Goal: Task Accomplishment & Management: Use online tool/utility

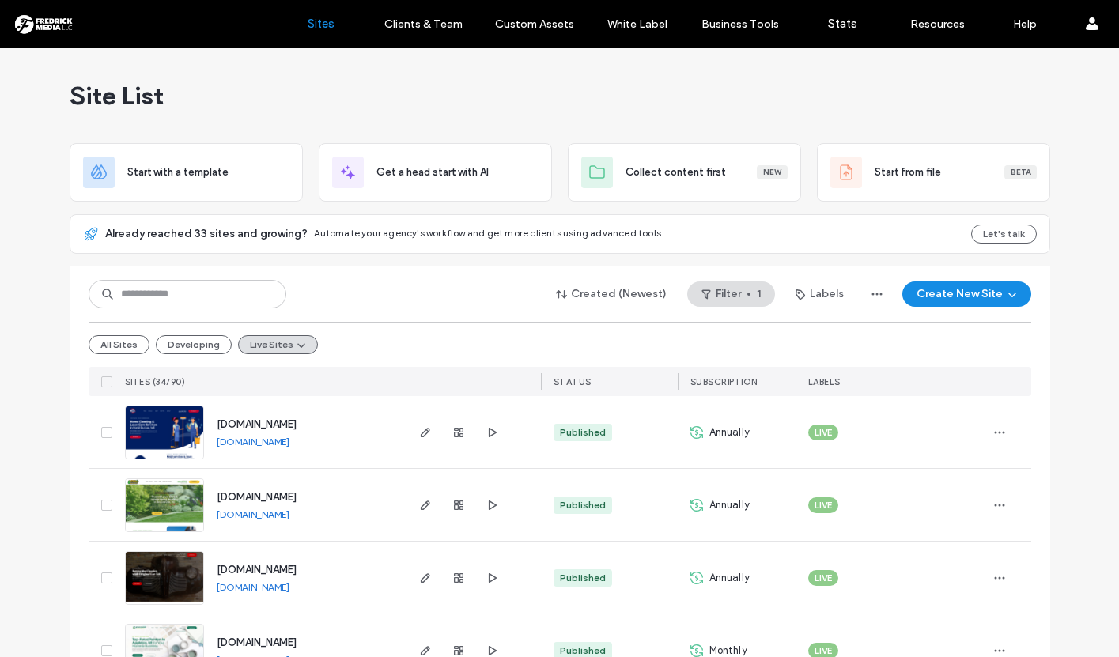
click at [182, 422] on img at bounding box center [165, 461] width 78 height 108
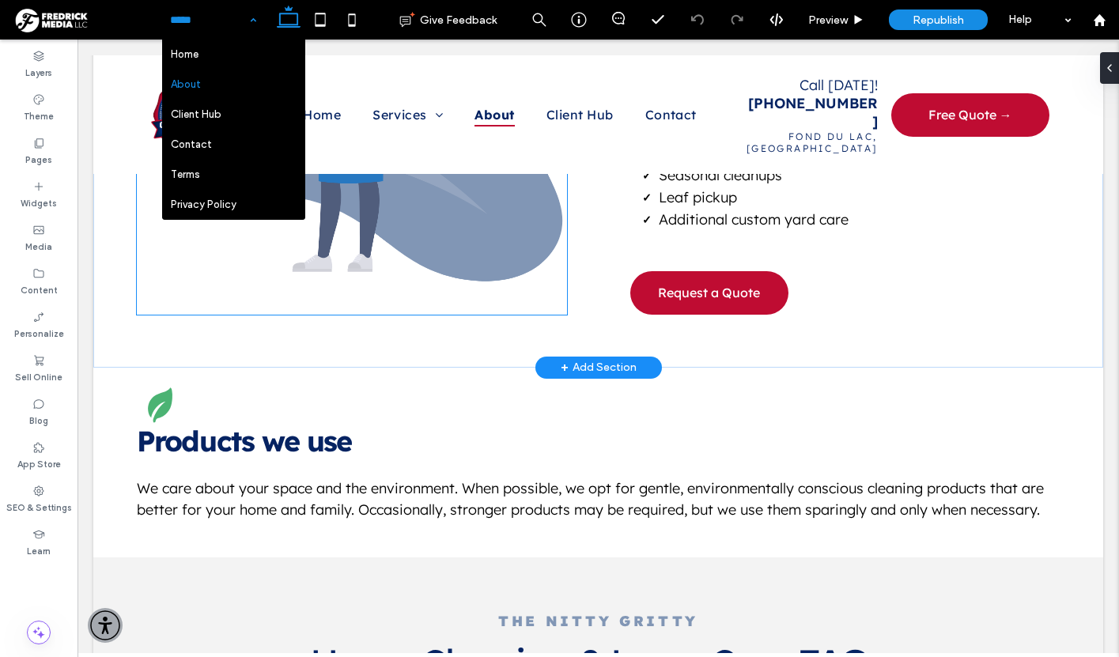
scroll to position [1182, 0]
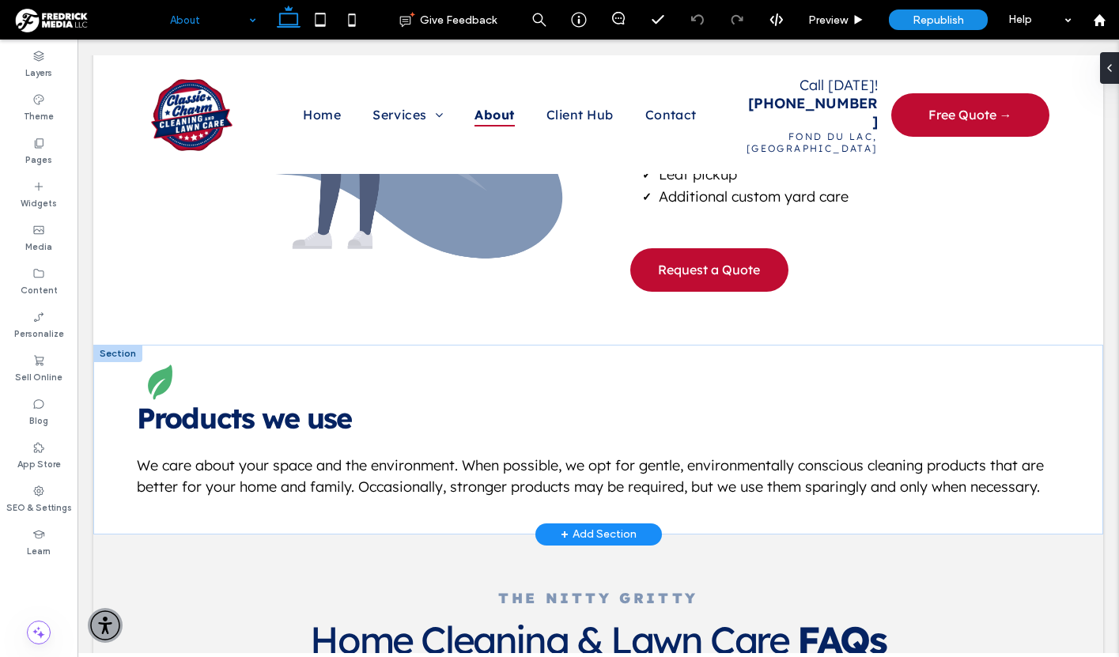
click at [108, 345] on div at bounding box center [117, 353] width 49 height 17
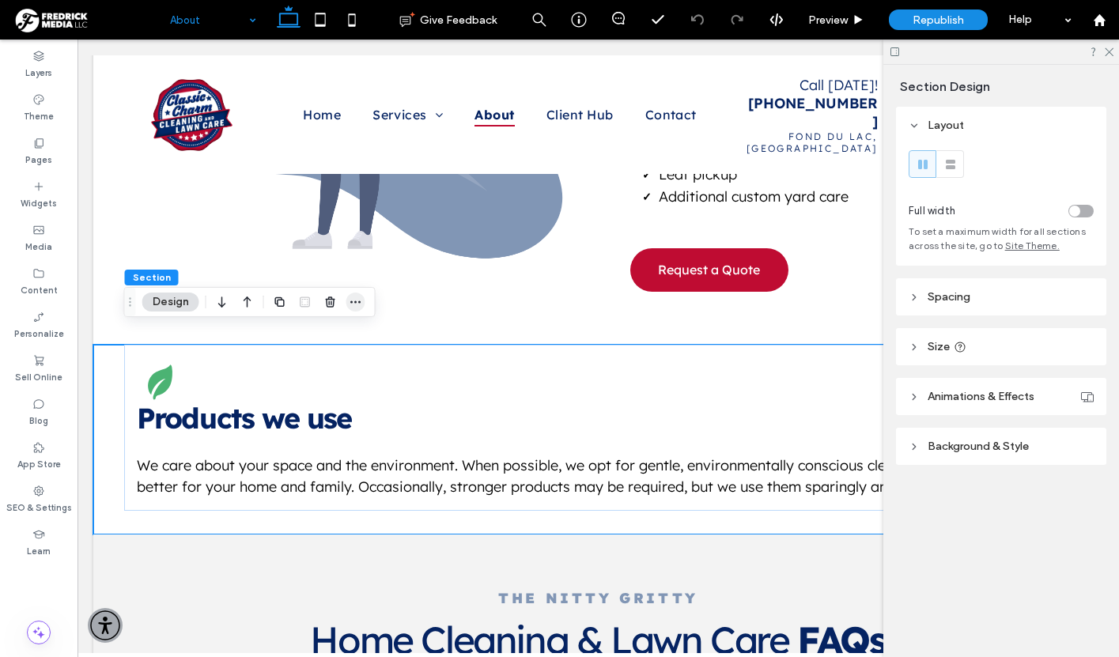
click at [351, 296] on icon "button" at bounding box center [356, 302] width 13 height 13
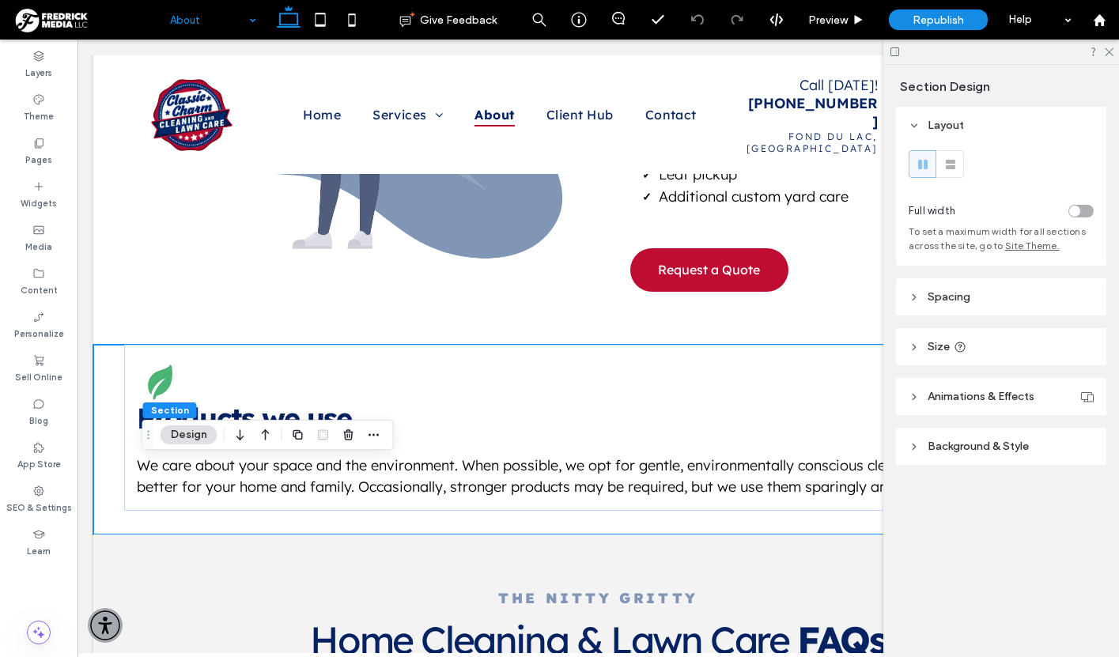
drag, startPoint x: 131, startPoint y: 302, endPoint x: 154, endPoint y: 445, distance: 145.1
click at [150, 439] on use "Drag" at bounding box center [148, 434] width 2 height 9
click at [384, 446] on icon "button" at bounding box center [379, 445] width 13 height 13
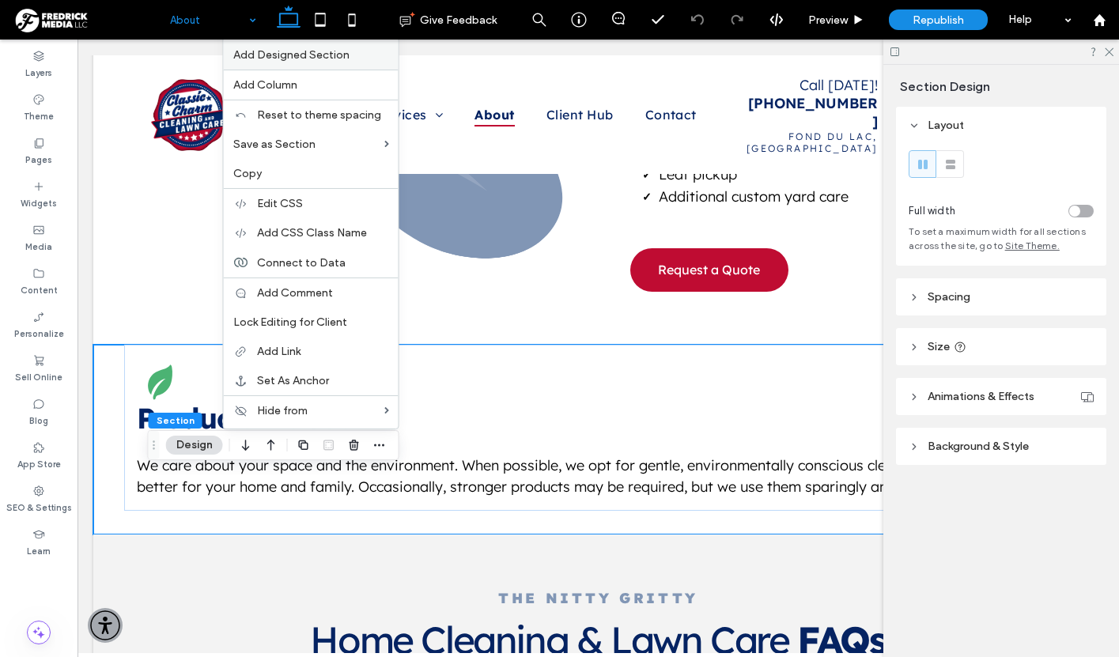
click at [297, 56] on span "Add Designed Section" at bounding box center [291, 54] width 116 height 13
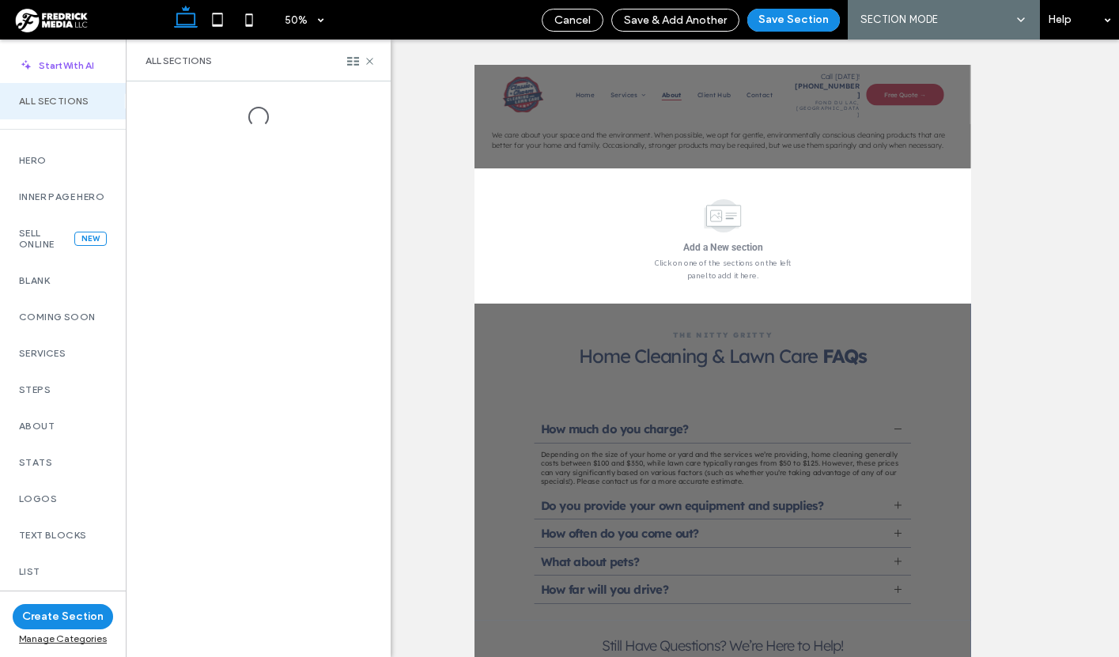
scroll to position [35, 0]
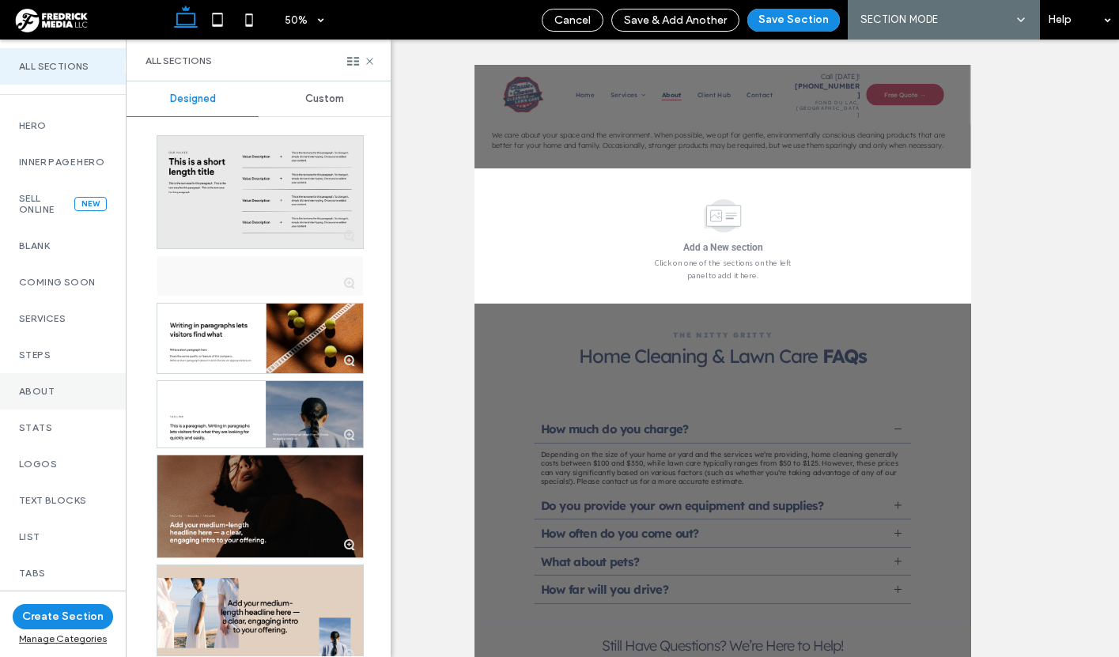
click at [44, 397] on label "About" at bounding box center [63, 391] width 88 height 11
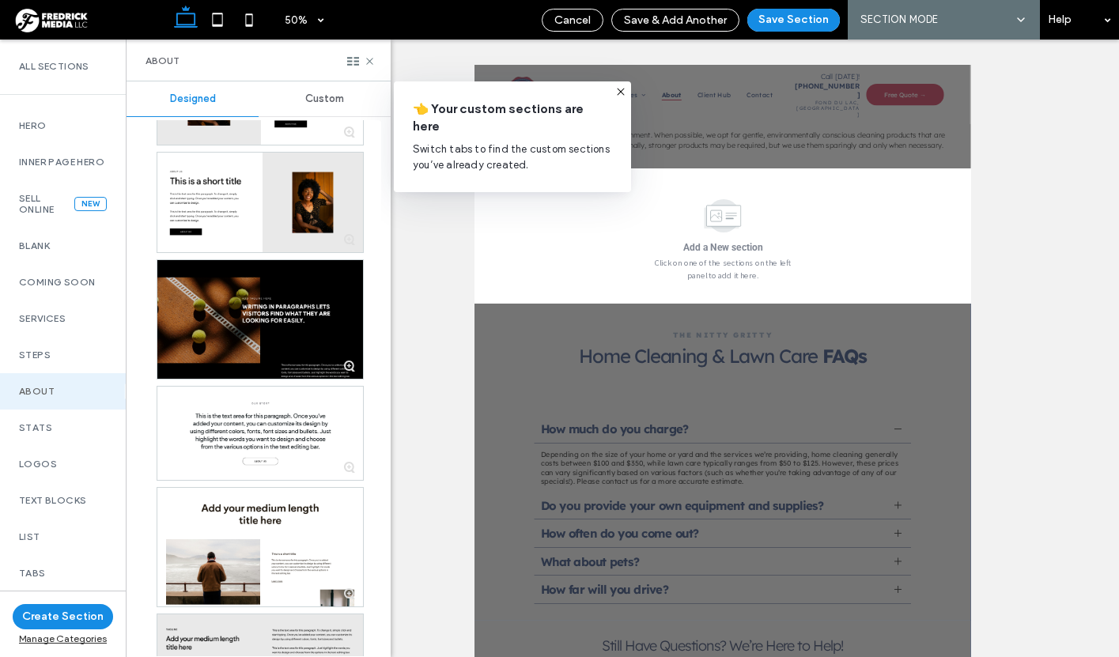
scroll to position [1554, 0]
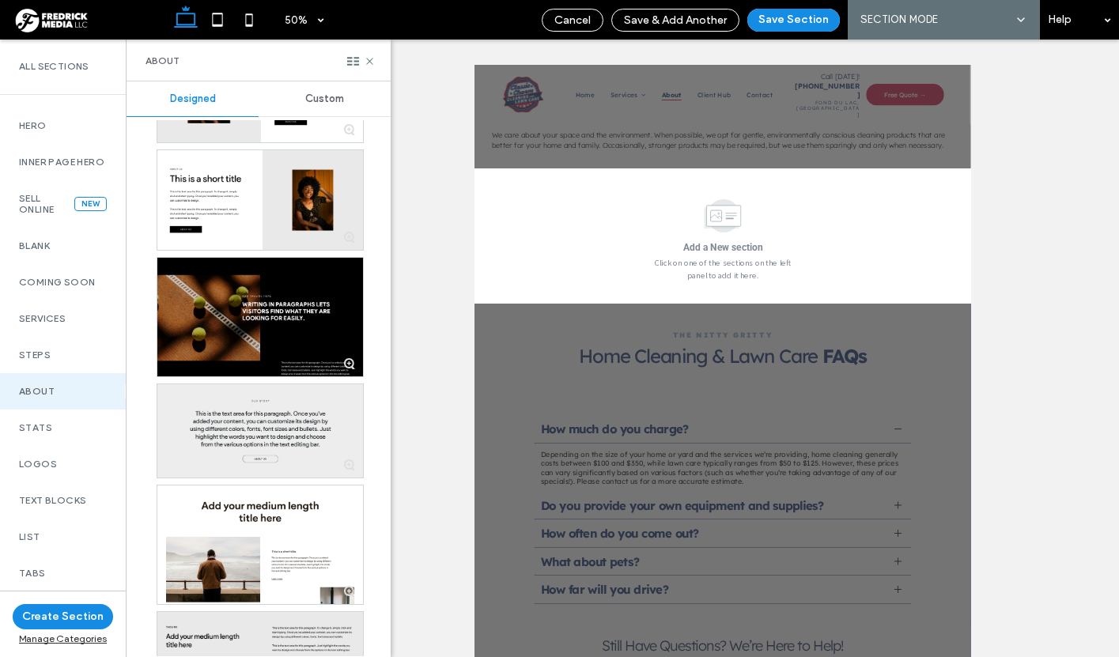
click at [215, 445] on div at bounding box center [260, 430] width 206 height 93
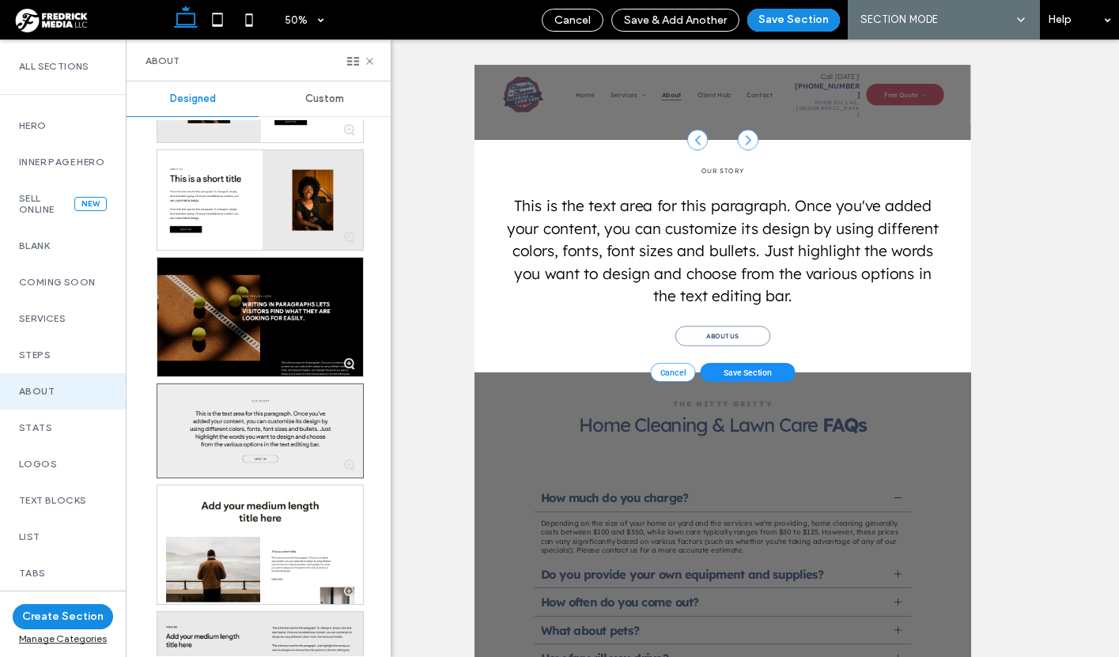
scroll to position [1512, 0]
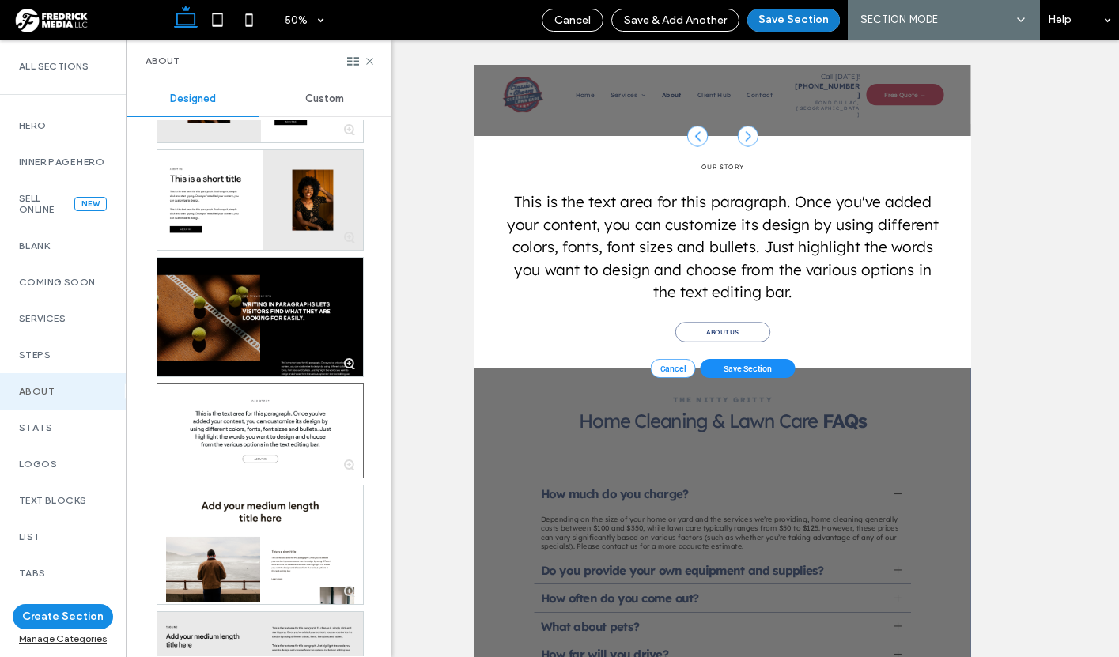
click at [775, 18] on button "Save Section" at bounding box center [794, 20] width 93 height 23
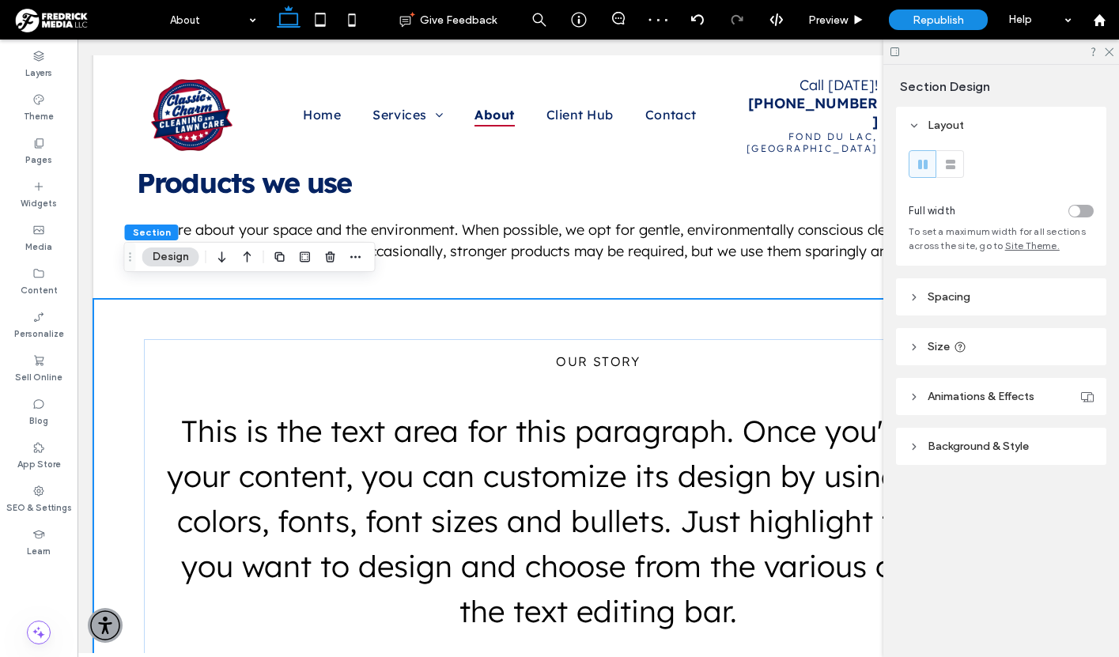
scroll to position [1414, 0]
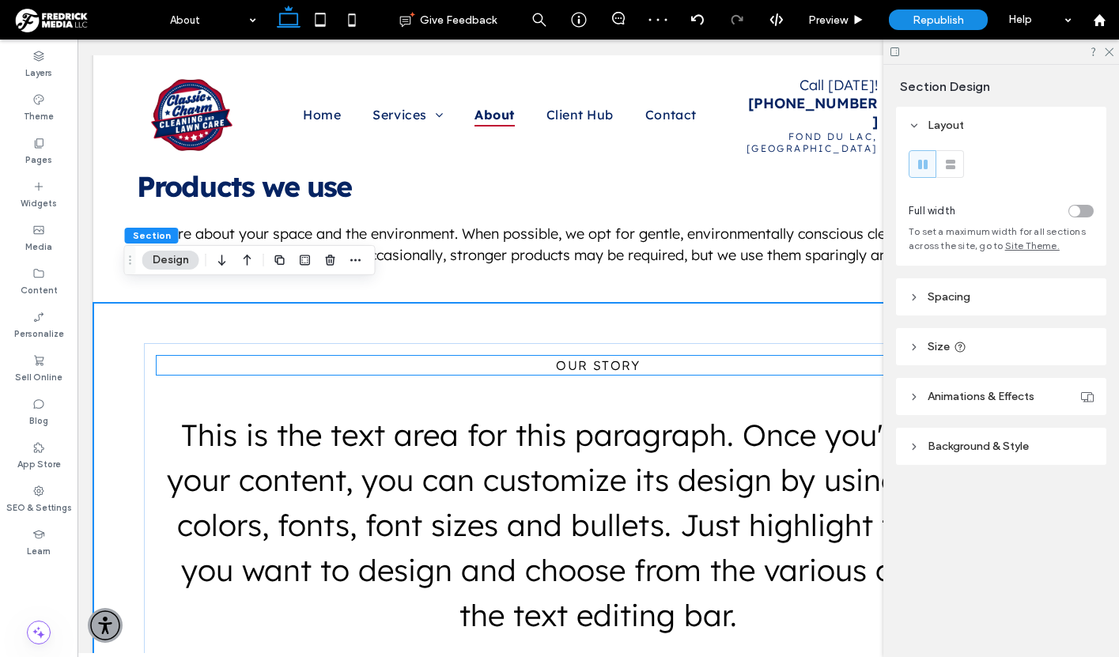
click at [600, 358] on span "our story" at bounding box center [598, 366] width 84 height 16
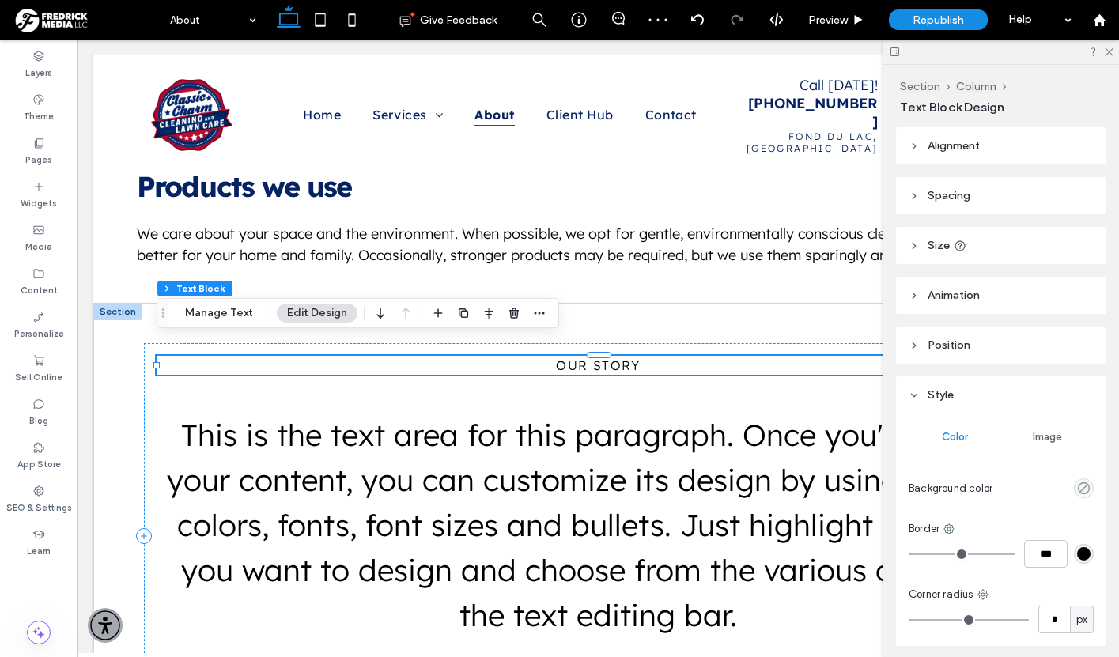
click at [600, 358] on span "our story" at bounding box center [598, 366] width 84 height 16
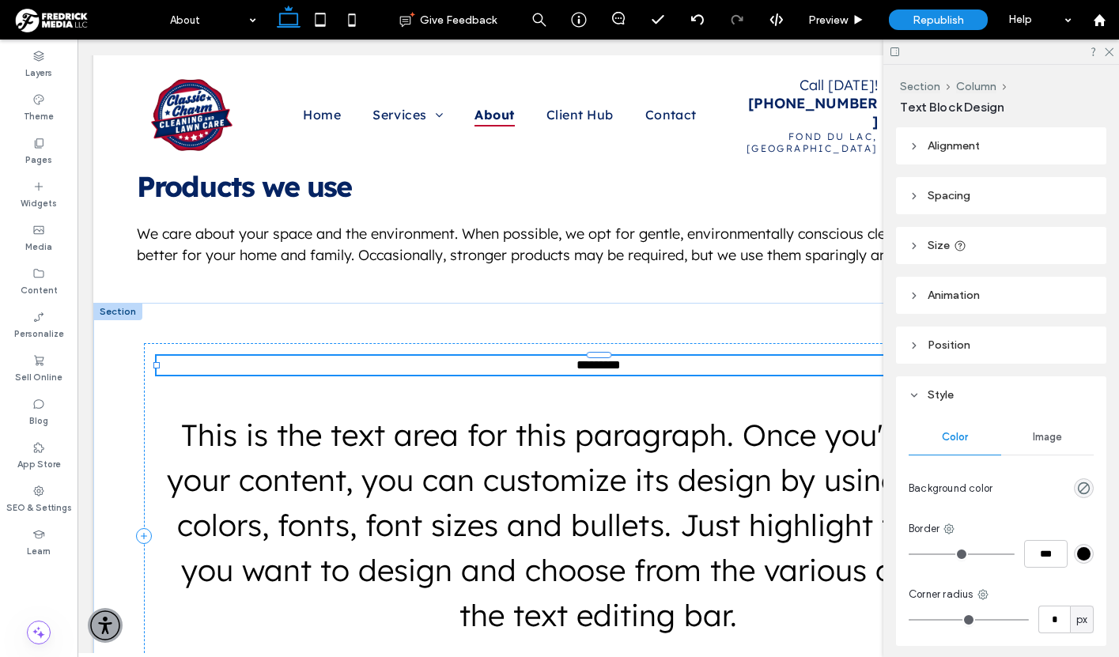
type input "**********"
type input "**"
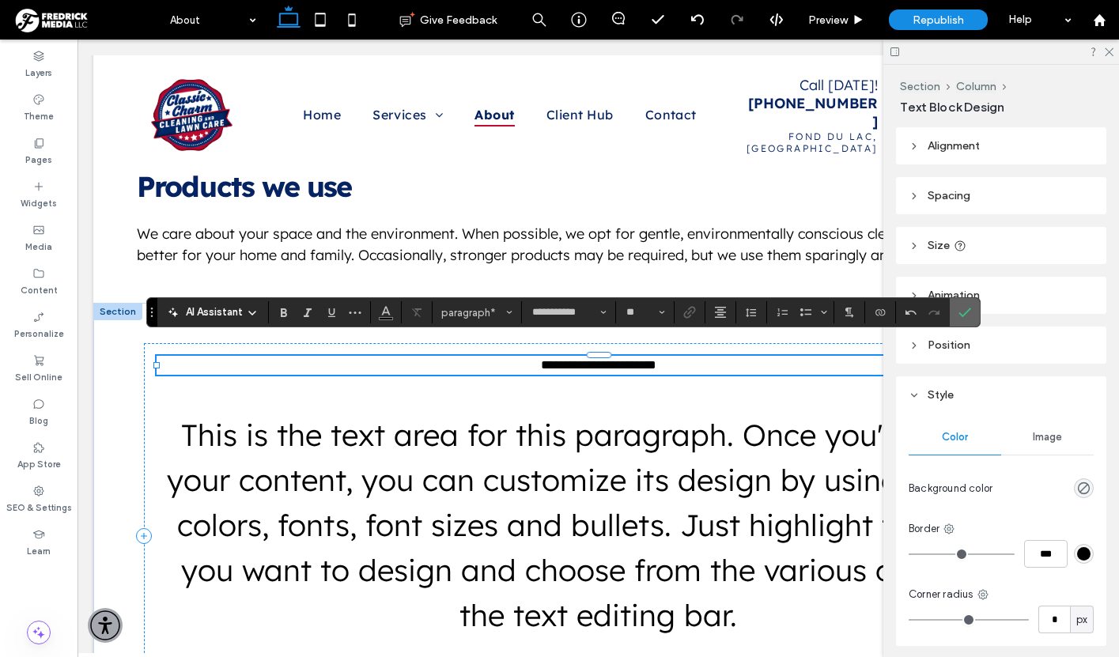
click at [966, 312] on icon "Confirm" at bounding box center [965, 312] width 13 height 13
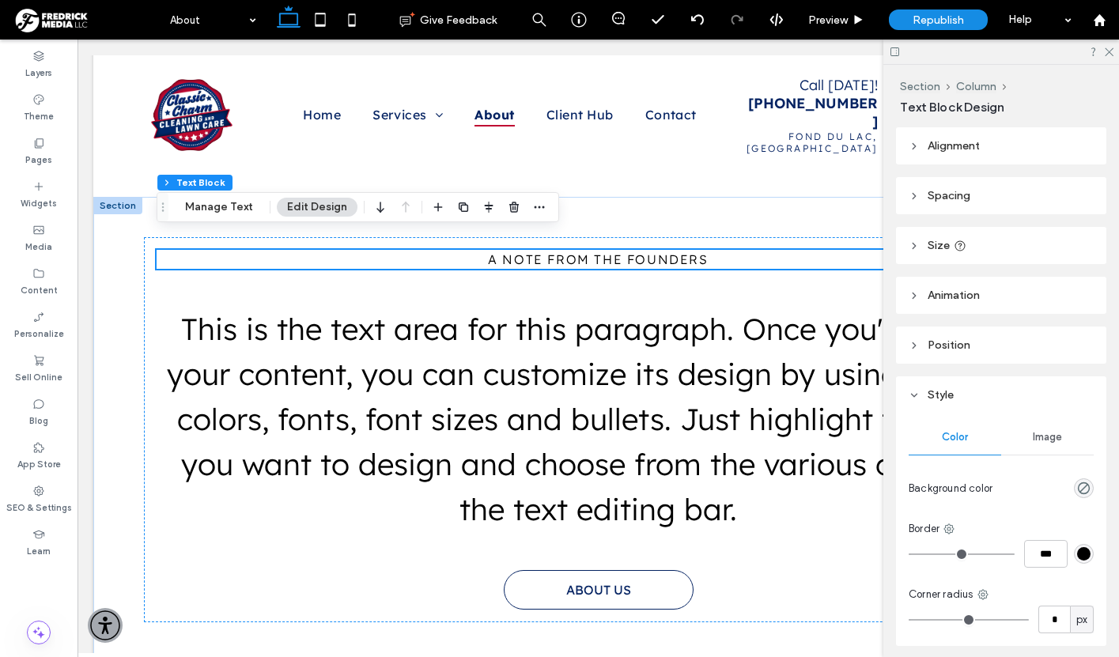
scroll to position [1521, 0]
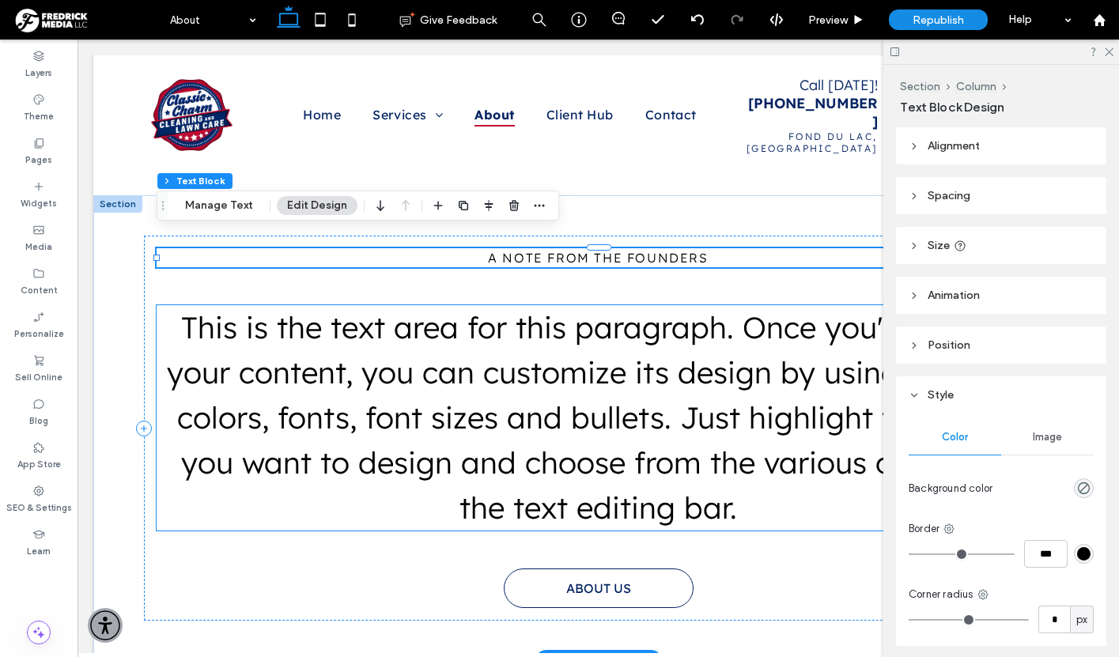
click at [608, 465] on p "This is the text area for this paragraph. Once you've added your content, you c…" at bounding box center [599, 417] width 884 height 225
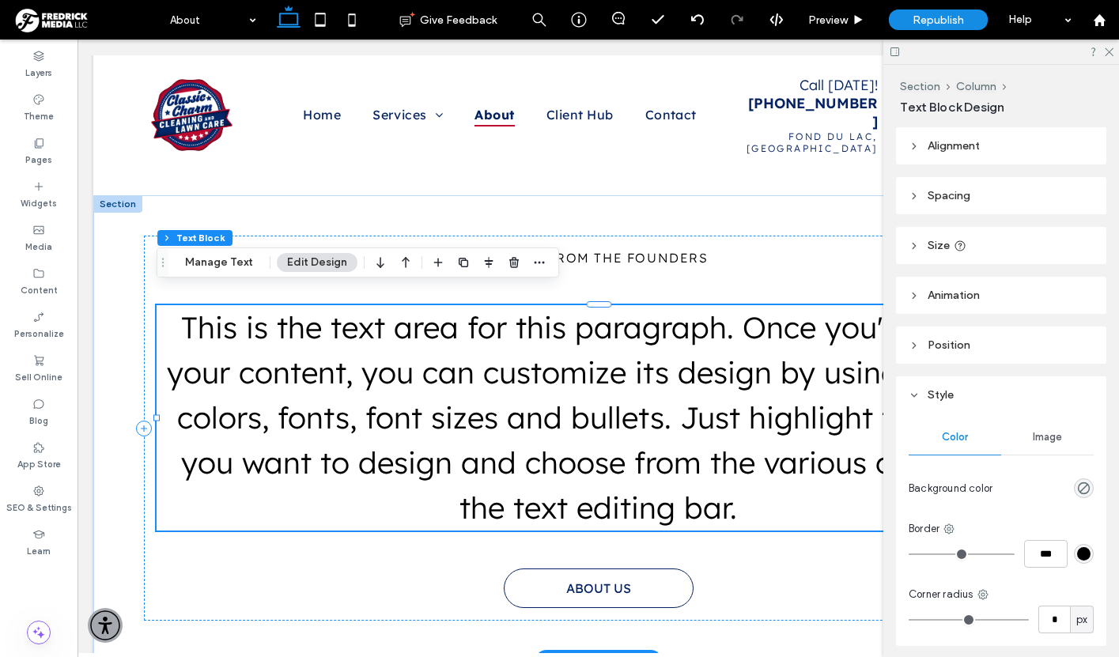
click at [608, 465] on p "This is the text area for this paragraph. Once you've added your content, you c…" at bounding box center [599, 417] width 884 height 225
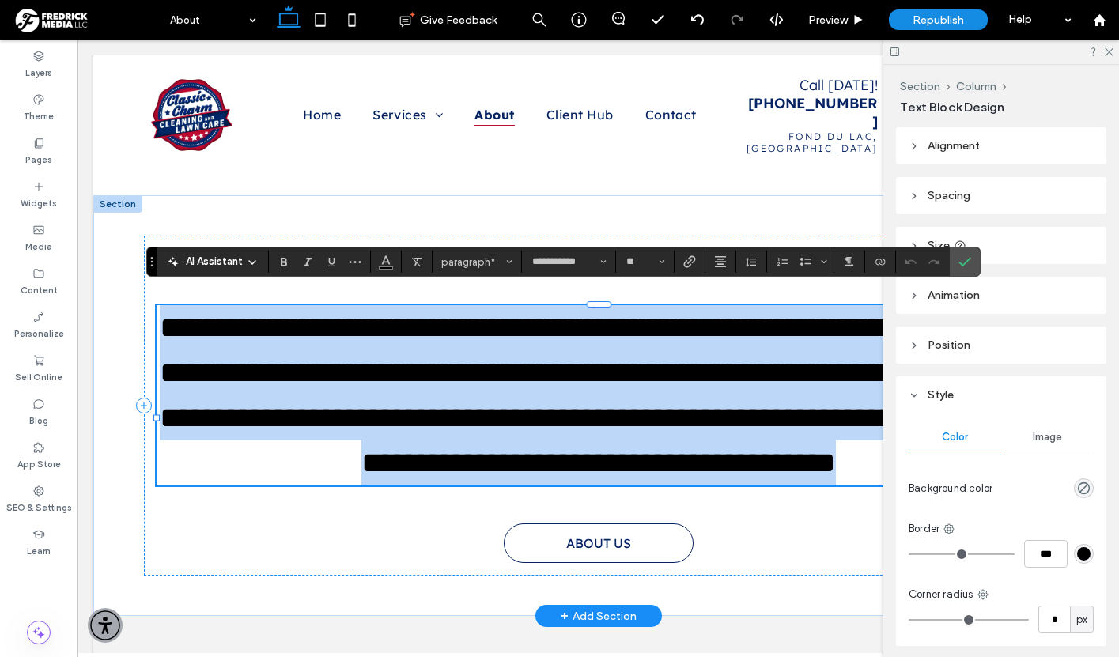
click at [788, 430] on span "**********" at bounding box center [605, 394] width 890 height 165
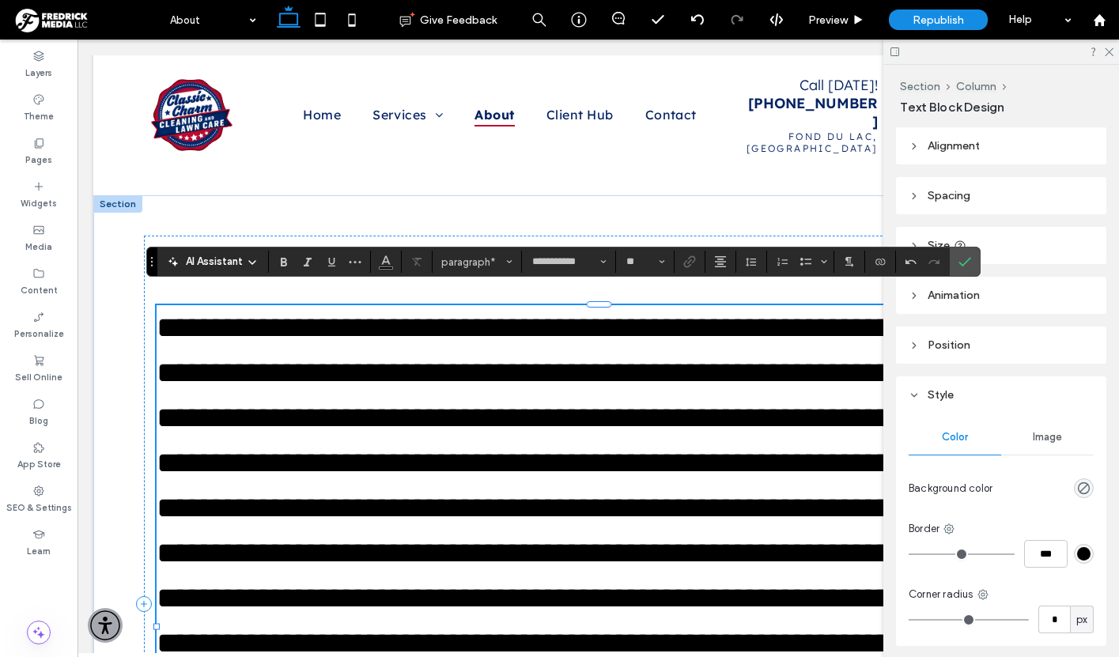
scroll to position [2040, 0]
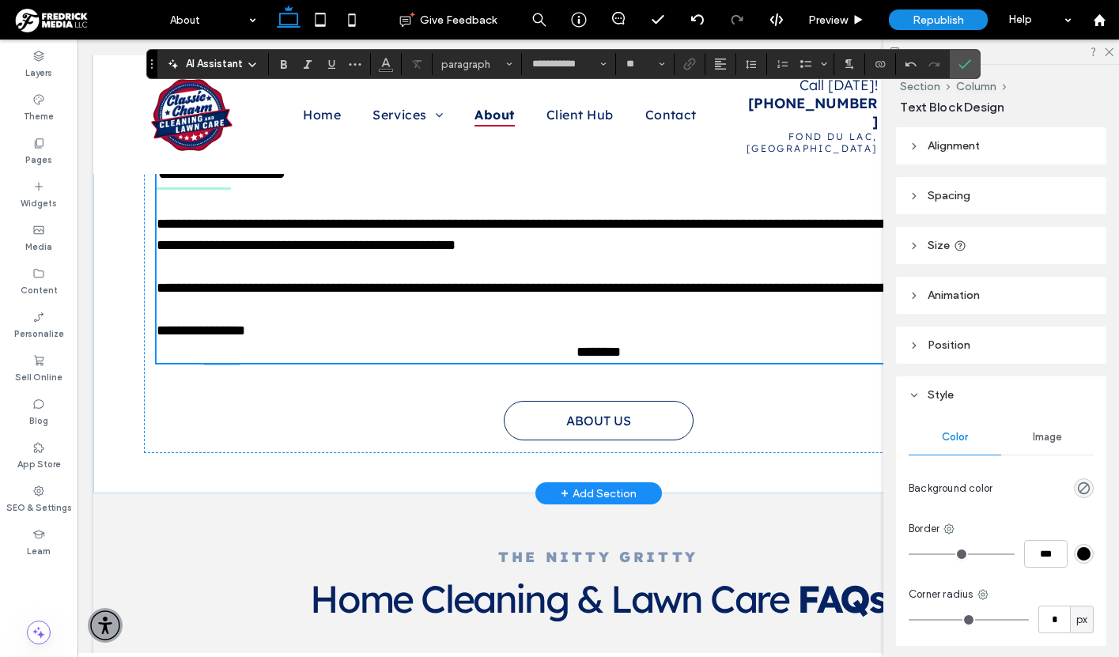
type input "**"
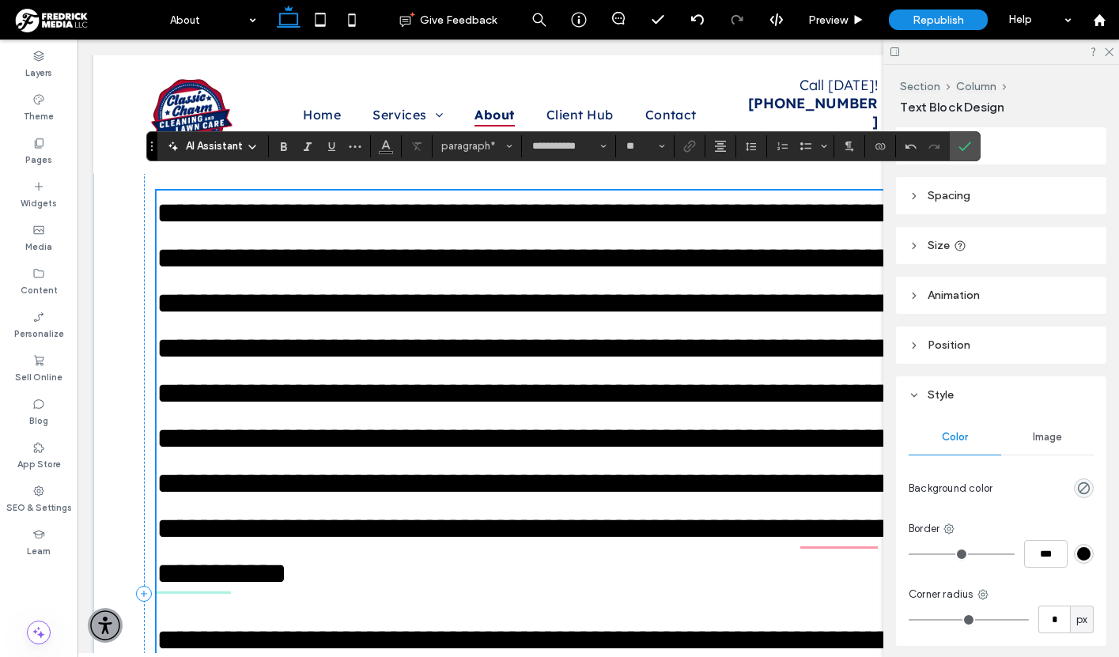
scroll to position [1637, 0]
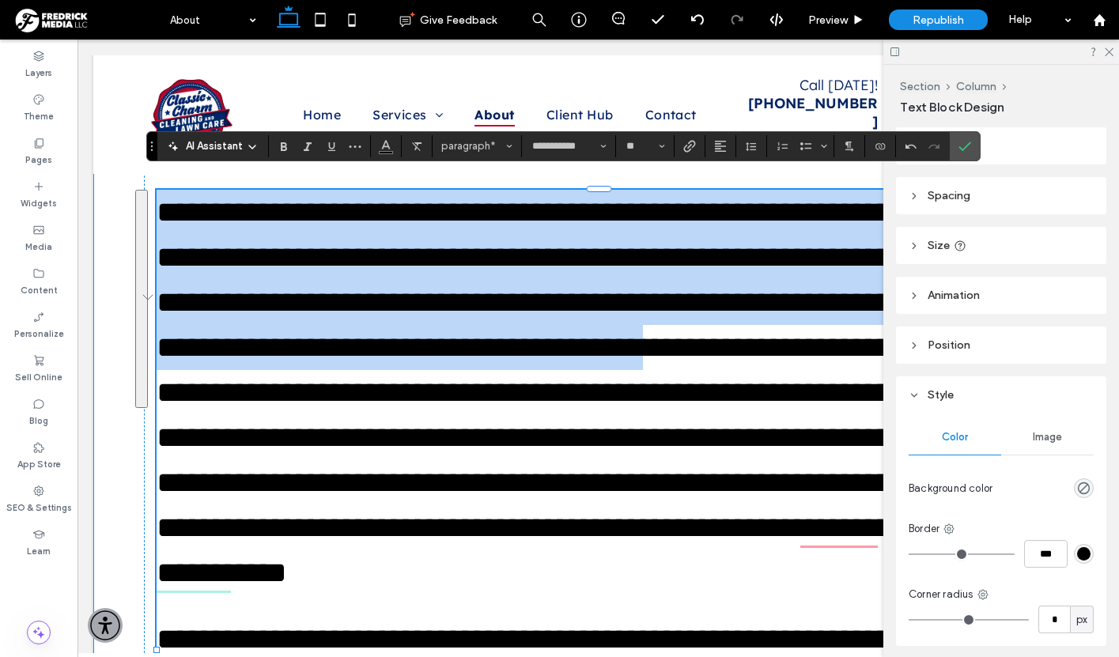
drag, startPoint x: 441, startPoint y: 381, endPoint x: 146, endPoint y: 191, distance: 351.9
click at [146, 191] on div "**********" at bounding box center [598, 593] width 949 height 1026
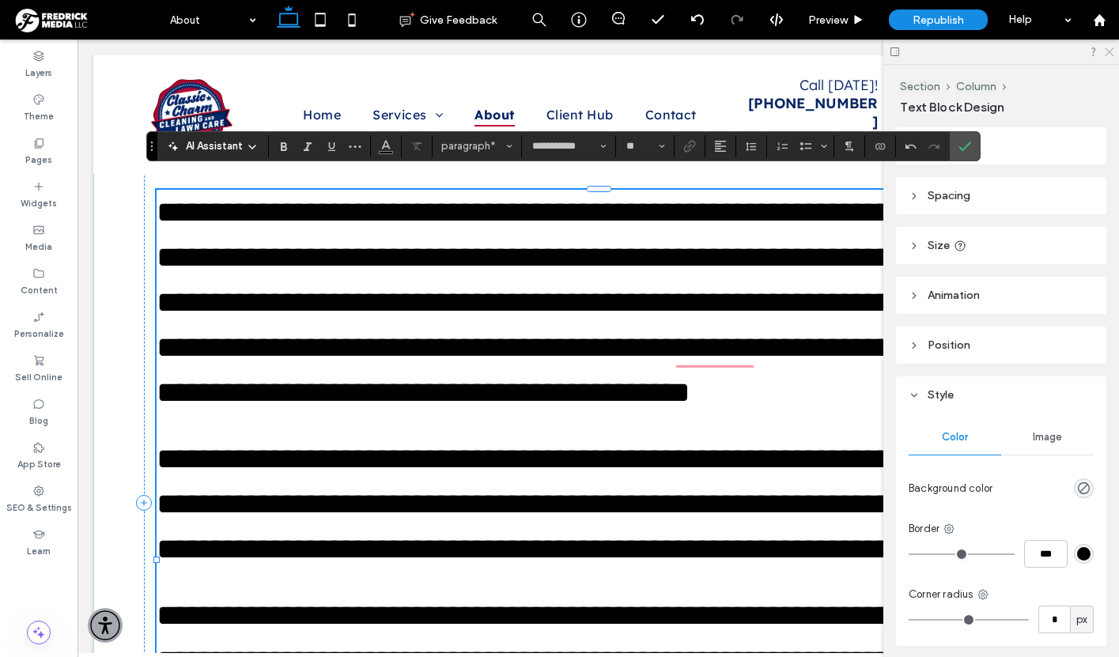
click at [1109, 54] on icon at bounding box center [1108, 51] width 10 height 10
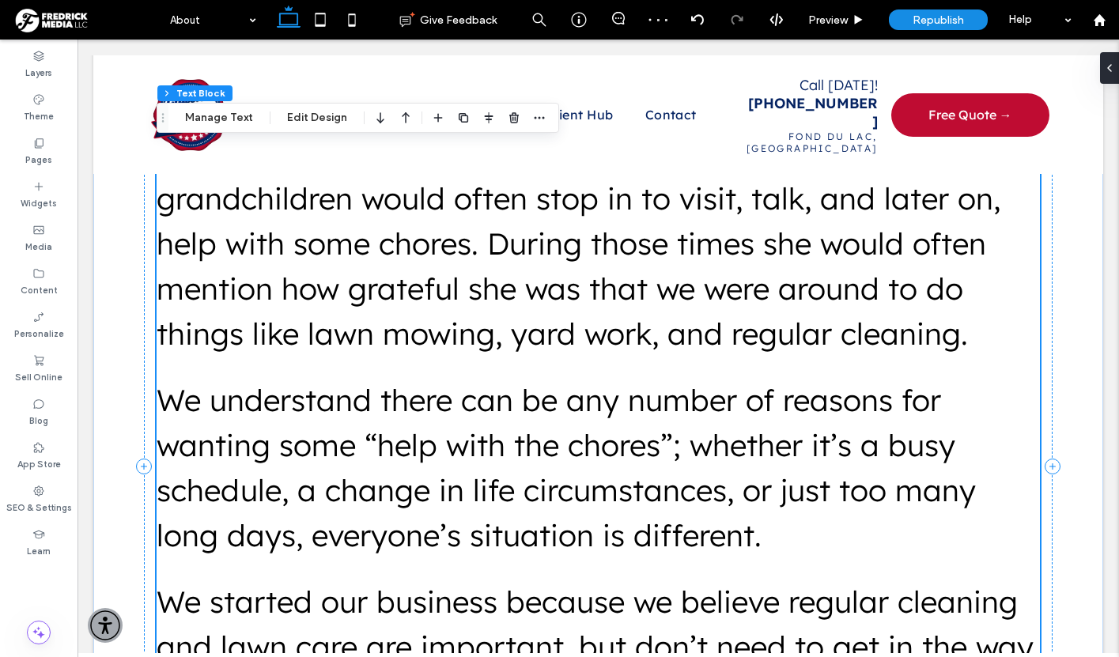
scroll to position [1741, 0]
click at [702, 453] on p "We understand there can be any number of reasons for wanting some “help with th…" at bounding box center [599, 467] width 884 height 180
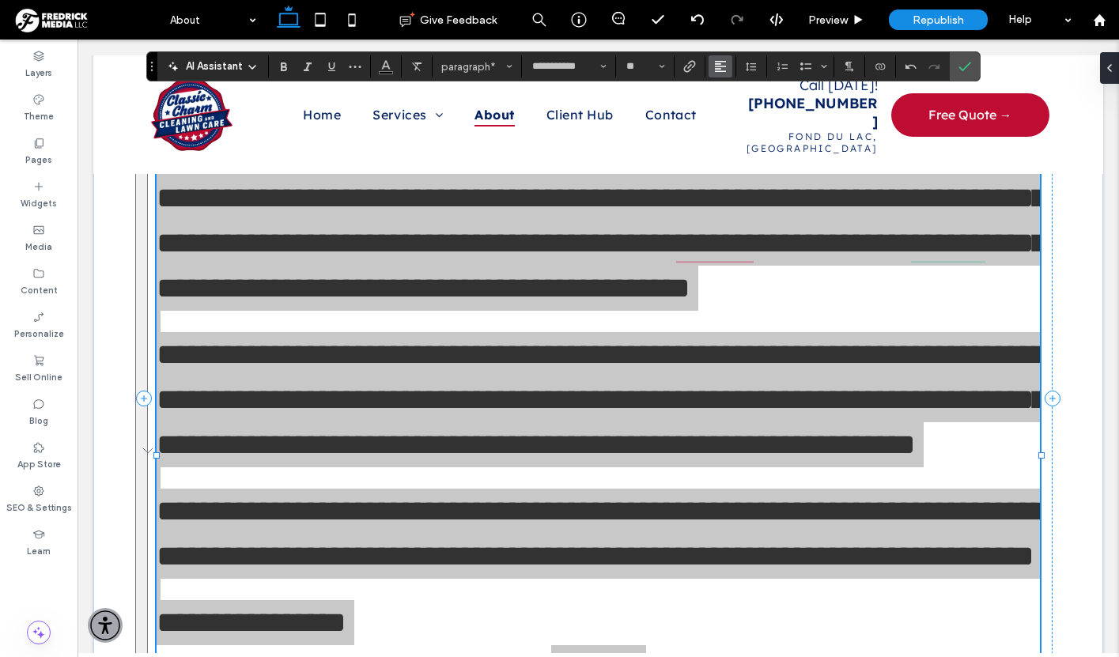
click at [721, 68] on icon "Alignment" at bounding box center [720, 66] width 13 height 13
click at [729, 109] on icon "ui.textEditor.alignment.center" at bounding box center [732, 115] width 13 height 13
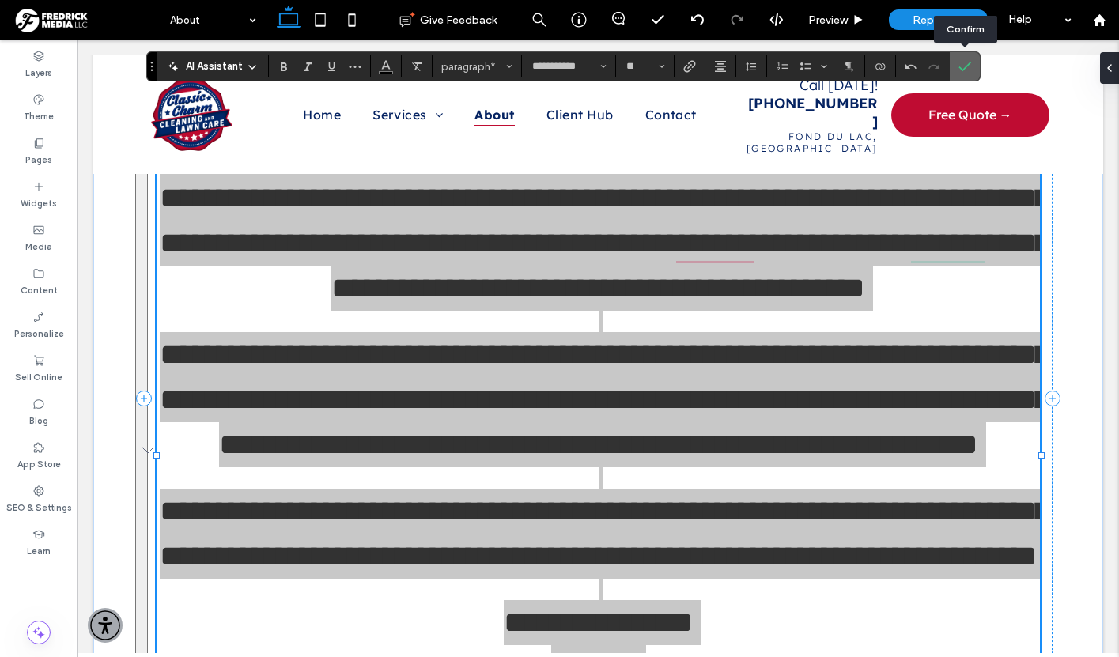
click at [963, 63] on icon "Confirm" at bounding box center [965, 66] width 13 height 13
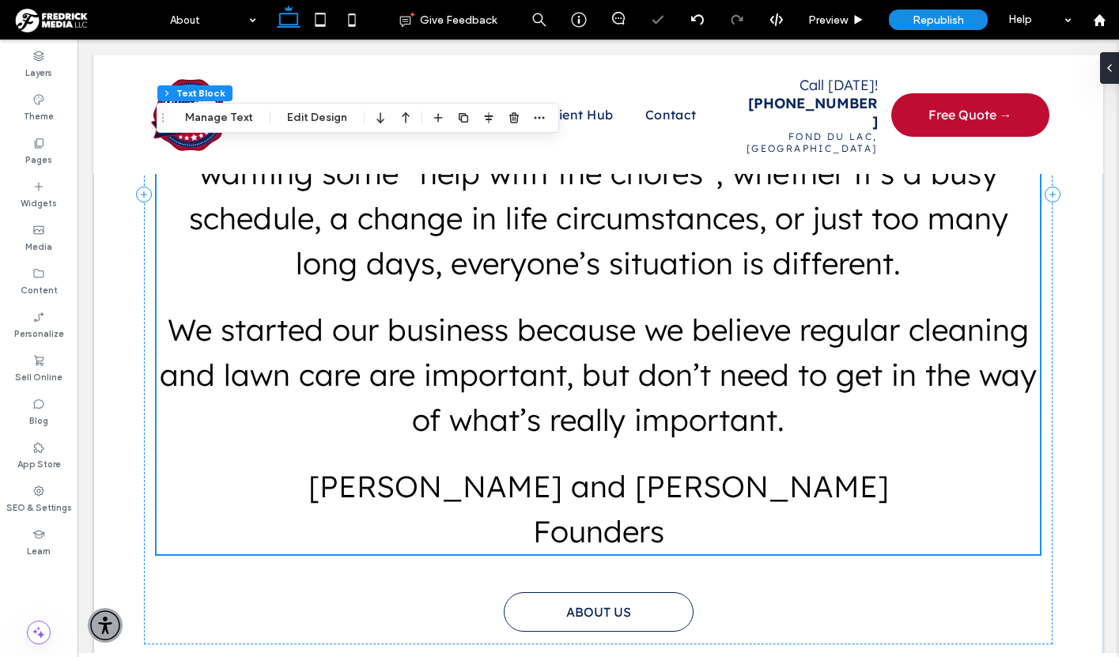
scroll to position [2013, 0]
click at [607, 485] on span "Garrett and Adam" at bounding box center [599, 486] width 581 height 38
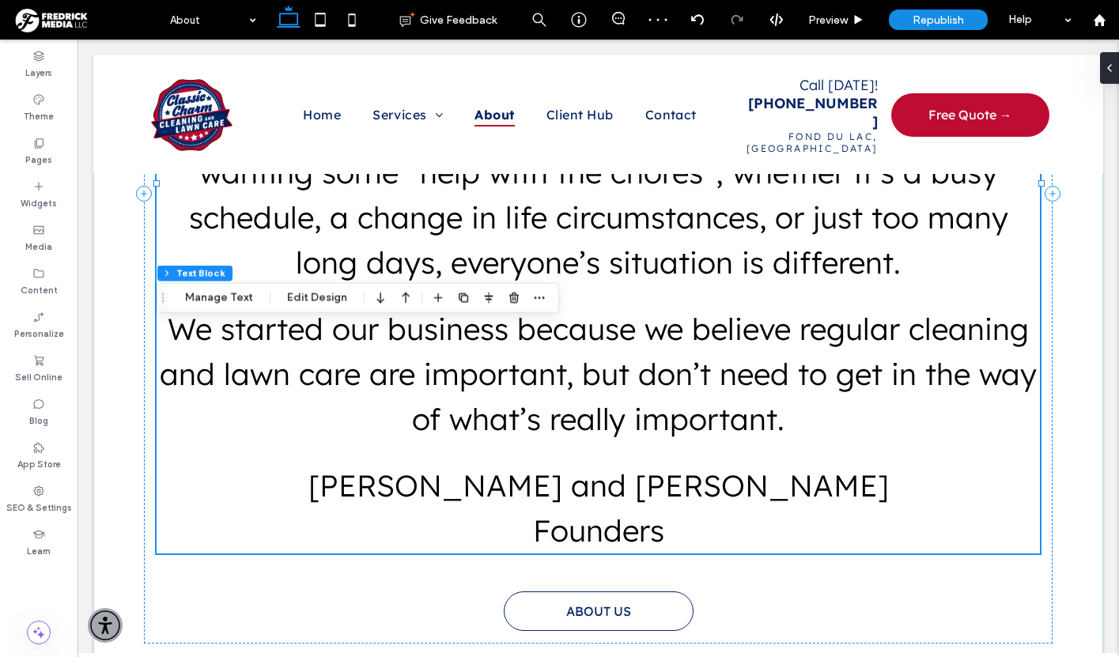
click at [209, 301] on div "A Note From the Founders My Grandma lived alone in her home until she was 98. B…" at bounding box center [598, 194] width 909 height 900
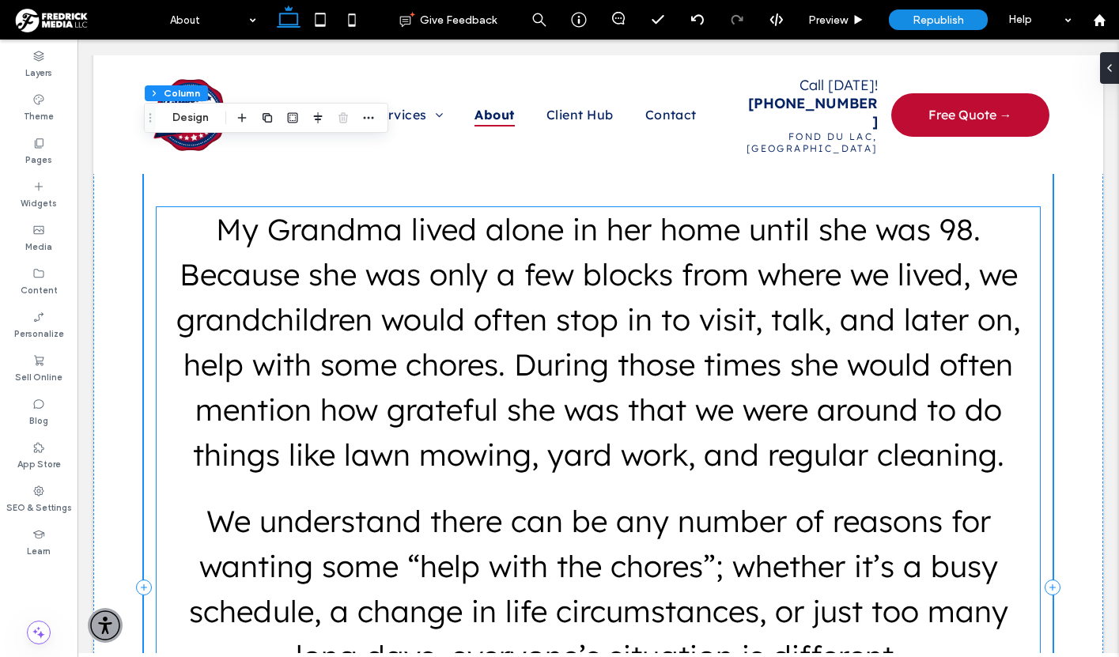
scroll to position [1652, 0]
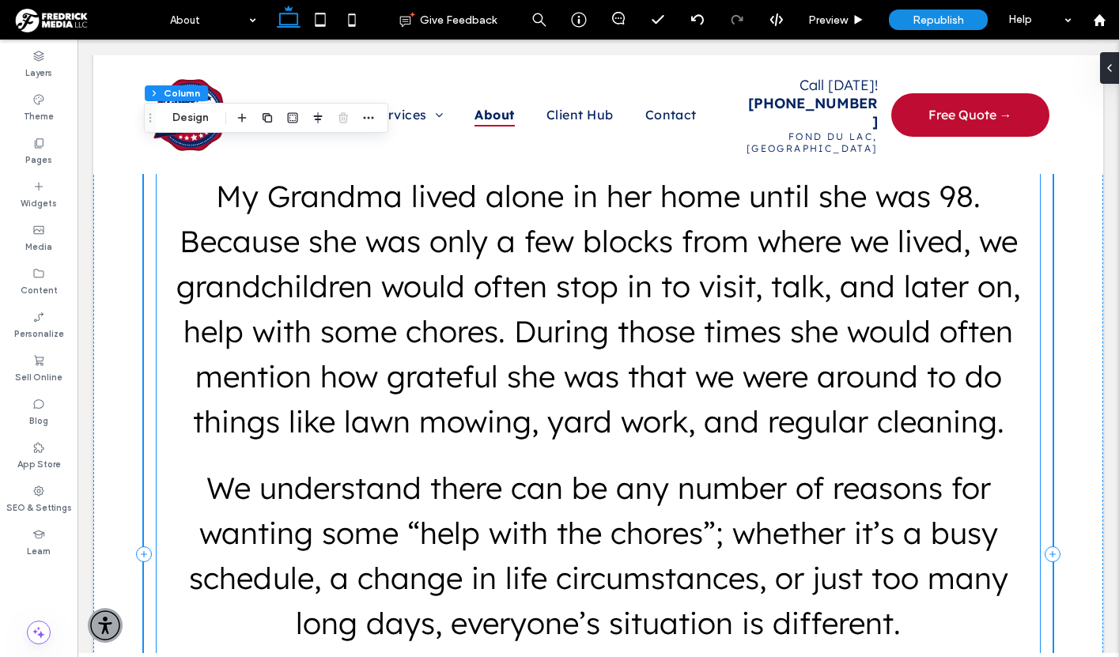
click at [498, 469] on span "We understand there can be any number of reasons for wanting some “help with th…" at bounding box center [599, 555] width 820 height 173
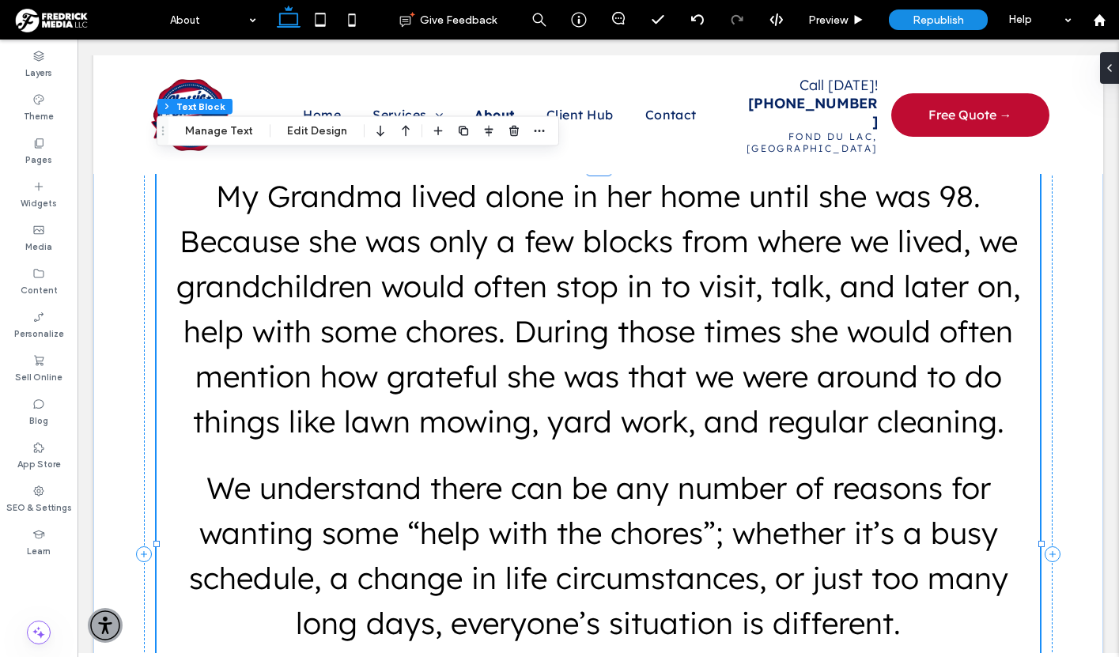
click at [501, 424] on p "My Grandma lived alone in her home until she was 98. Because she was only a few…" at bounding box center [599, 309] width 884 height 271
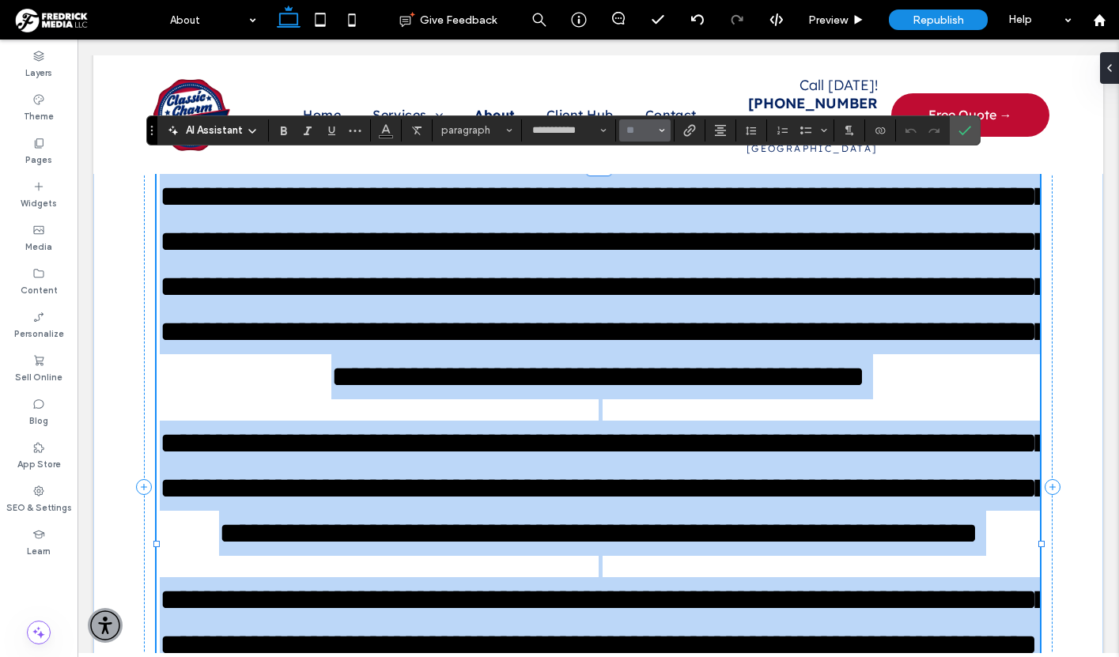
type input "**"
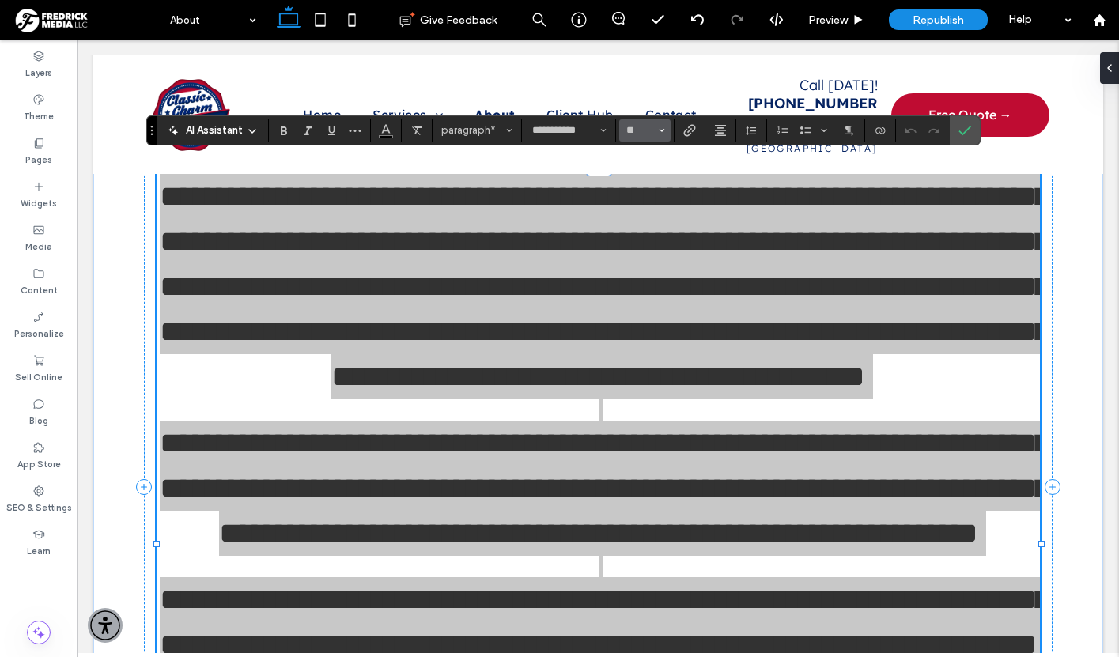
click at [662, 128] on icon "Size" at bounding box center [662, 130] width 6 height 6
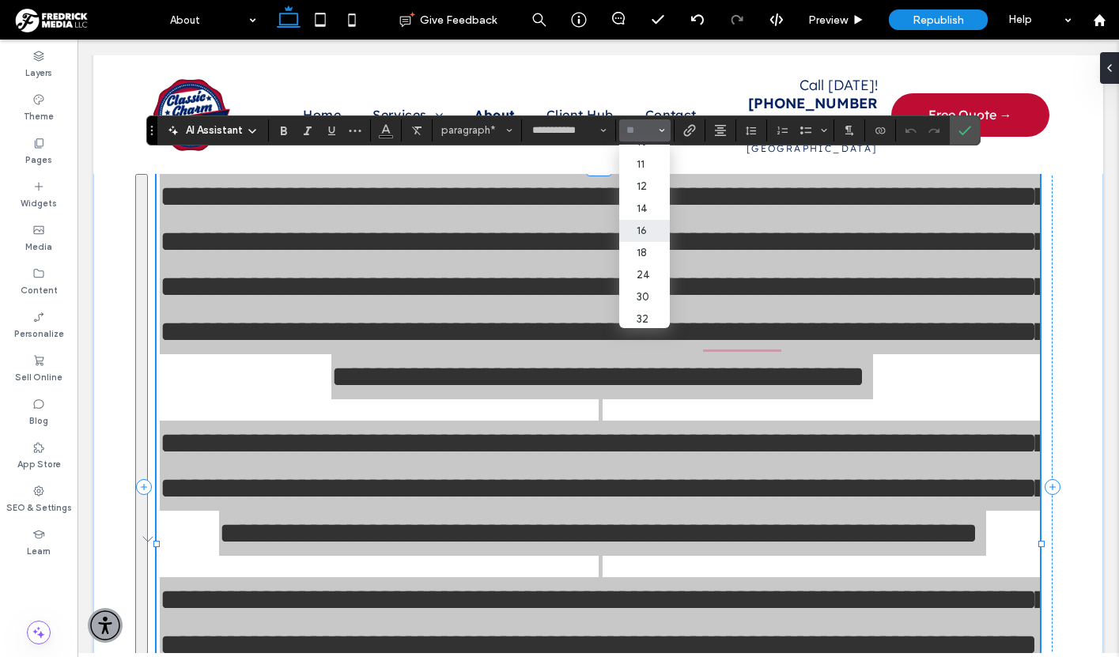
scroll to position [62, 0]
click at [644, 297] on label "30" at bounding box center [644, 293] width 51 height 22
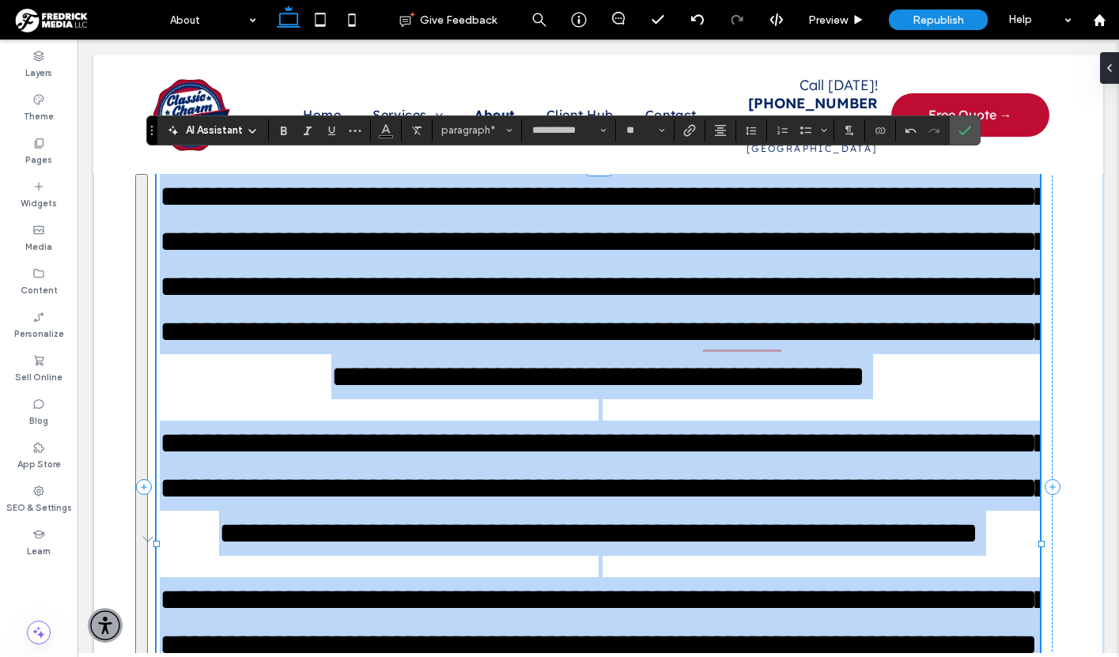
type input "**"
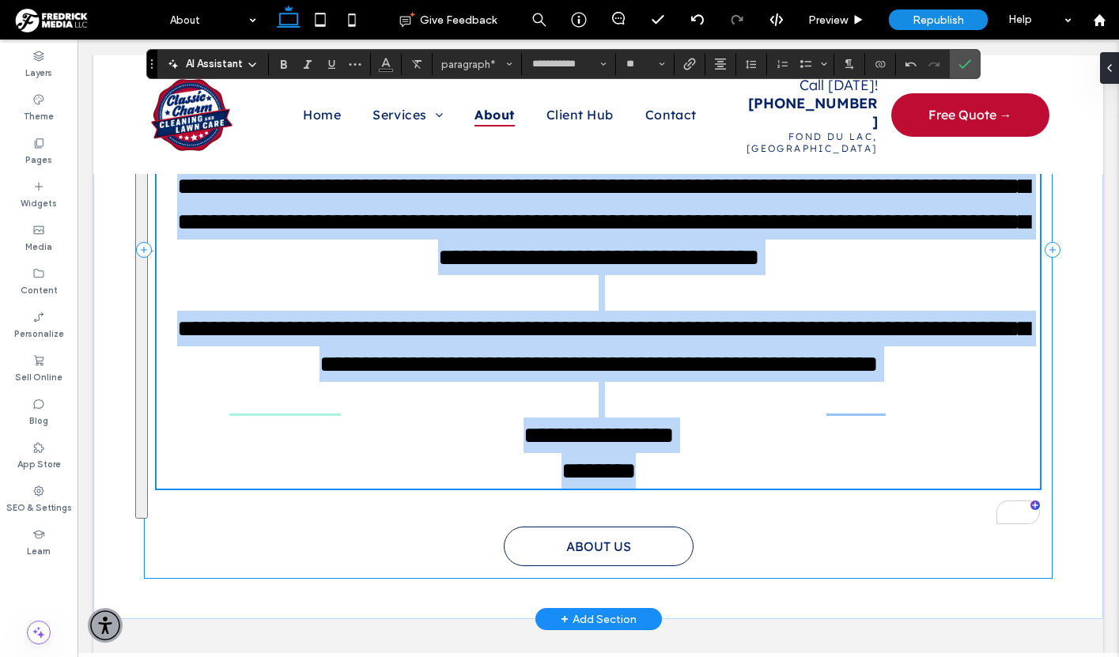
scroll to position [1844, 0]
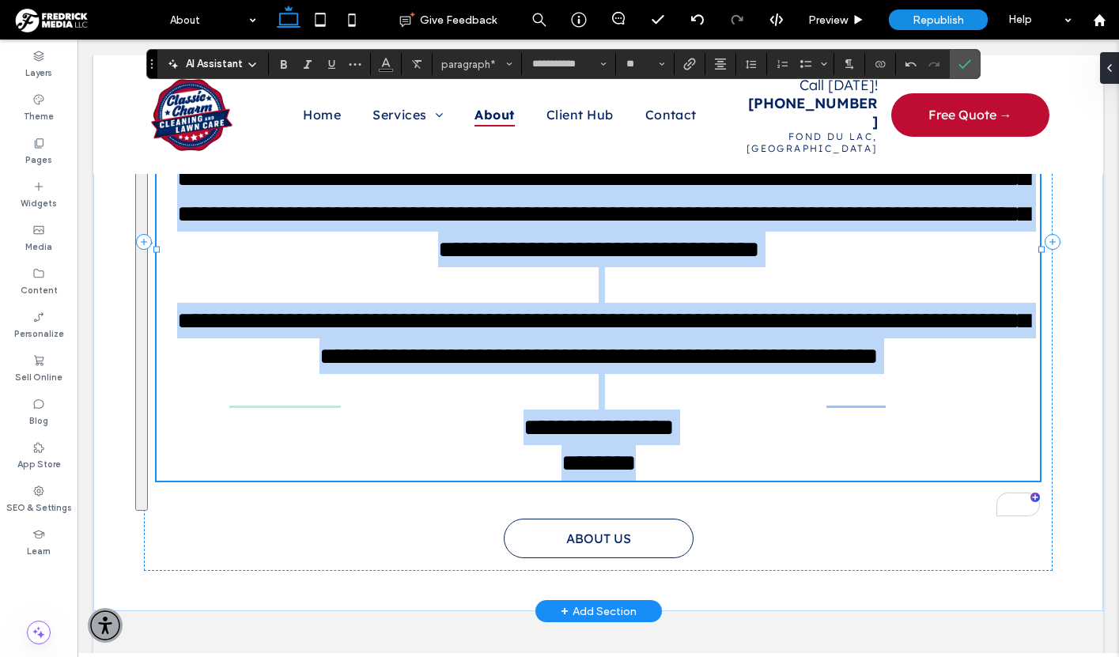
click at [636, 474] on span "********" at bounding box center [599, 463] width 74 height 23
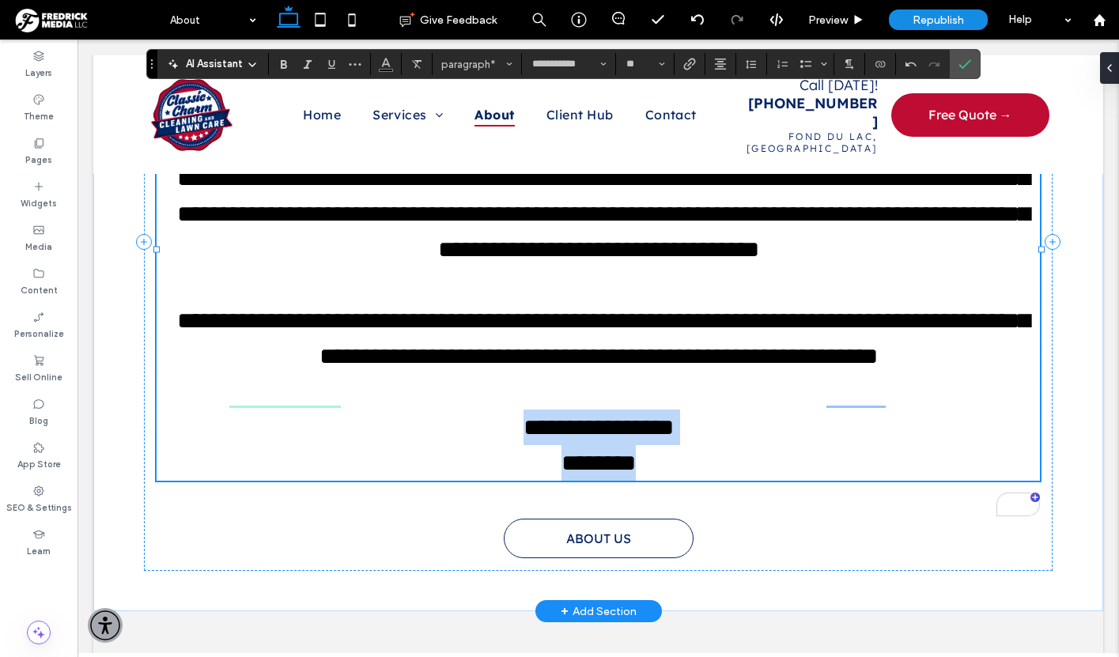
drag, startPoint x: 664, startPoint y: 484, endPoint x: 498, endPoint y: 448, distance: 170.1
click at [498, 448] on div "**********" at bounding box center [599, 232] width 884 height 498
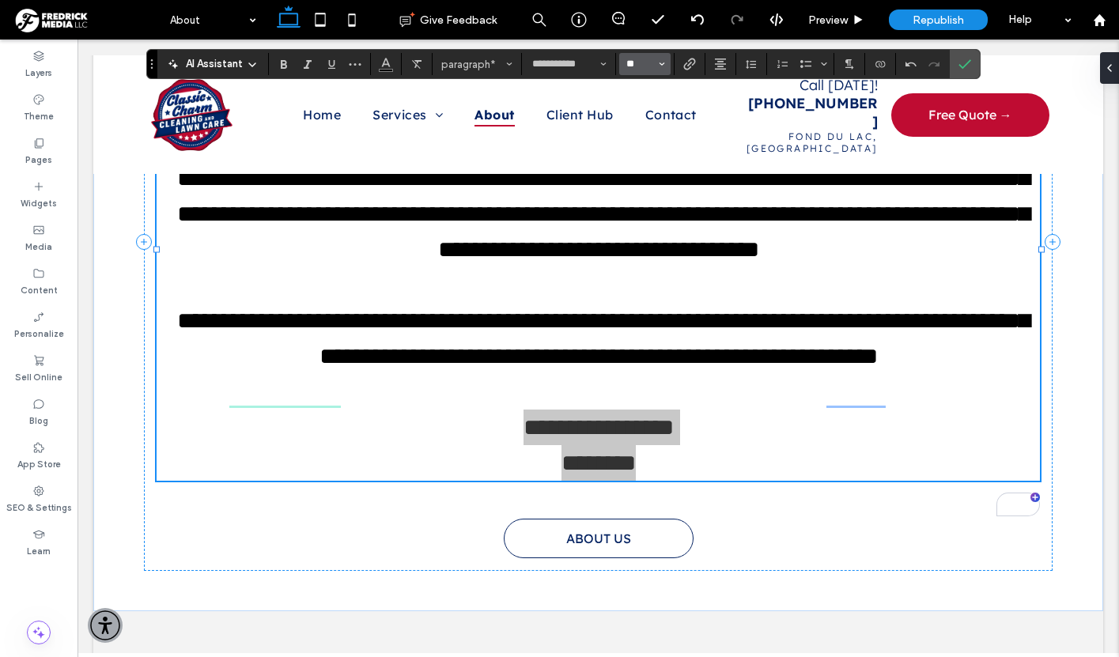
click at [648, 58] on input "**" at bounding box center [640, 64] width 31 height 13
click at [656, 244] on label "18" at bounding box center [644, 244] width 51 height 22
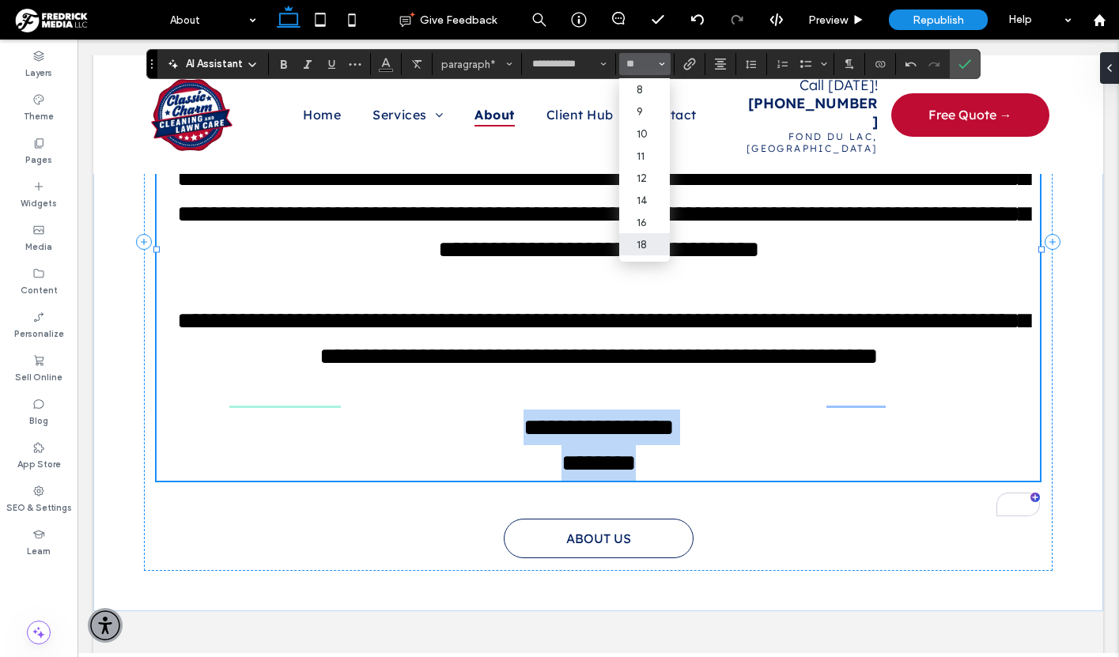
type input "**"
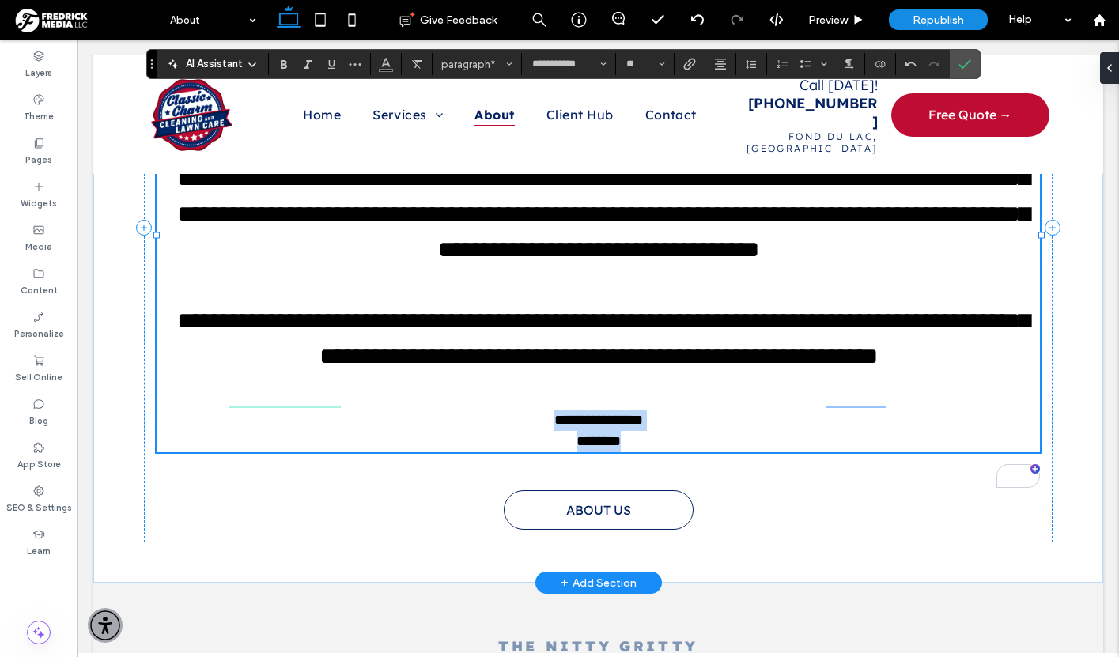
click at [593, 449] on span "********" at bounding box center [599, 441] width 44 height 14
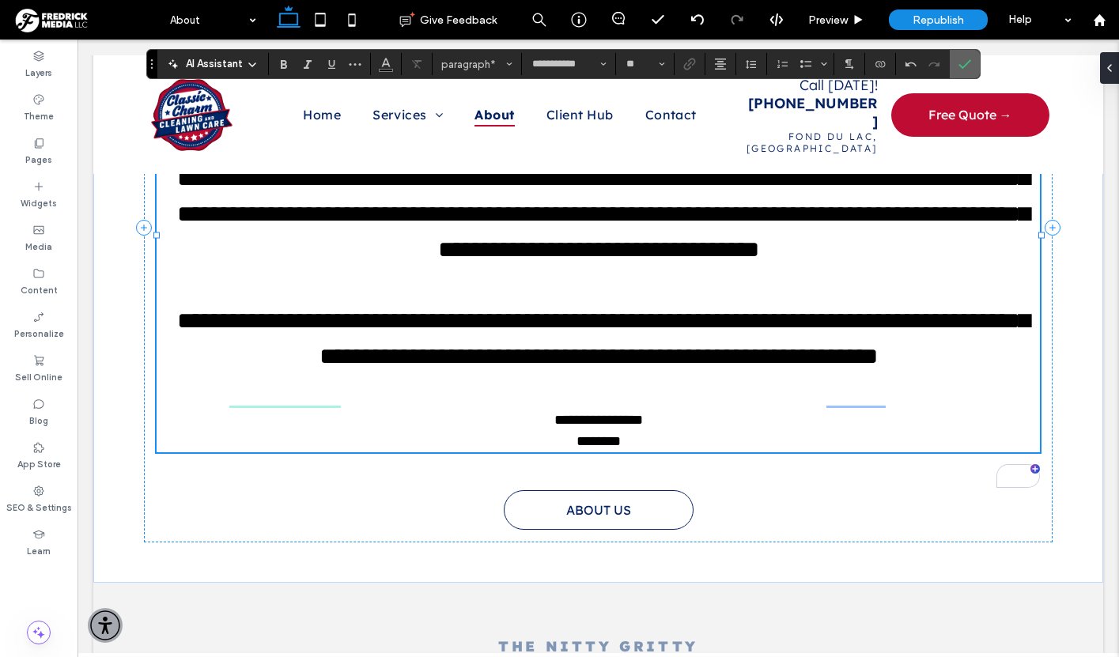
click at [964, 66] on use "Confirm" at bounding box center [965, 63] width 13 height 9
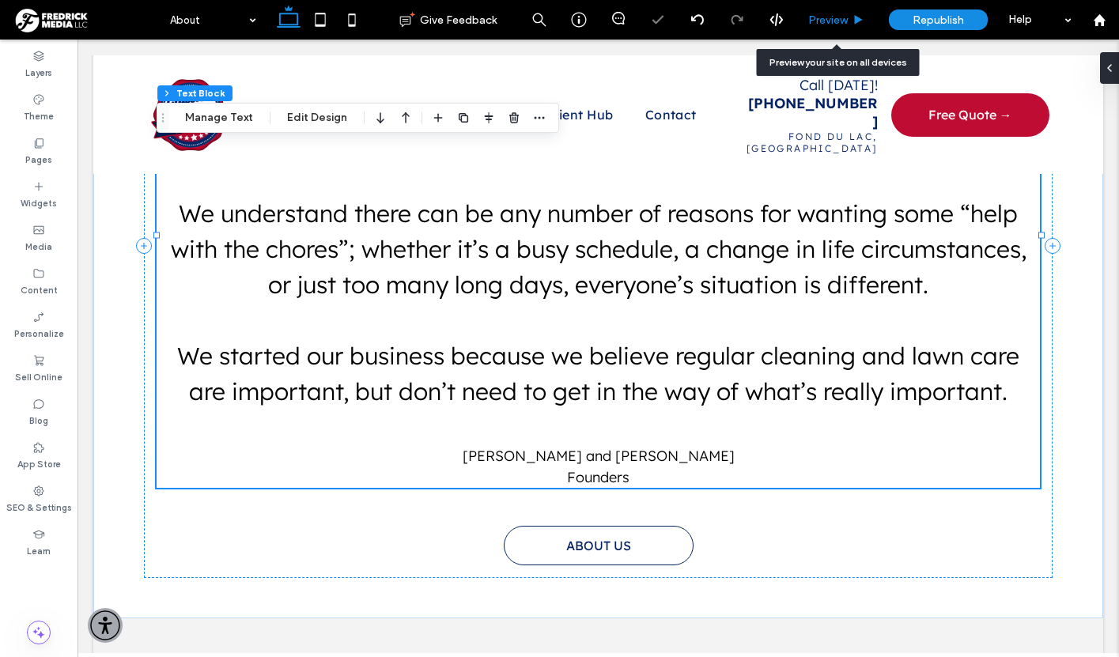
click at [823, 15] on span "Preview" at bounding box center [828, 19] width 40 height 13
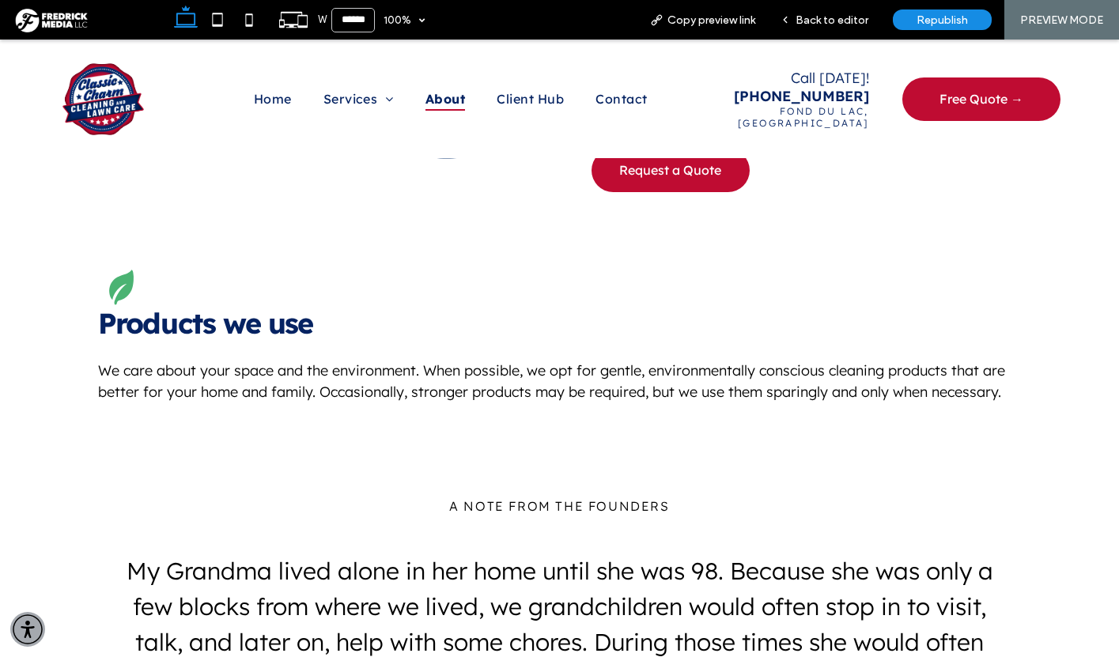
scroll to position [1369, 0]
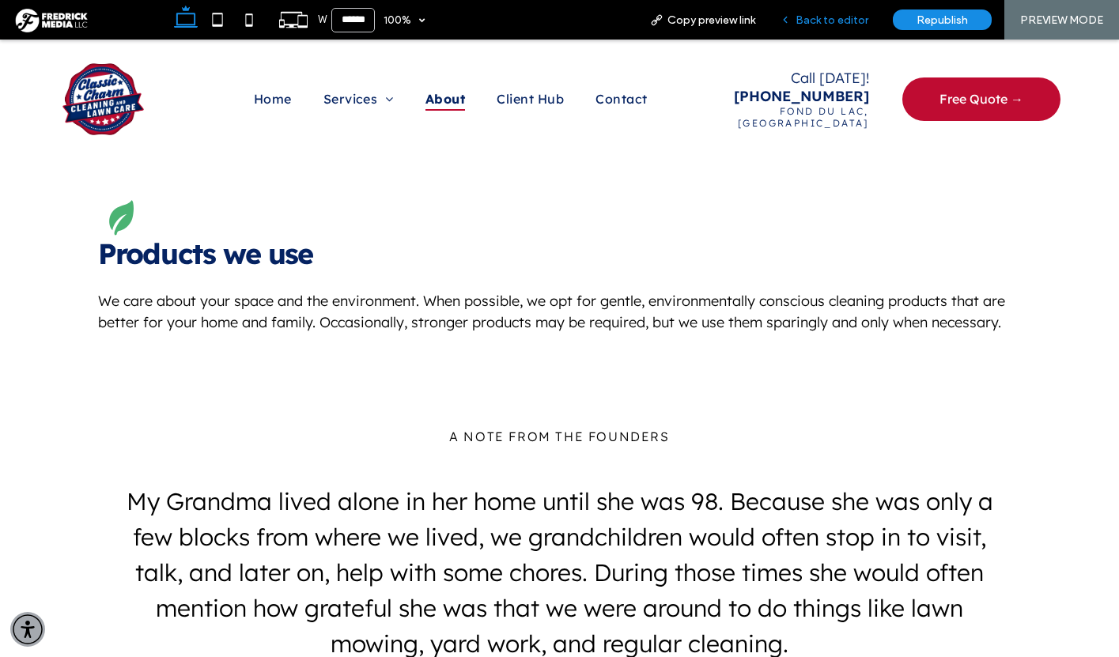
click at [836, 25] on span "Back to editor" at bounding box center [832, 19] width 73 height 13
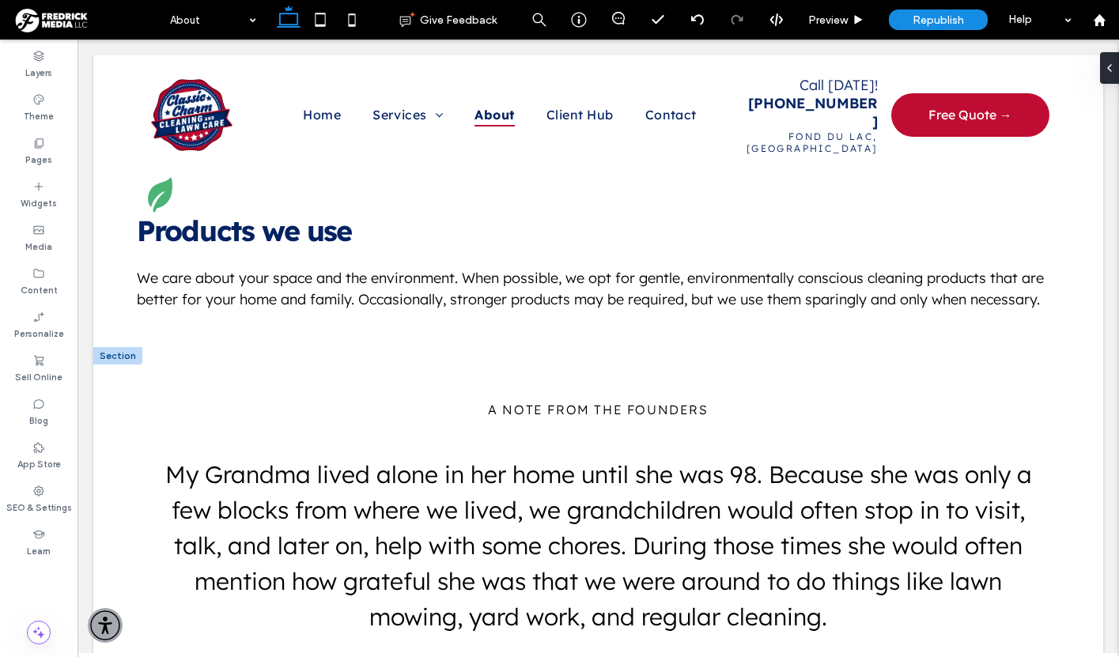
scroll to position [1345, 0]
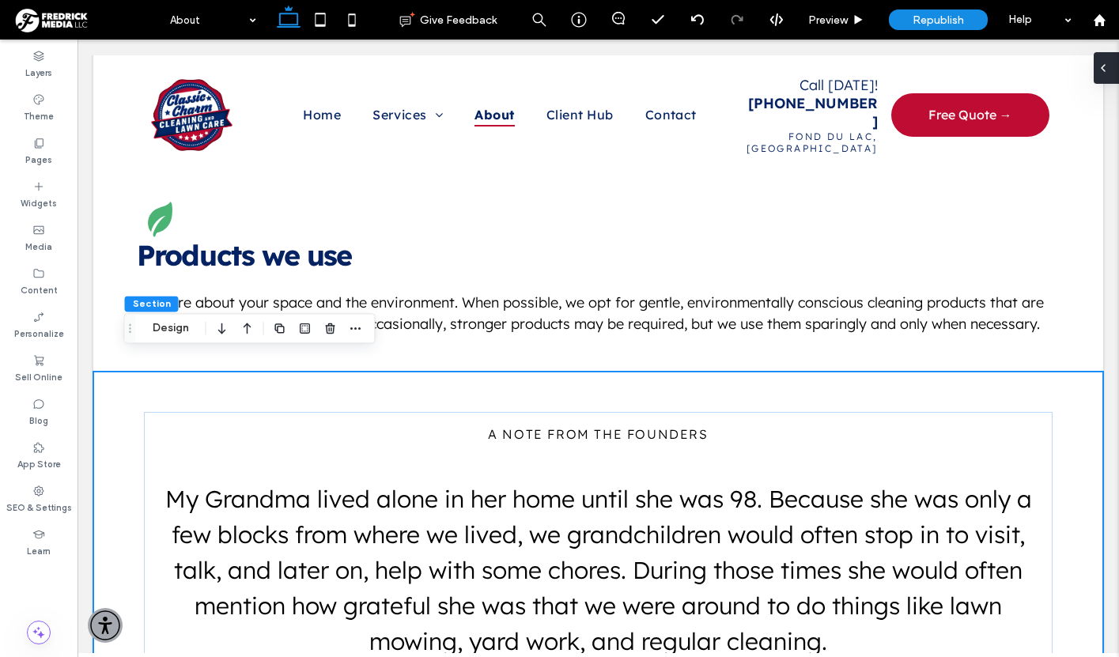
click at [1112, 61] on div at bounding box center [1106, 68] width 25 height 32
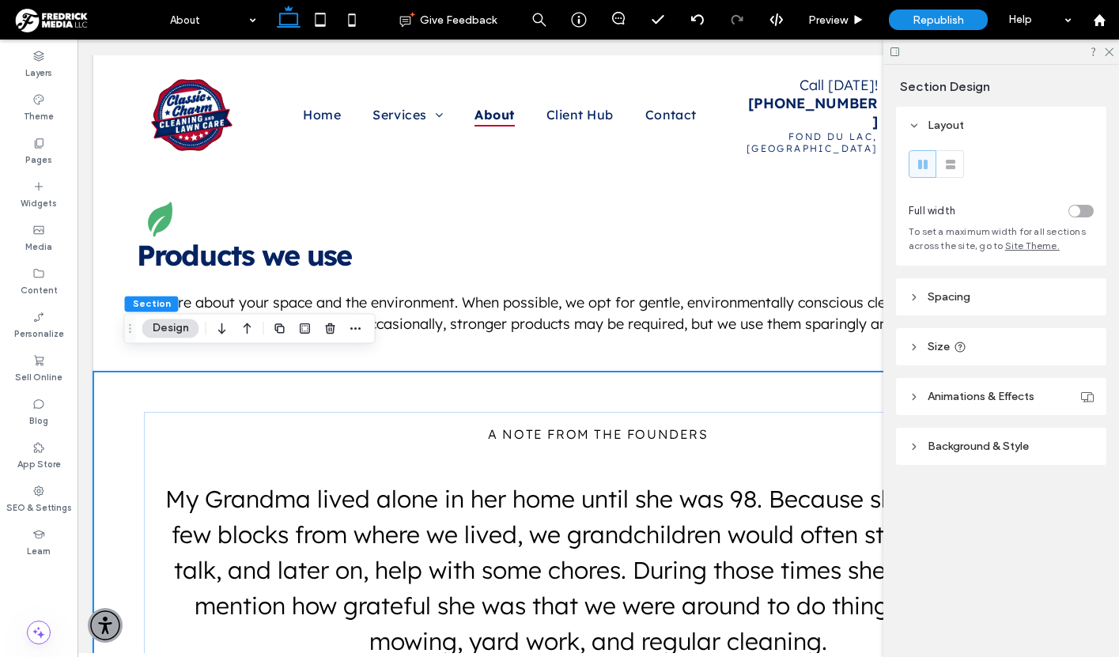
click at [976, 439] on header "Background & Style" at bounding box center [1001, 446] width 210 height 37
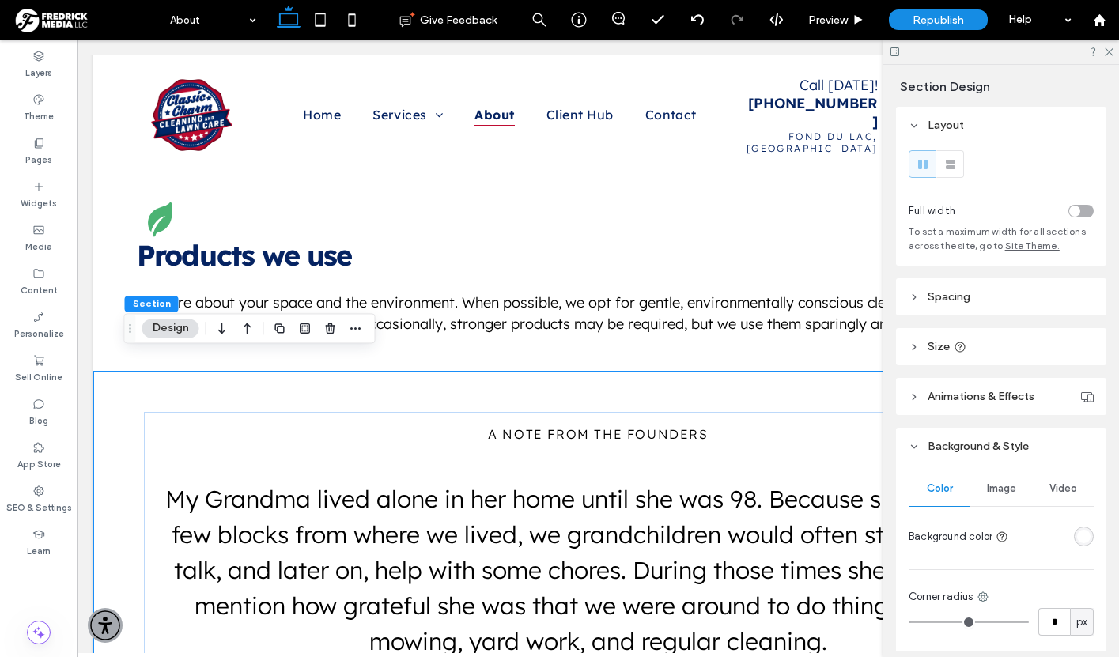
click at [1089, 542] on div "rgba(255, 255, 255, 1)" at bounding box center [1083, 536] width 13 height 13
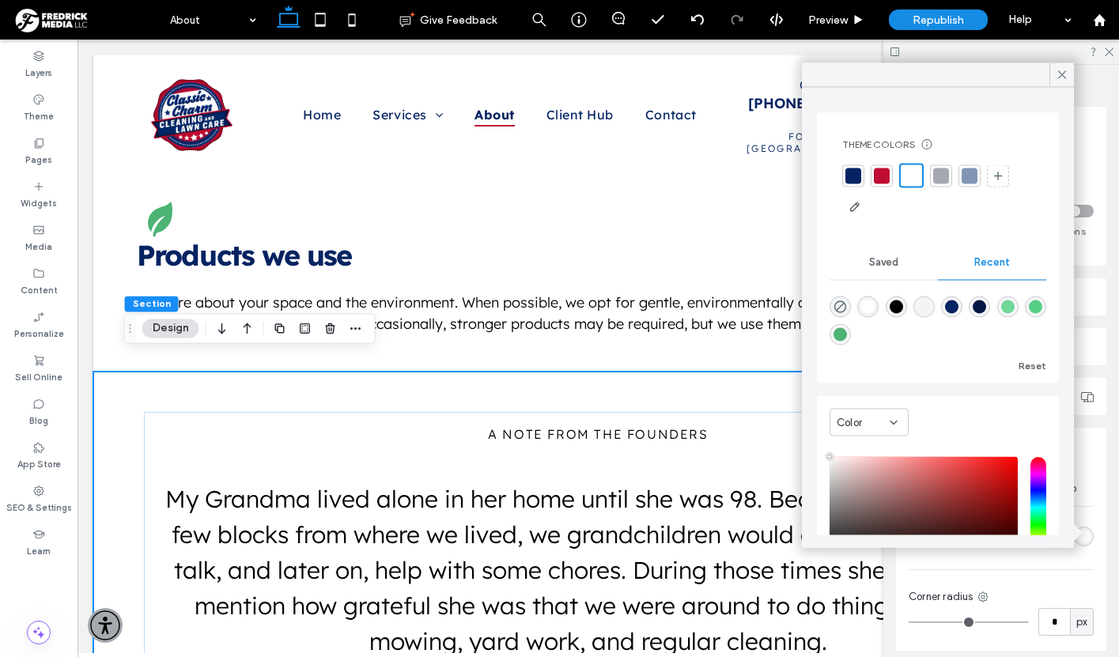
click at [924, 308] on div "rgba(243, 243, 243, 1)" at bounding box center [924, 307] width 13 height 13
type input "*******"
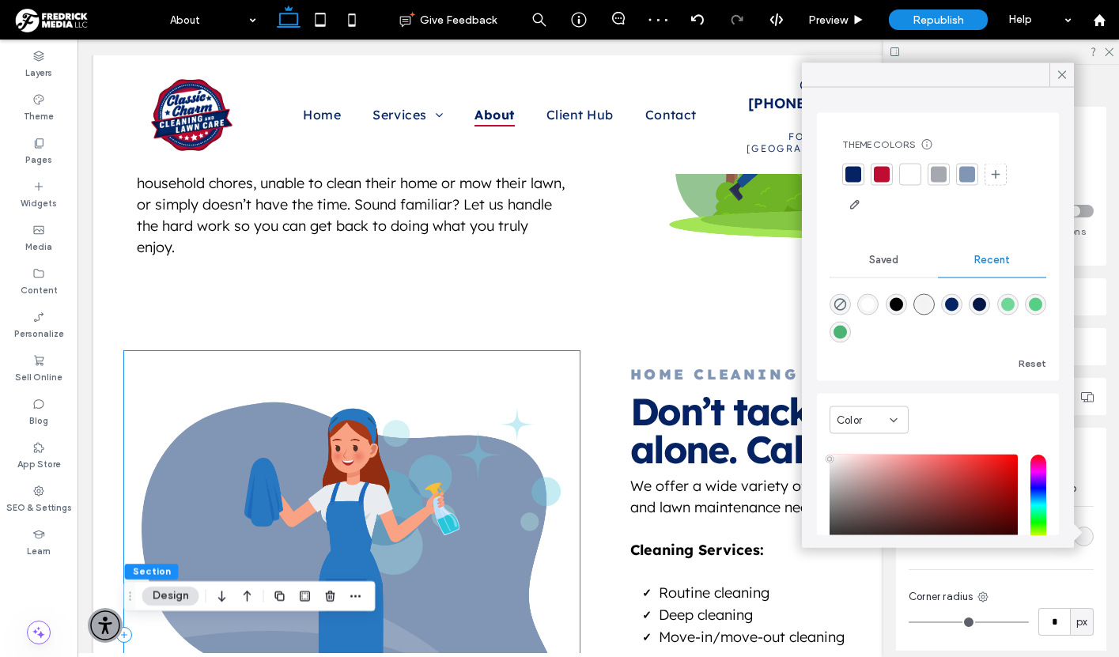
scroll to position [565, 0]
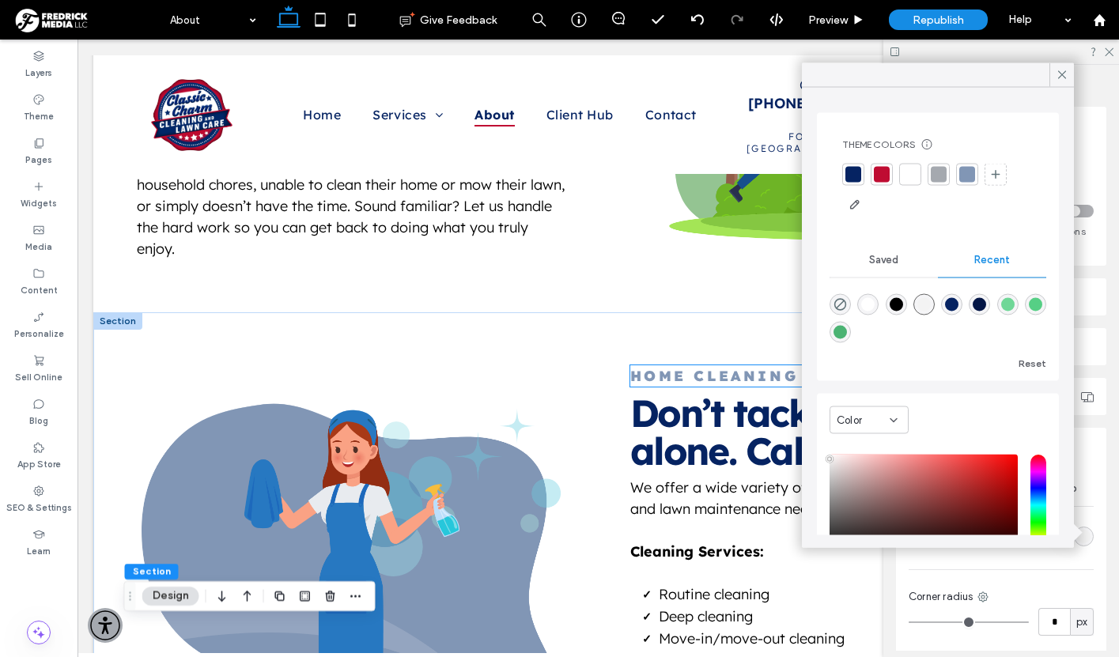
click at [674, 367] on strong "Home Cleaning & Lawn Care" at bounding box center [785, 376] width 311 height 18
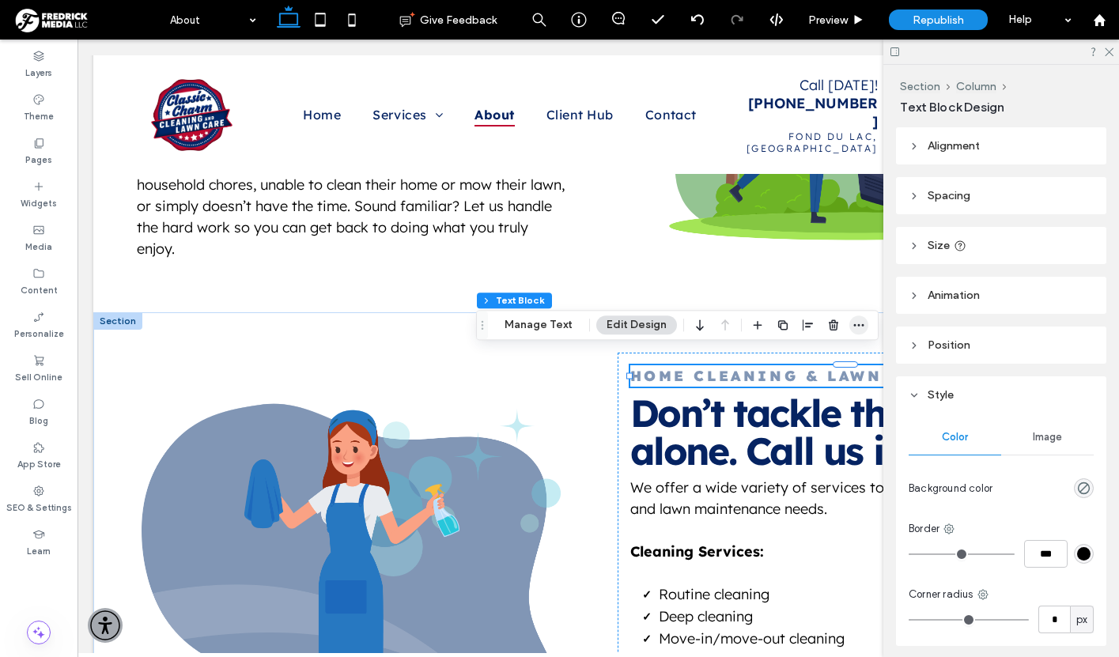
click at [857, 323] on icon "button" at bounding box center [859, 325] width 13 height 13
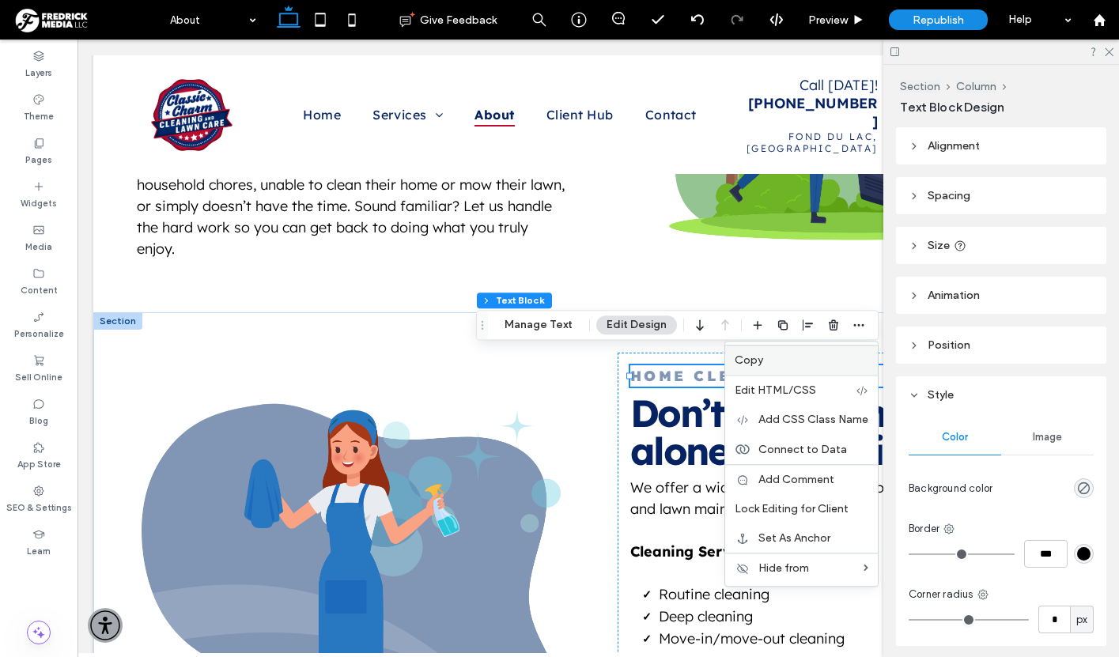
click at [755, 358] on span "Copy" at bounding box center [749, 360] width 28 height 13
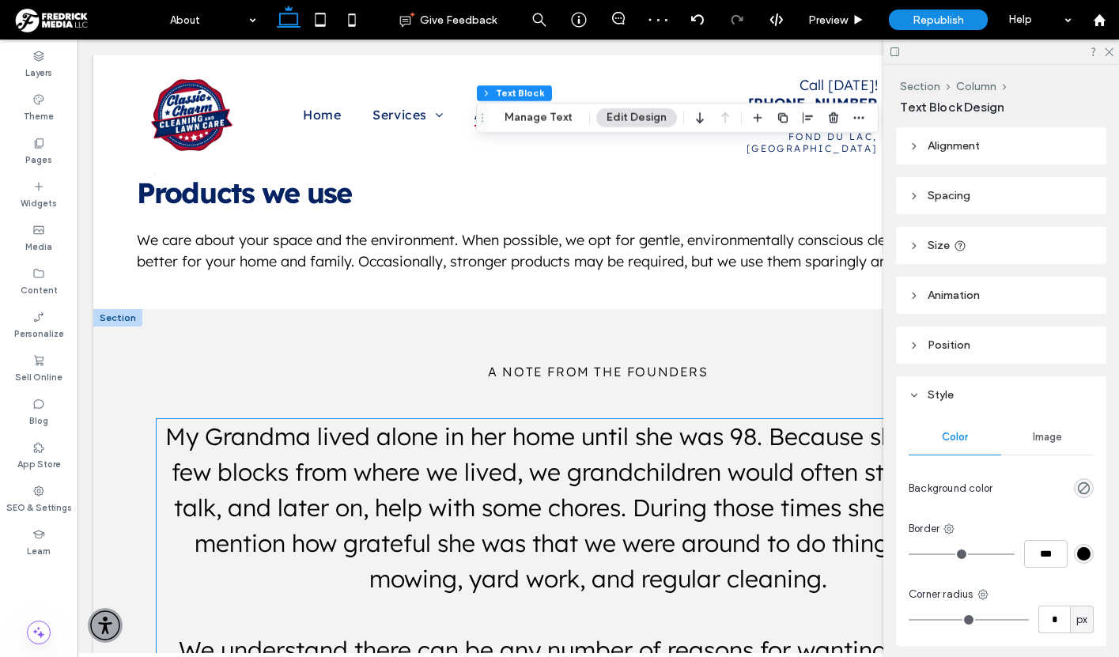
scroll to position [1406, 0]
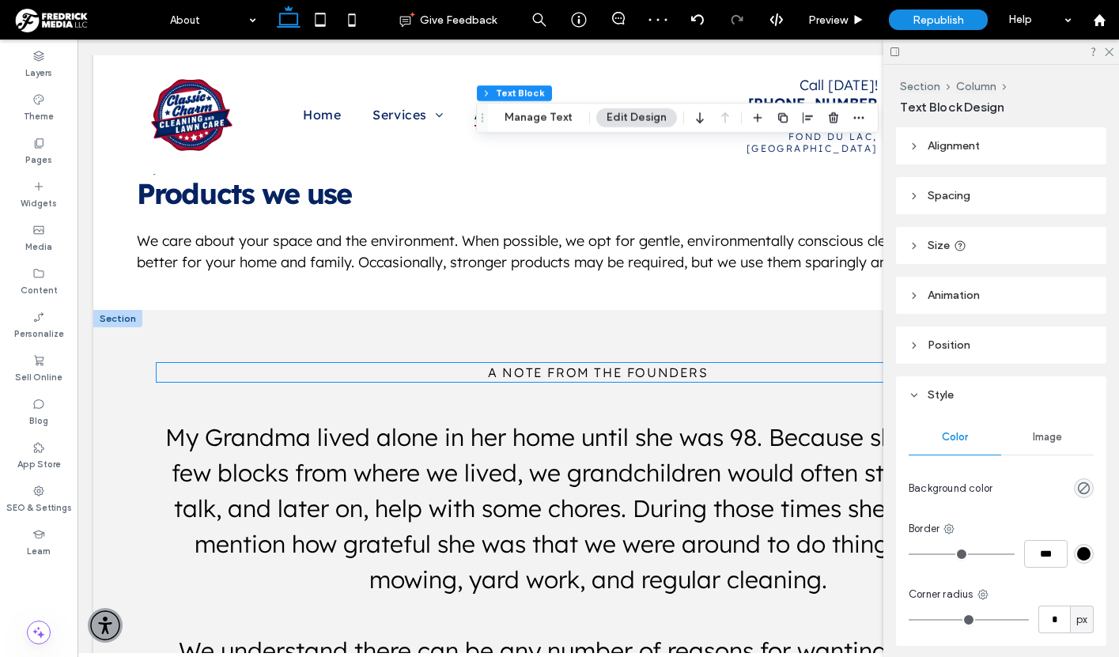
click at [618, 365] on span "A Note From the Founders" at bounding box center [598, 373] width 220 height 16
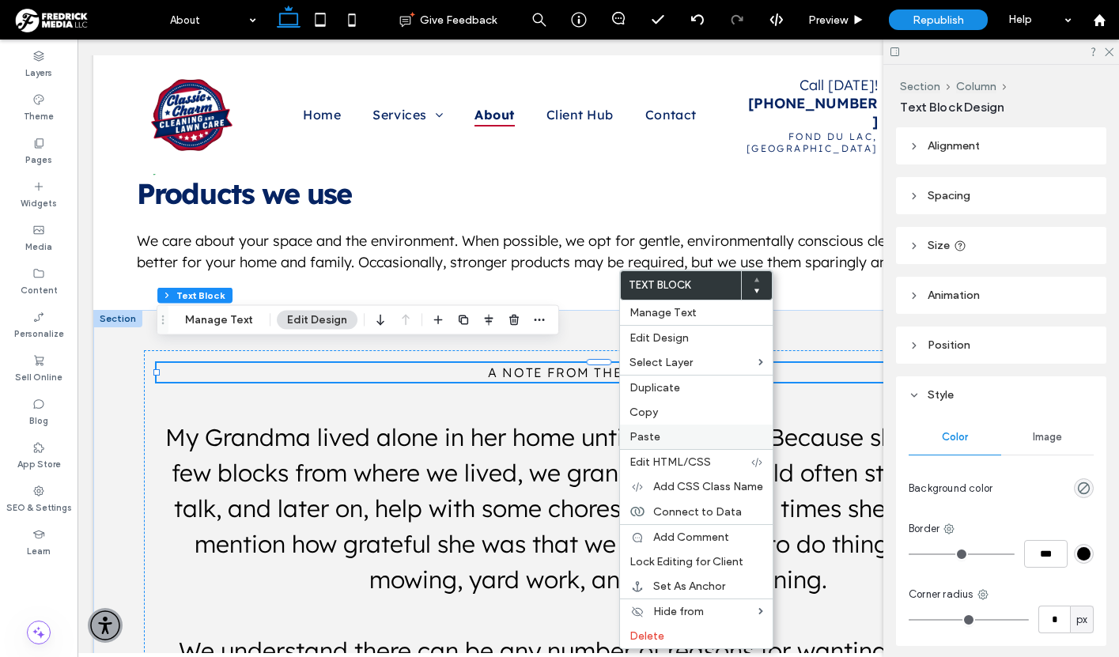
click at [647, 438] on span "Paste" at bounding box center [645, 436] width 31 height 13
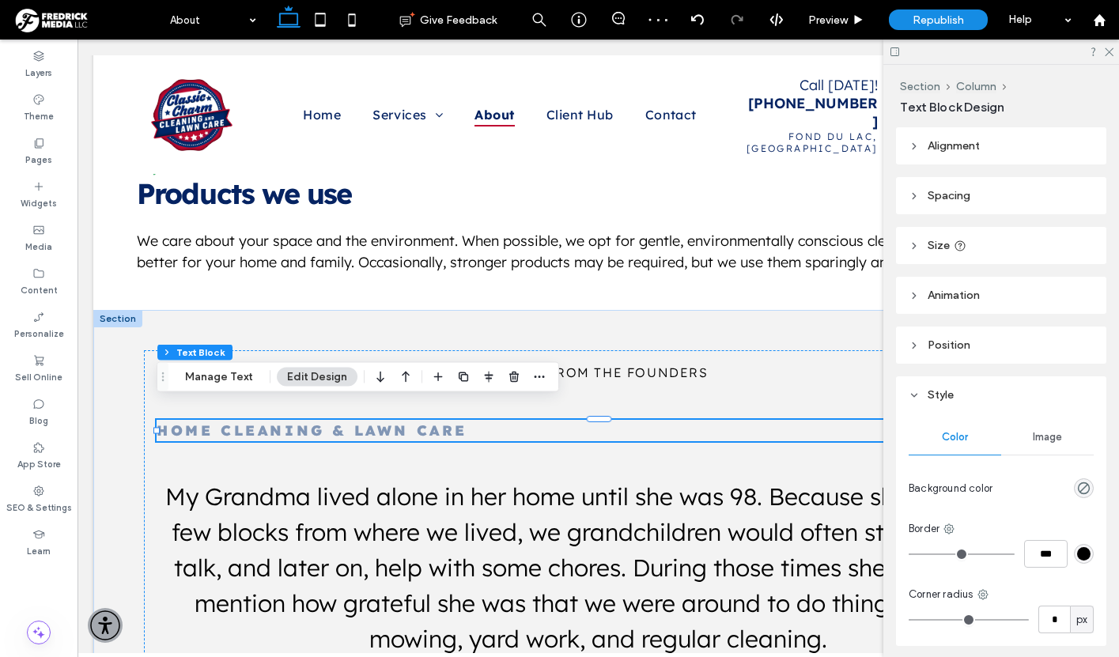
click at [429, 422] on strong "Home Cleaning & Lawn Care" at bounding box center [312, 431] width 311 height 18
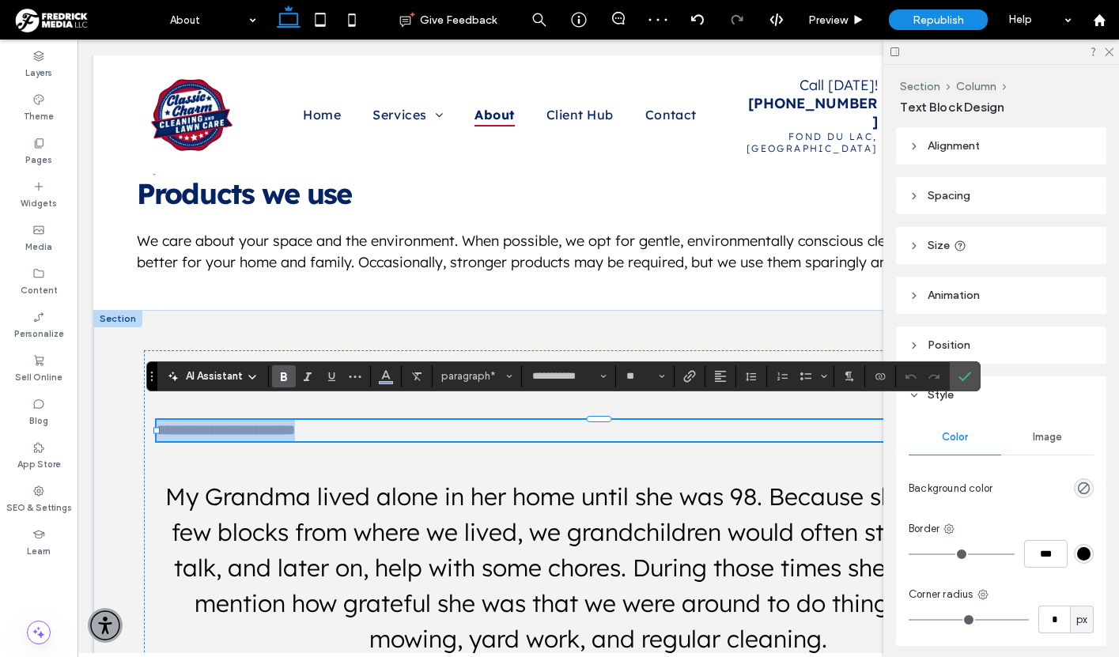
click at [295, 423] on strong "**********" at bounding box center [226, 430] width 138 height 14
click at [719, 377] on use "Alignment" at bounding box center [720, 376] width 11 height 11
click at [732, 414] on label "ui.textEditor.alignment.center" at bounding box center [736, 425] width 55 height 23
click at [971, 368] on span "Confirm" at bounding box center [965, 376] width 13 height 27
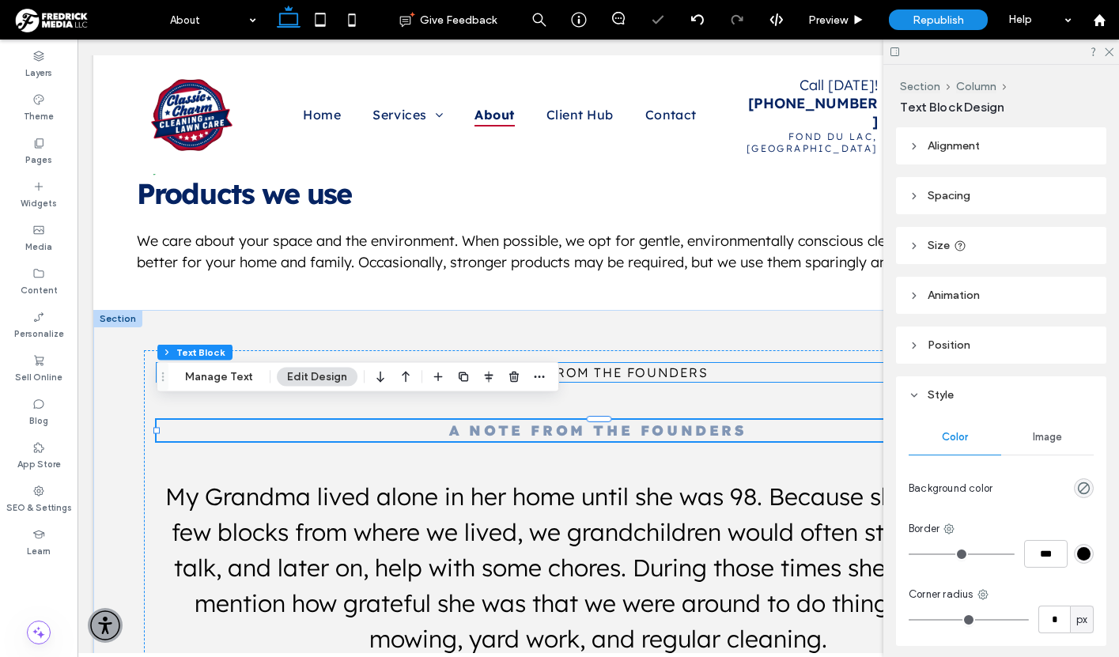
click at [653, 365] on span "A Note From the Founders" at bounding box center [598, 373] width 220 height 16
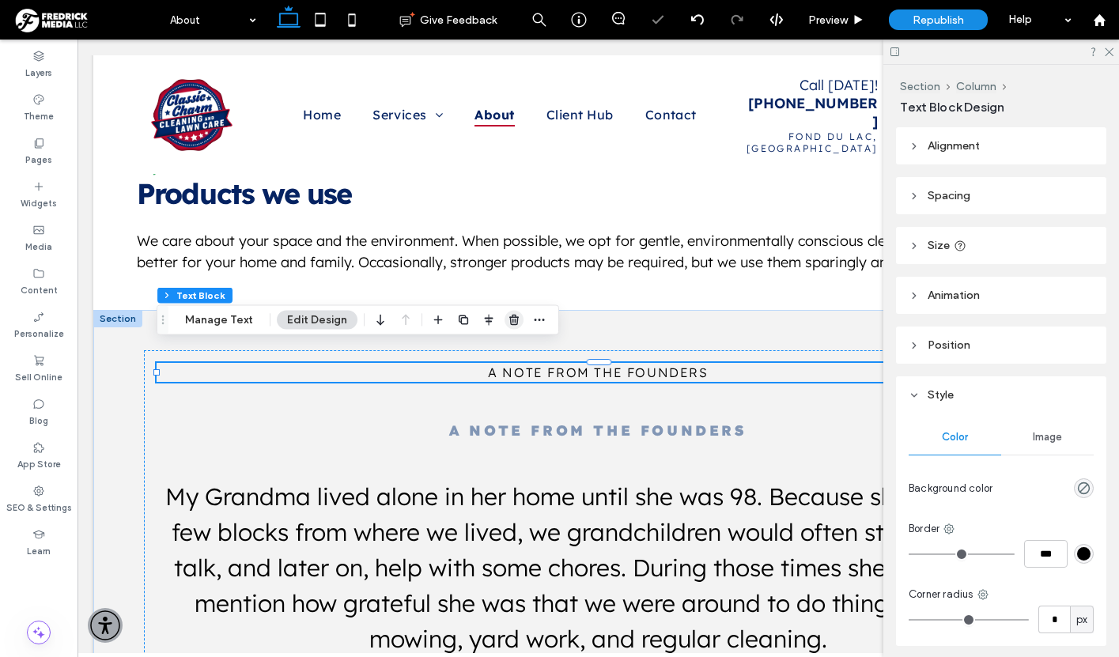
click at [509, 317] on use "button" at bounding box center [513, 320] width 9 height 10
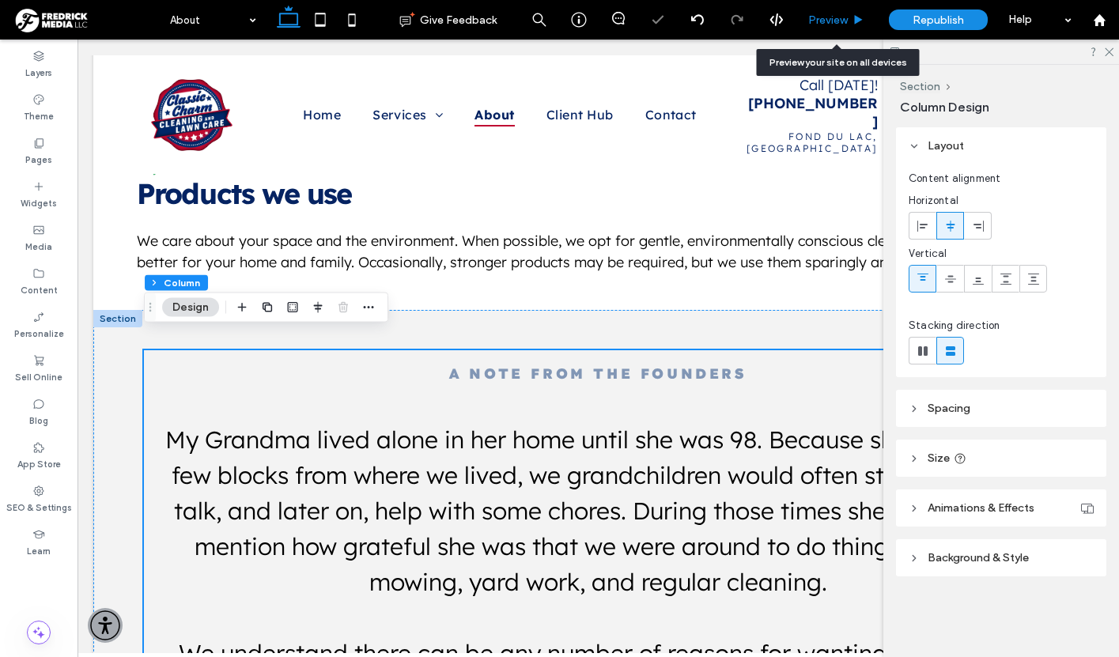
click at [835, 15] on span "Preview" at bounding box center [828, 19] width 40 height 13
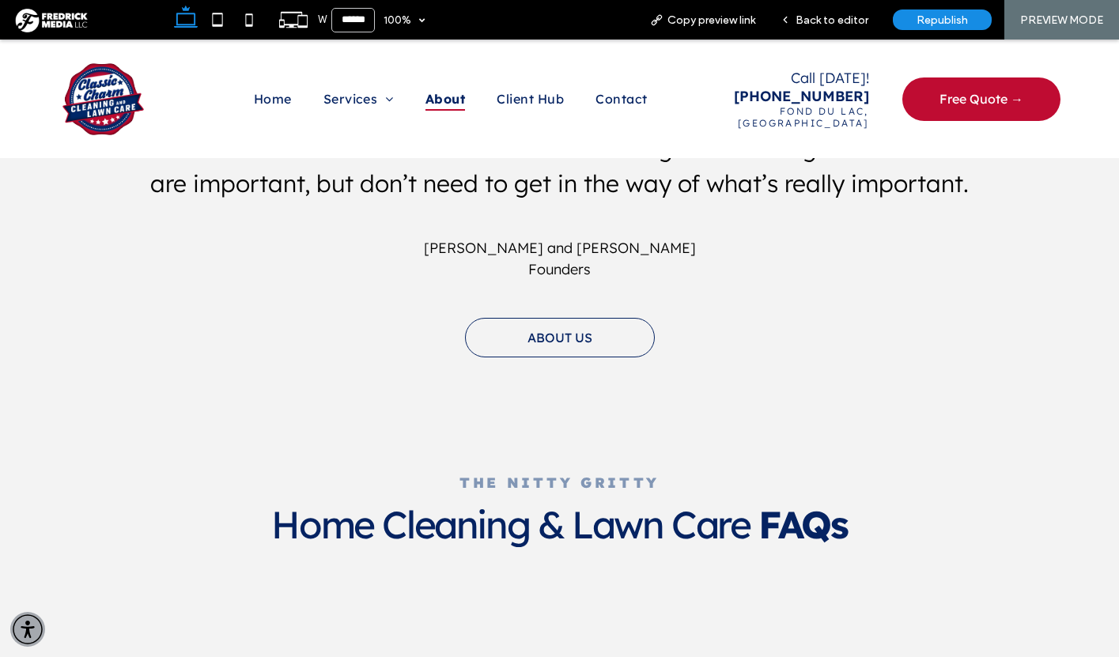
scroll to position [1855, 0]
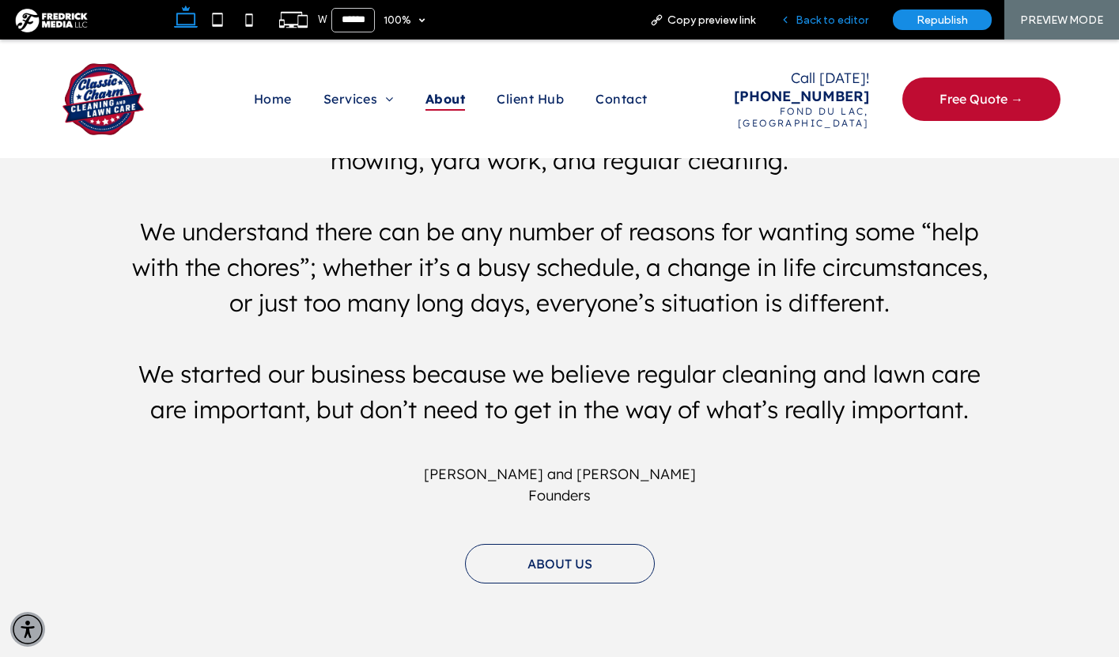
click at [848, 16] on span "Back to editor" at bounding box center [832, 19] width 73 height 13
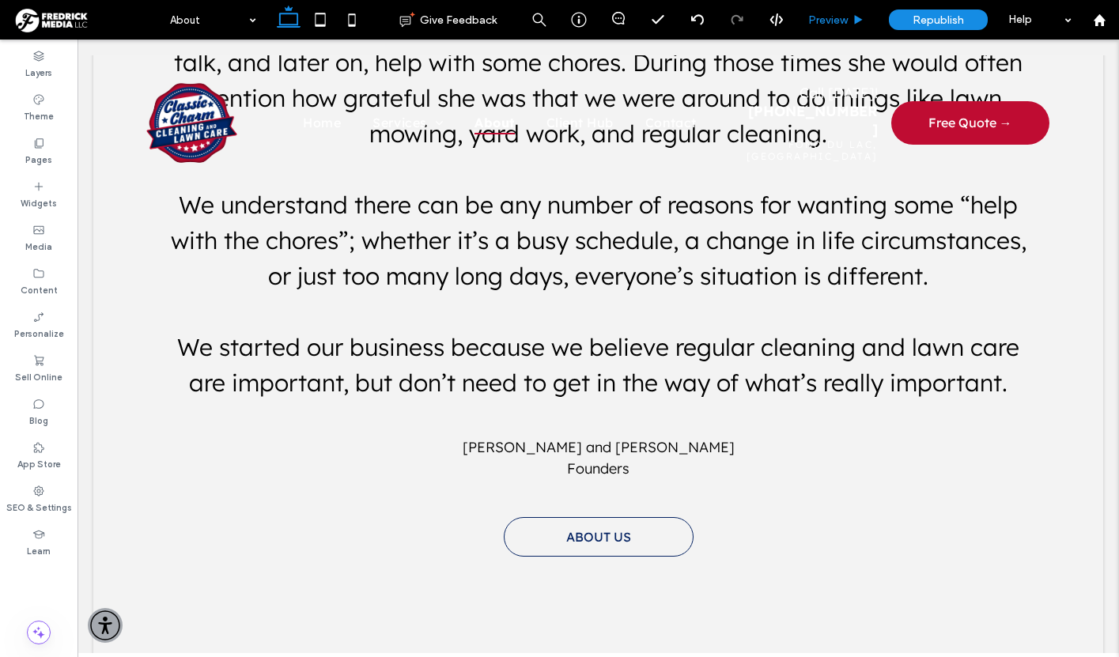
scroll to position [1825, 0]
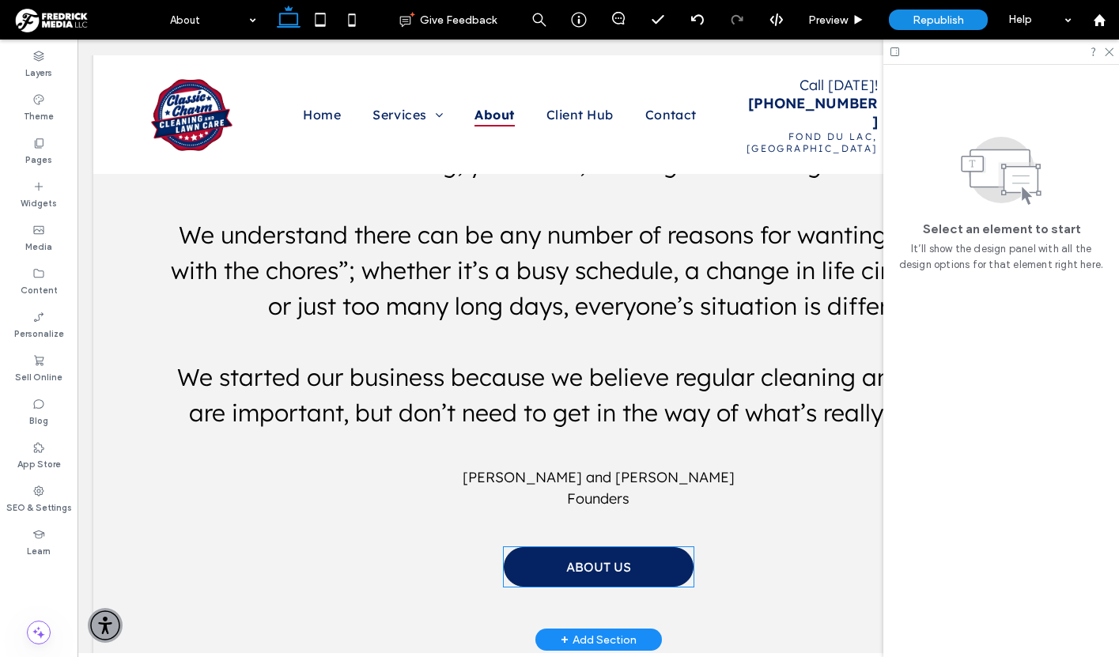
click at [657, 547] on link "ABOUT US" at bounding box center [599, 567] width 190 height 40
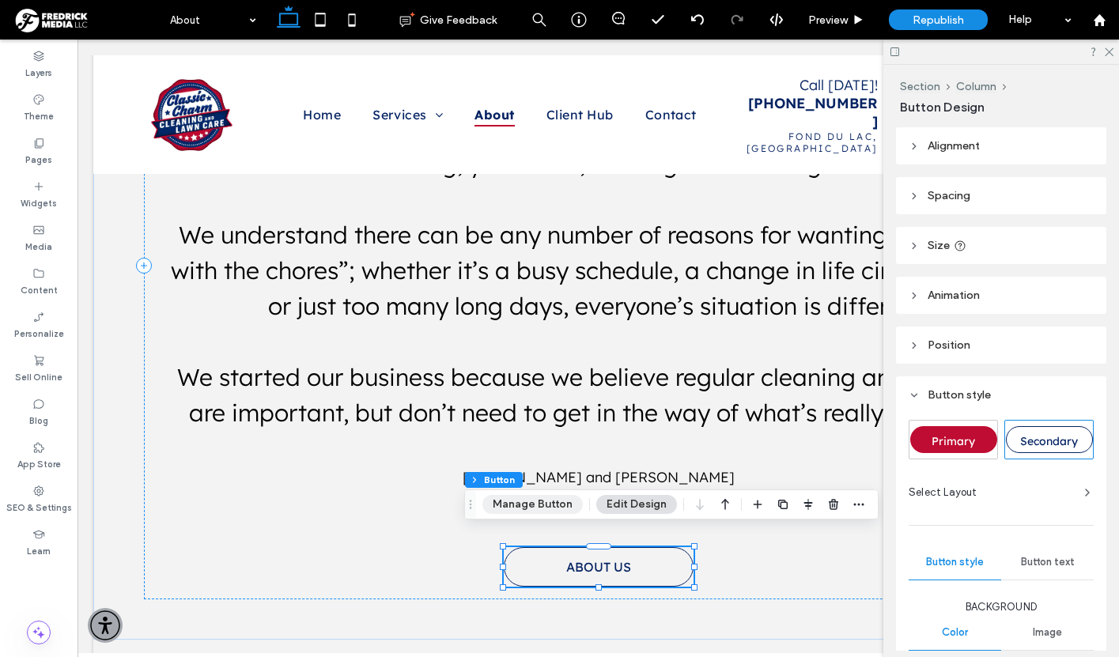
click at [519, 505] on button "Manage Button" at bounding box center [533, 504] width 100 height 19
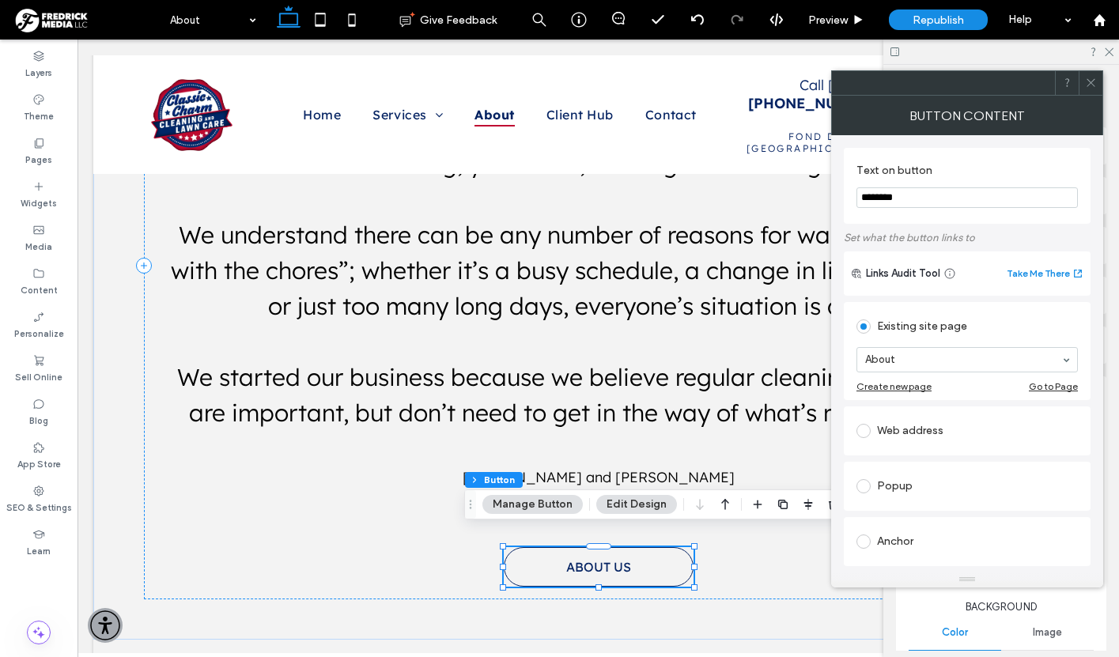
click at [887, 203] on input "********" at bounding box center [967, 197] width 221 height 21
type input "**********"
click at [1091, 85] on icon at bounding box center [1091, 83] width 12 height 12
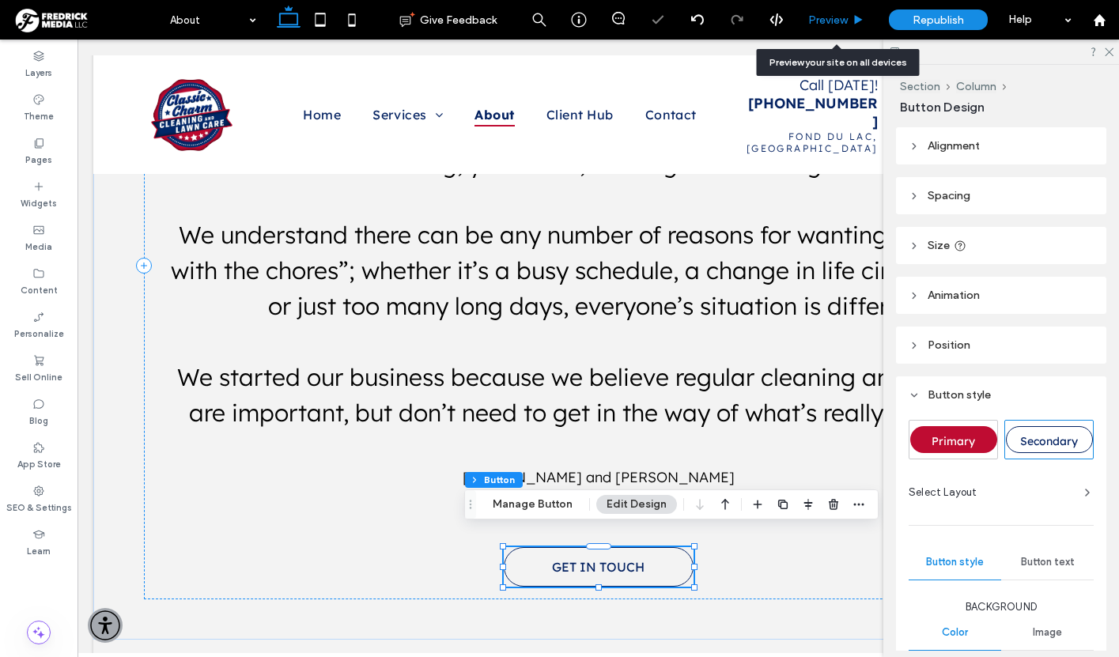
click at [831, 21] on span "Preview" at bounding box center [828, 19] width 40 height 13
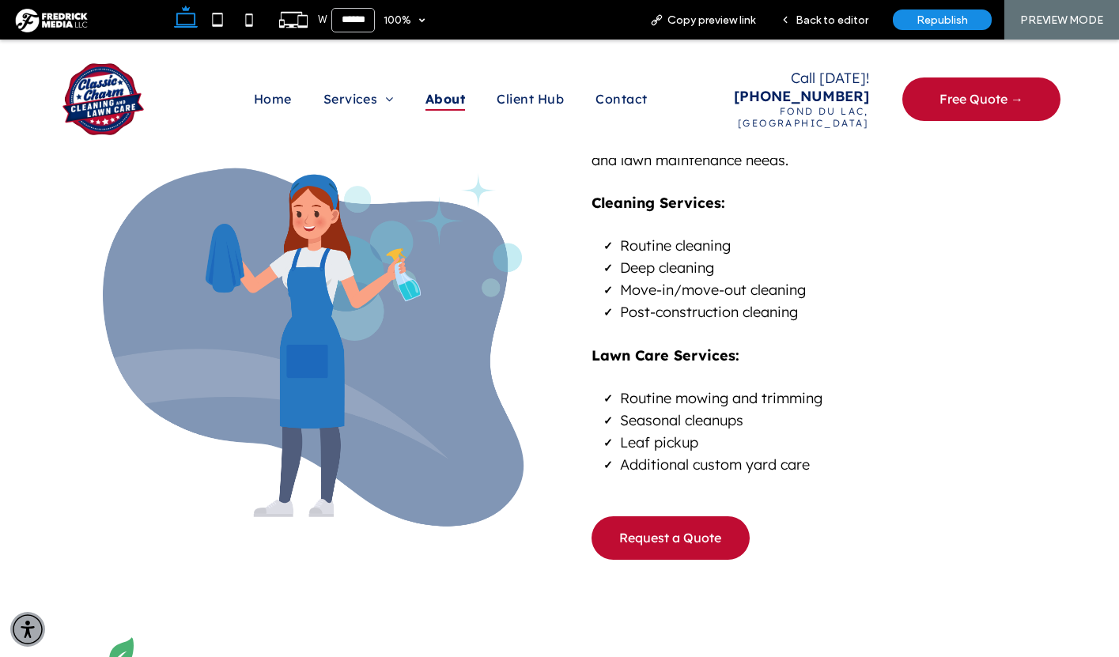
scroll to position [934, 0]
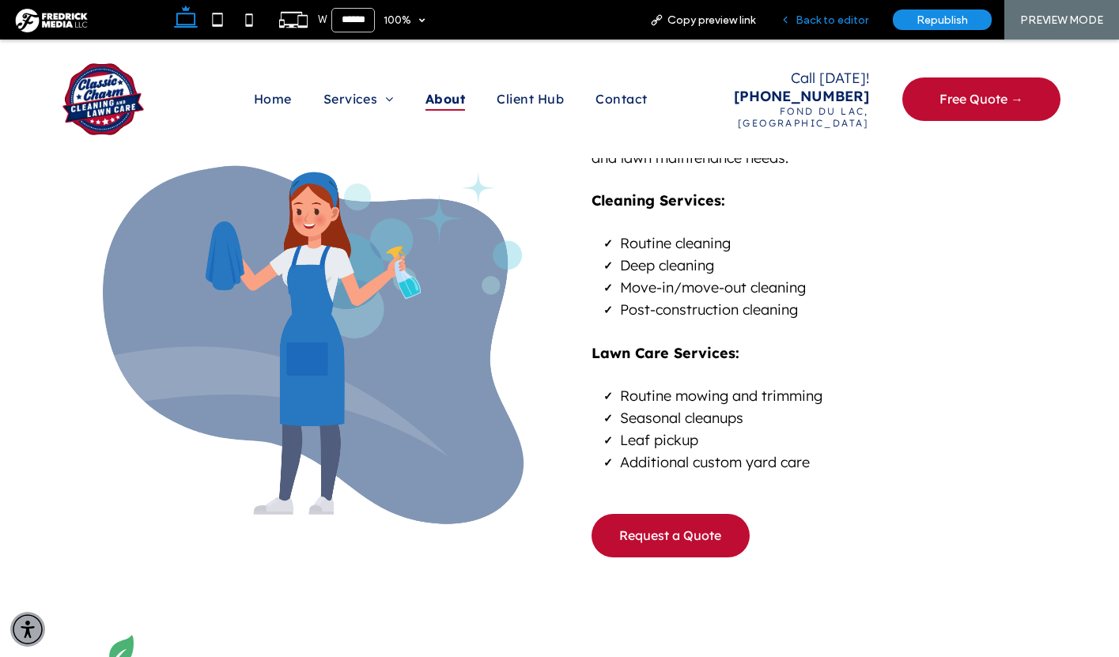
click at [848, 22] on span "Back to editor" at bounding box center [832, 19] width 73 height 13
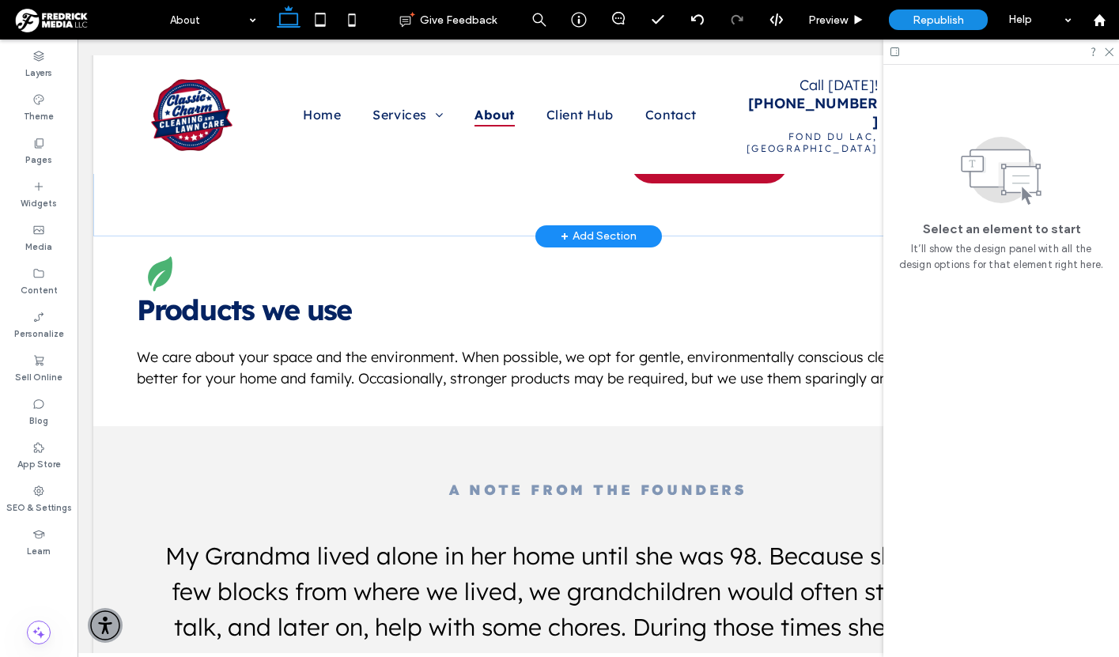
scroll to position [1555, 0]
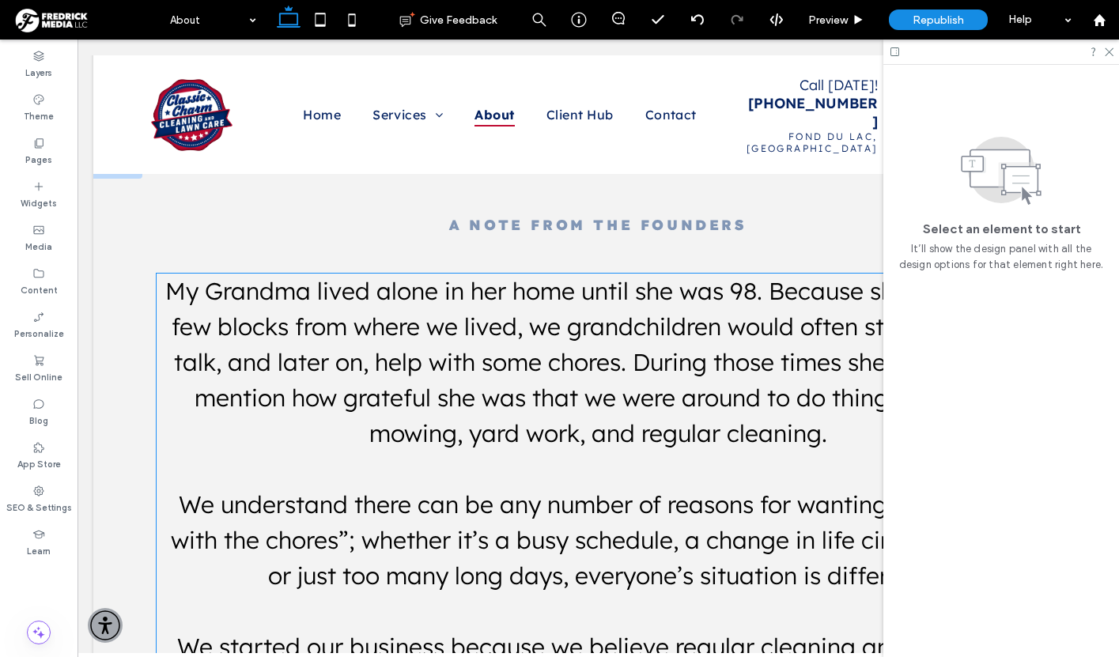
click at [679, 335] on span "My Grandma lived alone in her home until she was 98. Because she was only a few…" at bounding box center [598, 362] width 867 height 172
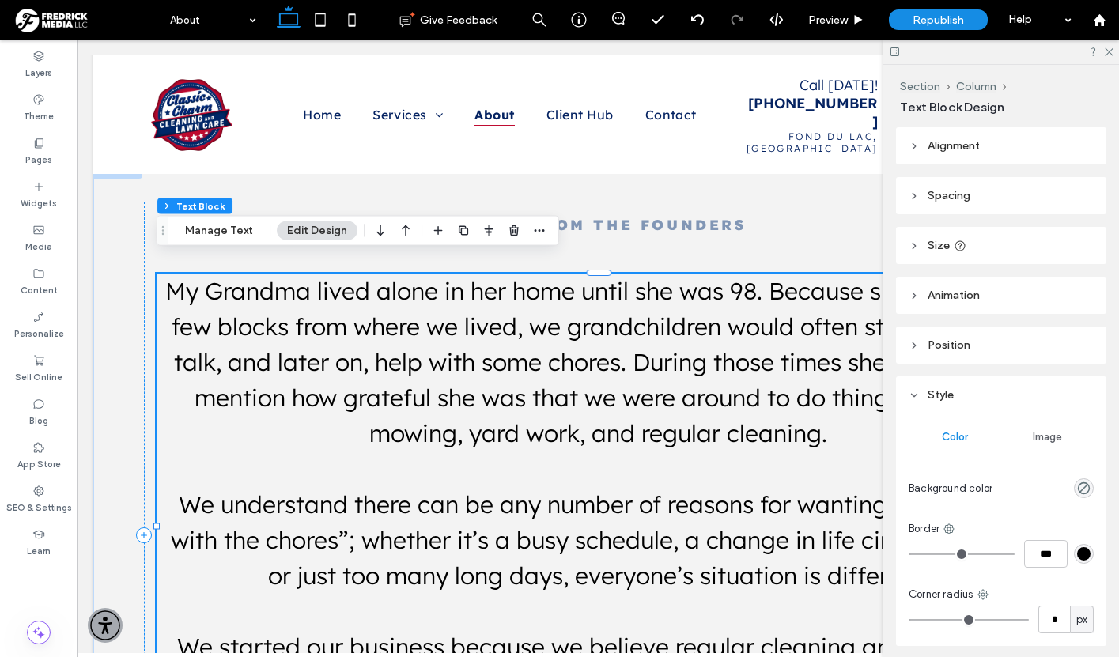
click at [679, 335] on span "My Grandma lived alone in her home until she was 98. Because she was only a few…" at bounding box center [598, 362] width 867 height 172
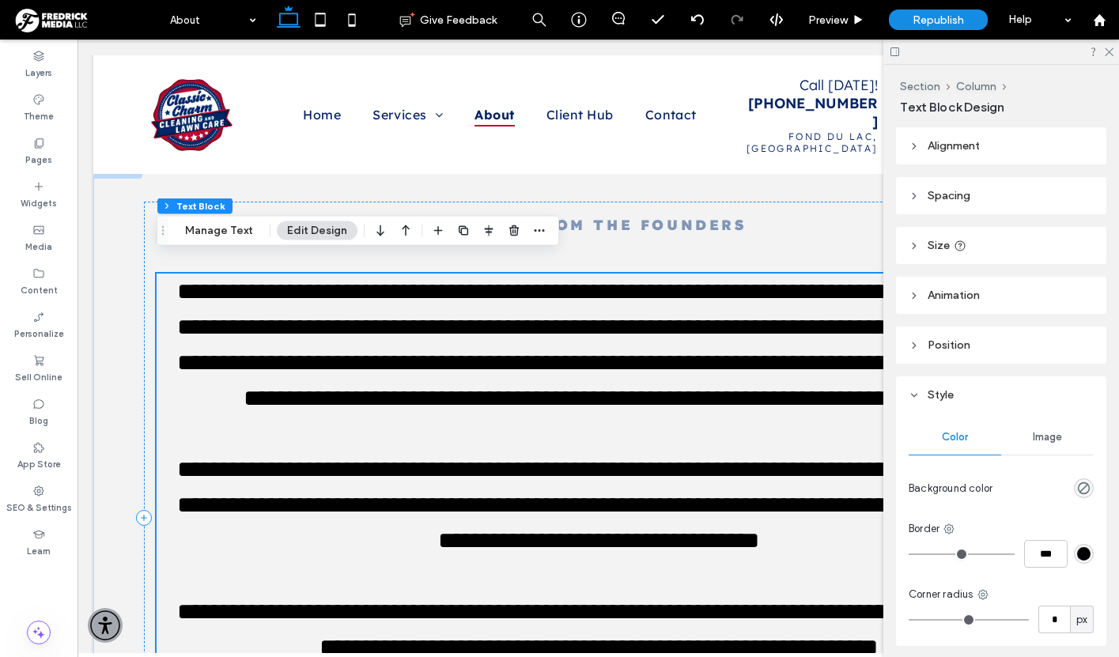
click at [679, 458] on span "**********" at bounding box center [603, 505] width 853 height 94
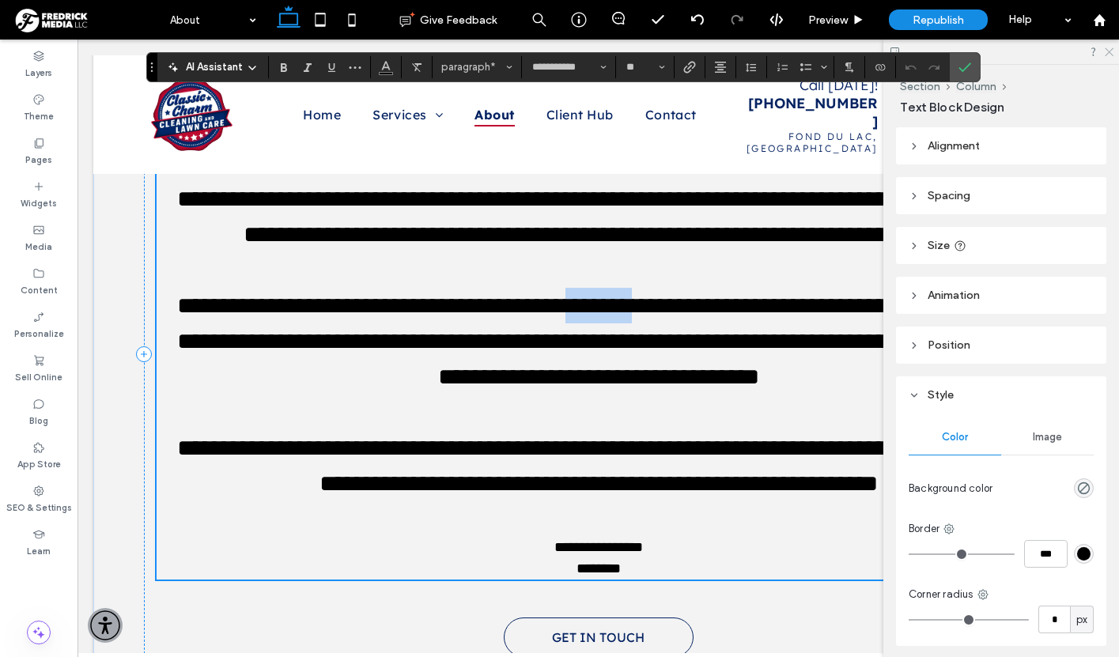
type input "**"
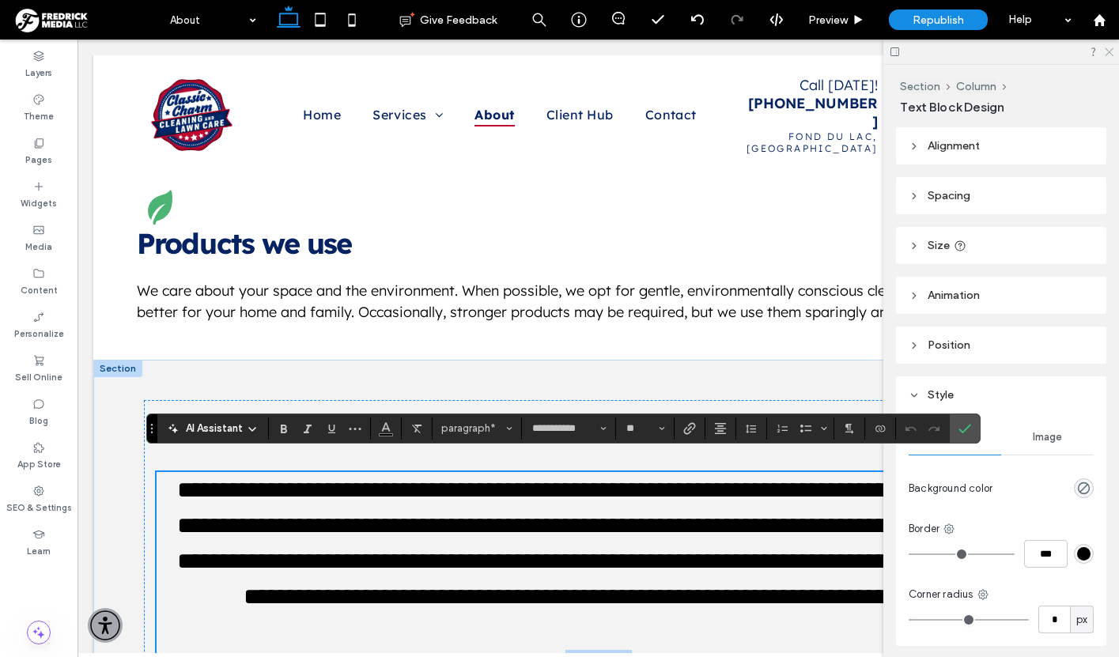
scroll to position [0, 236]
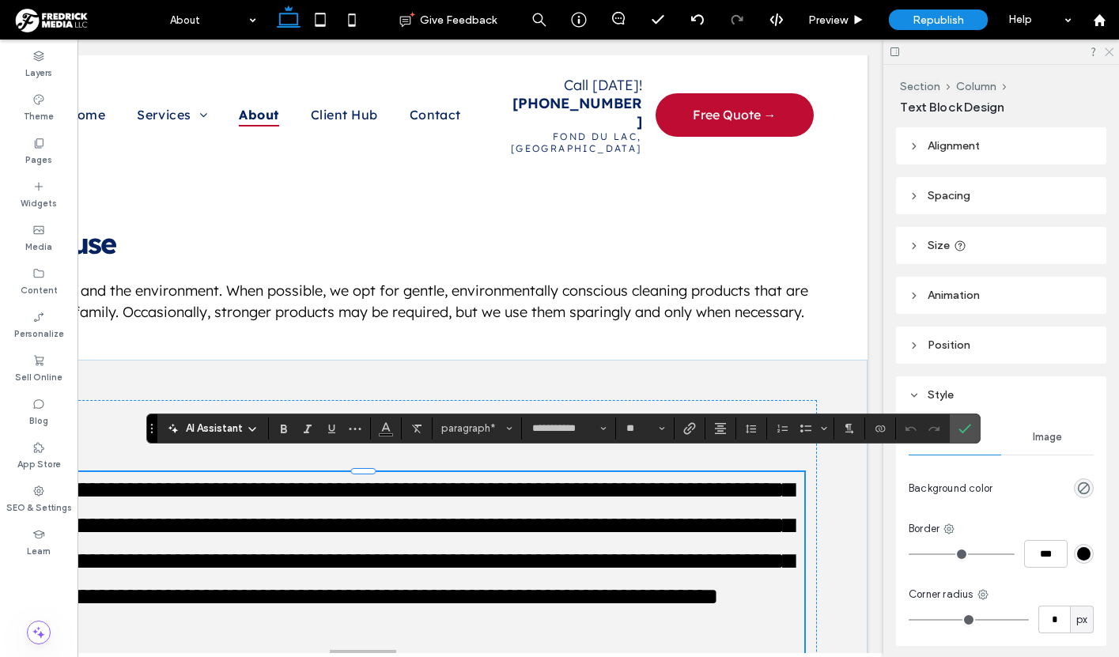
click at [1110, 51] on icon at bounding box center [1108, 51] width 10 height 10
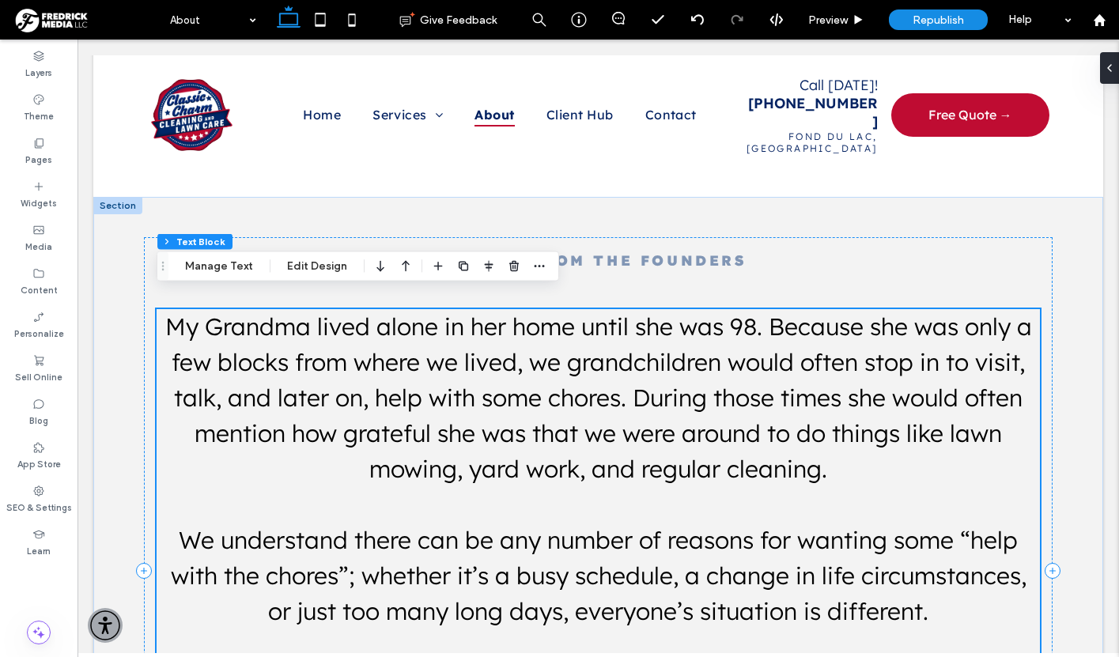
scroll to position [1683, 0]
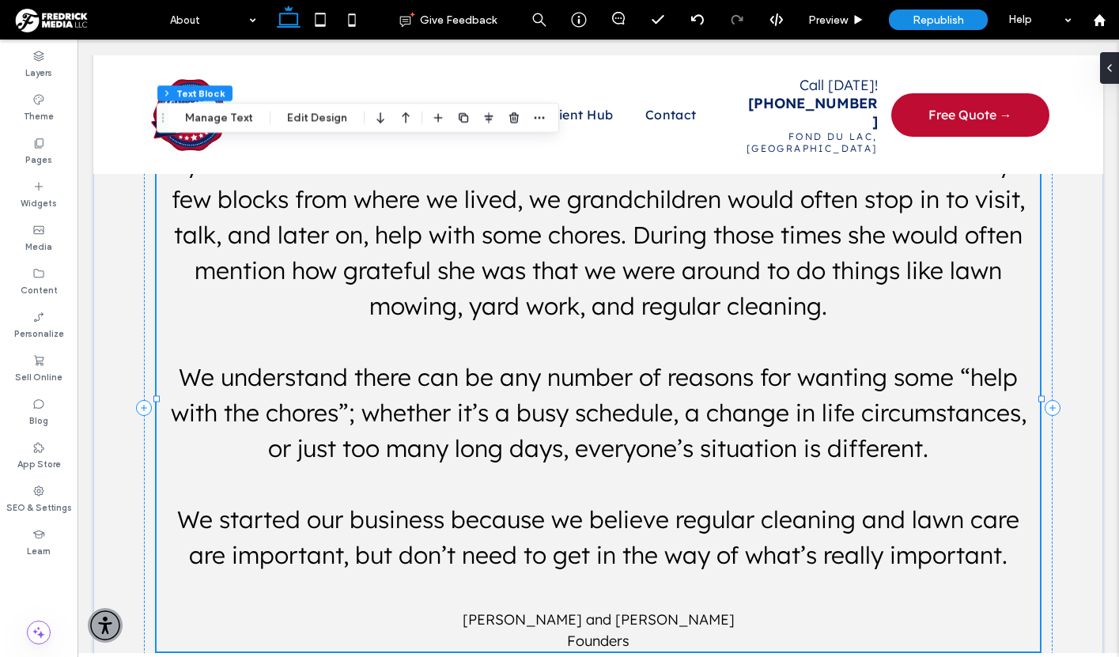
click at [791, 532] on span "We started our business because we believe regular cleaning and lawn care are i…" at bounding box center [598, 538] width 842 height 66
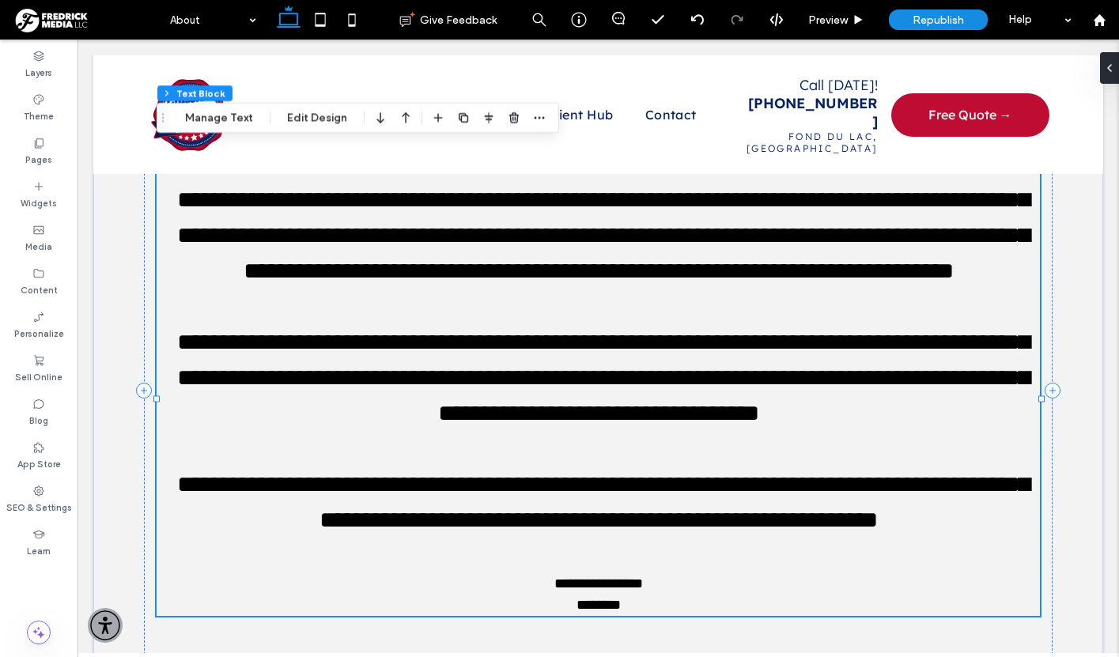
click at [230, 432] on div "**********" at bounding box center [599, 381] width 884 height 470
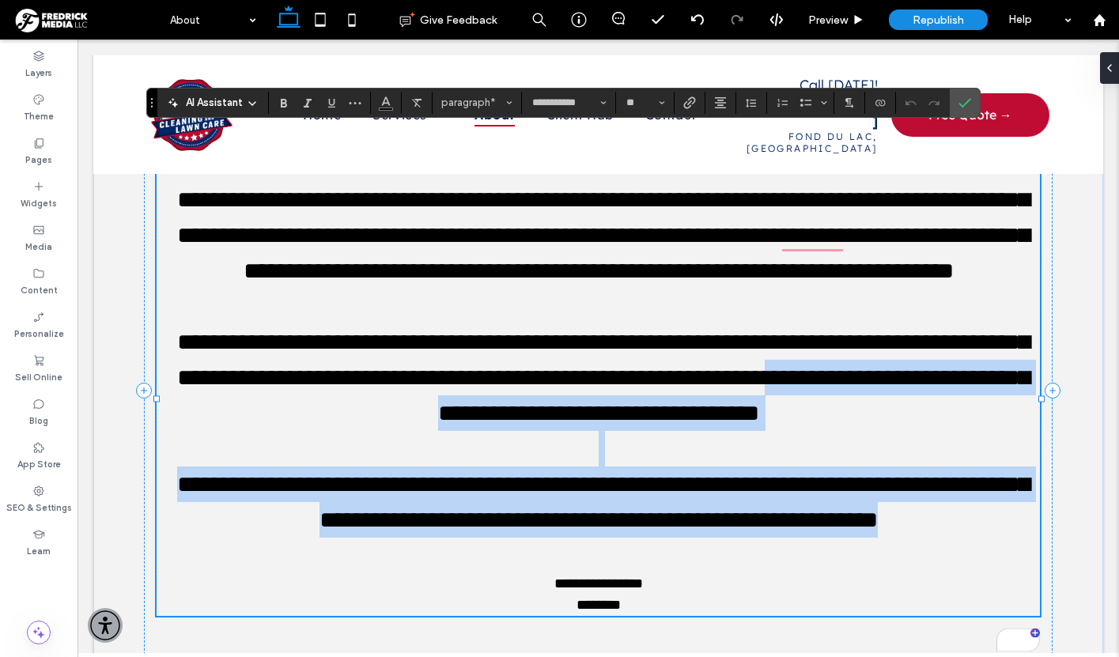
click at [1021, 538] on p "**********" at bounding box center [599, 502] width 884 height 71
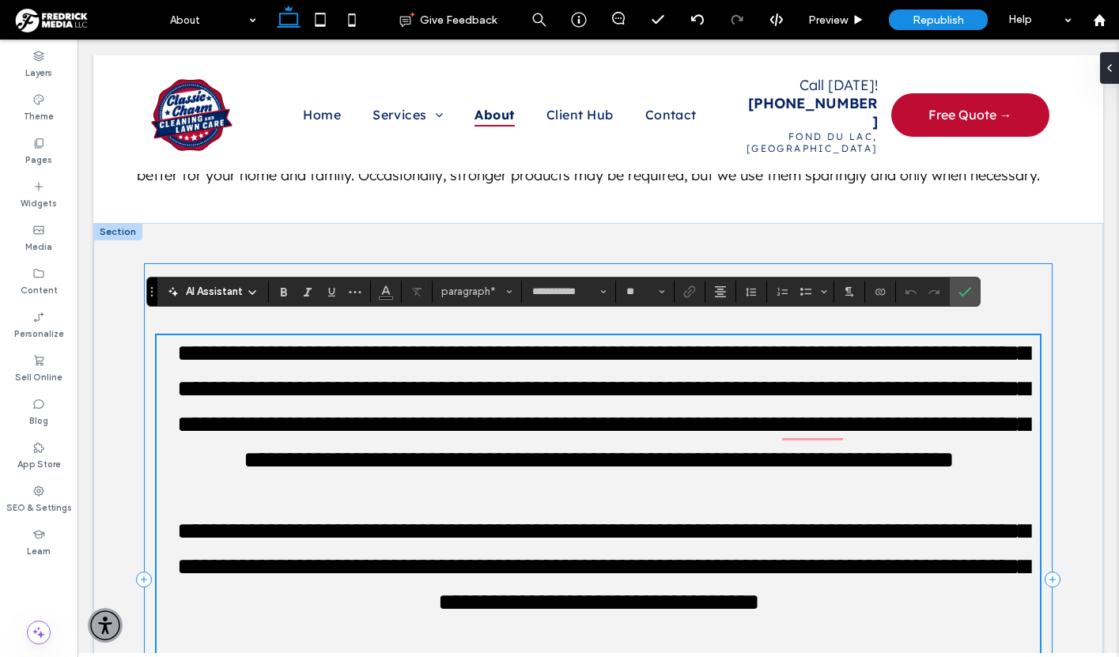
scroll to position [1474, 0]
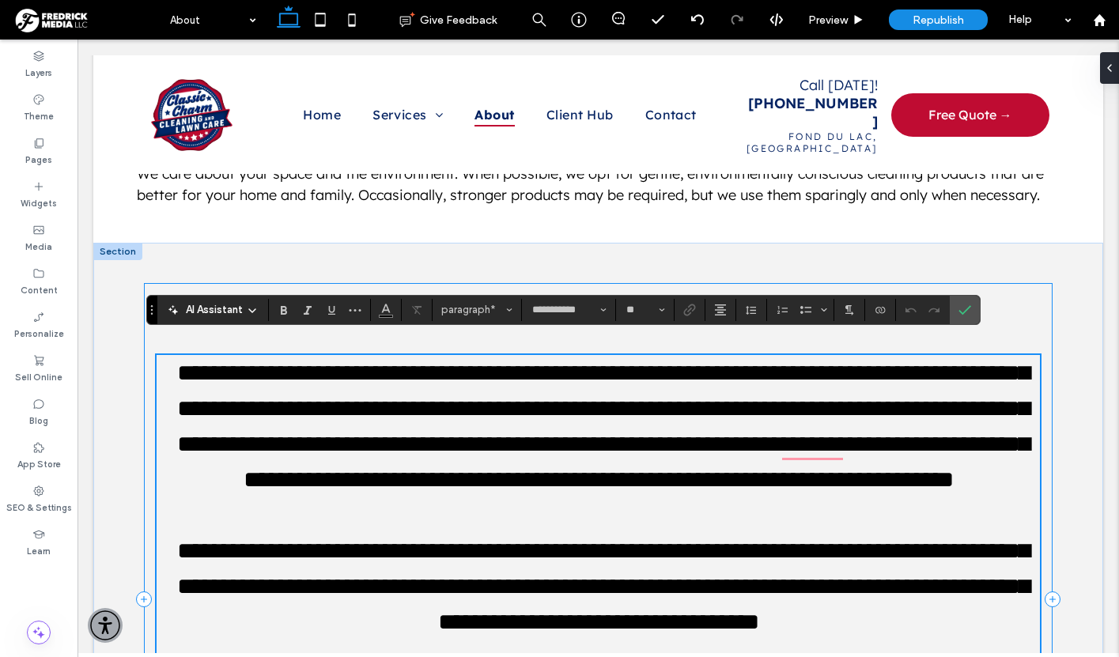
drag, startPoint x: 78, startPoint y: 40, endPoint x: 303, endPoint y: 312, distance: 354.0
click at [303, 312] on div "**********" at bounding box center [598, 599] width 909 height 632
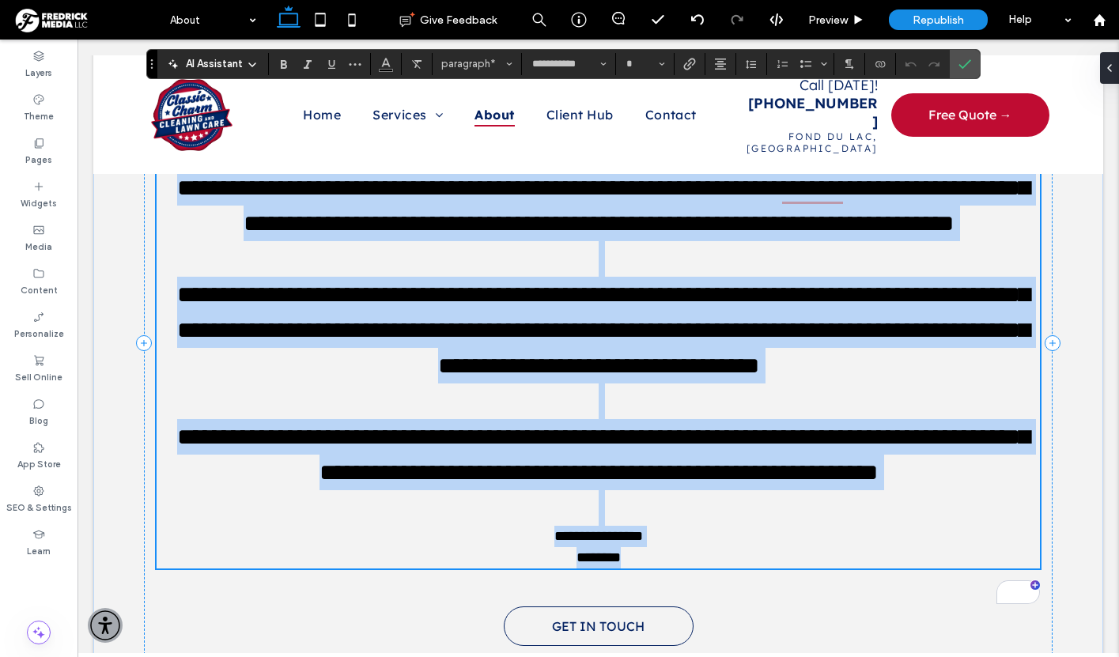
scroll to position [1734, 0]
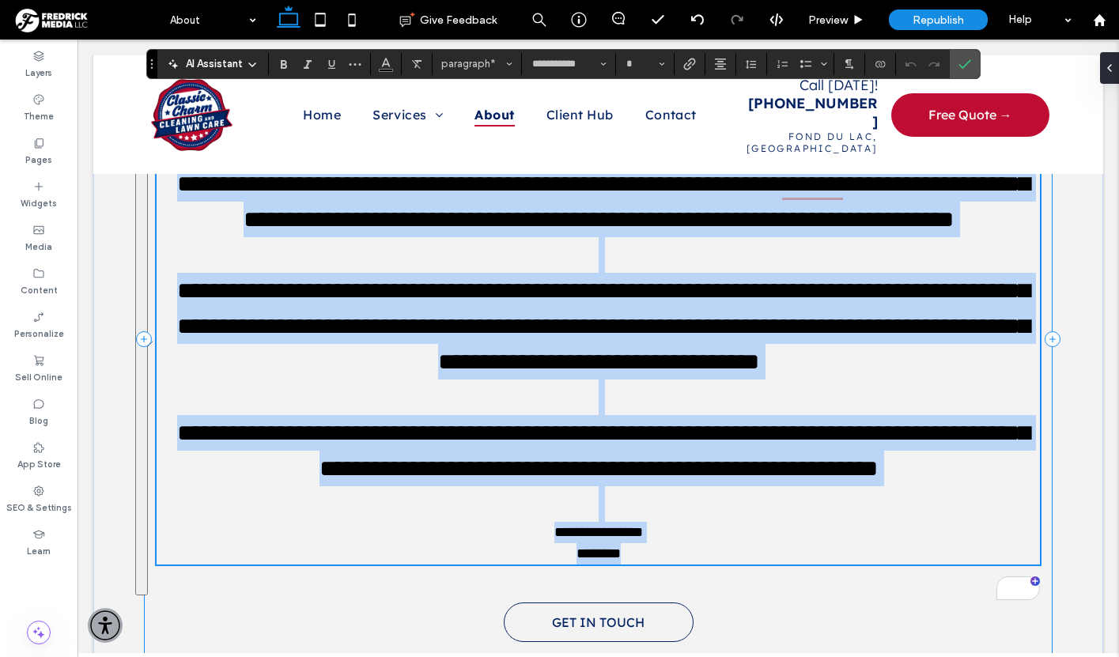
type input "**"
drag, startPoint x: 162, startPoint y: 358, endPoint x: 1030, endPoint y: 491, distance: 878.0
click at [1030, 491] on div "**********" at bounding box center [599, 330] width 884 height 470
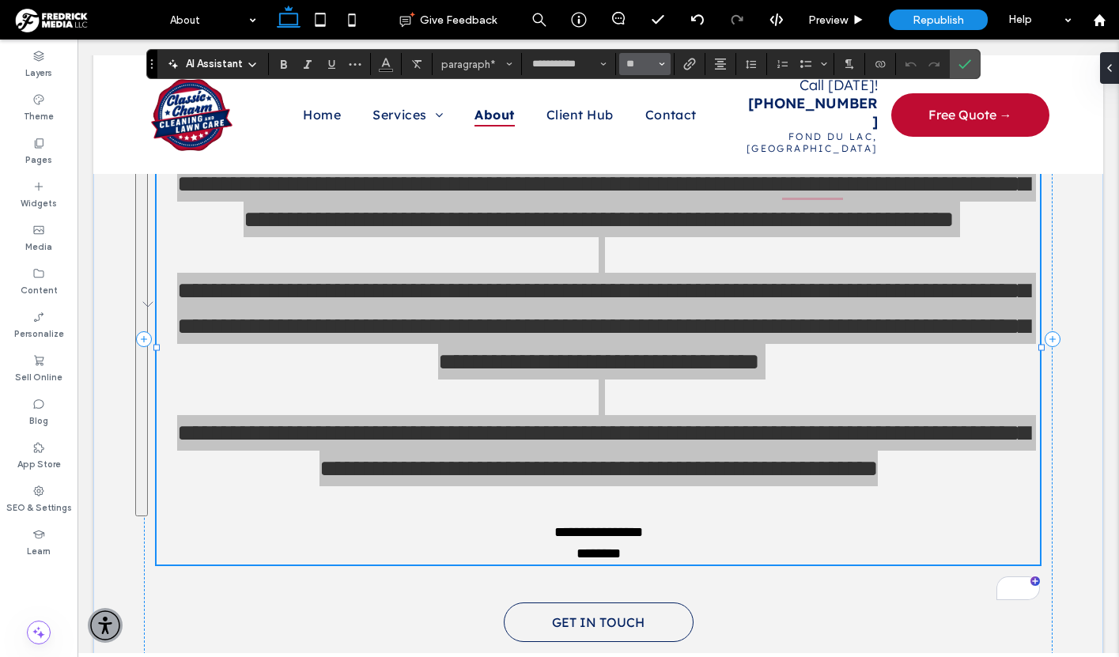
click at [659, 68] on span "Size" at bounding box center [662, 64] width 6 height 21
click at [643, 168] on label "24" at bounding box center [644, 158] width 51 height 22
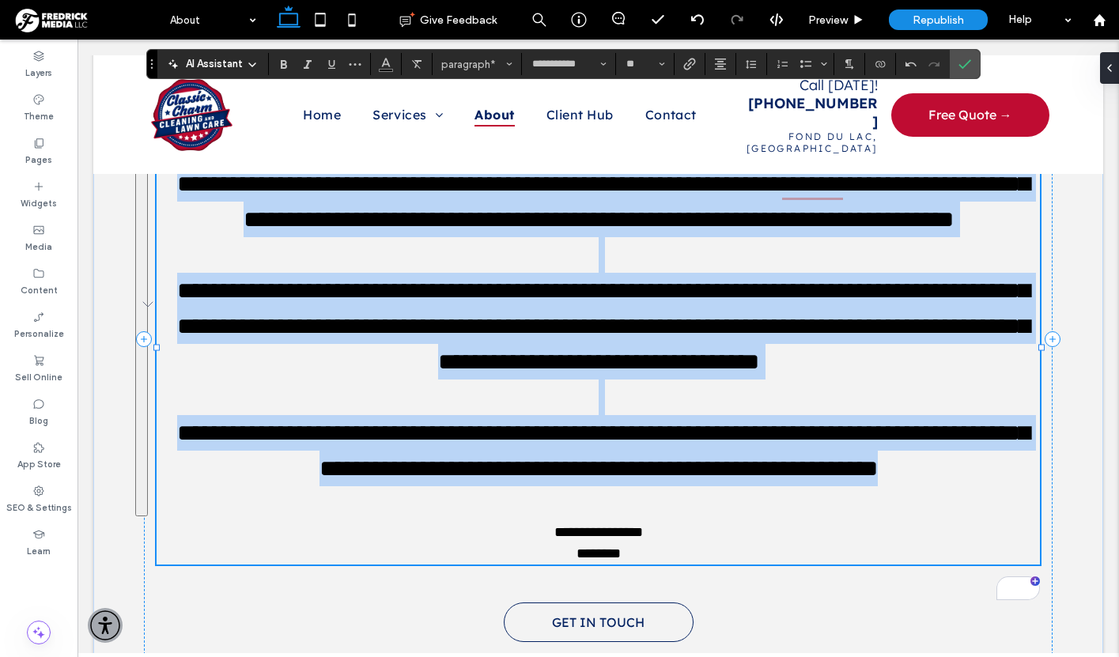
type input "**"
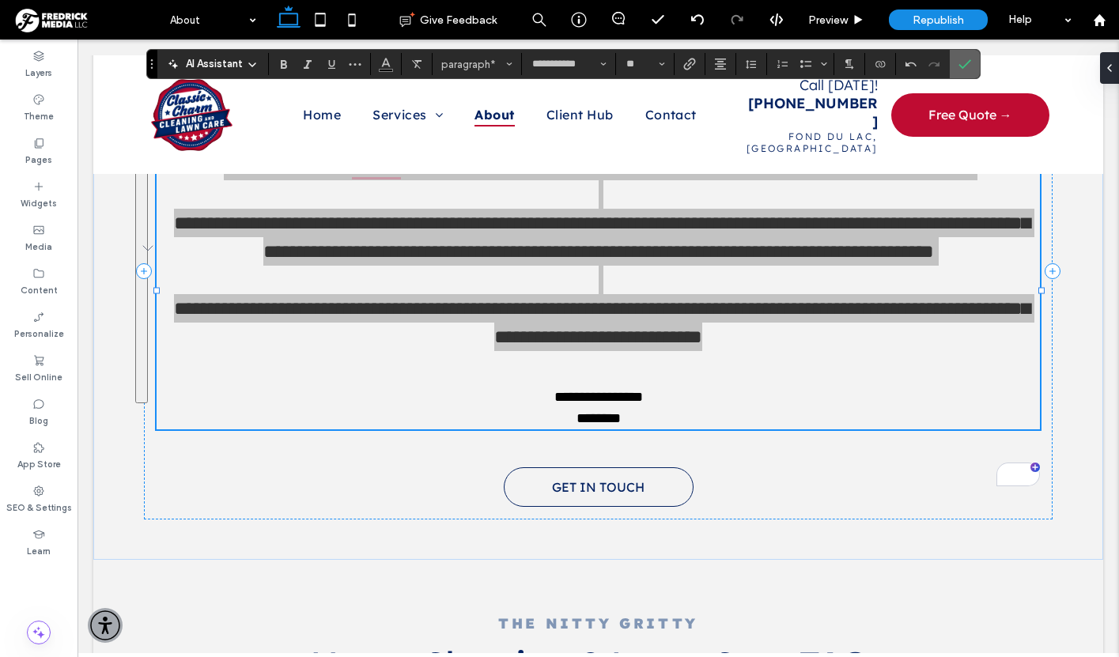
click at [965, 64] on icon "Confirm" at bounding box center [965, 64] width 13 height 13
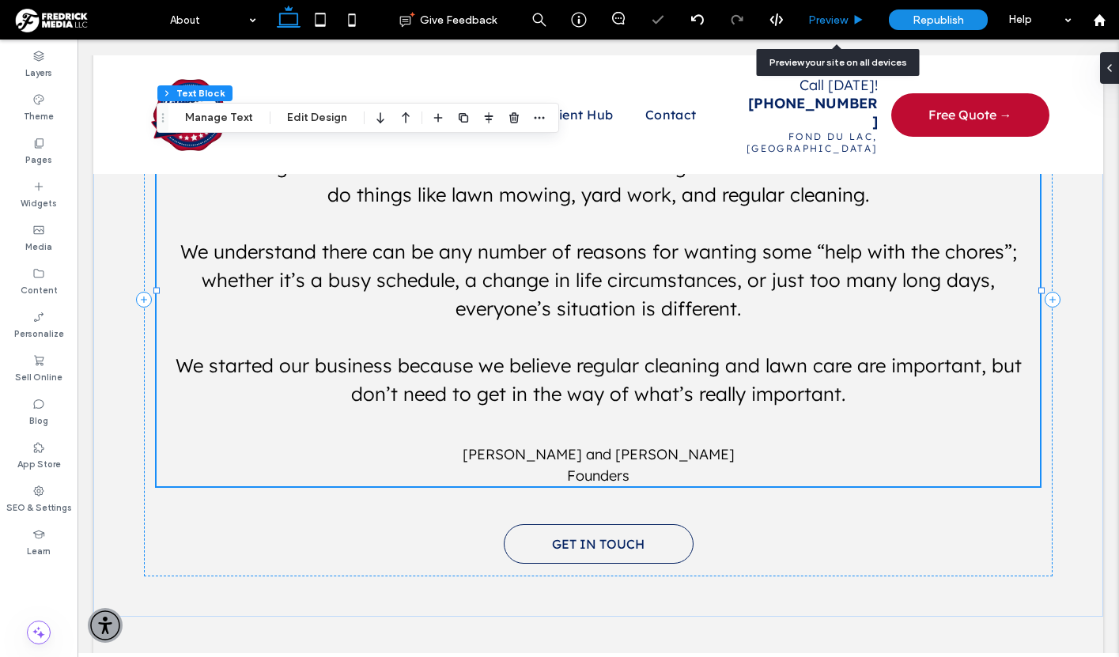
click at [824, 19] on span "Preview" at bounding box center [828, 19] width 40 height 13
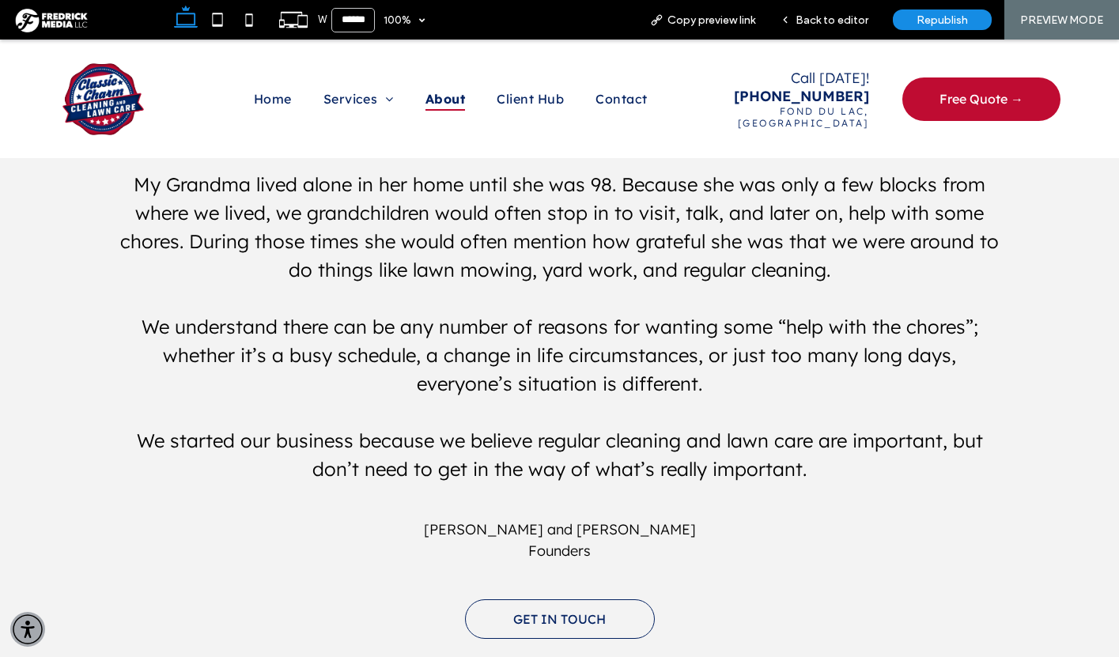
scroll to position [1687, 0]
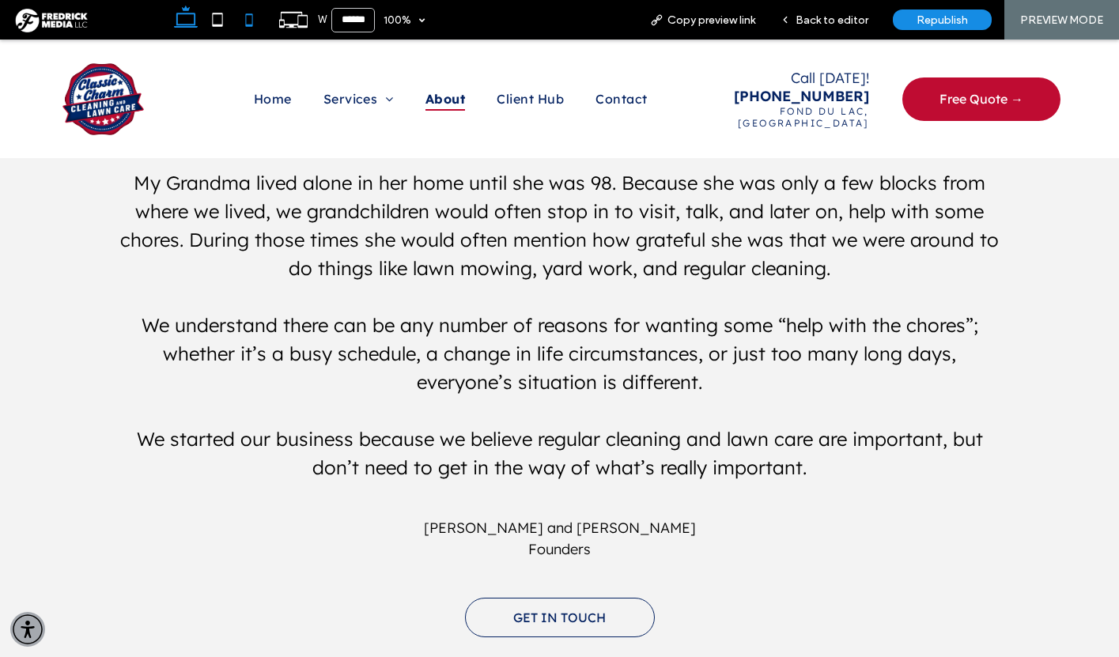
click at [253, 24] on icon at bounding box center [249, 20] width 32 height 32
type input "*****"
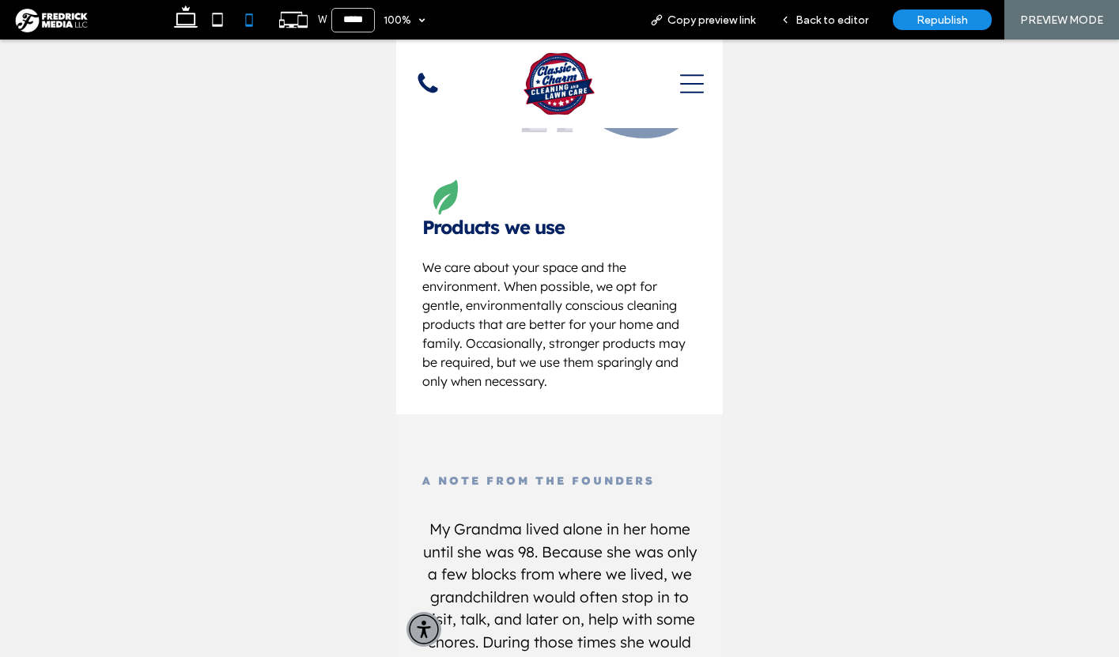
scroll to position [1773, 0]
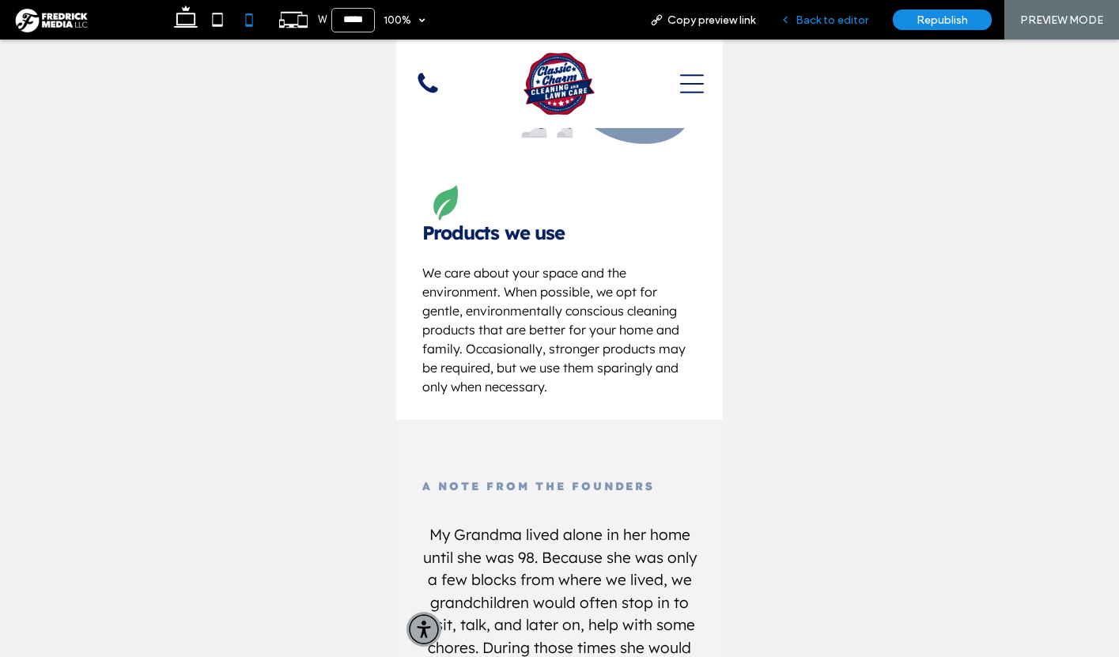
click at [829, 19] on span "Back to editor" at bounding box center [832, 19] width 73 height 13
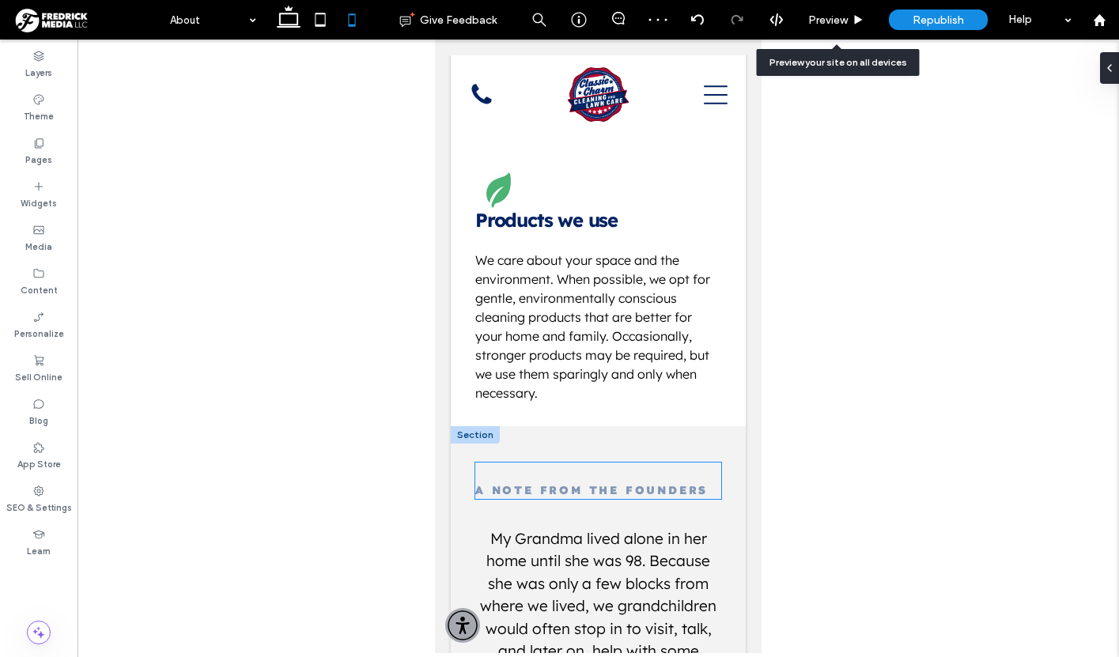
click at [619, 463] on div "A Note From The Founders" at bounding box center [598, 481] width 246 height 36
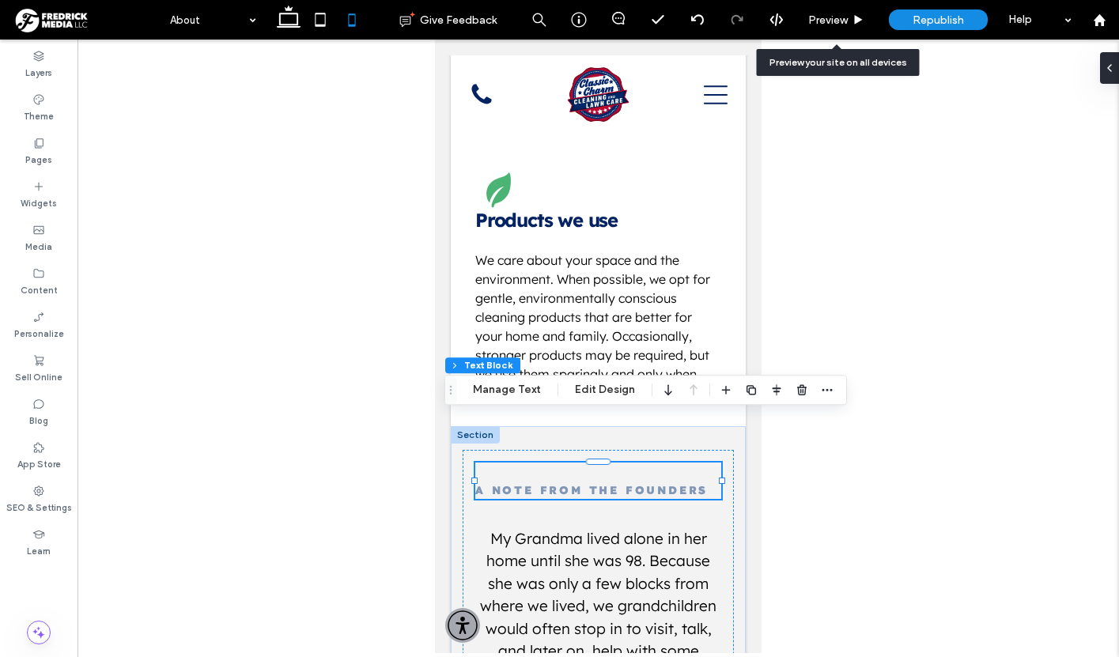
click at [635, 463] on div "A Note From The Founders" at bounding box center [598, 481] width 246 height 36
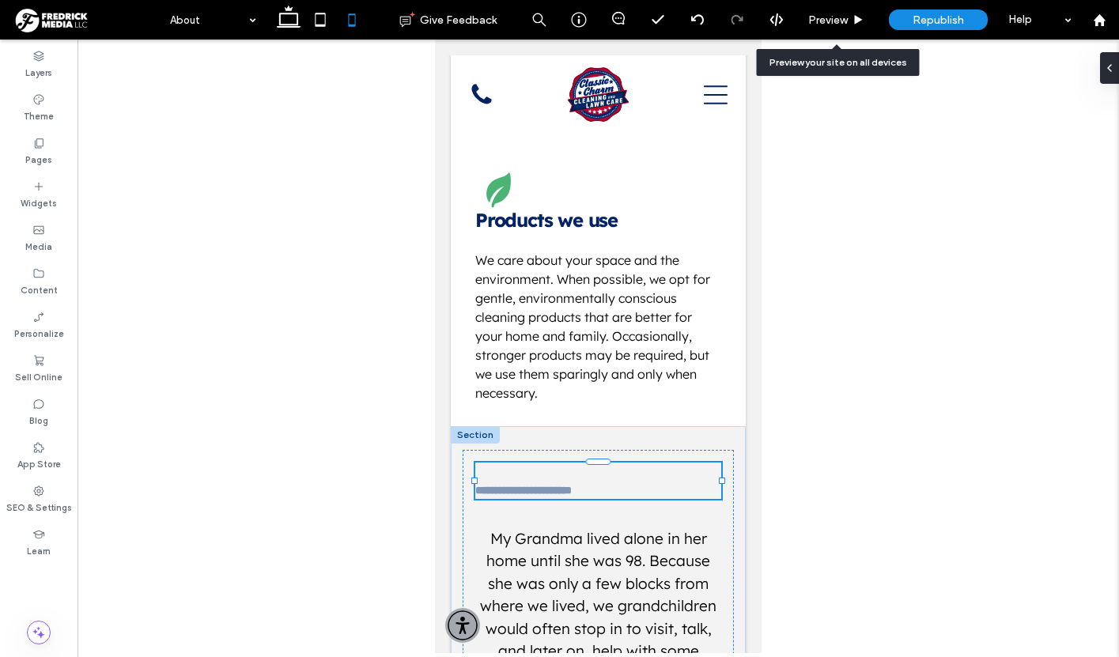
click at [635, 463] on div "**********" at bounding box center [598, 481] width 246 height 36
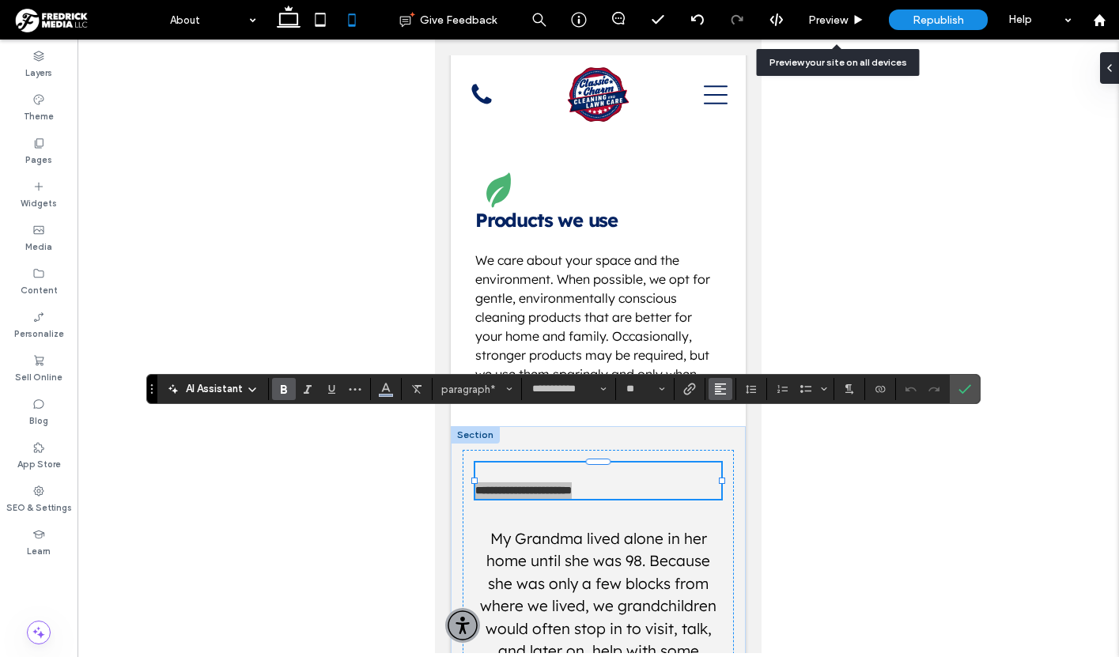
click at [726, 388] on icon "Alignment" at bounding box center [720, 389] width 13 height 13
click at [732, 438] on use "ui.textEditor.alignment.center" at bounding box center [732, 438] width 11 height 11
click at [717, 483] on p "**********" at bounding box center [598, 491] width 246 height 17
click at [966, 389] on use "Confirm" at bounding box center [965, 389] width 13 height 9
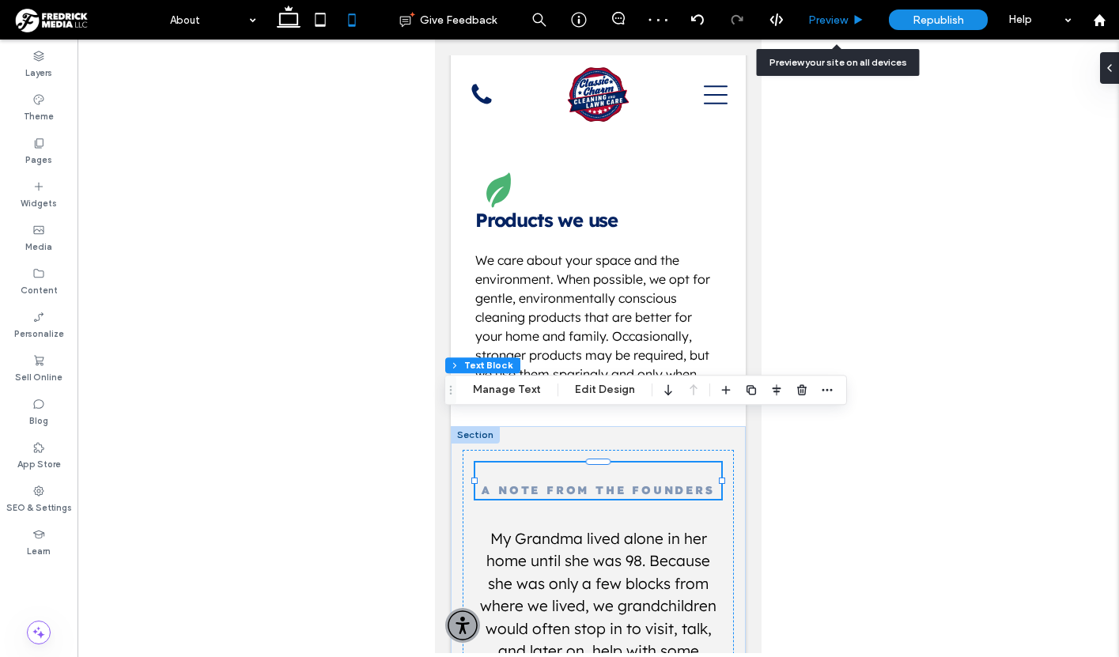
click at [816, 21] on span "Preview" at bounding box center [828, 19] width 40 height 13
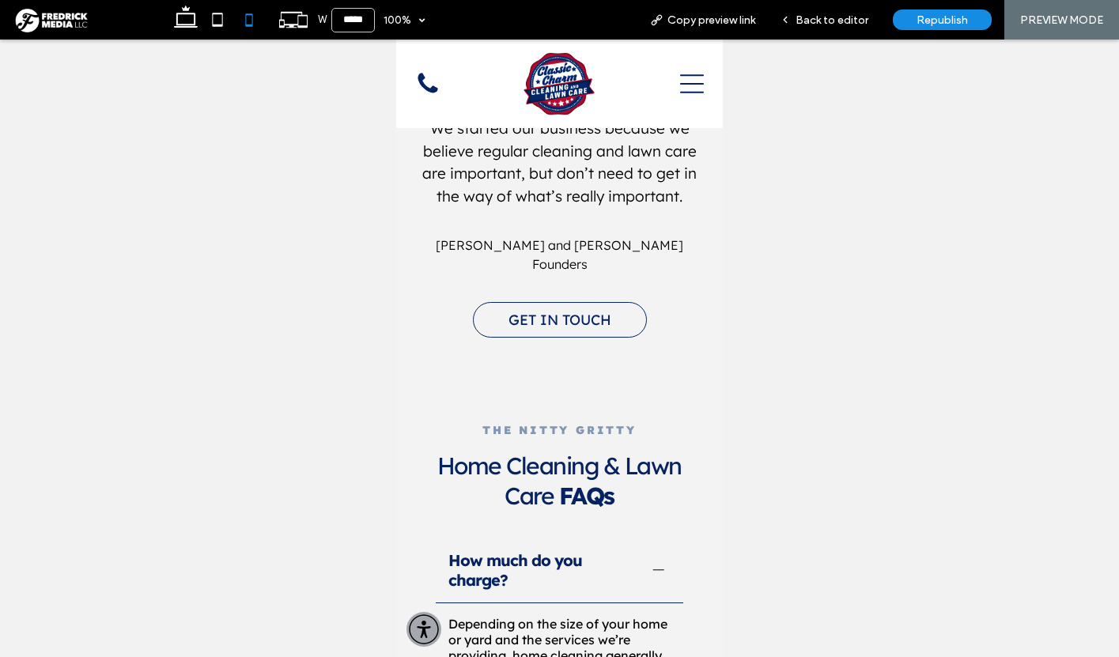
scroll to position [2581, 0]
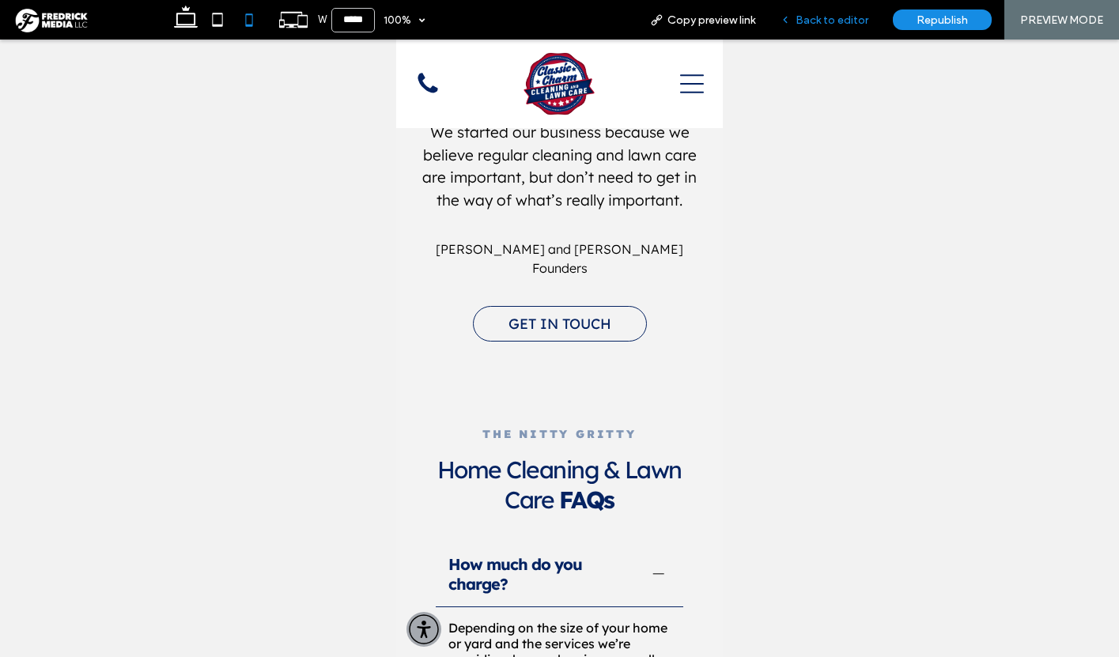
click at [813, 17] on span "Back to editor" at bounding box center [832, 19] width 73 height 13
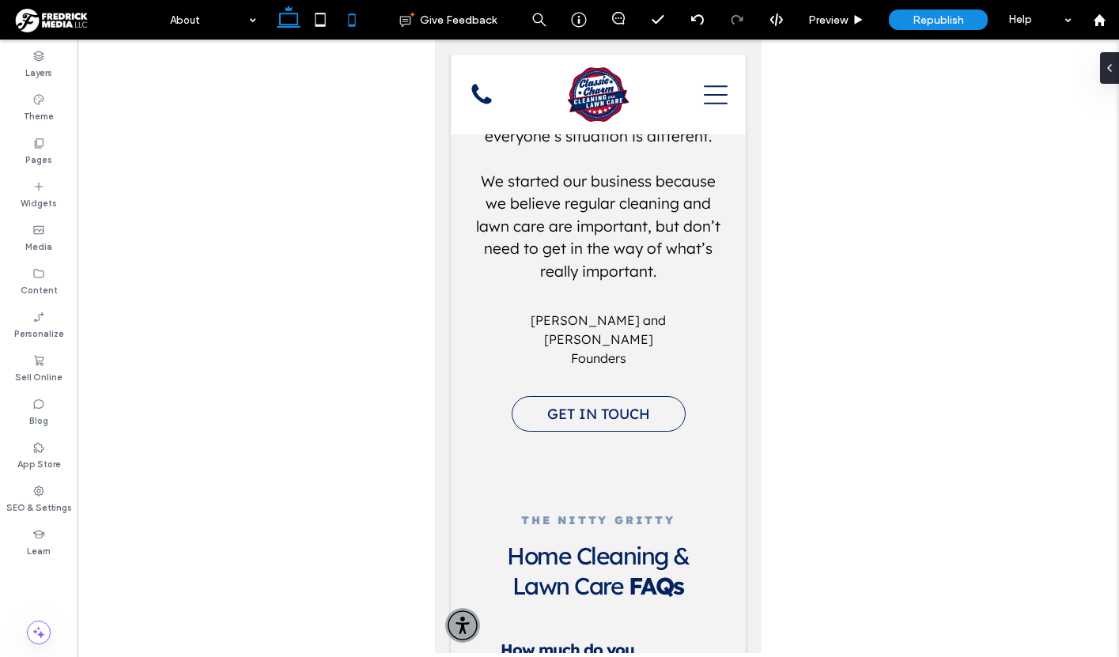
click at [290, 13] on use at bounding box center [289, 17] width 24 height 22
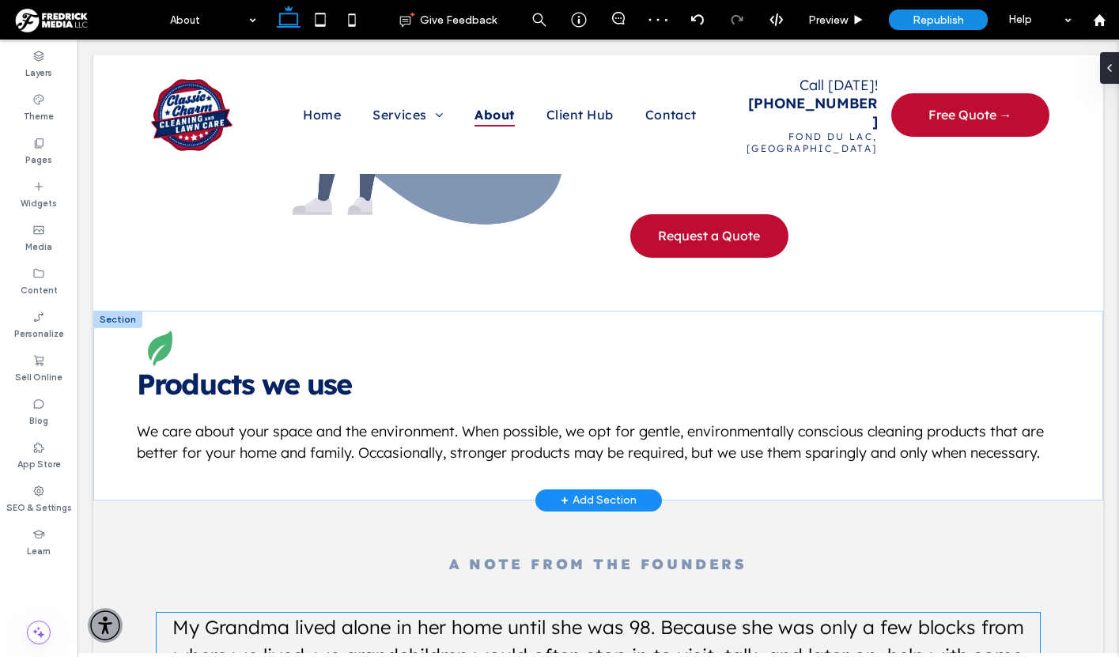
scroll to position [1221, 0]
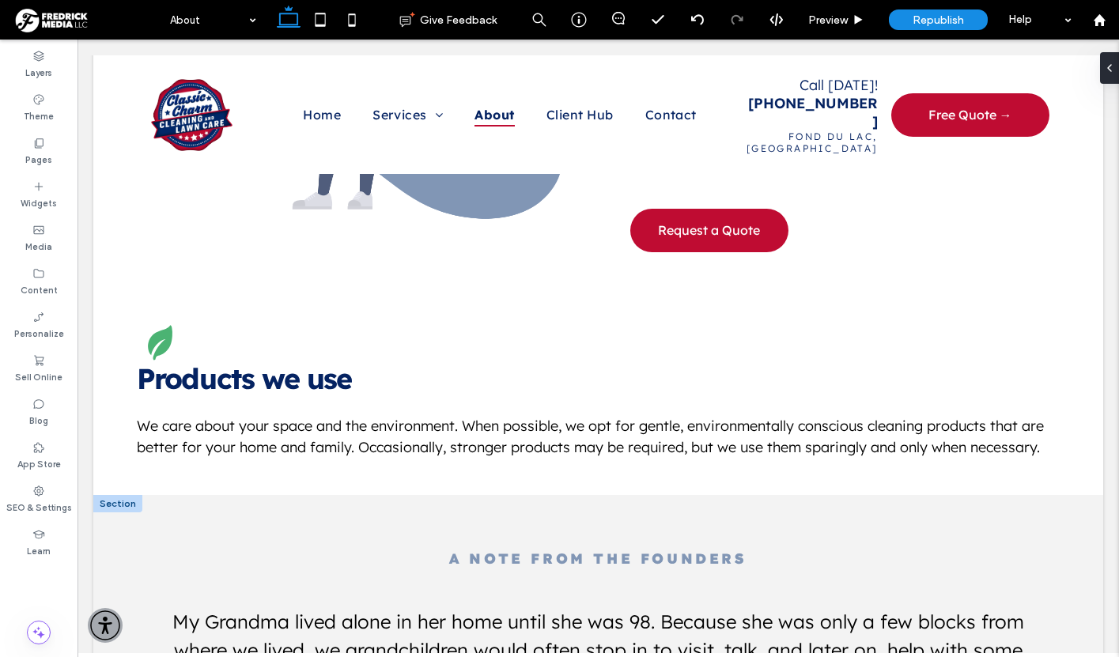
click at [123, 495] on div at bounding box center [117, 503] width 49 height 17
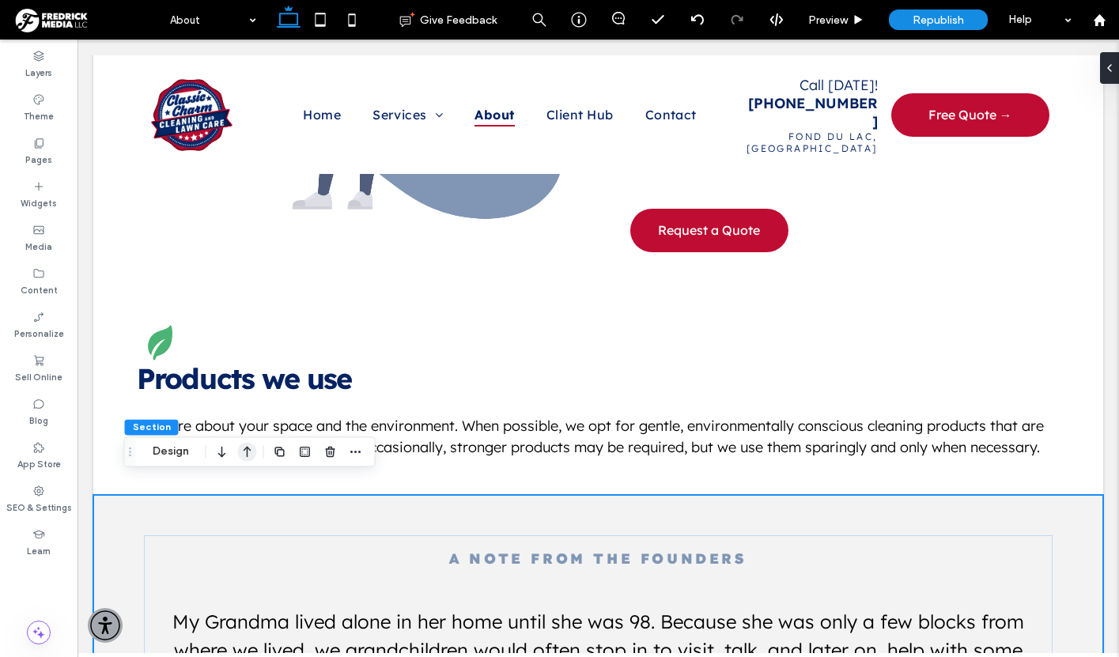
click at [251, 452] on icon "button" at bounding box center [247, 451] width 19 height 28
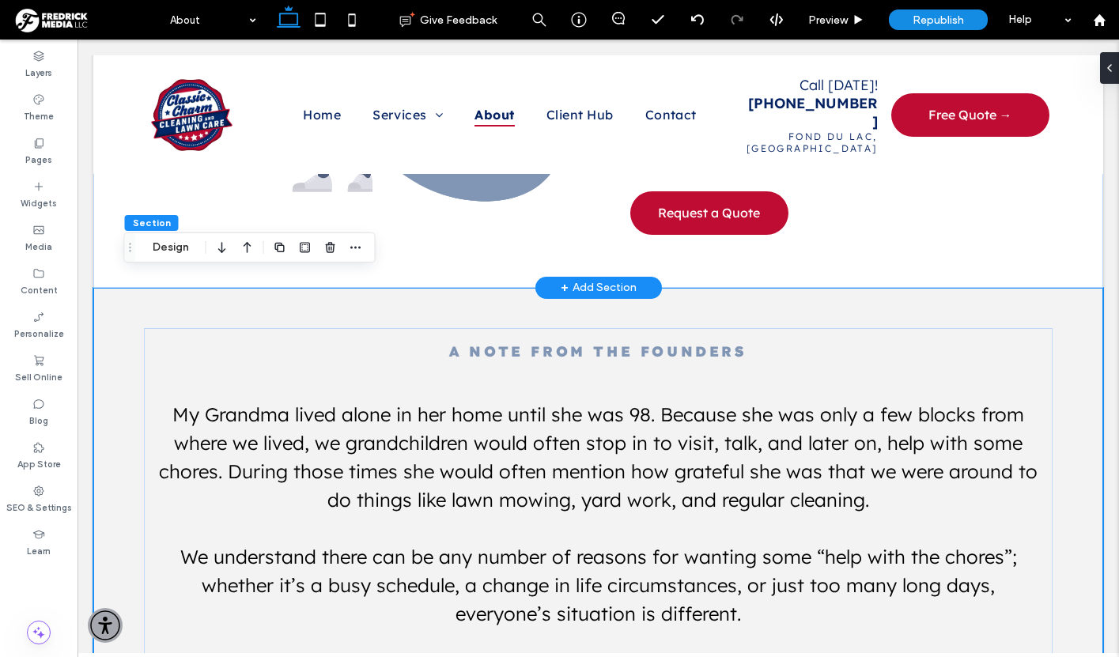
scroll to position [1241, 0]
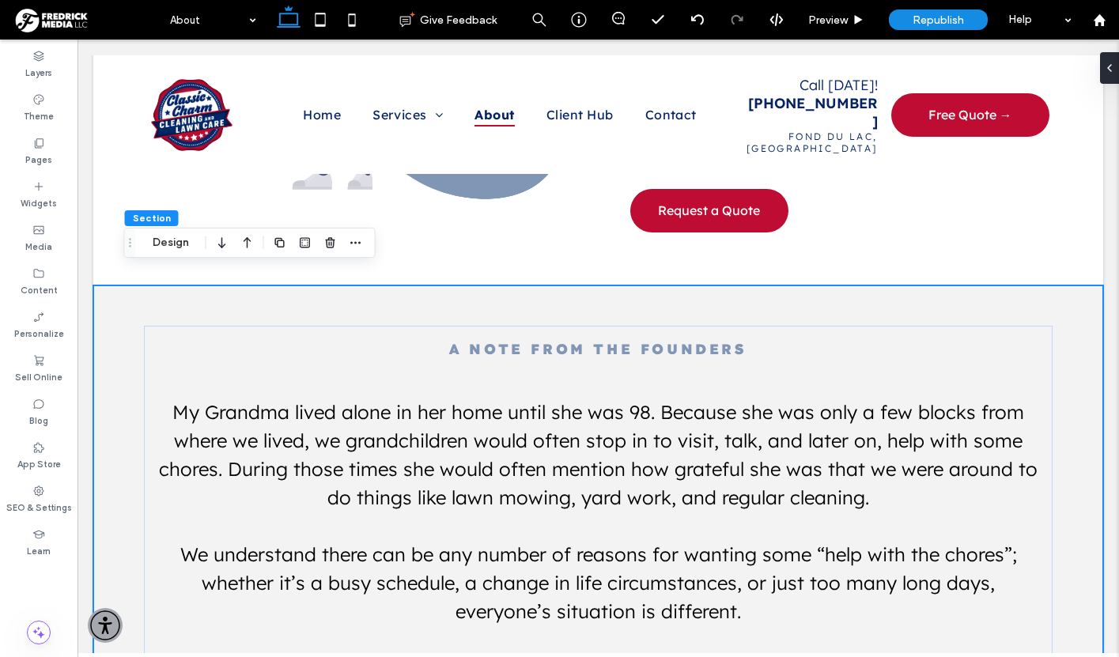
click at [218, 286] on div "A Note From The Founders My Grandma lived alone in her home until she was 98. B…" at bounding box center [598, 603] width 949 height 634
click at [249, 244] on icon "button" at bounding box center [247, 243] width 19 height 28
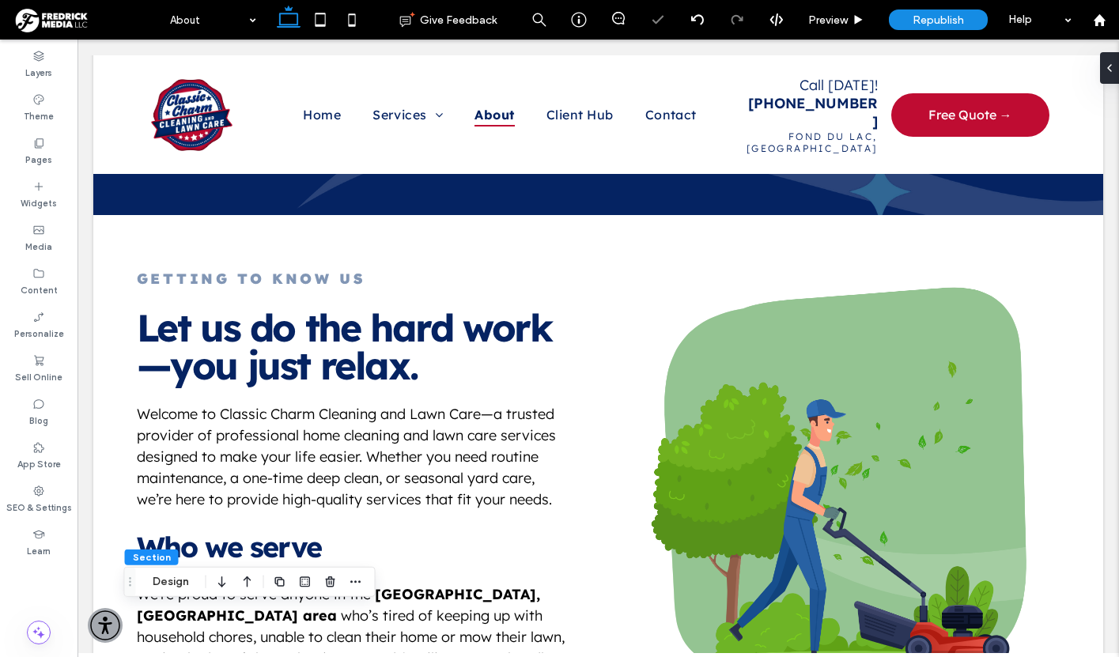
scroll to position [34, 0]
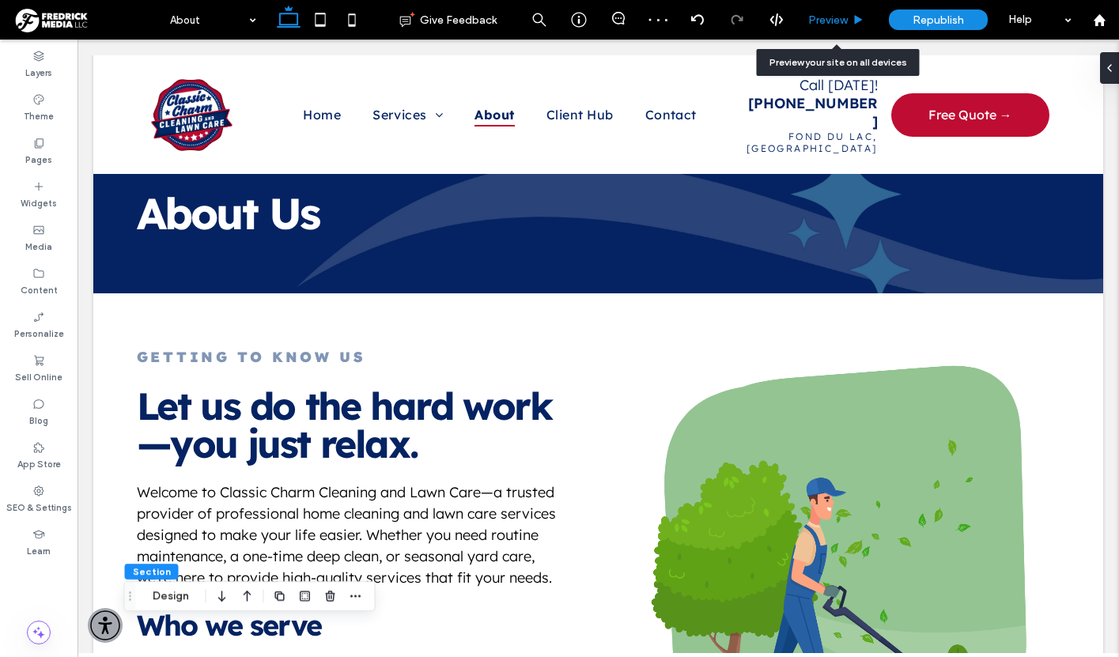
click at [842, 19] on span "Preview" at bounding box center [828, 19] width 40 height 13
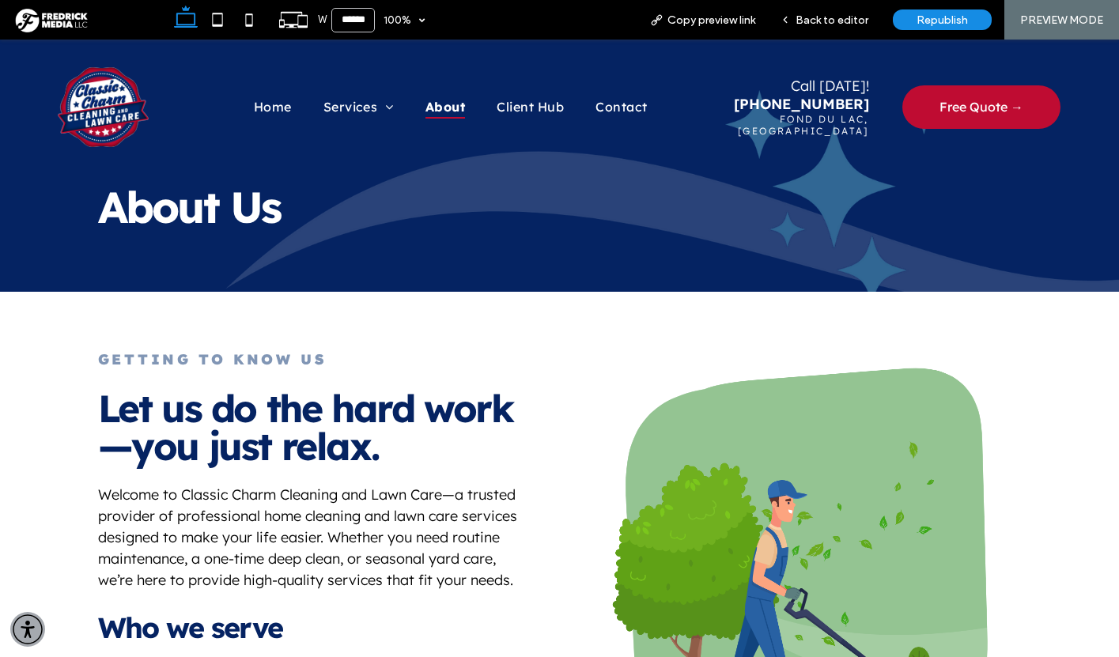
scroll to position [46, 0]
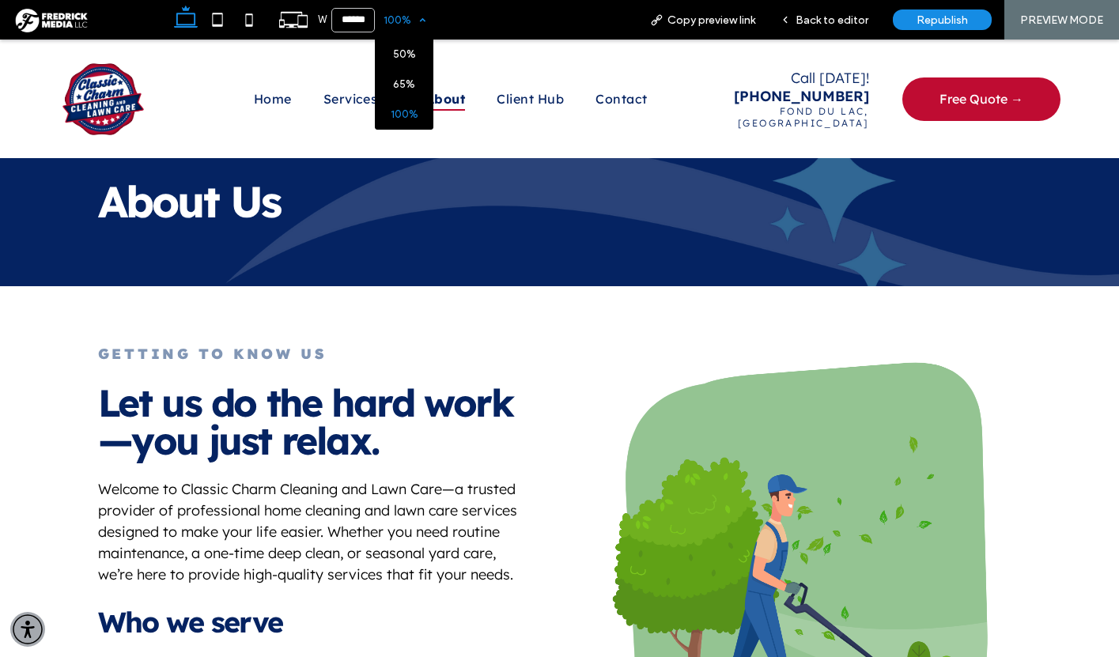
click at [396, 28] on div "100%" at bounding box center [397, 20] width 44 height 40
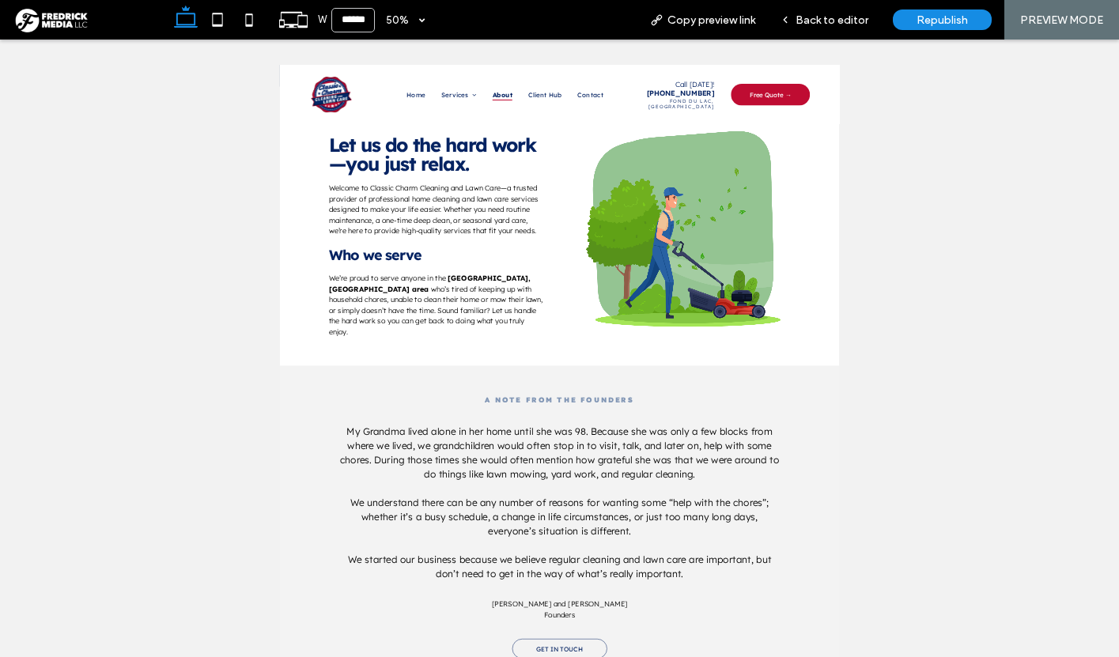
scroll to position [0, 0]
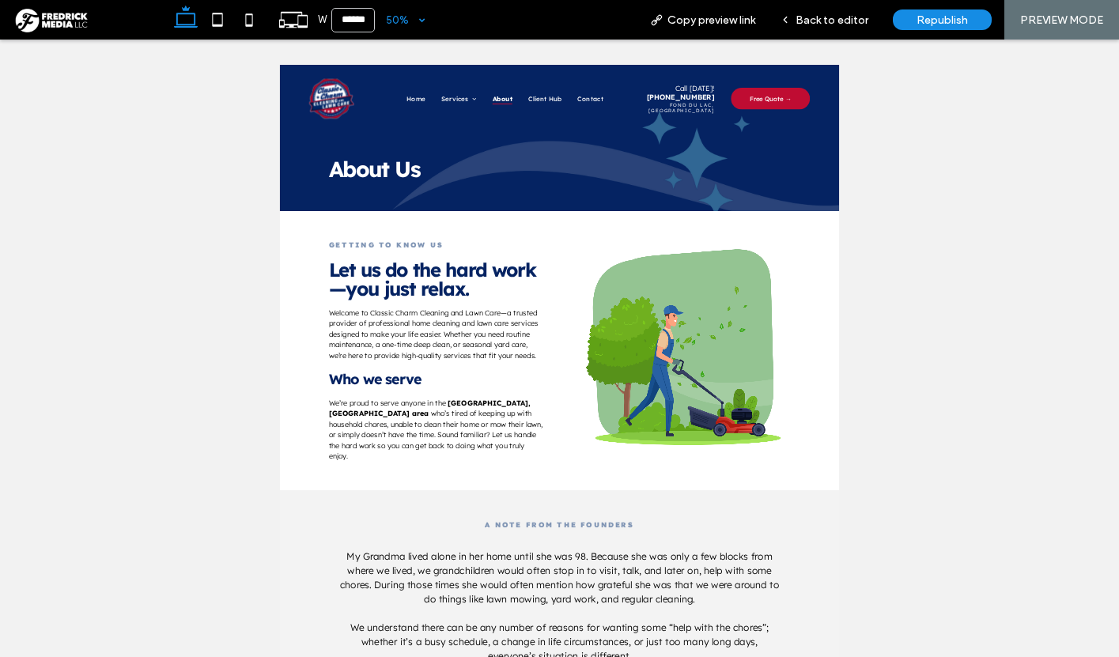
click at [396, 22] on div "50%" at bounding box center [397, 20] width 44 height 40
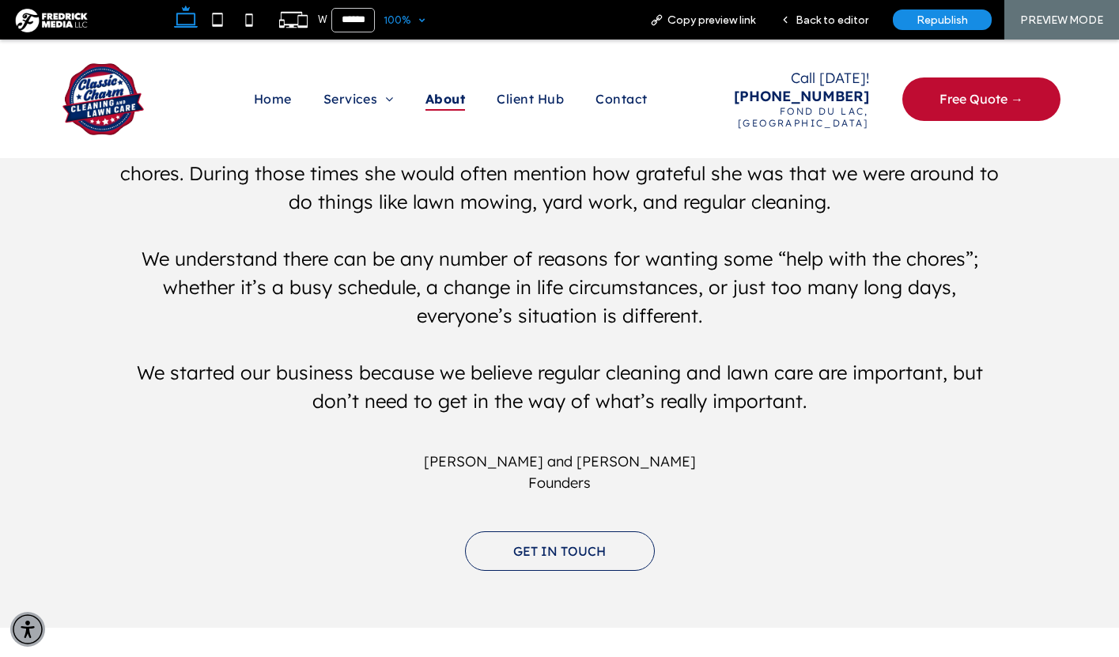
scroll to position [921, 0]
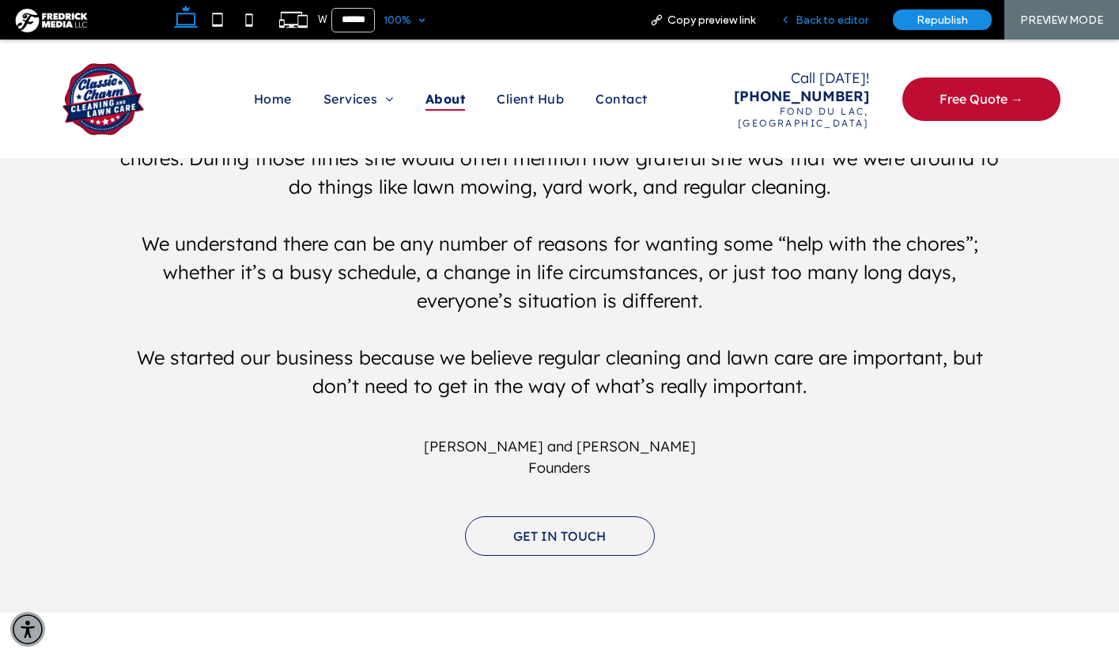
click at [838, 27] on div "Back to editor" at bounding box center [824, 20] width 113 height 40
click at [828, 17] on span "Back to editor" at bounding box center [832, 19] width 73 height 13
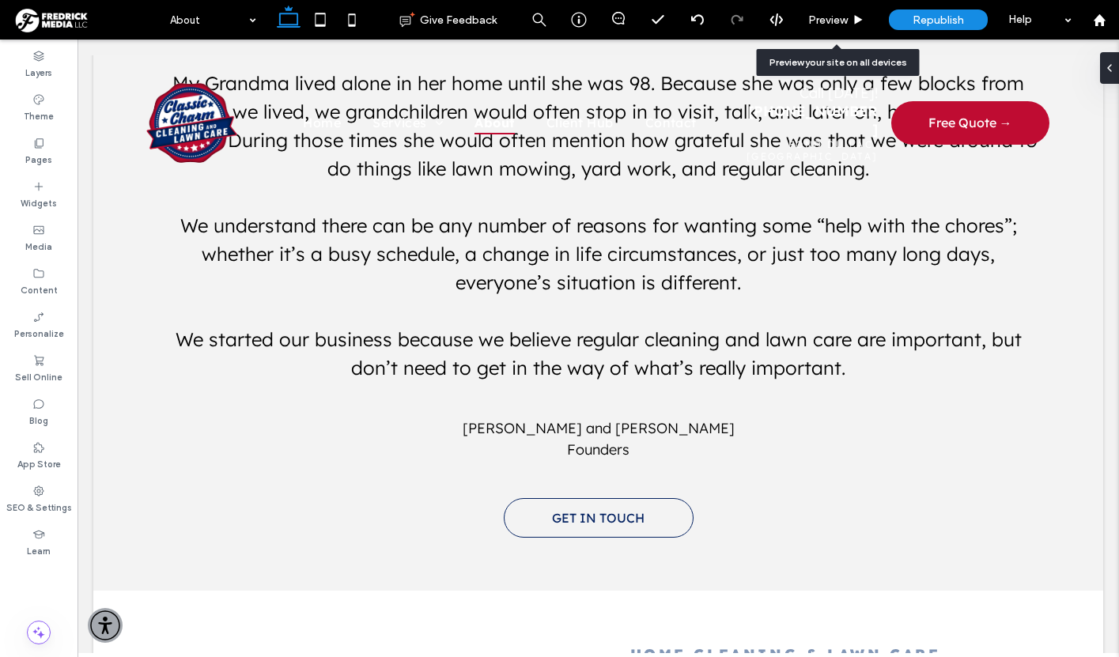
scroll to position [896, 0]
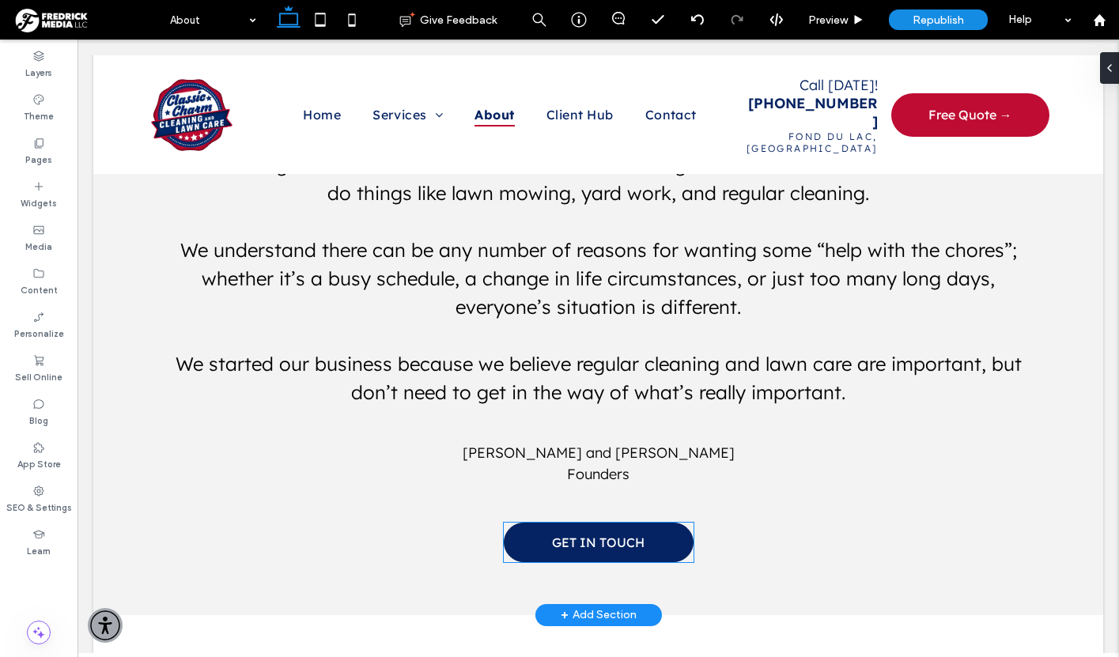
click at [653, 547] on link "GET IN TOUCH" at bounding box center [599, 543] width 190 height 40
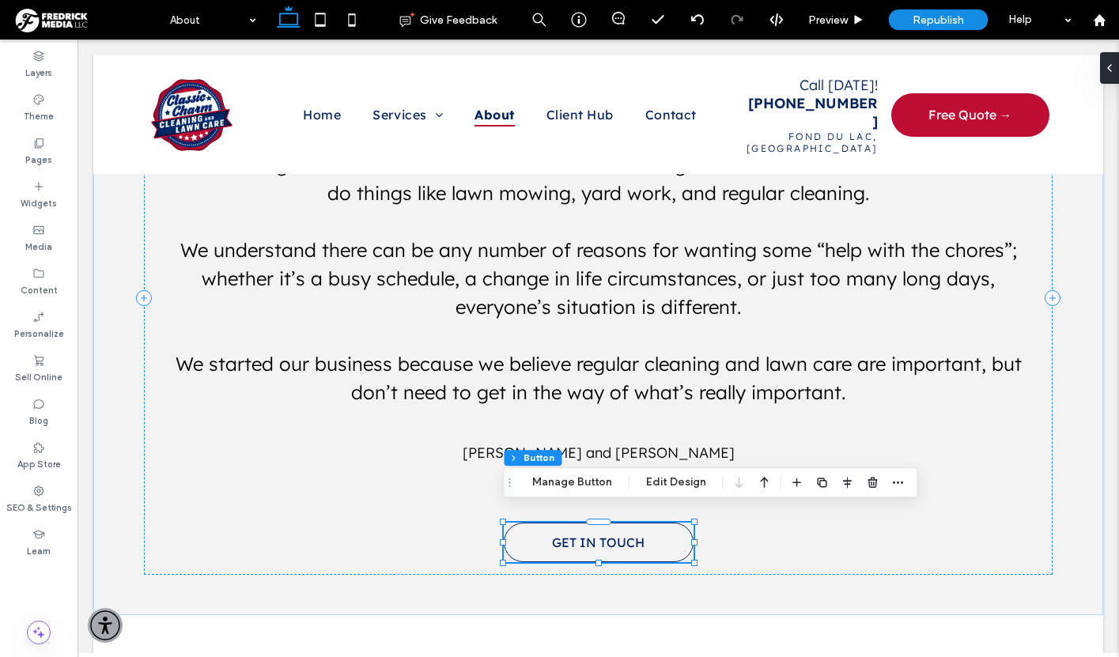
click at [570, 492] on div "Section Column Button Manage Button Edit Design" at bounding box center [711, 482] width 414 height 30
click at [566, 483] on button "Manage Button" at bounding box center [572, 482] width 100 height 19
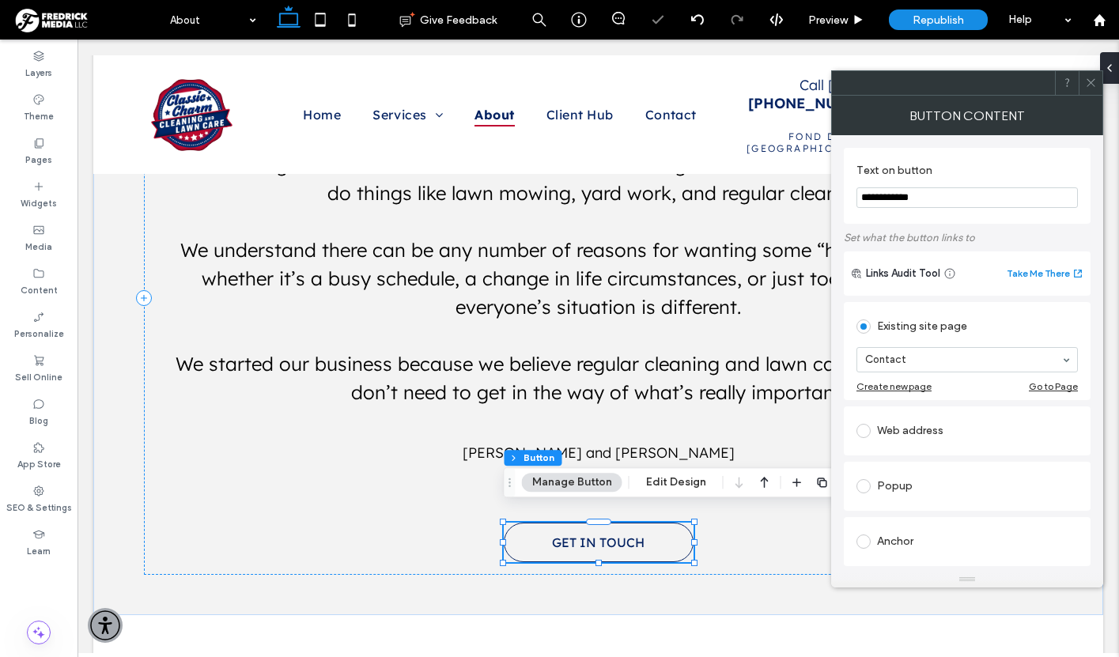
click at [1089, 78] on icon at bounding box center [1091, 83] width 12 height 12
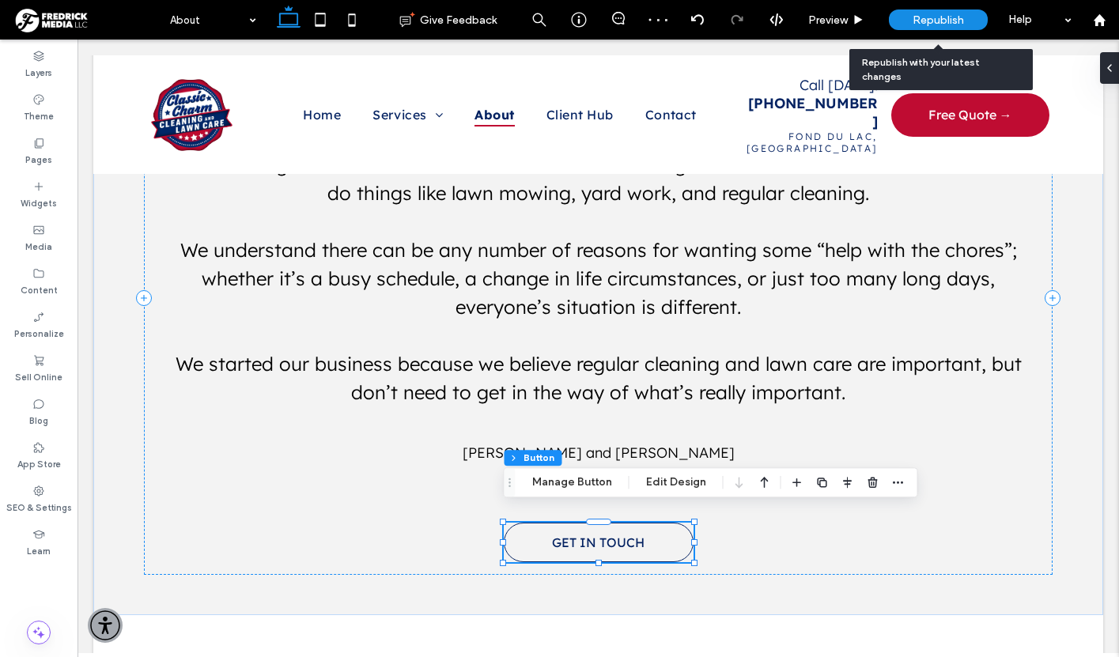
click at [932, 20] on span "Republish" at bounding box center [938, 19] width 51 height 13
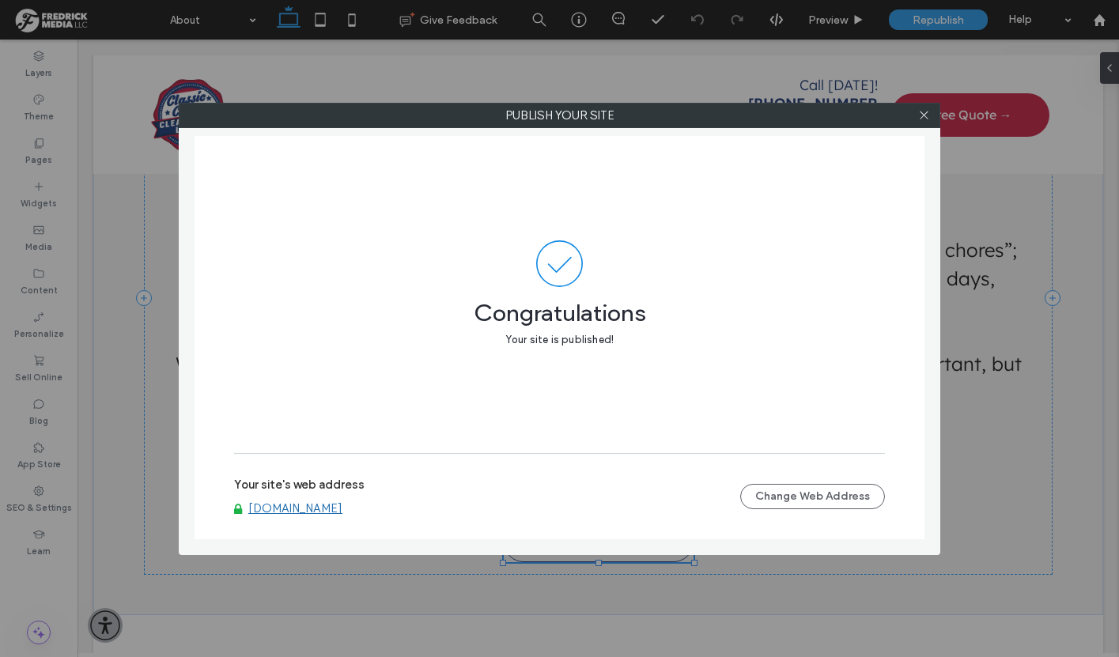
click at [929, 111] on div at bounding box center [924, 116] width 24 height 24
click at [925, 114] on use at bounding box center [924, 116] width 8 height 8
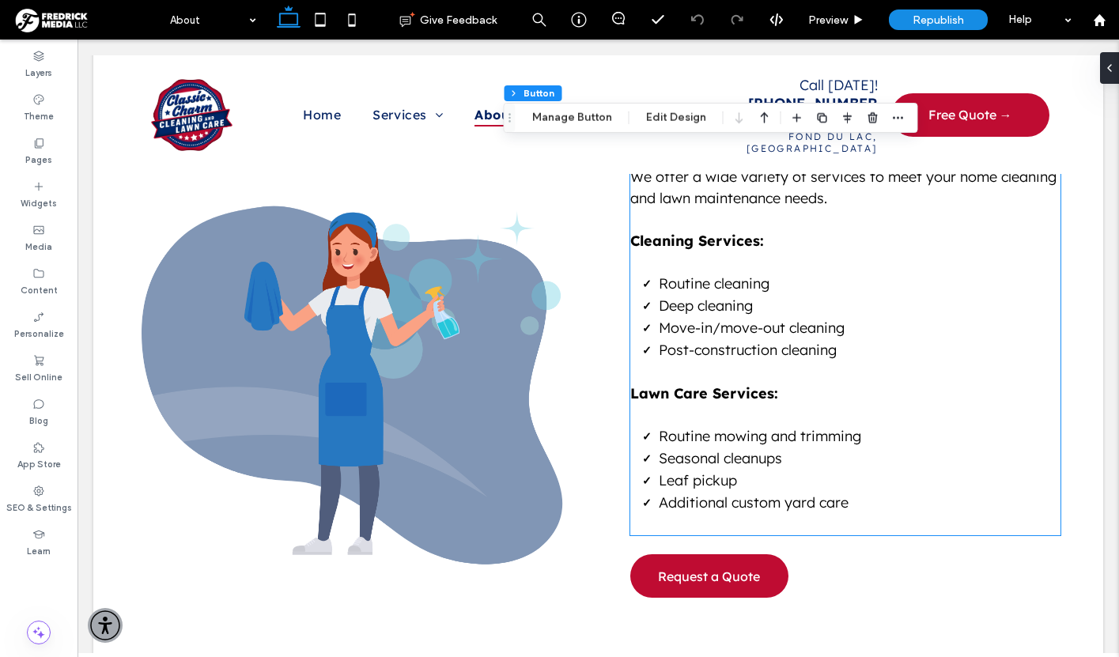
scroll to position [1536, 0]
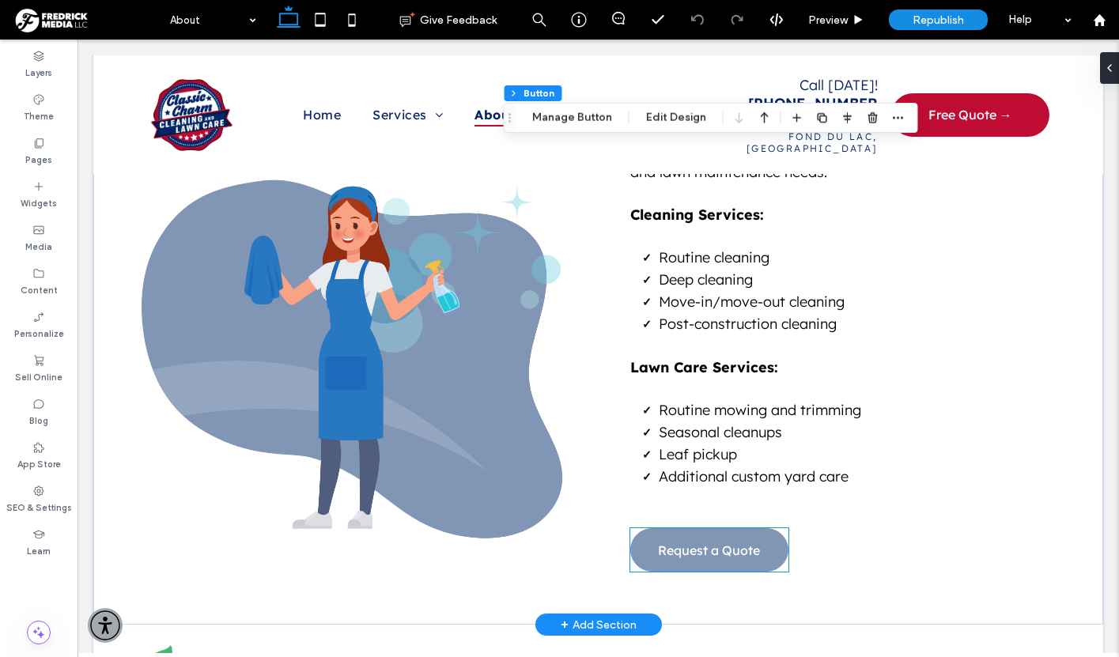
click at [697, 535] on span "Request a Quote" at bounding box center [709, 551] width 102 height 32
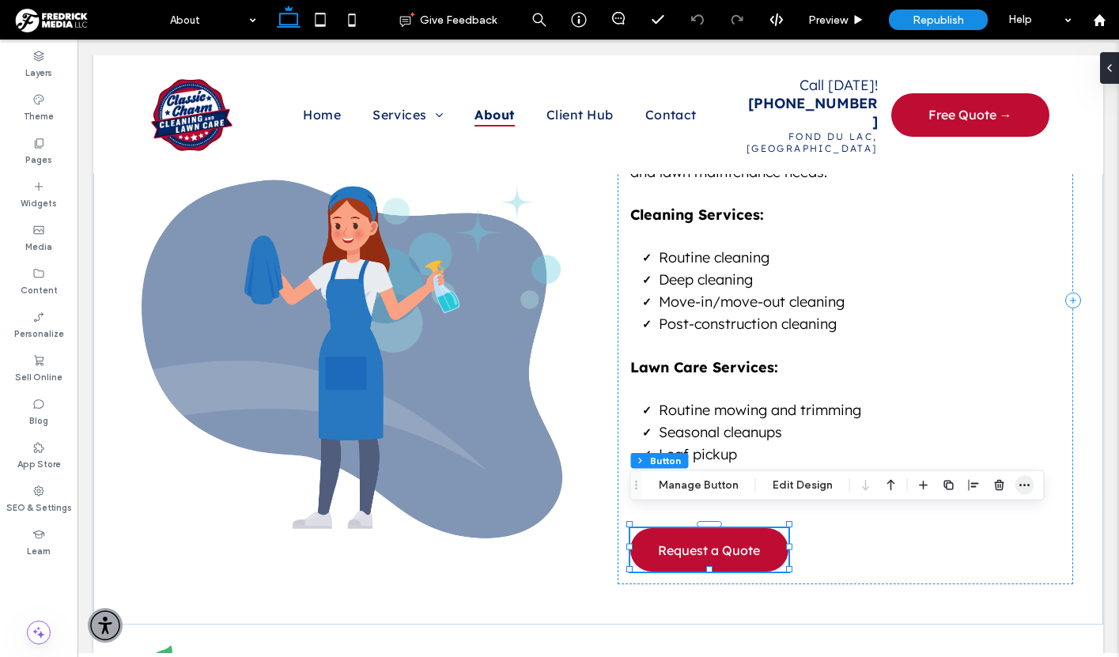
click at [1019, 486] on icon "button" at bounding box center [1025, 485] width 13 height 13
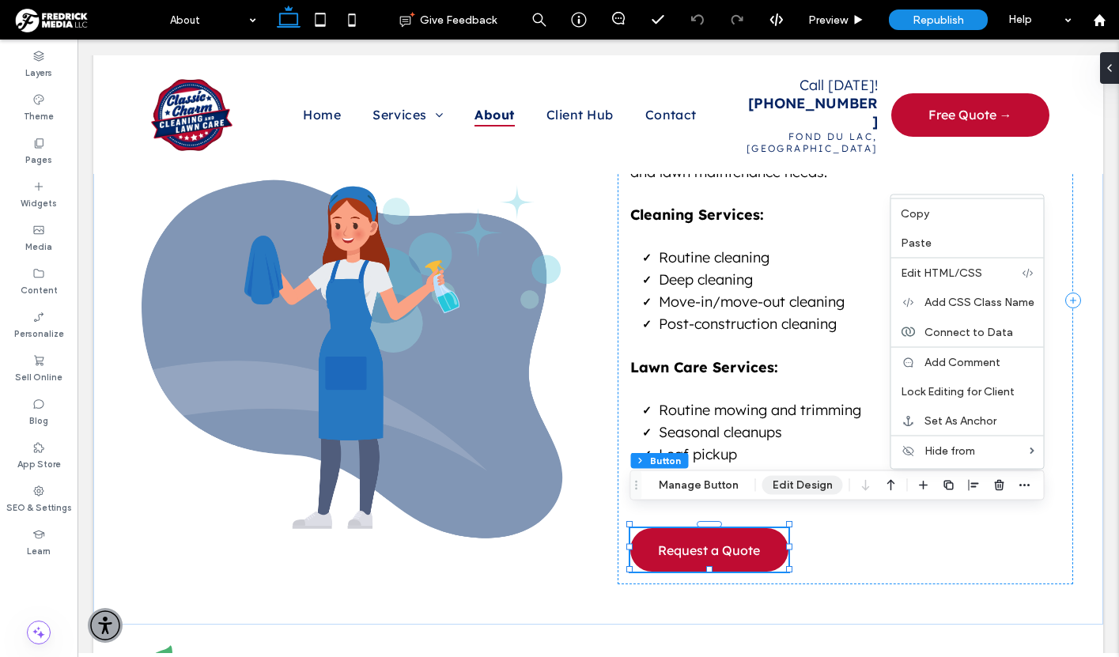
click at [787, 491] on button "Edit Design" at bounding box center [803, 485] width 81 height 19
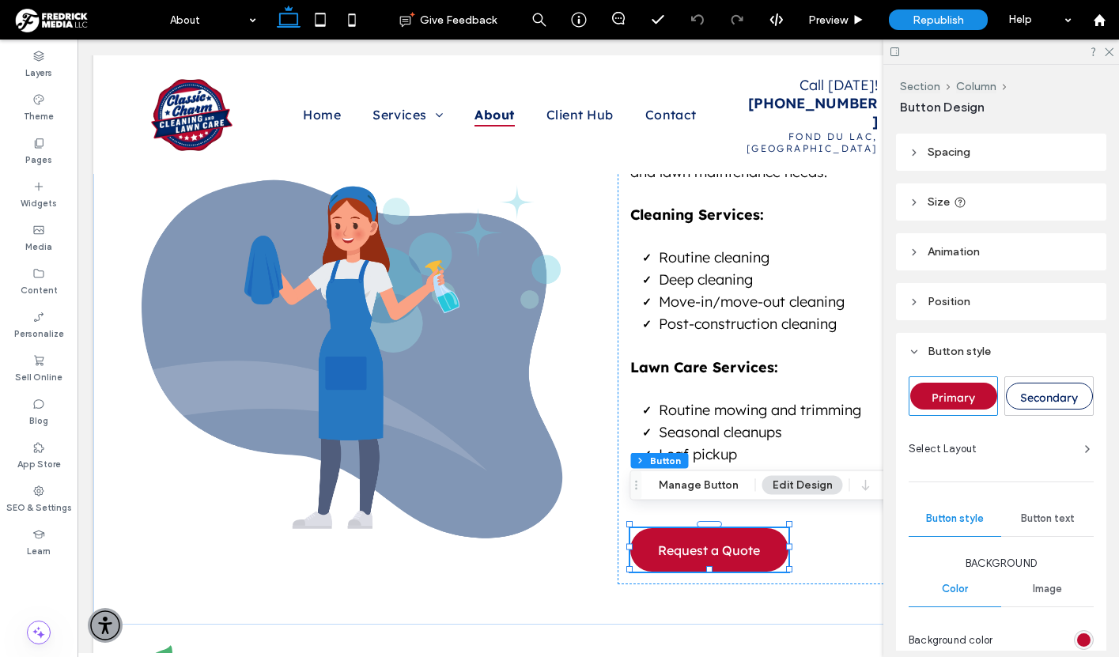
scroll to position [11, 0]
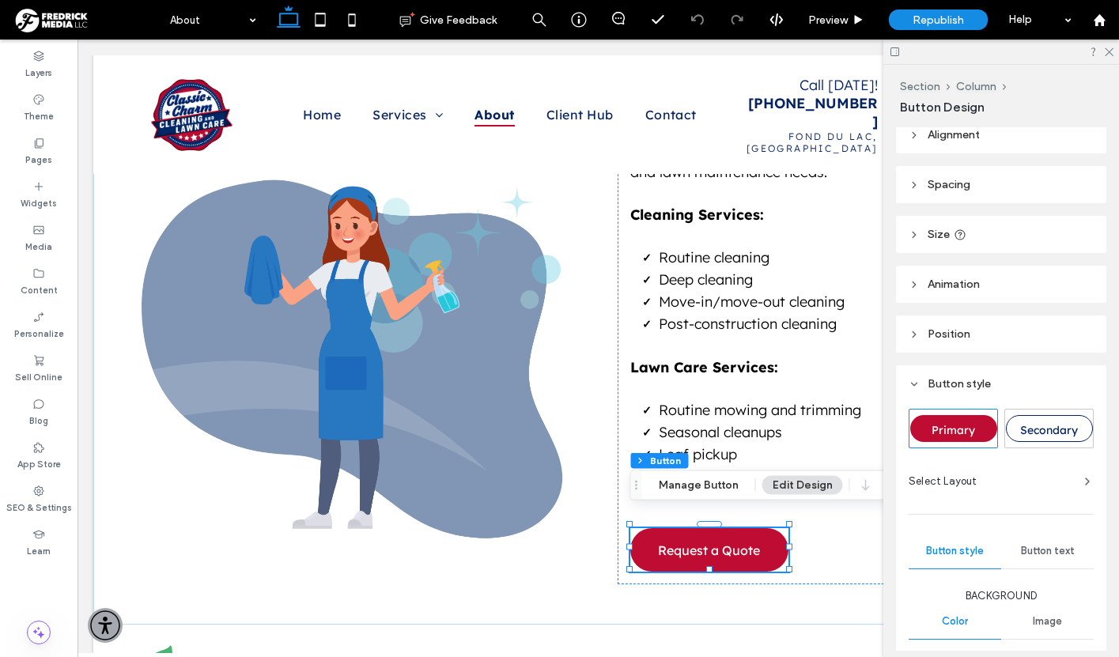
click at [1027, 235] on header "Size" at bounding box center [1001, 234] width 210 height 37
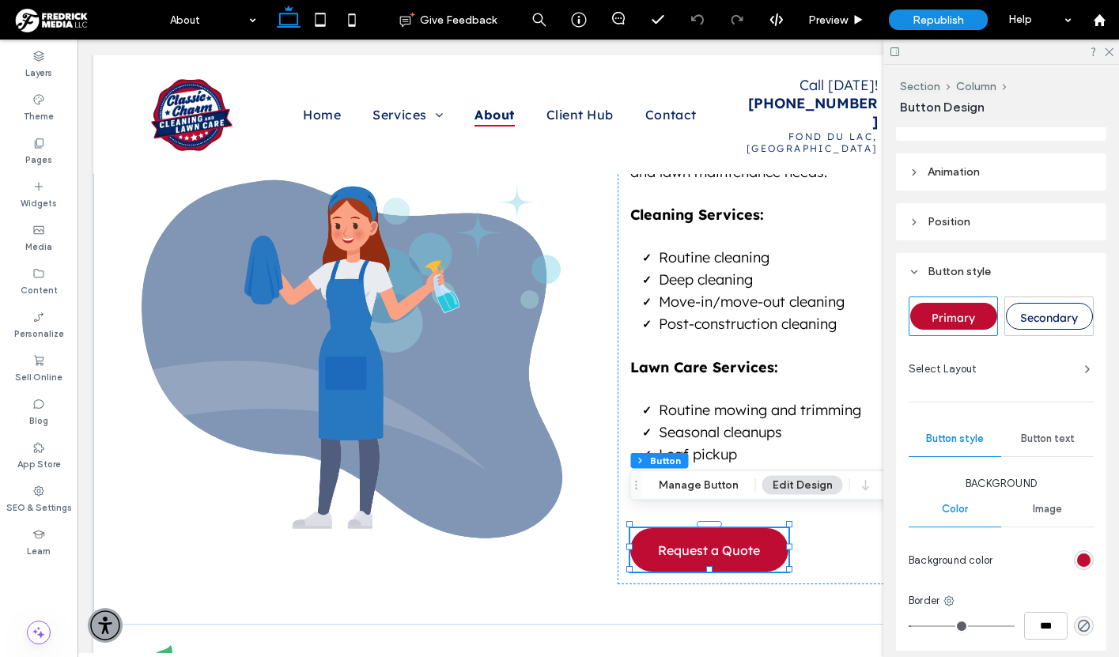
scroll to position [256, 0]
click at [1049, 438] on span "Button text" at bounding box center [1048, 438] width 54 height 13
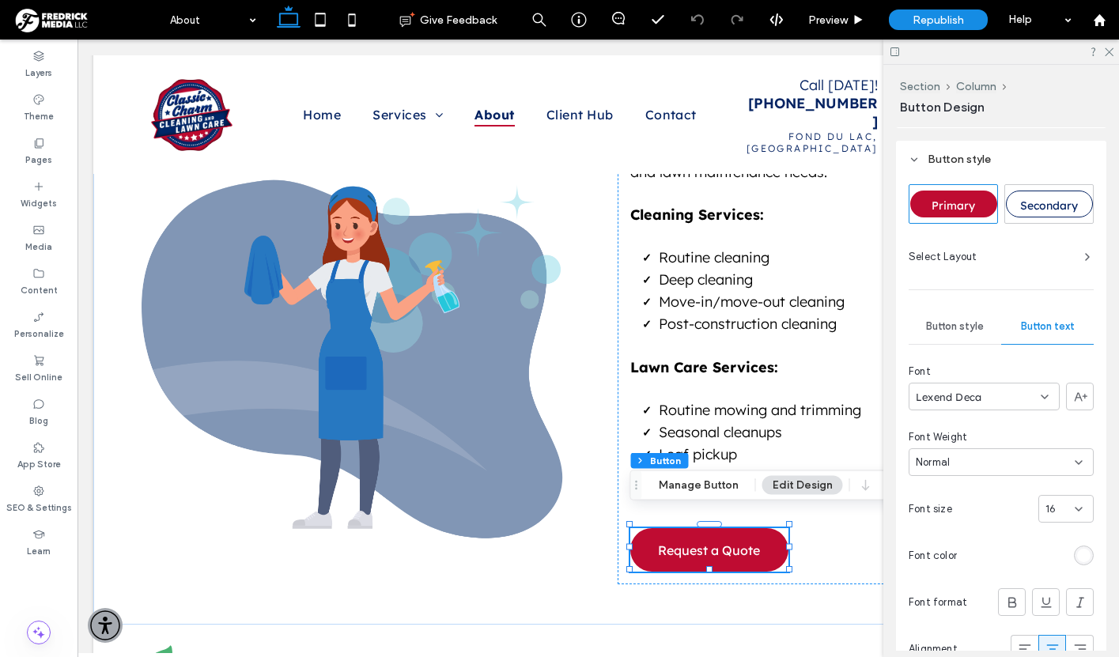
scroll to position [0, 0]
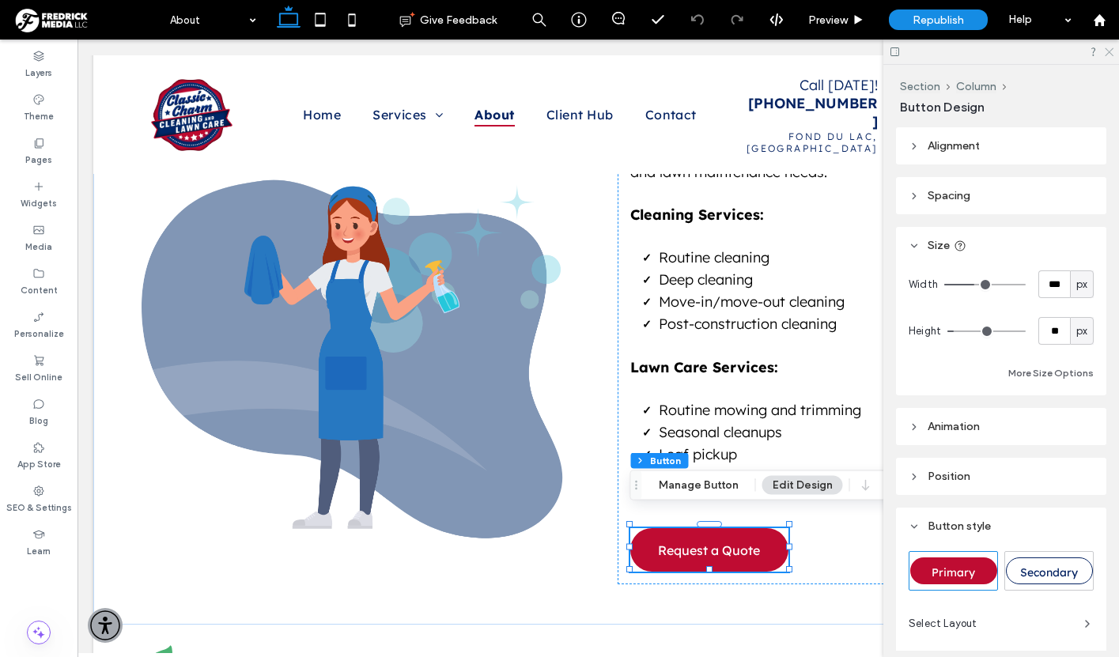
click at [1109, 52] on use at bounding box center [1109, 52] width 9 height 9
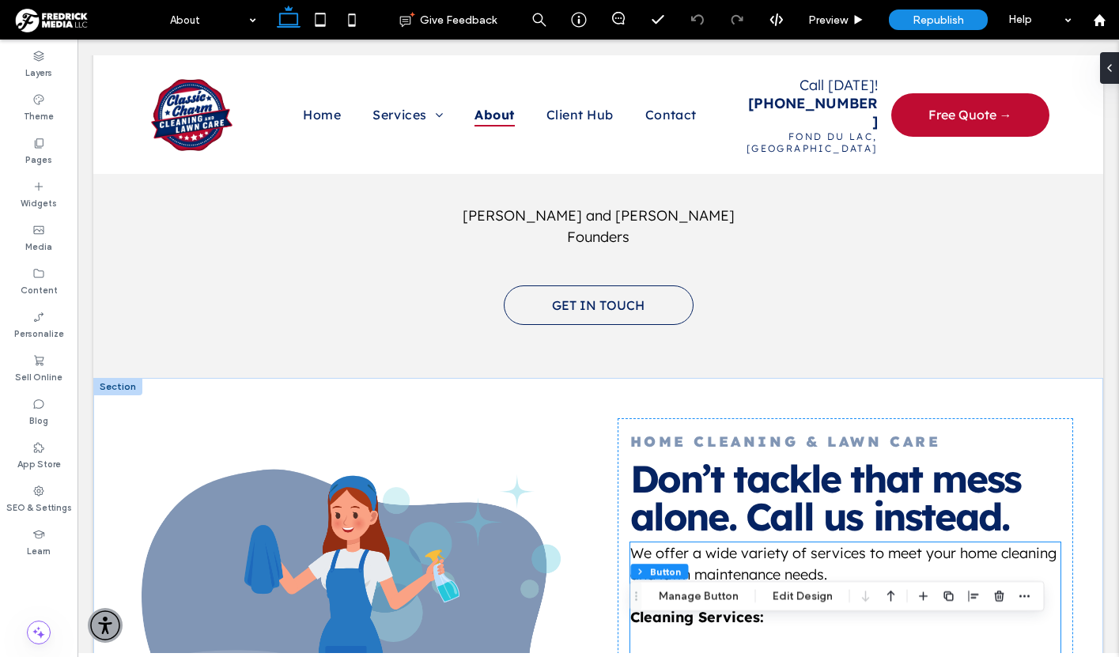
scroll to position [1035, 0]
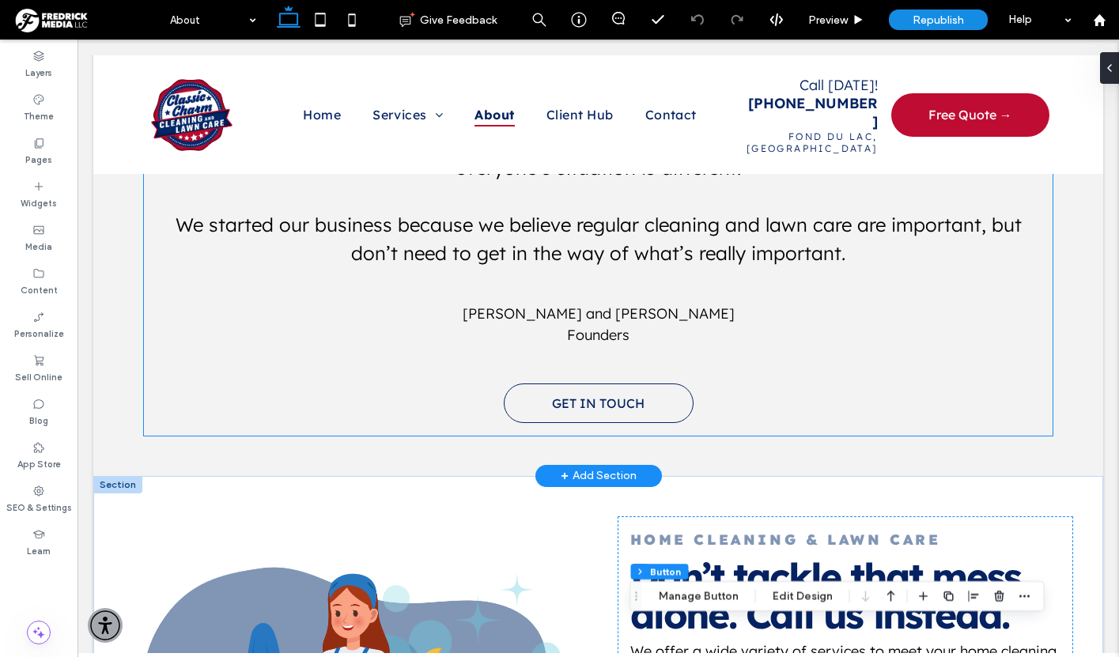
click at [564, 415] on div "A Note From The Founders My Grandma lived alone in her home until she was 98. B…" at bounding box center [598, 159] width 909 height 554
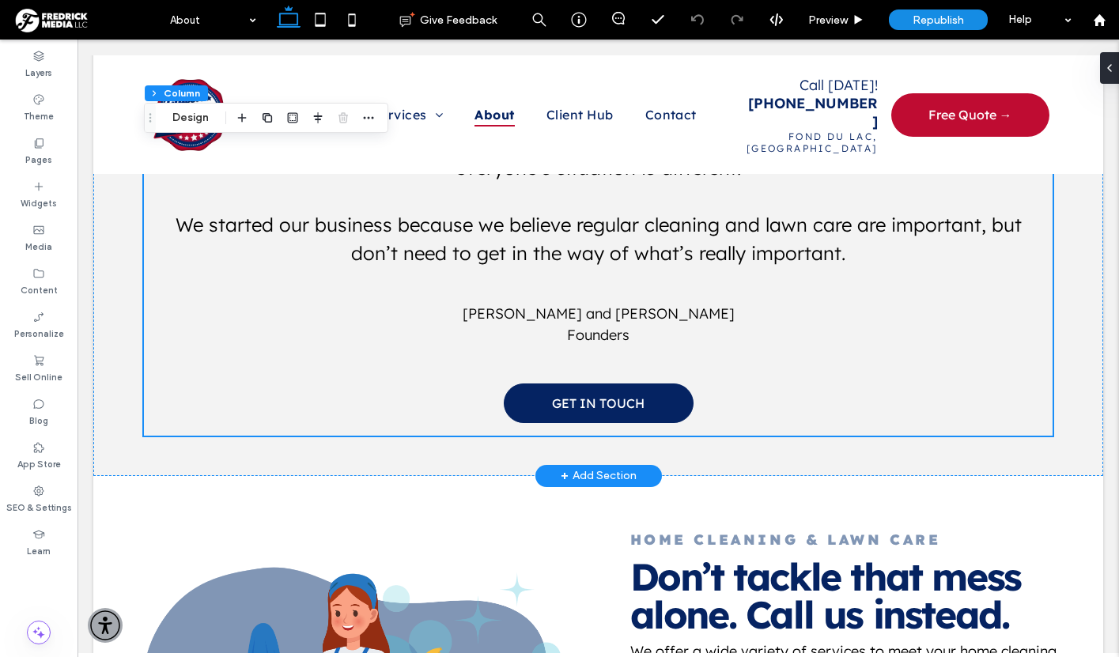
click at [569, 396] on span "GET IN TOUCH" at bounding box center [598, 404] width 93 height 16
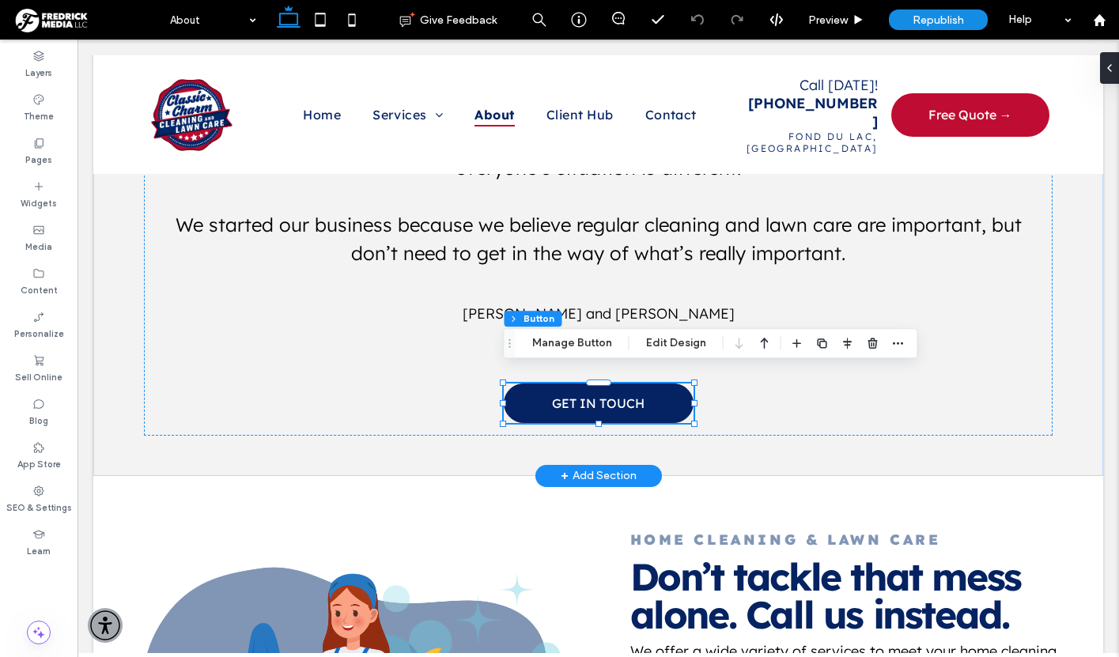
type input "**"
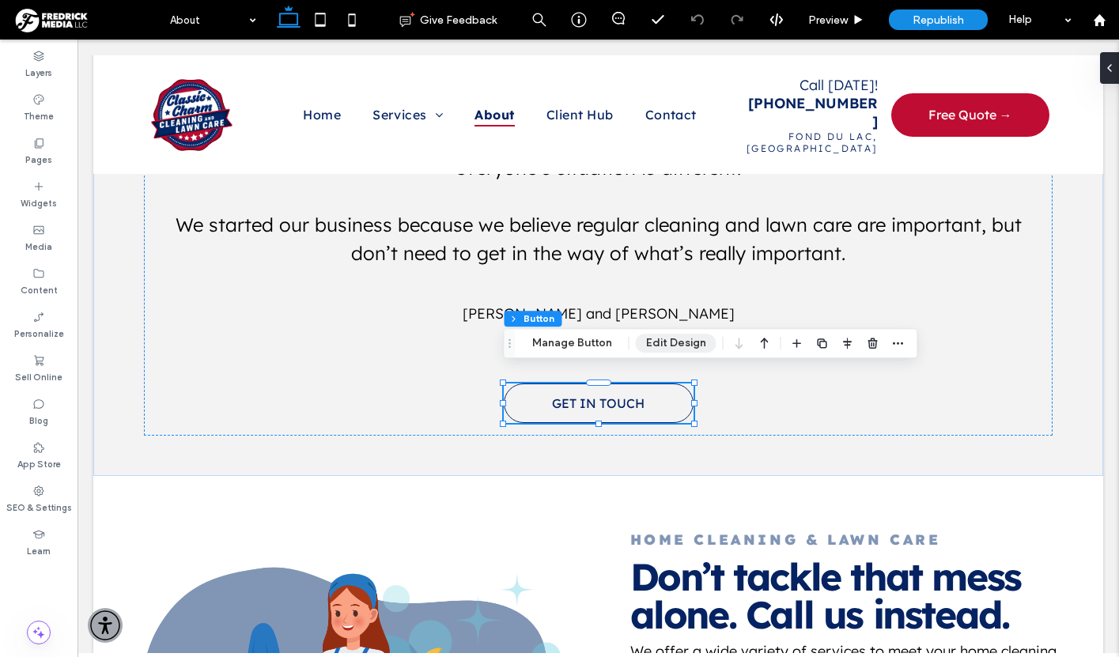
click at [666, 340] on button "Edit Design" at bounding box center [676, 343] width 81 height 19
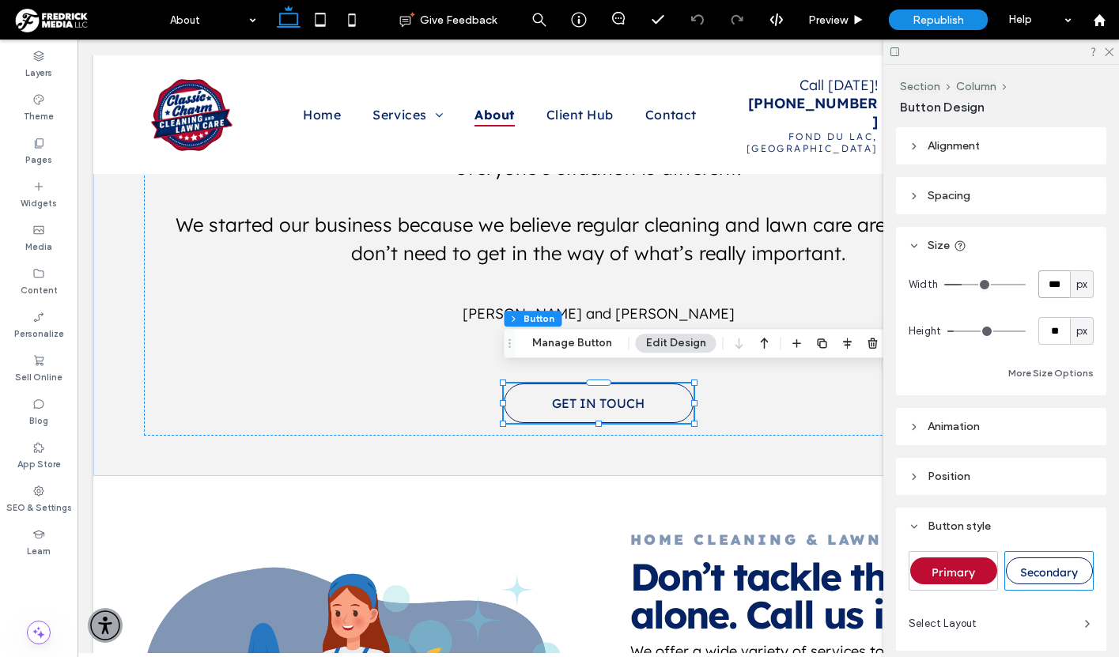
click at [1050, 286] on input "***" at bounding box center [1055, 285] width 32 height 28
type input "*"
type input "***"
click at [1049, 332] on input "**" at bounding box center [1055, 331] width 32 height 28
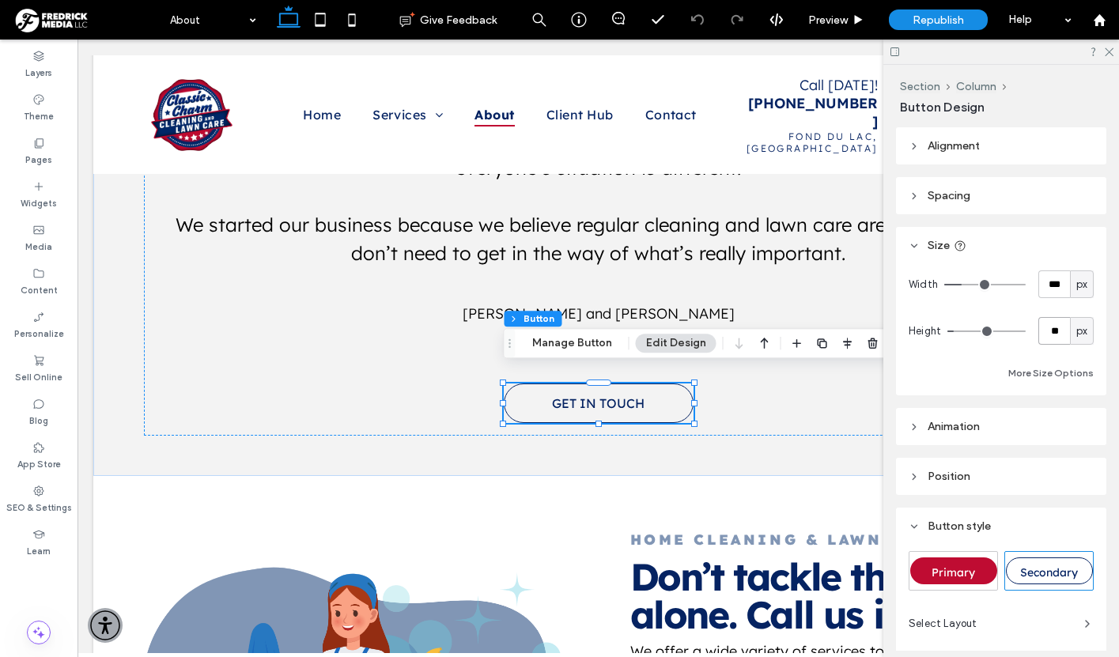
click at [1049, 332] on input "**" at bounding box center [1055, 331] width 32 height 28
type input "***"
type input "**"
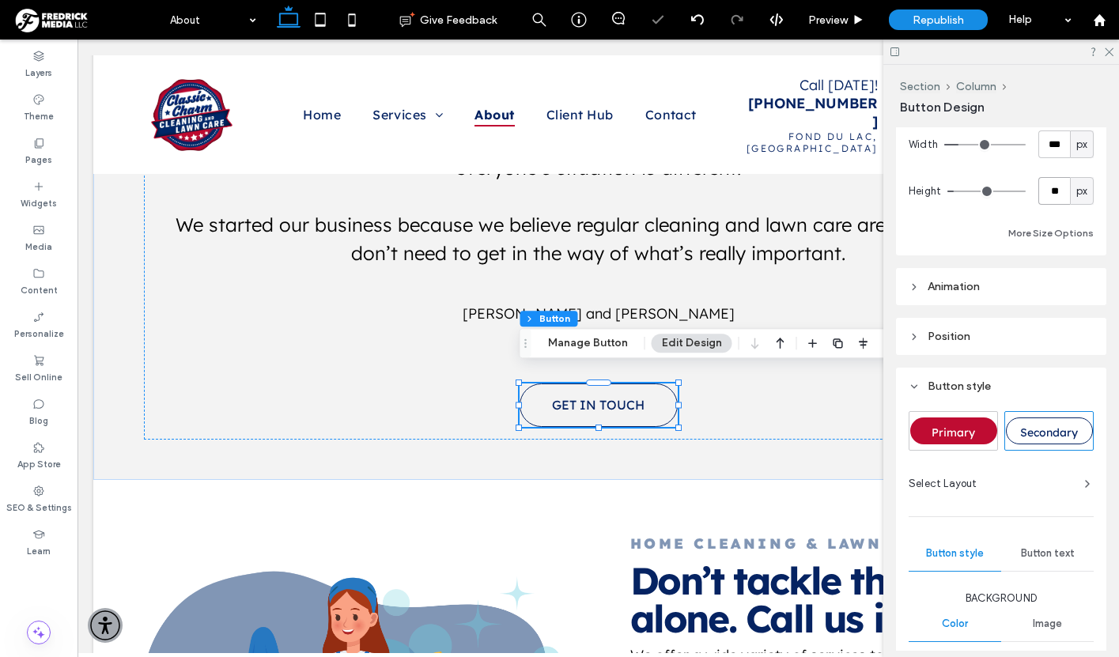
scroll to position [144, 0]
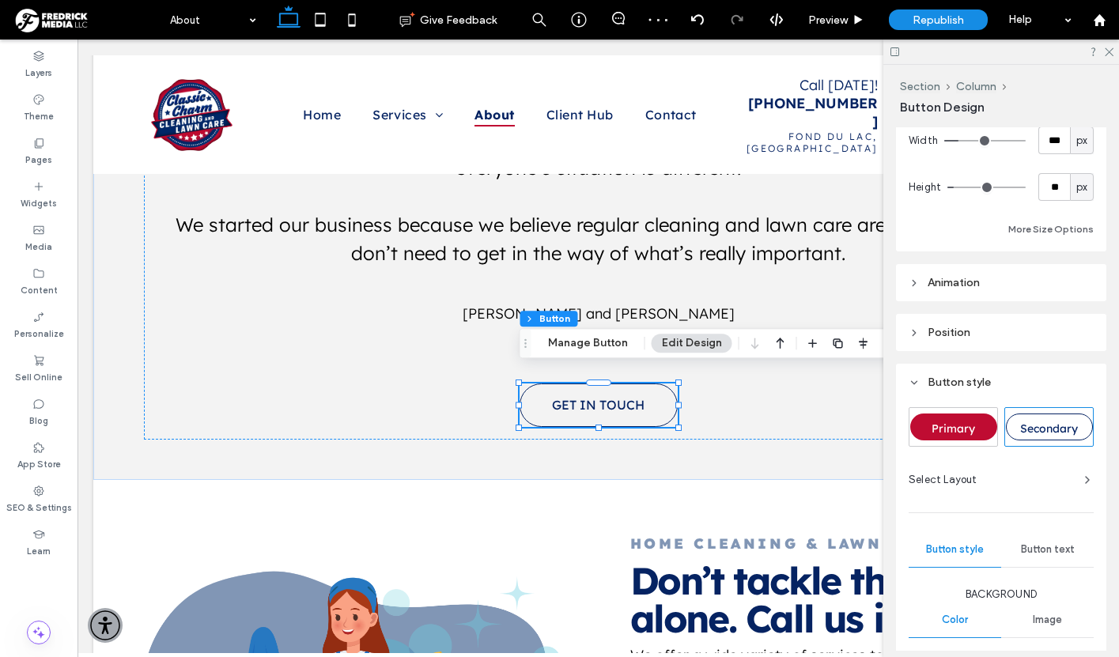
click at [1039, 544] on span "Button text" at bounding box center [1048, 549] width 54 height 13
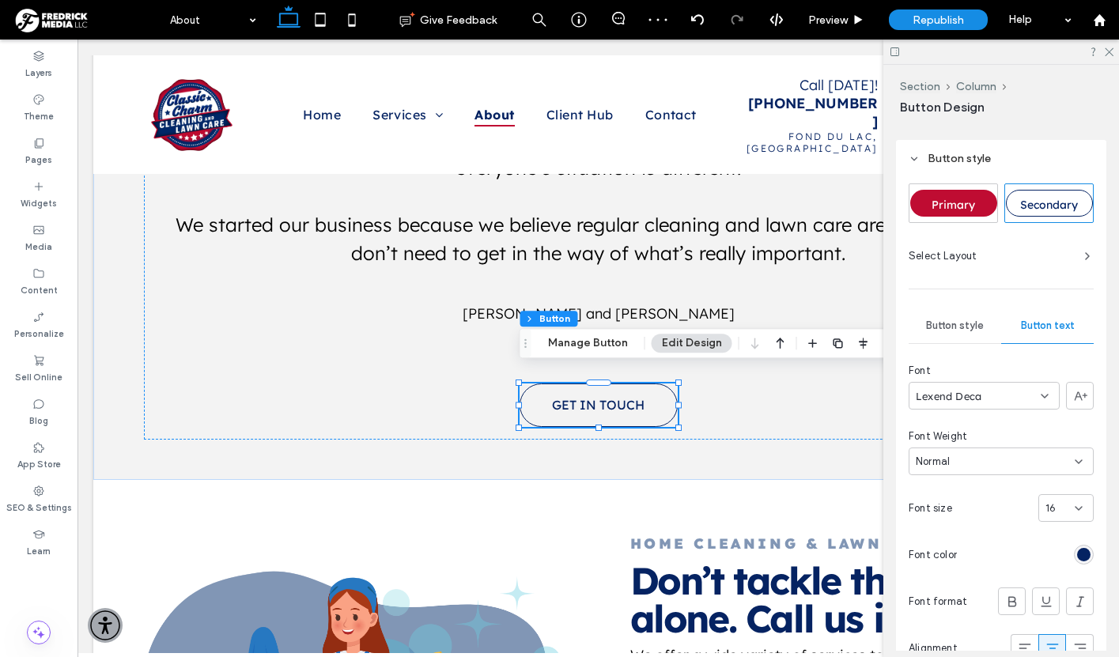
scroll to position [369, 0]
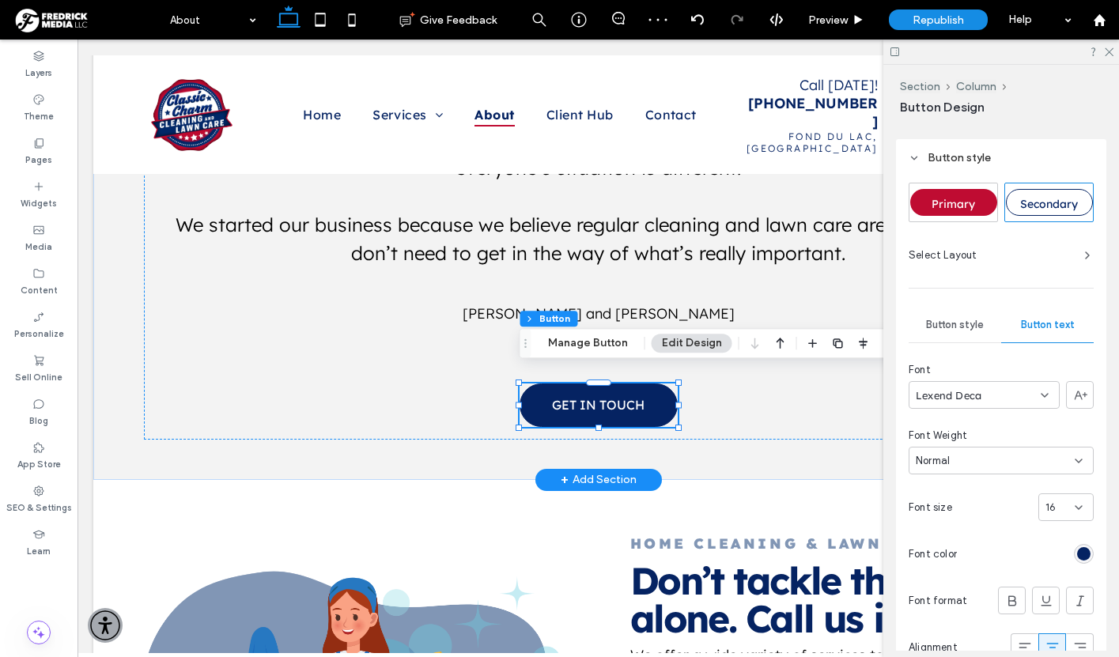
click at [608, 397] on span "GET IN TOUCH" at bounding box center [598, 405] width 93 height 16
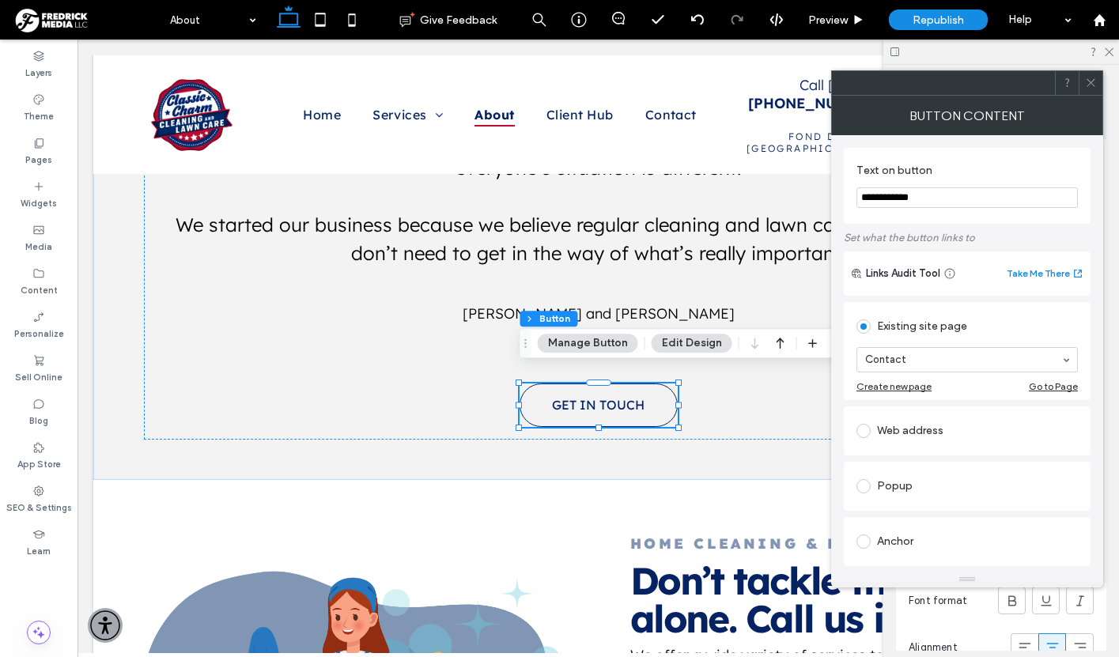
click at [881, 193] on input "**********" at bounding box center [967, 197] width 221 height 21
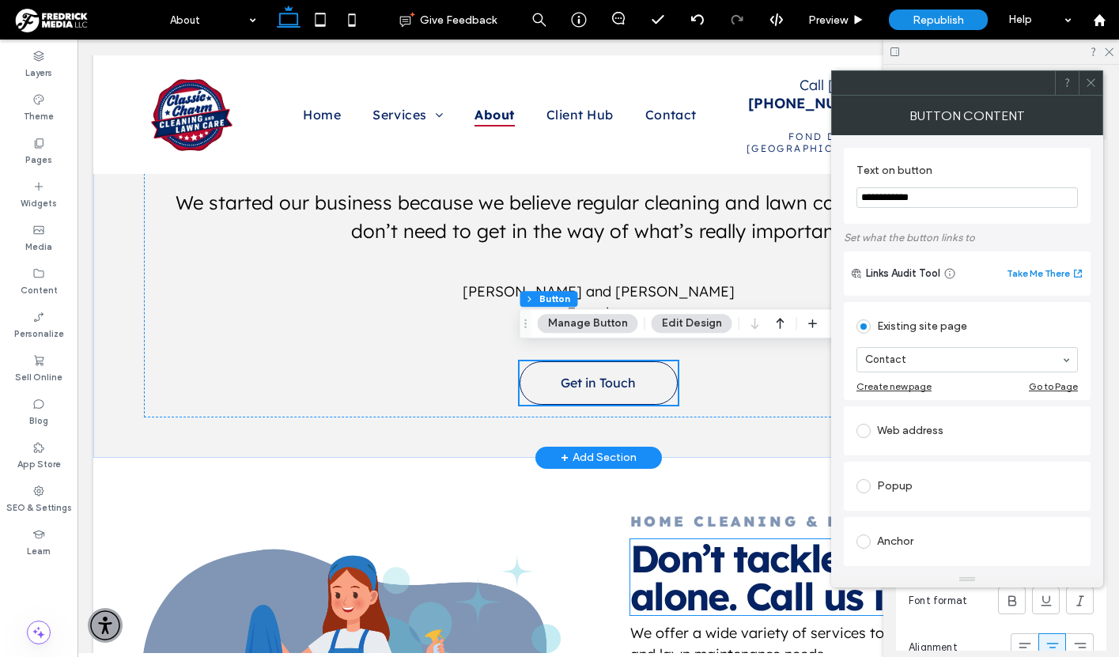
scroll to position [1055, 0]
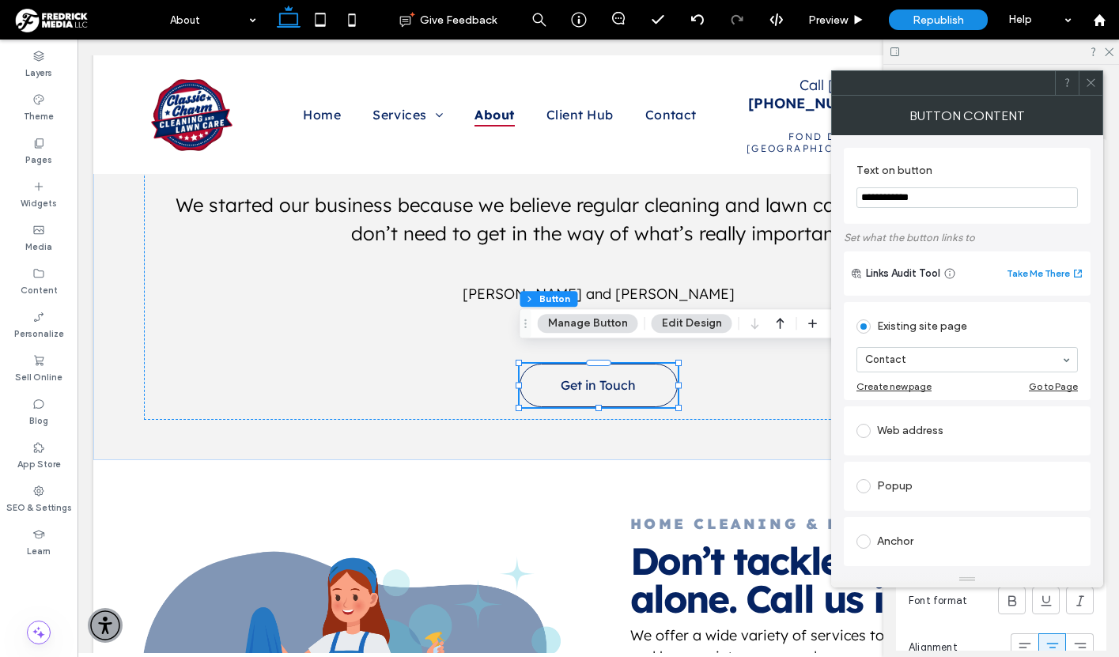
type input "**********"
click at [1095, 83] on icon at bounding box center [1091, 83] width 12 height 12
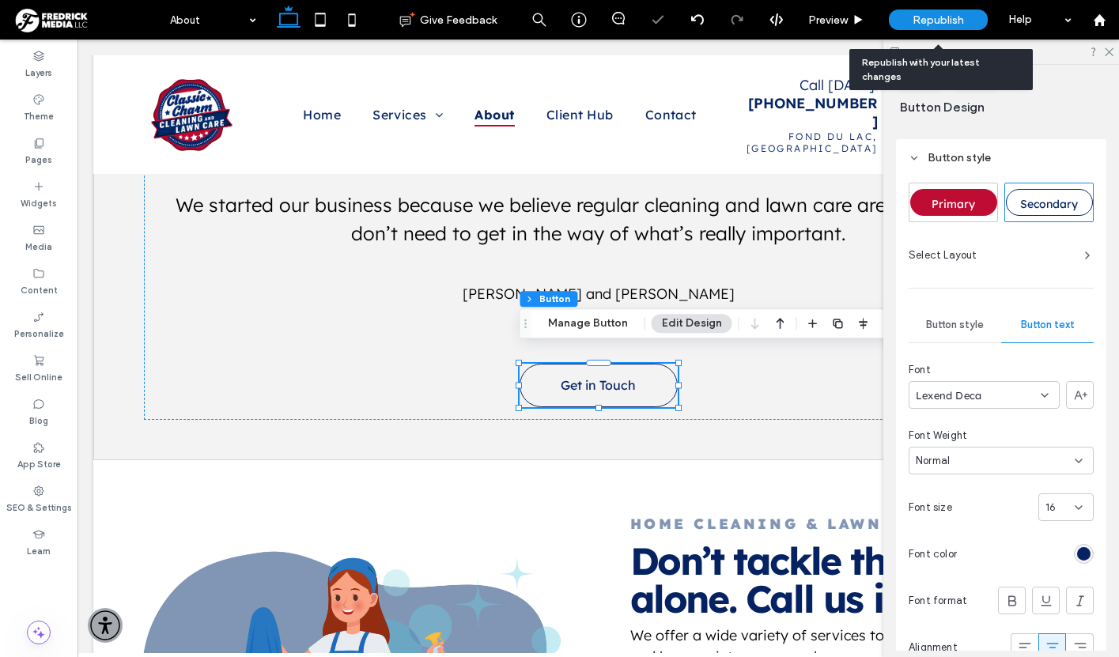
click at [925, 14] on span "Republish" at bounding box center [938, 19] width 51 height 13
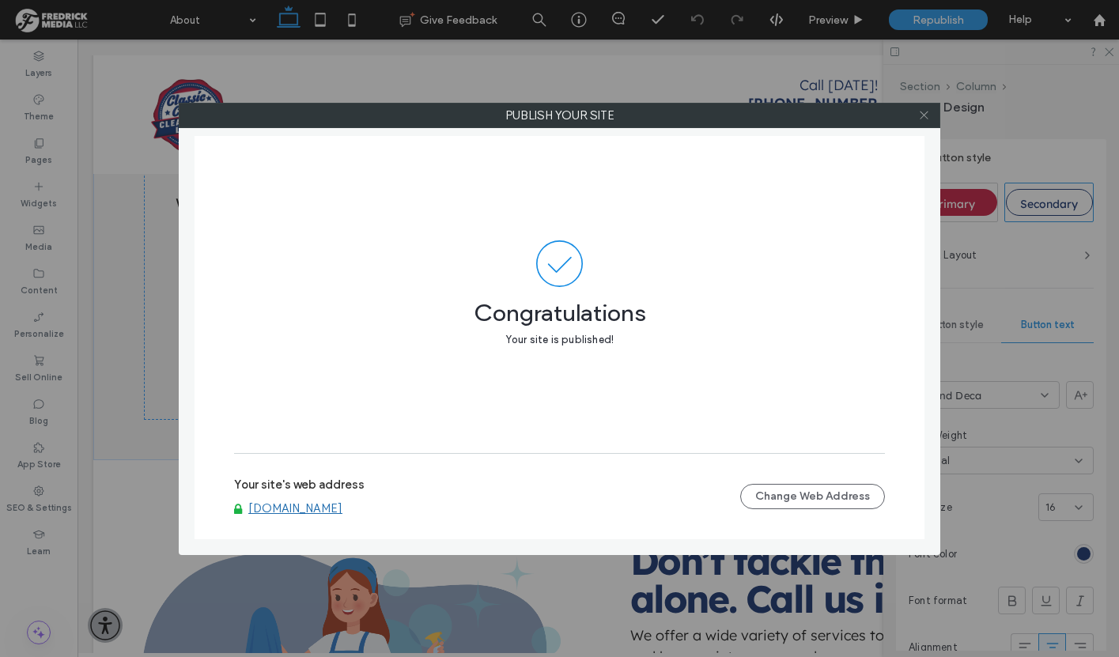
click at [926, 113] on icon at bounding box center [924, 115] width 12 height 12
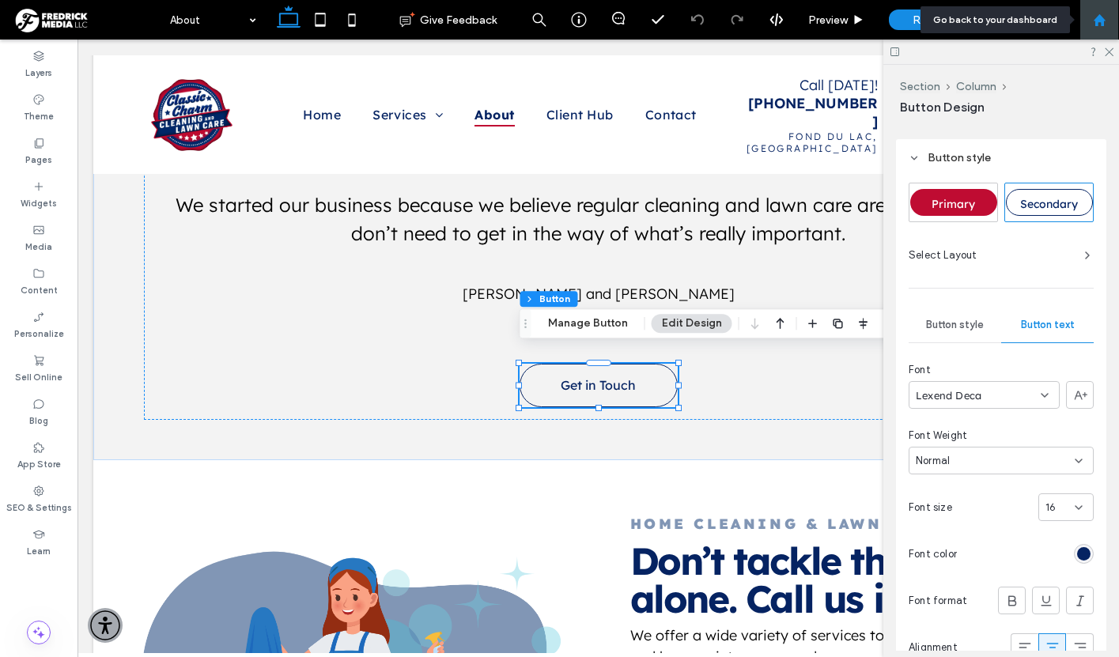
click at [1090, 33] on div at bounding box center [1100, 20] width 40 height 40
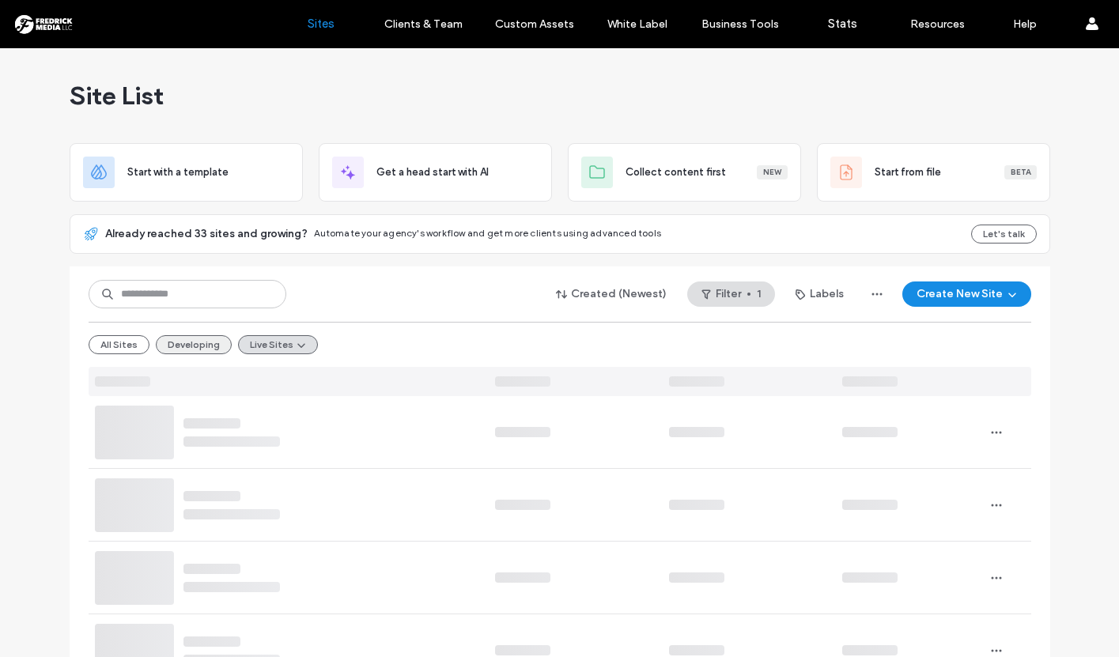
click at [174, 349] on button "Developing" at bounding box center [194, 344] width 76 height 19
click at [274, 350] on button "Live Sites" at bounding box center [284, 344] width 67 height 19
click at [181, 293] on input at bounding box center [188, 294] width 198 height 28
click at [196, 338] on button "Developing" at bounding box center [194, 344] width 76 height 19
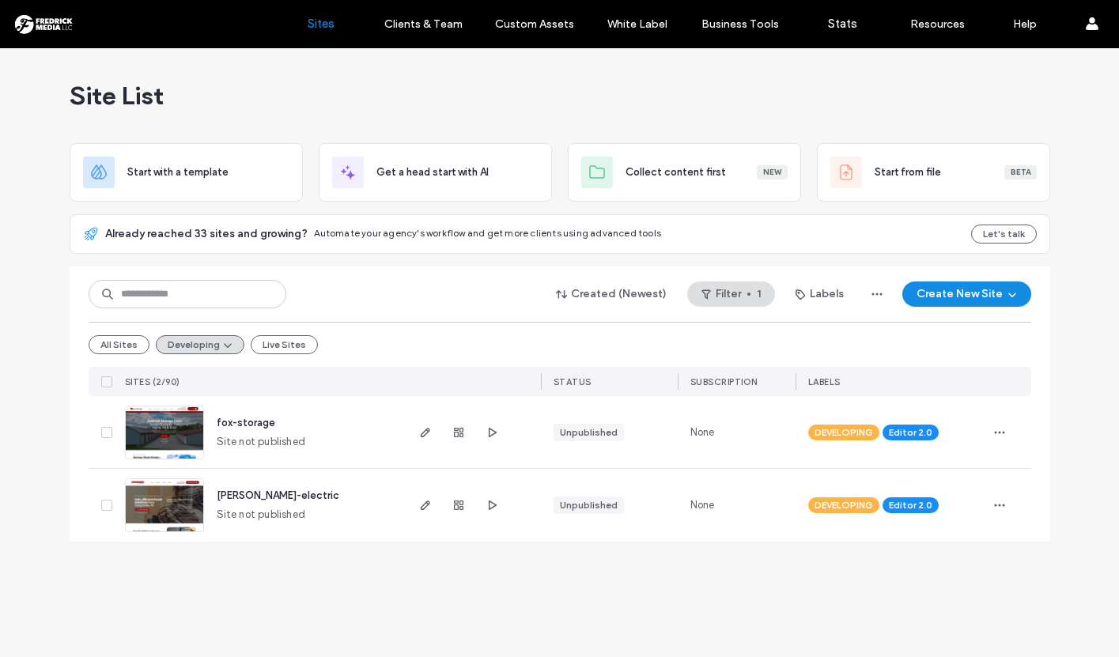
click at [168, 423] on img at bounding box center [165, 461] width 78 height 108
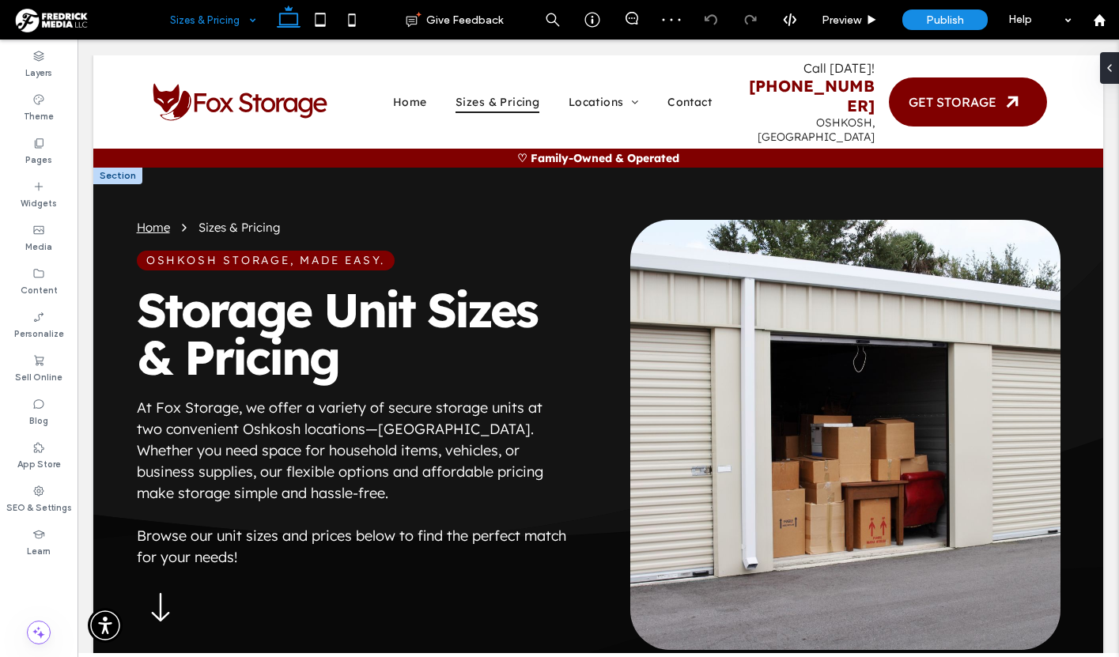
click at [116, 167] on div at bounding box center [117, 175] width 49 height 17
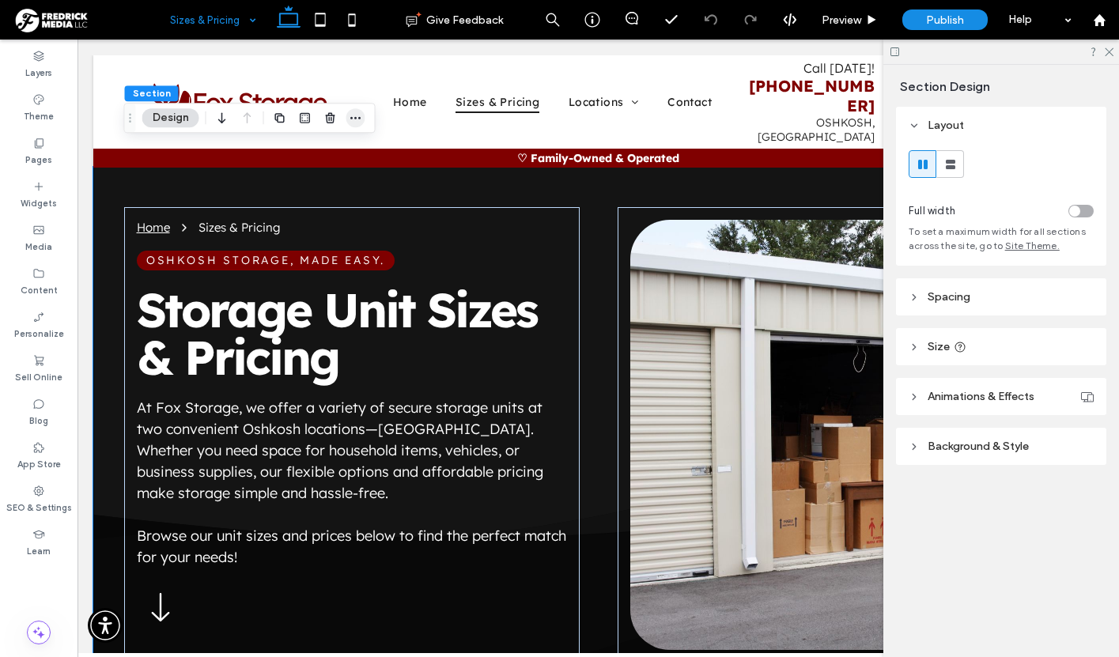
click at [357, 118] on icon "button" at bounding box center [356, 118] width 13 height 13
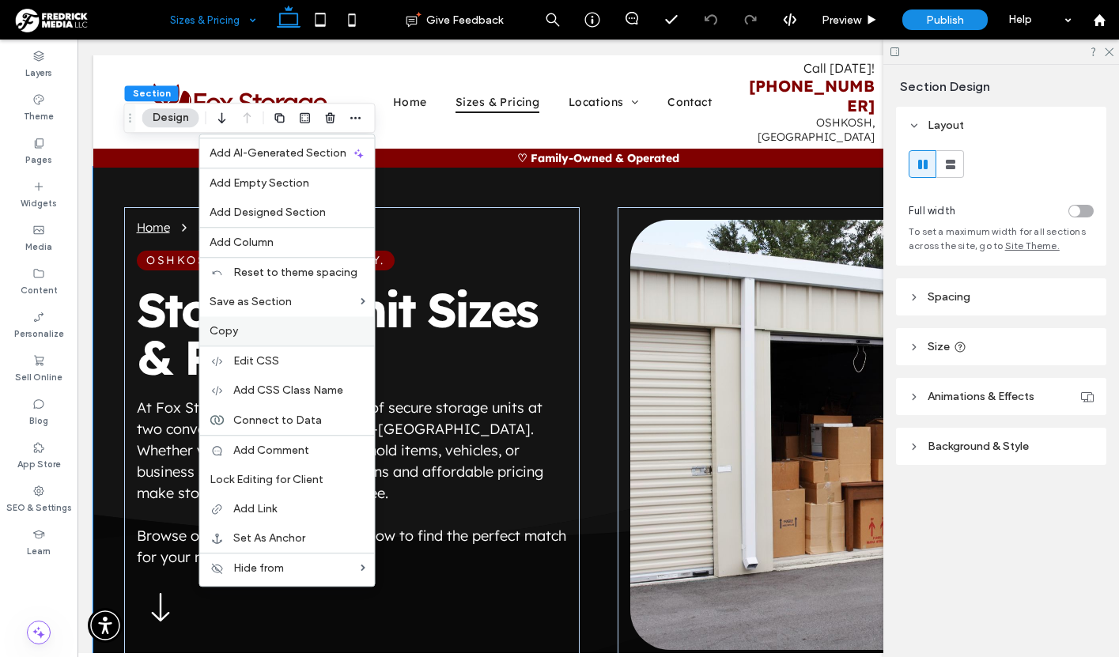
click at [243, 328] on label "Copy" at bounding box center [288, 330] width 156 height 13
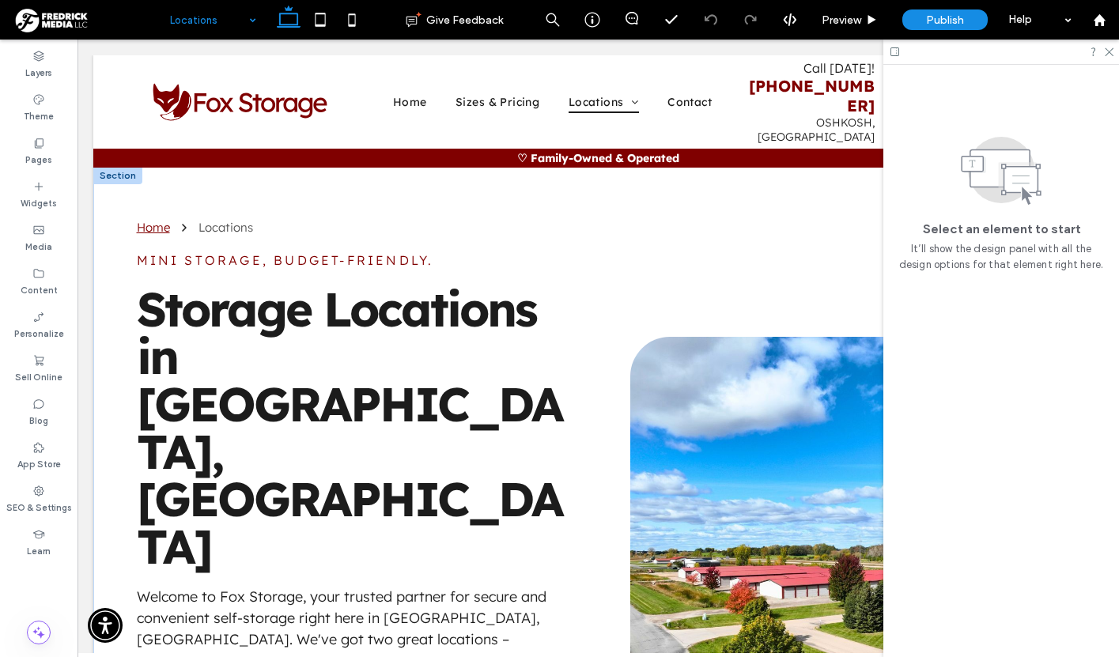
click at [121, 167] on div at bounding box center [117, 175] width 49 height 17
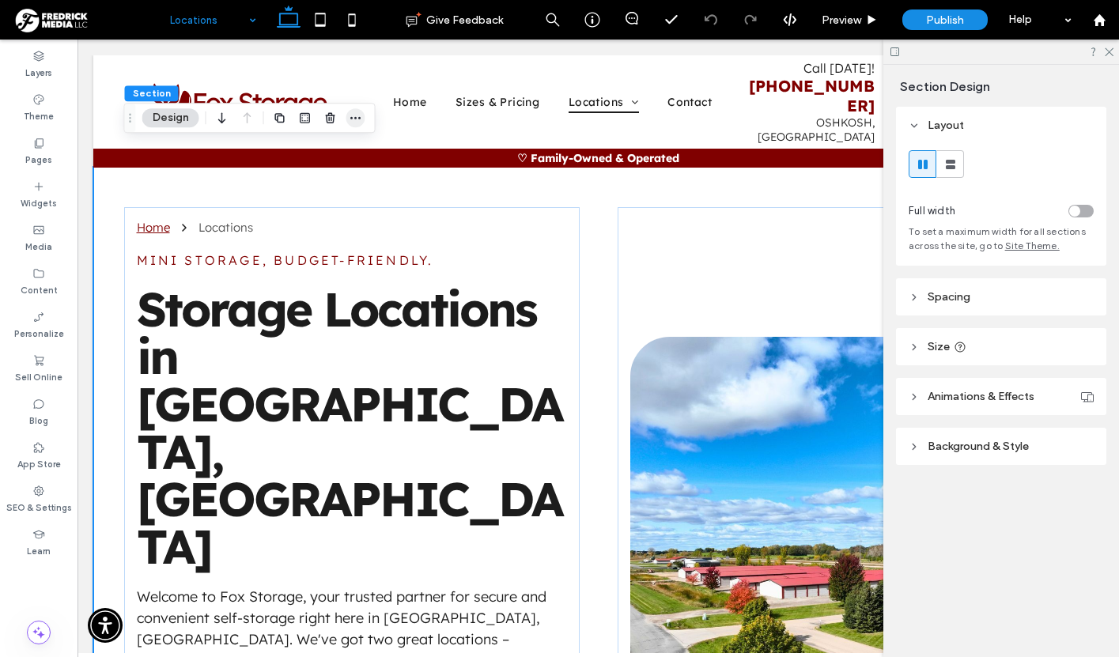
click at [351, 117] on use "button" at bounding box center [355, 118] width 10 height 2
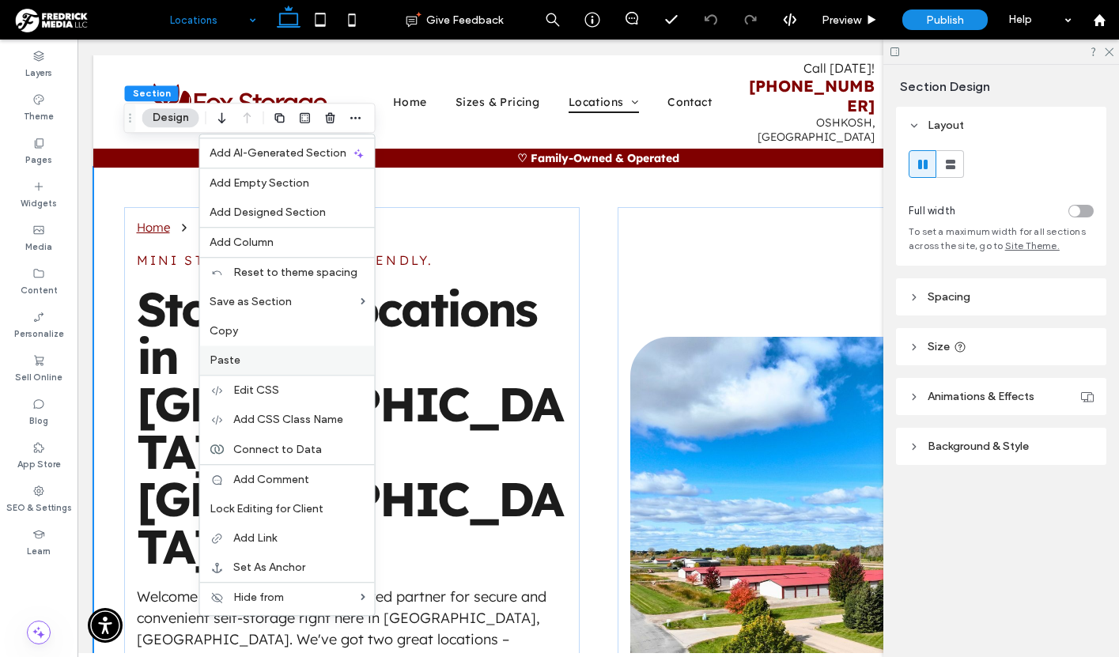
click at [241, 358] on label "Paste" at bounding box center [288, 360] width 156 height 13
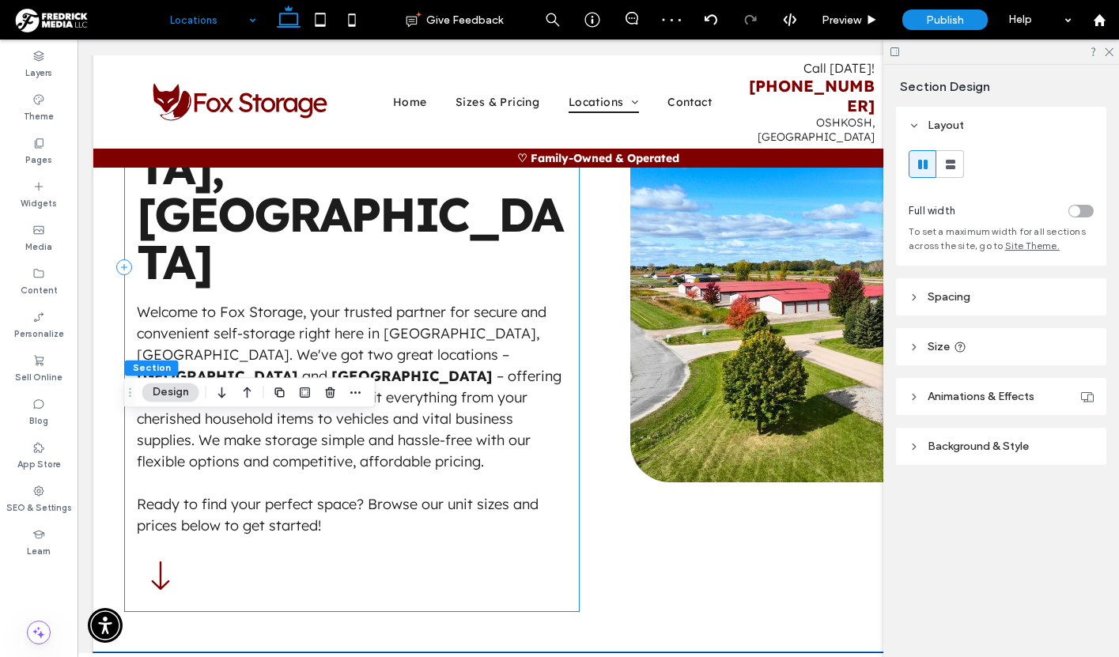
scroll to position [382, 0]
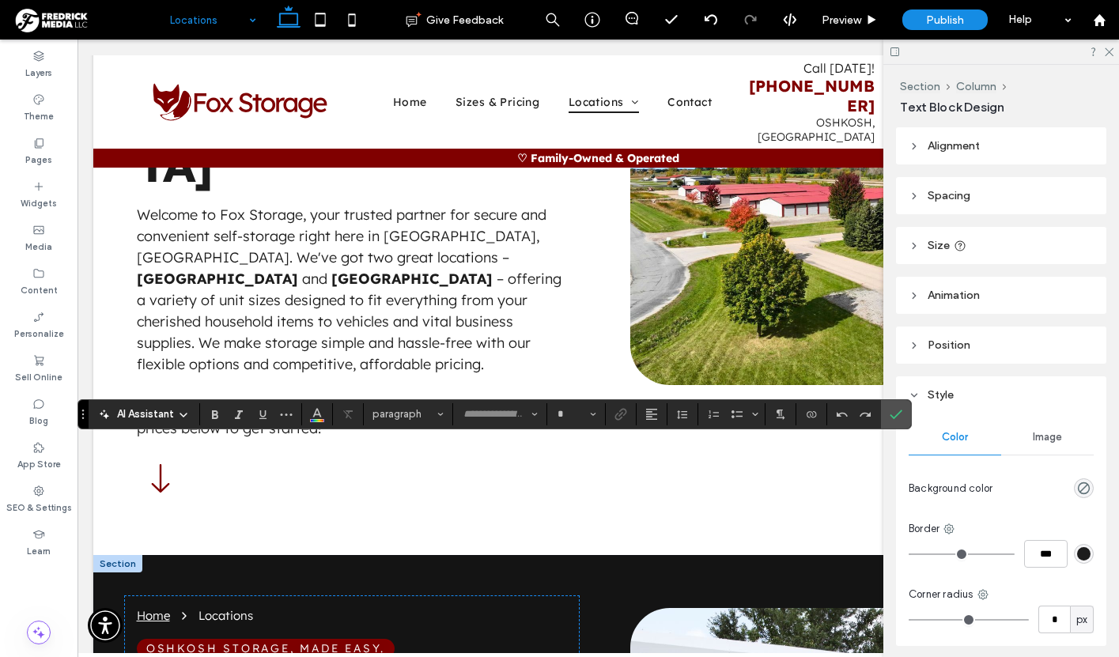
type input "**********"
type input "**"
drag, startPoint x: 327, startPoint y: 469, endPoint x: 354, endPoint y: 509, distance: 48.1
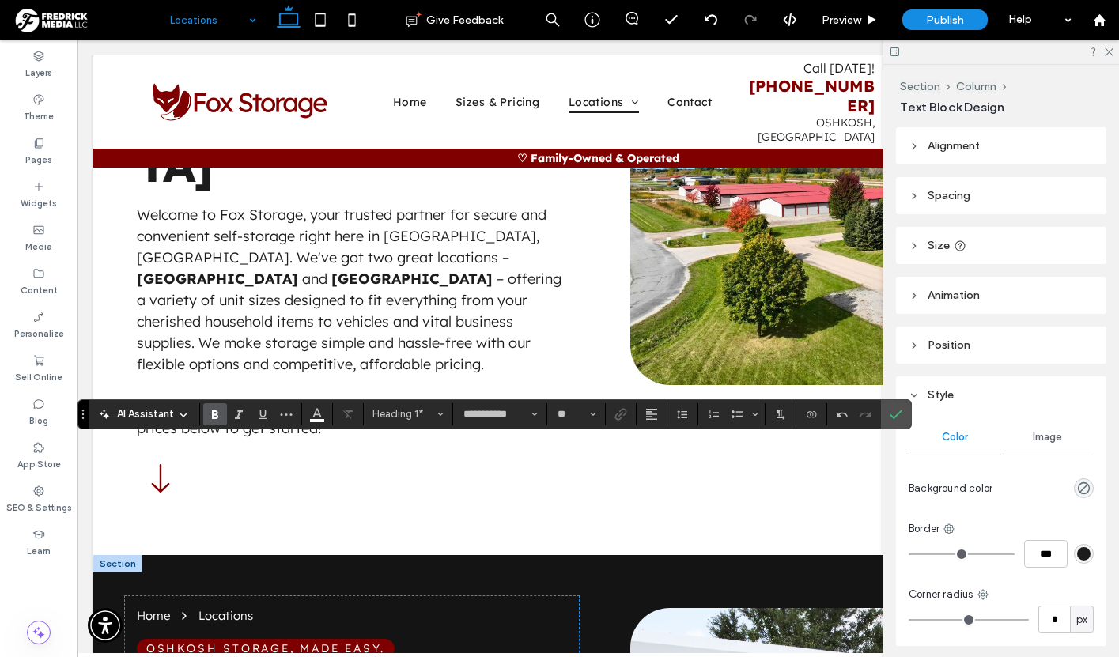
scroll to position [6, 0]
click at [900, 416] on icon "Confirm" at bounding box center [896, 414] width 13 height 13
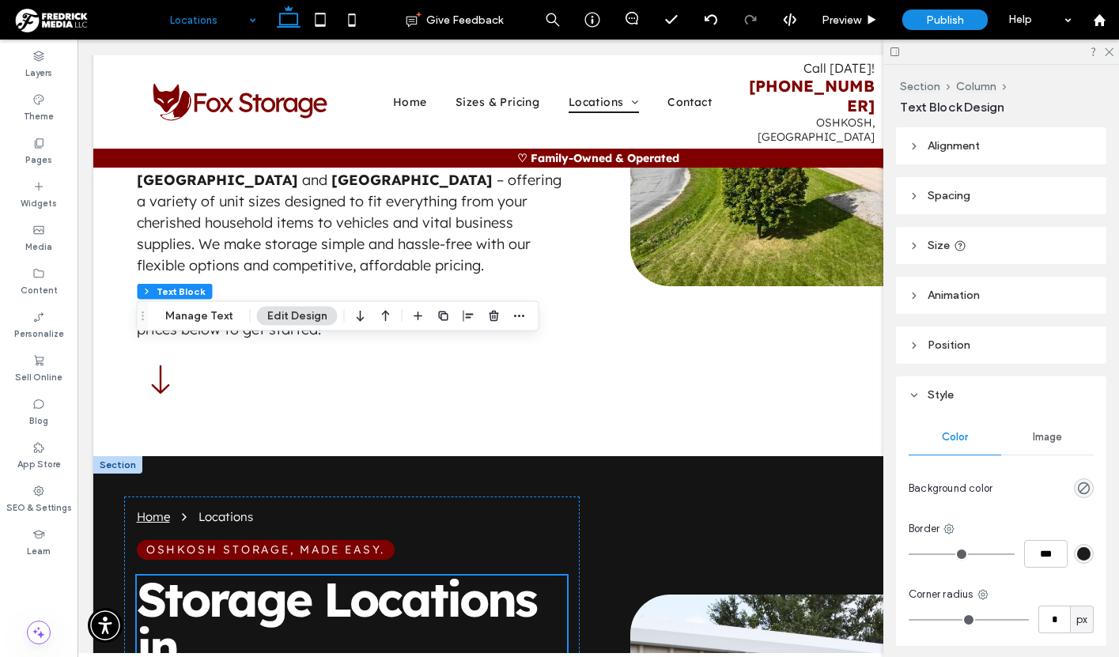
scroll to position [482, 0]
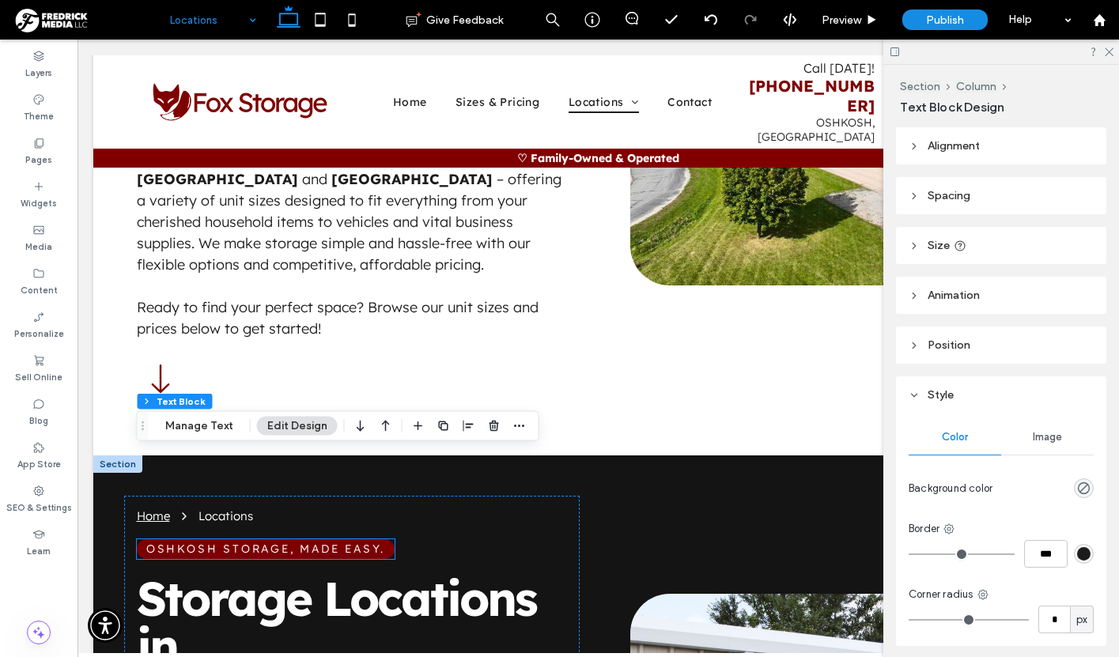
click at [317, 541] on p "Oshkosh Storage, Made Easy." at bounding box center [266, 549] width 258 height 17
click at [317, 539] on div "Oshkosh Storage, Made Easy." at bounding box center [266, 549] width 258 height 20
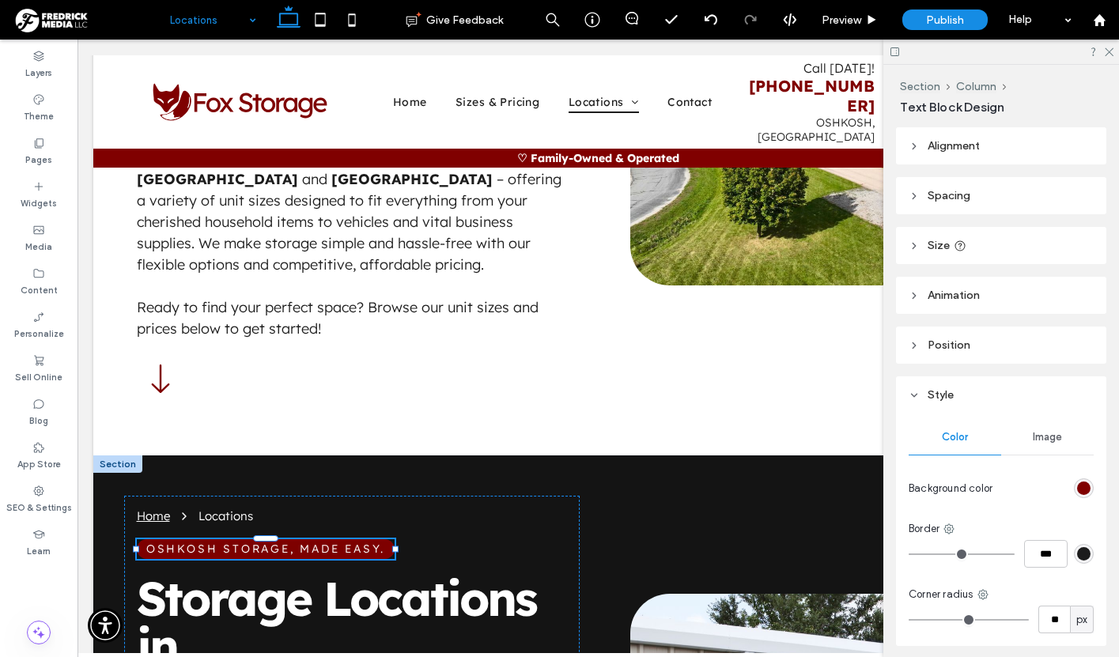
type input "**********"
type input "**"
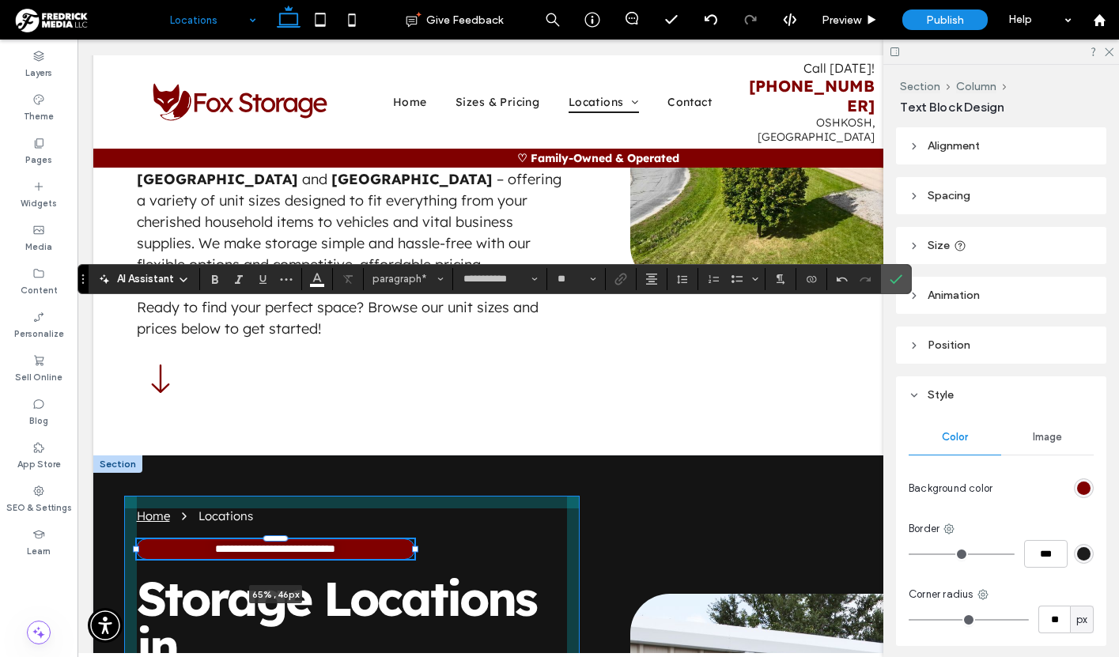
drag, startPoint x: 396, startPoint y: 324, endPoint x: 415, endPoint y: 324, distance: 19.0
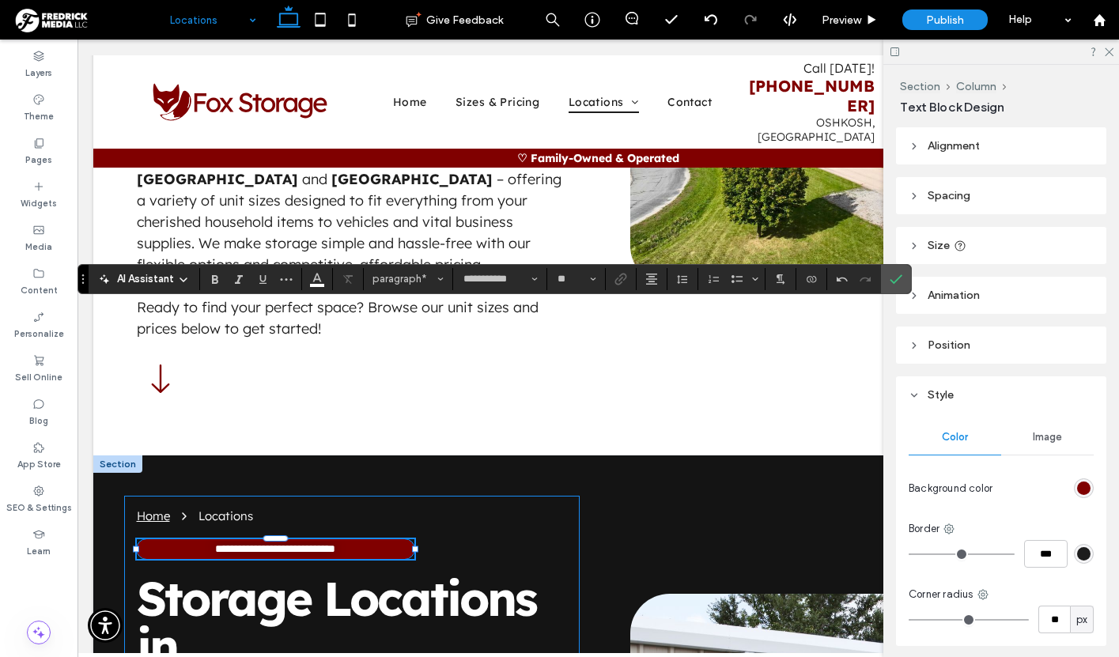
type input "**"
type input "****"
click at [897, 278] on use "Confirm" at bounding box center [897, 278] width 13 height 9
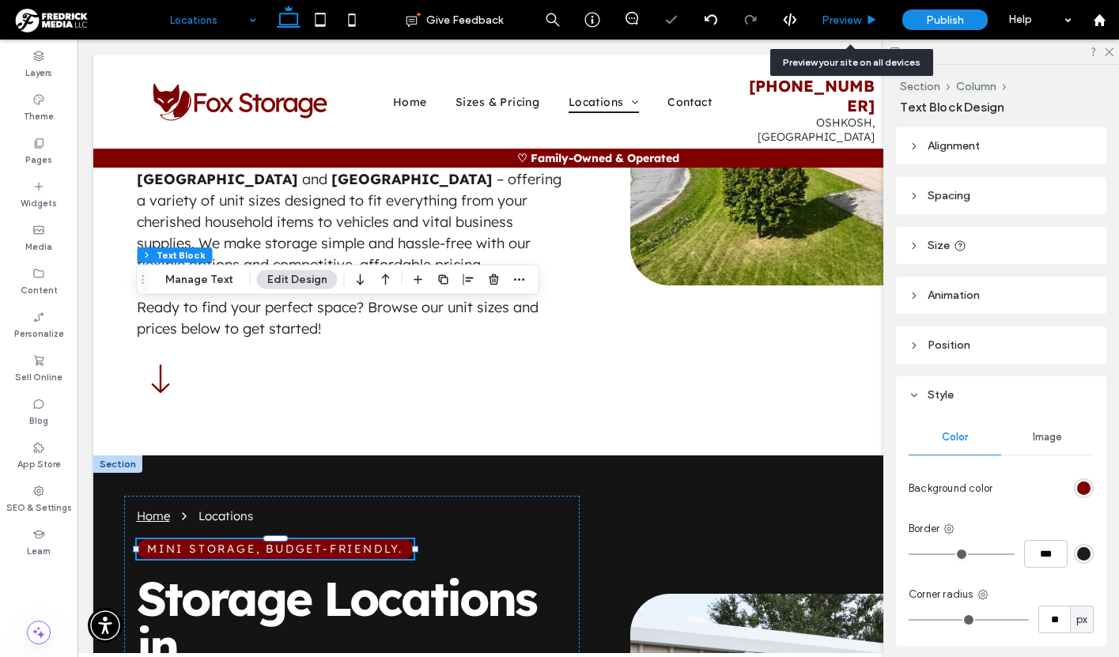
click at [842, 22] on span "Preview" at bounding box center [842, 19] width 40 height 13
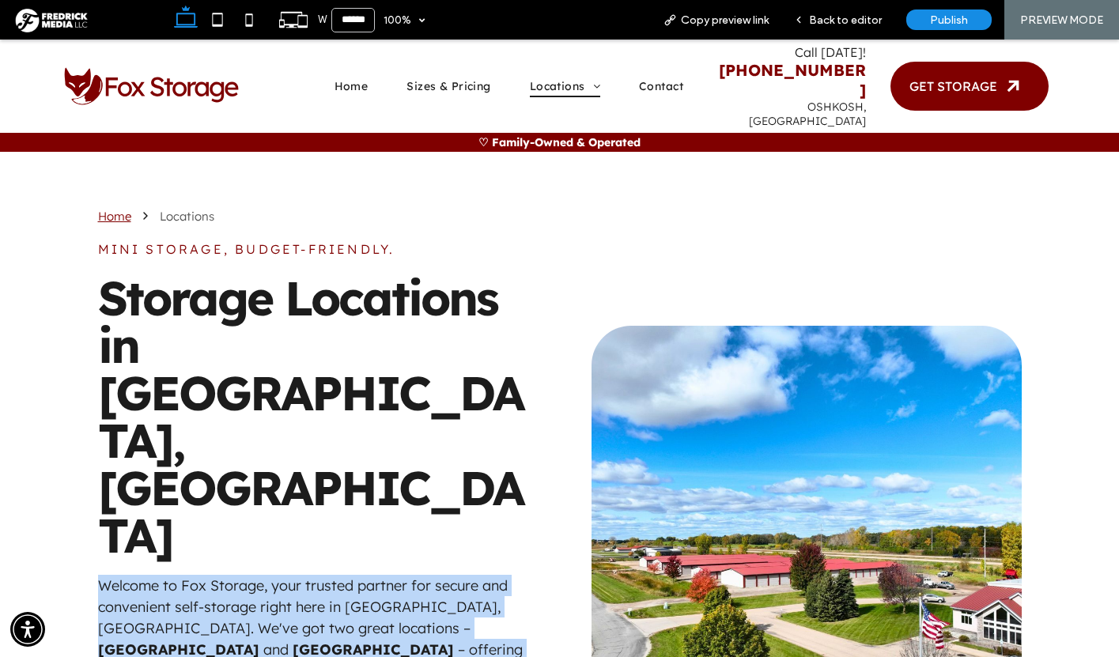
drag, startPoint x: 298, startPoint y: 569, endPoint x: 89, endPoint y: 378, distance: 282.8
click at [89, 378] on div "Home Locations Mini storage, Budget-friendly. Storage Locations in Oshkosh, WI …" at bounding box center [313, 541] width 456 height 690
copy div "Welcome to Fox Storage, your trusted partner for secure and convenient self-sto…"
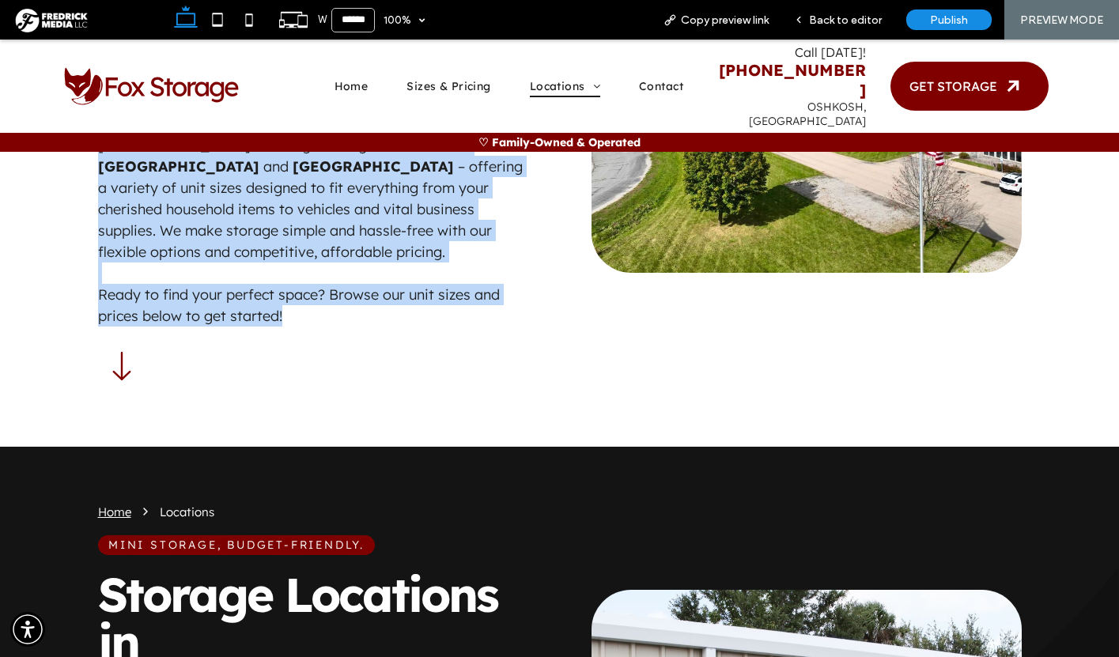
scroll to position [646, 0]
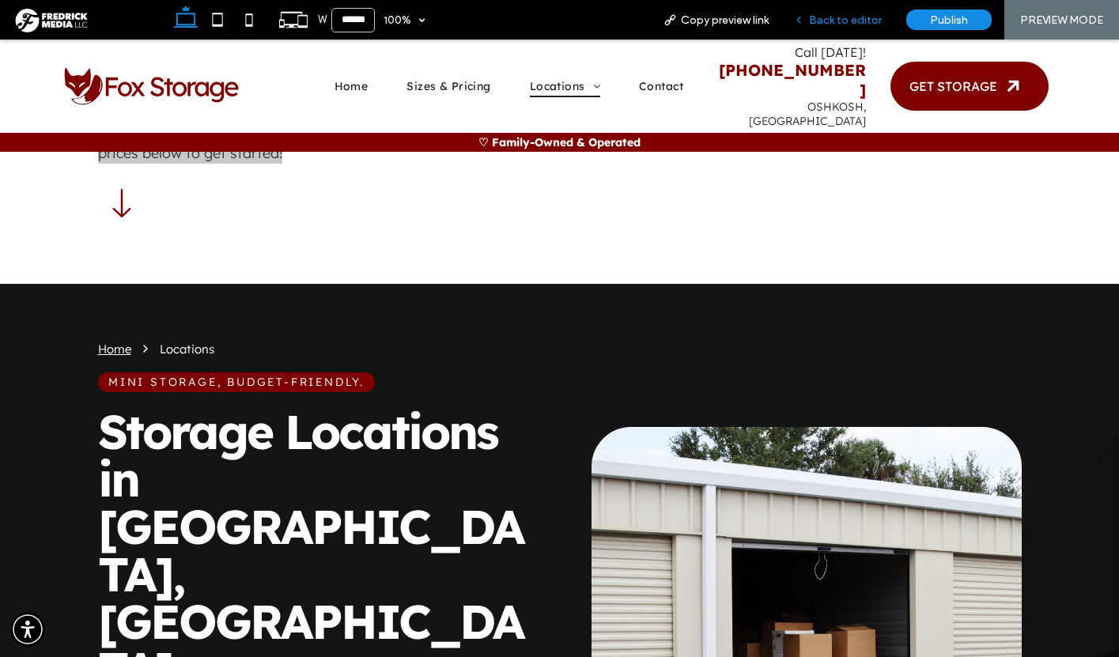
click at [872, 20] on span "Back to editor" at bounding box center [845, 19] width 73 height 13
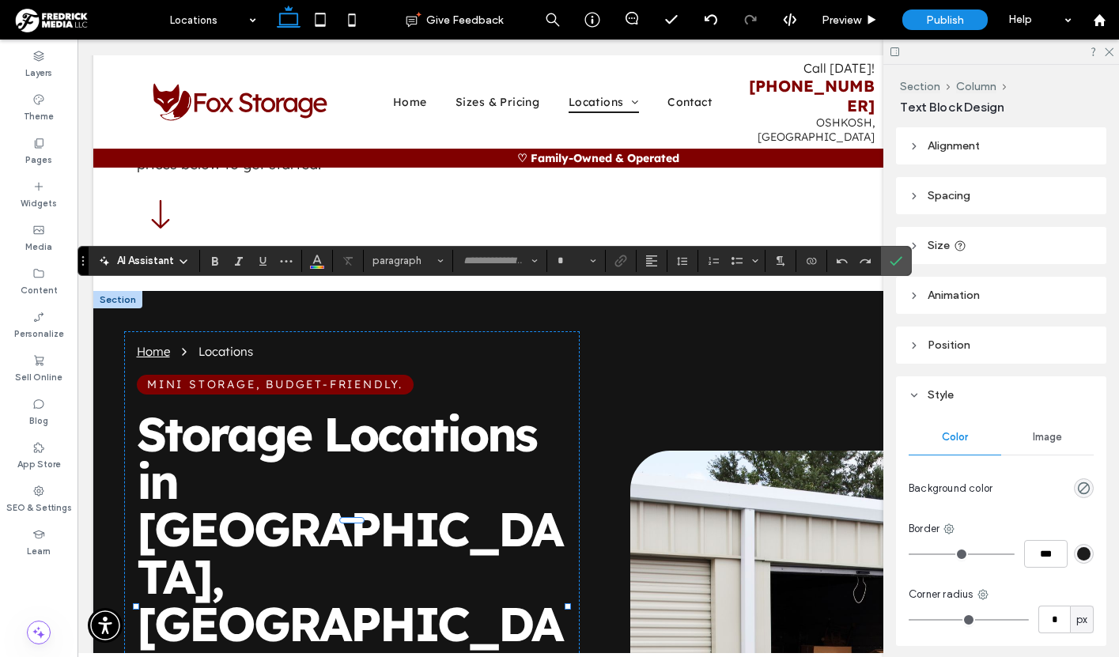
type input "**********"
type input "**"
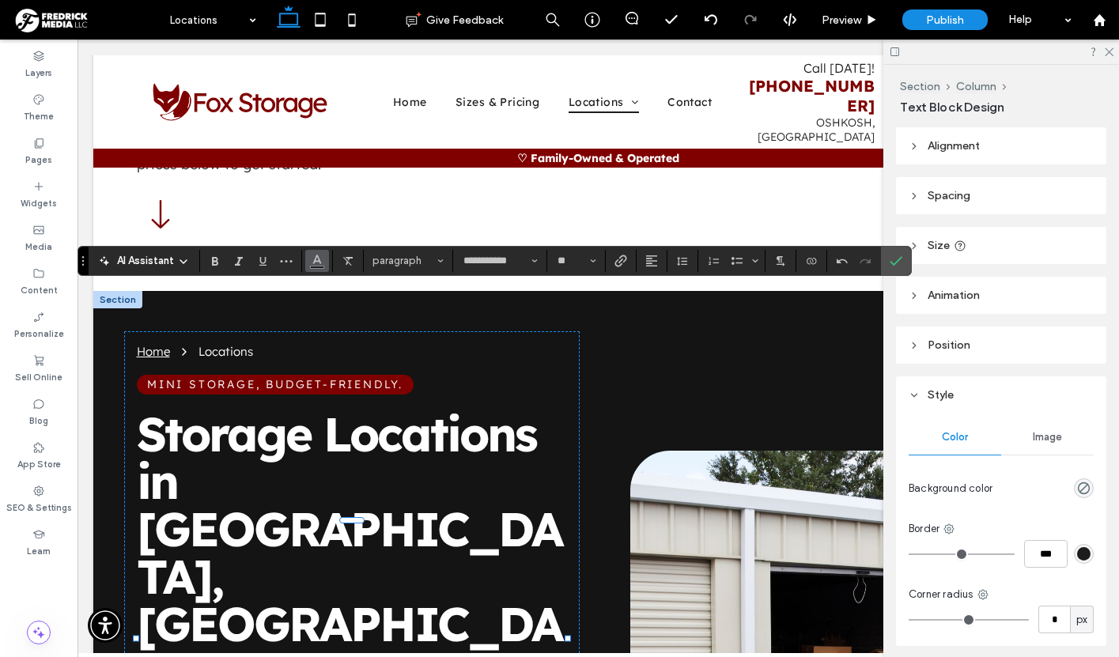
click at [320, 261] on use "Color" at bounding box center [317, 259] width 9 height 9
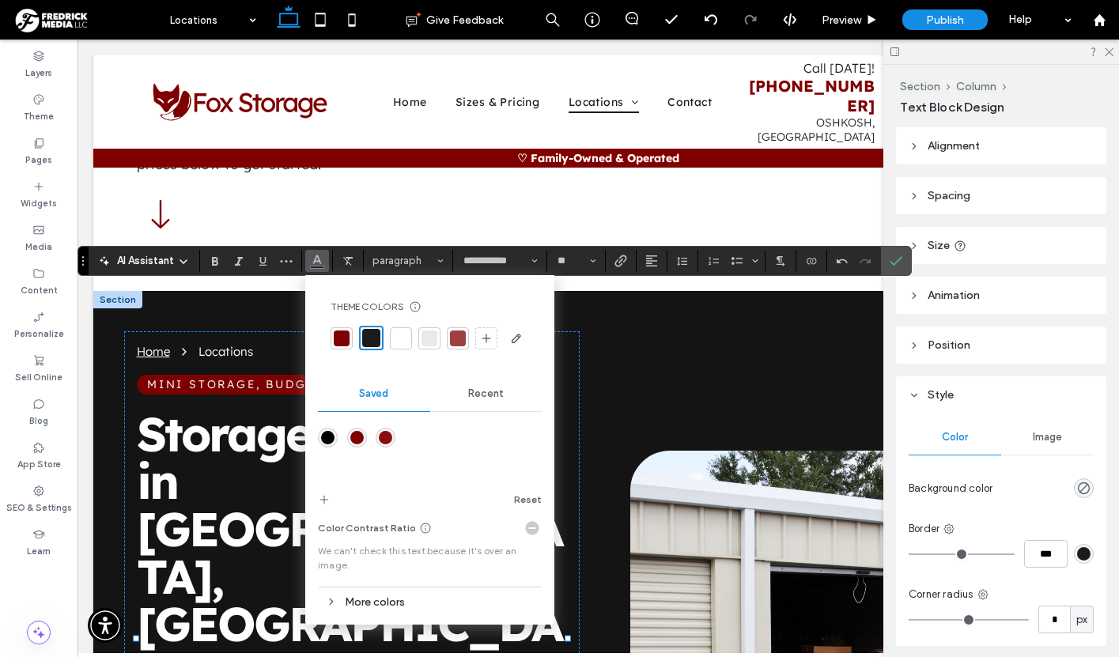
click at [399, 338] on div at bounding box center [401, 339] width 16 height 16
click at [894, 268] on span "Confirm" at bounding box center [893, 261] width 7 height 28
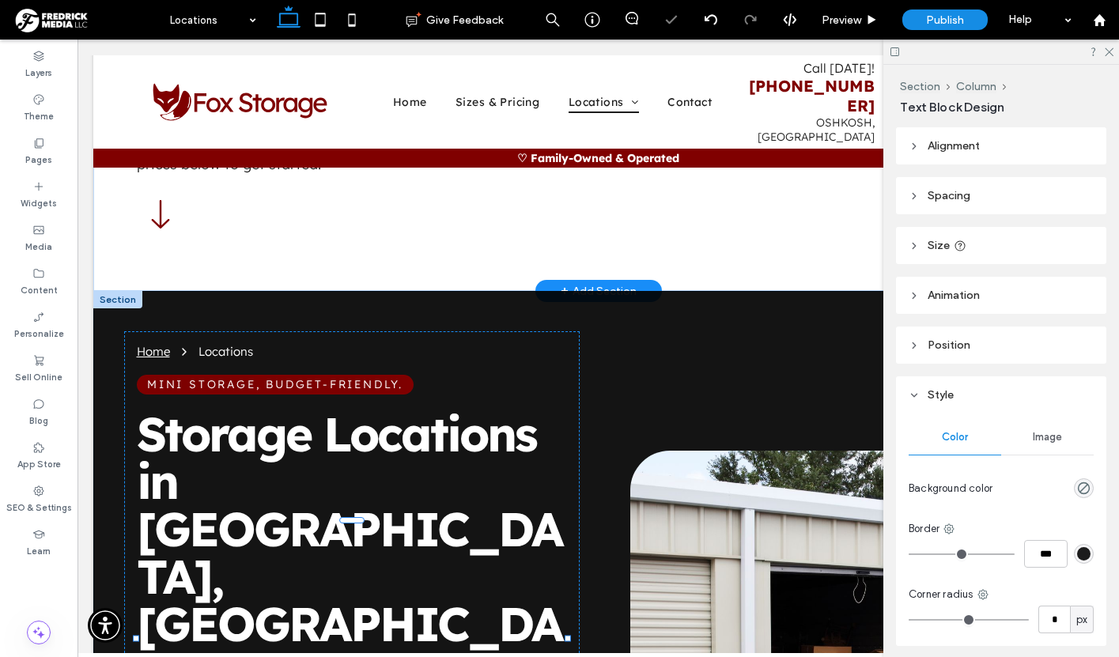
type input "**********"
type input "**"
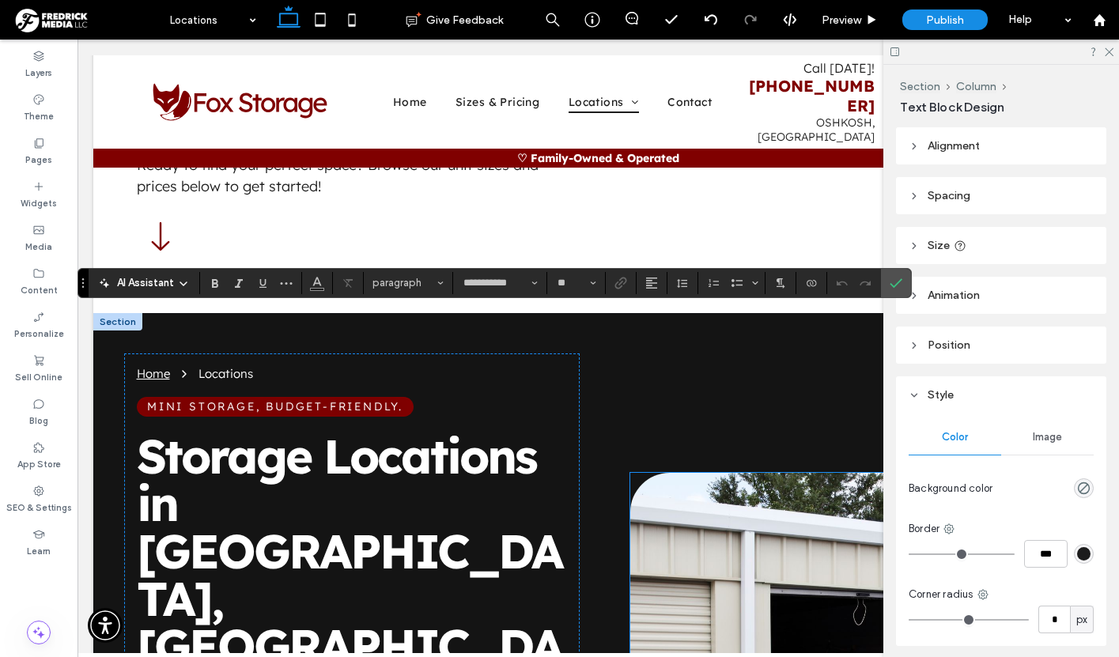
scroll to position [625, 0]
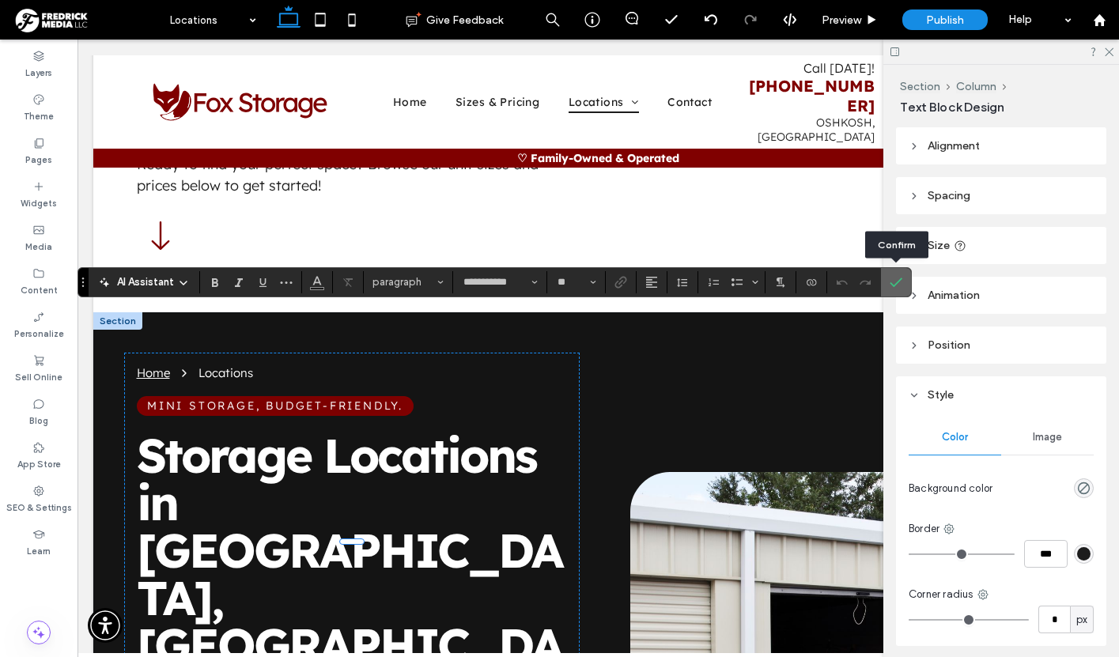
click at [899, 279] on icon "Confirm" at bounding box center [896, 282] width 13 height 13
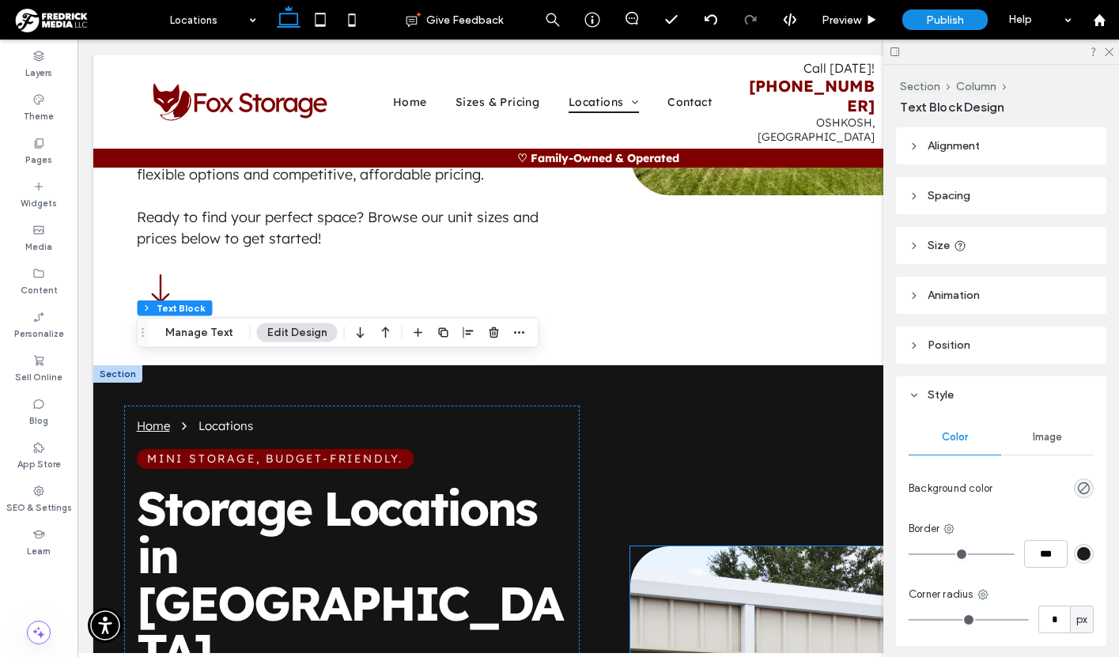
scroll to position [640, 0]
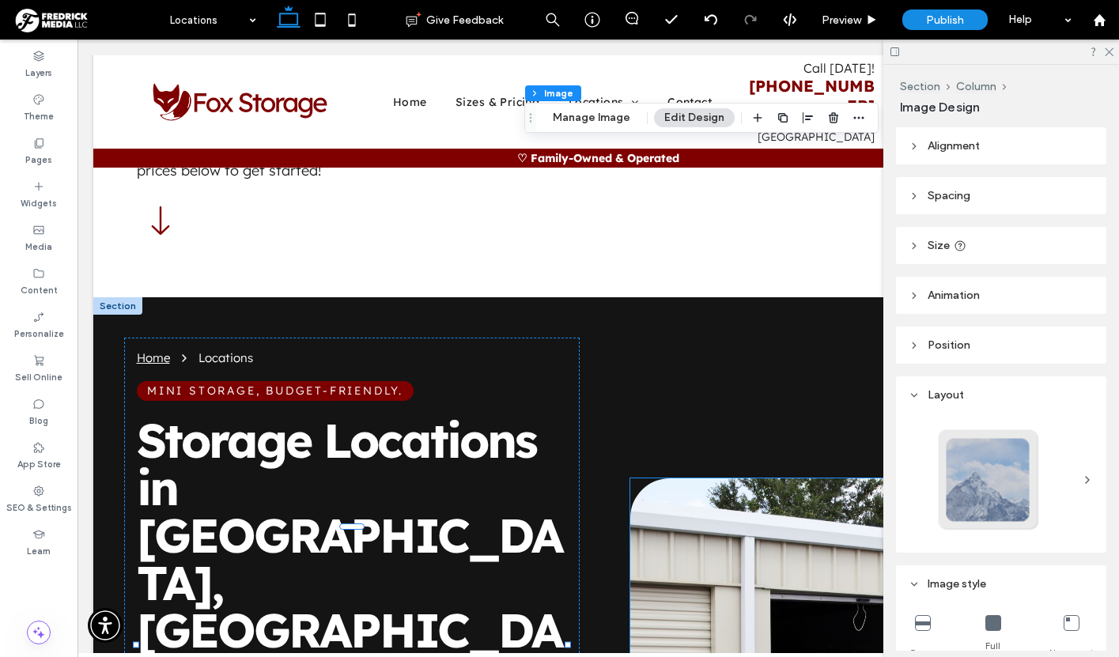
type input "**"
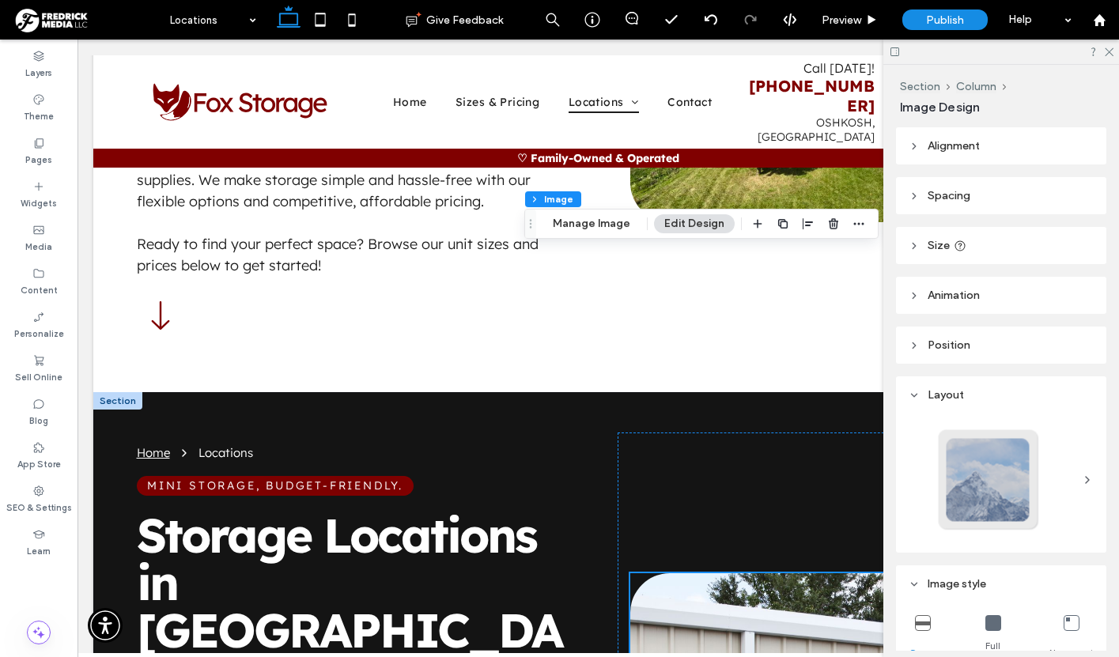
scroll to position [658, 0]
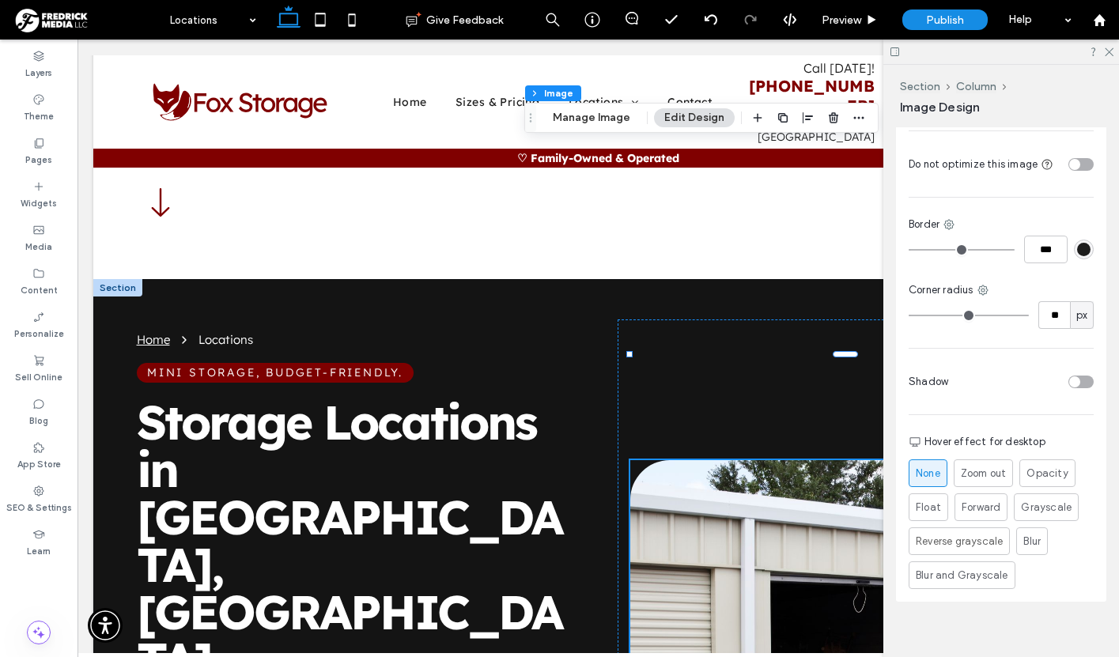
scroll to position [0, 0]
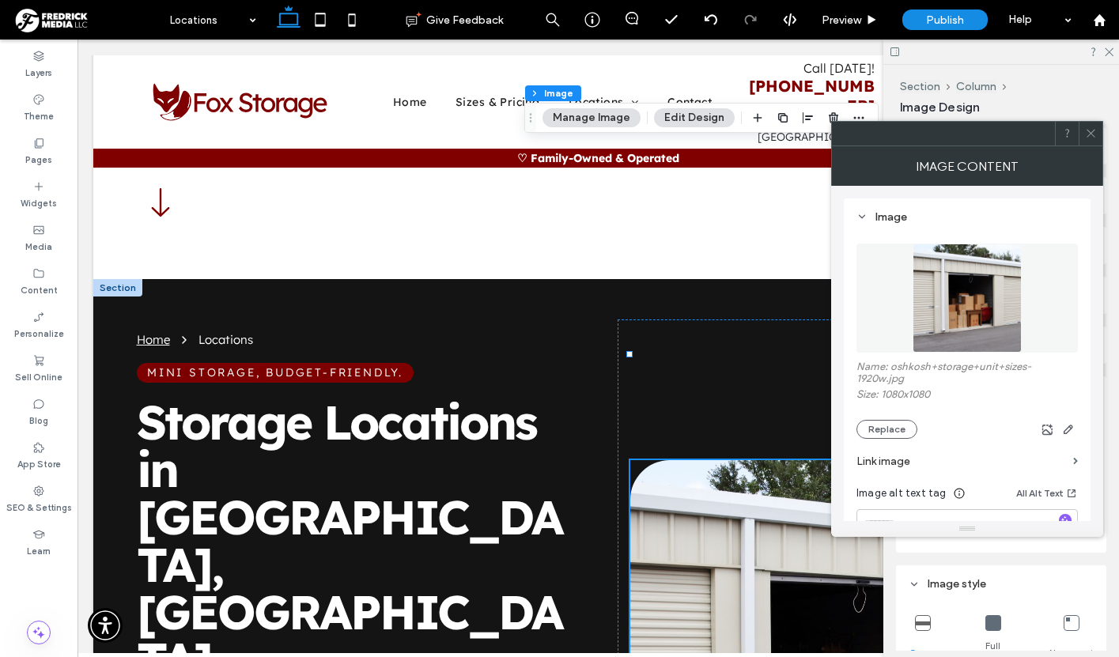
click at [948, 288] on img at bounding box center [967, 298] width 109 height 109
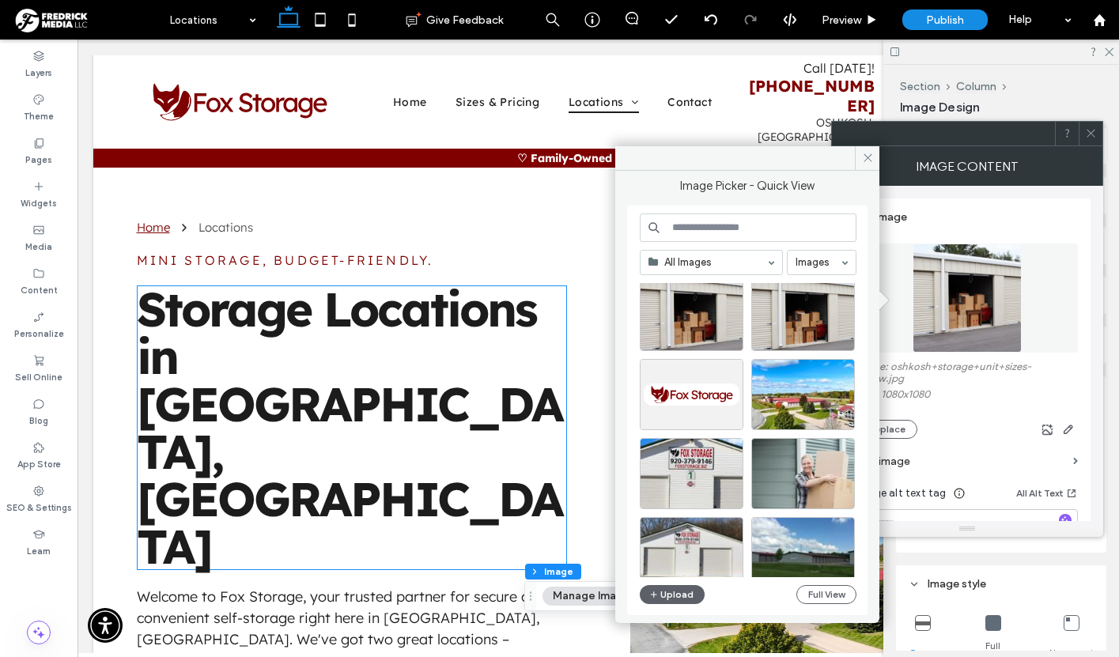
scroll to position [1, 0]
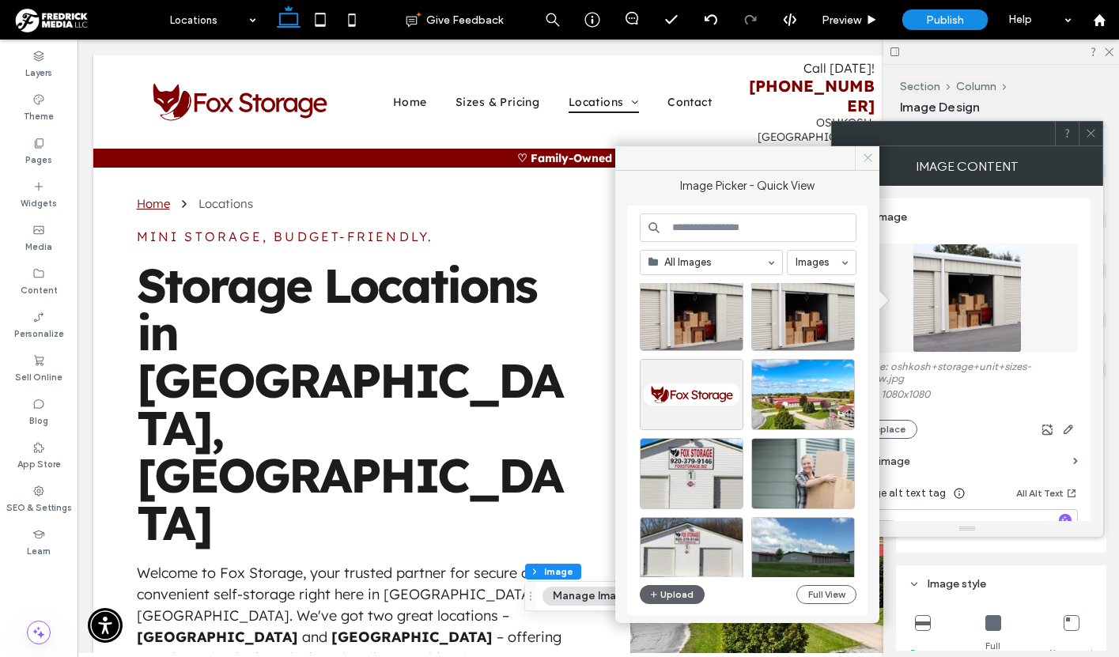
click at [869, 159] on use at bounding box center [868, 158] width 8 height 8
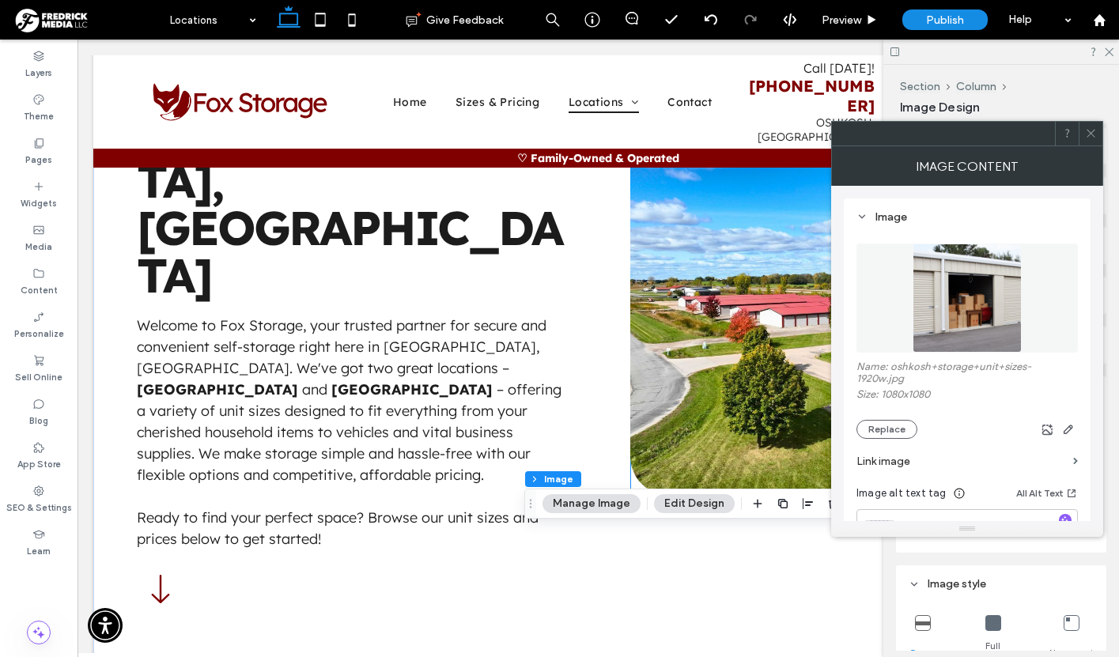
scroll to position [249, 0]
click at [968, 316] on img at bounding box center [967, 298] width 109 height 109
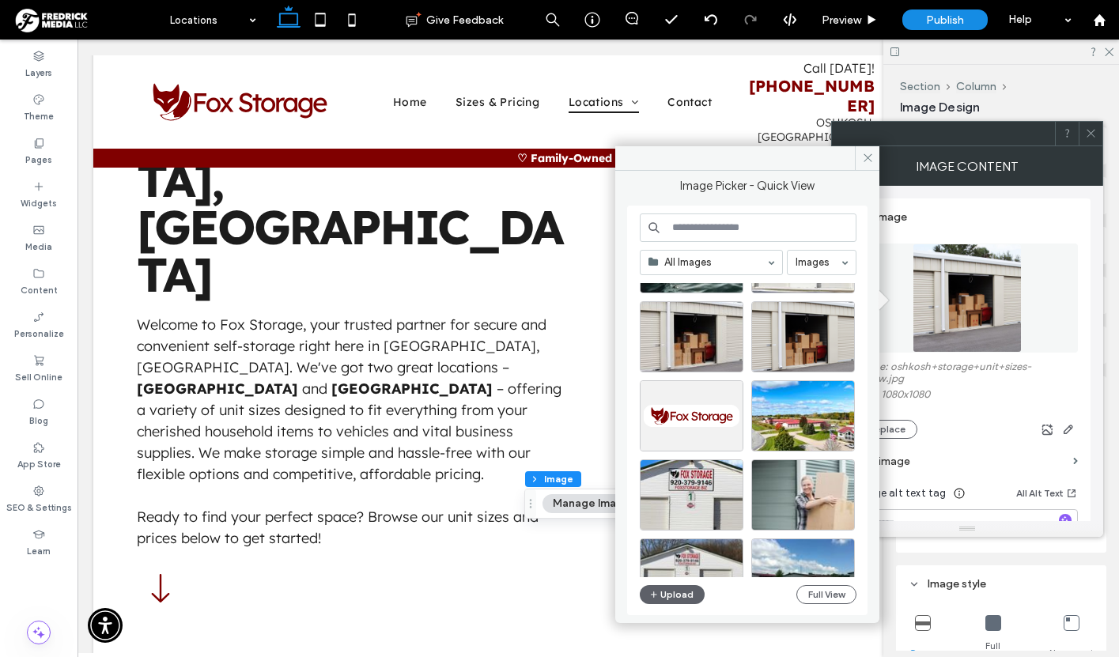
scroll to position [640, 0]
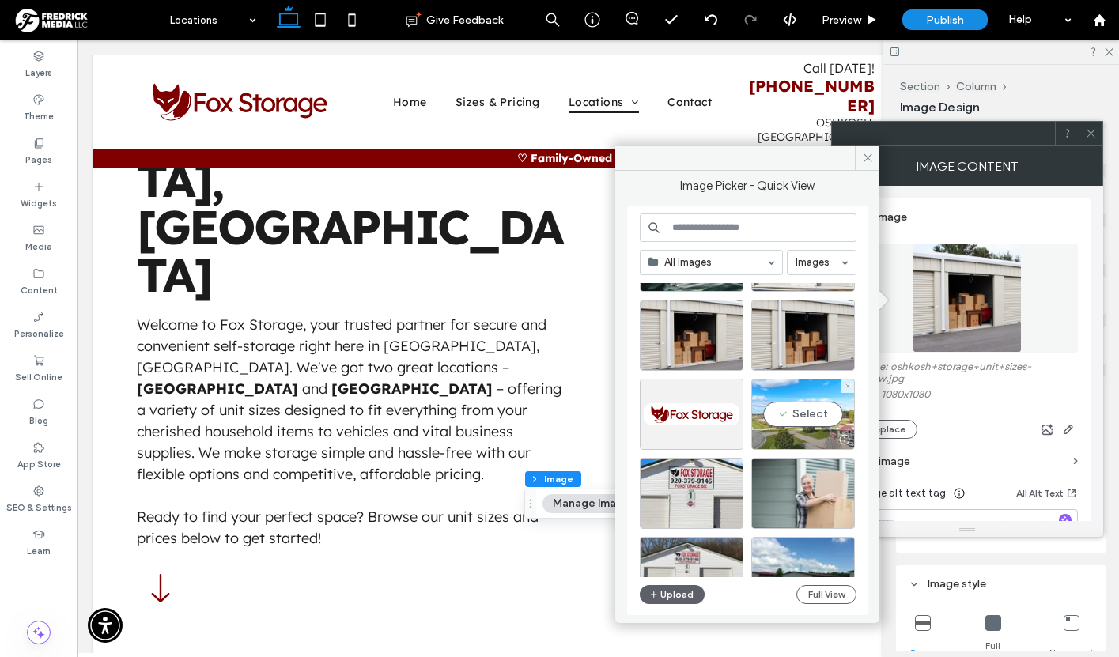
click at [799, 411] on div "Select" at bounding box center [803, 414] width 104 height 71
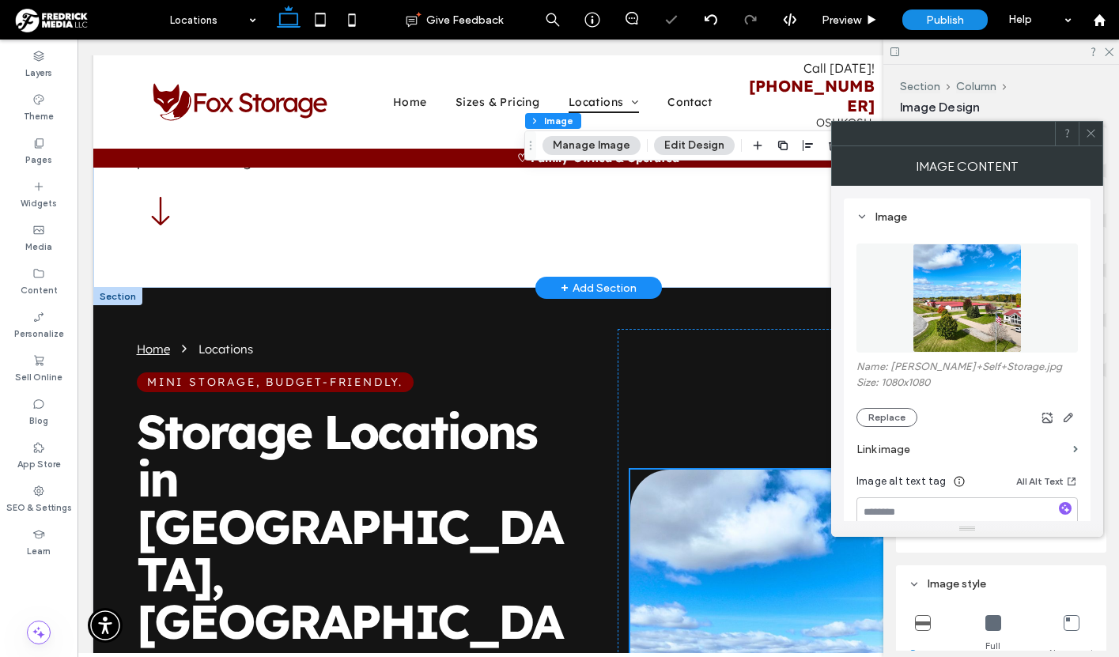
scroll to position [627, 0]
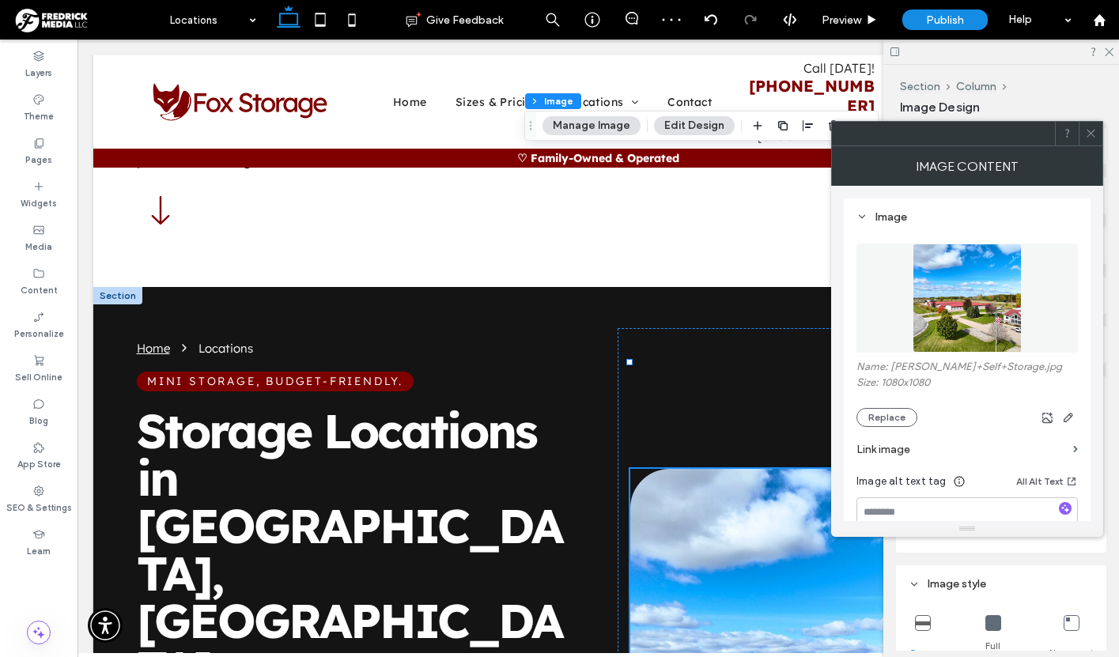
click at [1091, 138] on icon at bounding box center [1091, 133] width 12 height 12
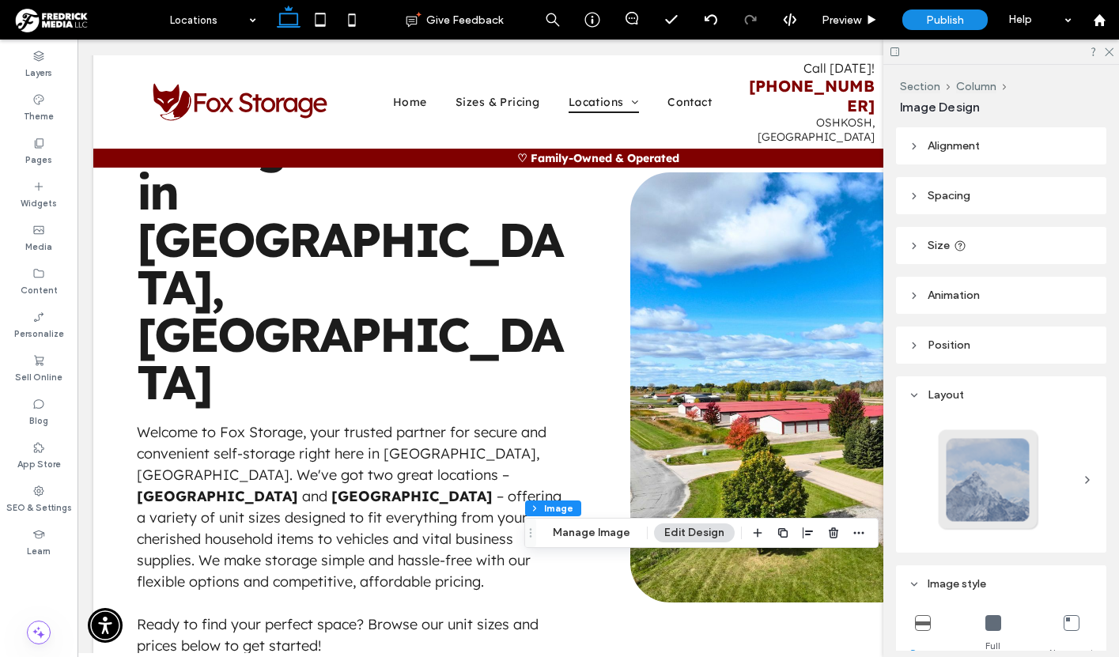
scroll to position [0, 0]
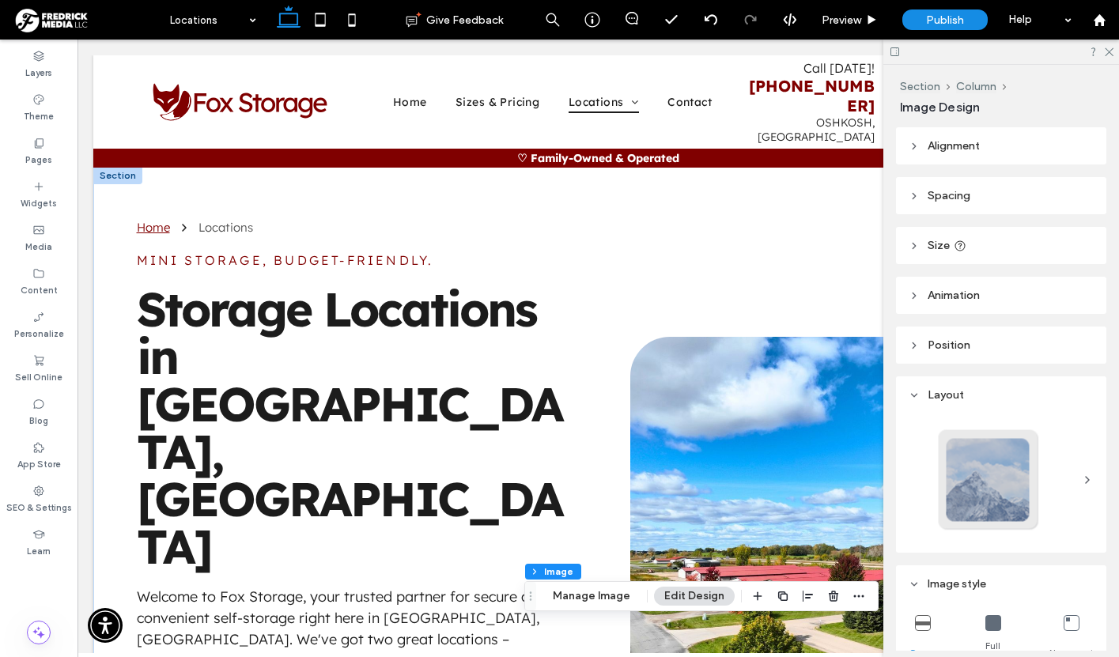
click at [131, 167] on div at bounding box center [117, 175] width 49 height 17
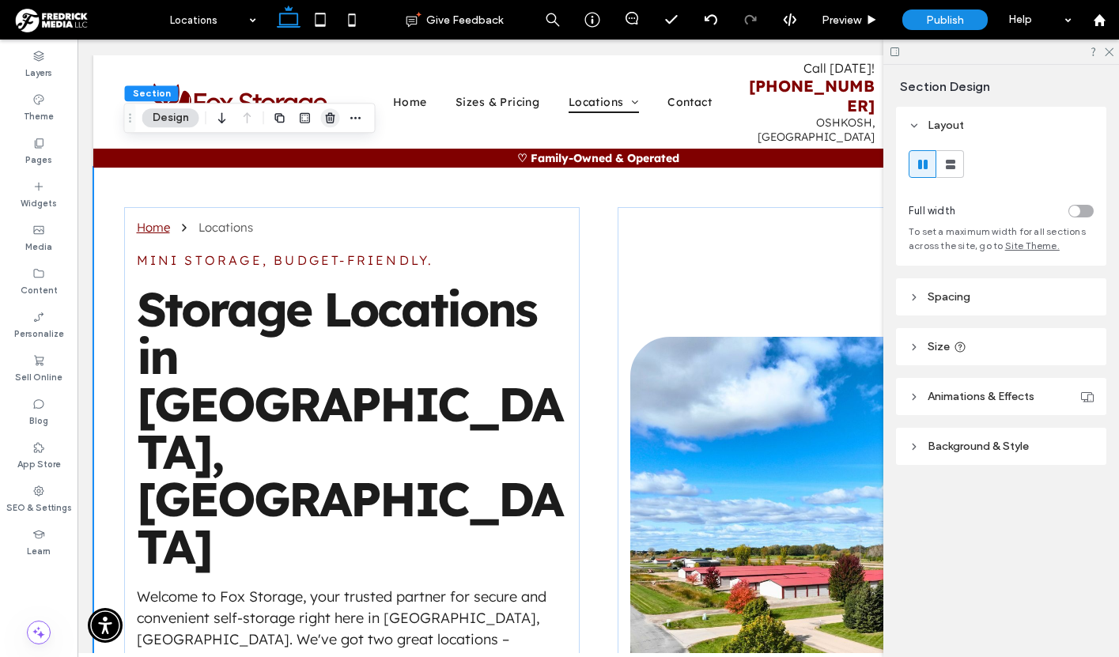
click at [324, 120] on icon "button" at bounding box center [330, 118] width 13 height 13
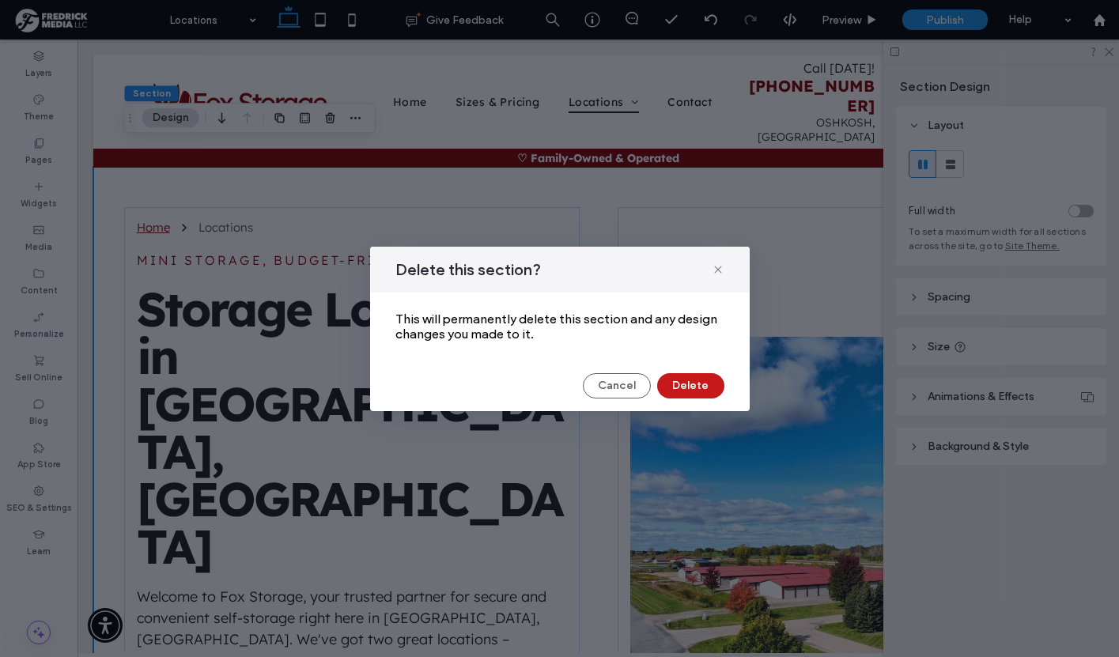
click at [695, 386] on button "Delete" at bounding box center [690, 385] width 67 height 25
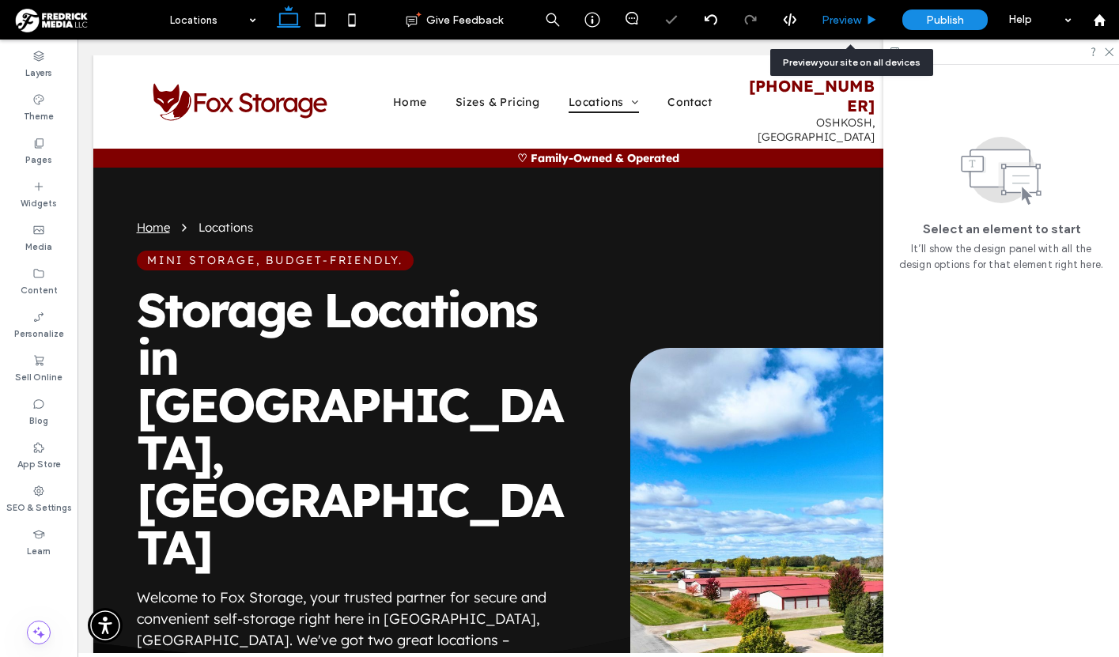
click at [859, 20] on span "Preview" at bounding box center [842, 19] width 40 height 13
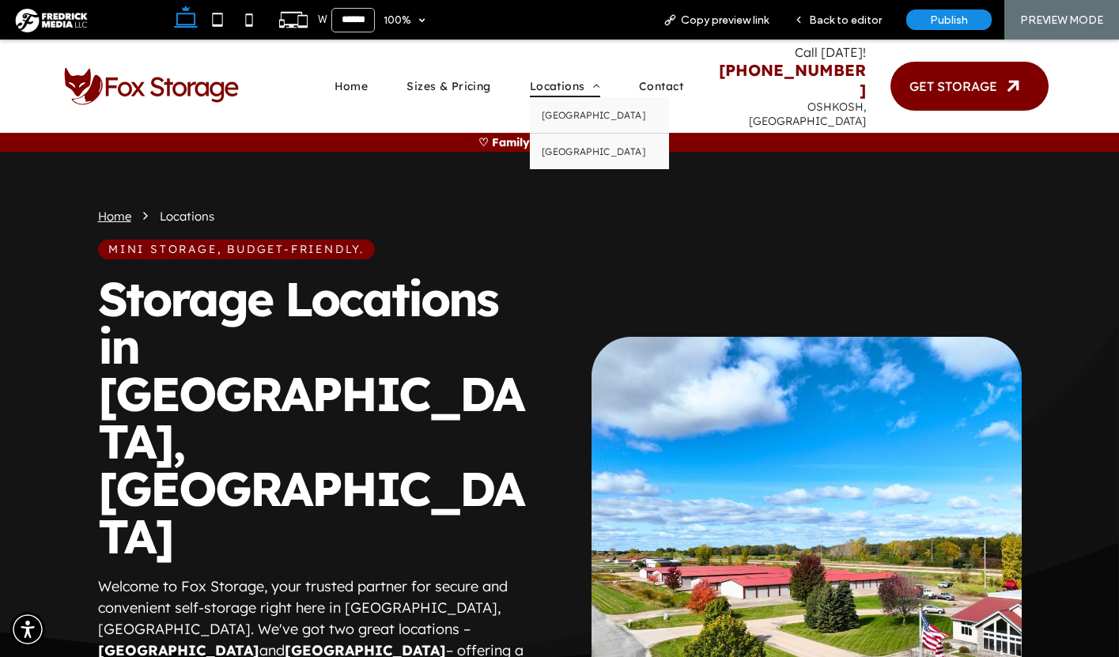
click at [558, 76] on span "Locations" at bounding box center [565, 86] width 70 height 22
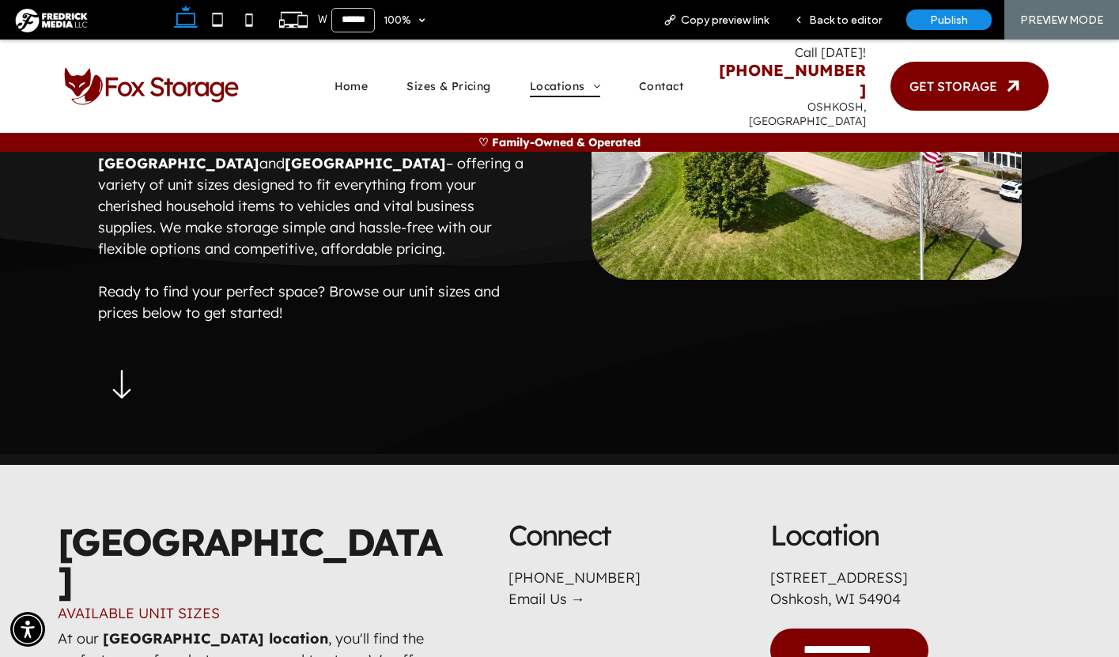
scroll to position [467, 0]
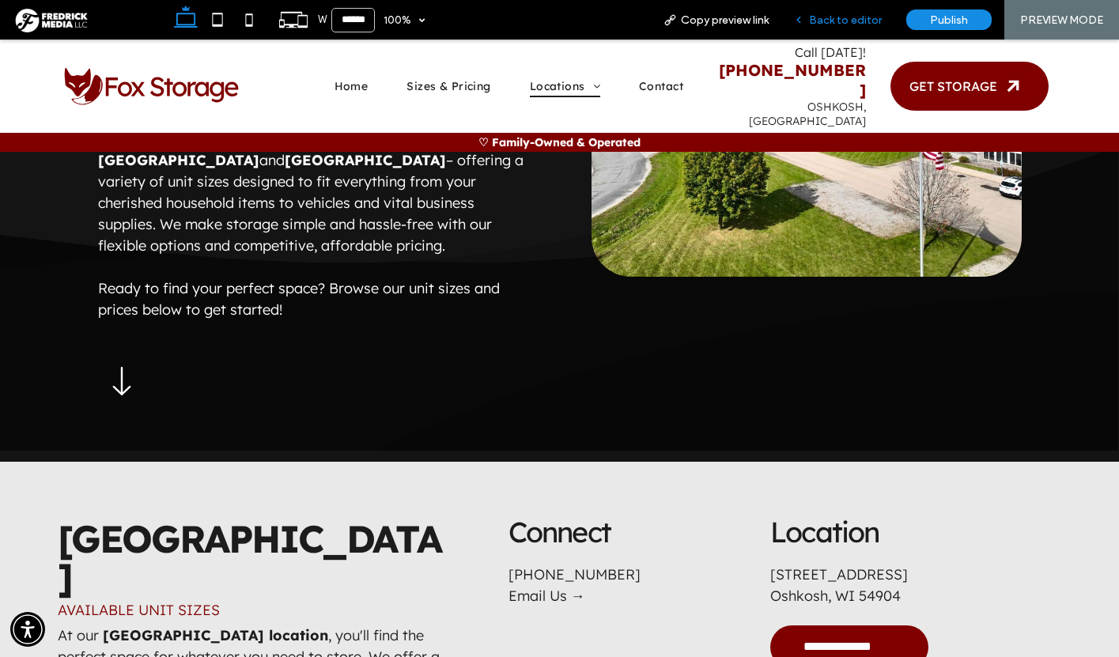
click at [862, 25] on span "Back to editor" at bounding box center [845, 19] width 73 height 13
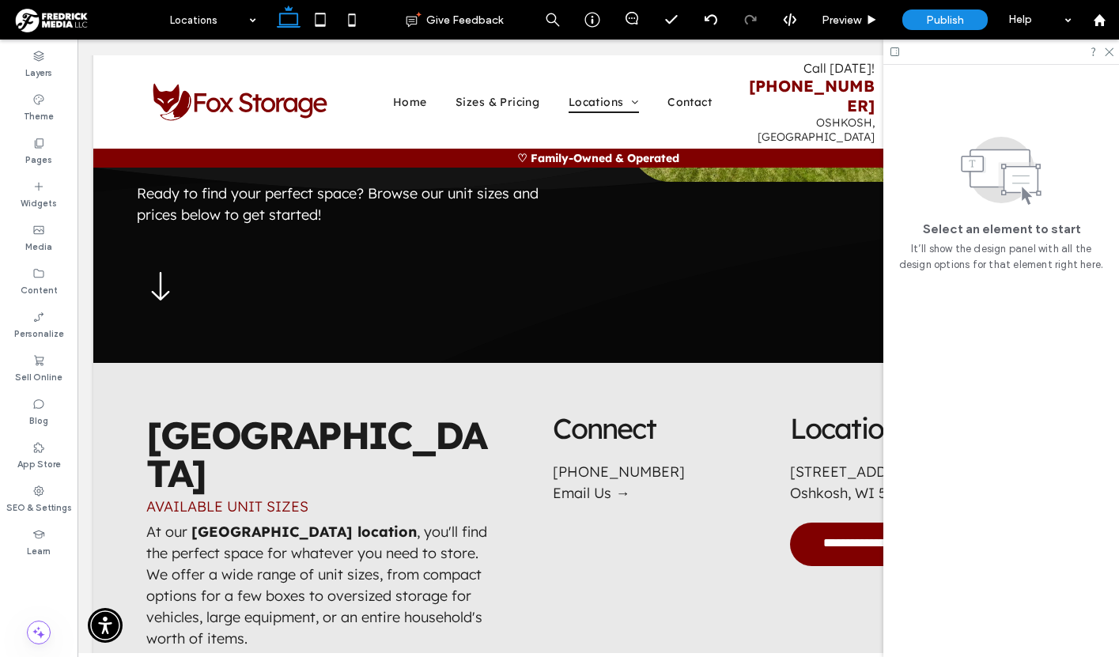
scroll to position [589, 0]
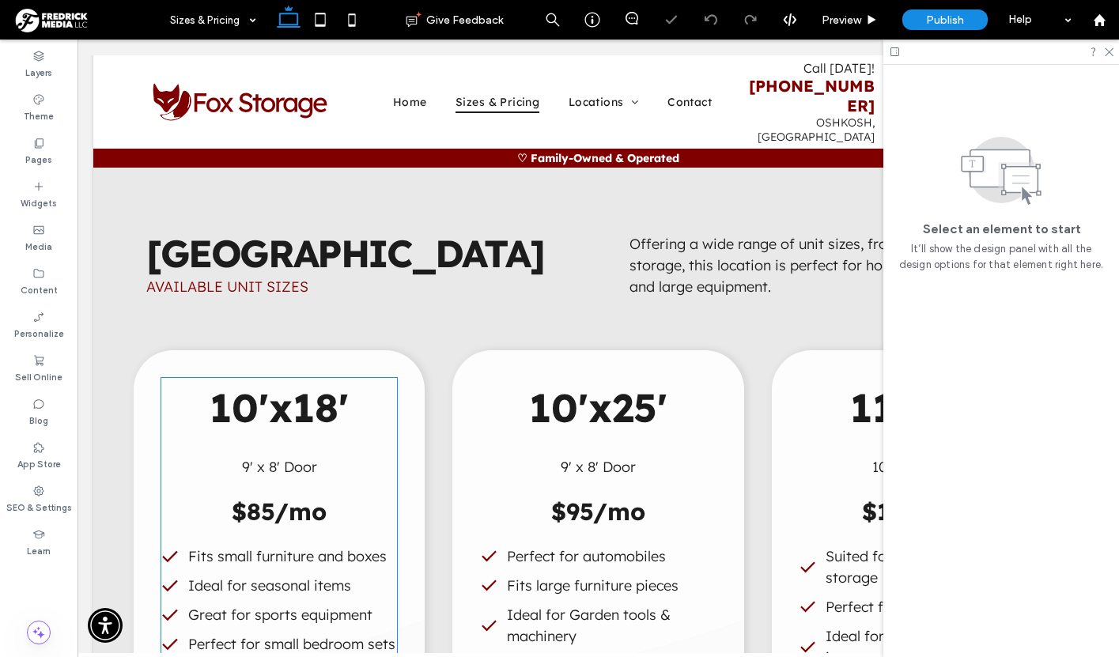
scroll to position [582, 0]
click at [118, 311] on div at bounding box center [117, 319] width 49 height 17
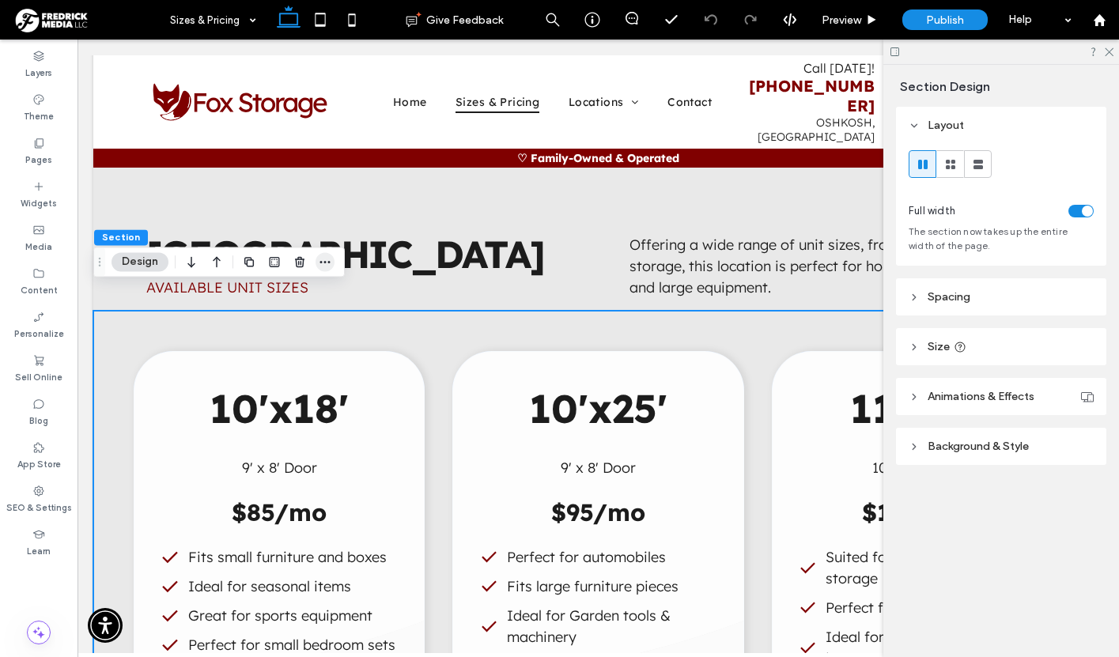
click at [323, 263] on icon "button" at bounding box center [325, 262] width 13 height 13
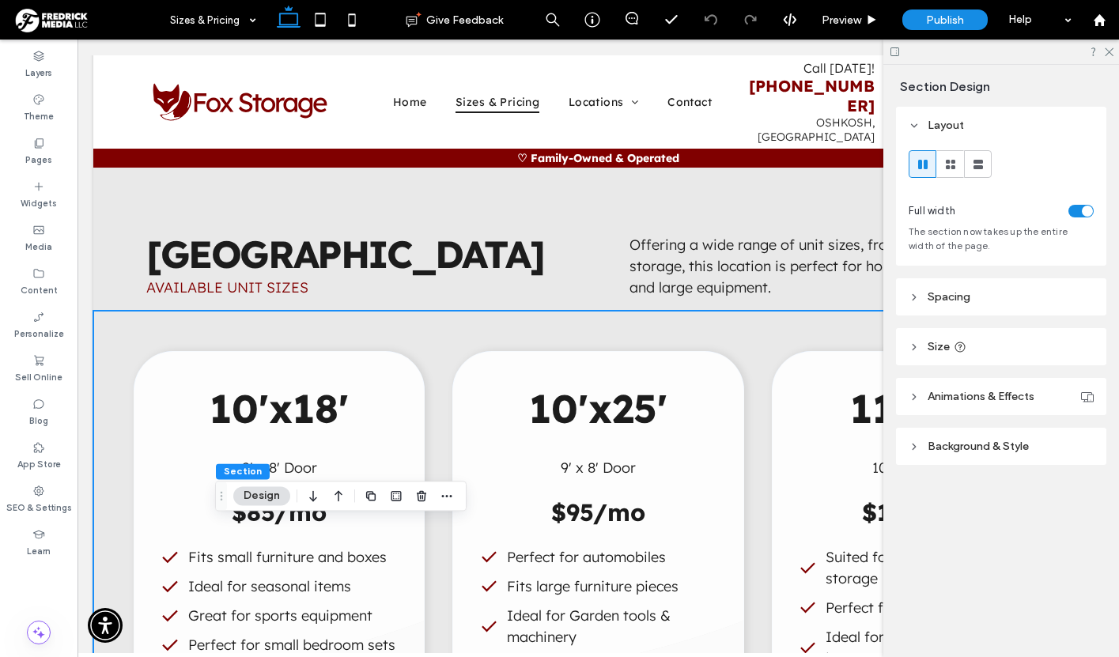
drag, startPoint x: 100, startPoint y: 259, endPoint x: 240, endPoint y: 549, distance: 321.6
click at [228, 502] on icon "Drag" at bounding box center [221, 495] width 13 height 11
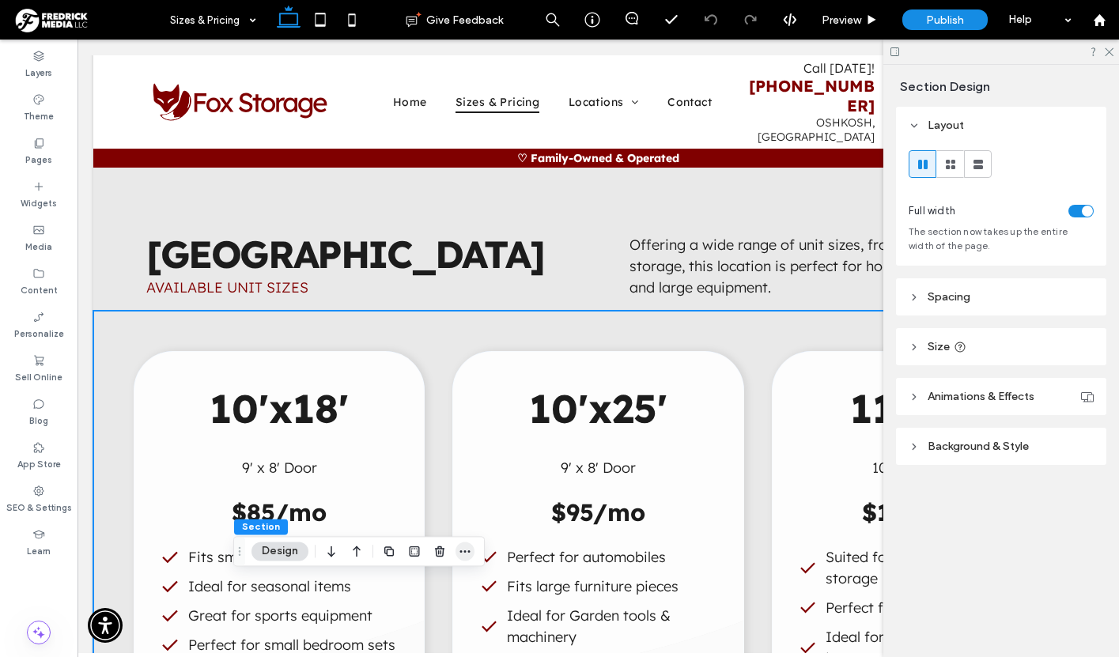
click at [467, 550] on icon "button" at bounding box center [465, 551] width 13 height 13
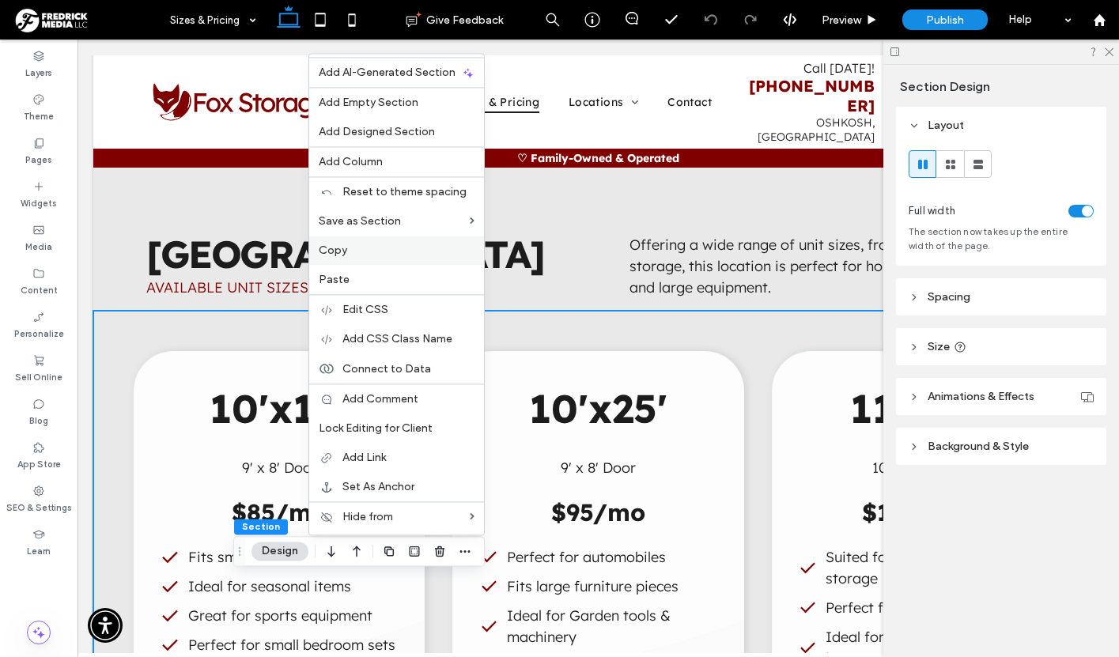
click at [346, 246] on span "Copy" at bounding box center [333, 250] width 28 height 13
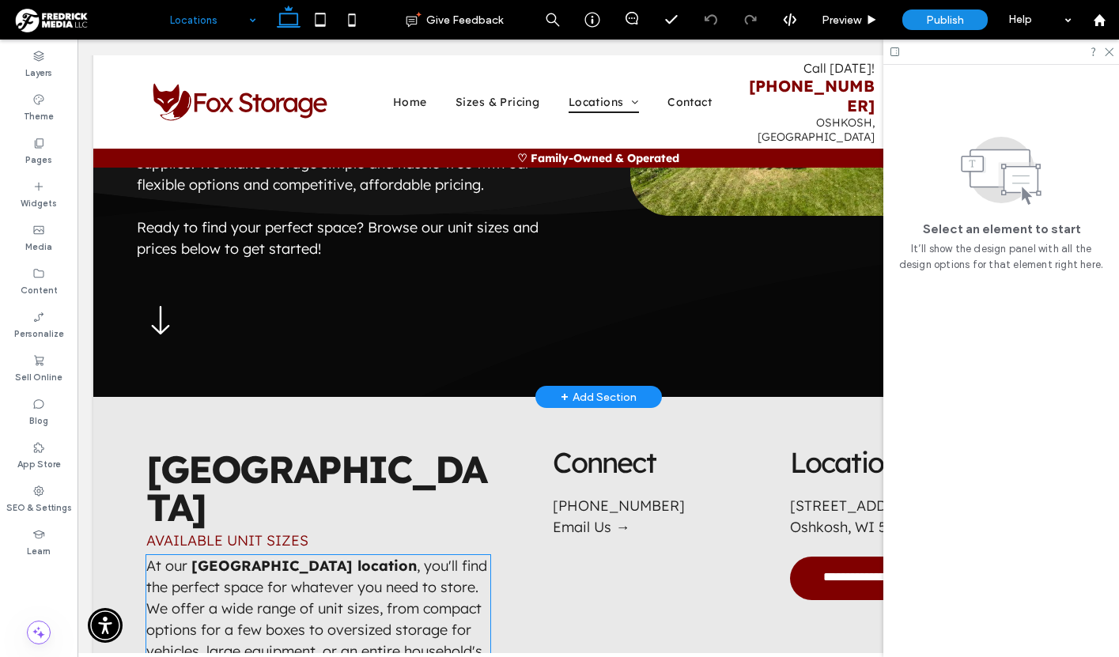
scroll to position [567, 0]
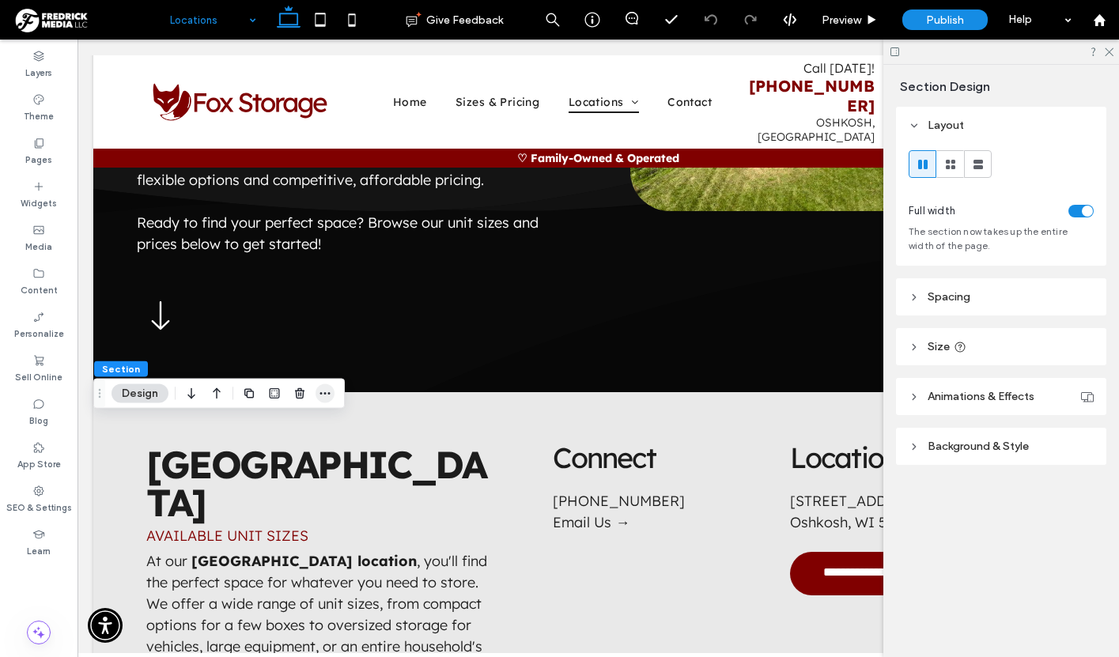
click at [316, 396] on span "button" at bounding box center [325, 393] width 19 height 19
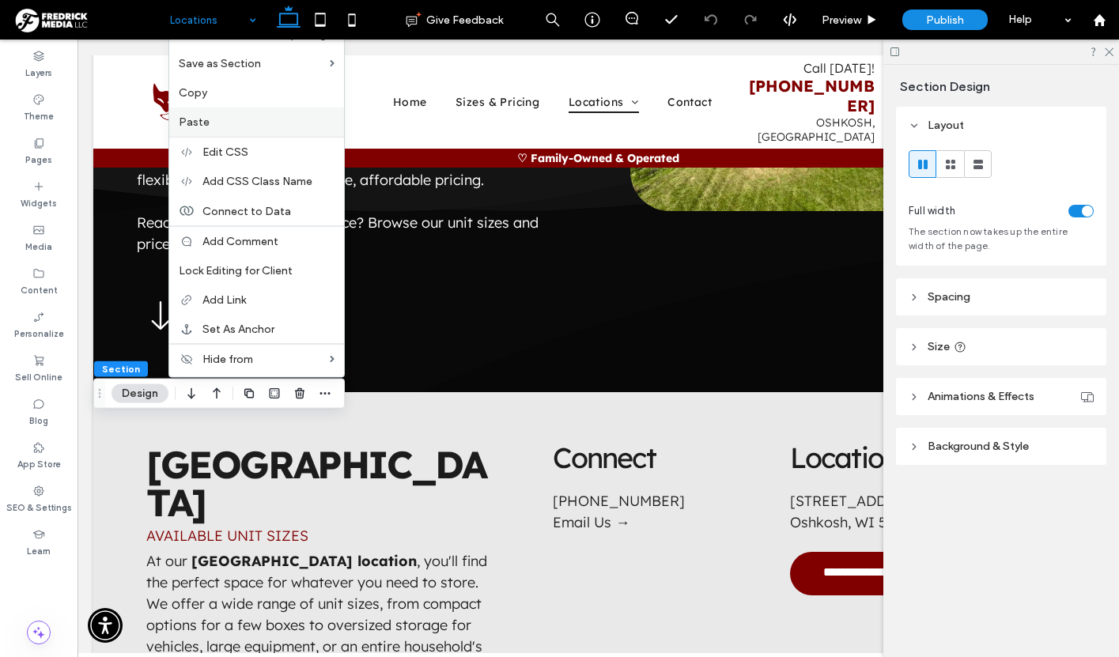
click at [218, 120] on label "Paste" at bounding box center [257, 121] width 156 height 13
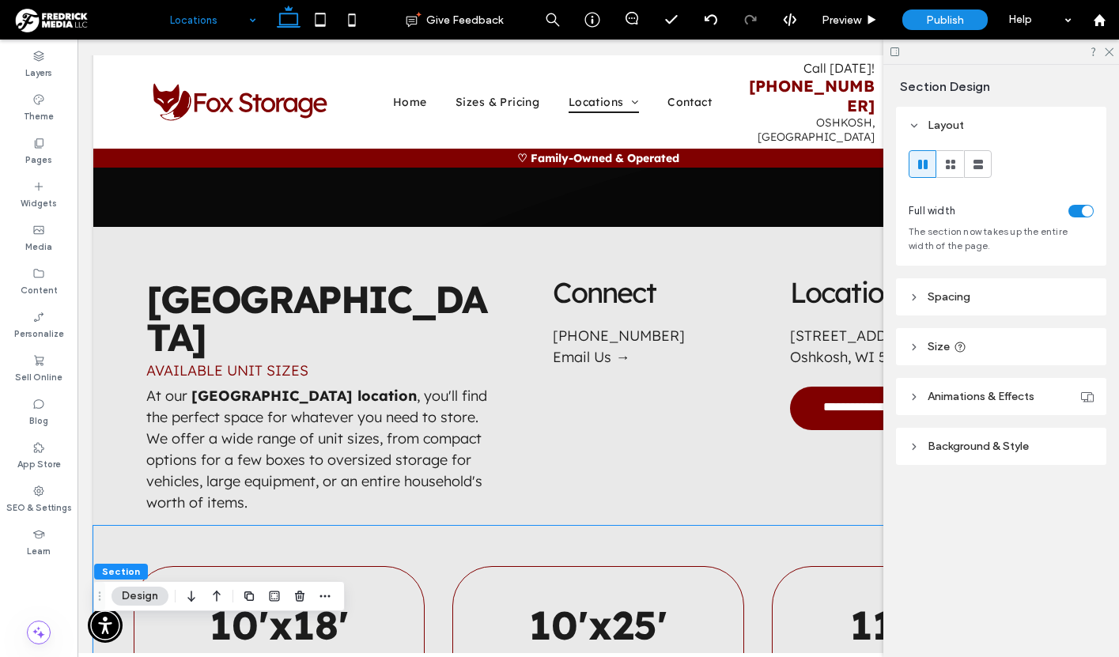
scroll to position [732, 0]
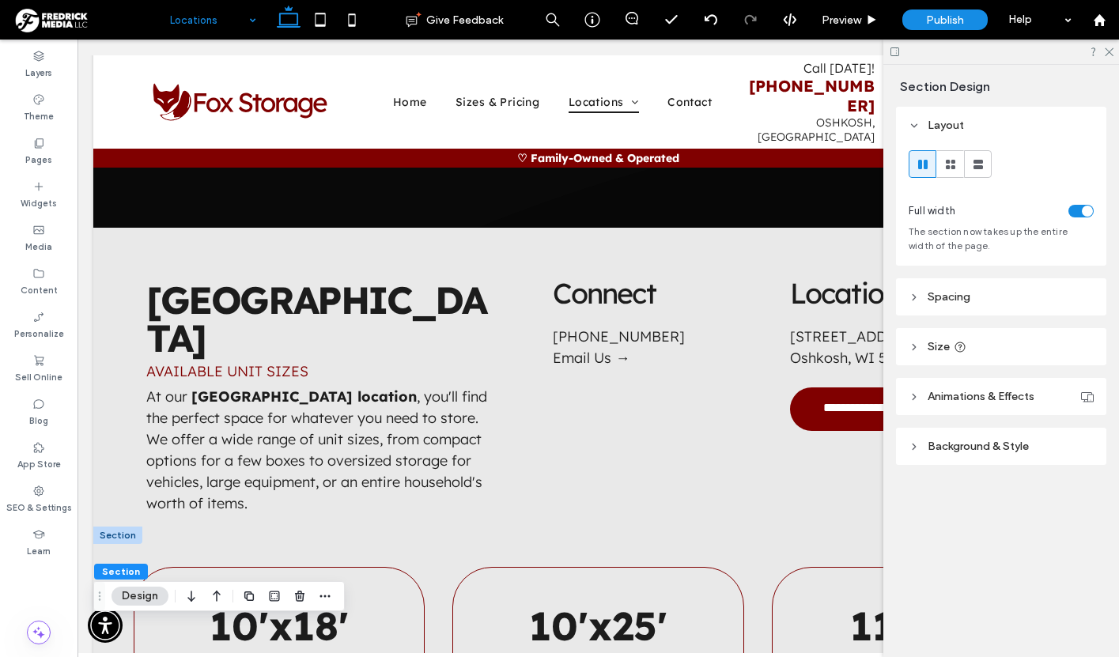
click at [117, 527] on div at bounding box center [117, 535] width 49 height 17
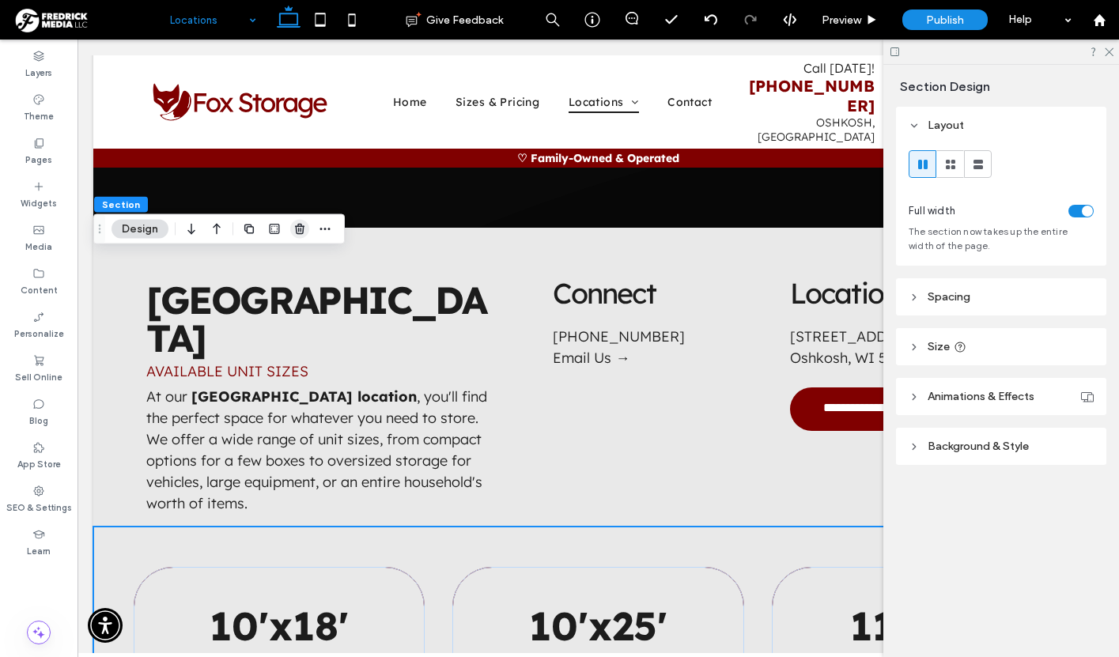
click at [296, 229] on use "button" at bounding box center [299, 229] width 9 height 10
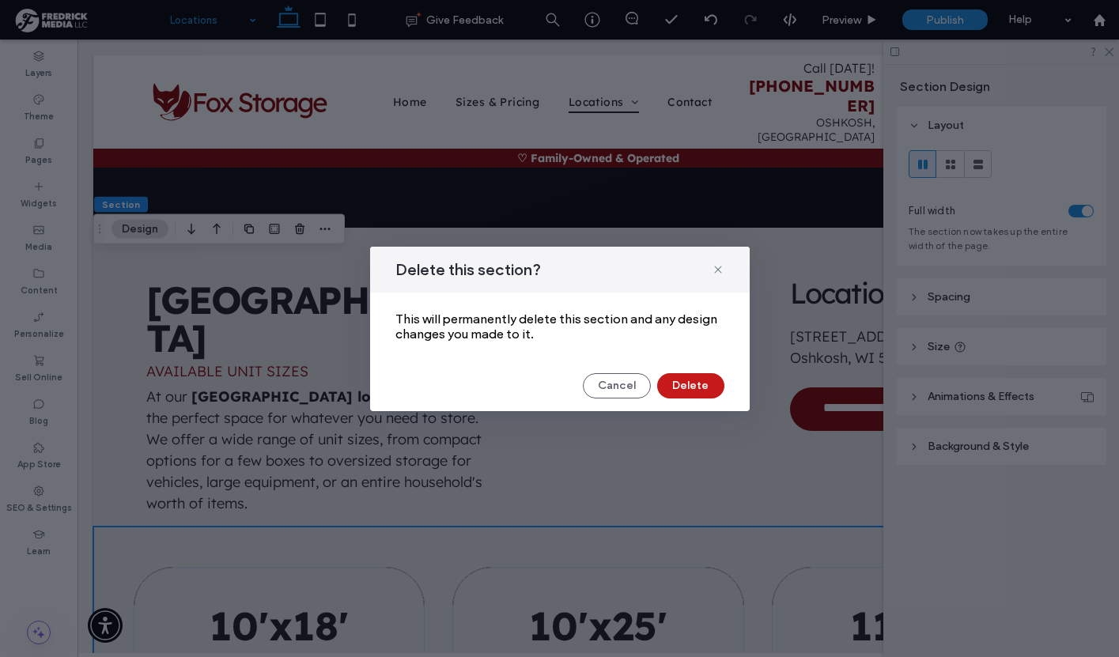
click at [691, 388] on button "Delete" at bounding box center [690, 385] width 67 height 25
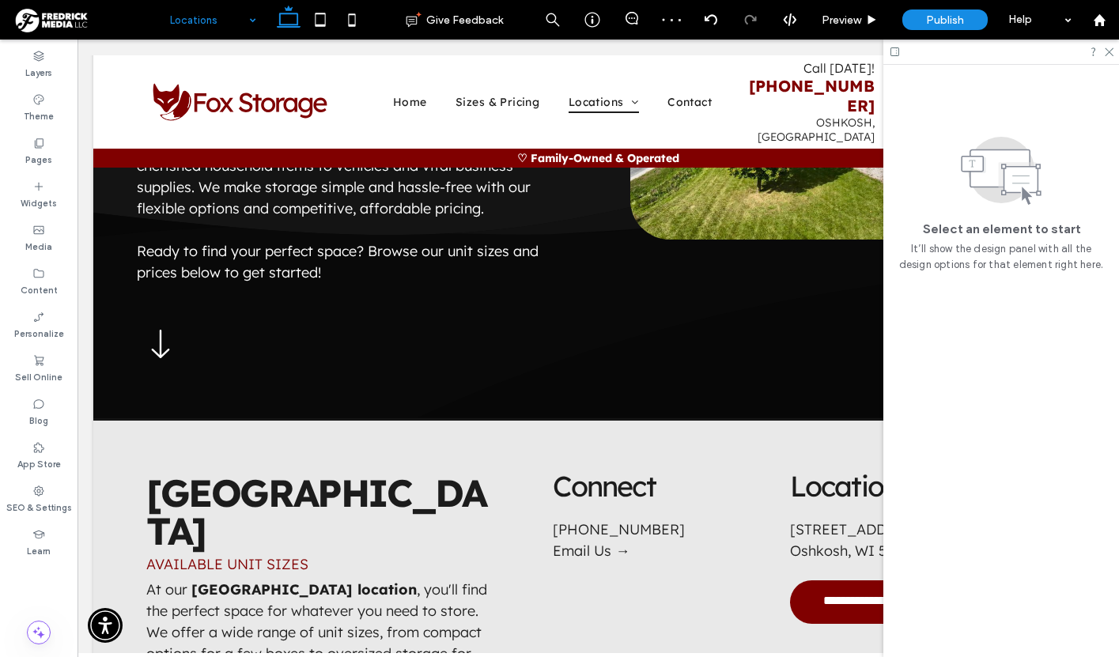
scroll to position [536, 0]
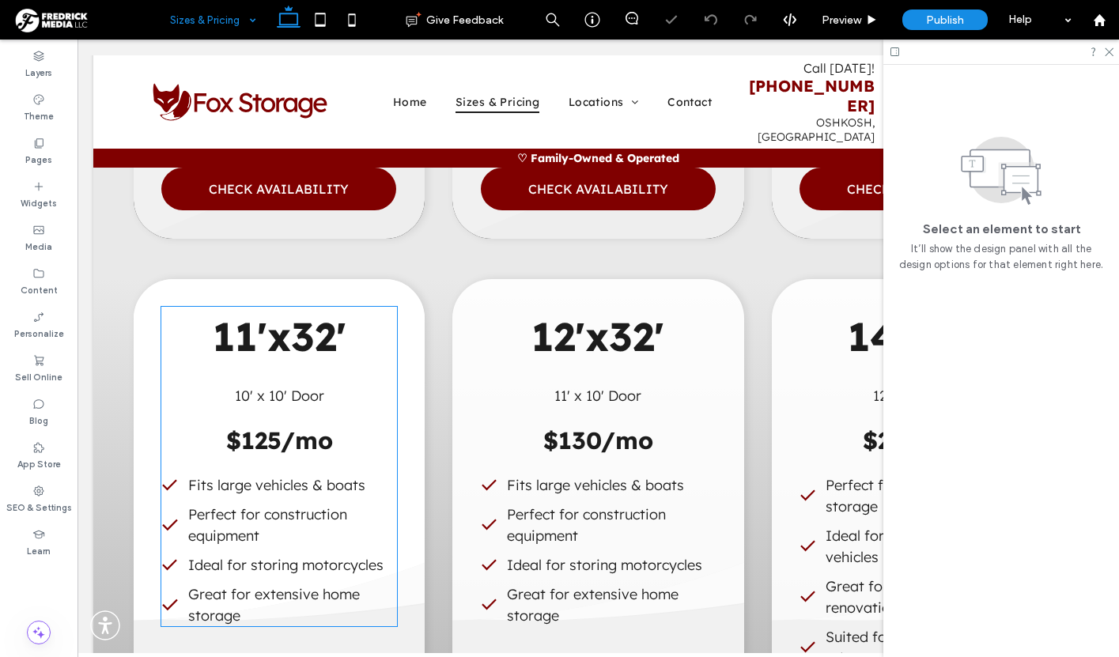
scroll to position [1169, 0]
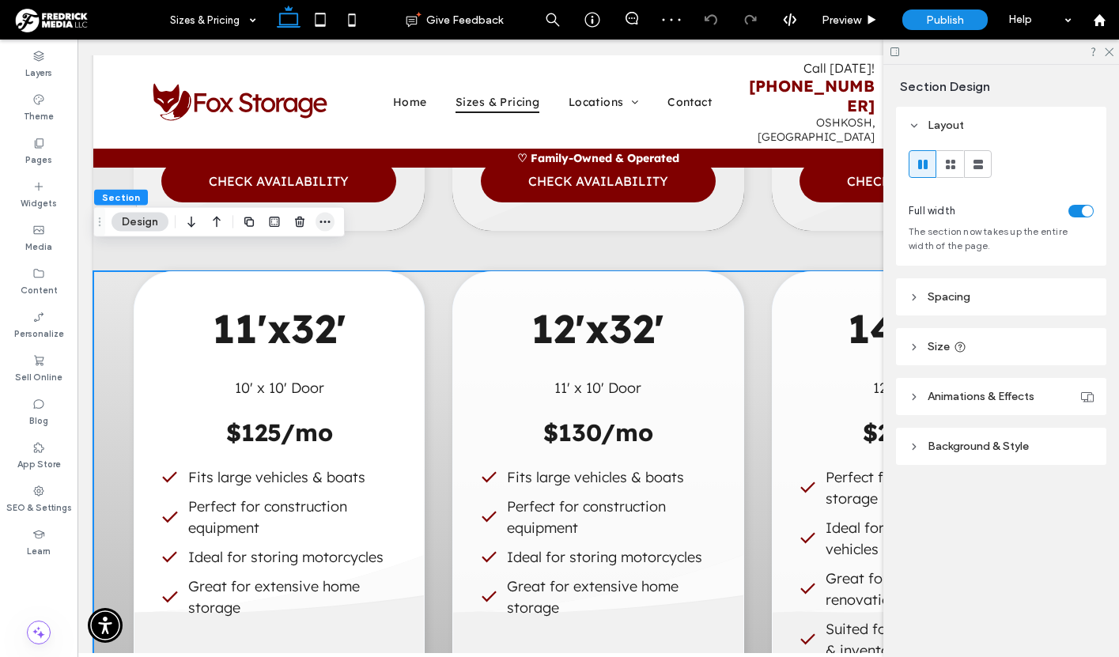
click at [330, 222] on icon "button" at bounding box center [325, 222] width 13 height 13
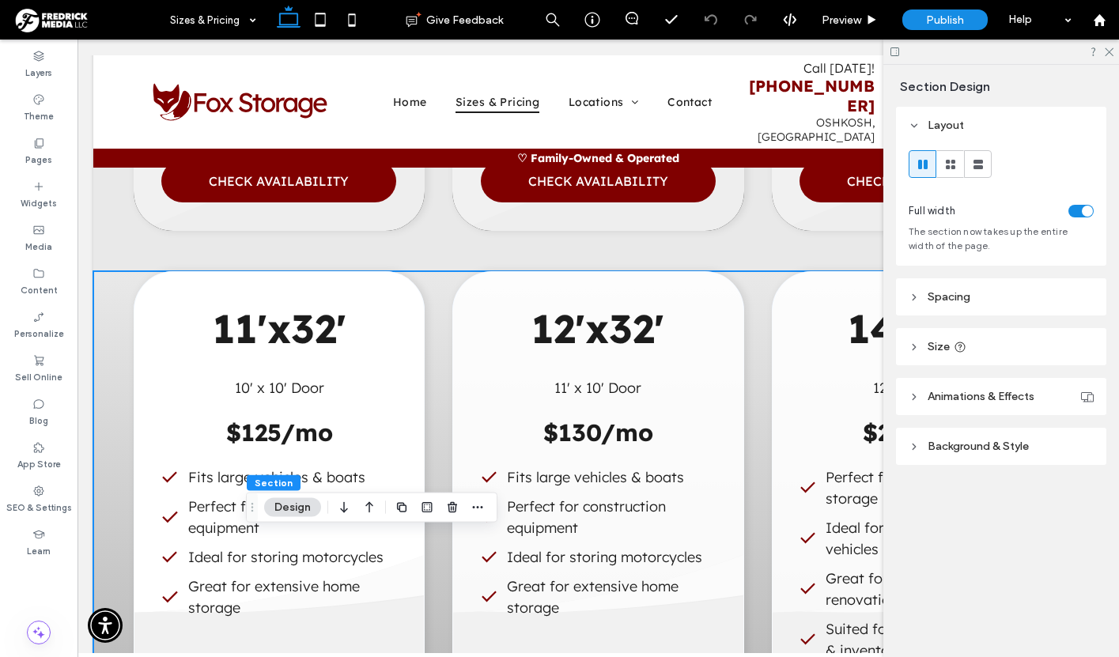
drag, startPoint x: 104, startPoint y: 222, endPoint x: 256, endPoint y: 513, distance: 328.0
click at [256, 513] on icon "Drag" at bounding box center [252, 507] width 13 height 11
click at [471, 509] on icon "button" at bounding box center [477, 512] width 13 height 13
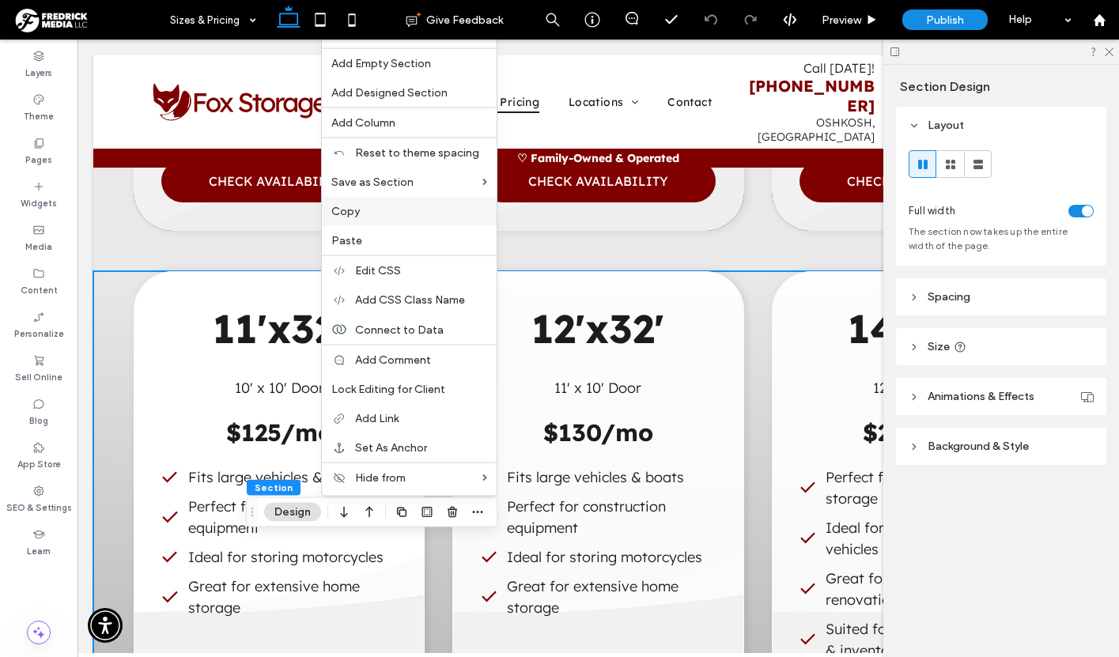
click at [352, 211] on span "Copy" at bounding box center [345, 211] width 28 height 13
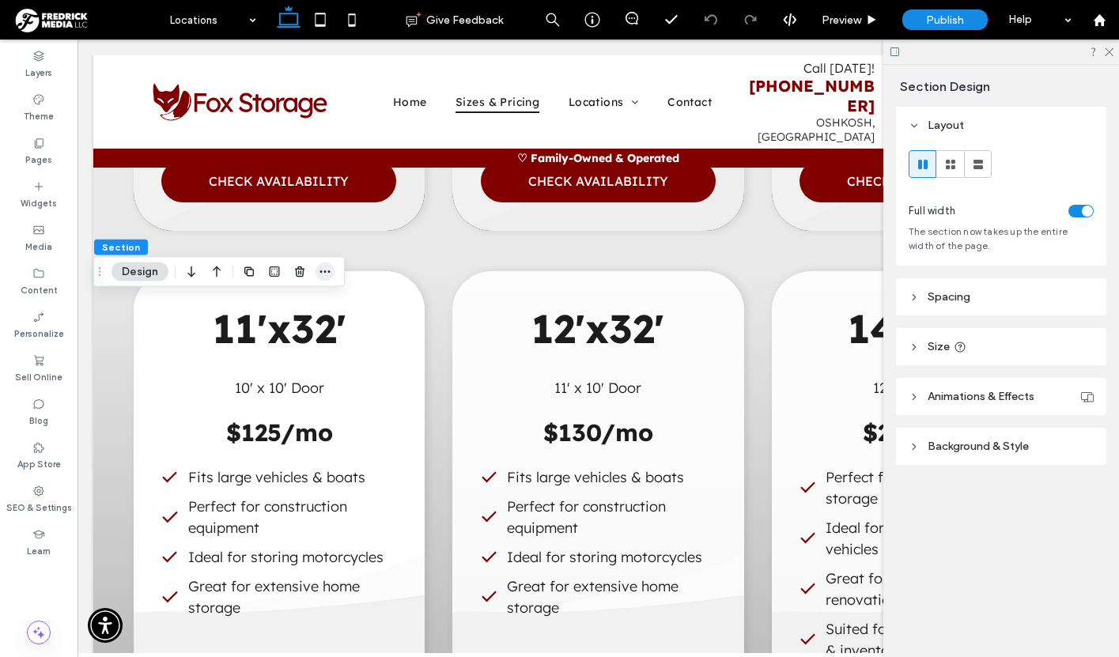
click at [325, 269] on icon "button" at bounding box center [325, 272] width 13 height 13
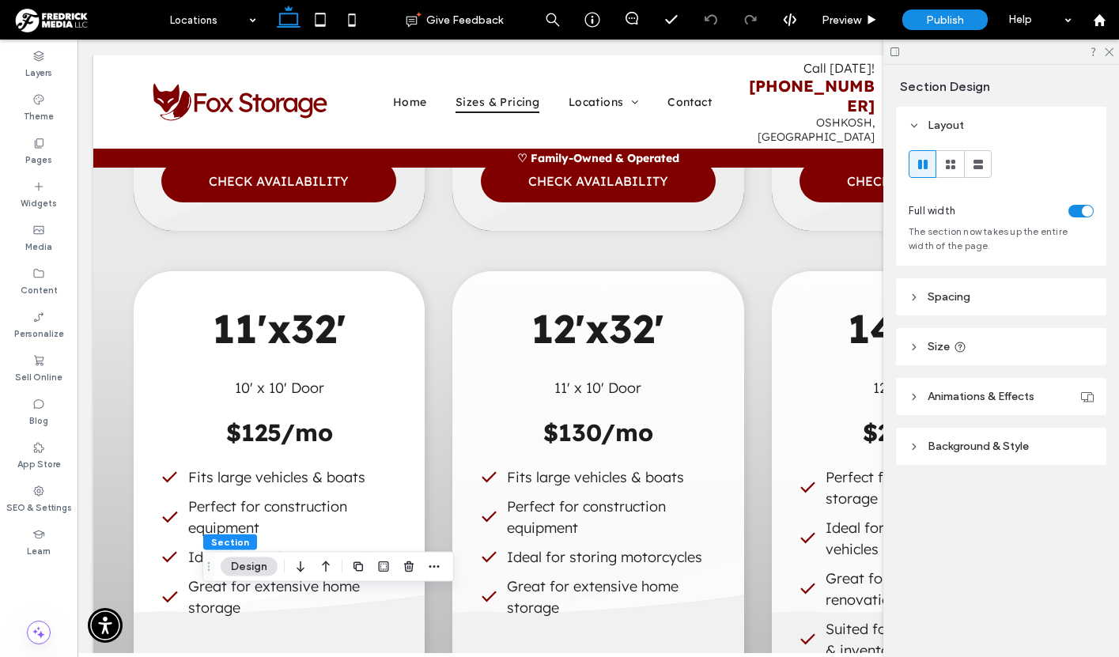
drag, startPoint x: 97, startPoint y: 273, endPoint x: 207, endPoint y: 574, distance: 321.1
click at [207, 573] on icon "Drag" at bounding box center [209, 567] width 13 height 11
click at [433, 571] on icon "button" at bounding box center [436, 573] width 13 height 13
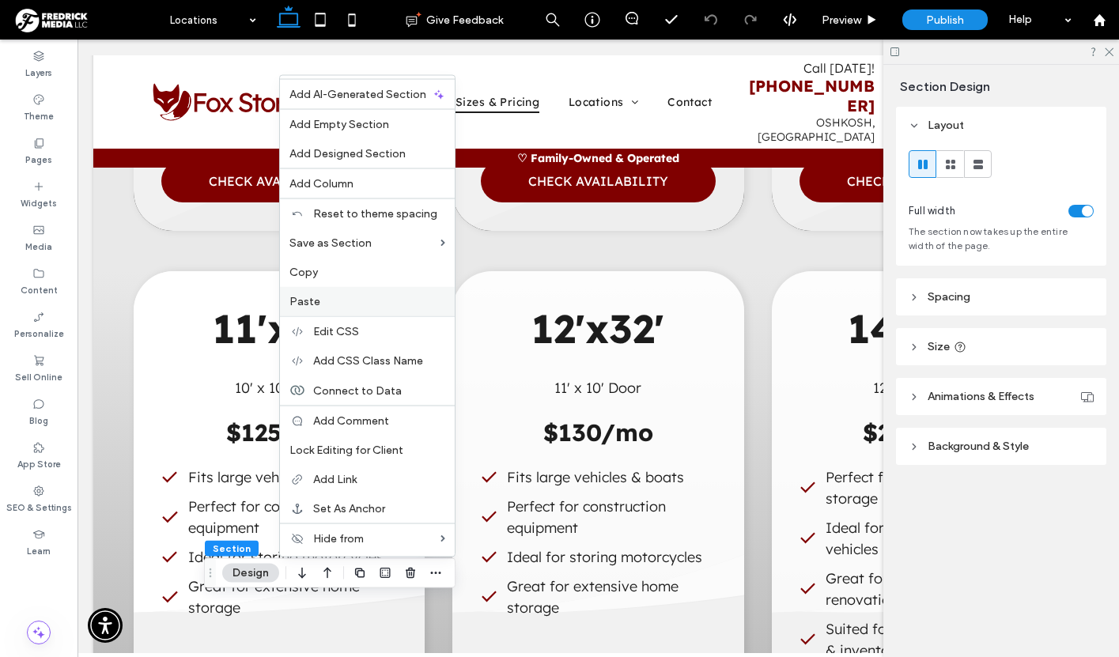
click at [331, 297] on label "Paste" at bounding box center [368, 301] width 156 height 13
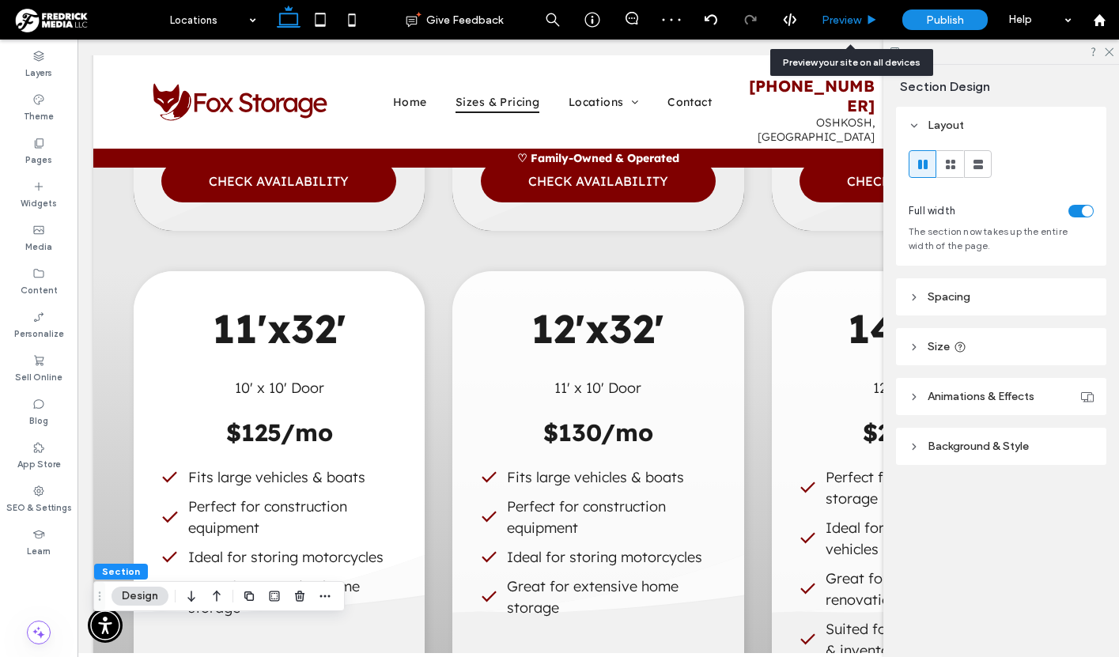
click at [843, 21] on span "Preview" at bounding box center [842, 19] width 40 height 13
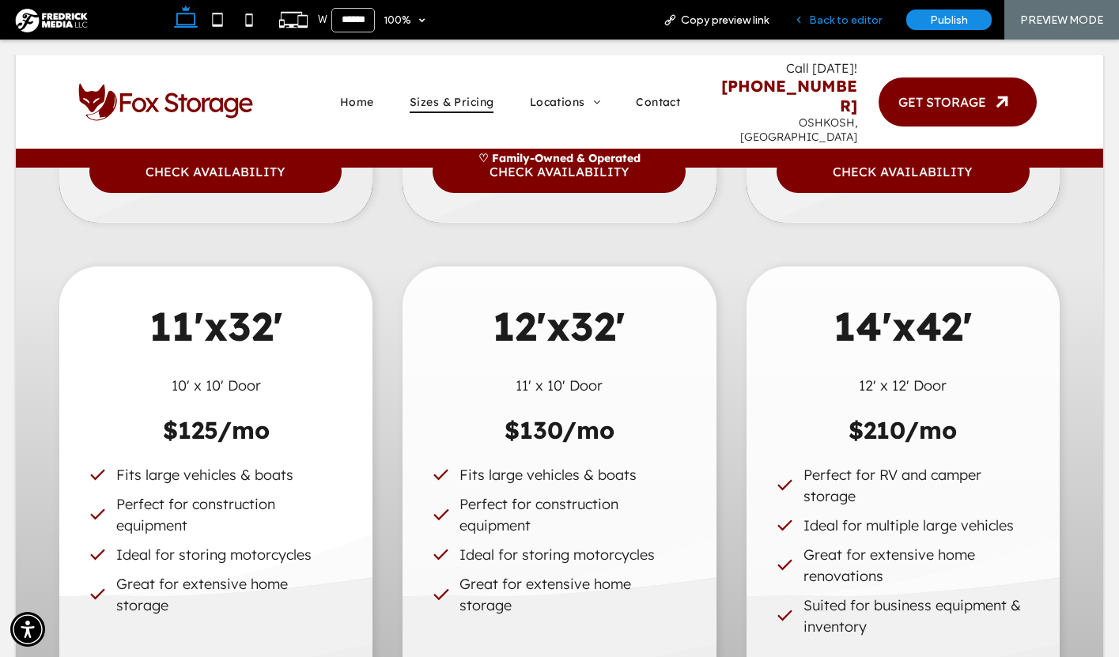
click at [841, 25] on span "Back to editor" at bounding box center [845, 19] width 73 height 13
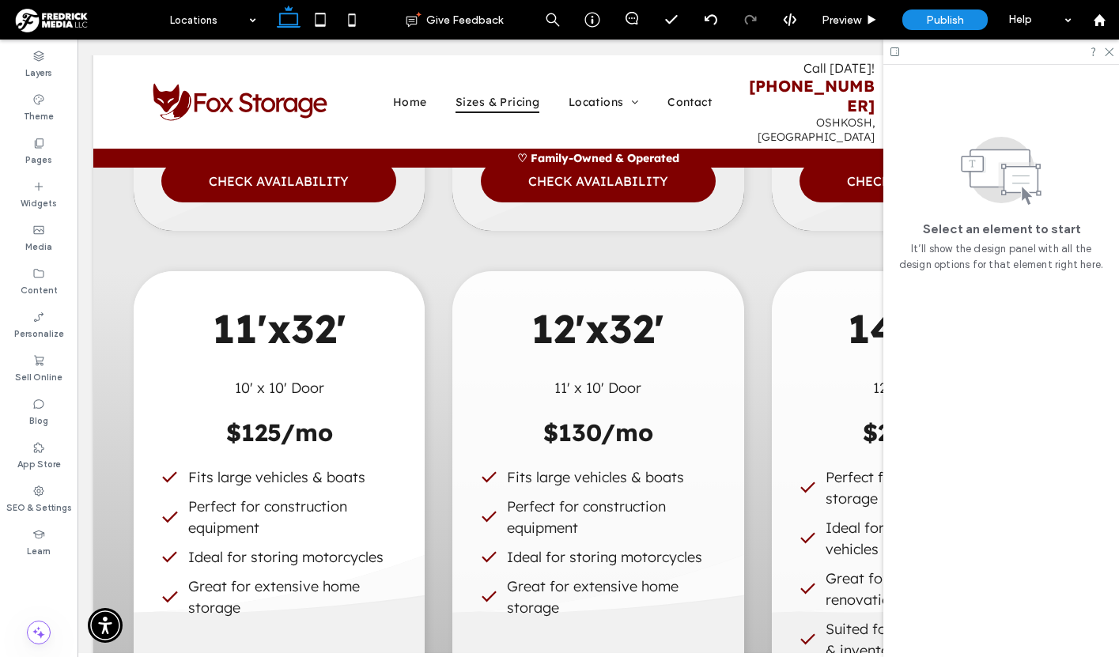
scroll to position [0, 236]
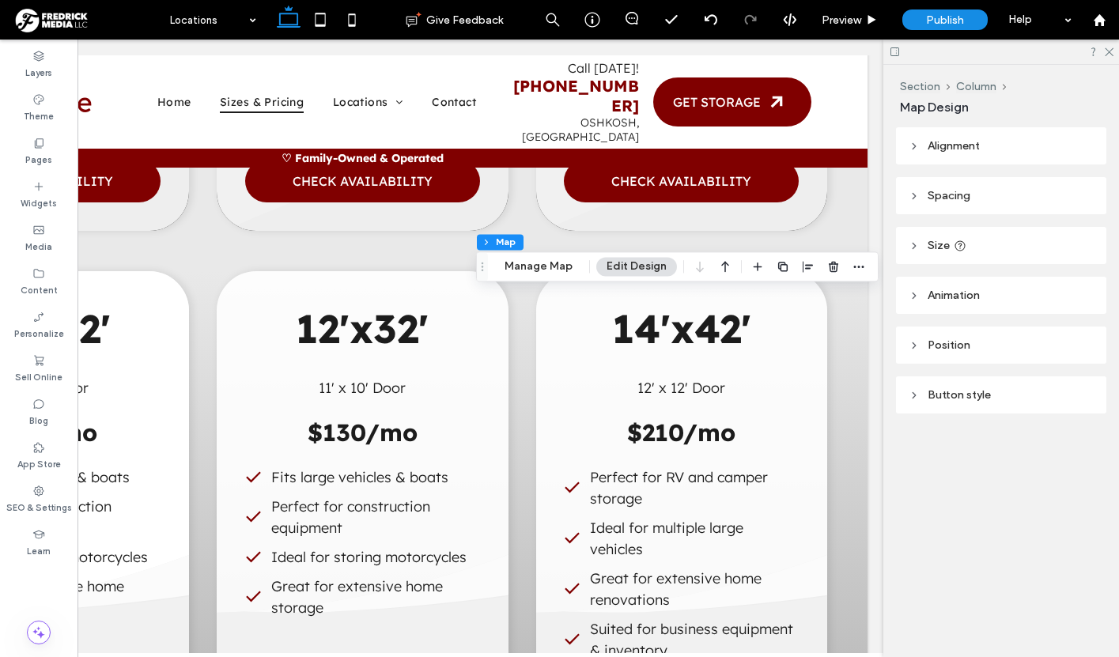
click at [956, 393] on span "Button style" at bounding box center [959, 394] width 63 height 13
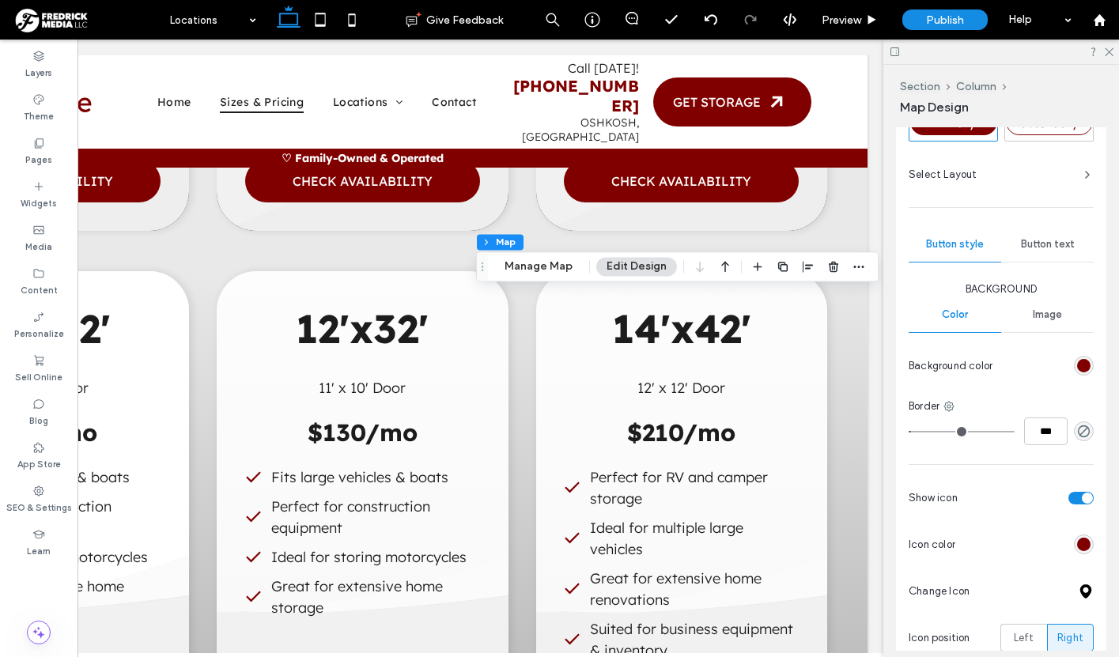
scroll to position [320, 0]
click at [1081, 539] on div "rgb(128, 0, 0)" at bounding box center [1083, 542] width 13 height 13
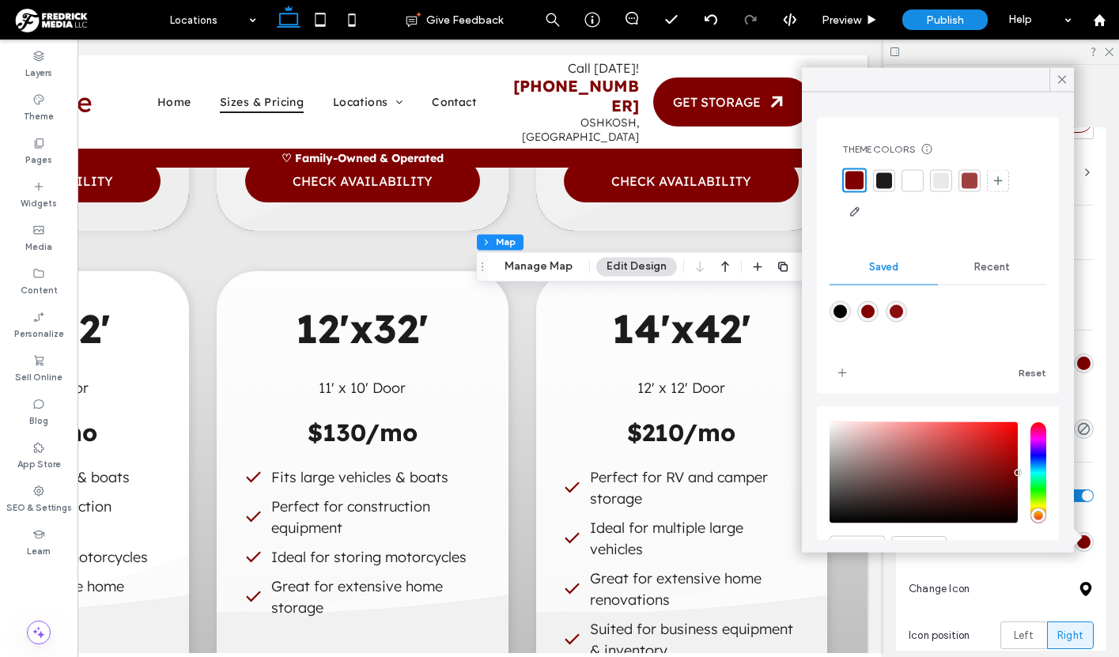
click at [911, 183] on div at bounding box center [913, 180] width 16 height 16
click at [1062, 84] on icon at bounding box center [1062, 80] width 14 height 14
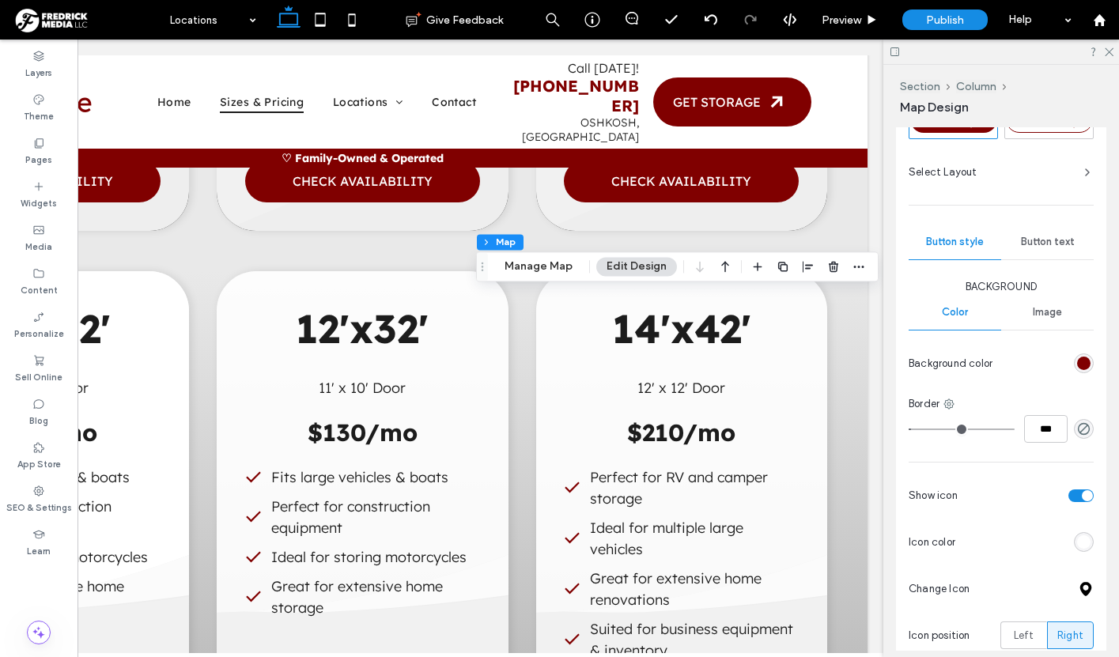
click at [1114, 51] on div at bounding box center [1002, 52] width 236 height 25
click at [840, 23] on span "Preview" at bounding box center [842, 19] width 40 height 13
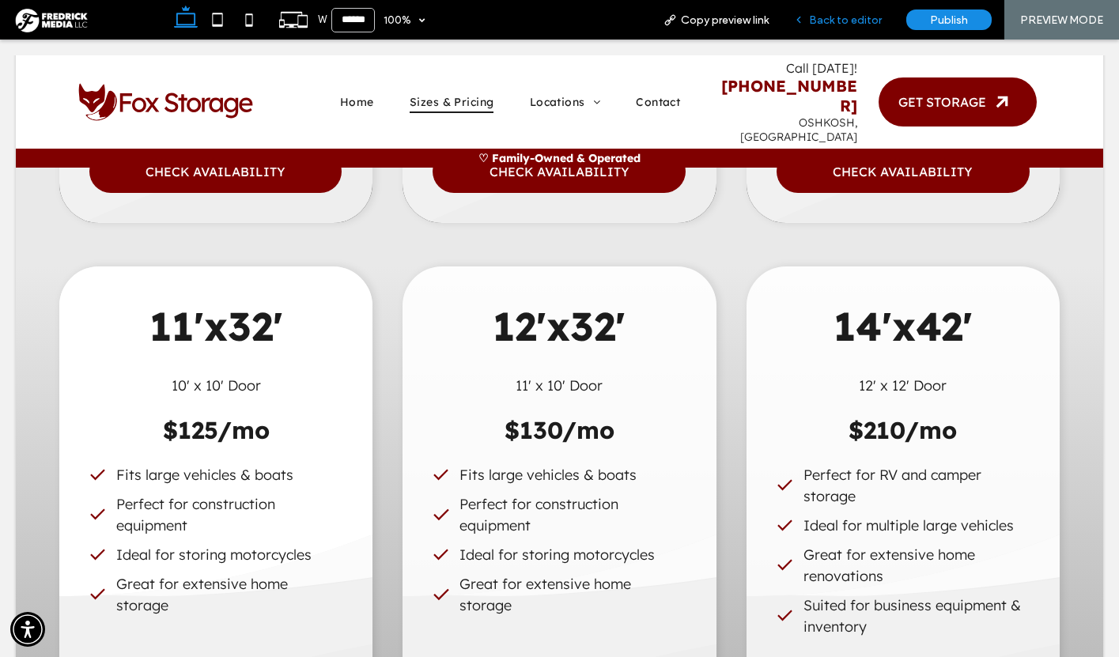
click at [824, 23] on span "Back to editor" at bounding box center [845, 19] width 73 height 13
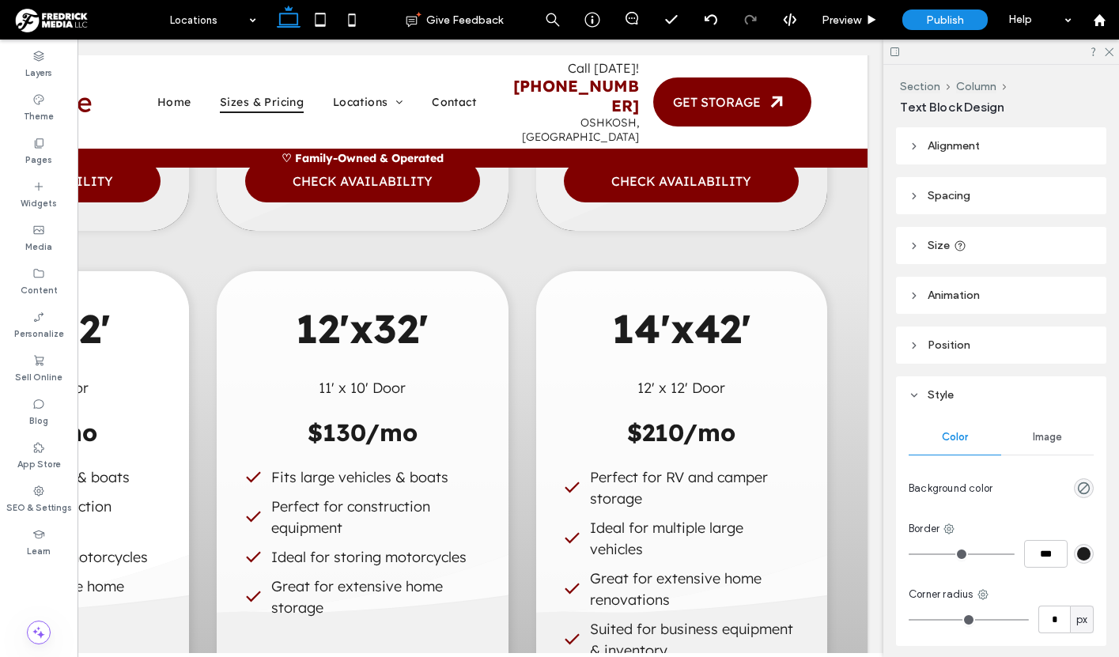
type input "**********"
type input "**"
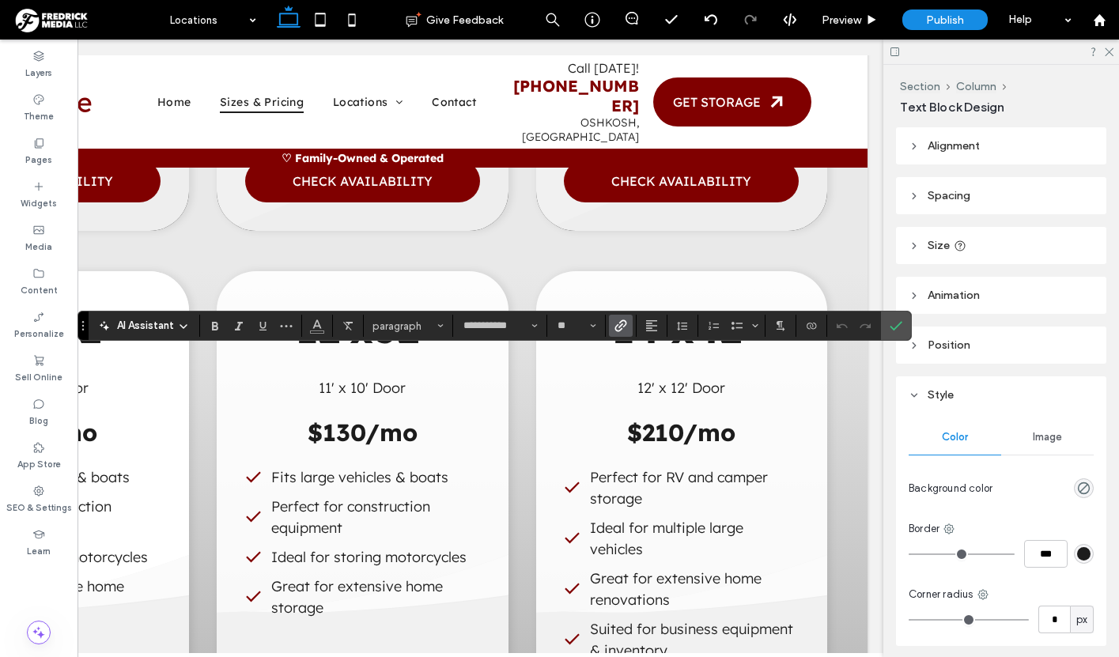
click at [623, 328] on icon "Link" at bounding box center [621, 326] width 13 height 13
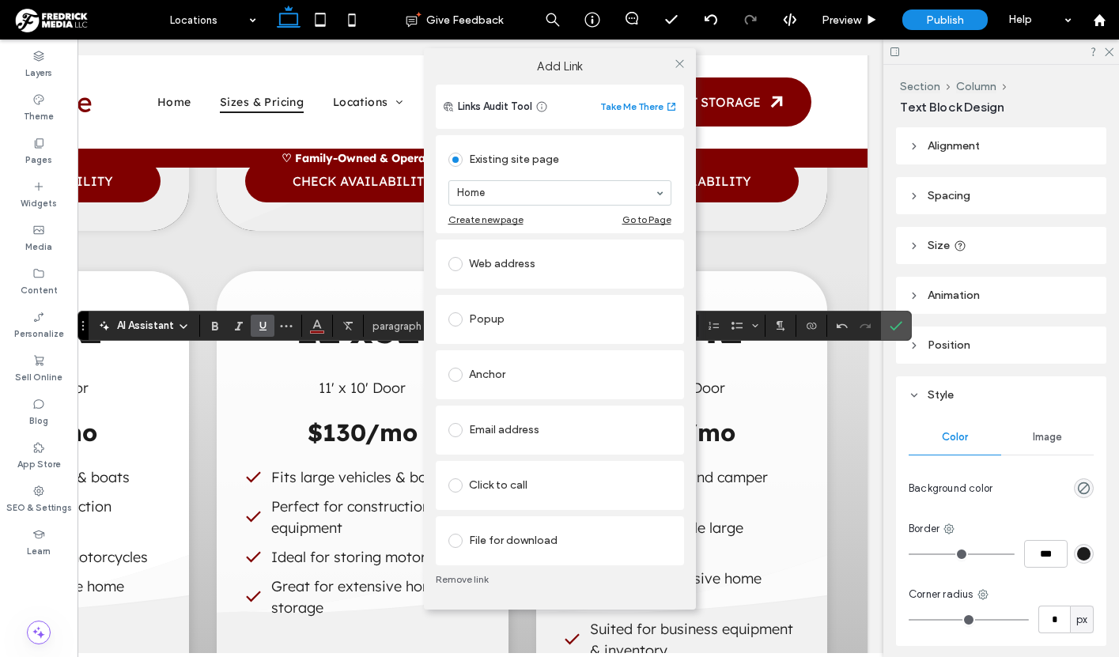
click at [500, 485] on div "Click to call" at bounding box center [560, 485] width 223 height 25
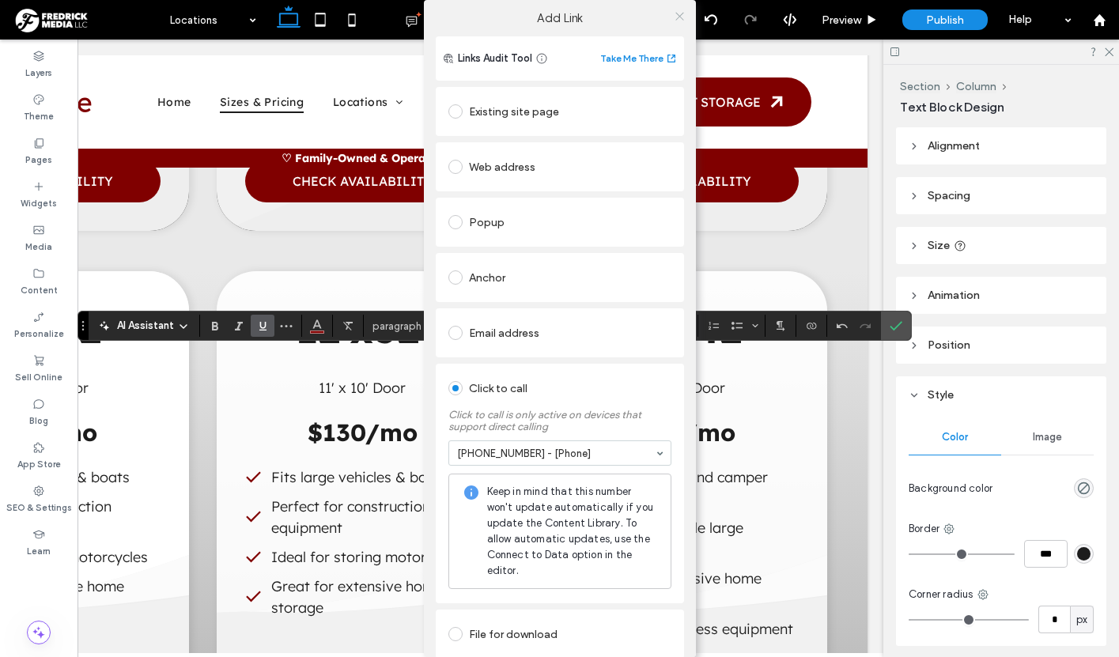
click at [674, 13] on icon at bounding box center [680, 16] width 12 height 12
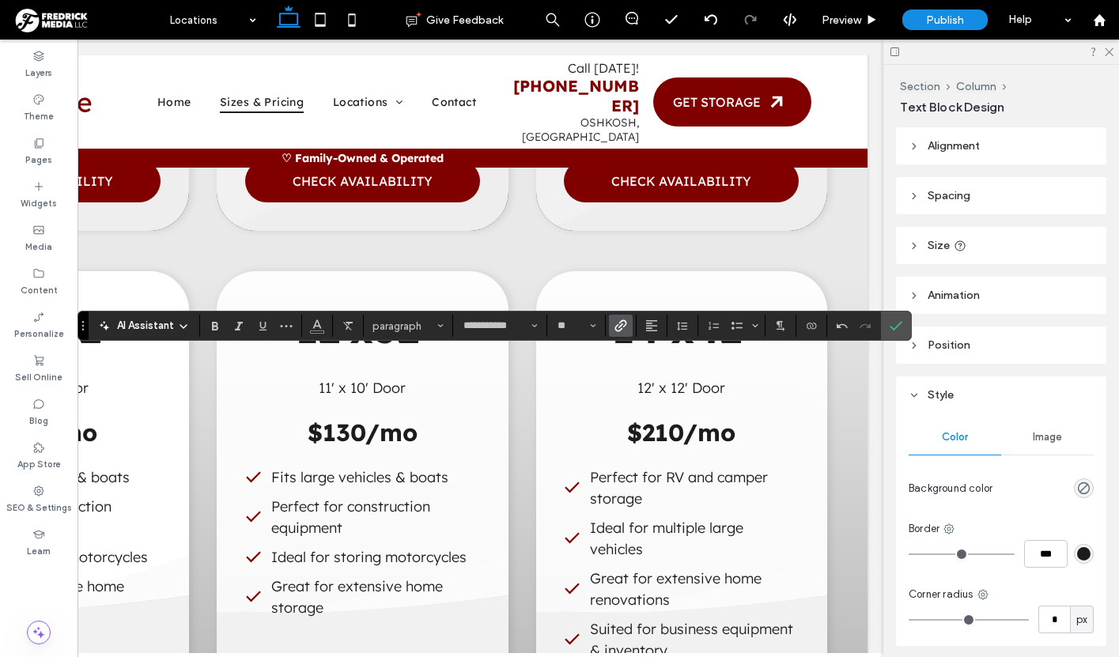
click at [626, 328] on icon "Link" at bounding box center [621, 326] width 13 height 13
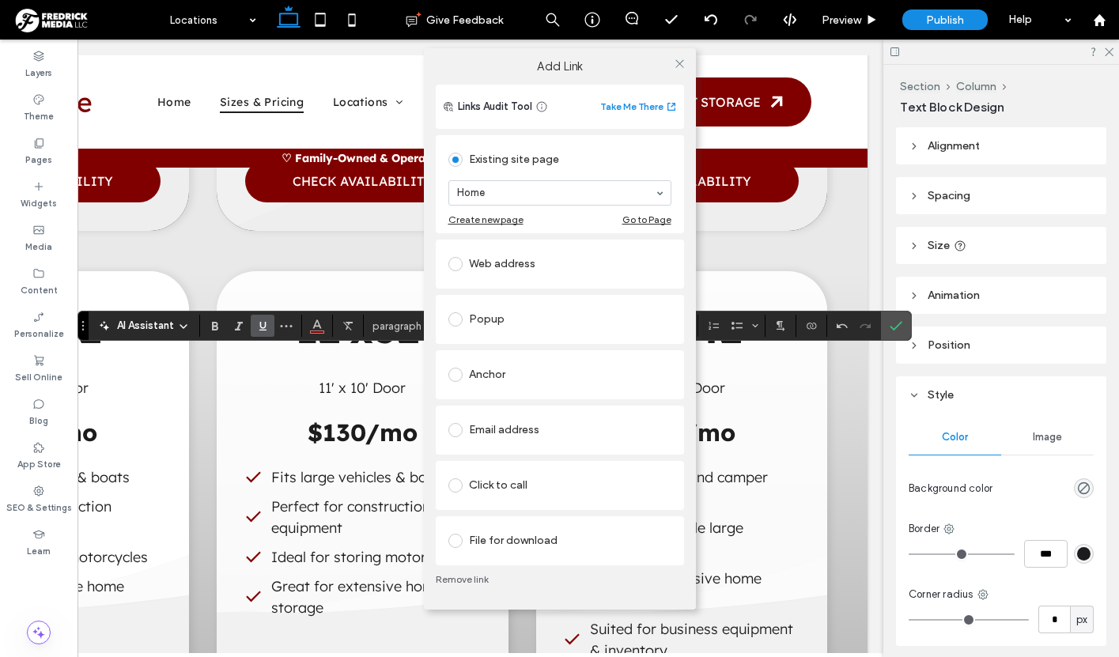
click at [492, 437] on div "Email address" at bounding box center [560, 430] width 223 height 25
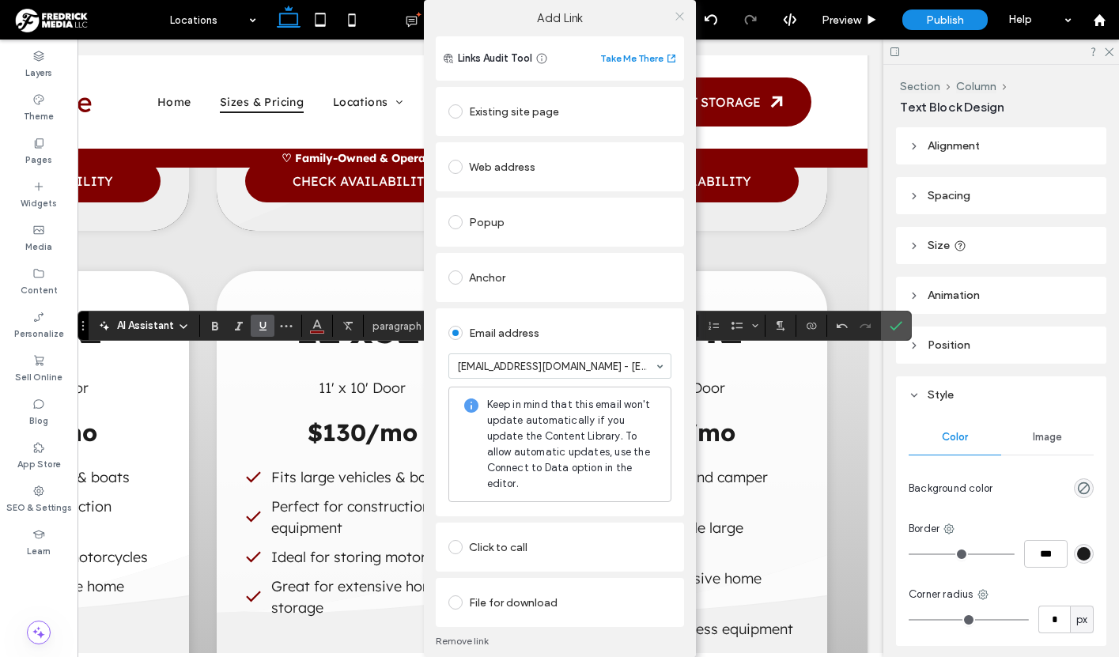
click at [674, 16] on icon at bounding box center [680, 16] width 12 height 12
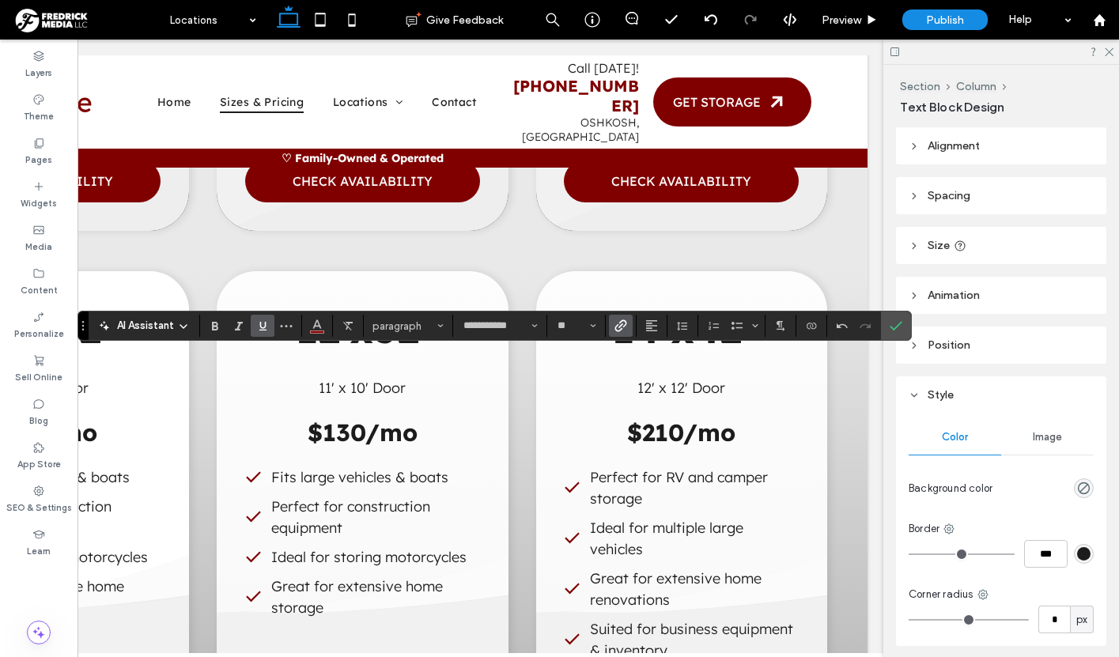
click at [259, 327] on icon "Underline" at bounding box center [262, 326] width 13 height 13
click at [682, 333] on span "Line Height" at bounding box center [682, 326] width 13 height 21
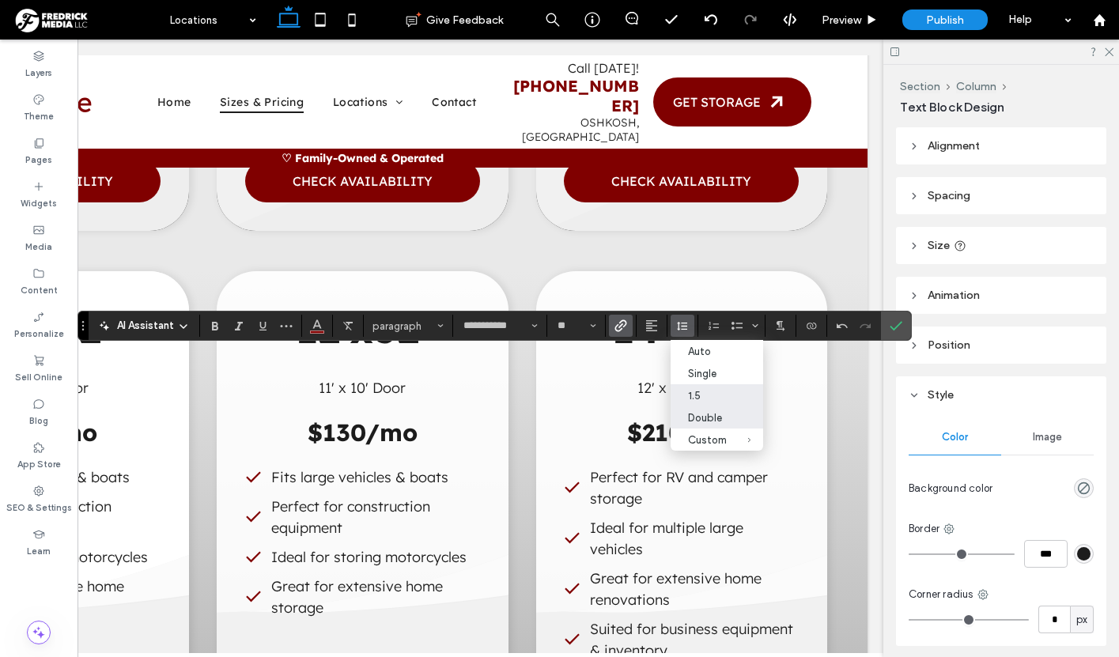
click at [708, 416] on div "Double" at bounding box center [707, 418] width 39 height 12
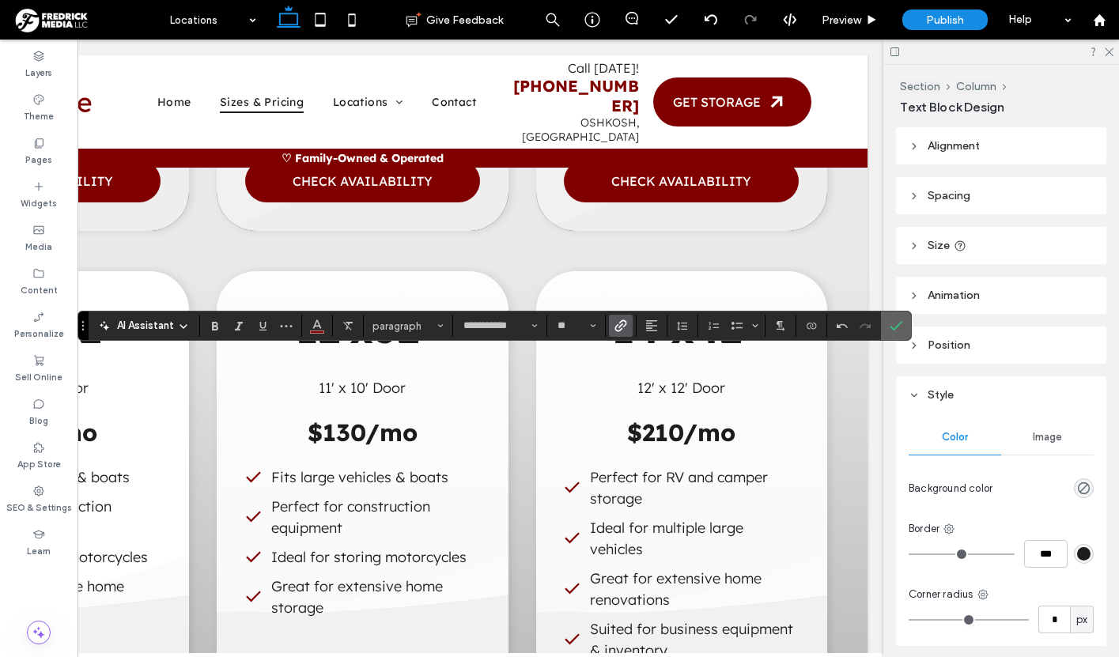
click at [899, 323] on icon "Confirm" at bounding box center [896, 326] width 13 height 13
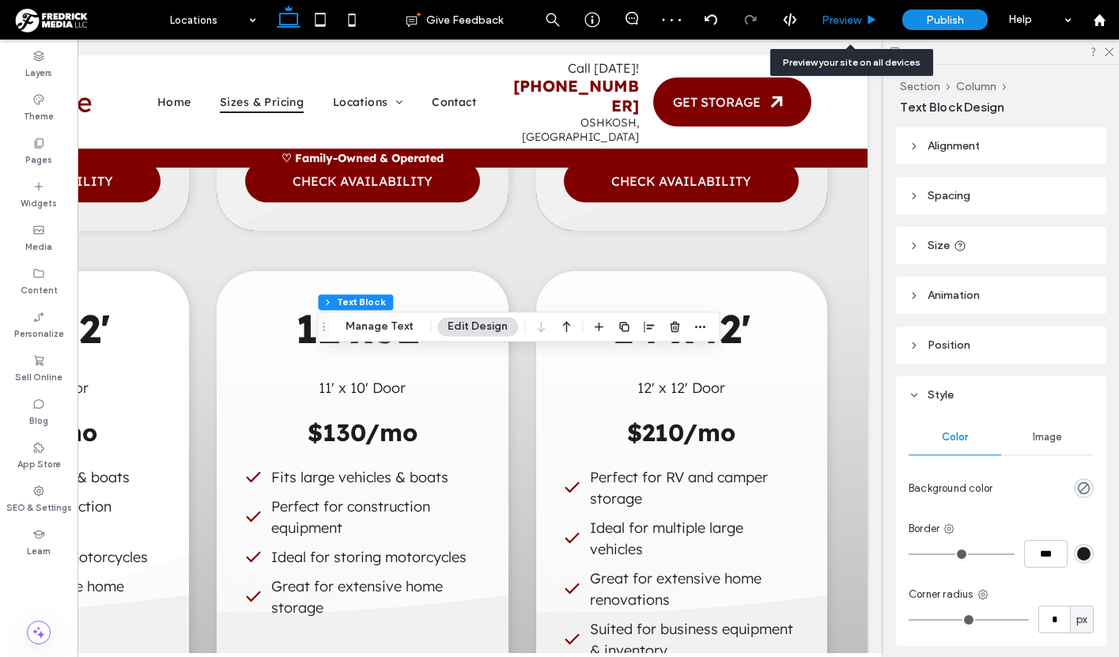
click at [834, 21] on span "Preview" at bounding box center [842, 19] width 40 height 13
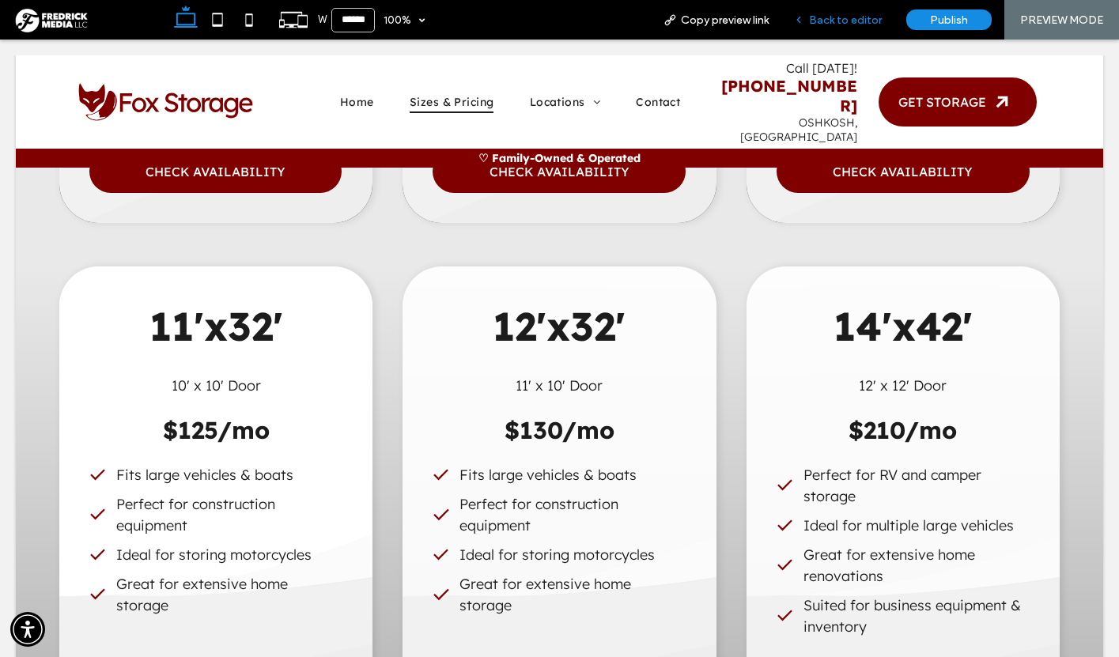
click at [827, 25] on span "Back to editor" at bounding box center [845, 19] width 73 height 13
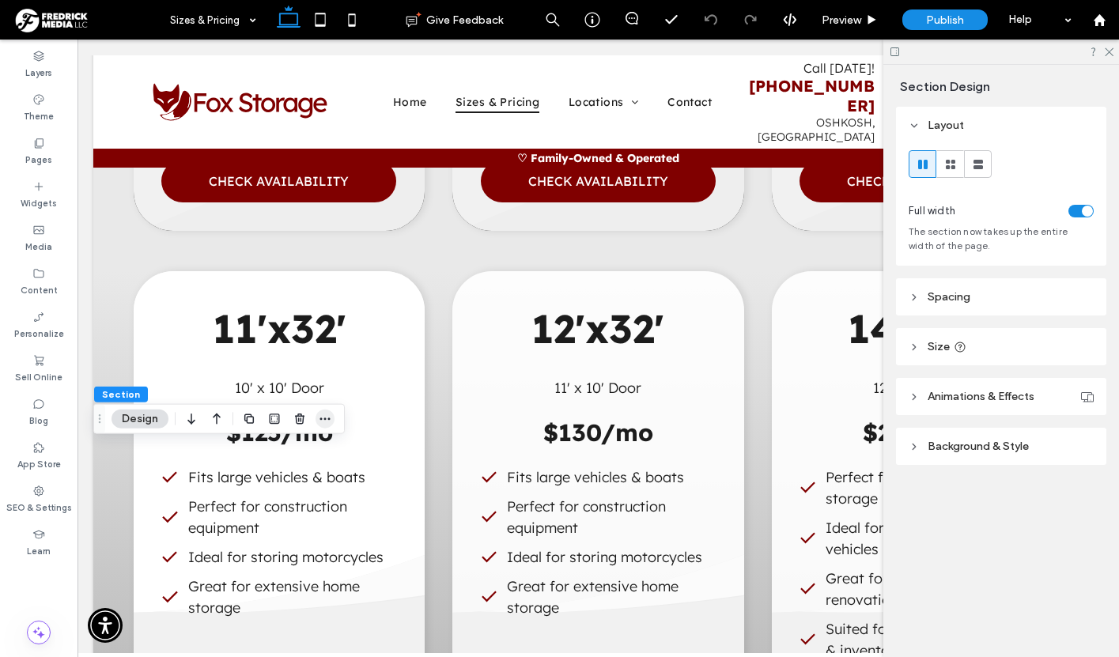
click at [319, 414] on icon "button" at bounding box center [325, 419] width 13 height 13
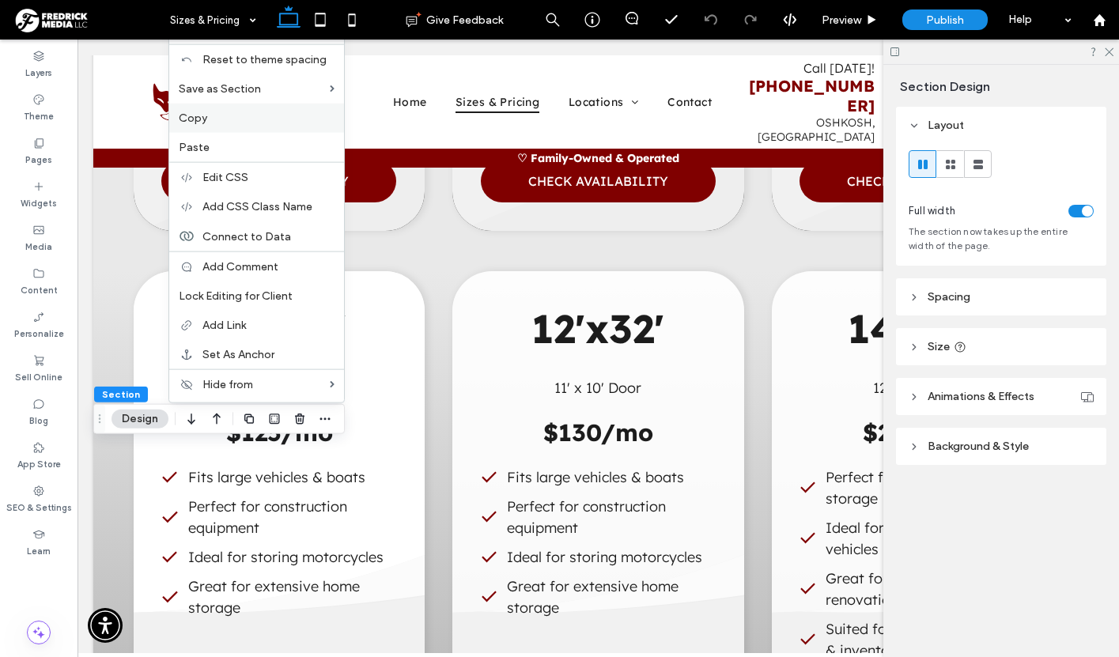
click at [235, 113] on label "Copy" at bounding box center [257, 118] width 156 height 13
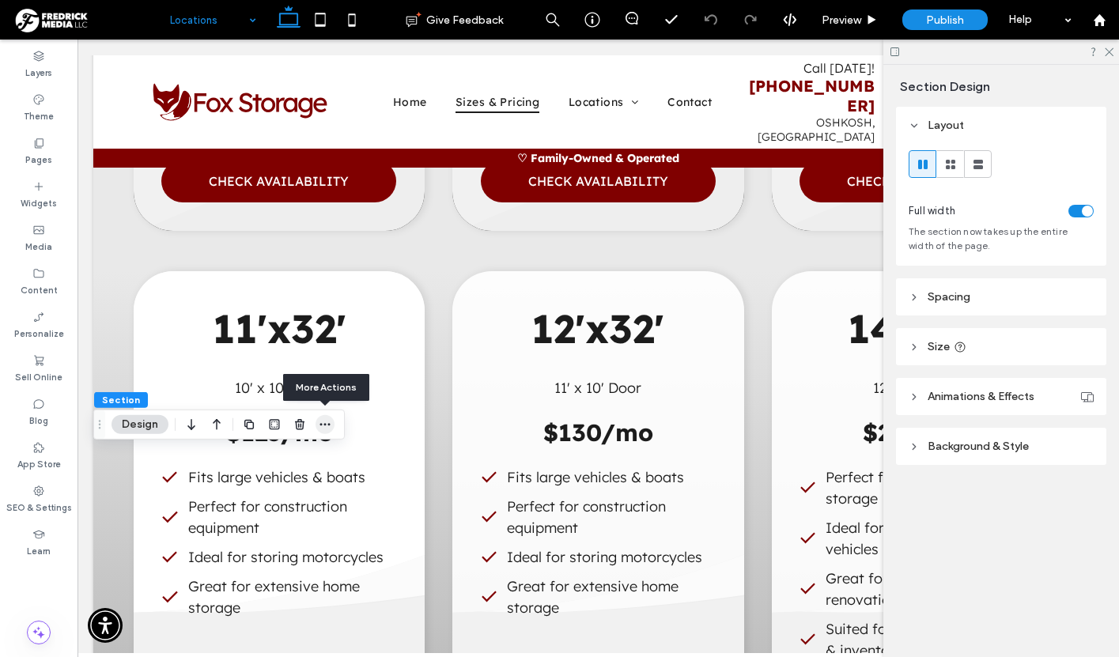
click at [329, 429] on icon "button" at bounding box center [325, 424] width 13 height 13
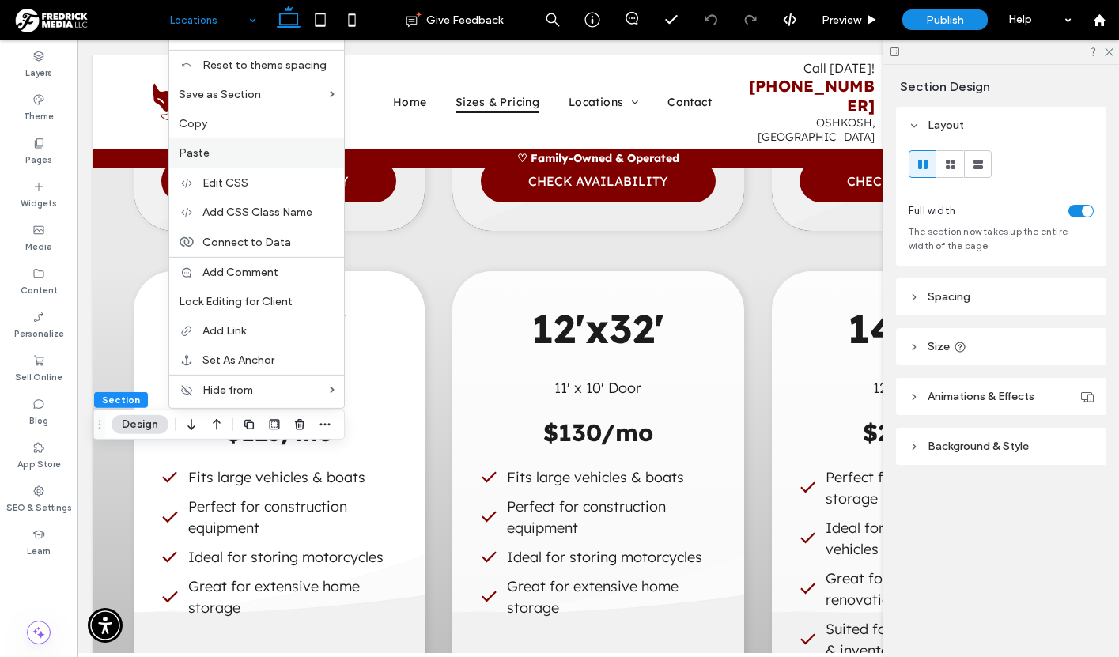
click at [239, 157] on label "Paste" at bounding box center [257, 152] width 156 height 13
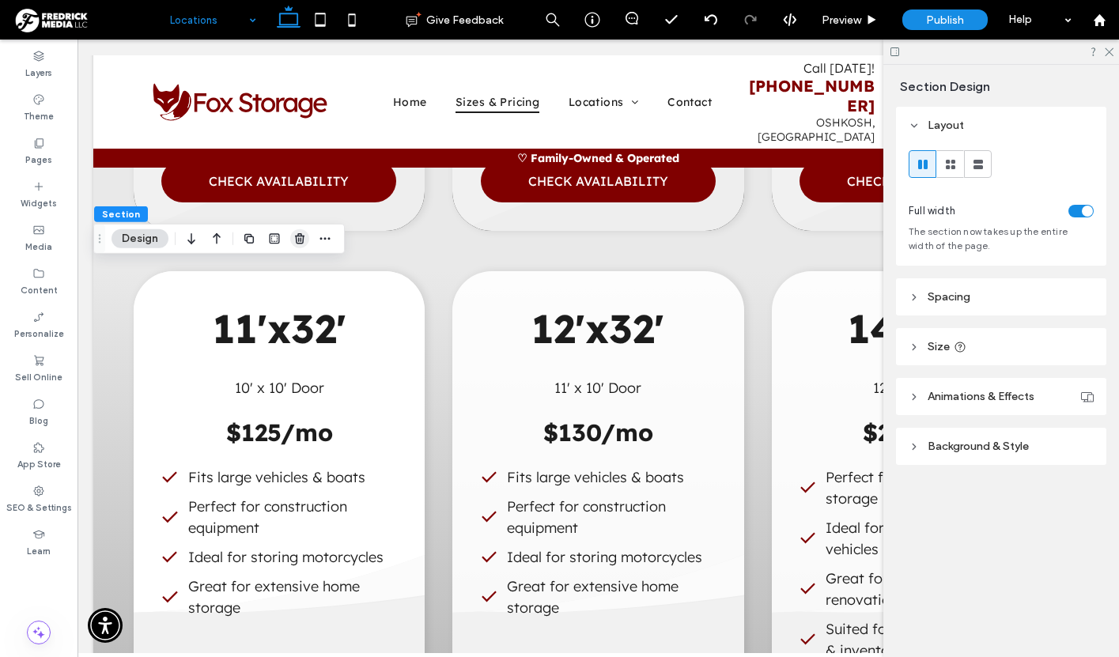
click at [297, 240] on icon "button" at bounding box center [299, 239] width 13 height 13
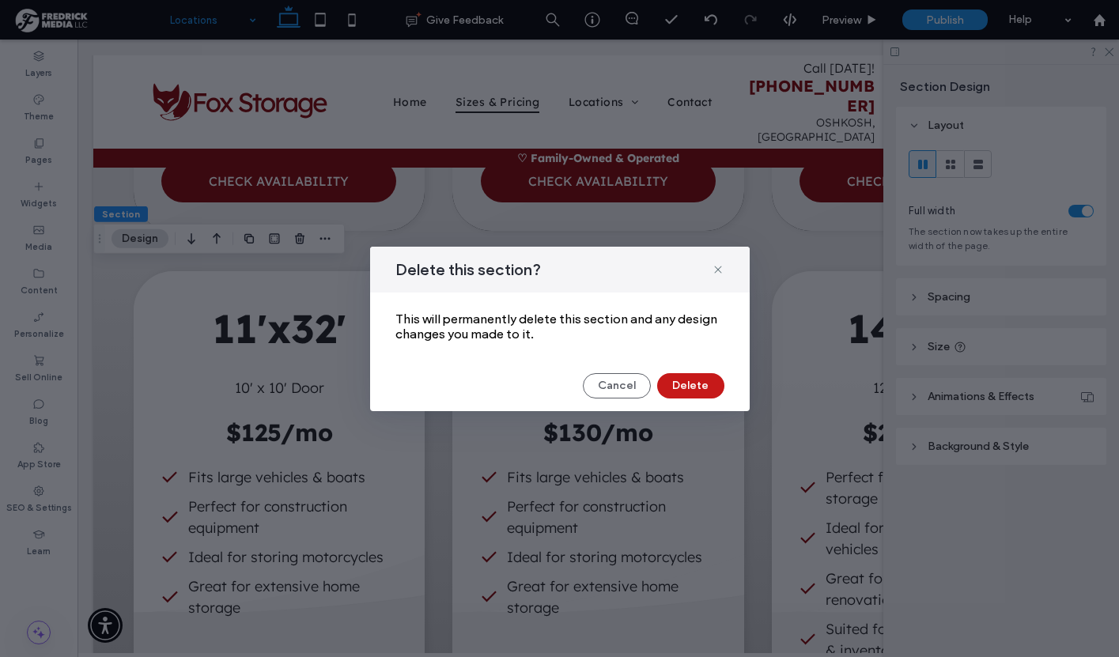
click at [690, 386] on button "Delete" at bounding box center [690, 385] width 67 height 25
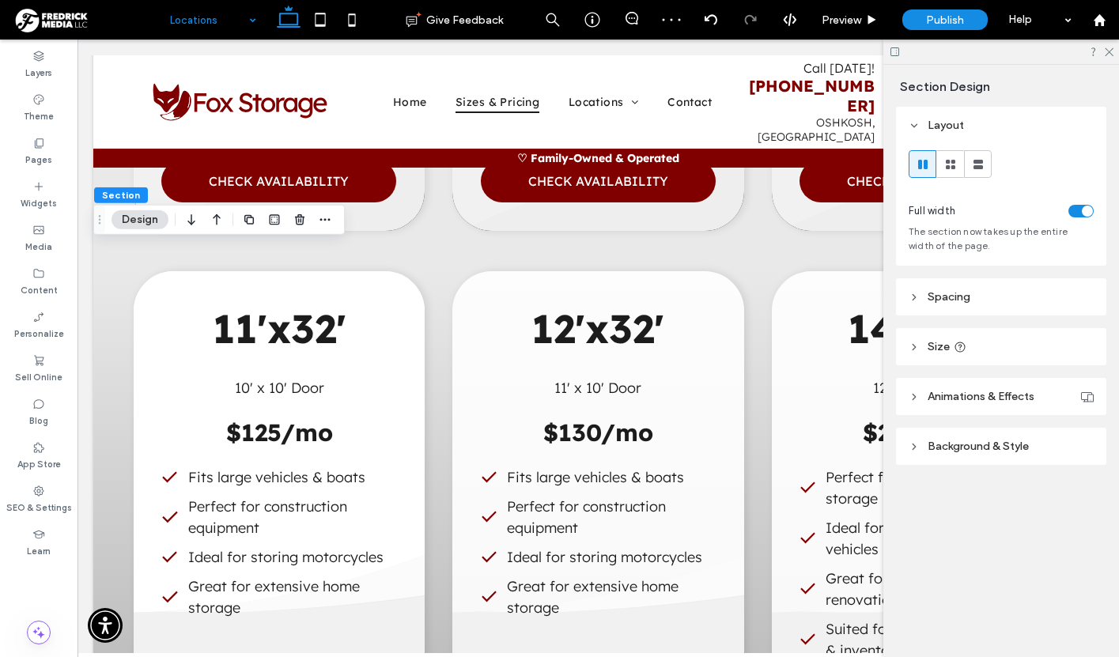
click at [934, 440] on header "Background & Style" at bounding box center [1001, 446] width 210 height 37
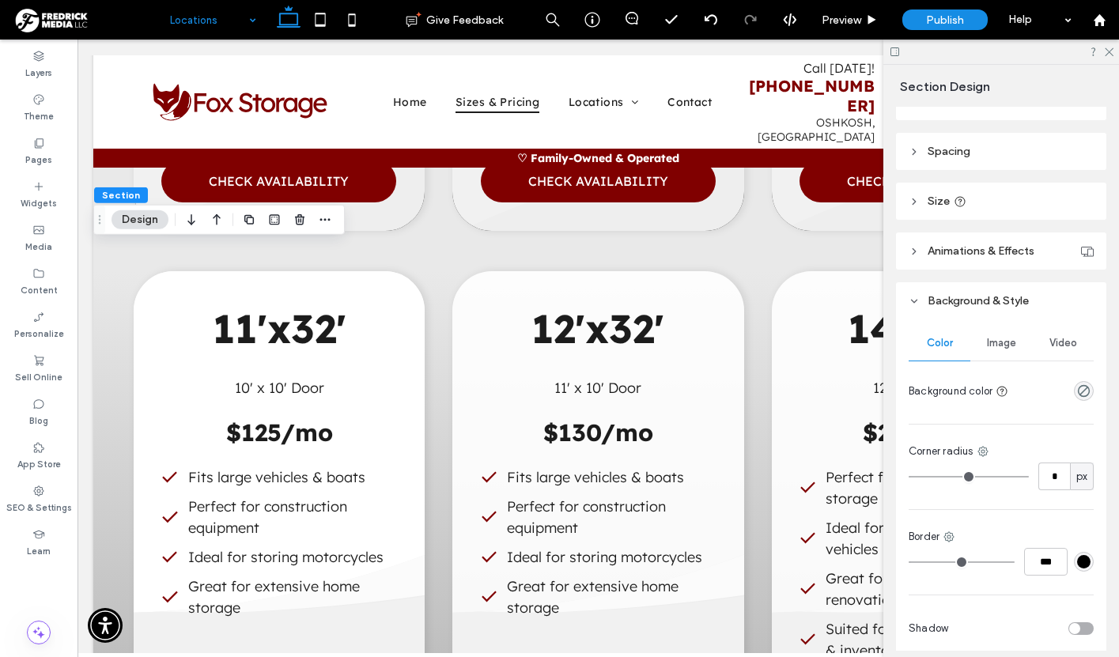
scroll to position [149, 0]
click at [1081, 388] on icon "rgba(0, 0, 0, 0)" at bounding box center [1083, 387] width 13 height 13
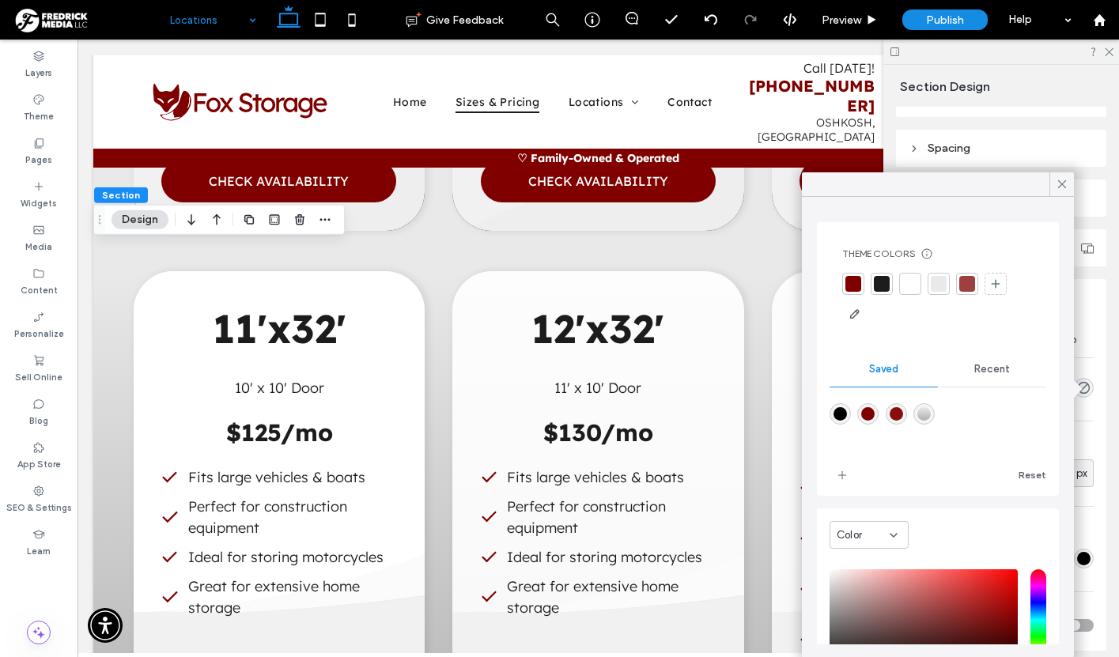
click at [944, 285] on div at bounding box center [939, 284] width 16 height 16
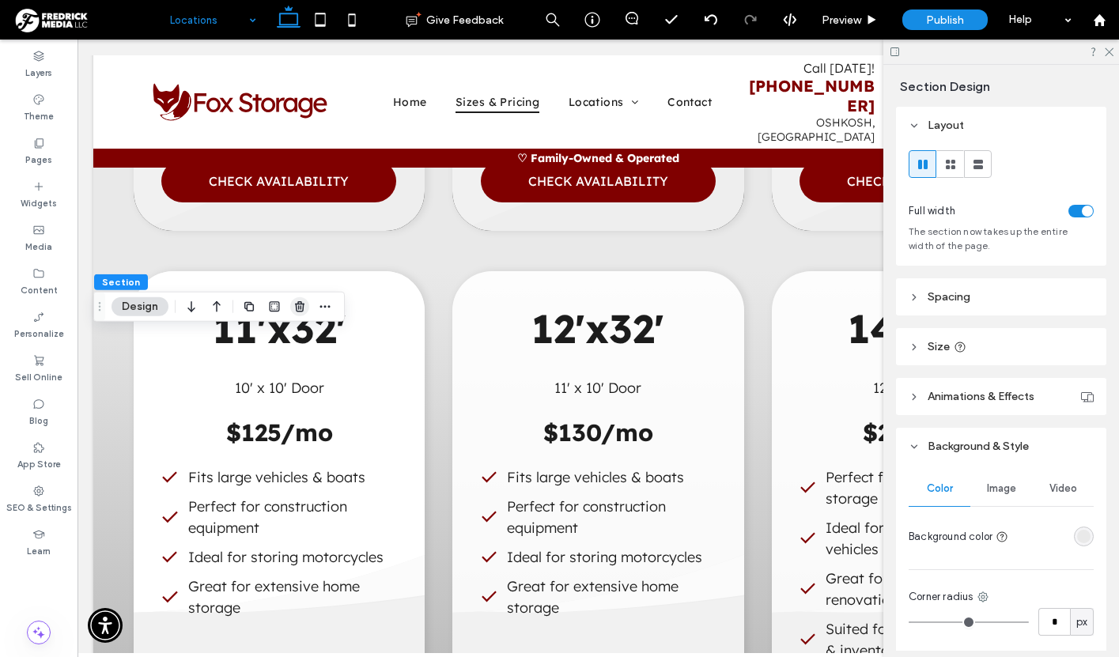
click at [297, 308] on icon "button" at bounding box center [299, 307] width 13 height 13
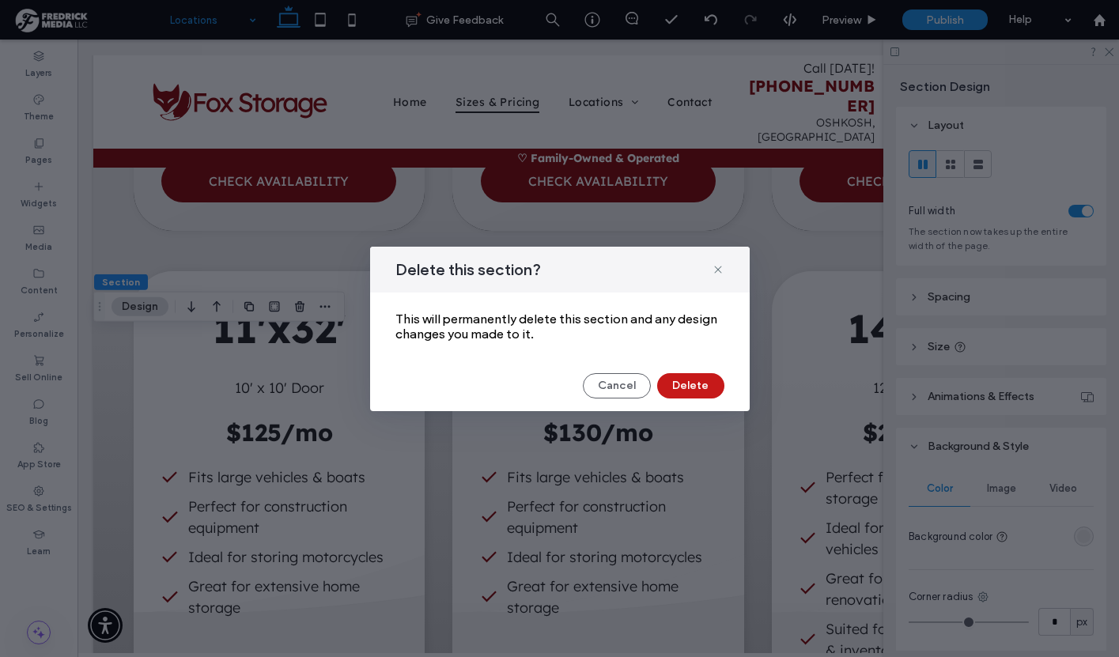
click at [701, 376] on button "Delete" at bounding box center [690, 385] width 67 height 25
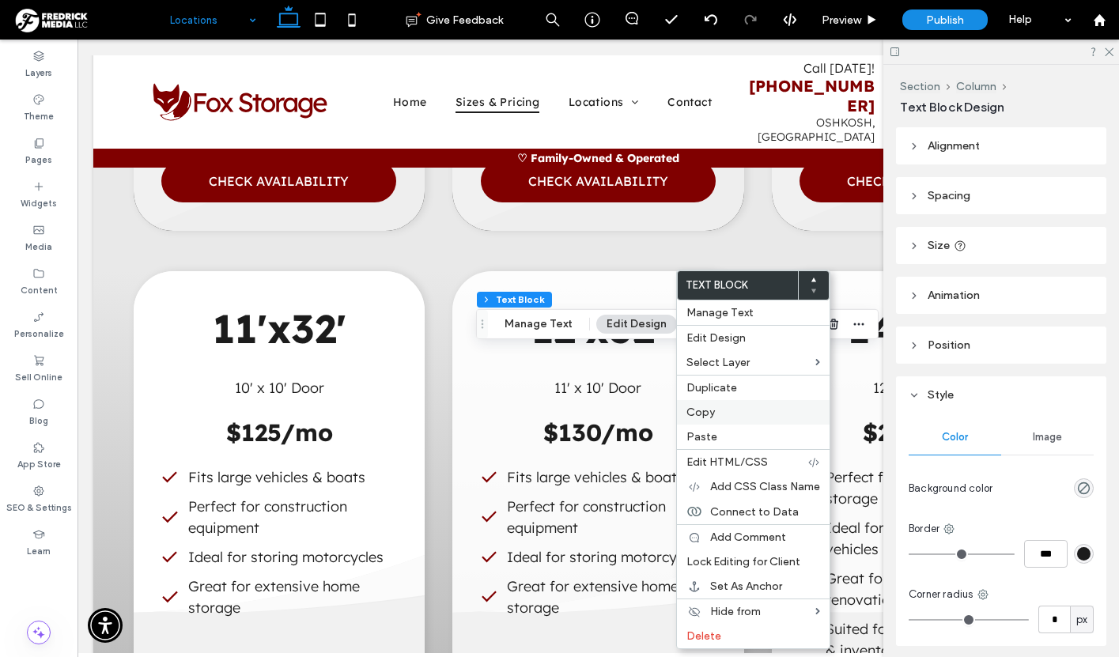
click at [698, 409] on span "Copy" at bounding box center [701, 412] width 28 height 13
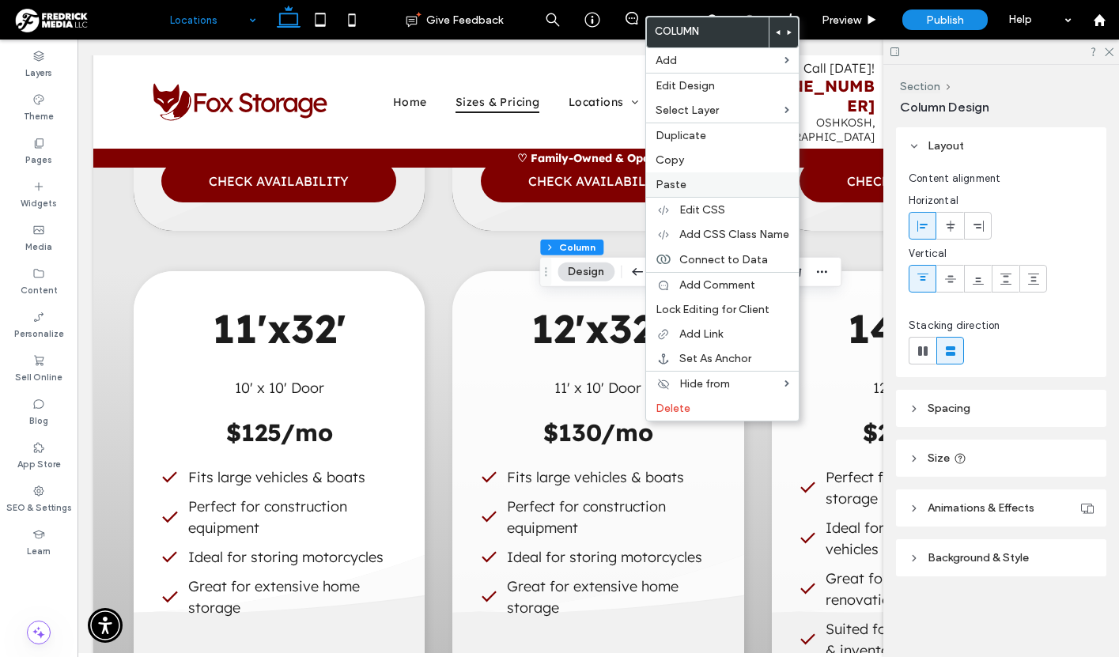
click at [685, 181] on label "Paste" at bounding box center [723, 184] width 134 height 13
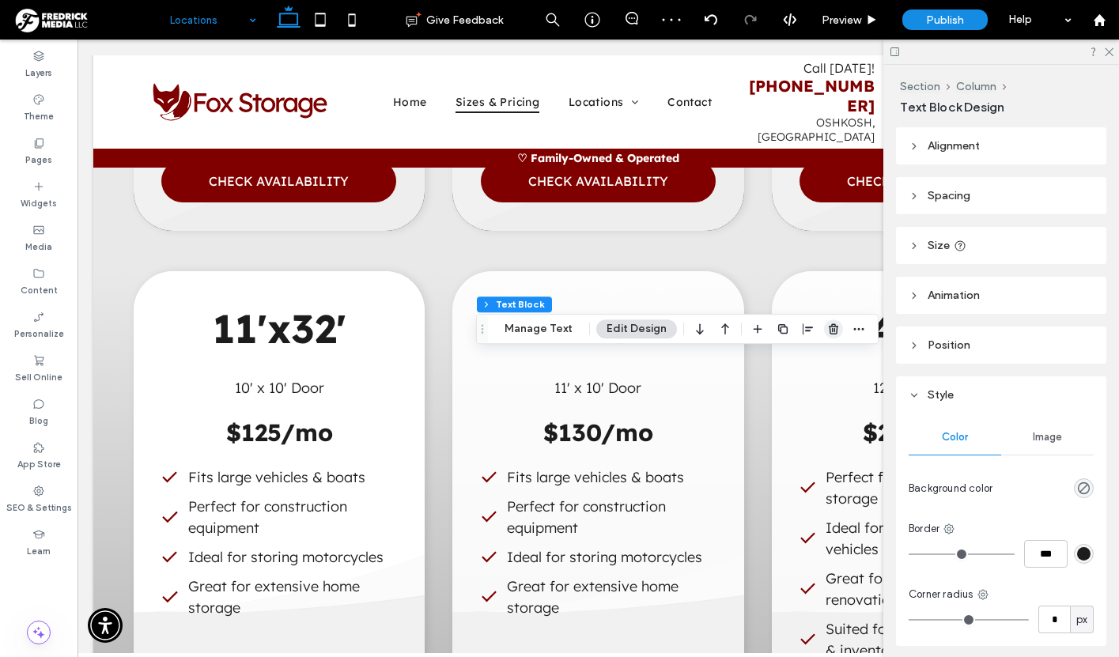
click at [829, 331] on use "button" at bounding box center [833, 329] width 9 height 10
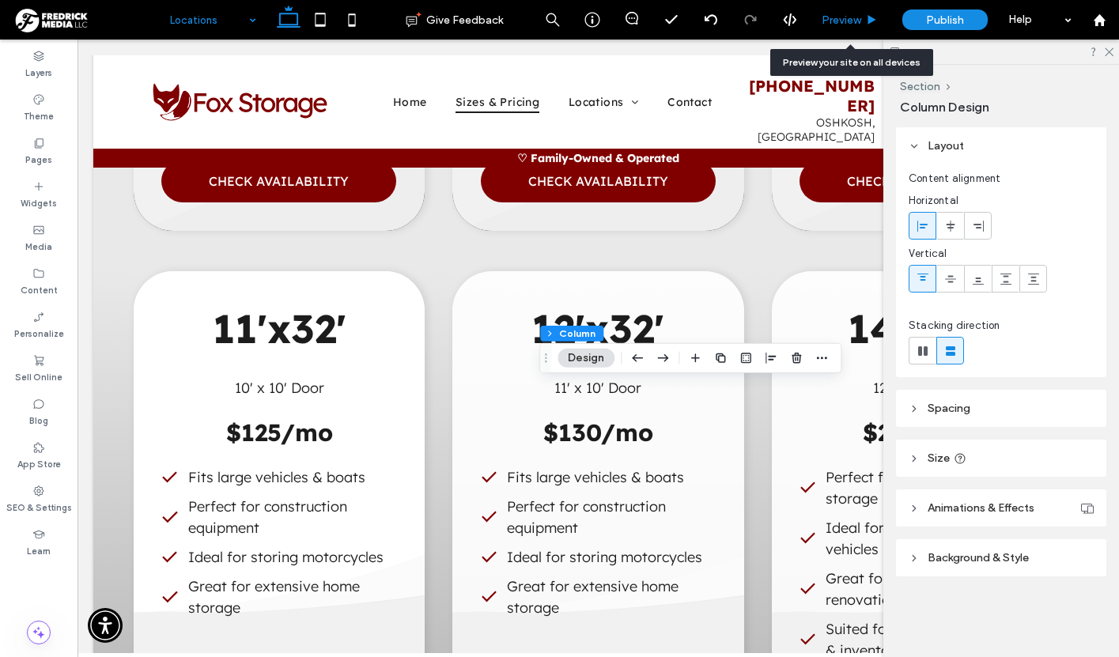
click at [846, 13] on span "Preview" at bounding box center [842, 19] width 40 height 13
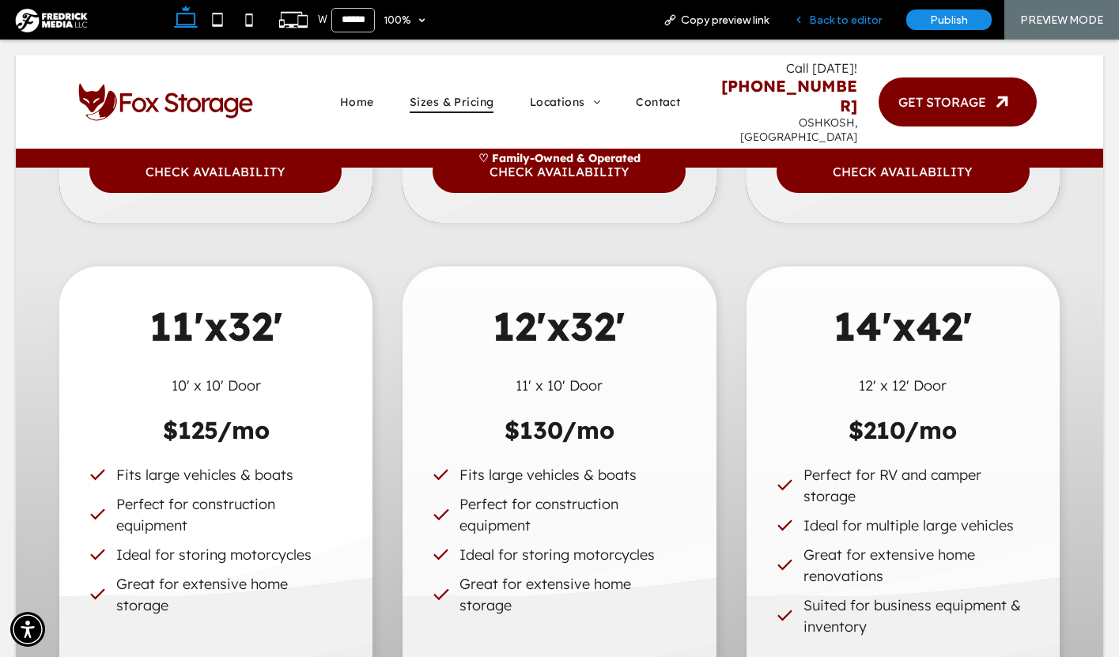
click at [831, 21] on span "Back to editor" at bounding box center [845, 19] width 73 height 13
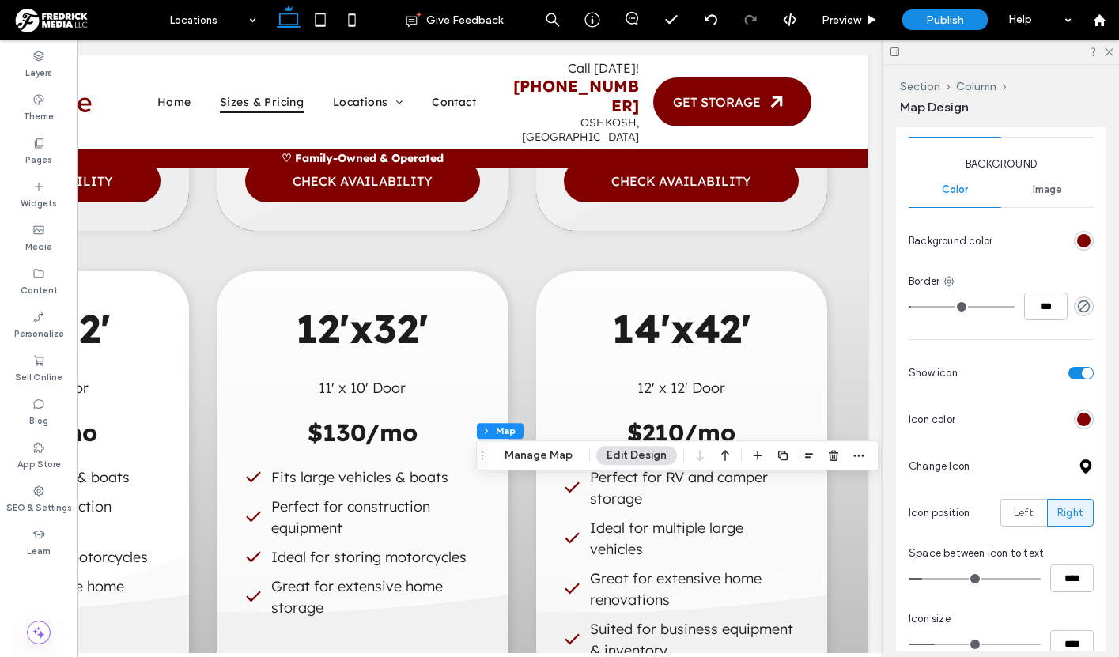
scroll to position [476, 0]
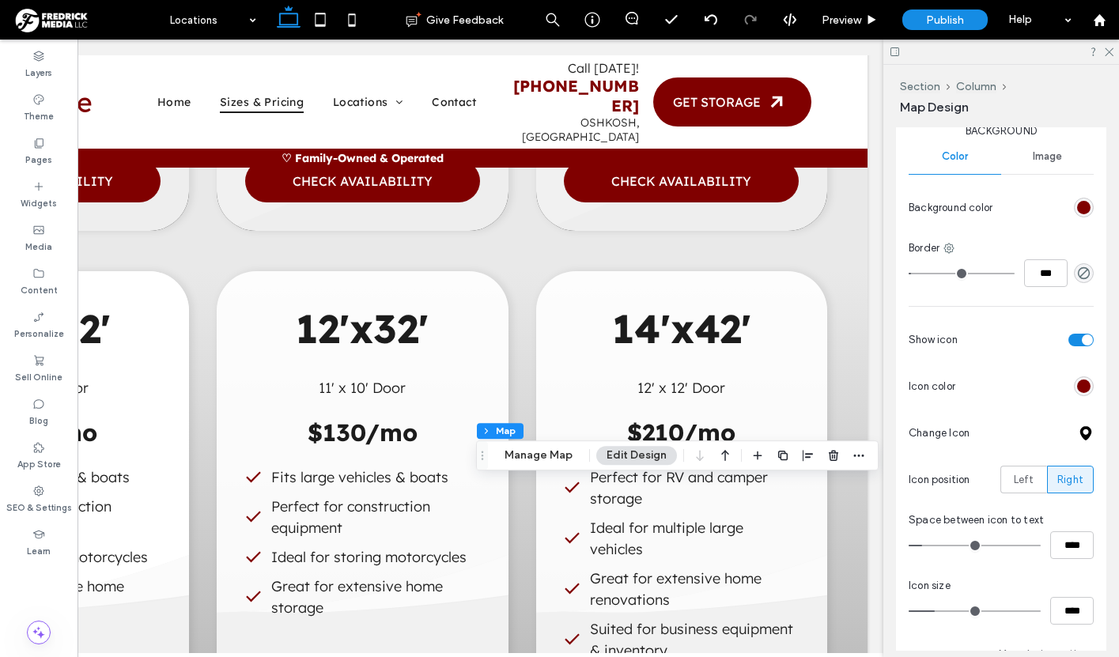
click at [1080, 388] on div "rgb(128, 0, 0)" at bounding box center [1083, 386] width 13 height 13
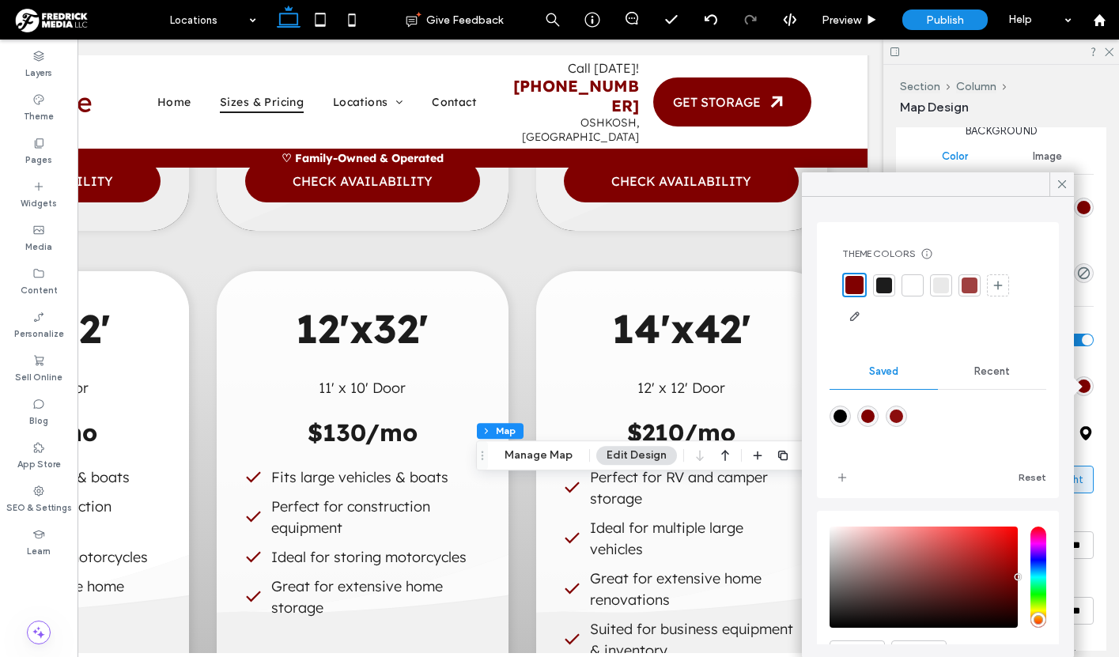
click at [914, 287] on div at bounding box center [913, 286] width 16 height 16
click at [1061, 187] on icon at bounding box center [1062, 184] width 14 height 14
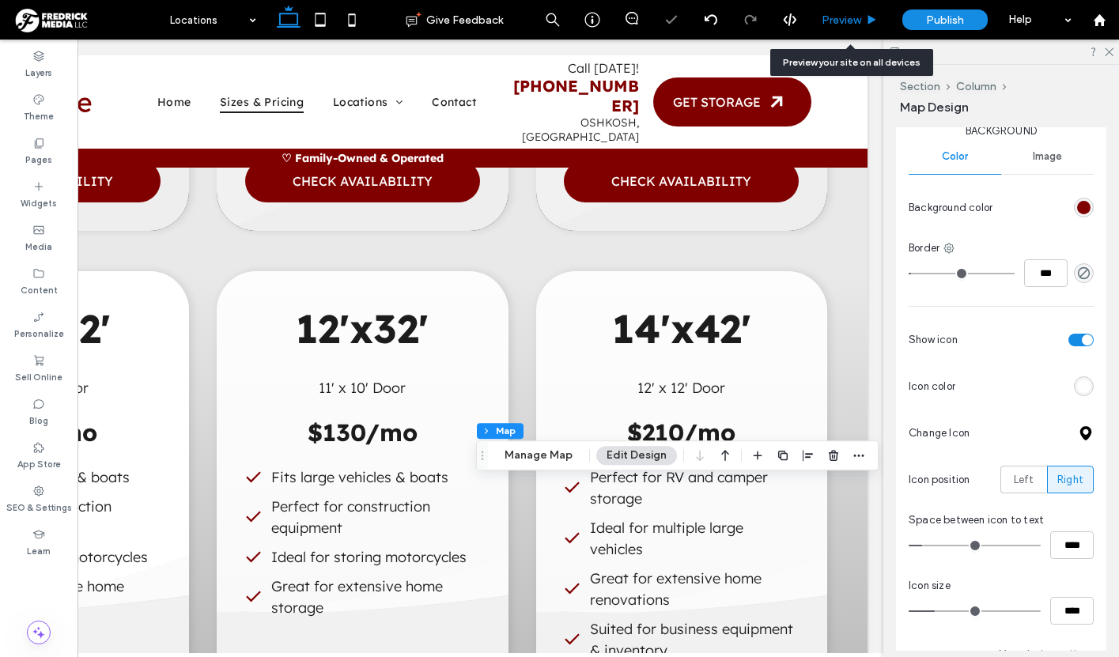
click at [838, 17] on span "Preview" at bounding box center [842, 19] width 40 height 13
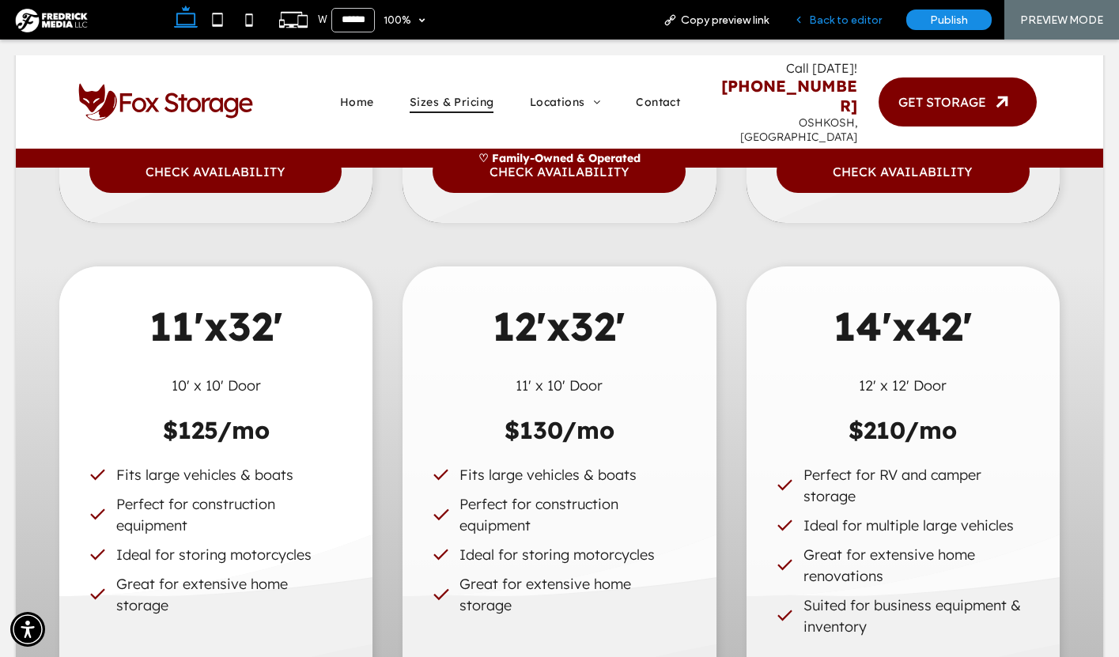
click at [818, 19] on span "Back to editor" at bounding box center [845, 19] width 73 height 13
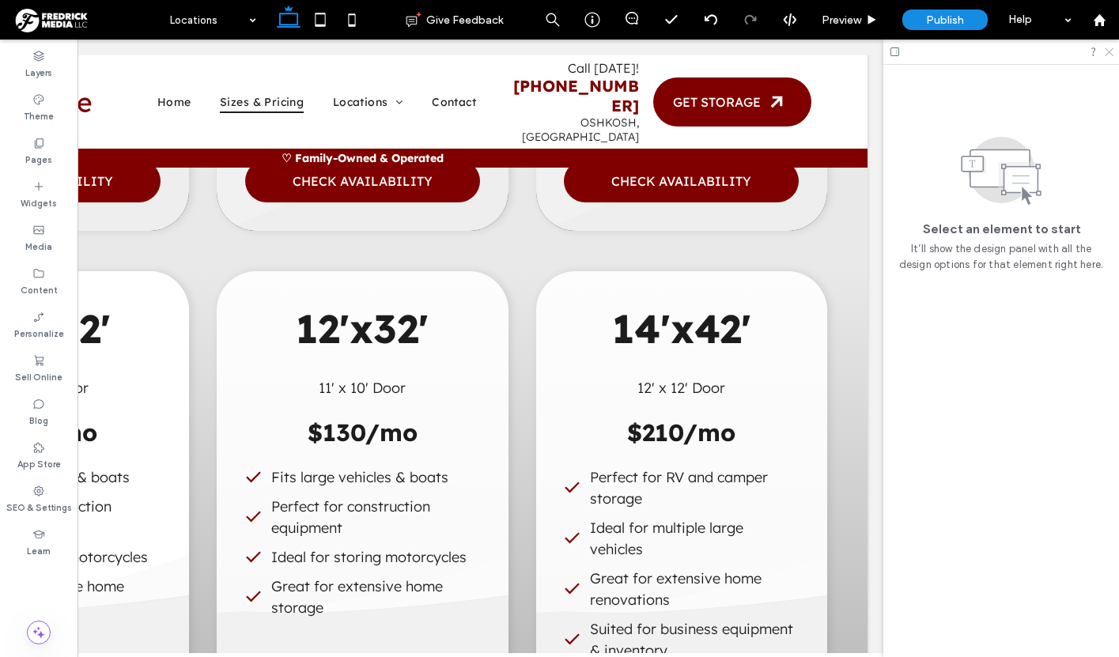
click at [1107, 53] on icon at bounding box center [1108, 51] width 10 height 10
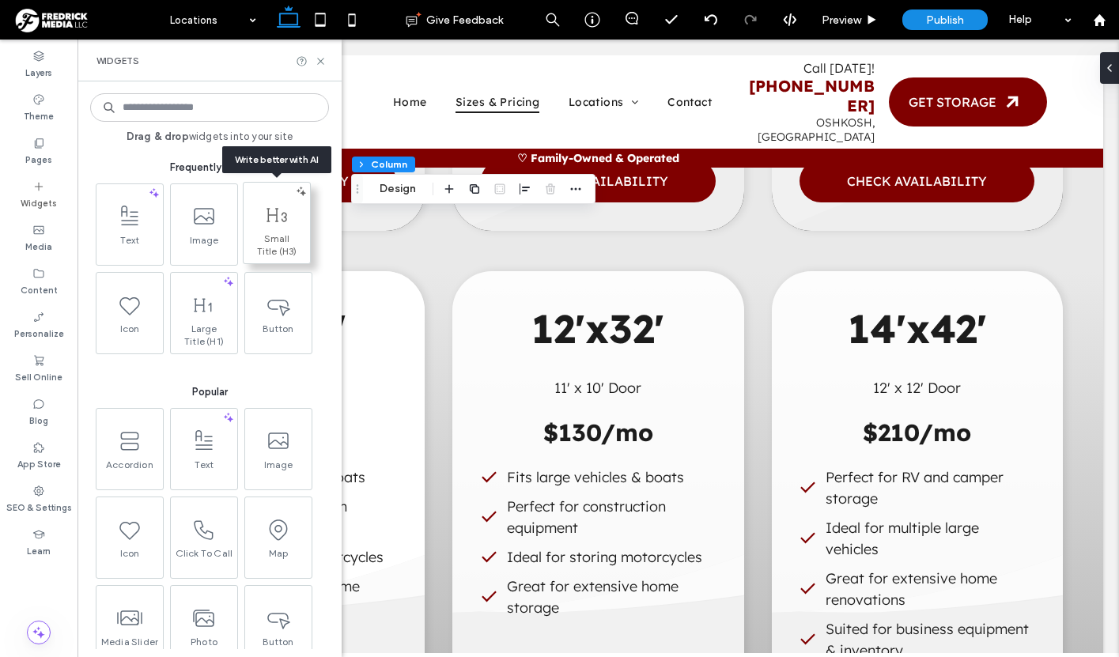
click at [281, 225] on icon at bounding box center [276, 215] width 25 height 25
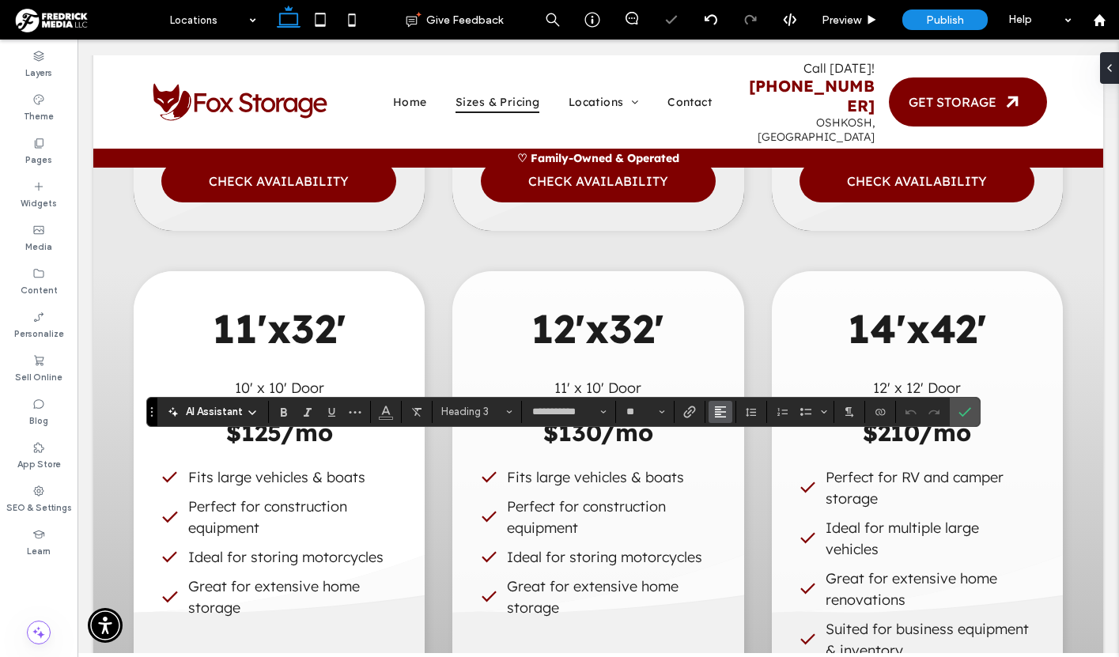
click at [715, 414] on use "Alignment" at bounding box center [720, 412] width 11 height 11
click at [730, 339] on icon "ui.textEditor.alignment.center" at bounding box center [732, 340] width 13 height 13
click at [377, 403] on button "Color" at bounding box center [386, 412] width 24 height 22
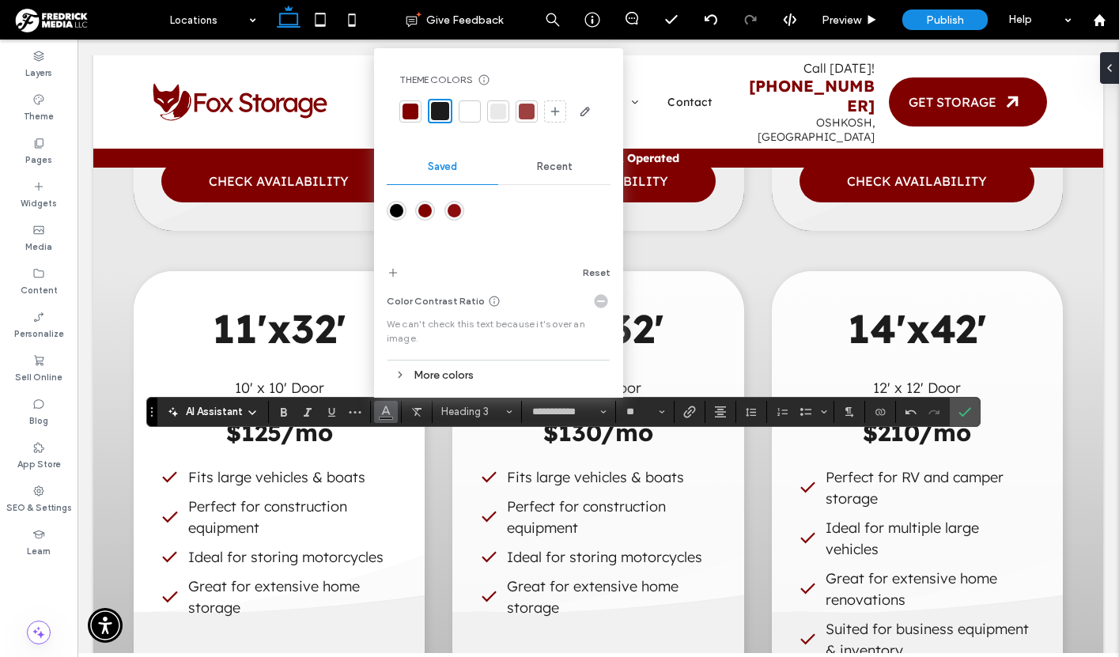
click at [467, 115] on div at bounding box center [470, 112] width 16 height 16
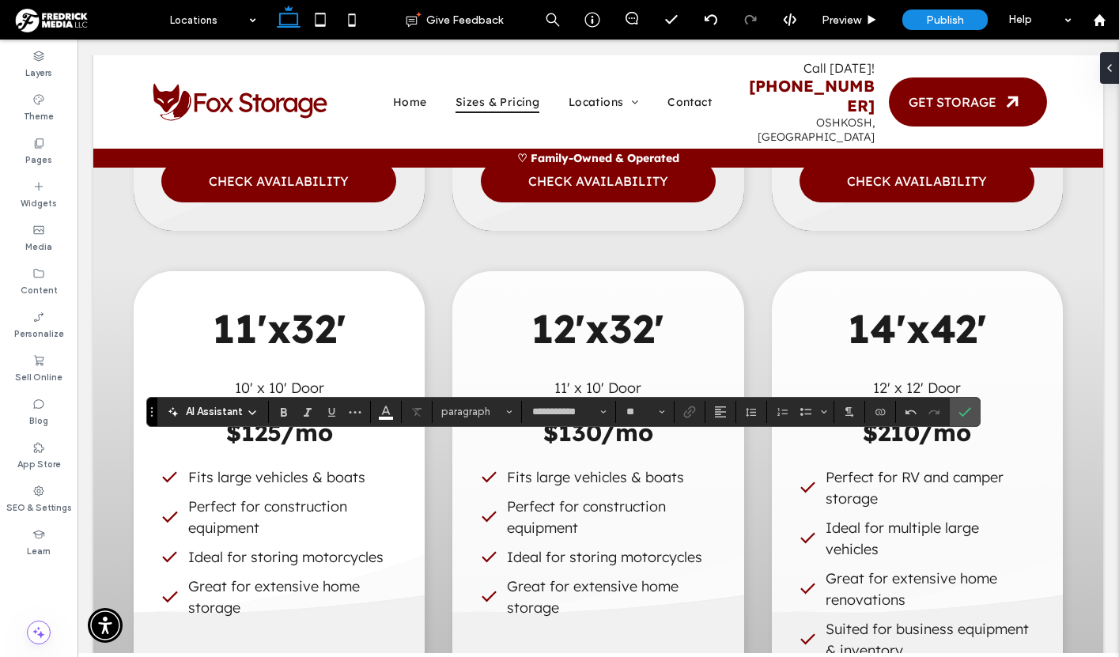
type input "**"
click at [961, 413] on icon "Confirm" at bounding box center [965, 412] width 13 height 13
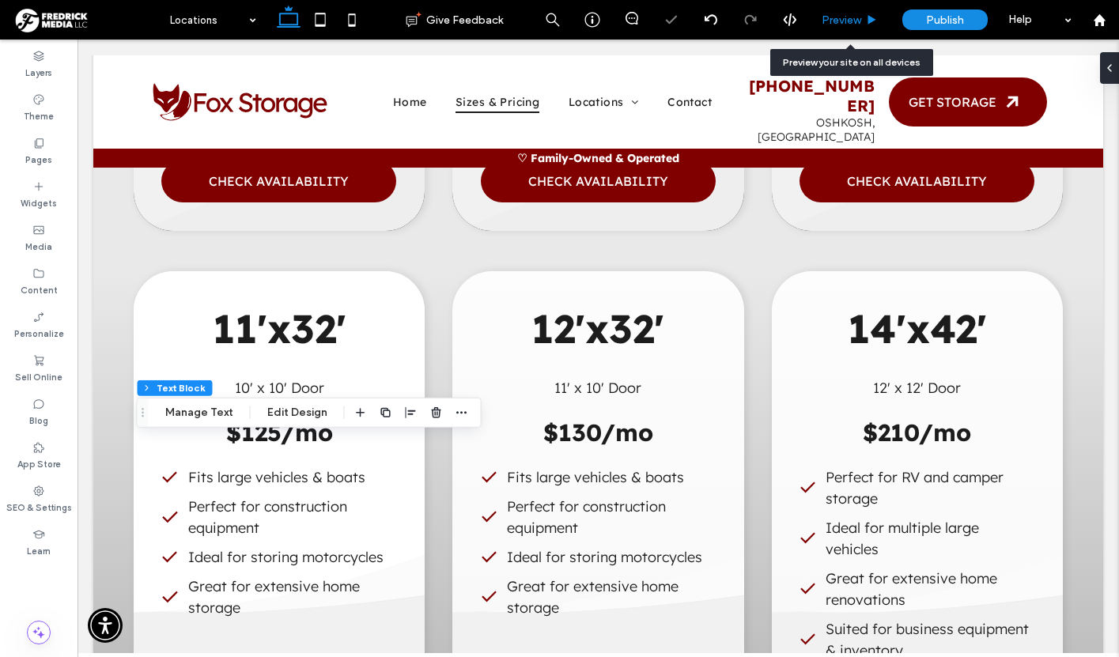
click at [845, 20] on span "Preview" at bounding box center [842, 19] width 40 height 13
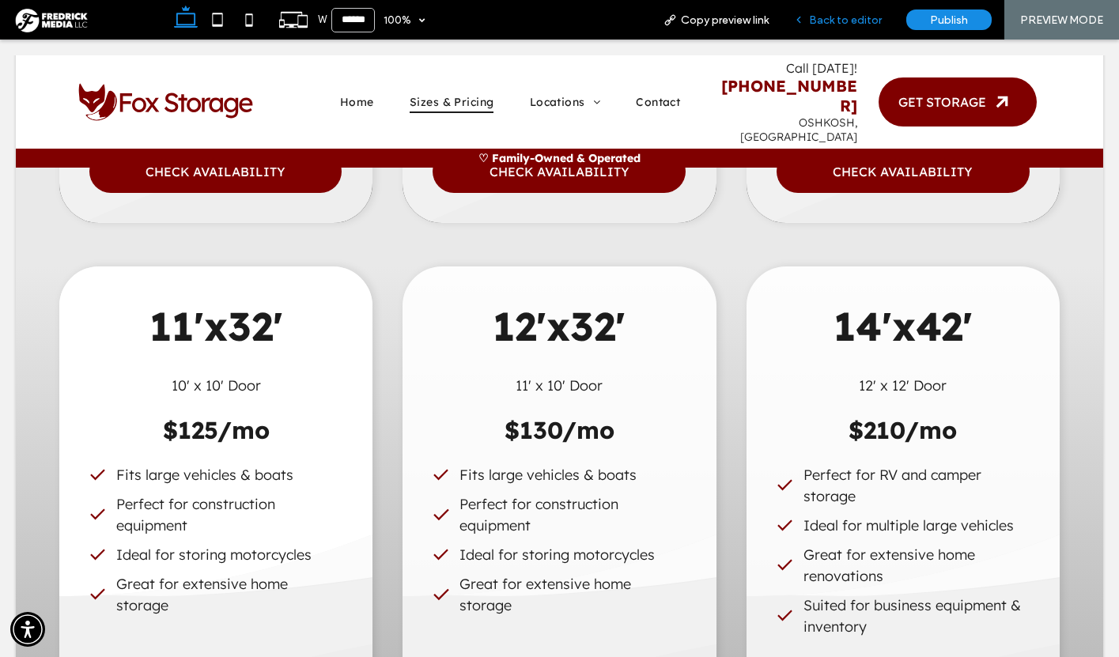
click at [861, 18] on span "Back to editor" at bounding box center [845, 19] width 73 height 13
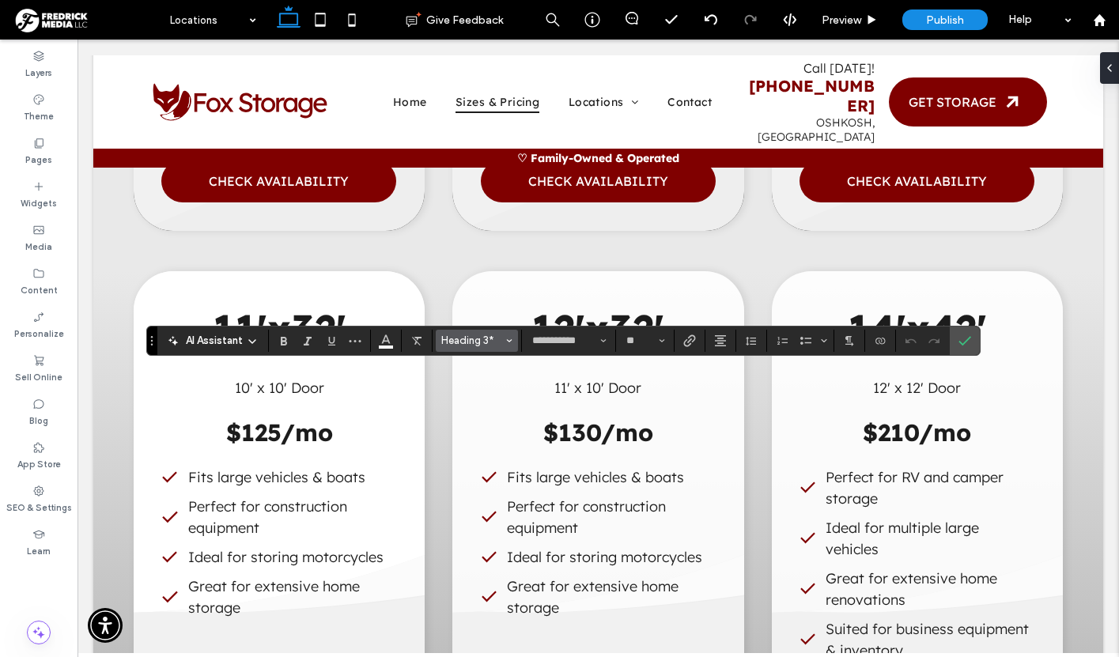
click at [467, 345] on span "Heading 3*" at bounding box center [472, 341] width 62 height 12
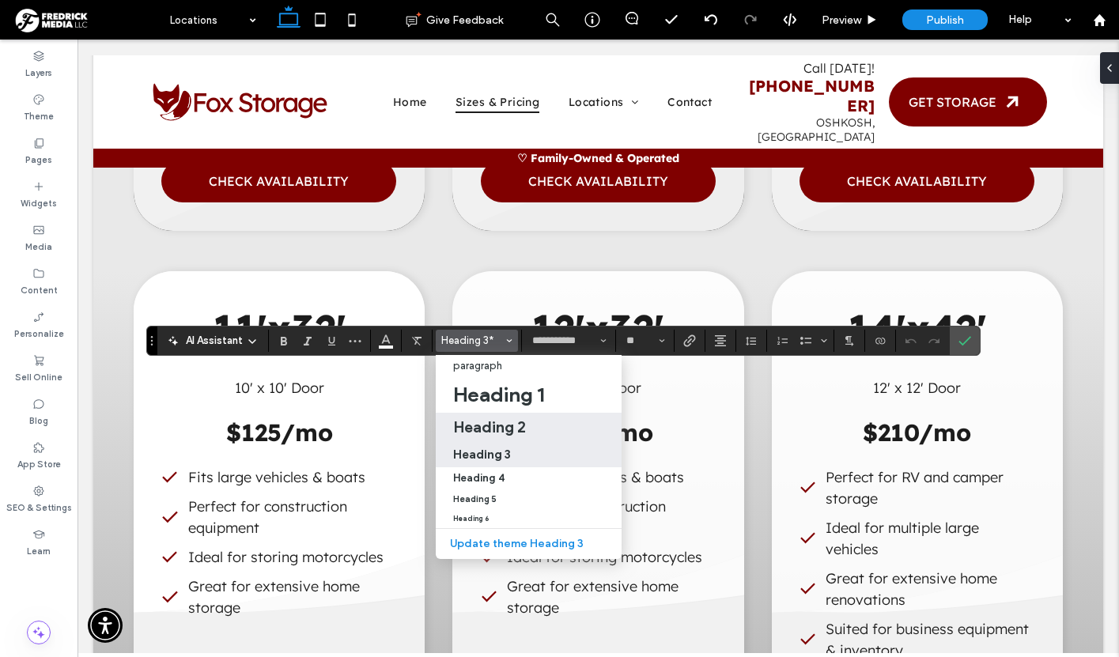
click at [498, 429] on h2 "Heading 2" at bounding box center [489, 427] width 73 height 19
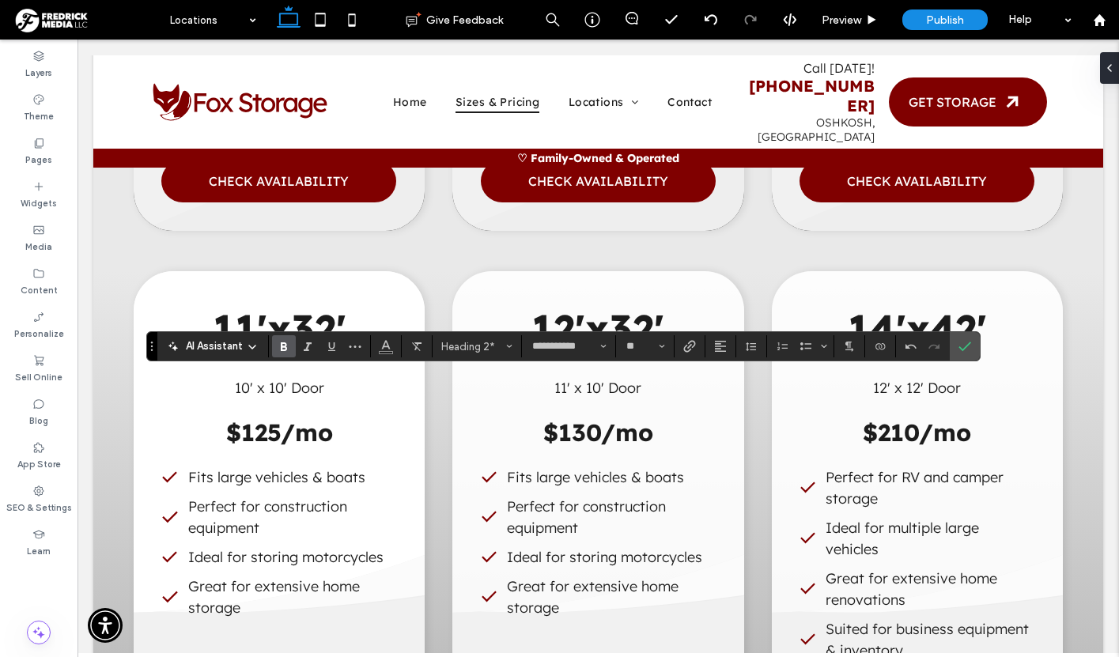
type input "**"
click at [721, 351] on use "Alignment" at bounding box center [720, 346] width 11 height 11
click at [729, 398] on use "ui.textEditor.alignment.center" at bounding box center [732, 395] width 11 height 11
click at [387, 354] on span "Color" at bounding box center [386, 345] width 13 height 21
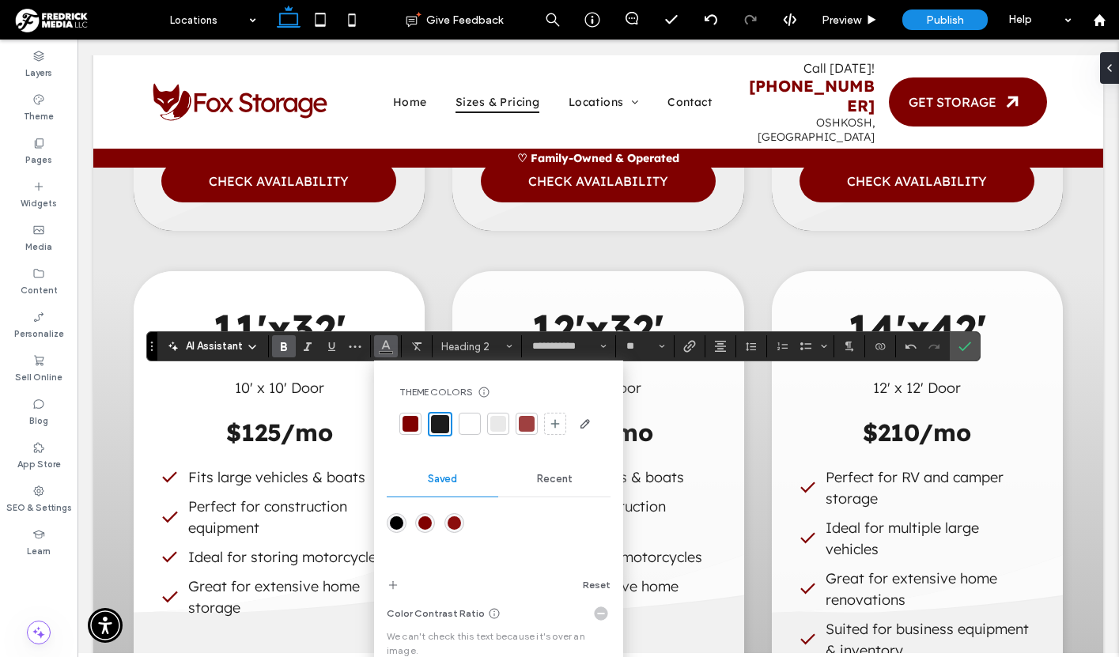
click at [471, 426] on div at bounding box center [470, 424] width 16 height 16
click at [967, 343] on icon "Confirm" at bounding box center [965, 346] width 13 height 13
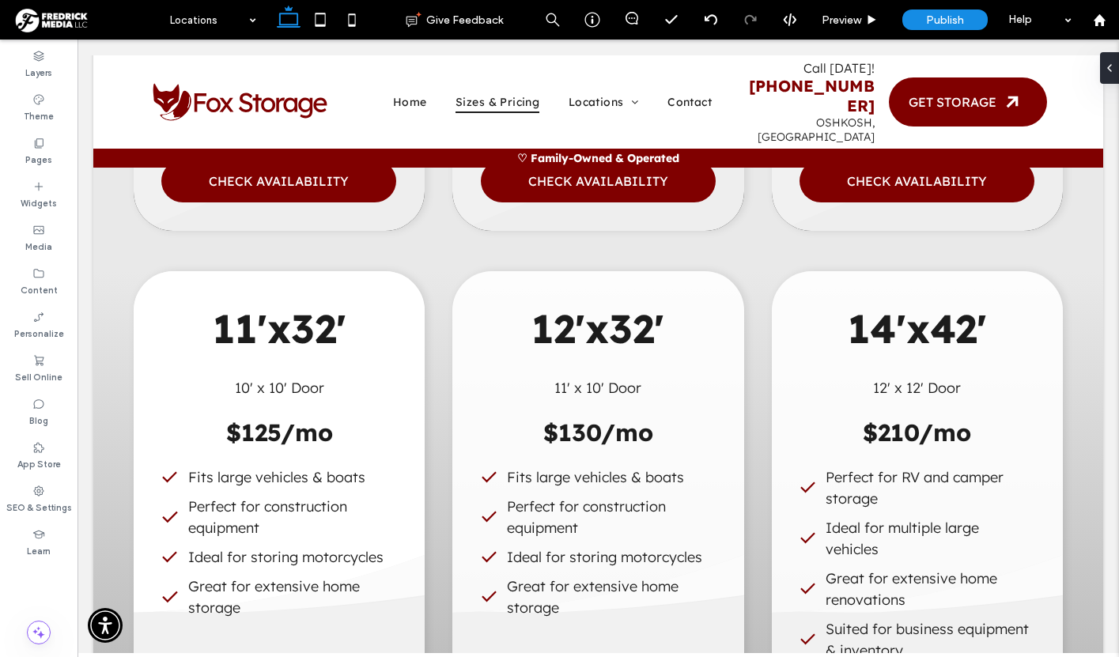
type input "**"
type input "****"
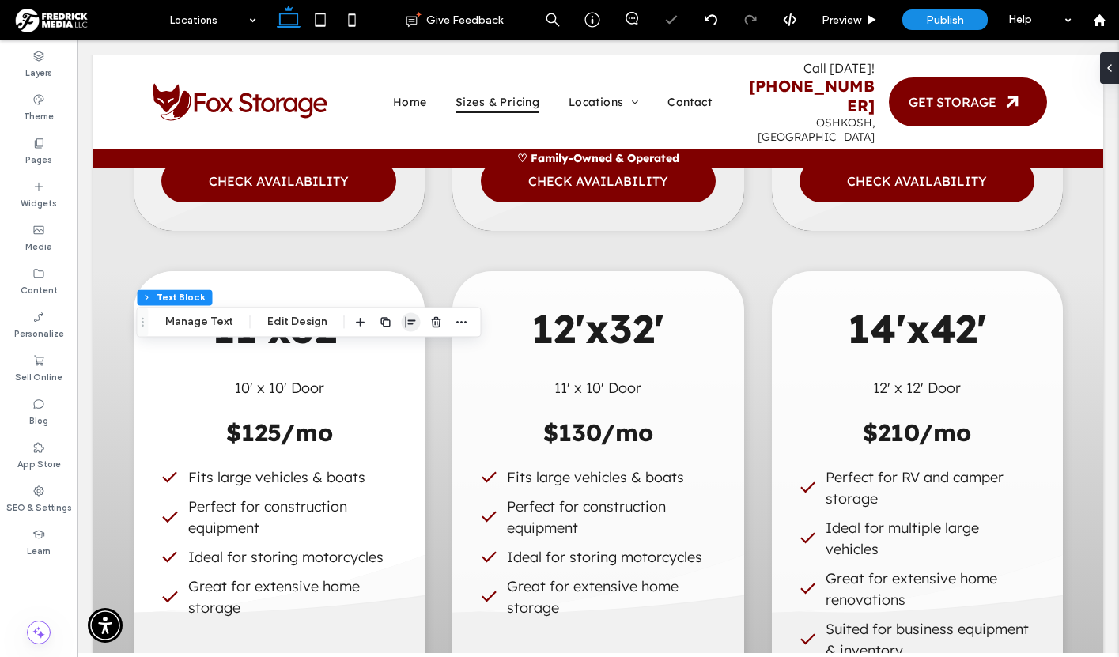
click at [402, 322] on span "button" at bounding box center [411, 321] width 19 height 19
click at [391, 354] on use "center" at bounding box center [395, 352] width 9 height 11
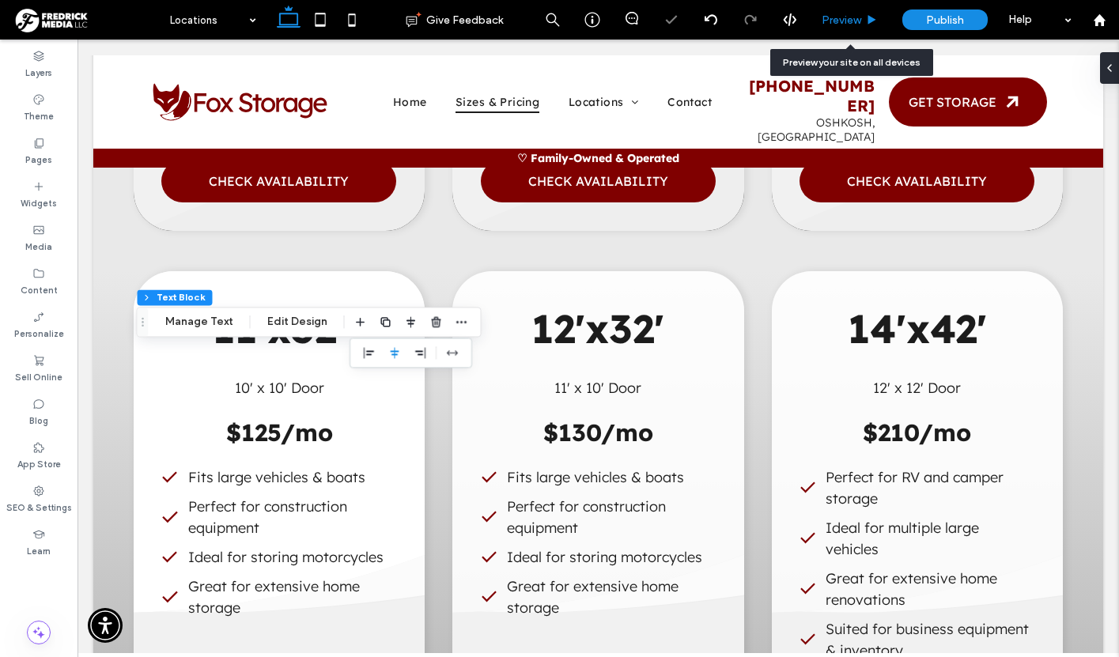
click at [850, 22] on span "Preview" at bounding box center [842, 19] width 40 height 13
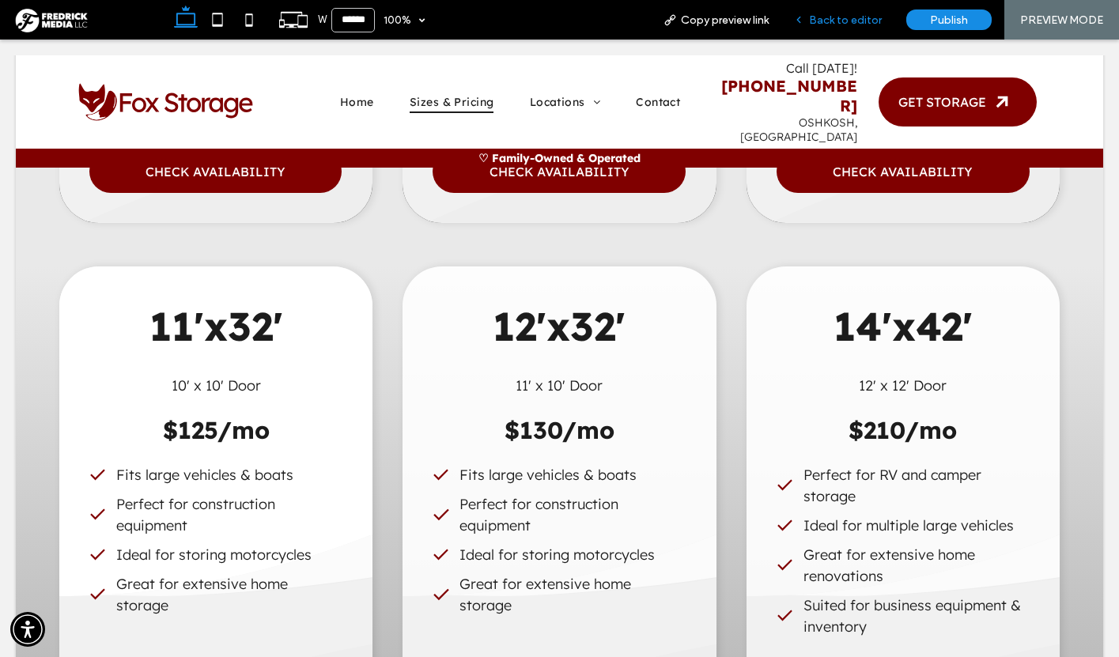
click at [851, 18] on span "Back to editor" at bounding box center [845, 19] width 73 height 13
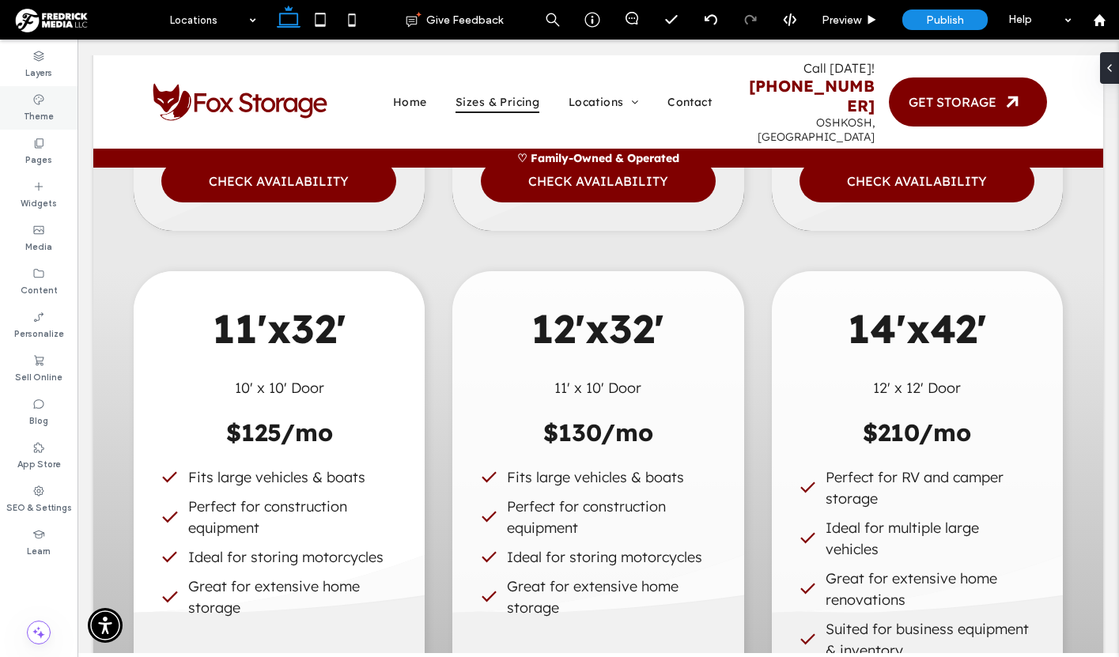
click at [37, 104] on icon at bounding box center [38, 99] width 13 height 13
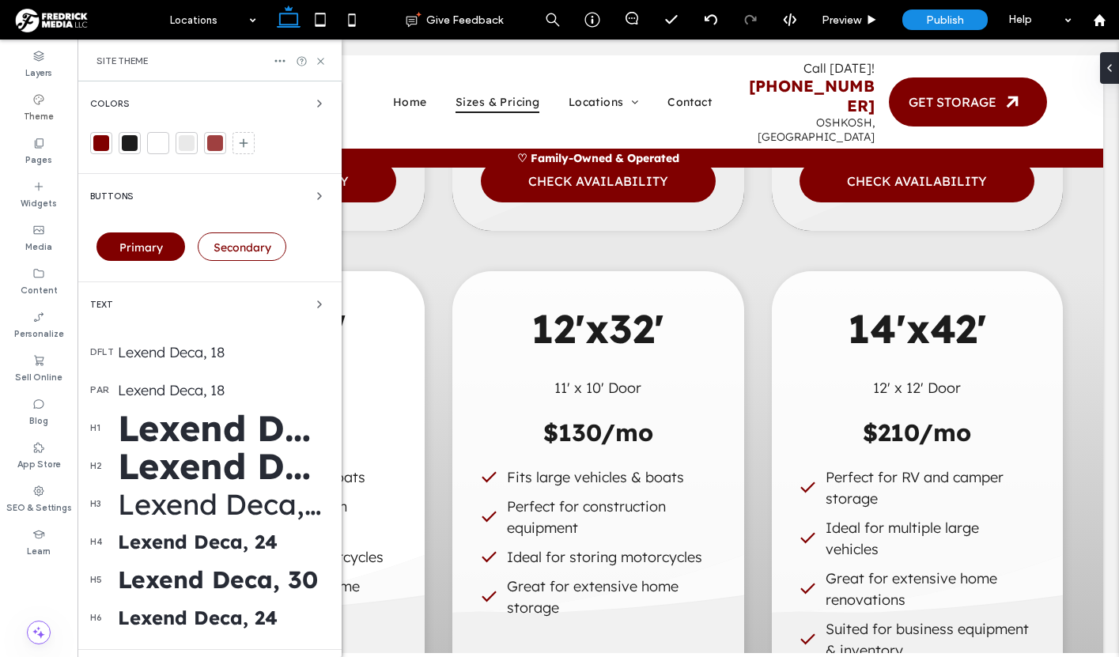
click at [100, 146] on div at bounding box center [101, 143] width 16 height 16
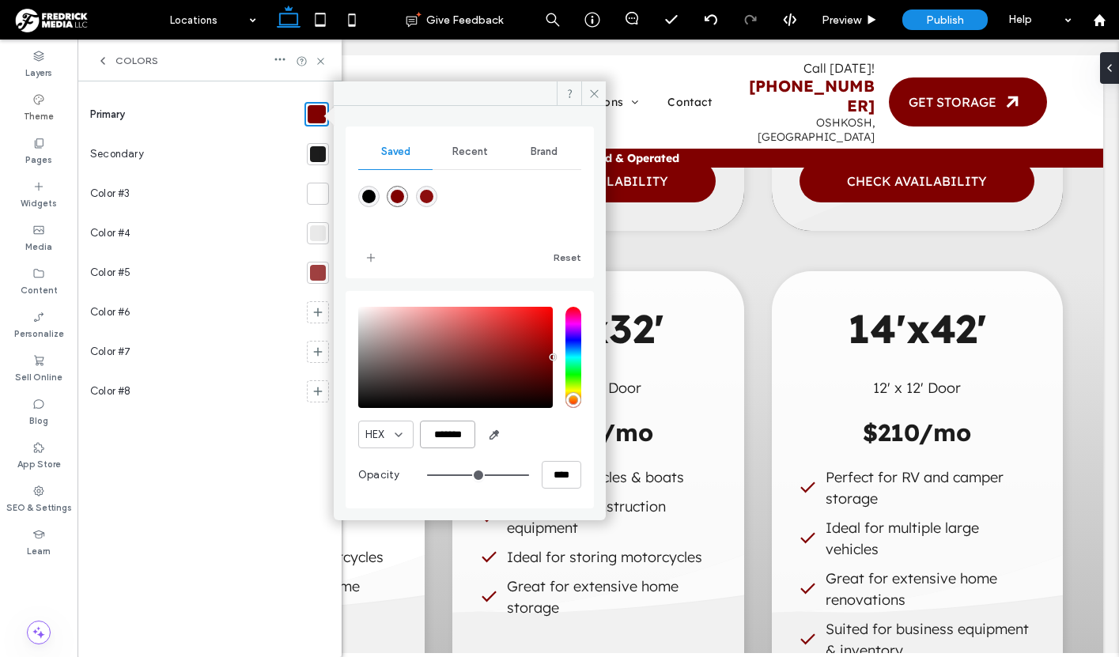
click at [447, 433] on input "*******" at bounding box center [447, 435] width 55 height 28
click at [591, 97] on icon at bounding box center [595, 94] width 12 height 12
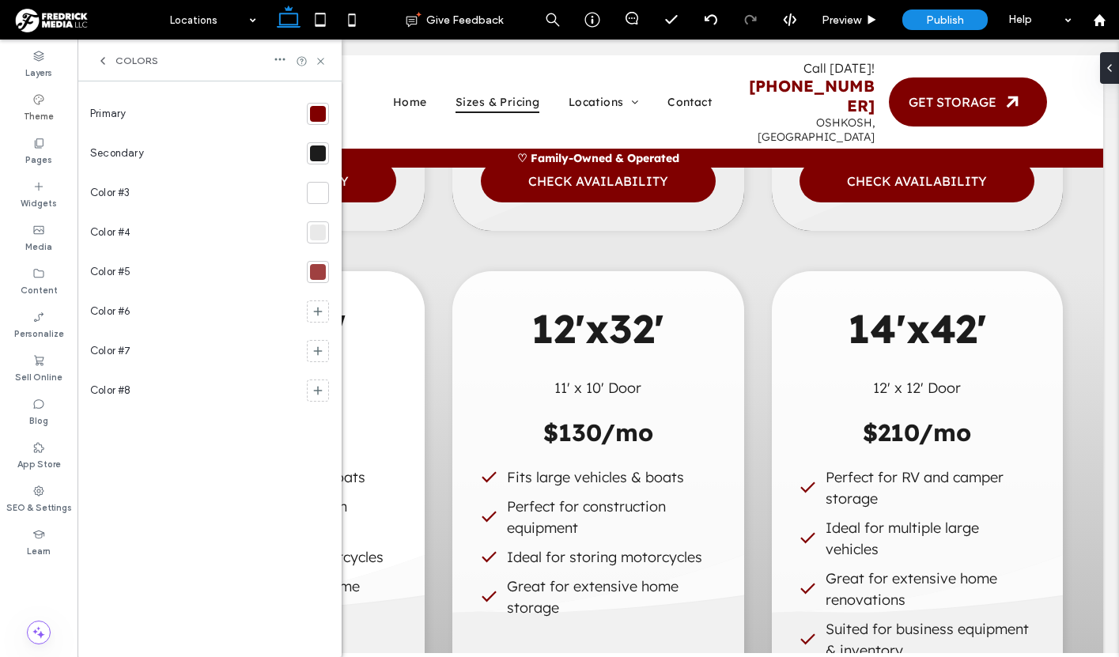
click at [316, 150] on div at bounding box center [318, 154] width 16 height 16
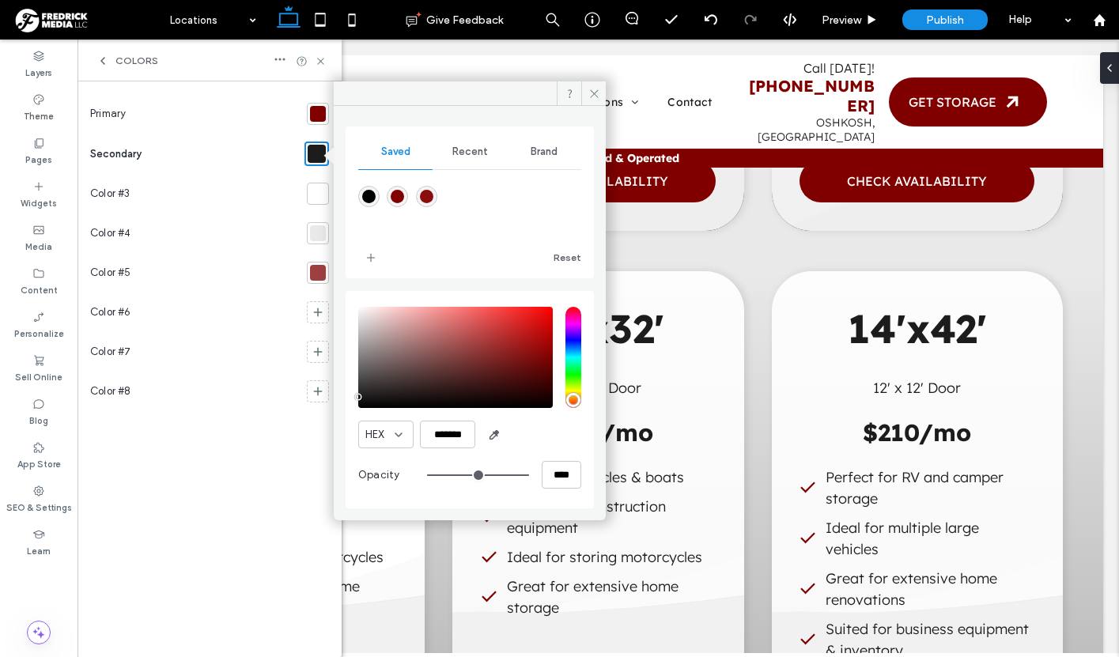
click at [315, 114] on div at bounding box center [318, 114] width 16 height 16
click at [591, 88] on icon at bounding box center [595, 94] width 12 height 12
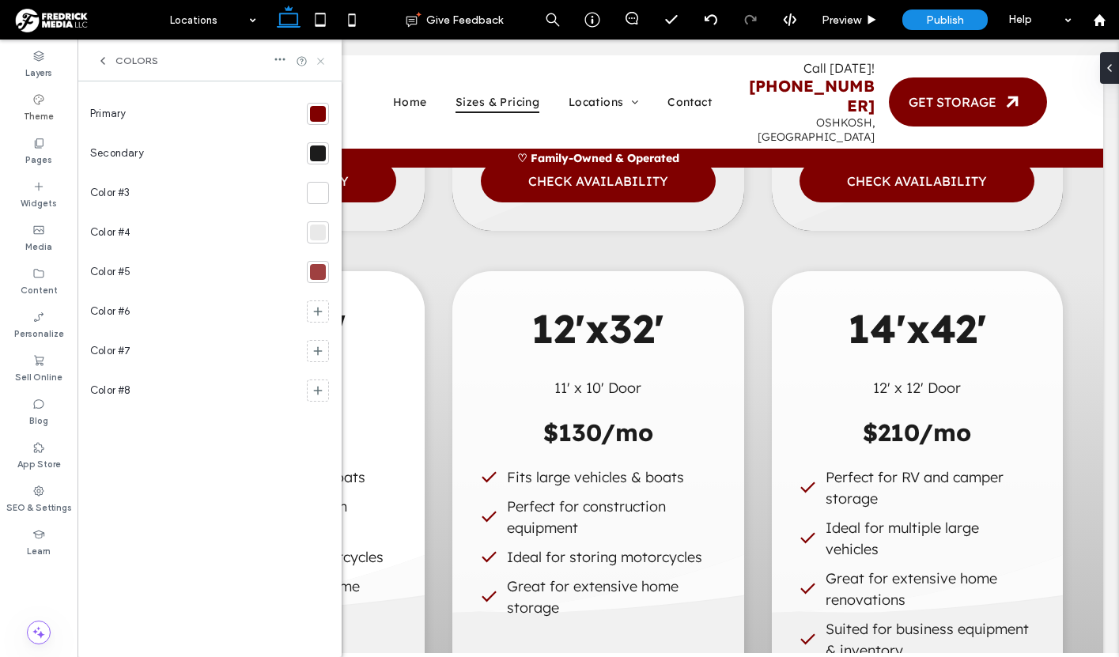
click at [320, 61] on use at bounding box center [320, 61] width 6 height 6
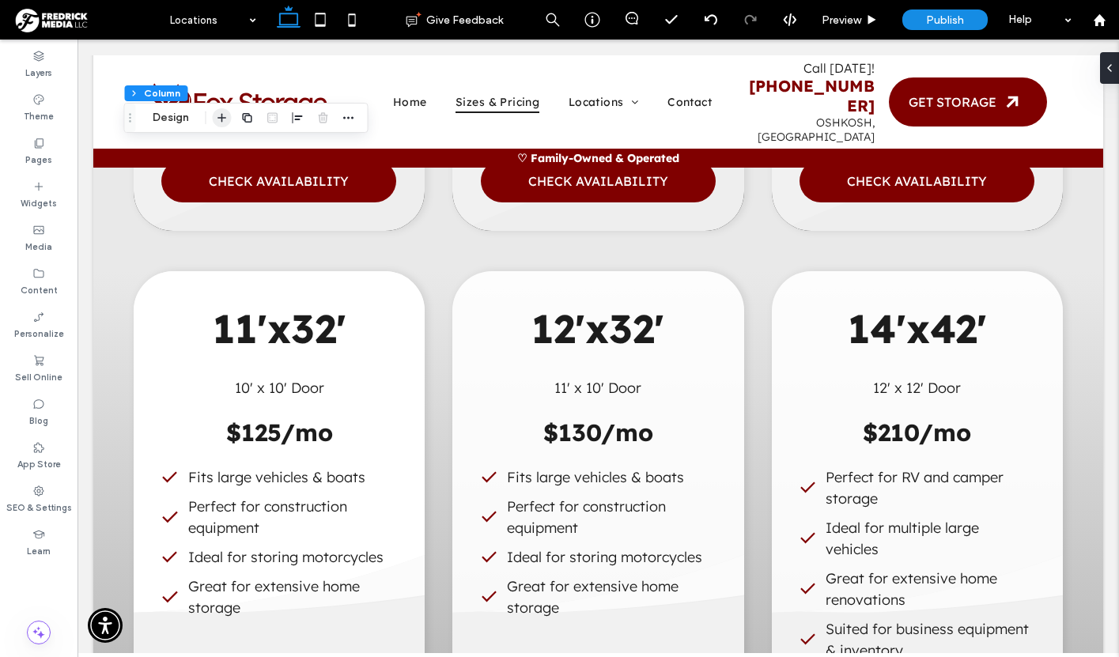
click at [221, 114] on use "button" at bounding box center [222, 118] width 9 height 9
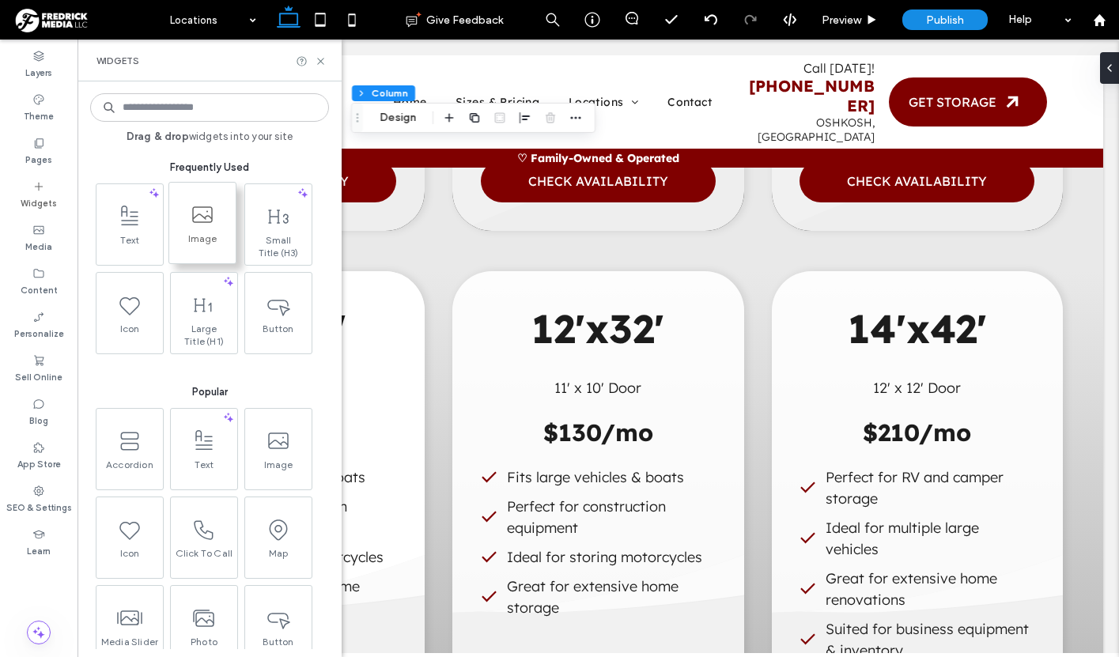
click at [208, 246] on span "Image" at bounding box center [202, 244] width 66 height 22
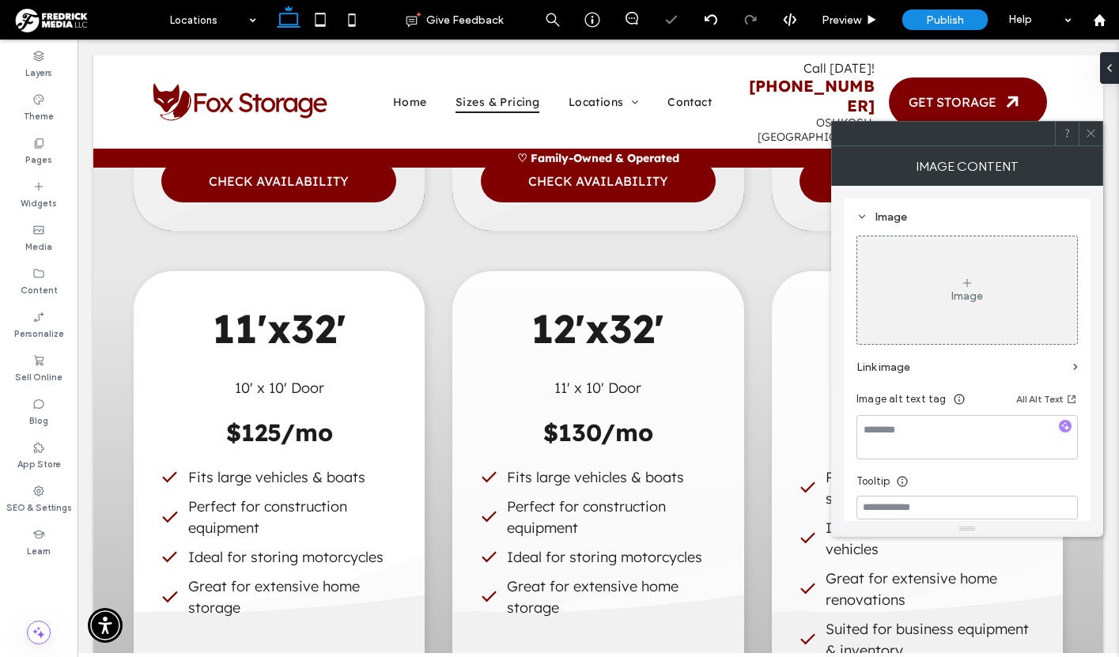
type input "**"
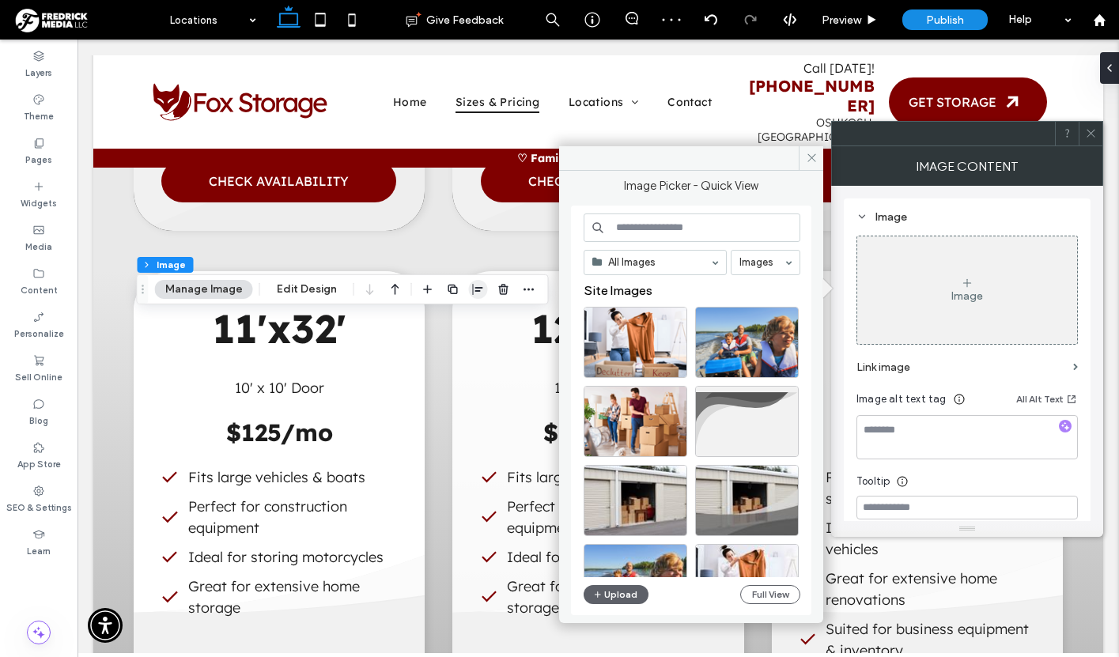
click at [475, 293] on icon "button" at bounding box center [478, 289] width 13 height 13
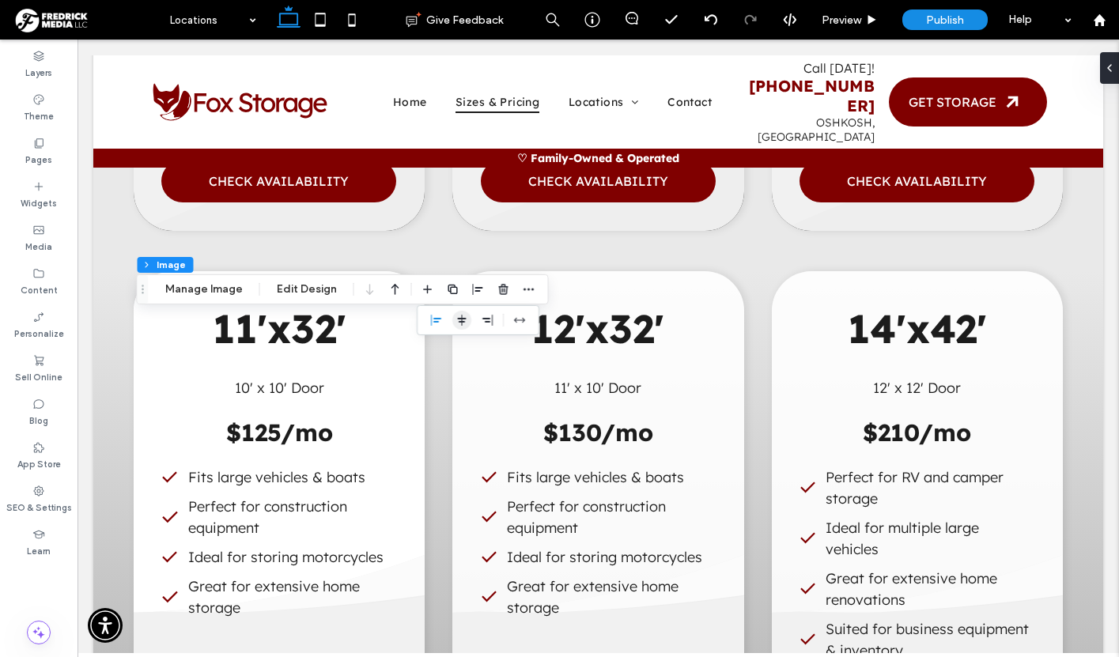
click at [458, 321] on use "center" at bounding box center [462, 320] width 9 height 11
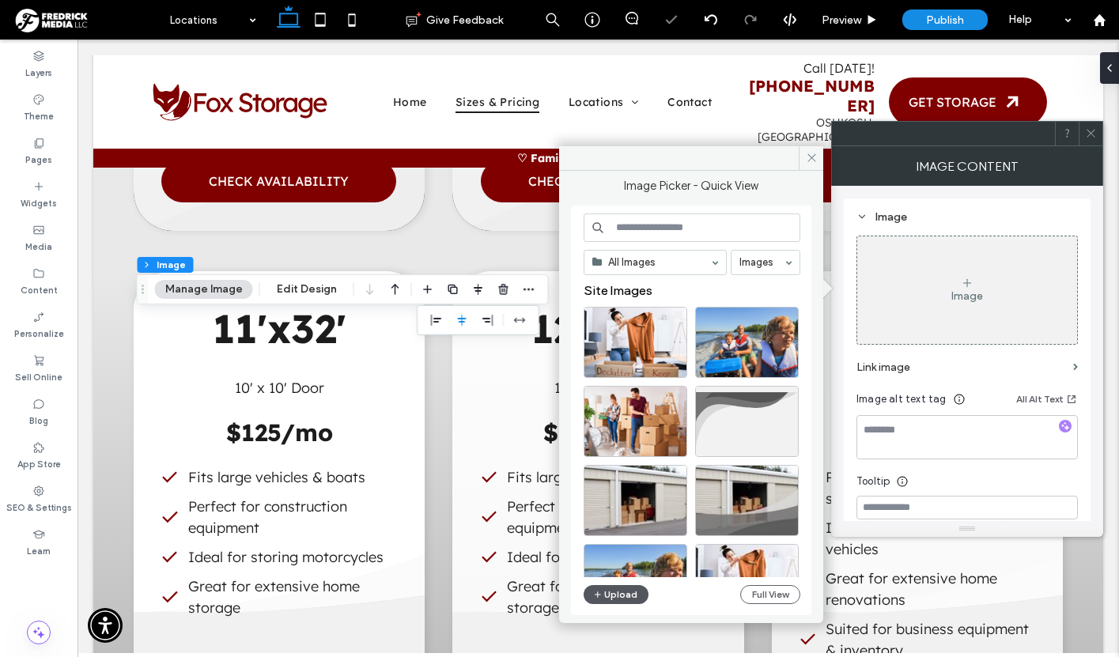
click at [619, 601] on button "Upload" at bounding box center [616, 594] width 65 height 19
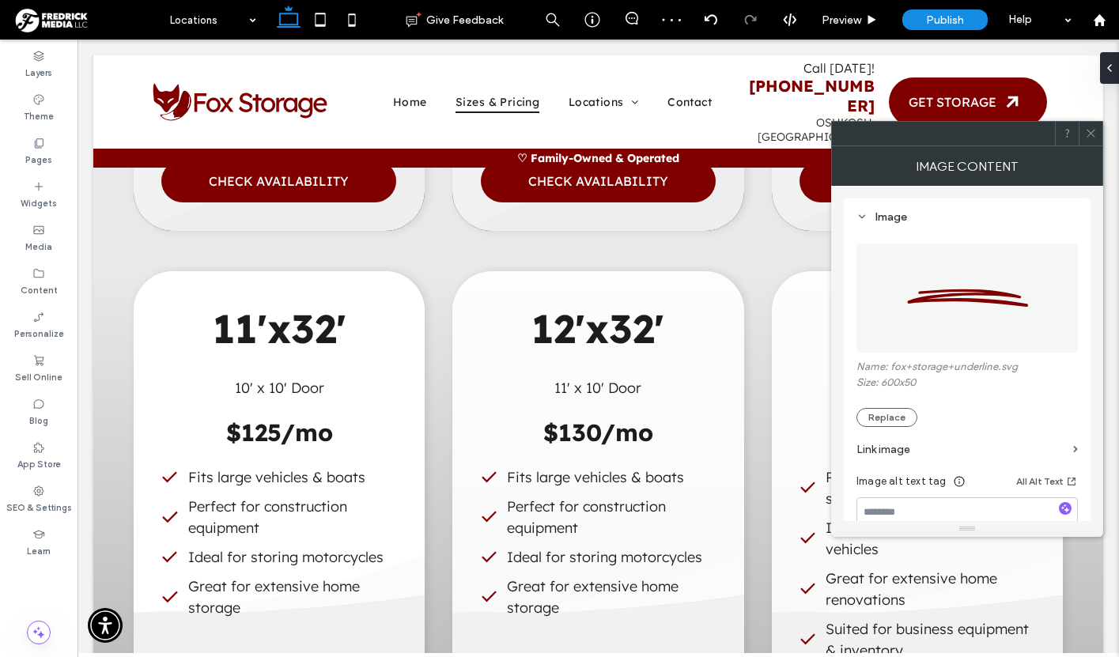
type input "***"
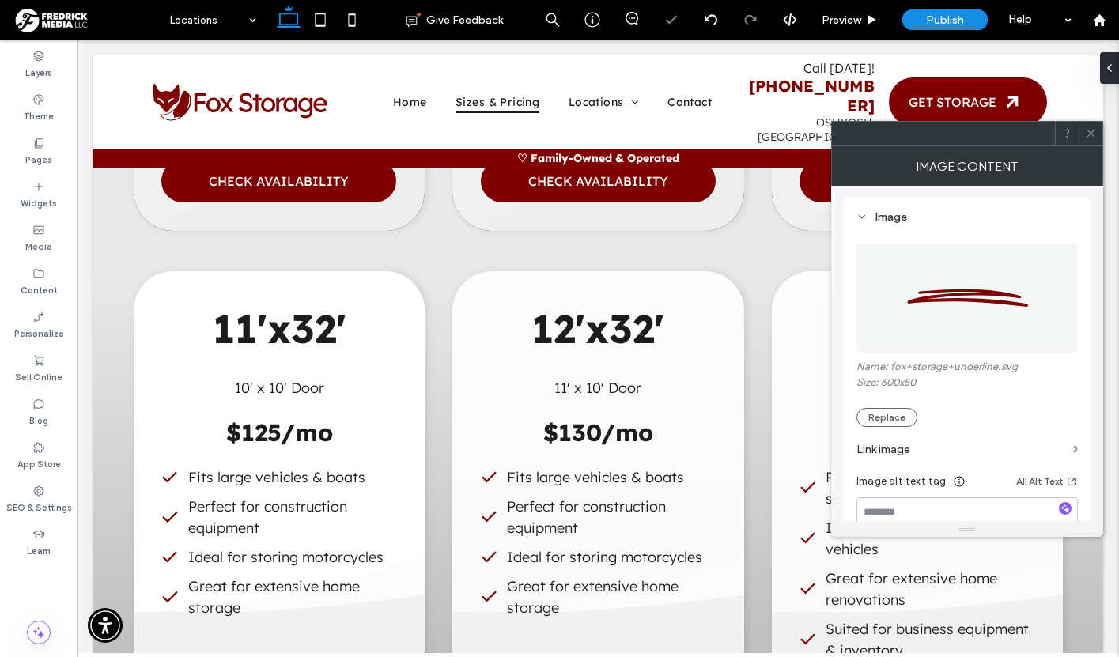
type input "***"
click at [1093, 130] on icon at bounding box center [1091, 133] width 12 height 12
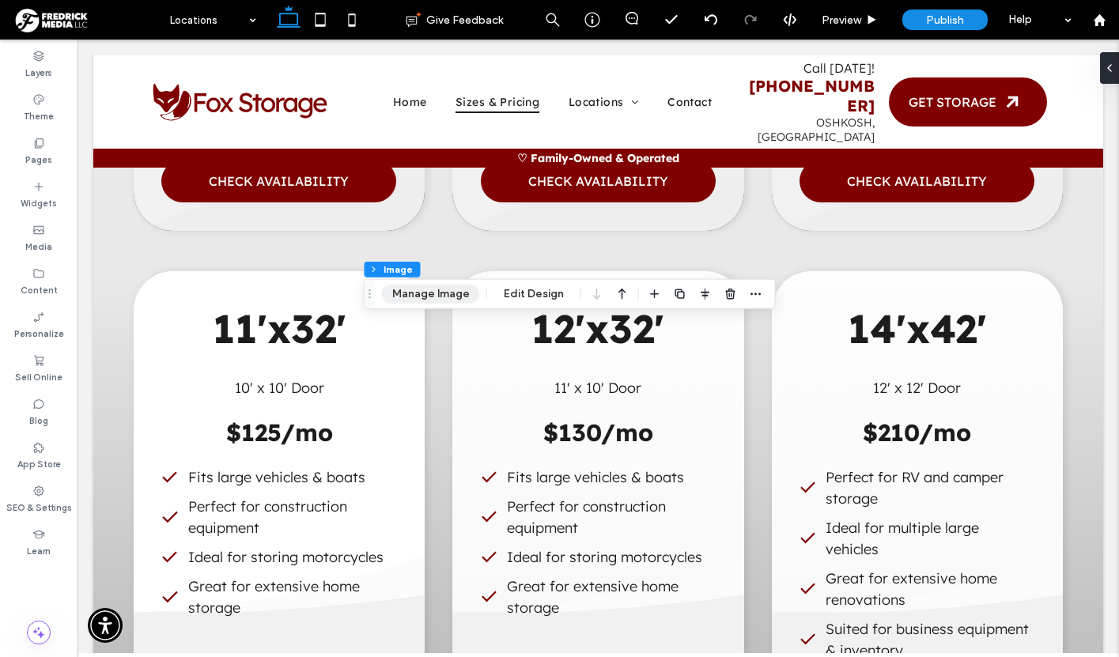
click at [445, 302] on button "Manage Image" at bounding box center [431, 294] width 98 height 19
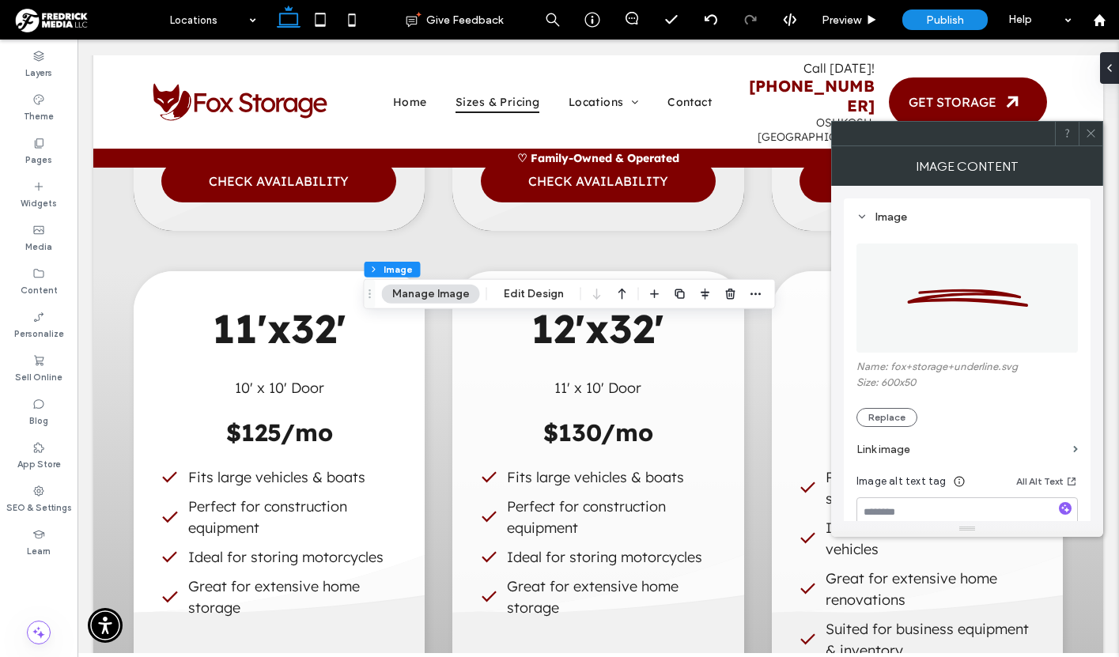
click at [948, 302] on img at bounding box center [968, 298] width 223 height 109
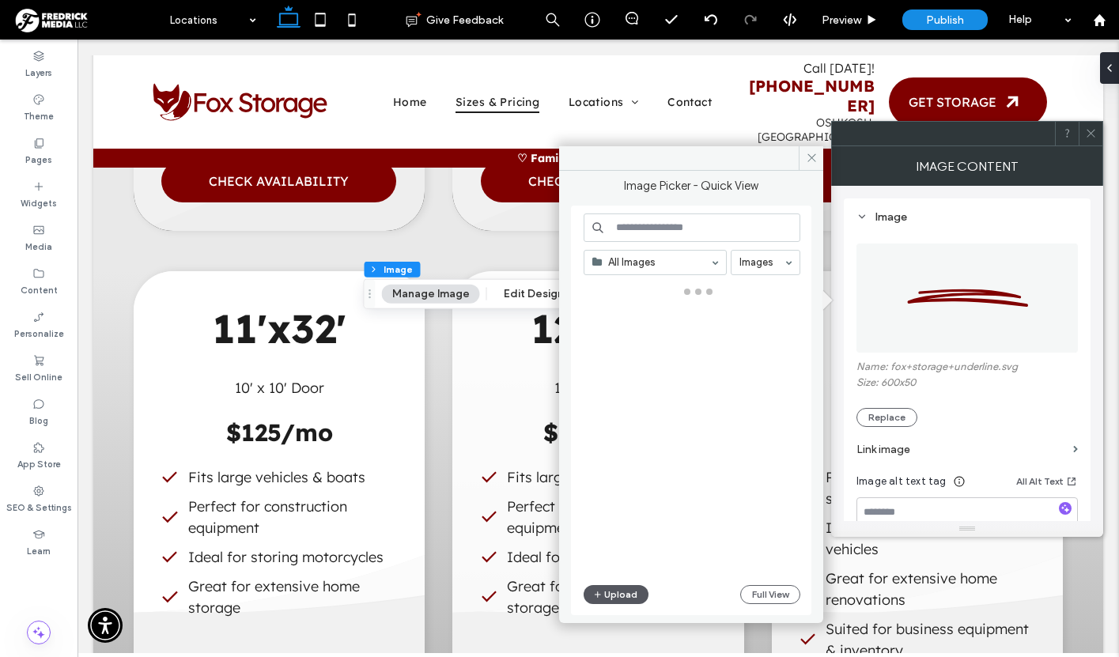
click at [615, 600] on button "Upload" at bounding box center [616, 594] width 65 height 19
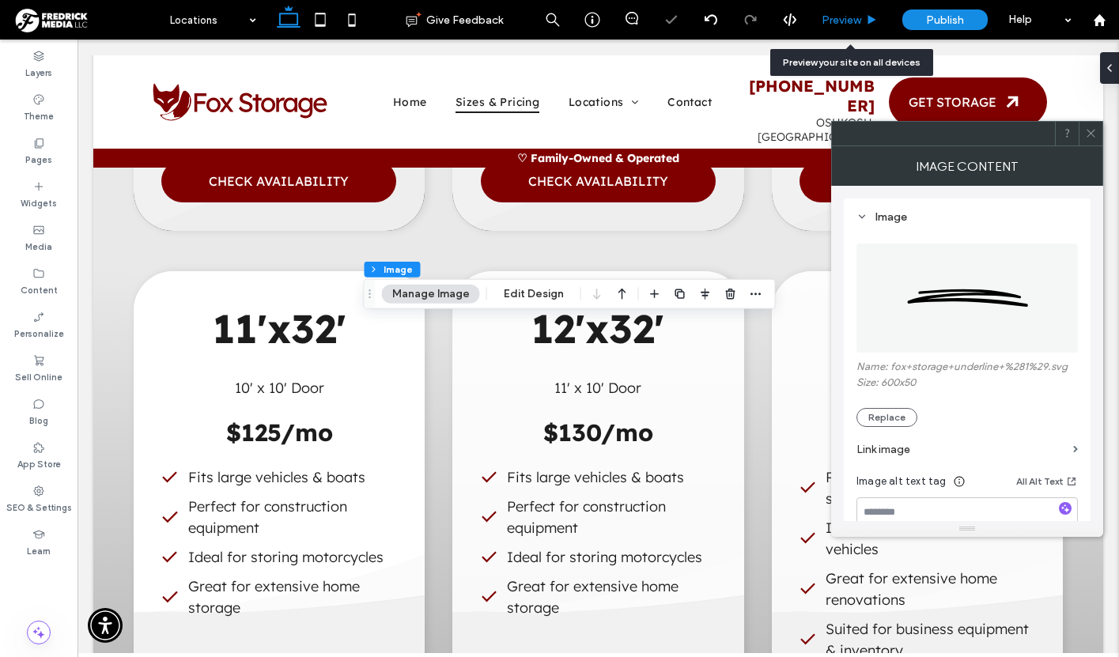
click at [840, 30] on div "Preview" at bounding box center [850, 20] width 81 height 40
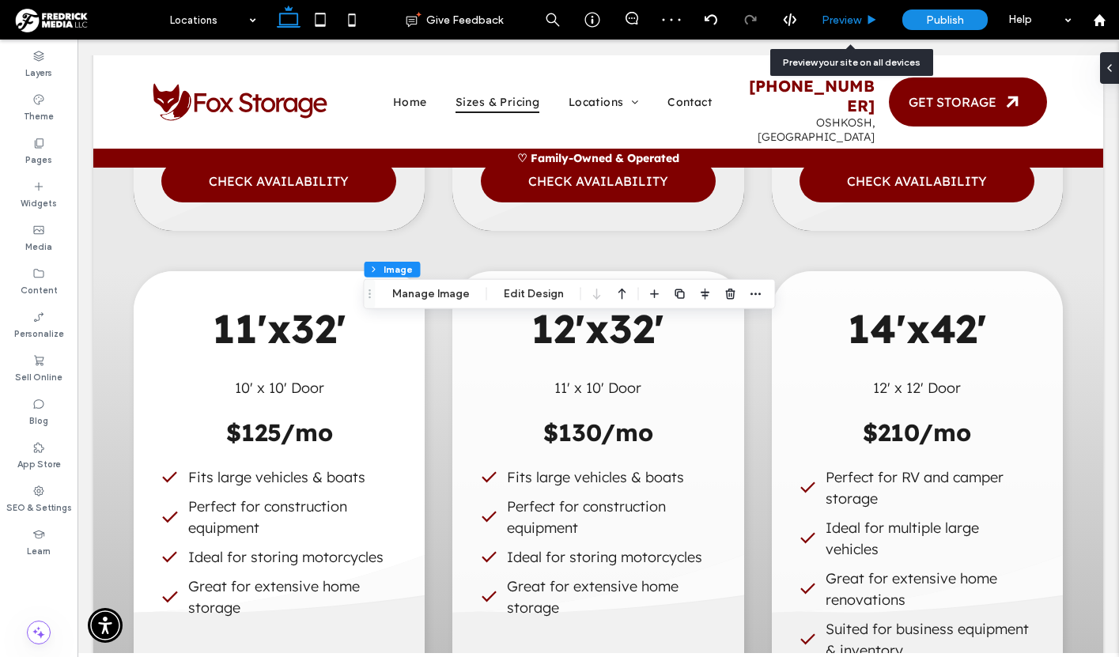
click at [843, 18] on span "Preview" at bounding box center [842, 19] width 40 height 13
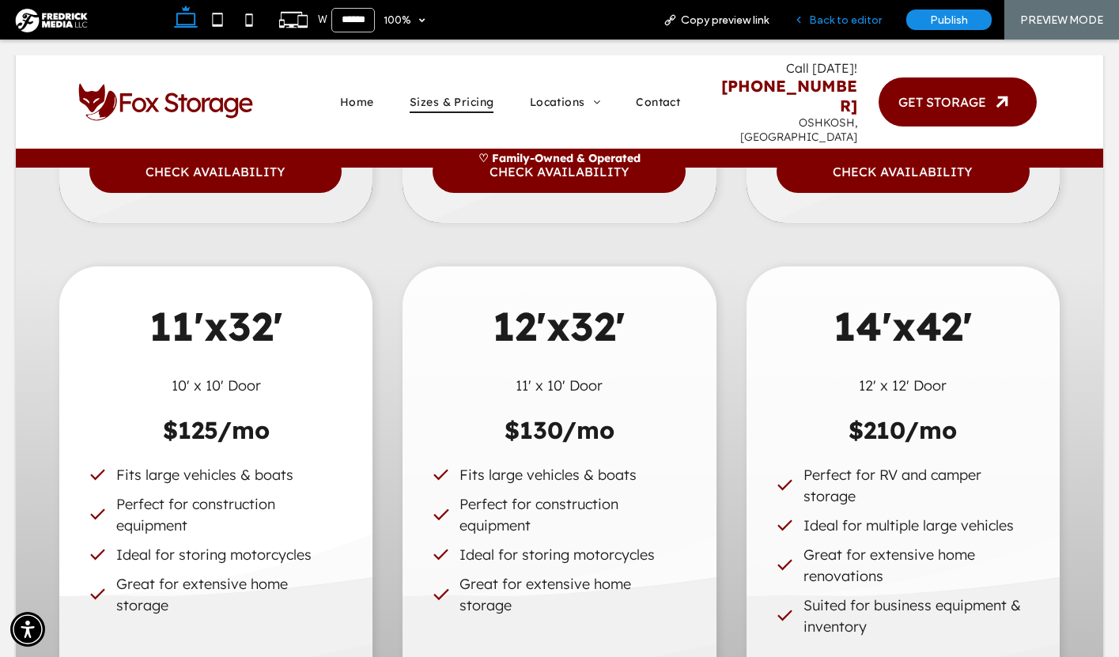
click at [832, 16] on span "Back to editor" at bounding box center [845, 19] width 73 height 13
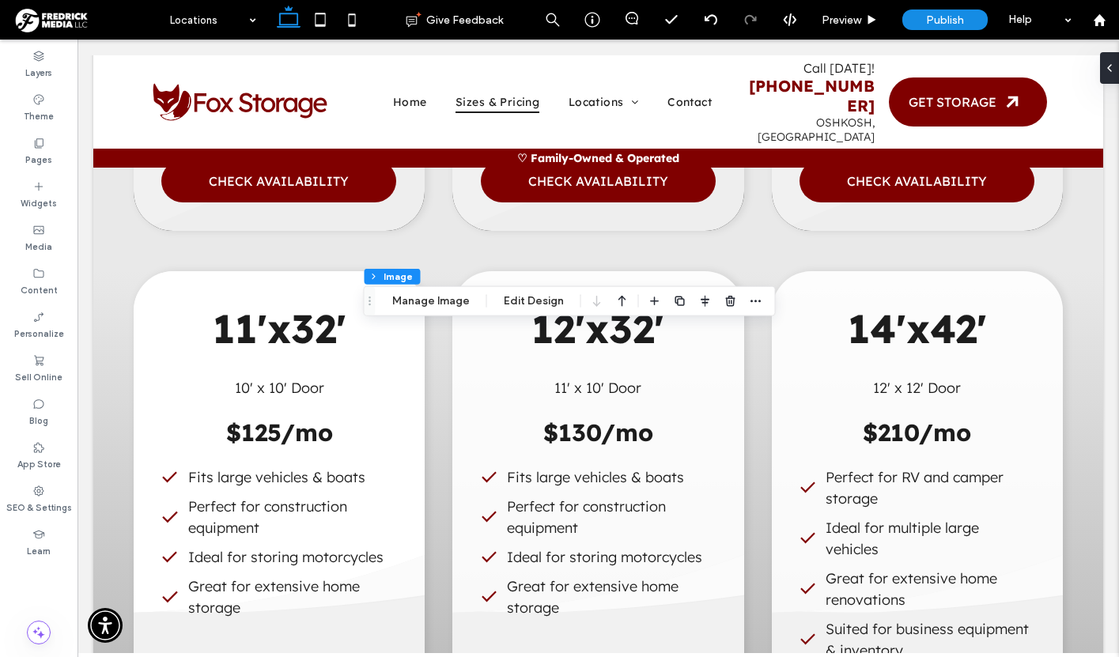
type input "**"
click at [416, 290] on div "Footer Section Column Image Manage Image Edit Design" at bounding box center [570, 301] width 412 height 30
click at [457, 301] on button "Manage Image" at bounding box center [431, 301] width 98 height 19
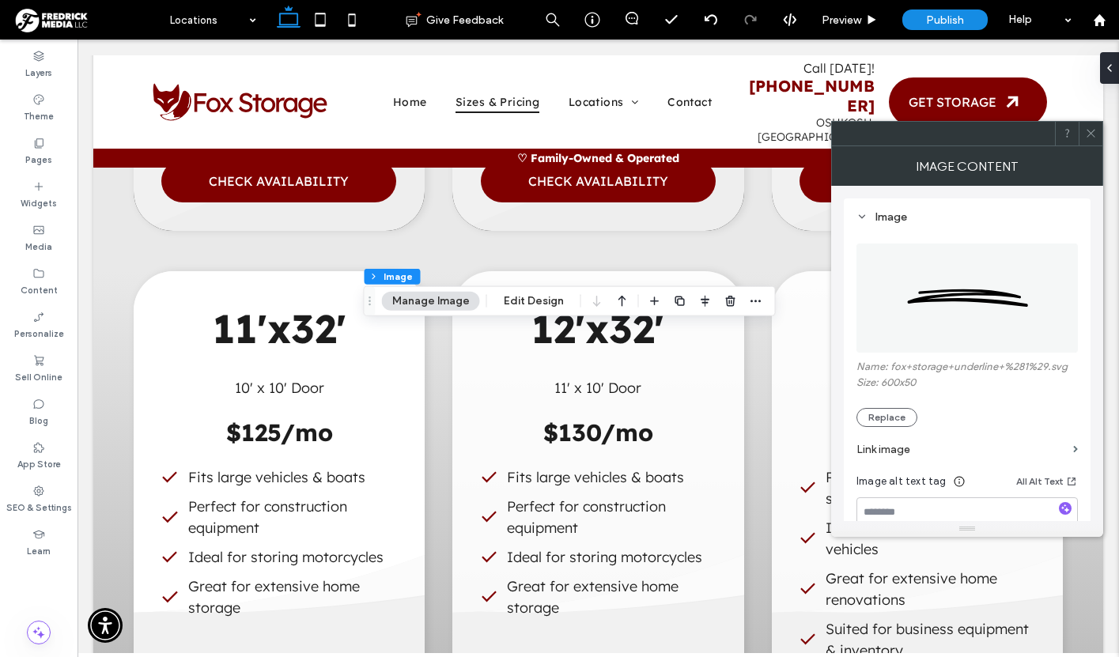
click at [918, 292] on img at bounding box center [968, 298] width 223 height 109
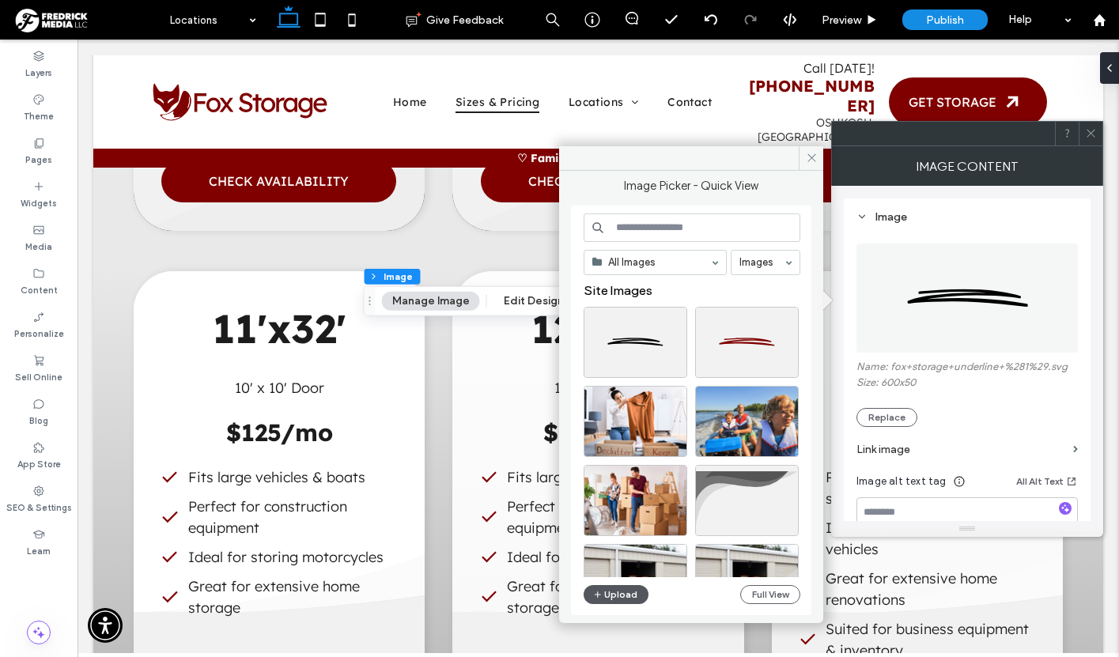
click at [618, 592] on button "Upload" at bounding box center [616, 594] width 65 height 19
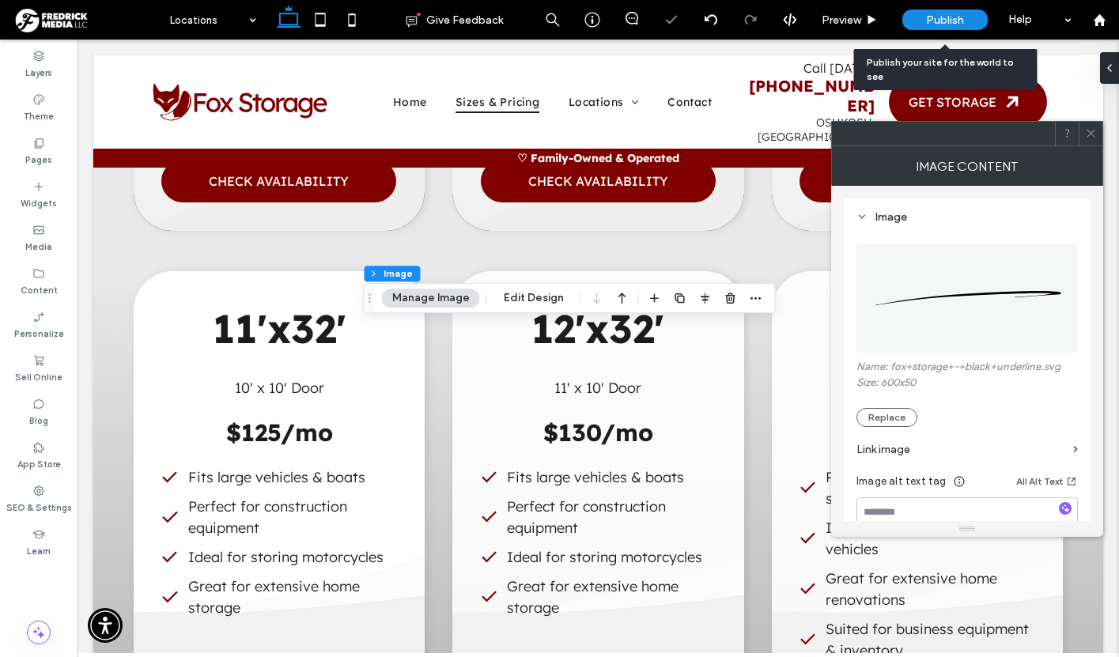
click at [947, 9] on div "Publish" at bounding box center [945, 20] width 85 height 40
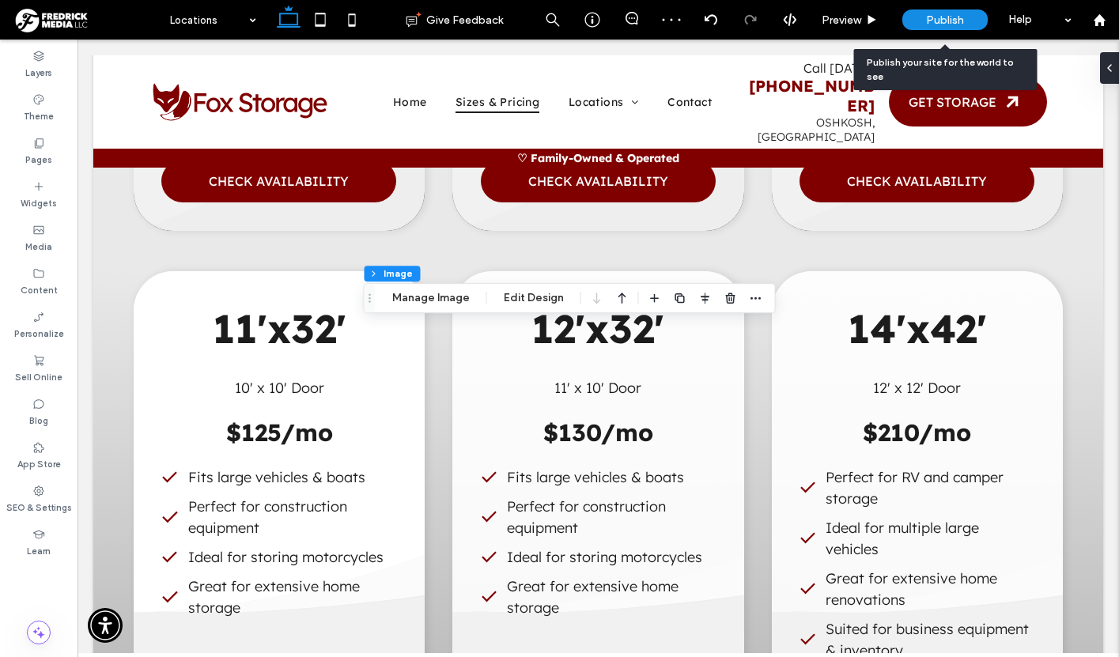
click at [947, 18] on span "Publish" at bounding box center [945, 19] width 38 height 13
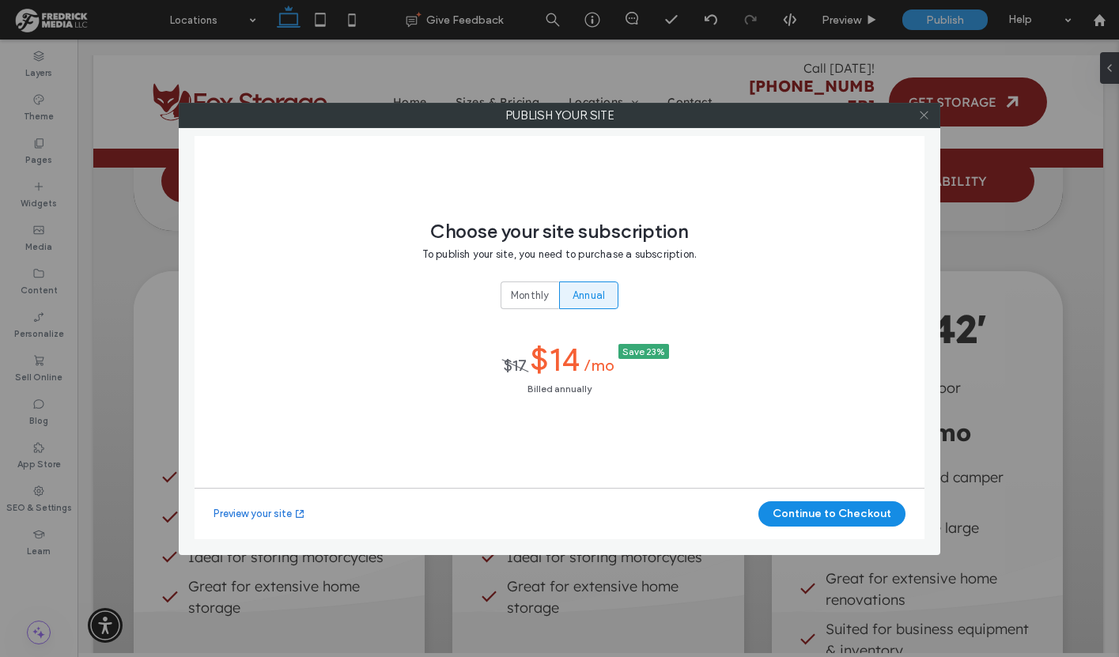
click at [927, 114] on icon at bounding box center [924, 115] width 12 height 12
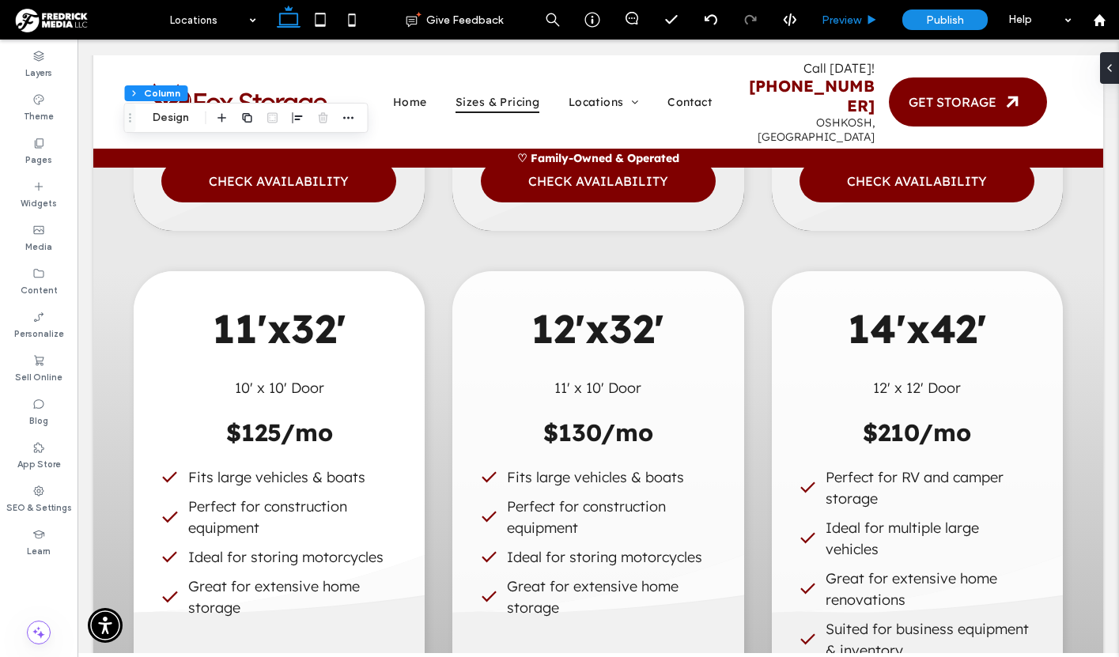
click at [842, 22] on span "Preview" at bounding box center [842, 19] width 40 height 13
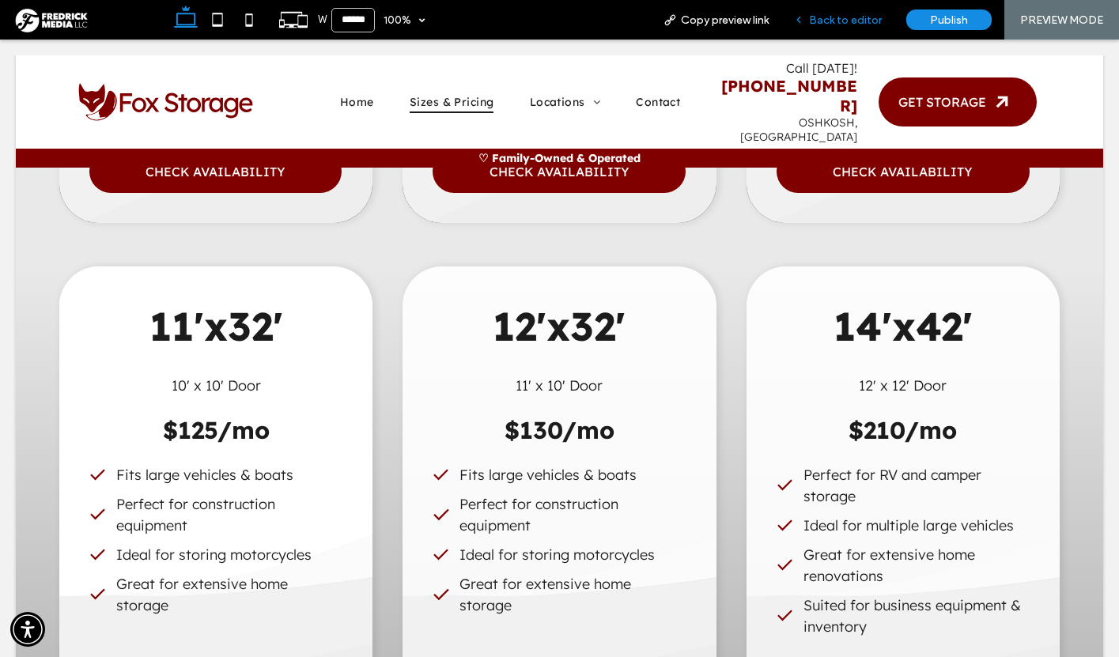
click at [857, 20] on span "Back to editor" at bounding box center [845, 19] width 73 height 13
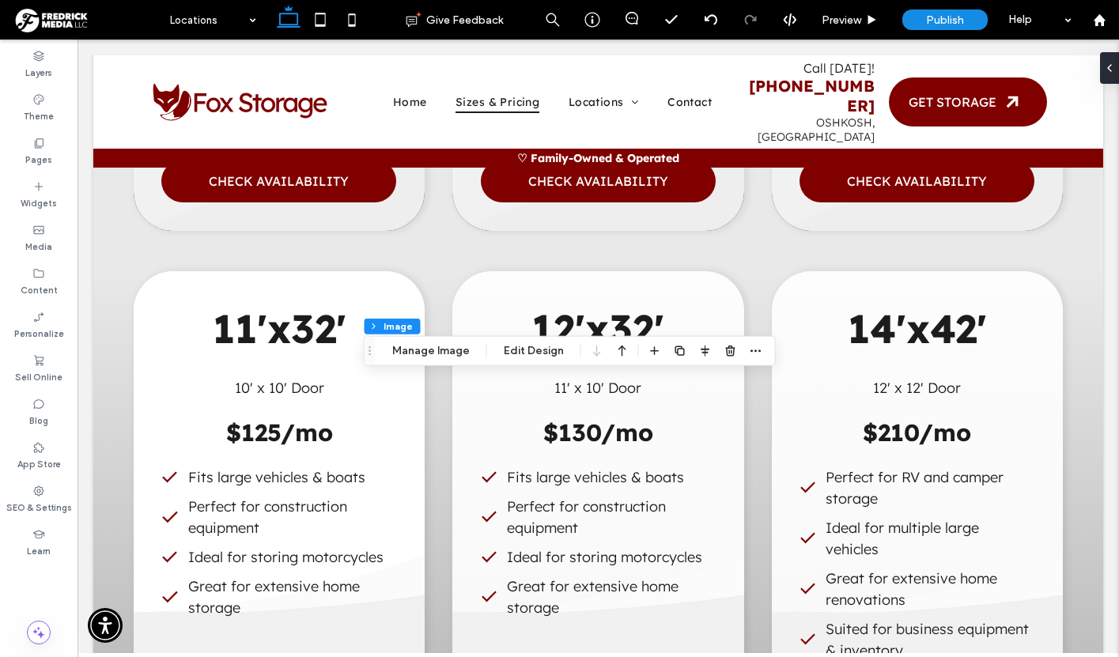
type input "**"
click at [423, 342] on button "Manage Image" at bounding box center [431, 351] width 98 height 19
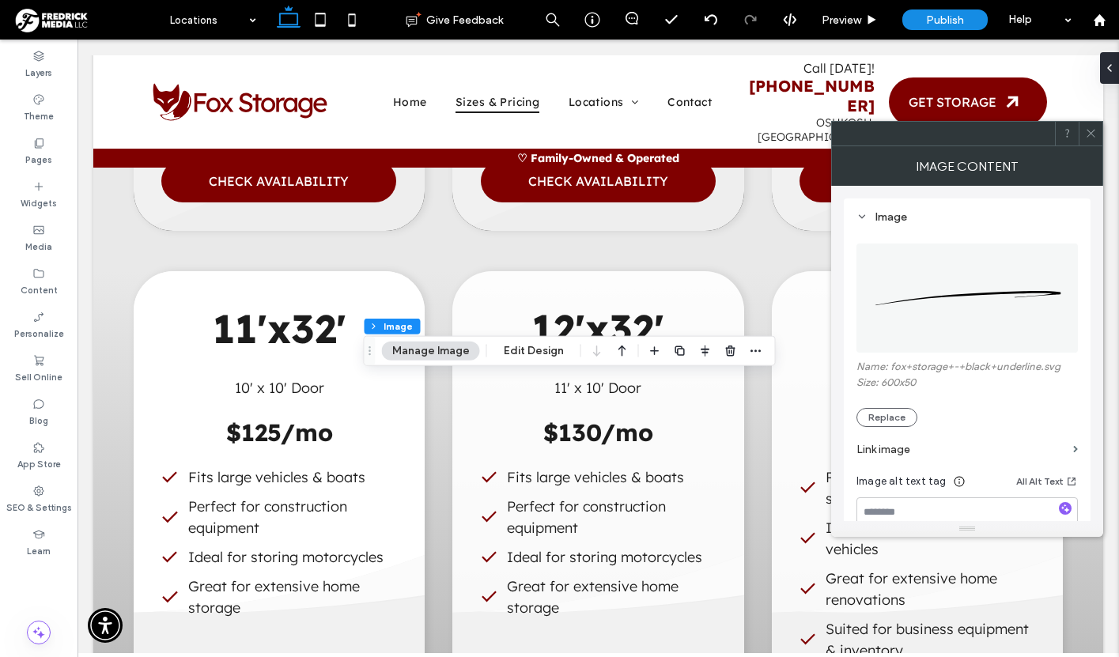
click at [923, 327] on img at bounding box center [968, 298] width 223 height 109
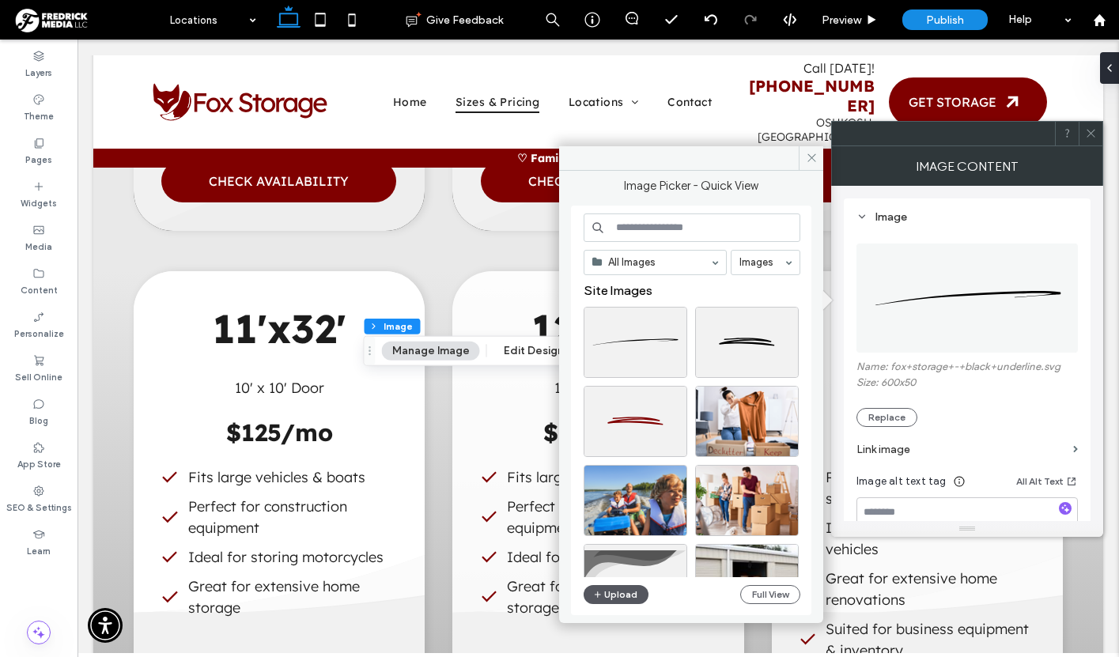
click at [593, 595] on icon "button" at bounding box center [597, 595] width 9 height 13
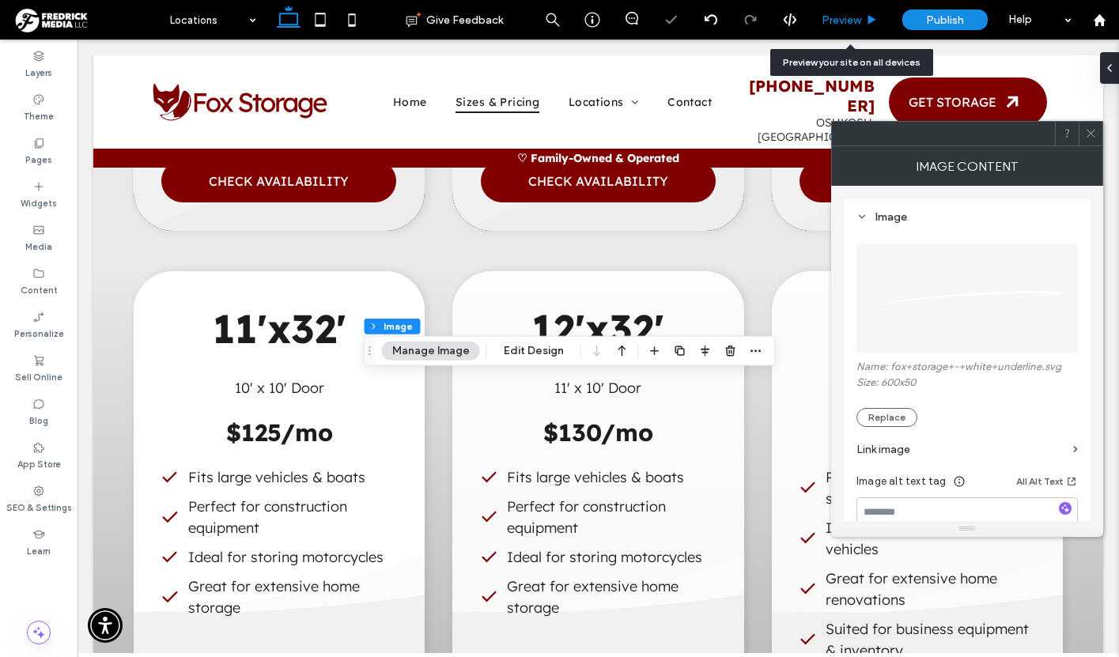
click at [850, 16] on span "Preview" at bounding box center [842, 19] width 40 height 13
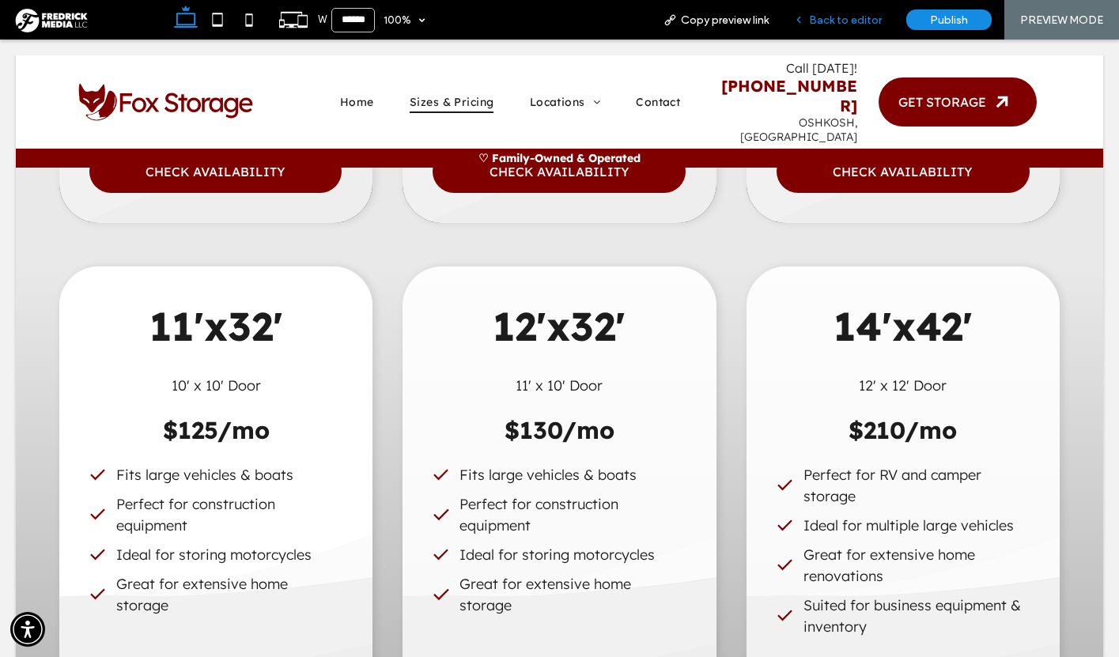
click at [843, 21] on span "Back to editor" at bounding box center [845, 19] width 73 height 13
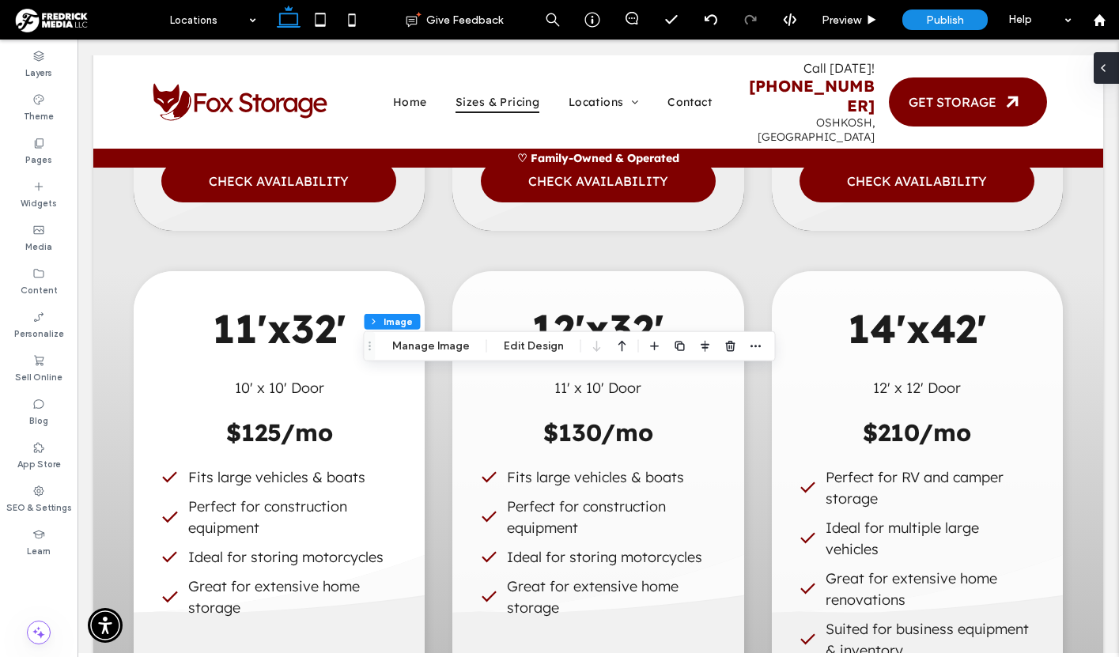
click at [1105, 69] on icon at bounding box center [1103, 68] width 13 height 13
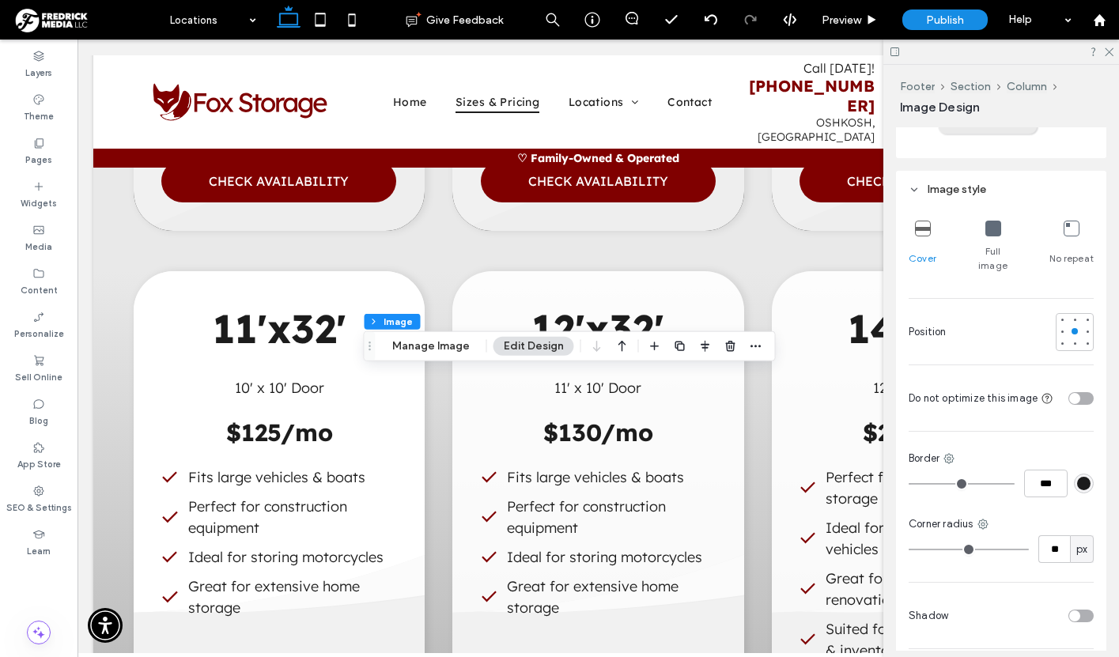
scroll to position [381, 0]
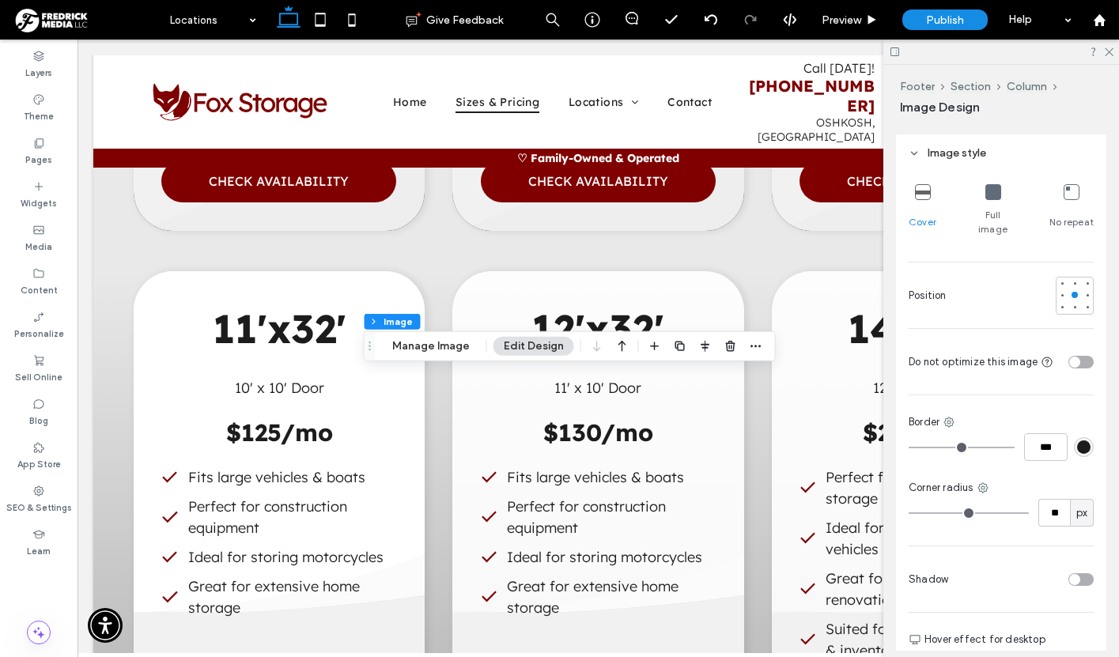
click at [1081, 356] on div "toggle" at bounding box center [1081, 362] width 25 height 13
click at [859, 15] on span "Preview" at bounding box center [842, 19] width 40 height 13
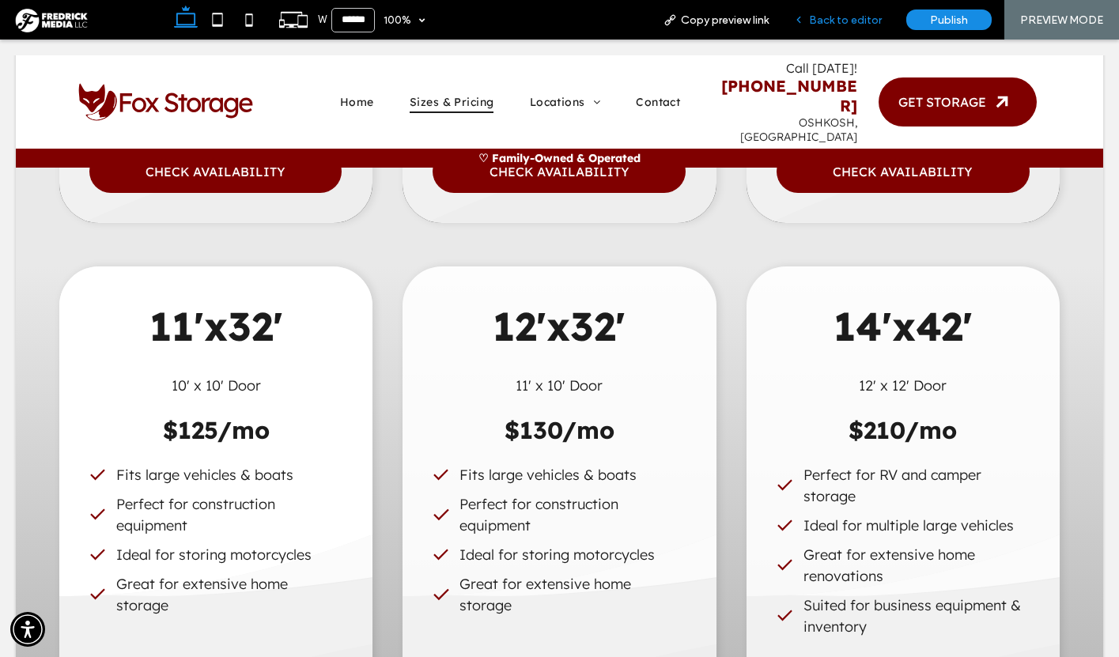
click at [839, 15] on span "Back to editor" at bounding box center [845, 19] width 73 height 13
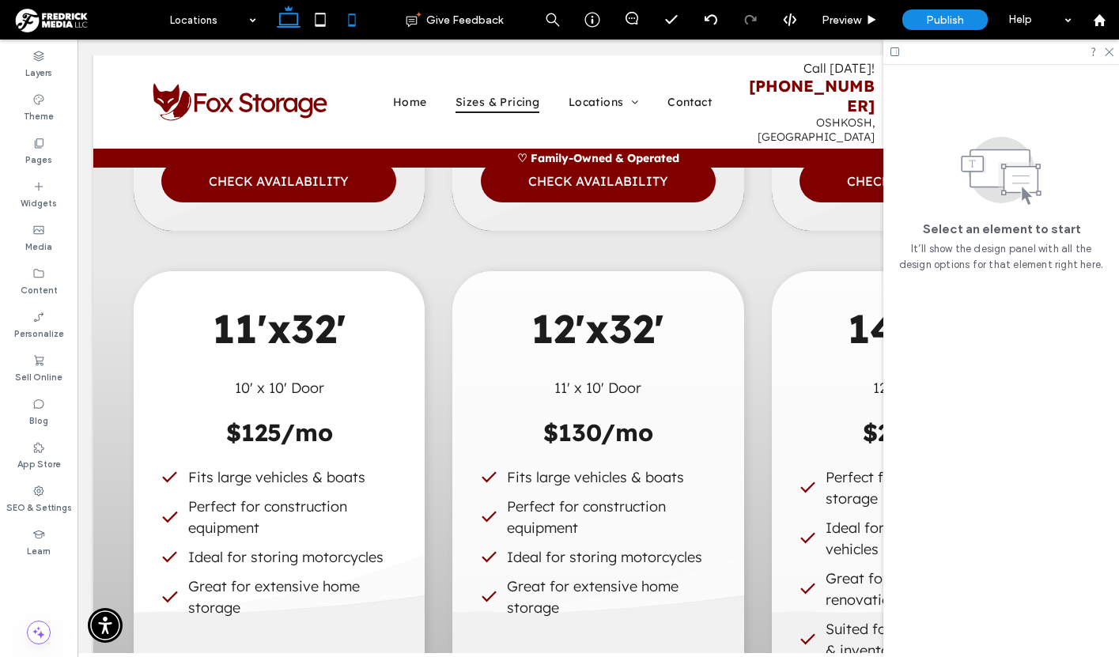
click at [347, 21] on icon at bounding box center [352, 20] width 32 height 32
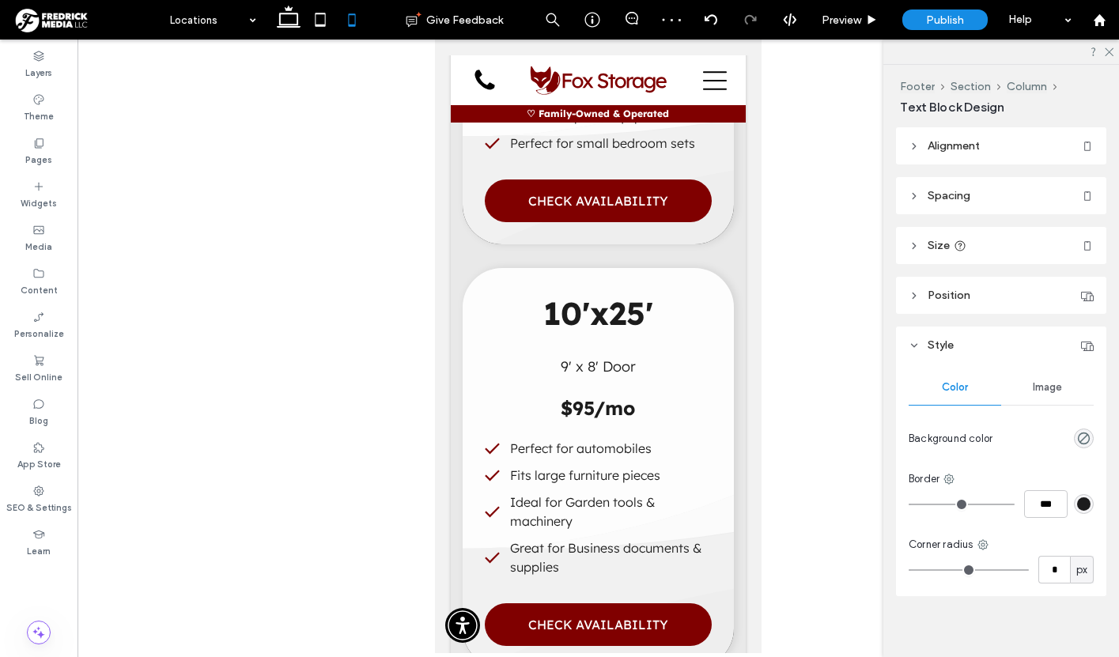
type input "***"
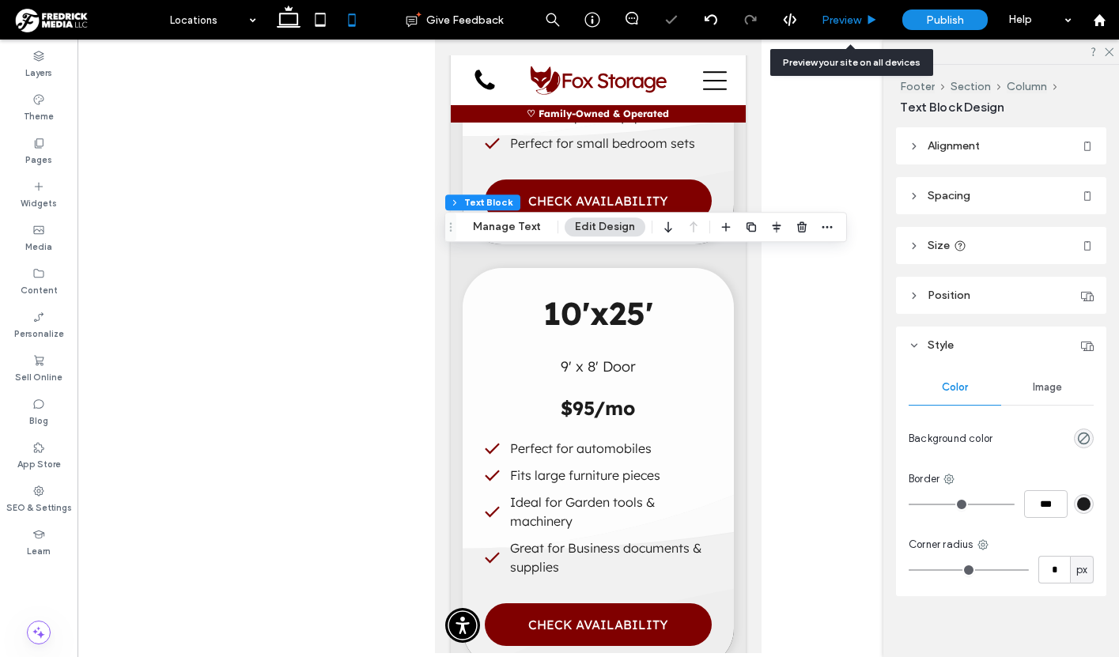
click at [842, 8] on div "Preview" at bounding box center [850, 20] width 81 height 40
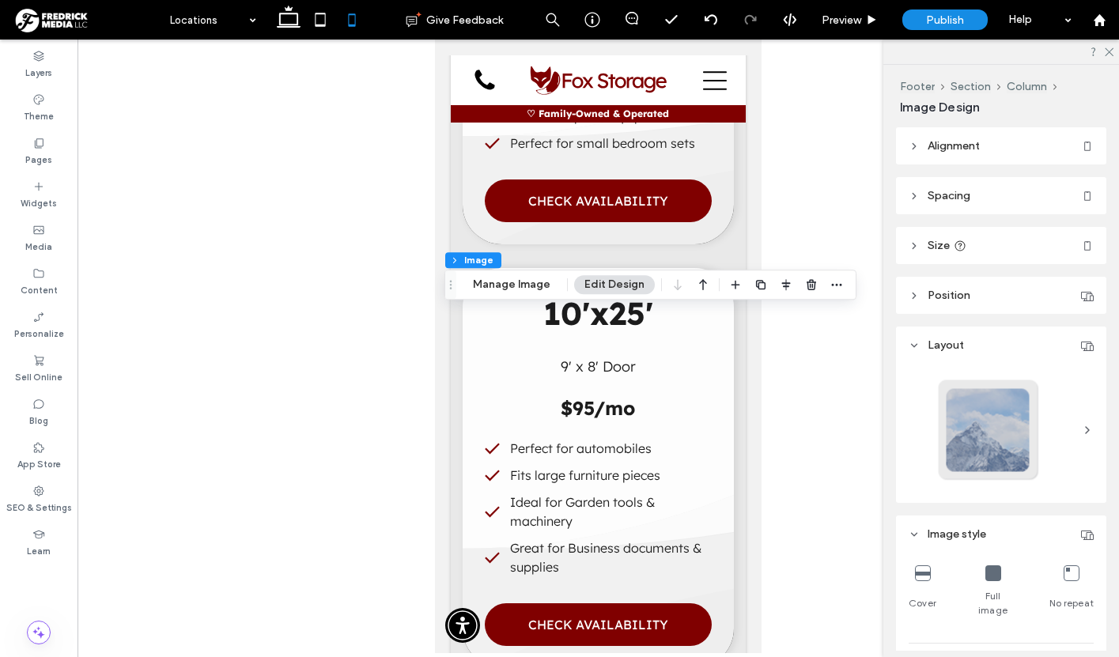
type input "**"
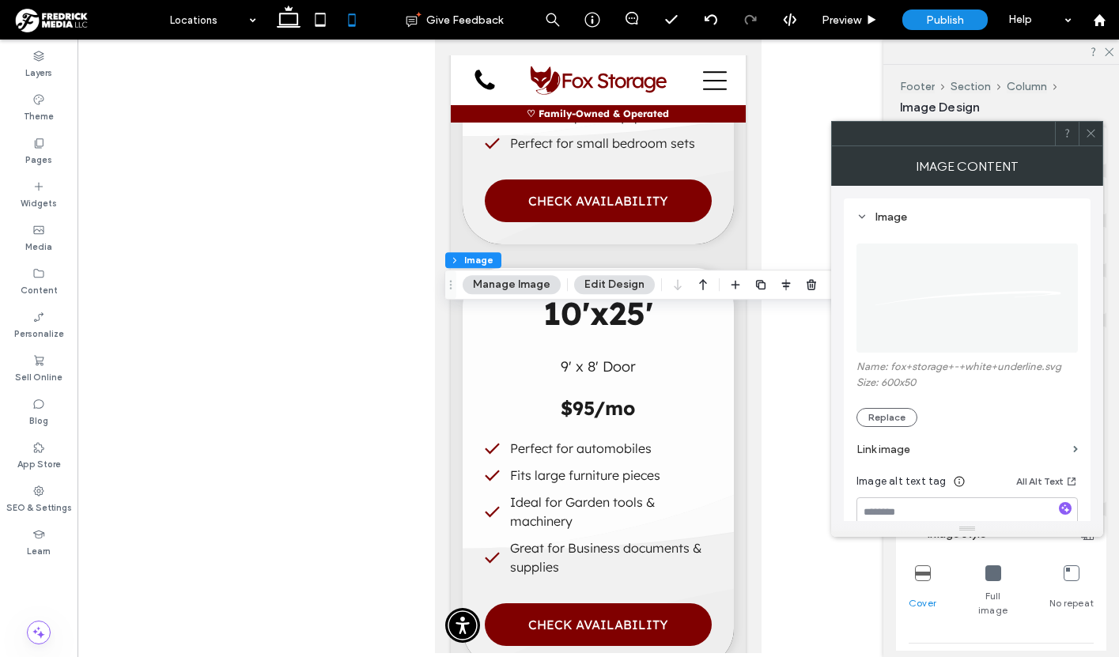
click at [965, 285] on img at bounding box center [968, 298] width 223 height 109
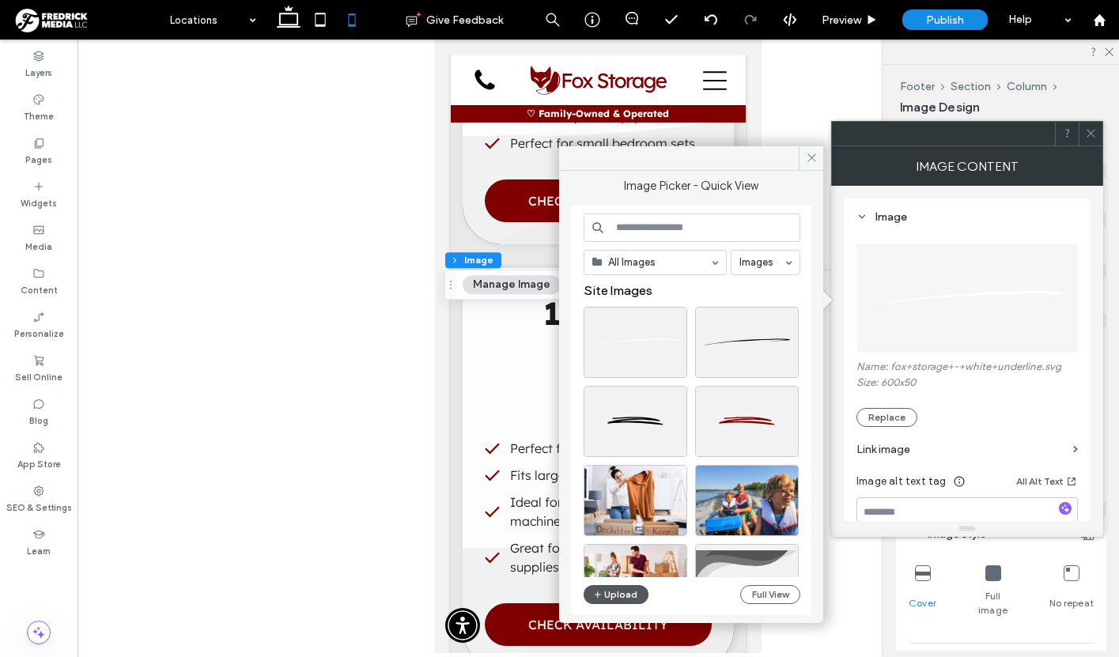
click at [613, 593] on button "Upload" at bounding box center [616, 594] width 65 height 19
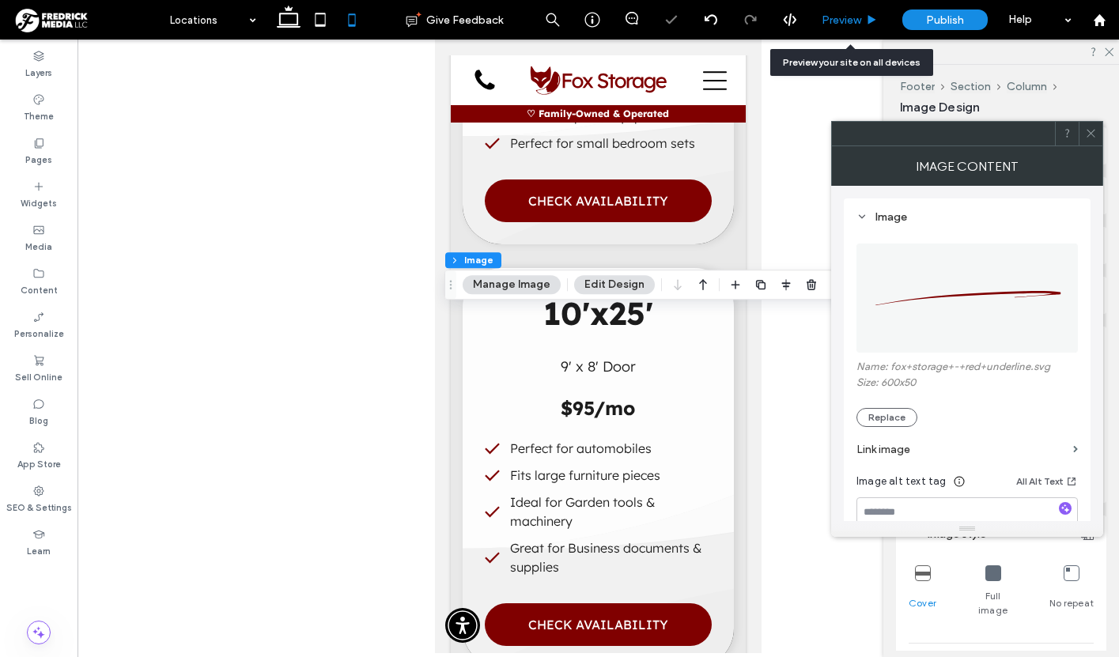
click at [846, 25] on span "Preview" at bounding box center [842, 19] width 40 height 13
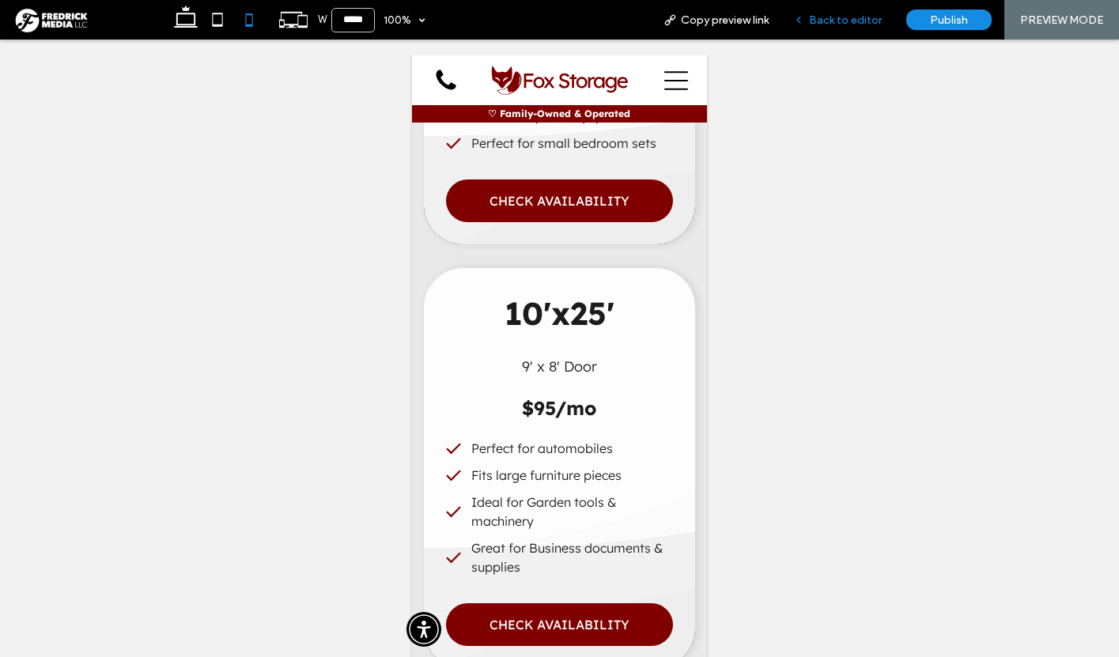
click at [843, 27] on div "Back to editor" at bounding box center [838, 20] width 113 height 40
click at [849, 18] on span "Back to editor" at bounding box center [845, 19] width 73 height 13
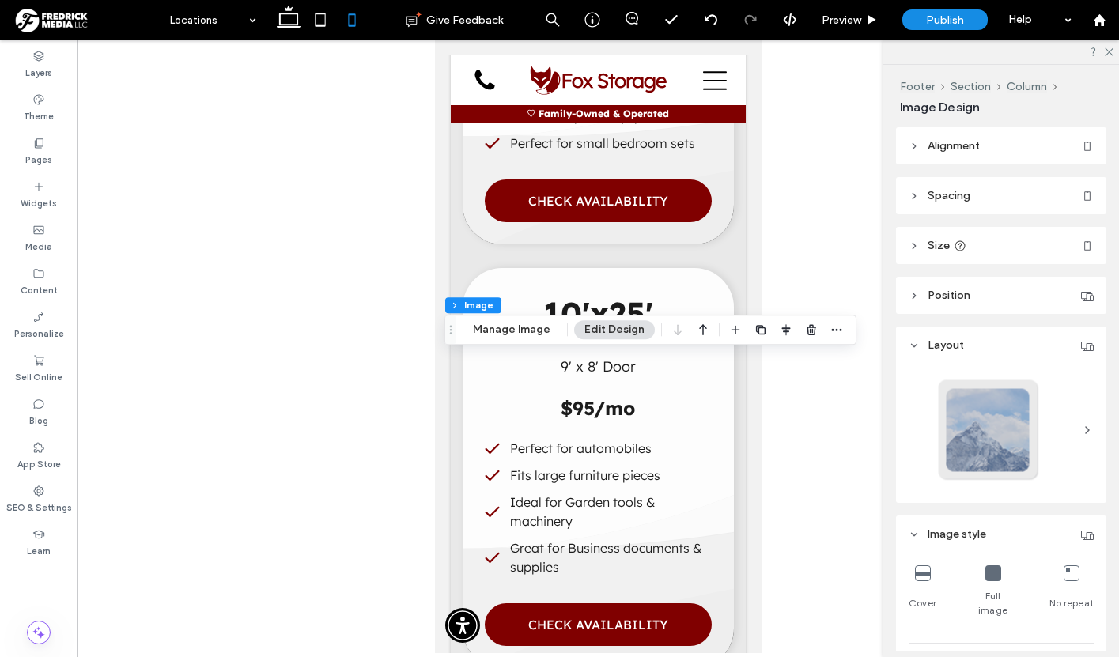
type input "**"
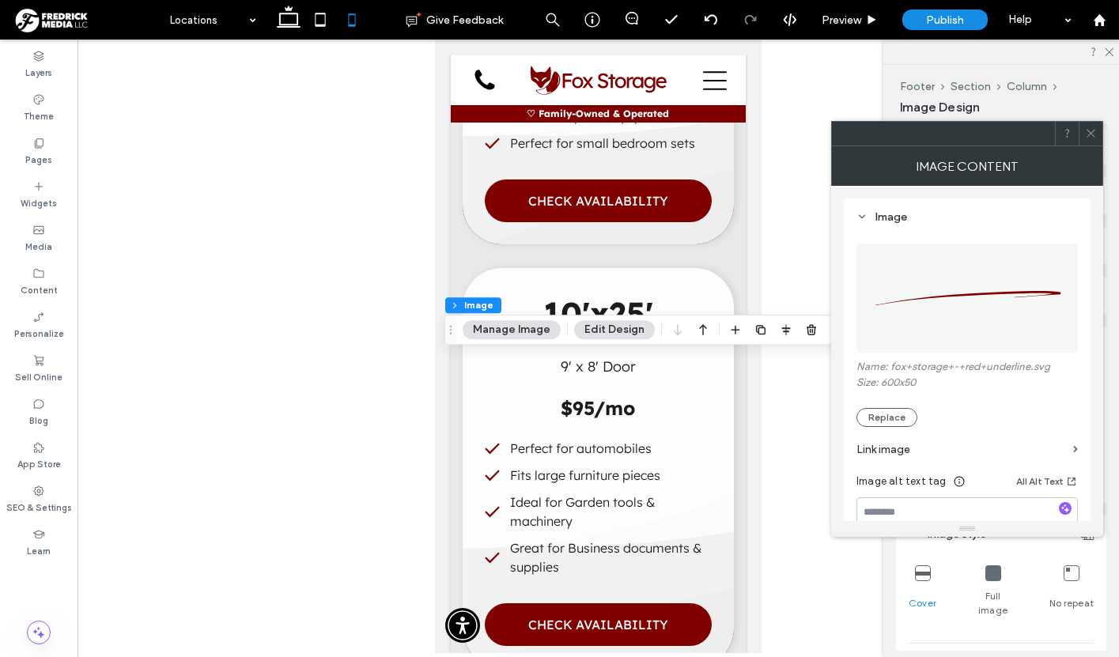
click at [977, 299] on img at bounding box center [968, 298] width 223 height 109
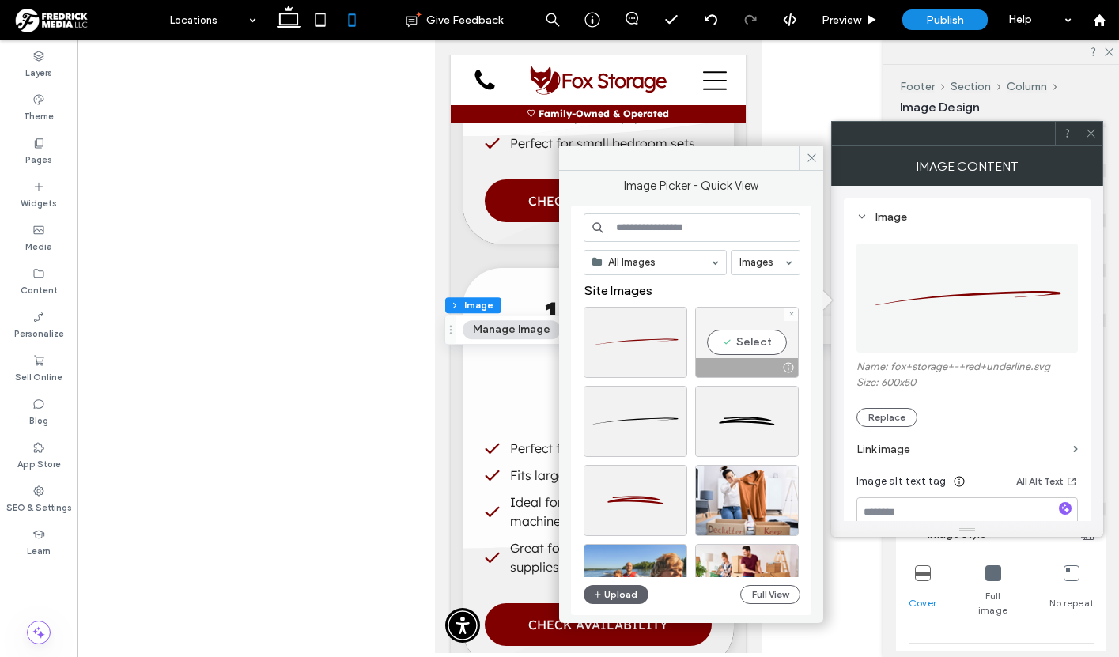
click at [737, 339] on div "Select" at bounding box center [747, 342] width 104 height 71
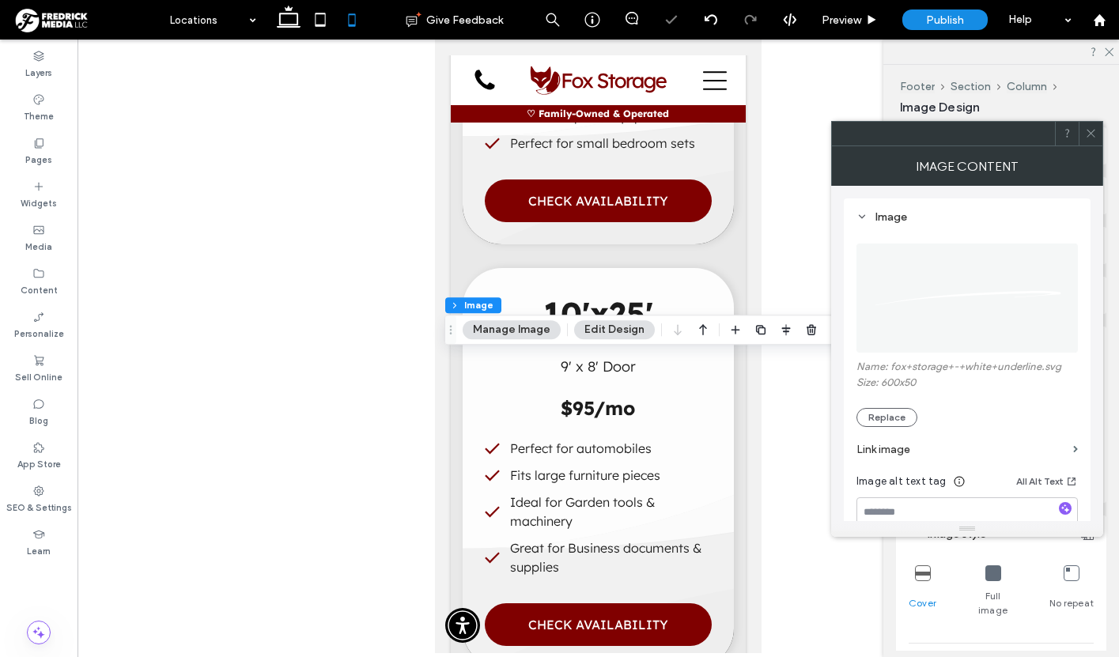
click at [1092, 131] on icon at bounding box center [1091, 133] width 12 height 12
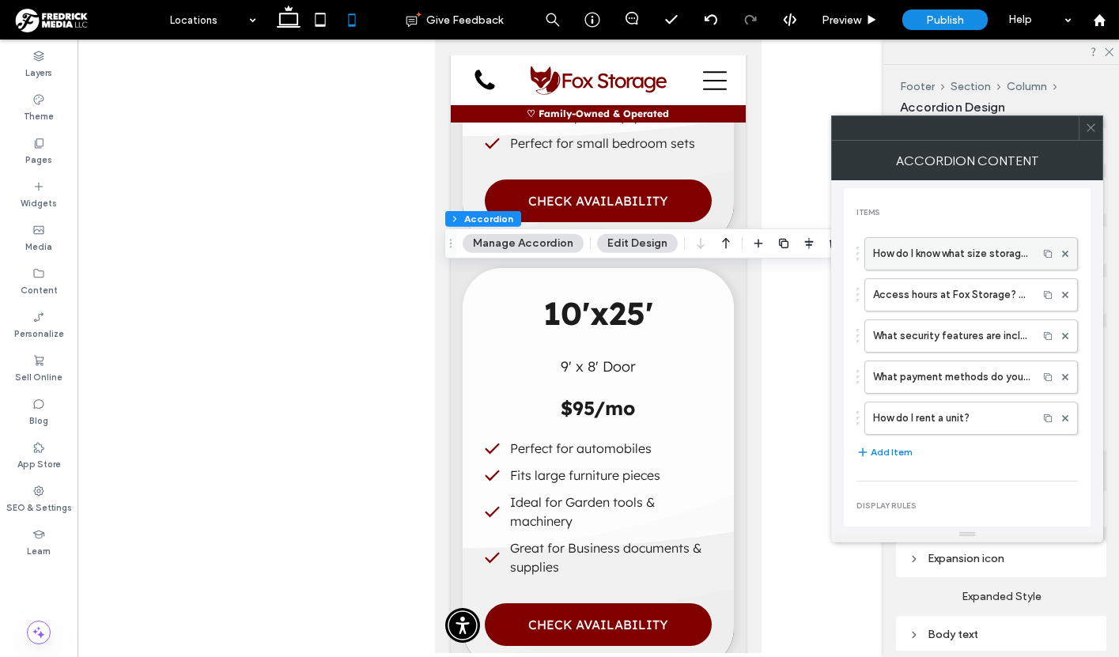
click at [914, 261] on label "How do I know what size storage unit I need?" at bounding box center [951, 254] width 157 height 32
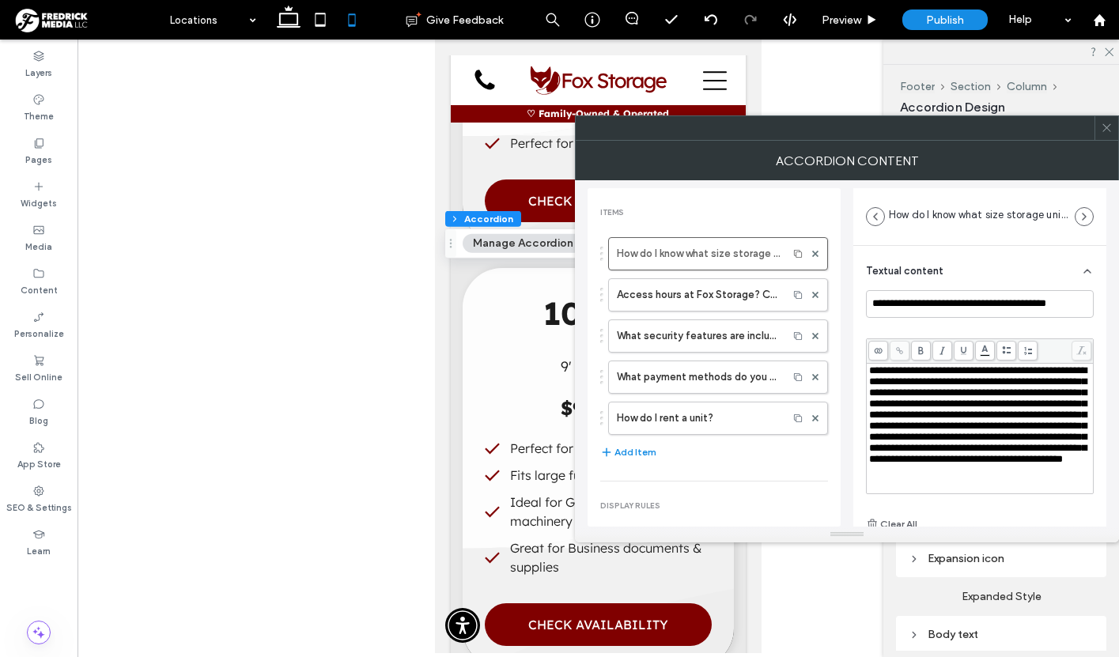
click at [923, 449] on span "**********" at bounding box center [978, 414] width 218 height 99
click at [866, 448] on div "**********" at bounding box center [980, 417] width 228 height 156
click at [903, 352] on use at bounding box center [899, 350] width 7 height 7
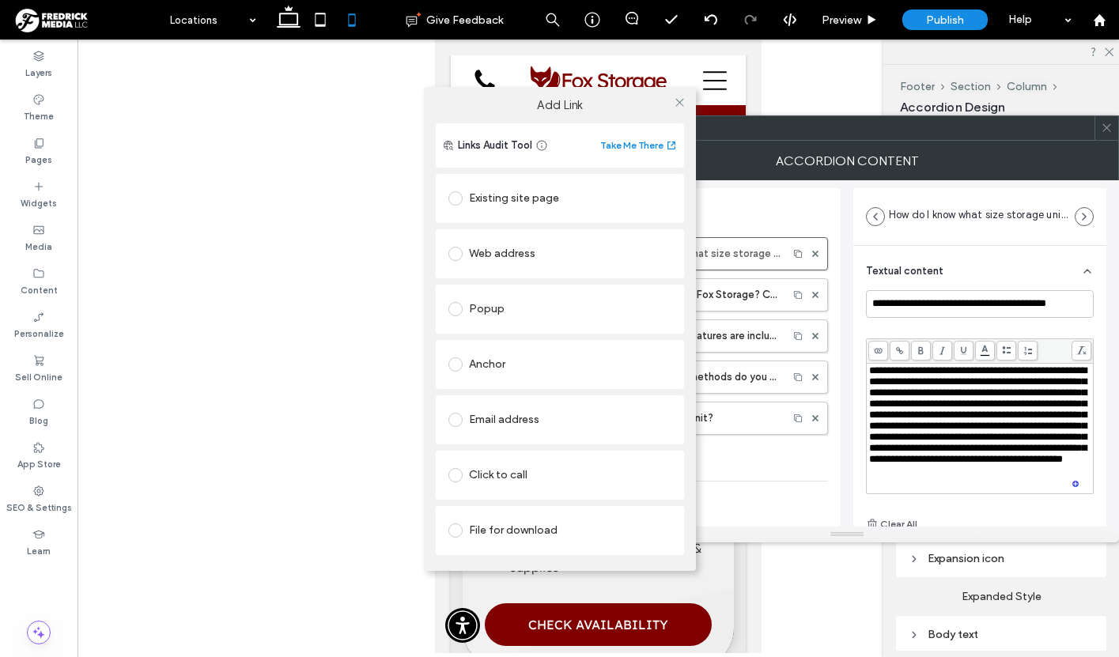
click at [561, 206] on div "Existing site page" at bounding box center [560, 198] width 223 height 25
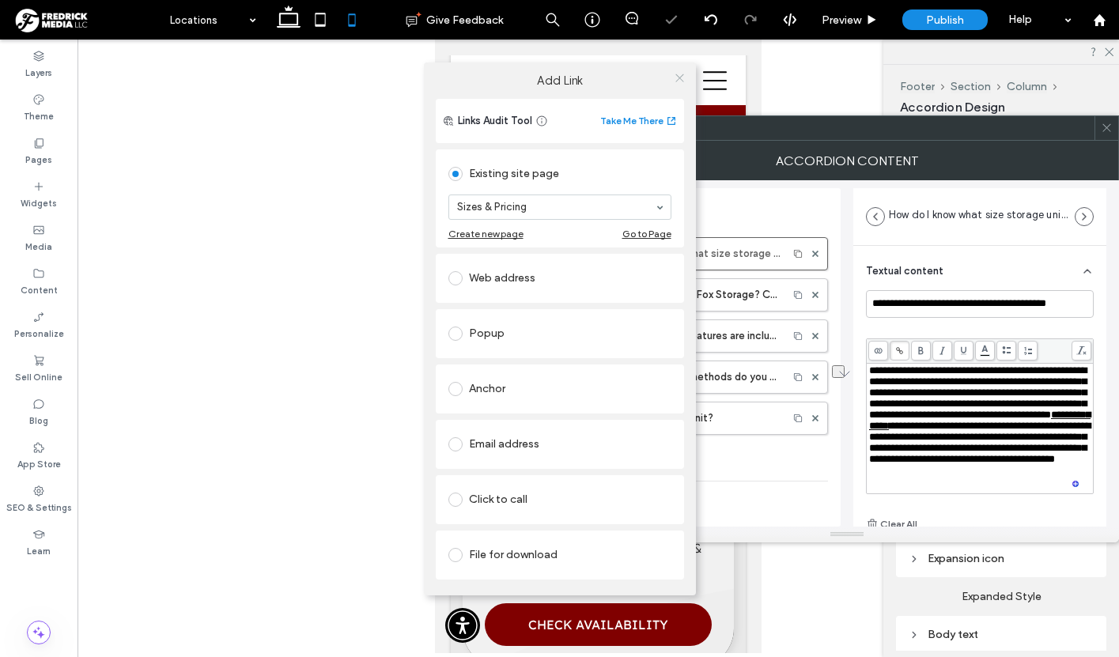
click at [678, 74] on icon at bounding box center [680, 78] width 12 height 12
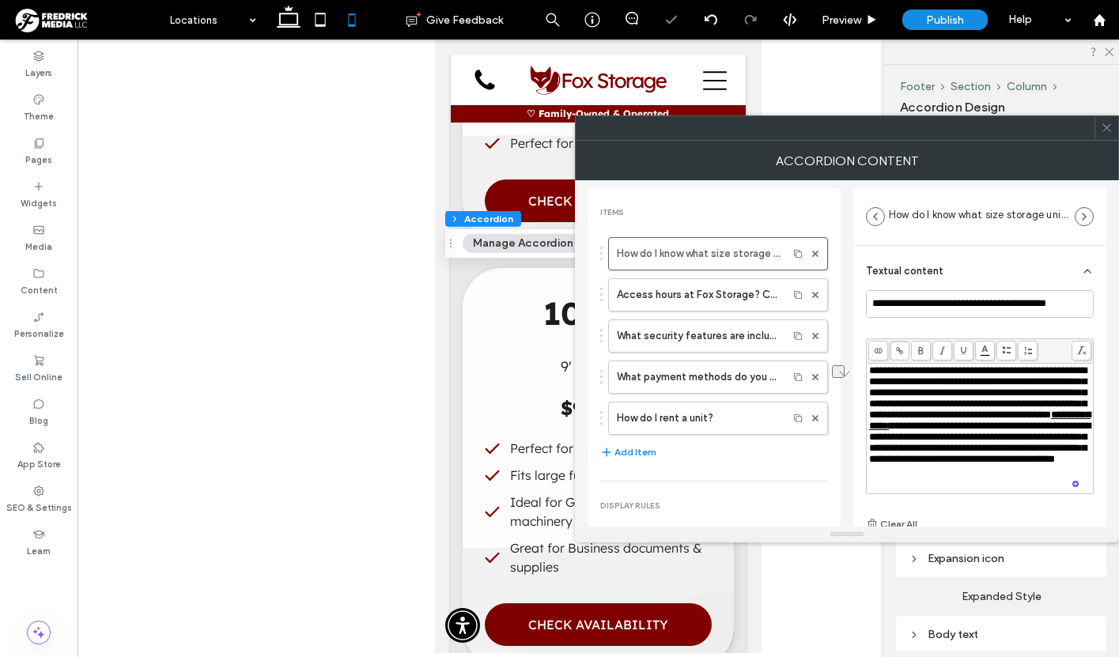
click at [1107, 128] on use at bounding box center [1107, 128] width 8 height 8
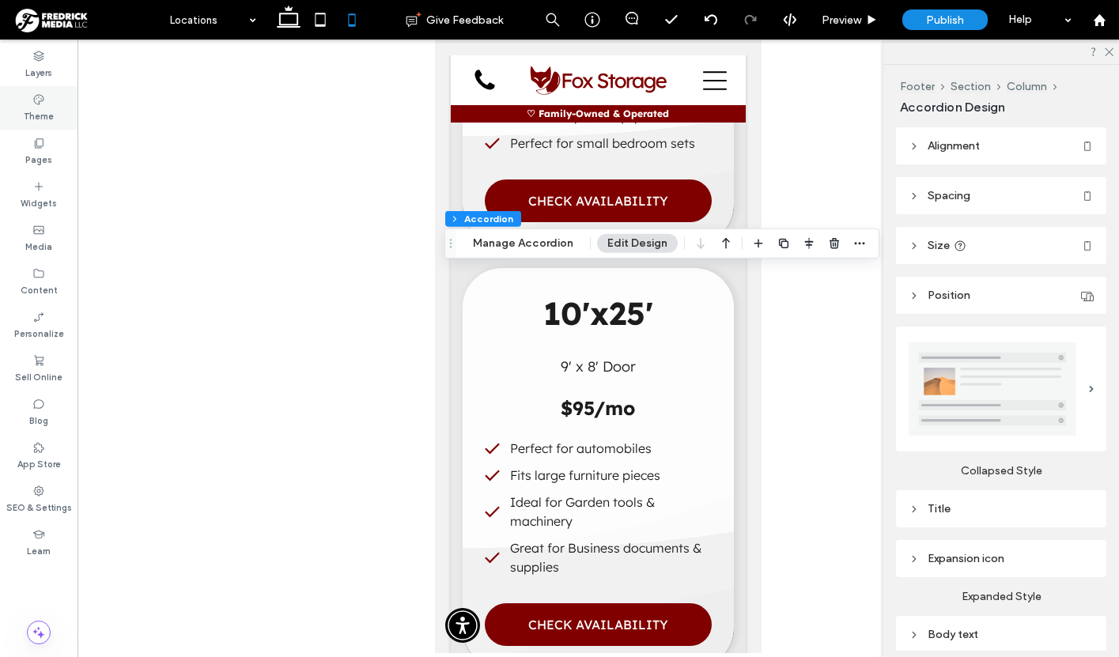
click at [40, 104] on icon at bounding box center [38, 99] width 13 height 13
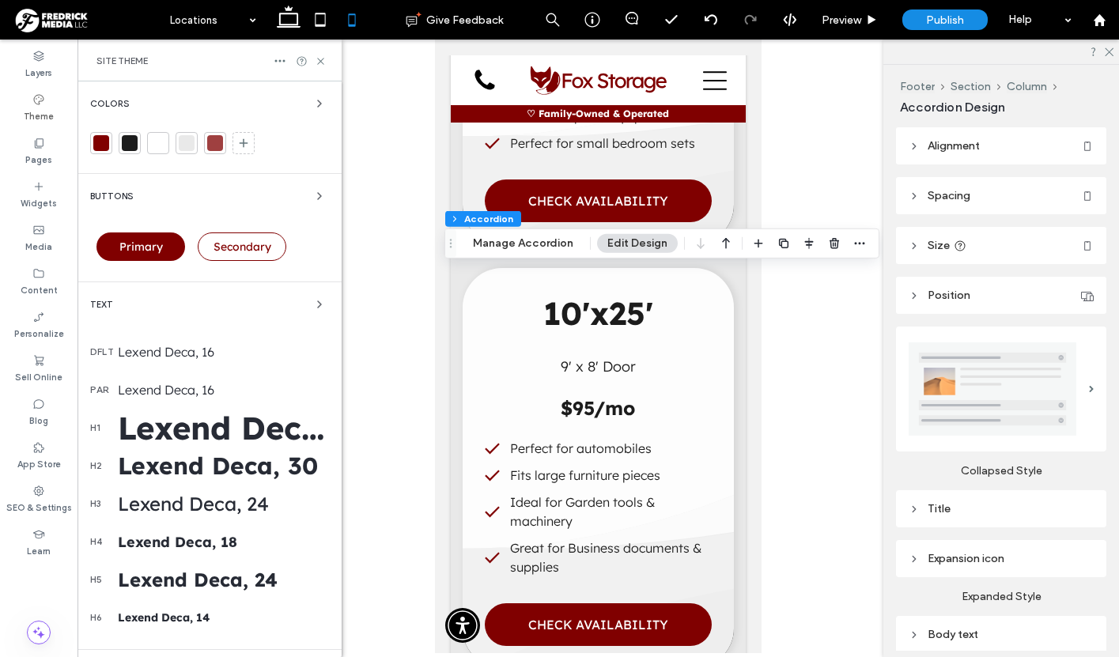
click at [192, 356] on div "Lexend Deca, 16" at bounding box center [223, 352] width 211 height 16
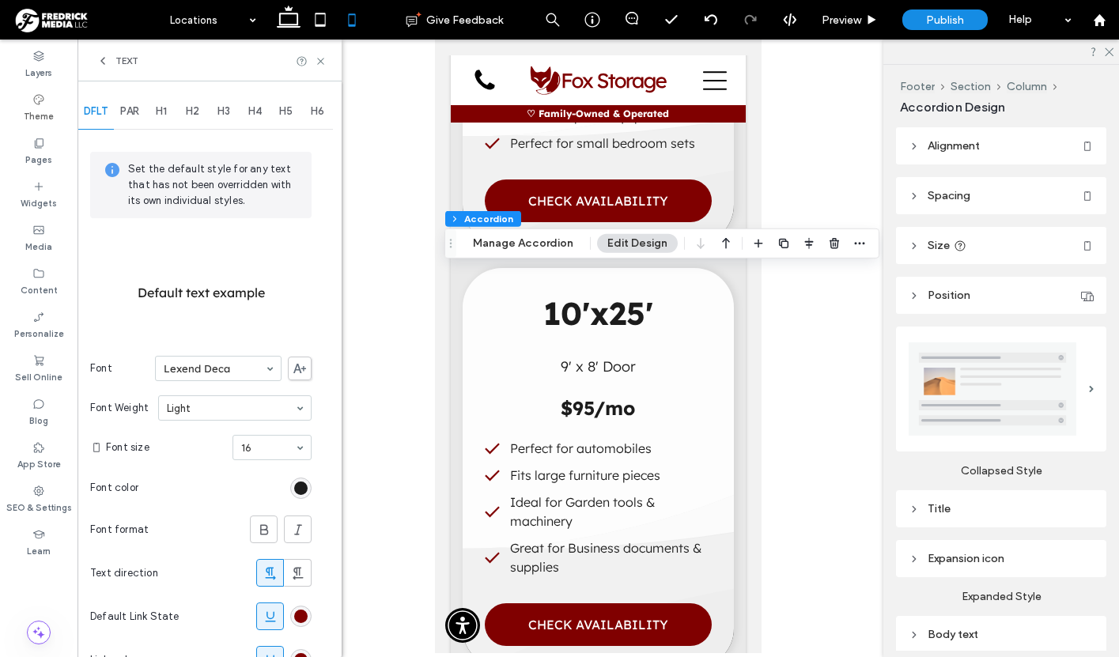
scroll to position [129, 0]
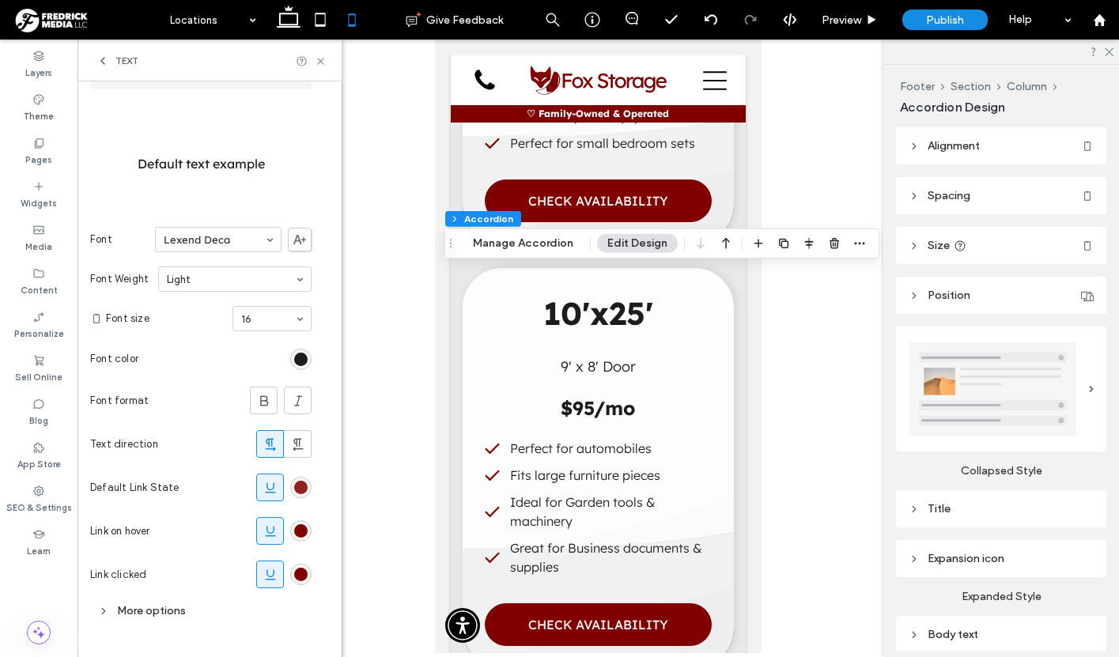
click at [299, 489] on div "rgb(128, 0, 0)" at bounding box center [300, 487] width 13 height 13
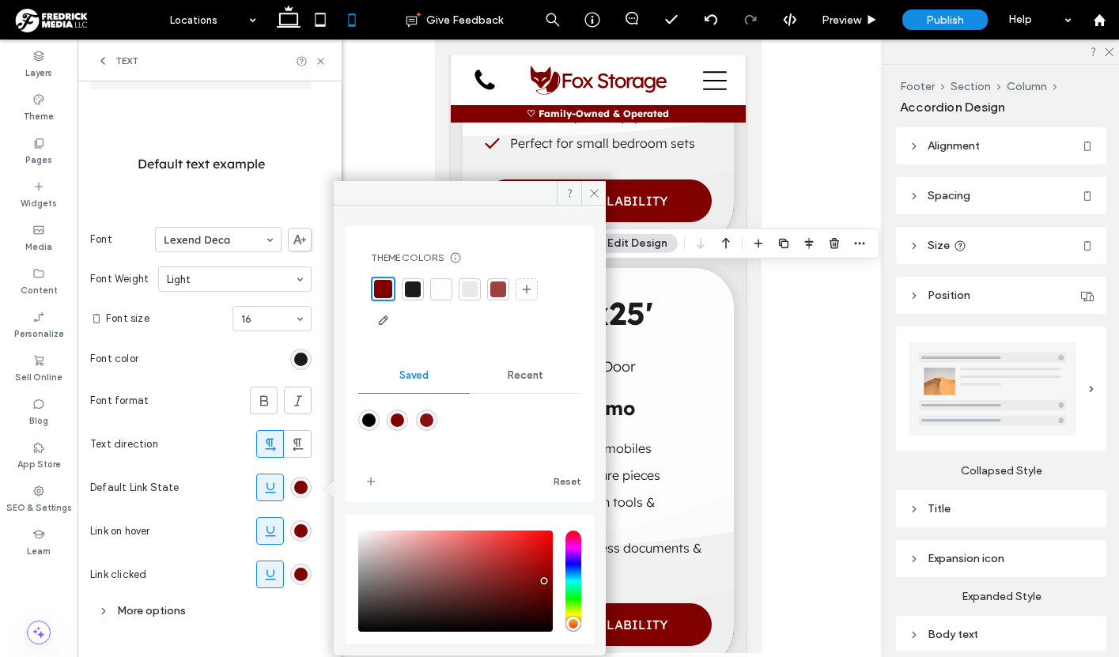
click at [494, 289] on div at bounding box center [498, 290] width 16 height 16
click at [299, 570] on div "rgb(128, 0, 0)" at bounding box center [300, 574] width 13 height 13
click at [500, 293] on div at bounding box center [498, 290] width 16 height 16
click at [597, 200] on span at bounding box center [593, 193] width 25 height 24
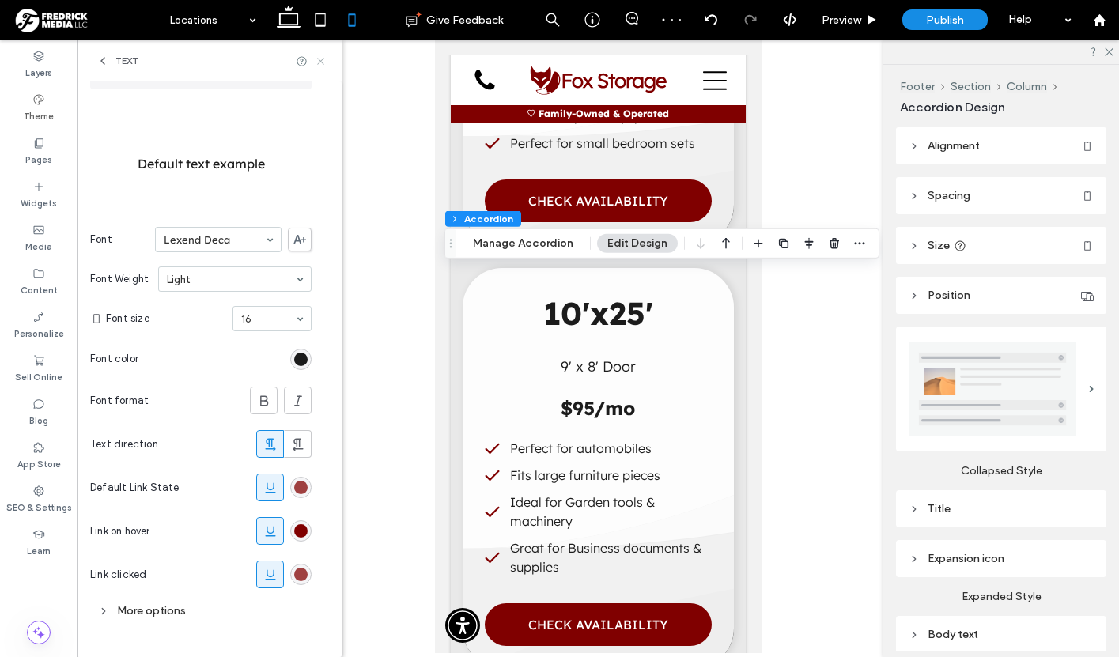
click at [320, 60] on use at bounding box center [320, 61] width 6 height 6
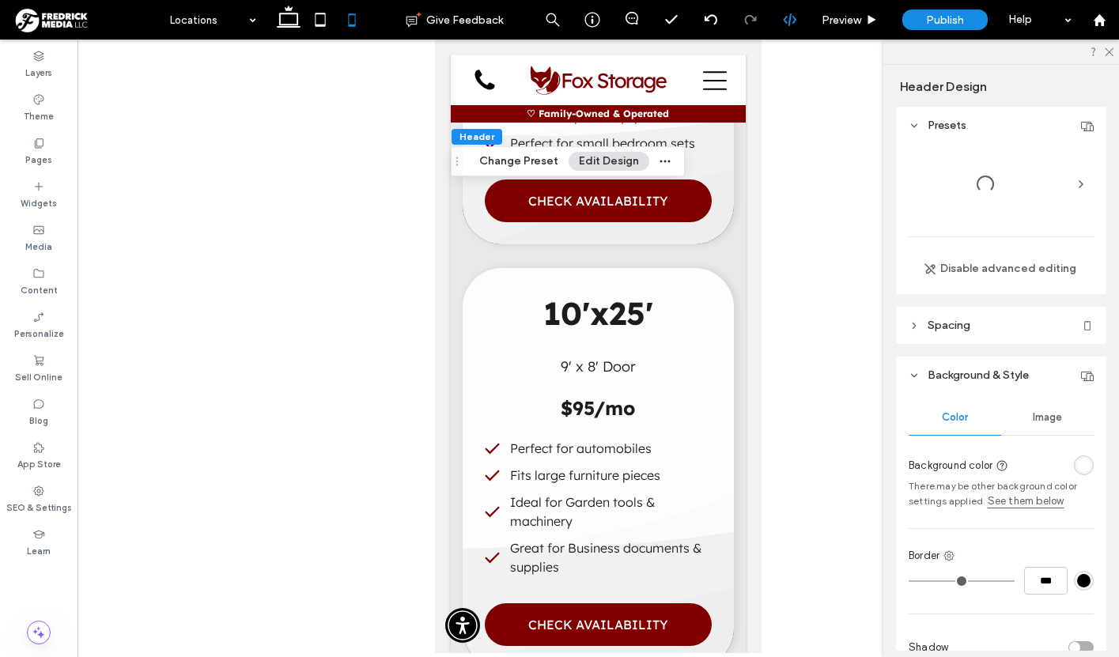
scroll to position [502, 0]
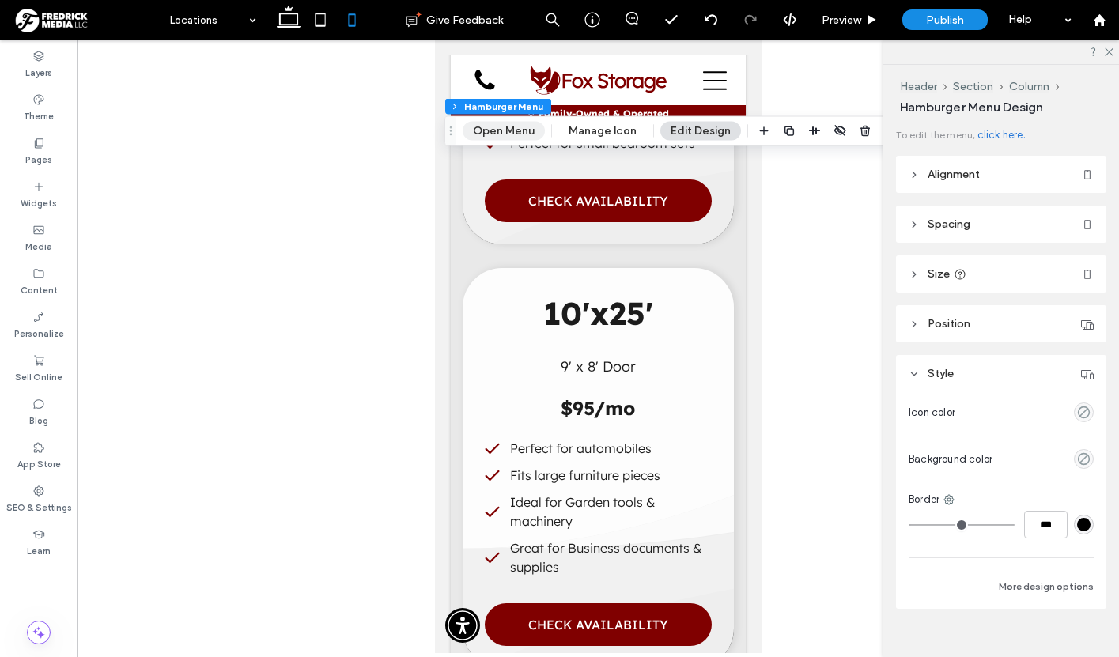
click at [517, 125] on button "Open Menu" at bounding box center [504, 131] width 82 height 19
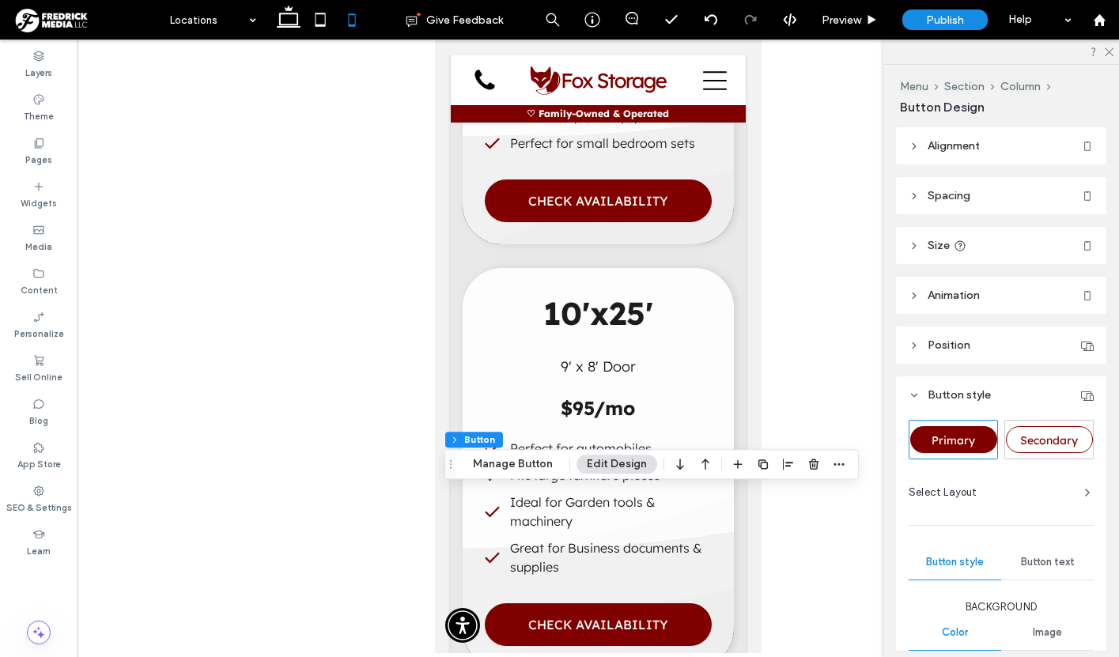
click at [834, 570] on div at bounding box center [599, 347] width 1042 height 614
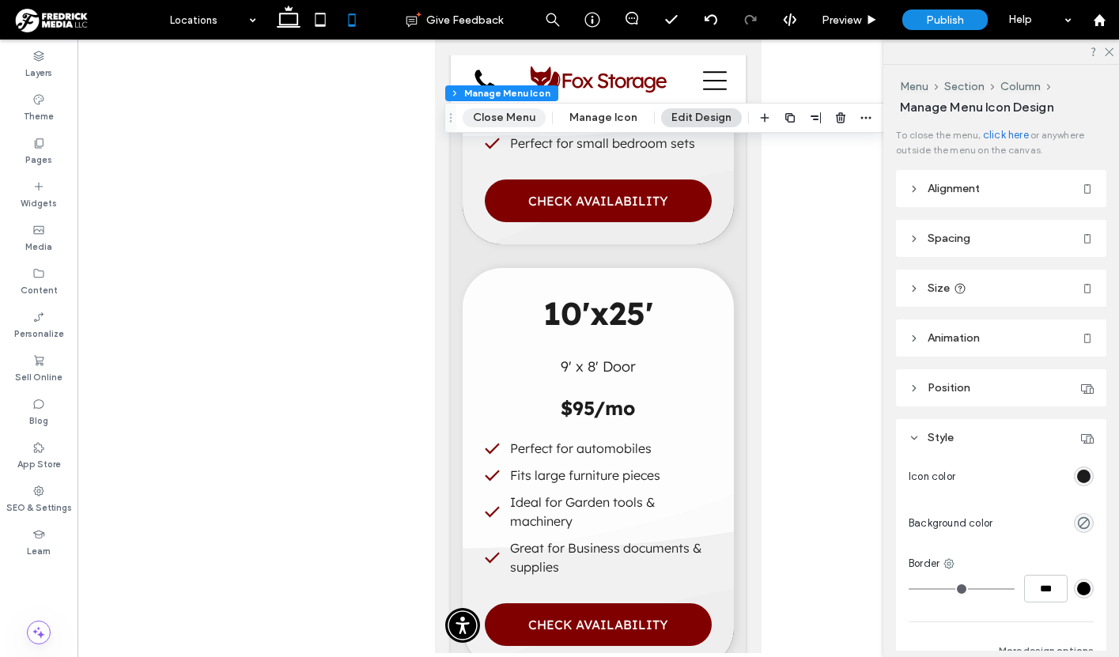
click at [528, 119] on button "Close Menu" at bounding box center [504, 117] width 83 height 19
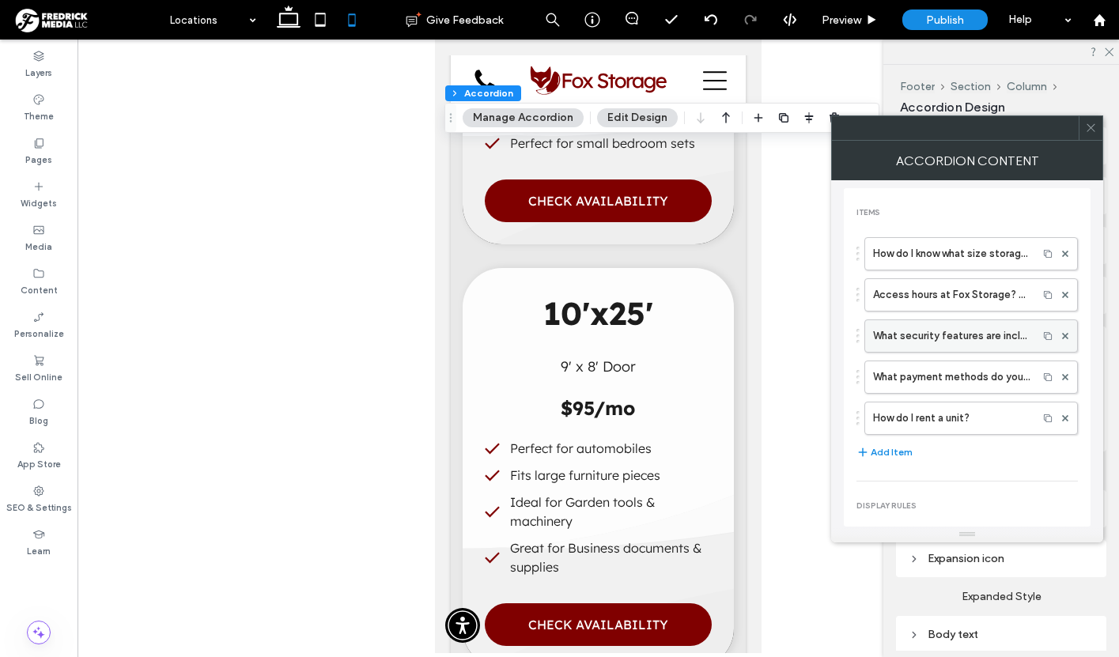
click at [922, 343] on label "What security features are included with your Oshkosh self storage units?" at bounding box center [951, 336] width 157 height 32
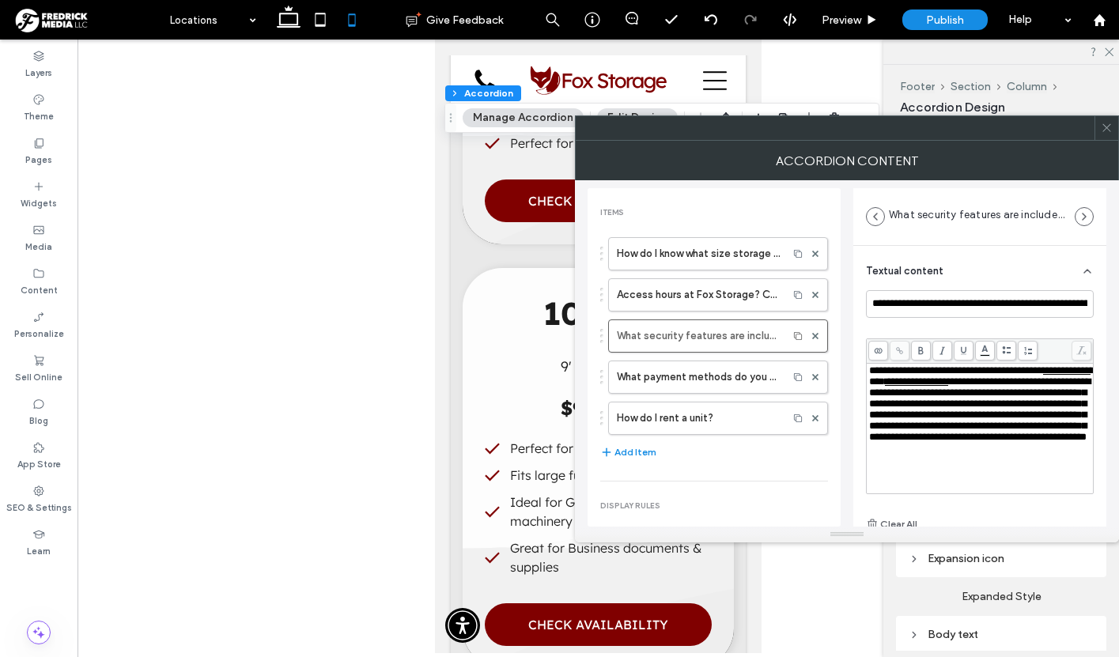
click at [1105, 131] on icon at bounding box center [1107, 128] width 12 height 12
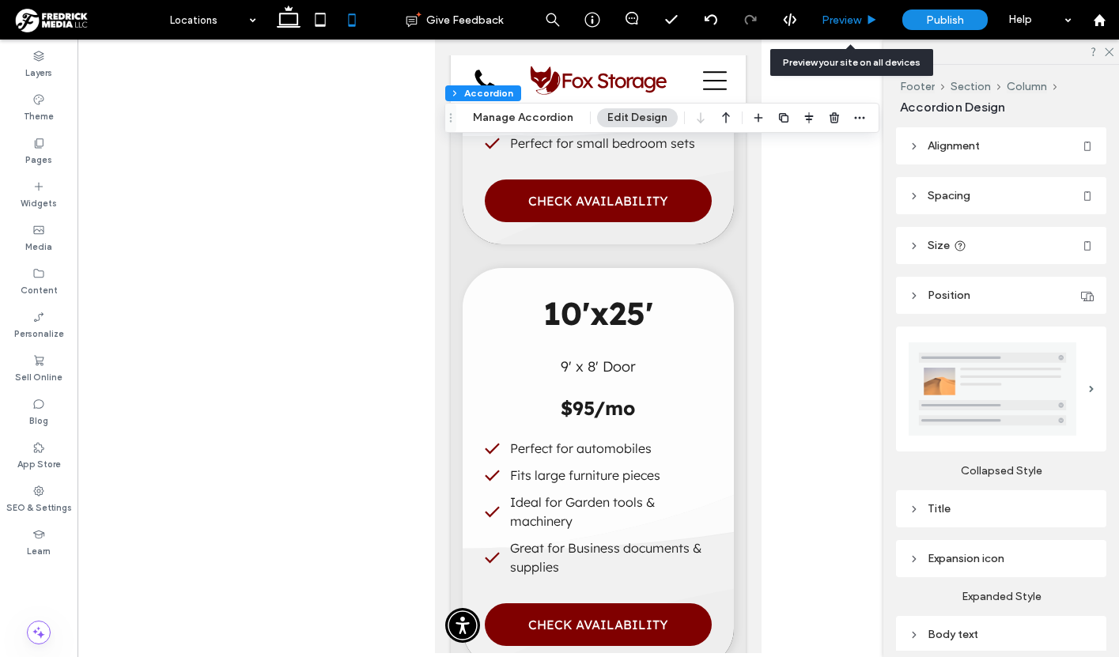
click at [846, 28] on div "Preview" at bounding box center [850, 20] width 81 height 40
click at [838, 19] on span "Preview" at bounding box center [842, 19] width 40 height 13
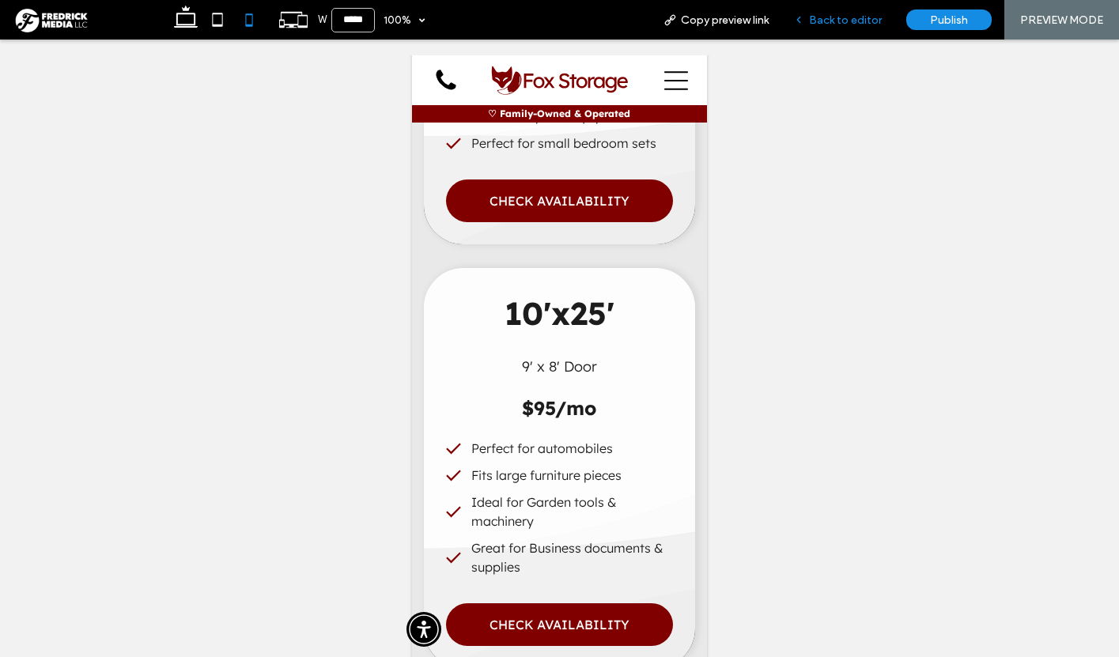
click at [837, 9] on div "Back to editor" at bounding box center [838, 20] width 113 height 40
click at [846, 24] on span "Back to editor" at bounding box center [845, 19] width 73 height 13
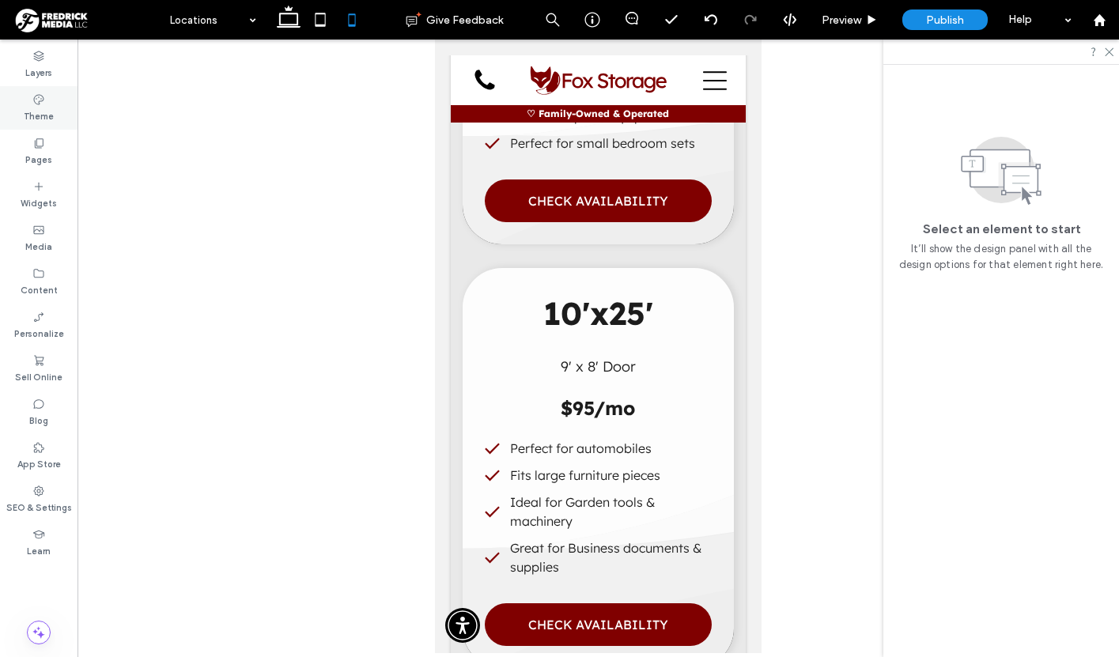
click at [38, 109] on label "Theme" at bounding box center [39, 114] width 30 height 17
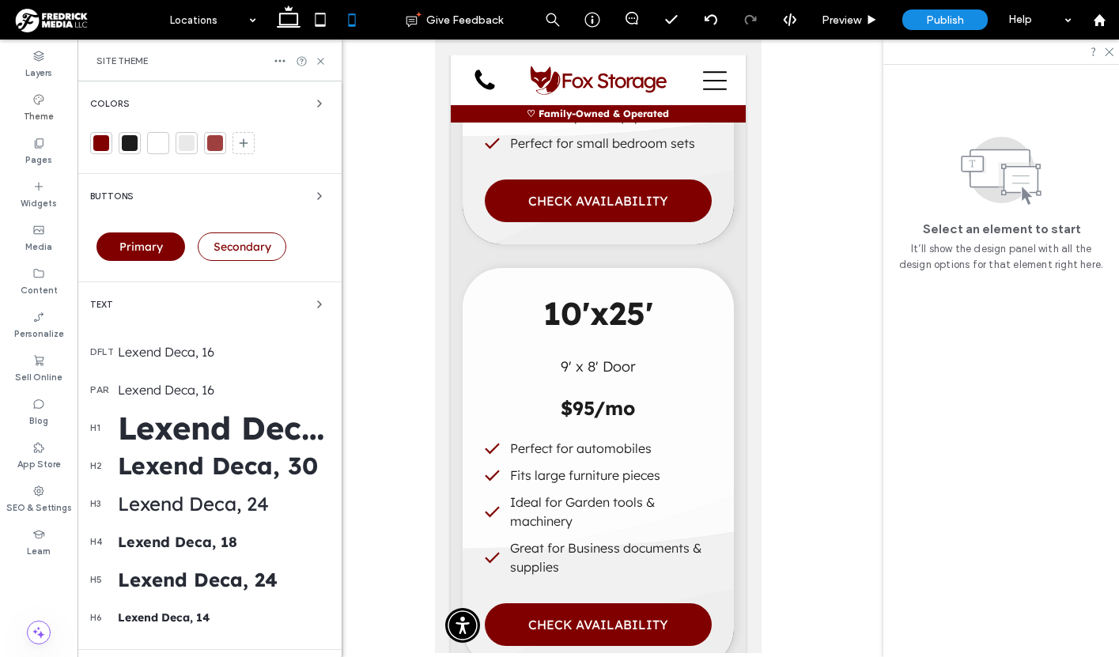
click at [188, 346] on div "Lexend Deca, 16" at bounding box center [223, 352] width 211 height 16
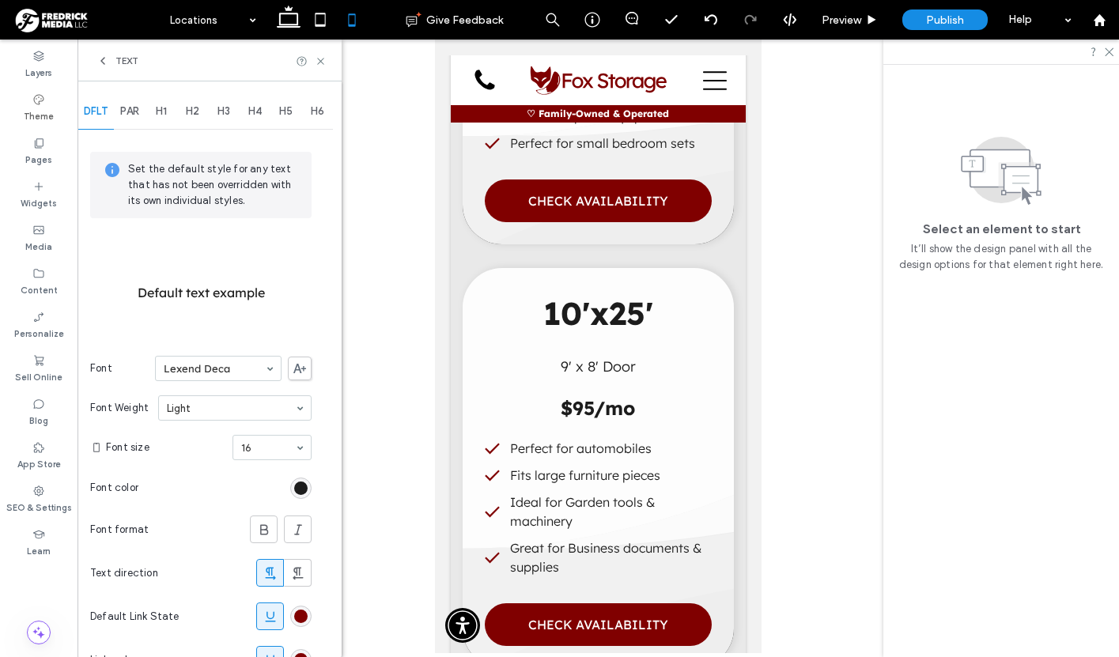
scroll to position [129, 0]
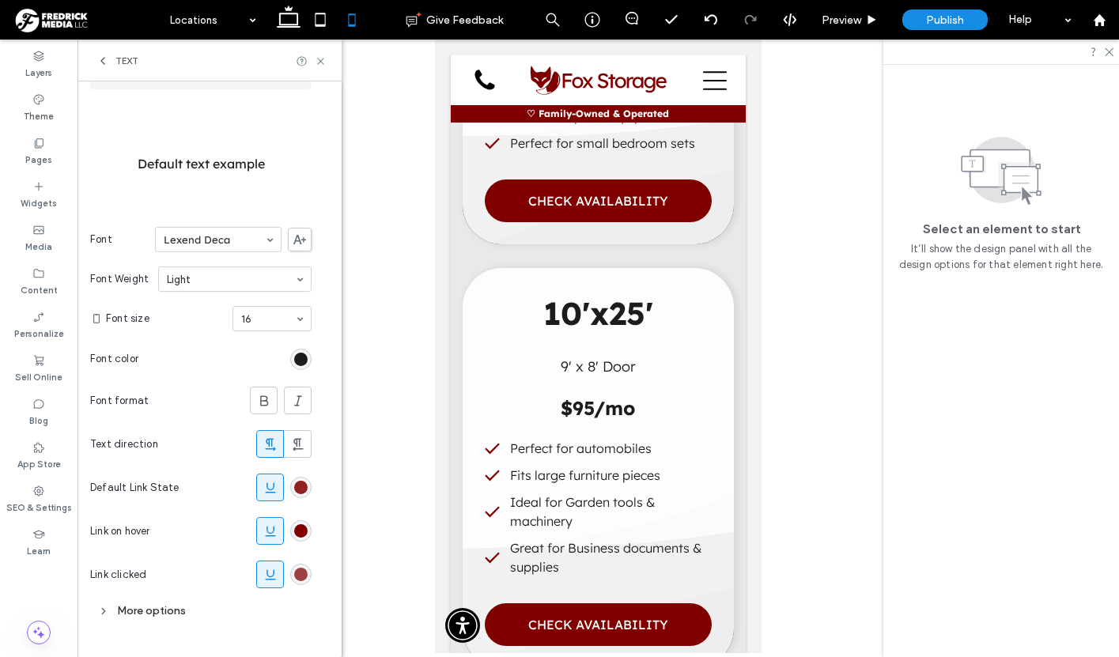
click at [299, 483] on div "rgb(128, 0, 0)" at bounding box center [300, 487] width 13 height 13
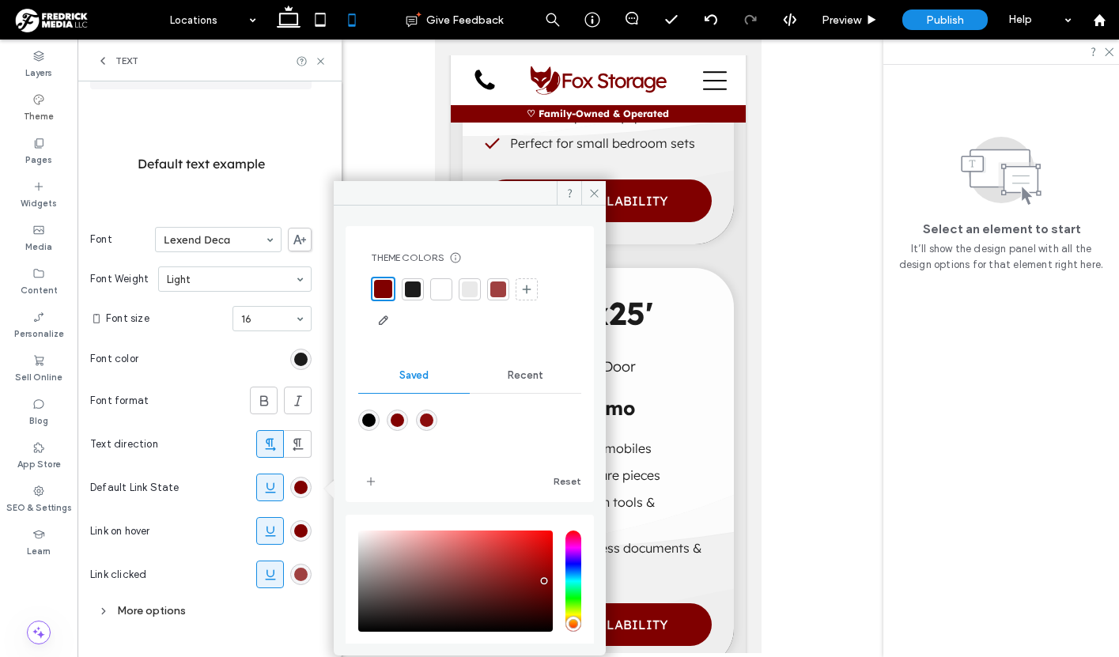
click at [501, 293] on div at bounding box center [498, 290] width 16 height 16
click at [598, 190] on icon at bounding box center [595, 193] width 12 height 12
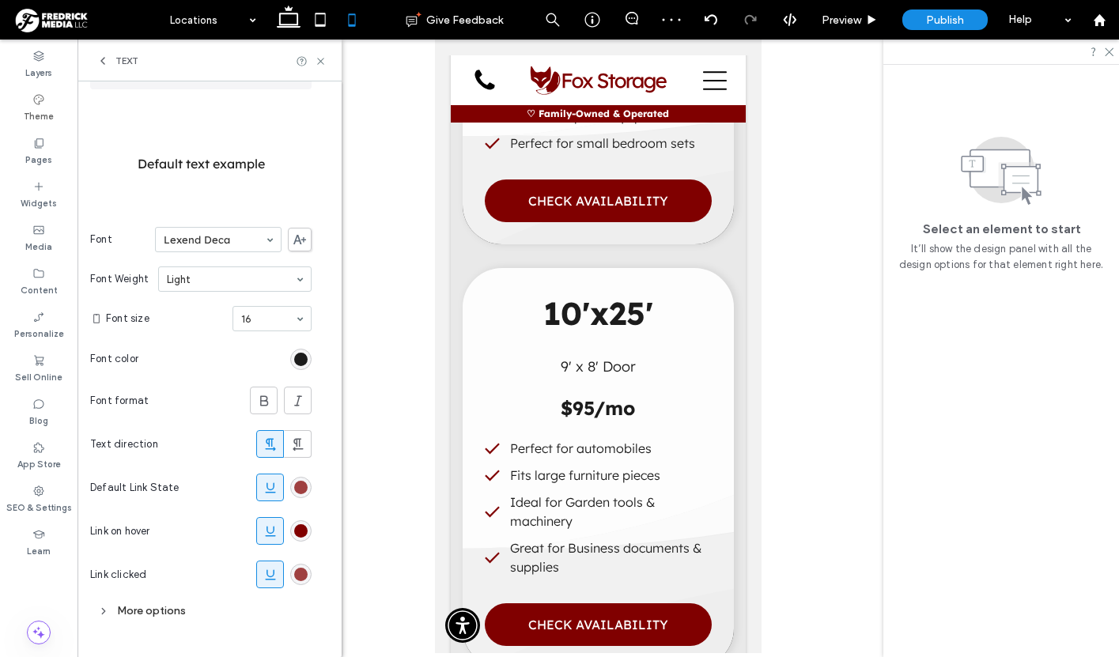
click at [100, 61] on icon at bounding box center [103, 61] width 13 height 13
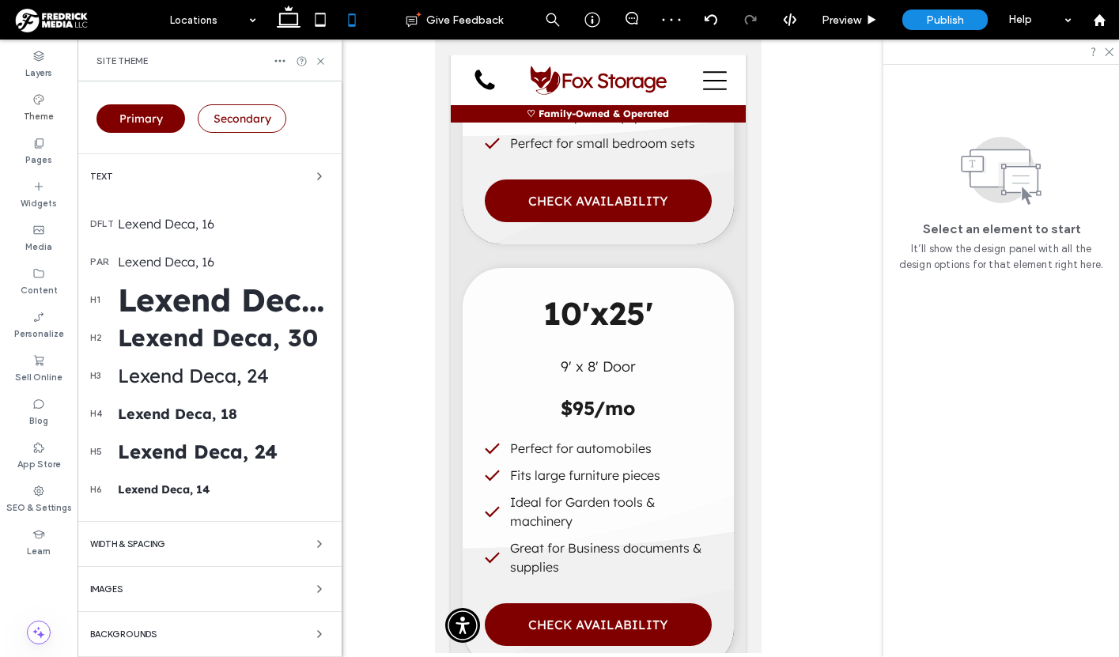
scroll to position [128, 0]
click at [159, 267] on div "Lexend Deca, 16" at bounding box center [223, 262] width 211 height 16
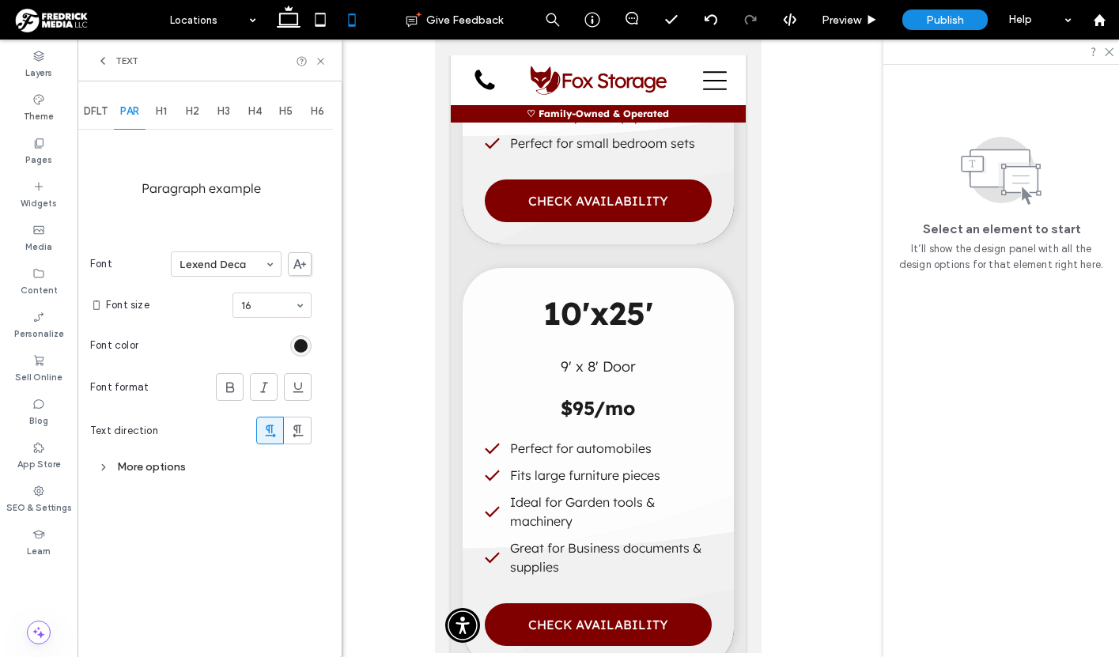
scroll to position [0, 0]
click at [141, 462] on div "More options" at bounding box center [200, 466] width 221 height 21
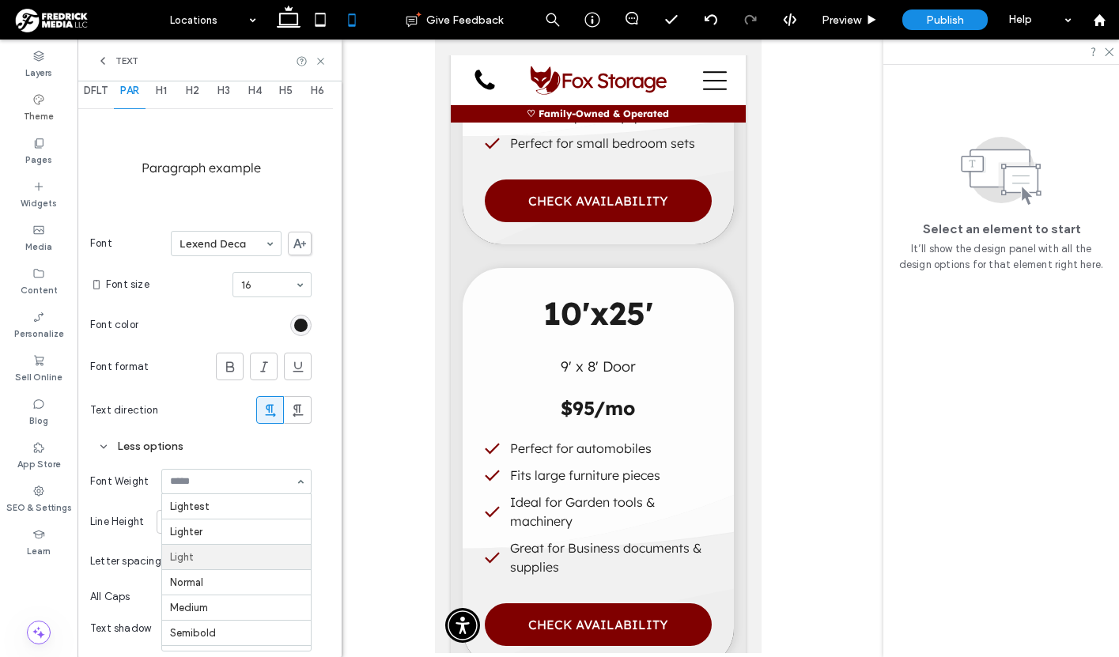
scroll to position [52, 0]
click at [100, 97] on span "DFLT" at bounding box center [96, 91] width 24 height 13
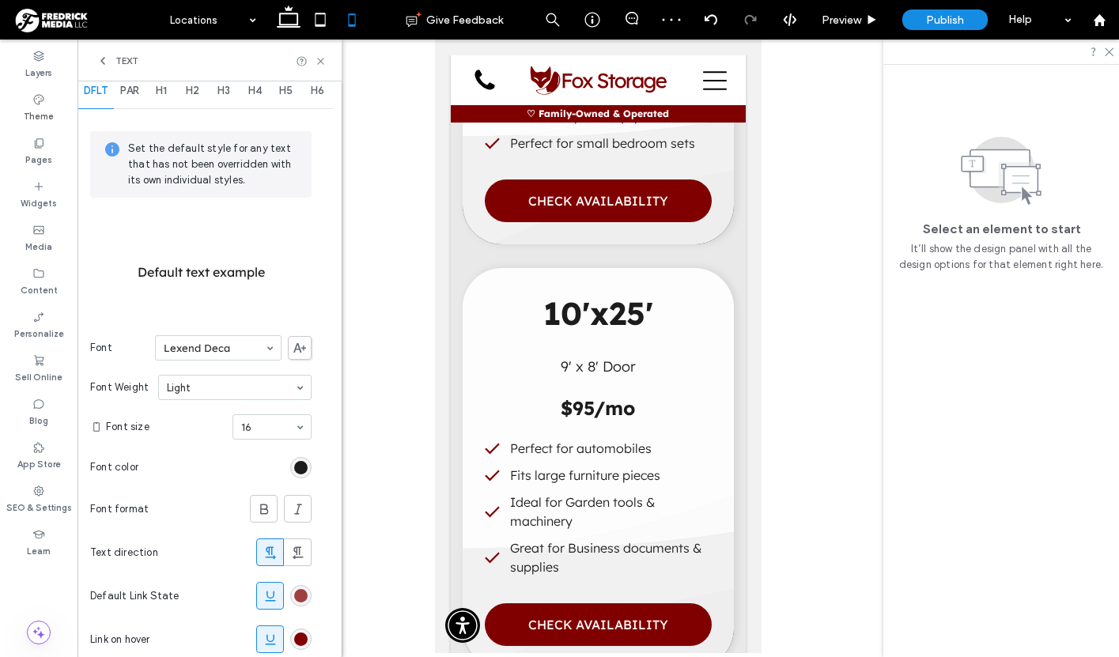
scroll to position [129, 0]
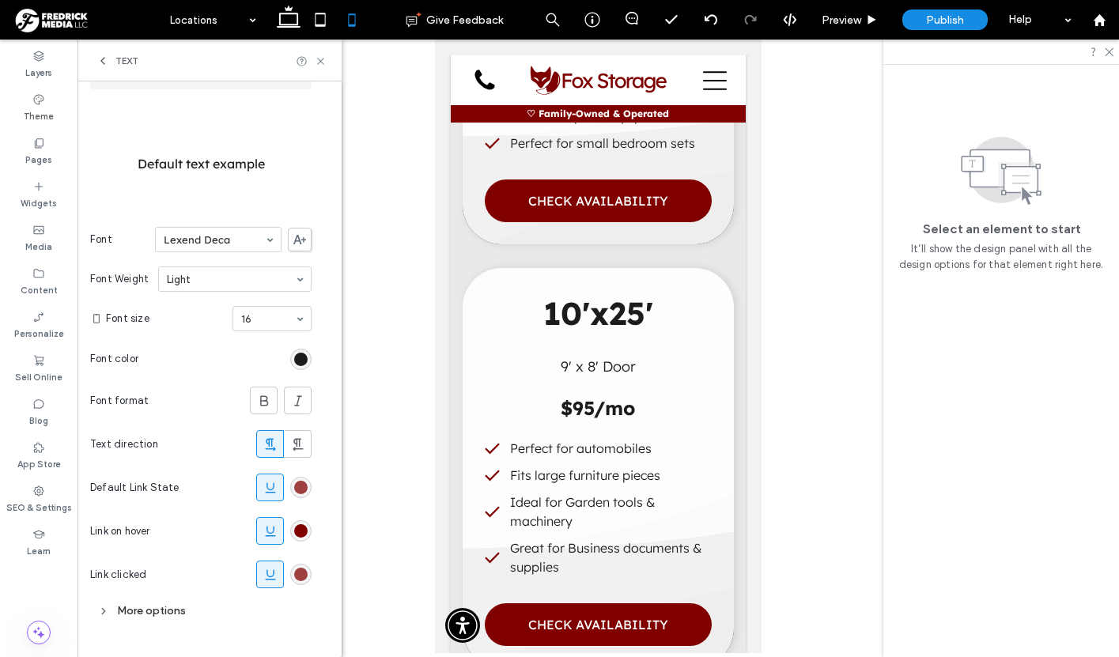
click at [144, 605] on div "More options" at bounding box center [200, 610] width 221 height 21
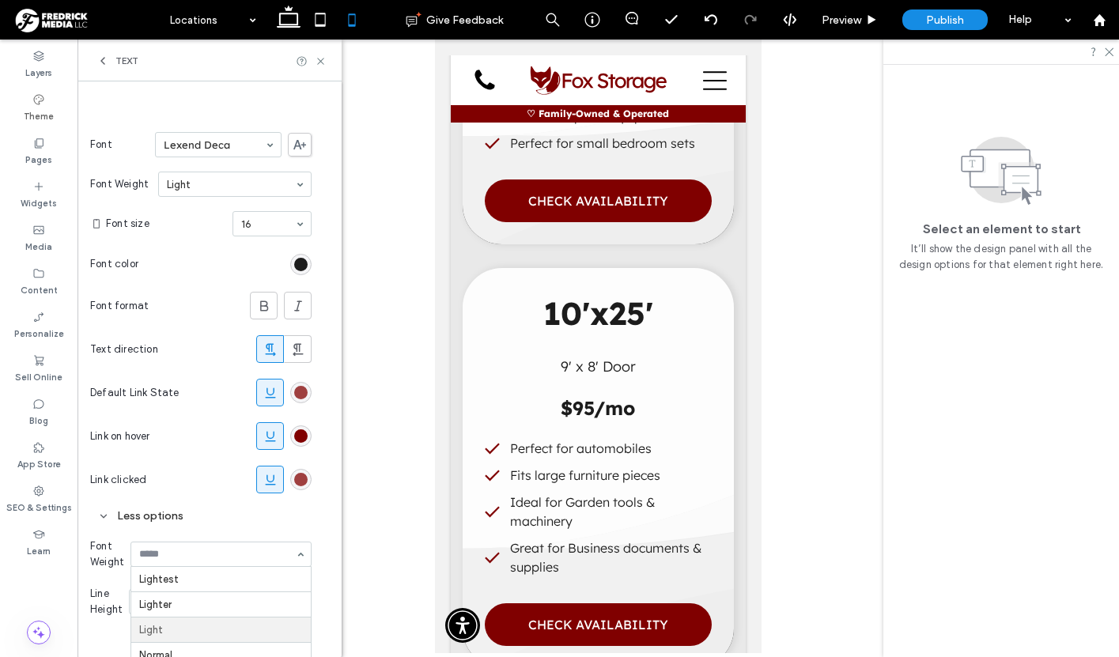
scroll to position [52, 0]
click at [293, 26] on use at bounding box center [289, 17] width 24 height 22
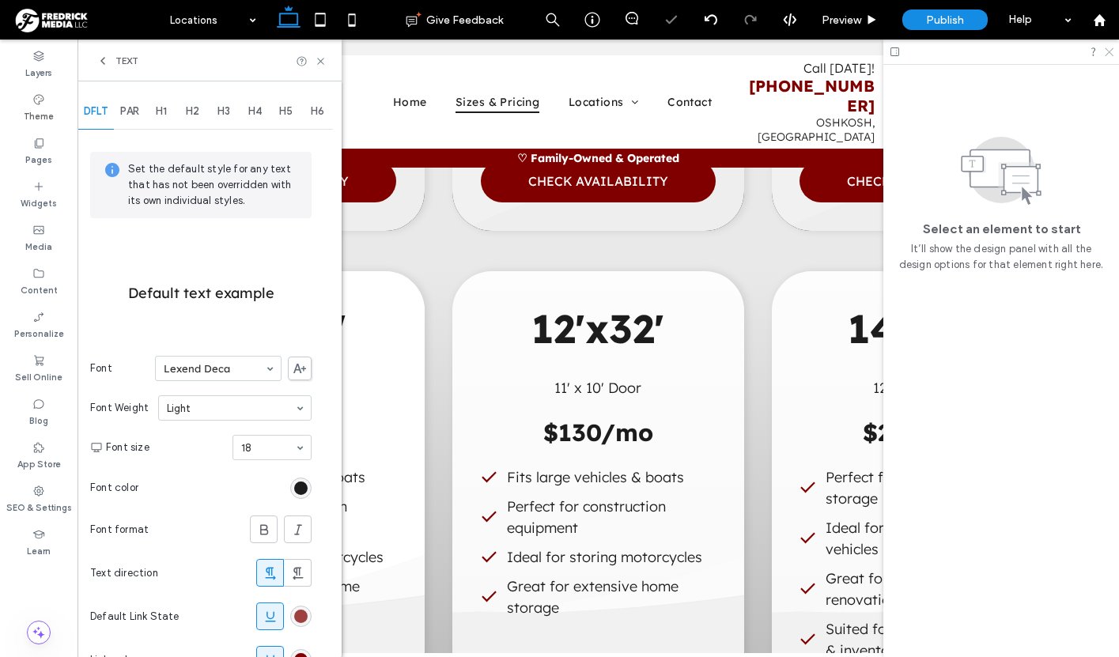
click at [1111, 55] on icon at bounding box center [1108, 51] width 10 height 10
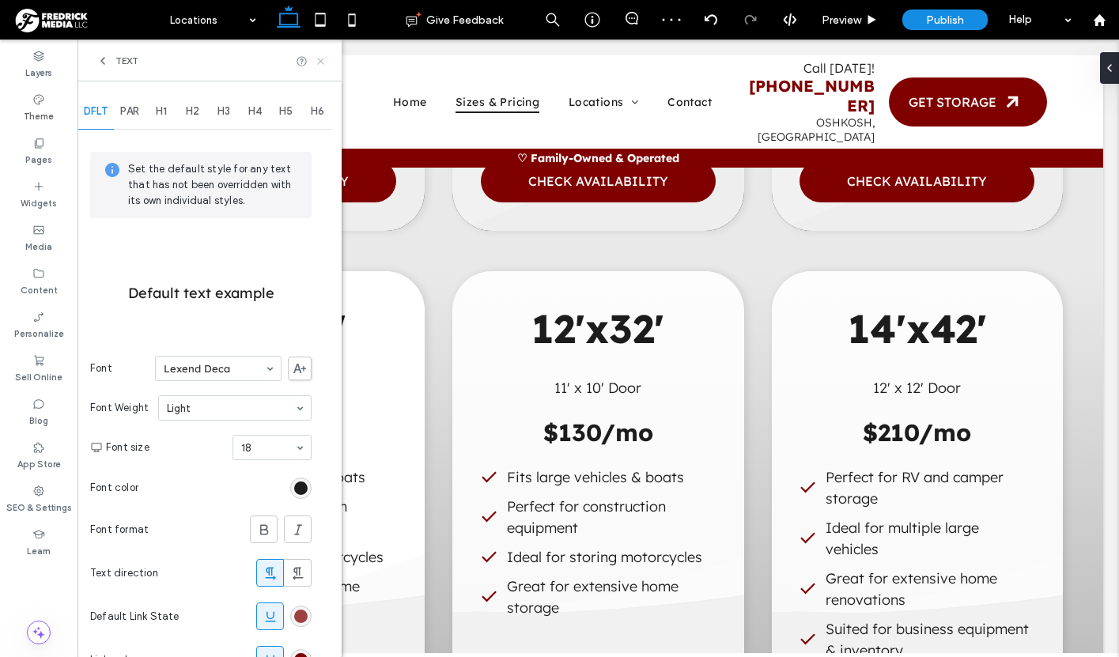
click at [323, 62] on icon at bounding box center [321, 61] width 12 height 12
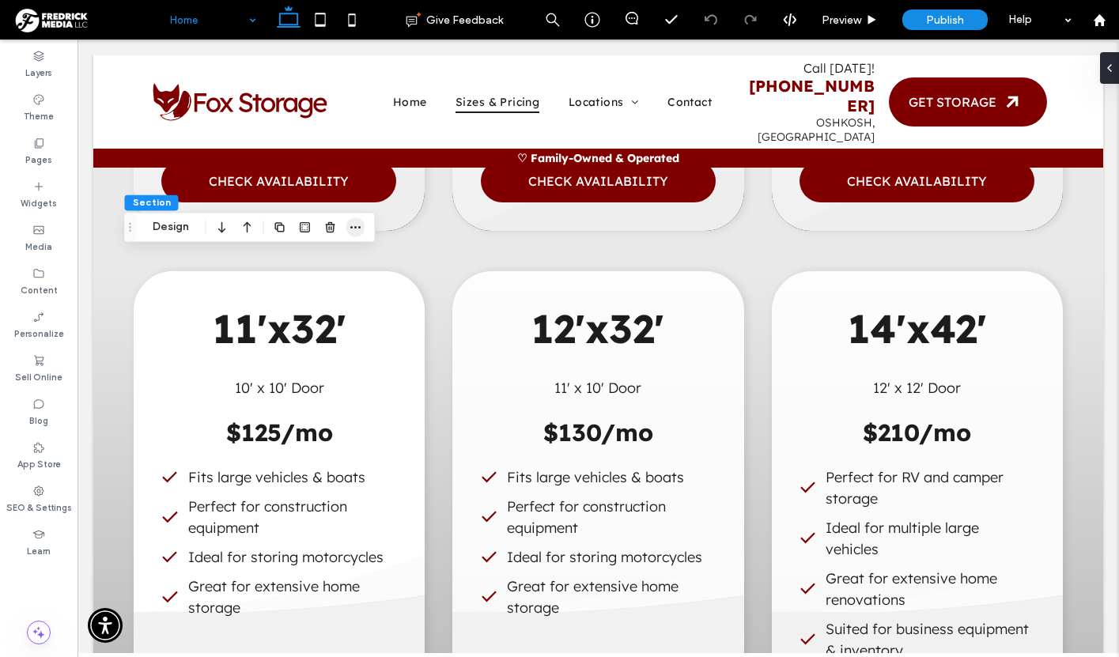
click at [351, 229] on icon "button" at bounding box center [356, 227] width 13 height 13
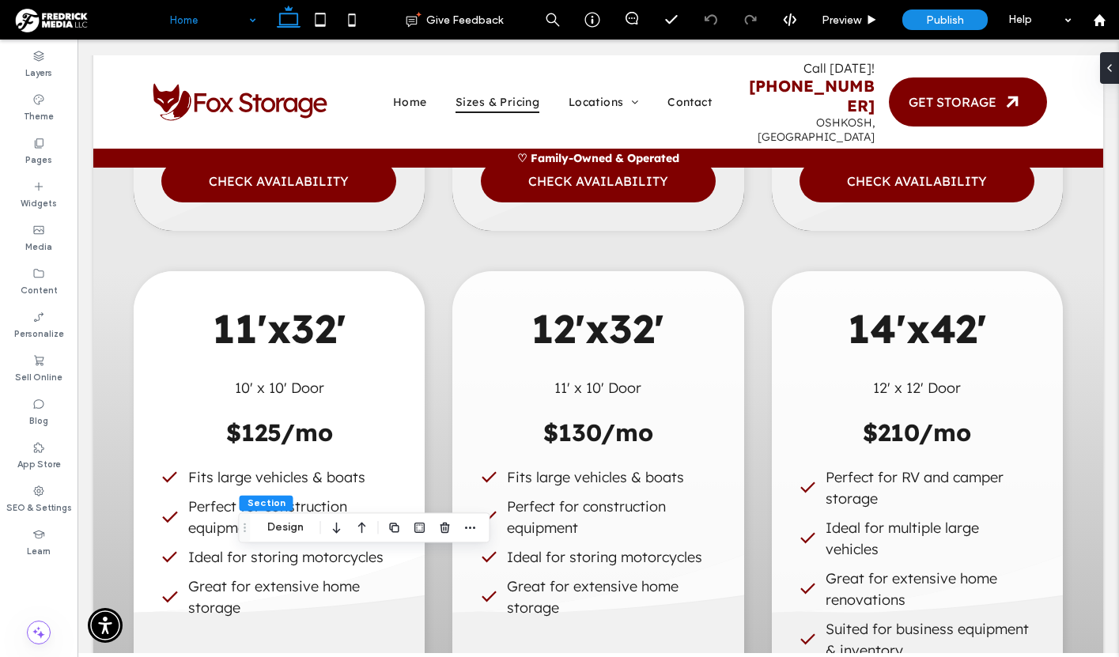
drag, startPoint x: 131, startPoint y: 226, endPoint x: 245, endPoint y: 527, distance: 321.7
click at [245, 527] on use "Drag" at bounding box center [245, 528] width 2 height 9
click at [464, 525] on icon "button" at bounding box center [470, 527] width 13 height 13
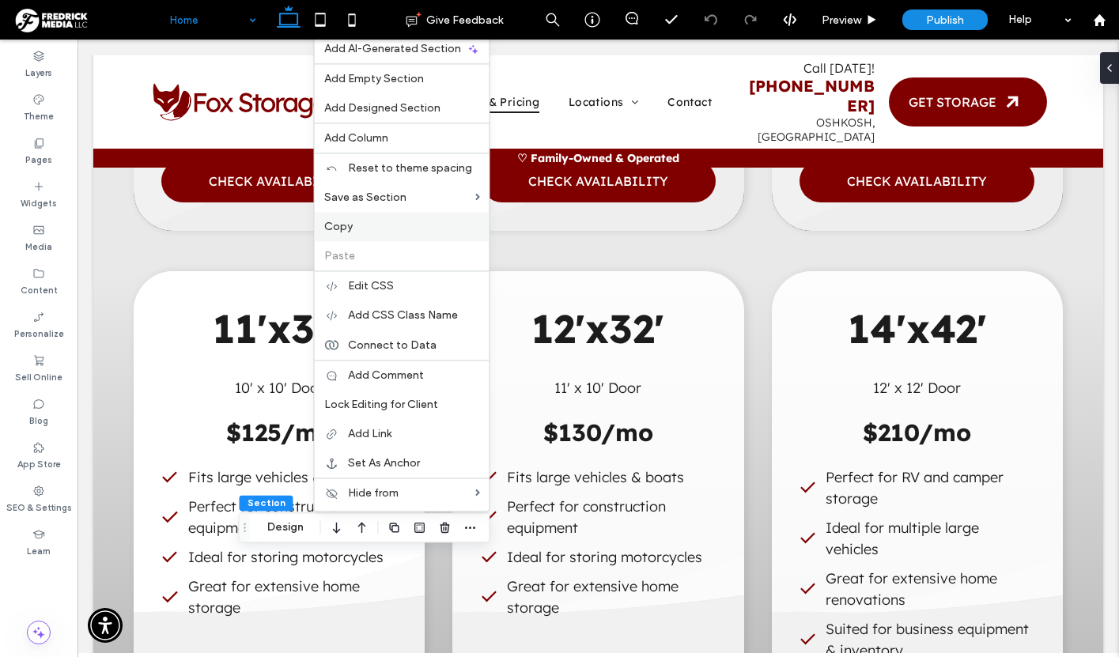
click at [346, 222] on span "Copy" at bounding box center [338, 226] width 28 height 13
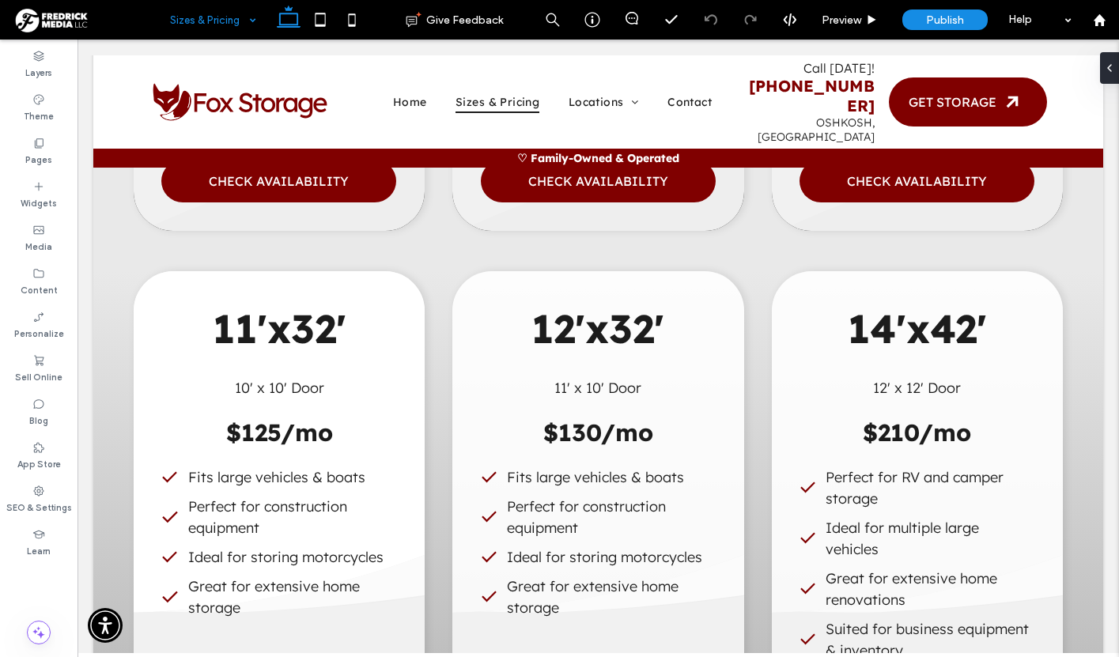
click at [191, 15] on input at bounding box center [209, 20] width 78 height 40
click at [327, 285] on icon "button" at bounding box center [325, 284] width 13 height 13
drag, startPoint x: 100, startPoint y: 281, endPoint x: 191, endPoint y: 485, distance: 223.4
click at [191, 485] on icon "Drag" at bounding box center [190, 487] width 13 height 11
click at [413, 491] on icon "button" at bounding box center [416, 488] width 13 height 13
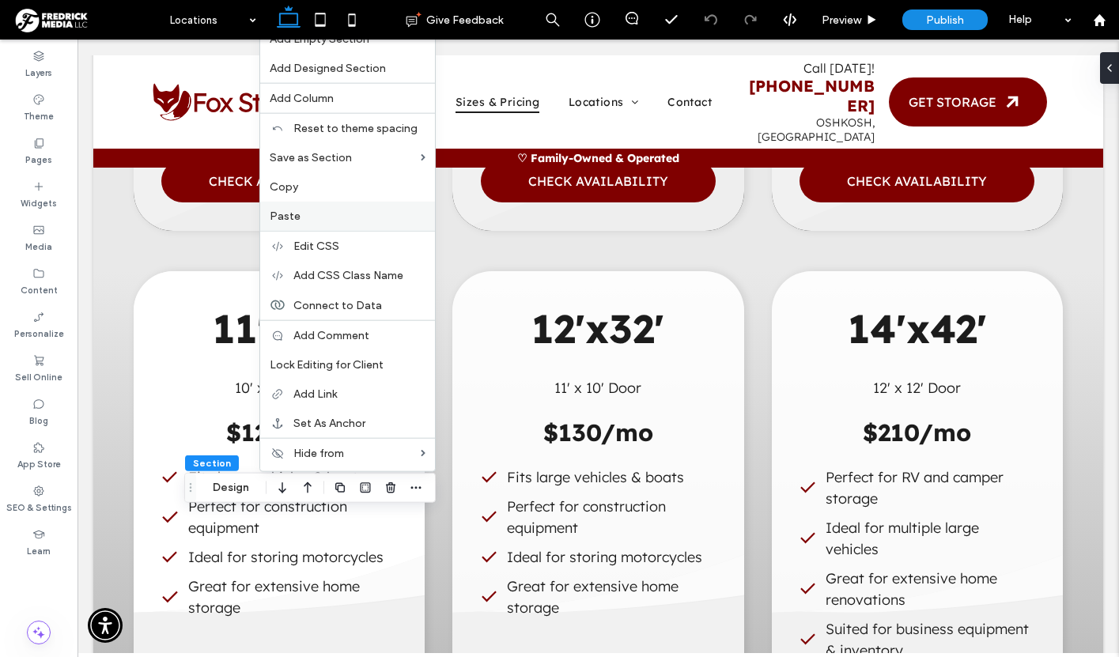
click at [297, 218] on span "Paste" at bounding box center [285, 216] width 31 height 13
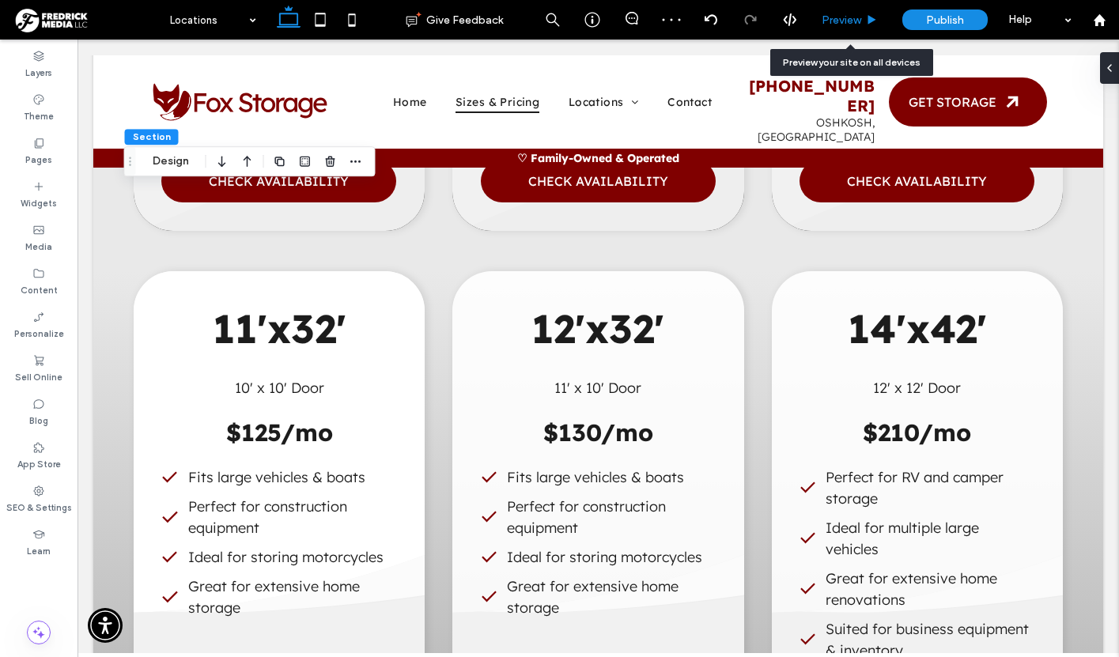
click at [856, 24] on span "Preview" at bounding box center [842, 19] width 40 height 13
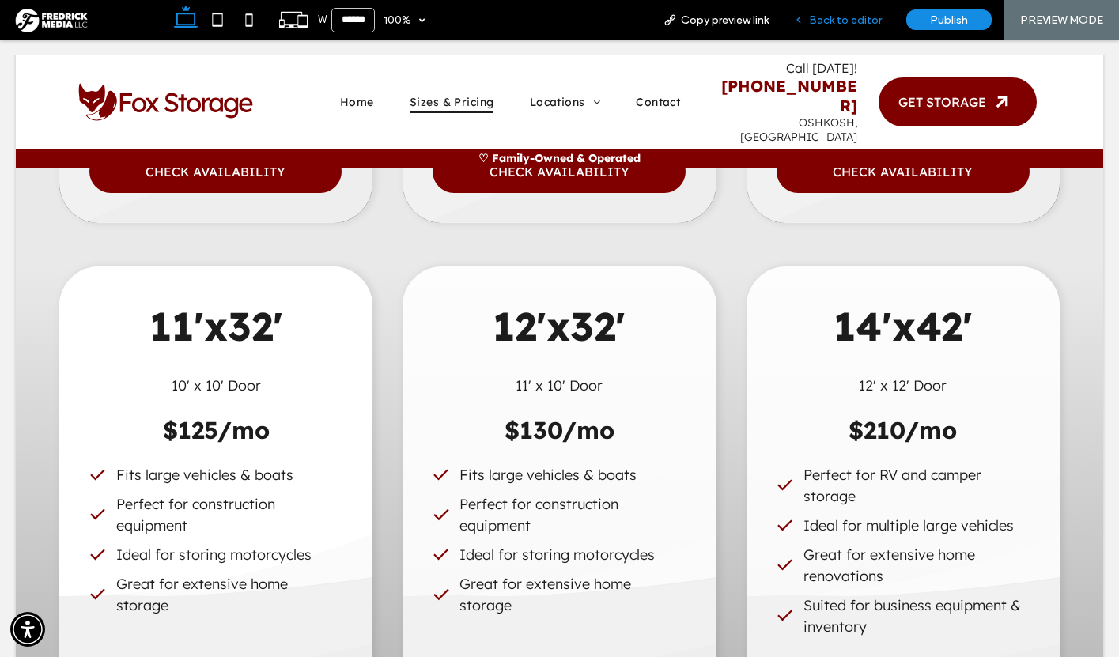
click at [838, 21] on span "Back to editor" at bounding box center [845, 19] width 73 height 13
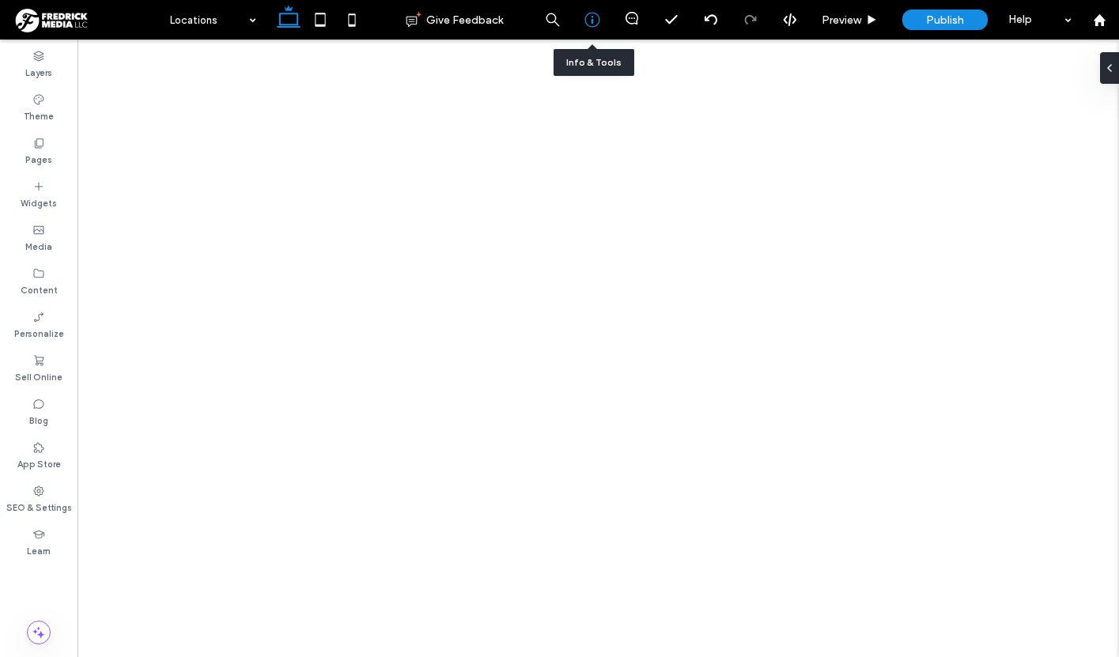
click at [592, 22] on icon at bounding box center [593, 20] width 16 height 16
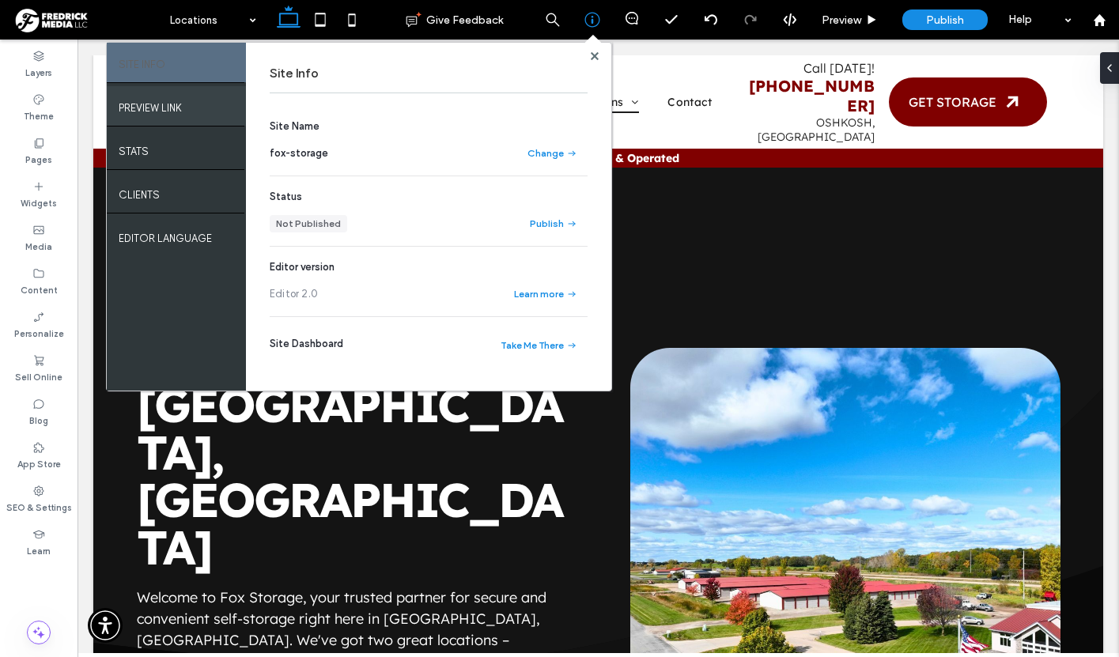
click at [168, 109] on label "PREVIEW LINK" at bounding box center [150, 104] width 63 height 20
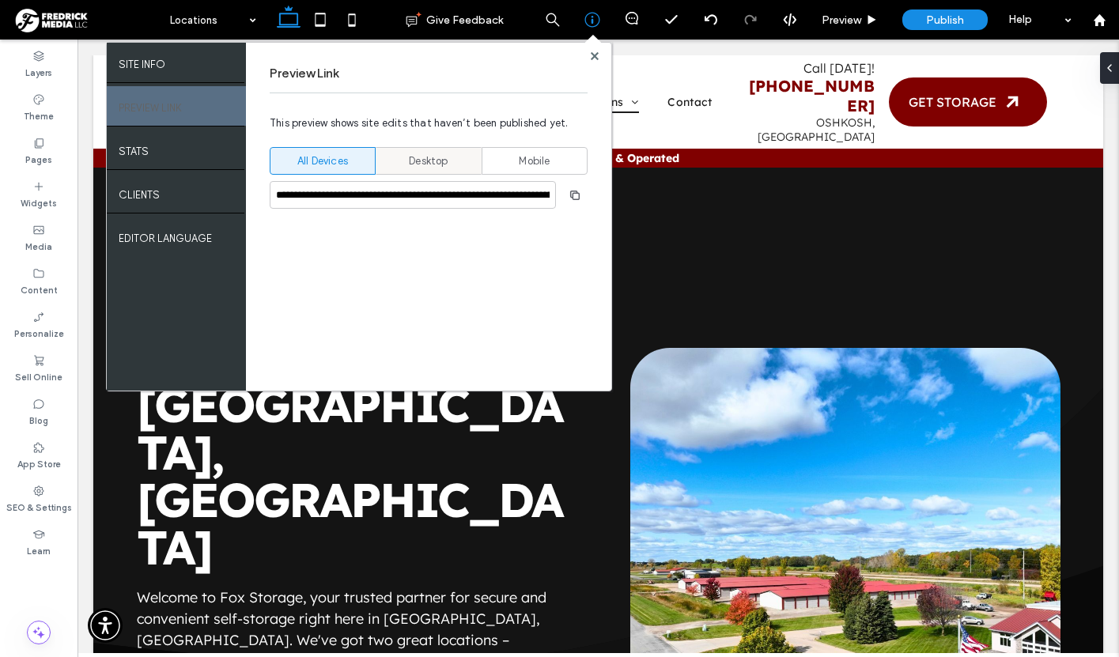
click at [423, 159] on span "Desktop" at bounding box center [428, 161] width 39 height 16
type input "**********"
click at [576, 200] on icon "button" at bounding box center [575, 195] width 13 height 13
click at [573, 191] on use "button" at bounding box center [574, 194] width 9 height 9
click at [593, 56] on use at bounding box center [594, 55] width 8 height 8
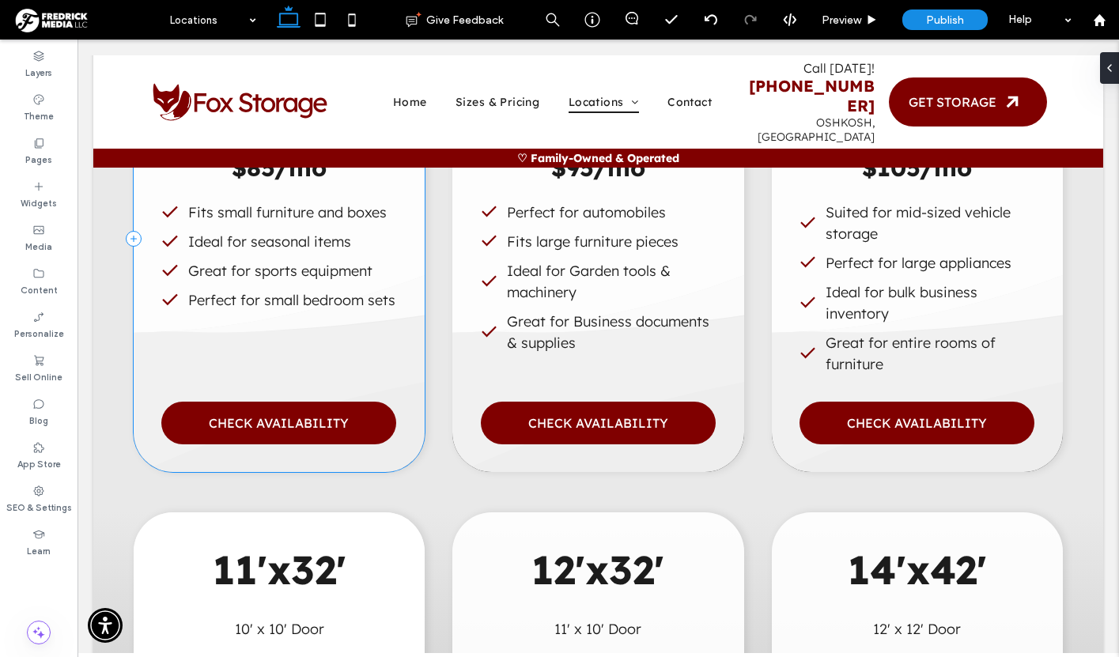
scroll to position [1295, 0]
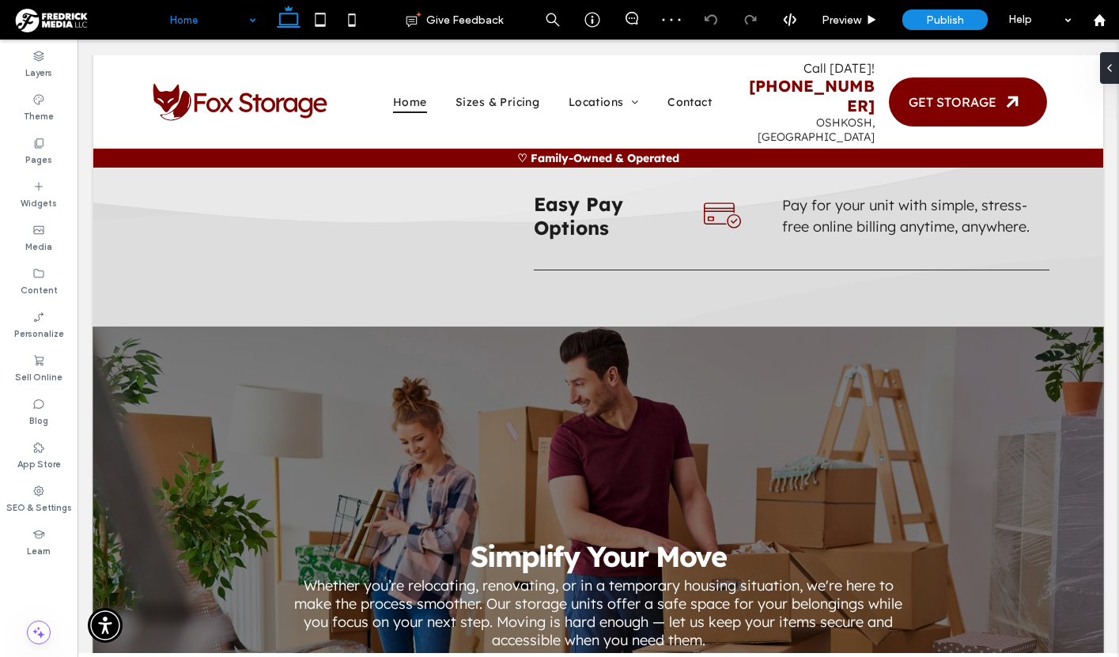
scroll to position [2718, 0]
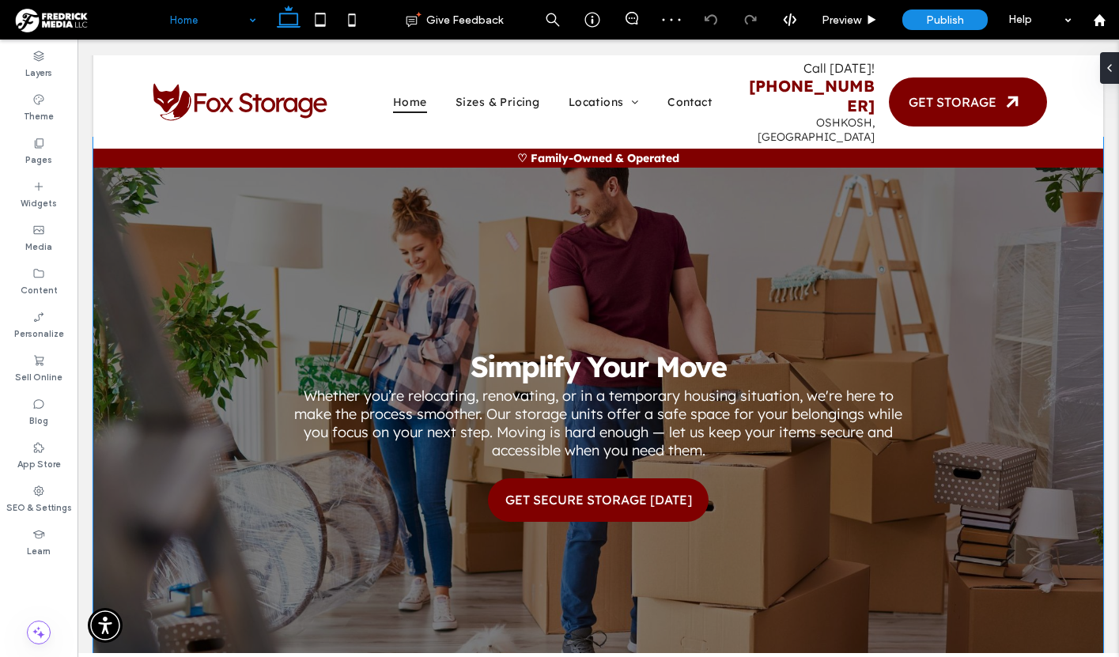
click at [713, 397] on div "Simplify Your Move Whether you’re relocating, renovating, or in a temporary hou…" at bounding box center [598, 424] width 1010 height 479
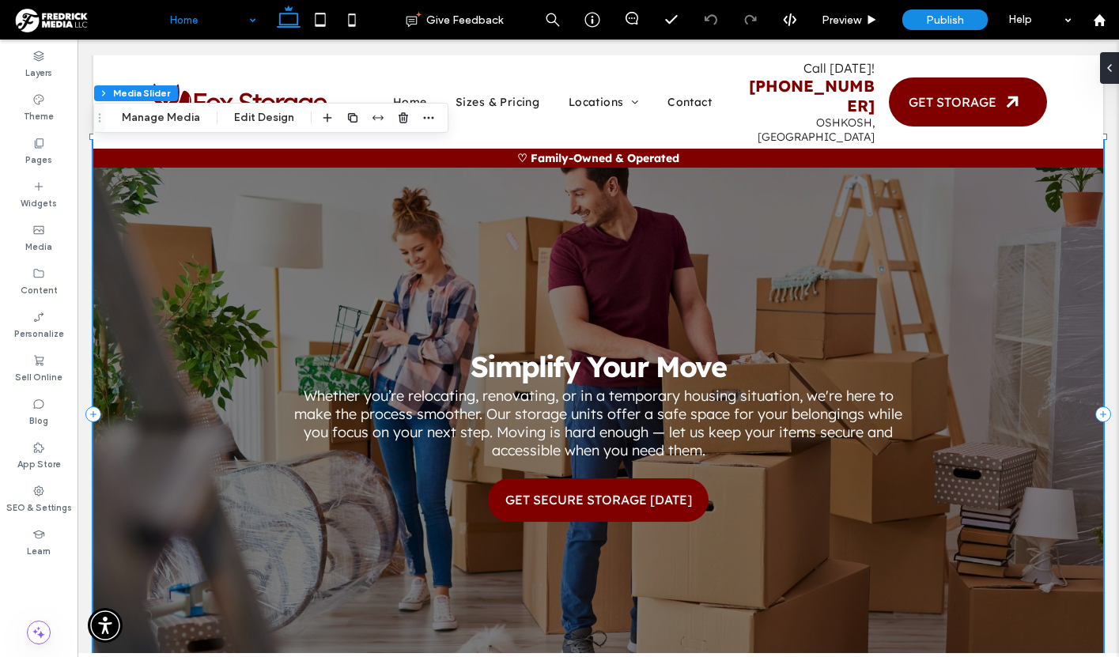
click at [637, 387] on p "Whether you’re relocating, renovating, or in a temporary housing situation, we'…" at bounding box center [598, 423] width 615 height 73
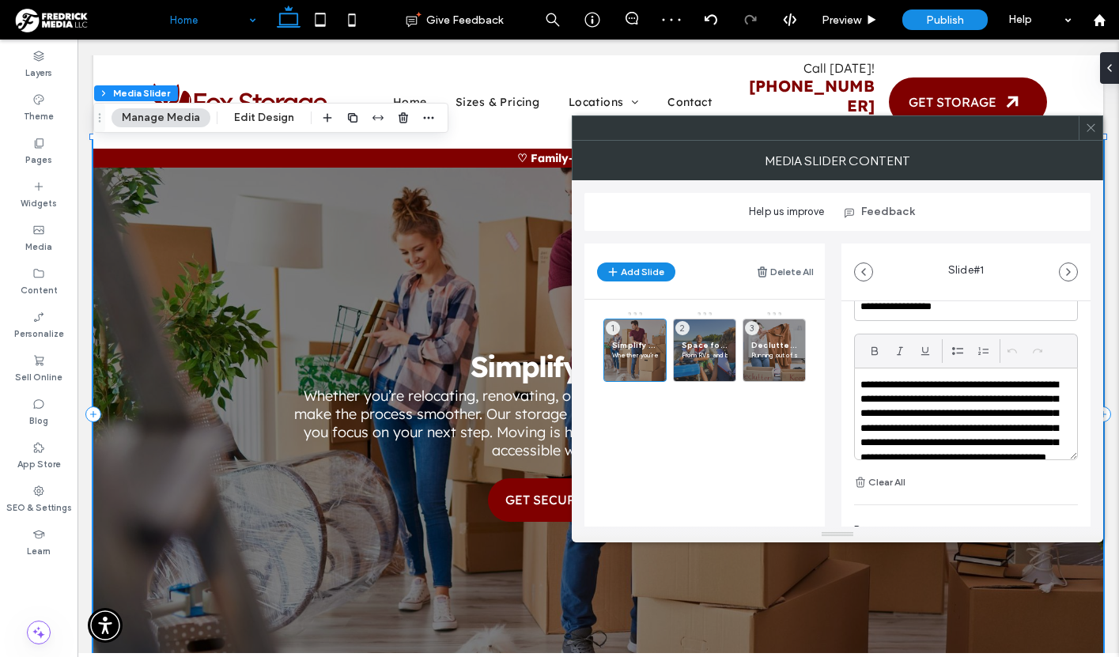
scroll to position [44, 0]
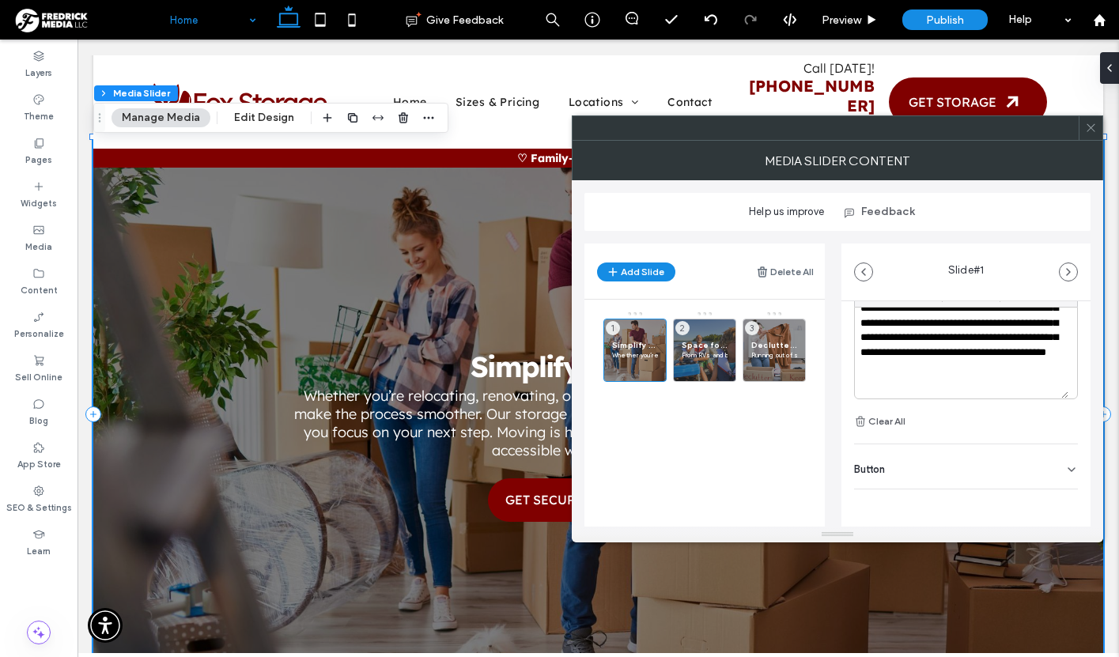
click at [890, 468] on div "Button" at bounding box center [966, 467] width 224 height 44
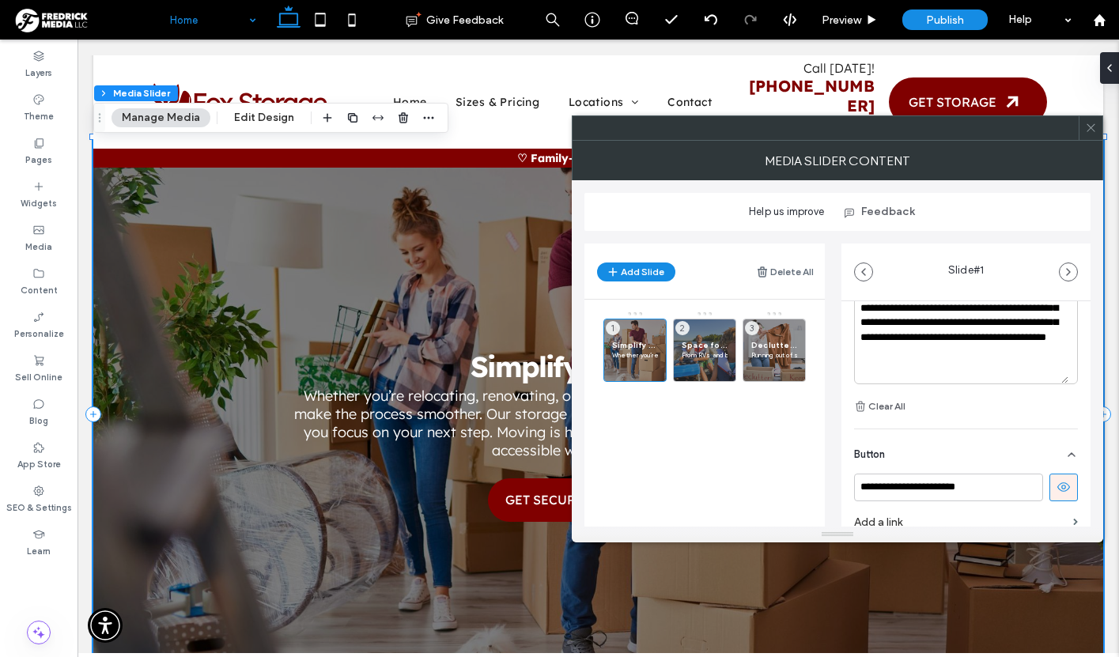
scroll to position [588, 0]
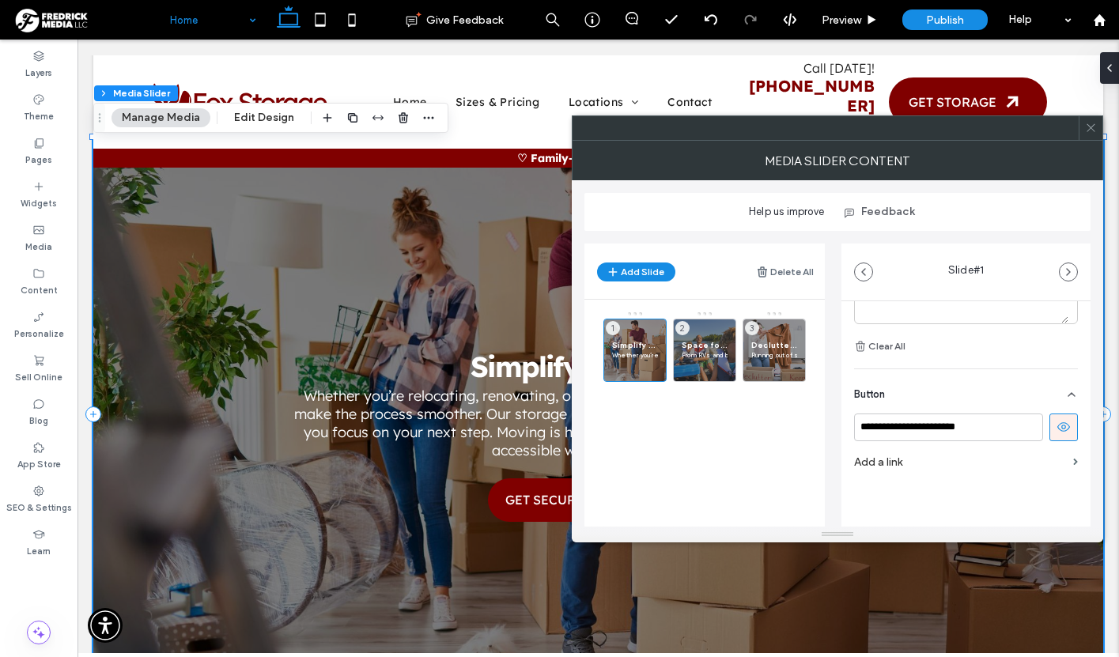
click at [906, 460] on label "Add a link" at bounding box center [960, 462] width 213 height 29
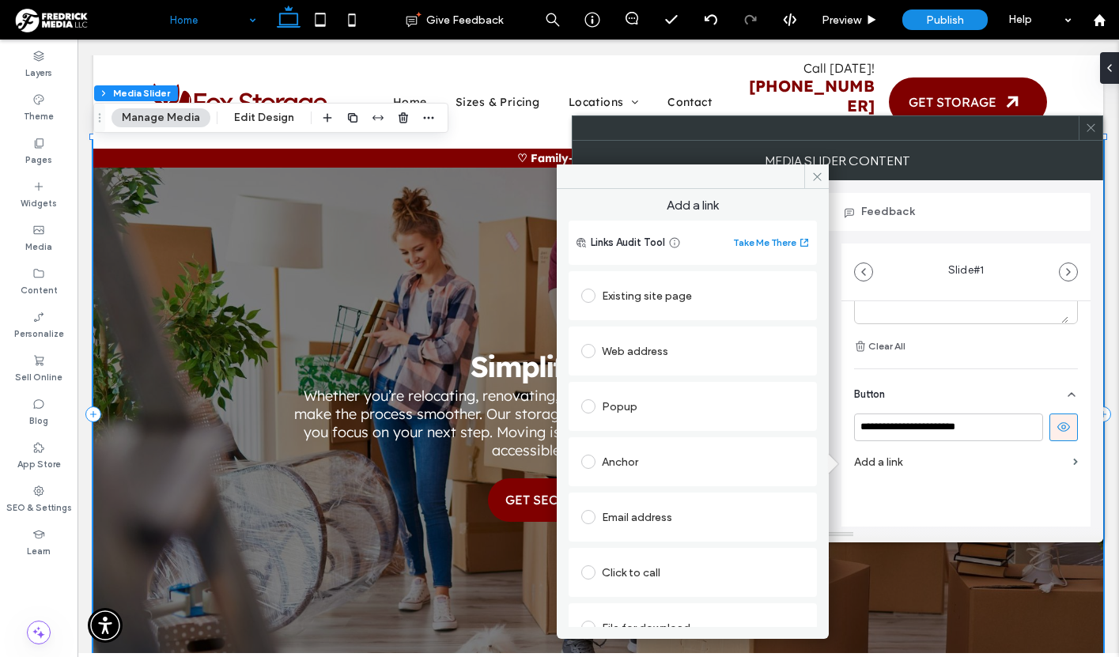
click at [657, 298] on div "Existing site page" at bounding box center [692, 295] width 223 height 25
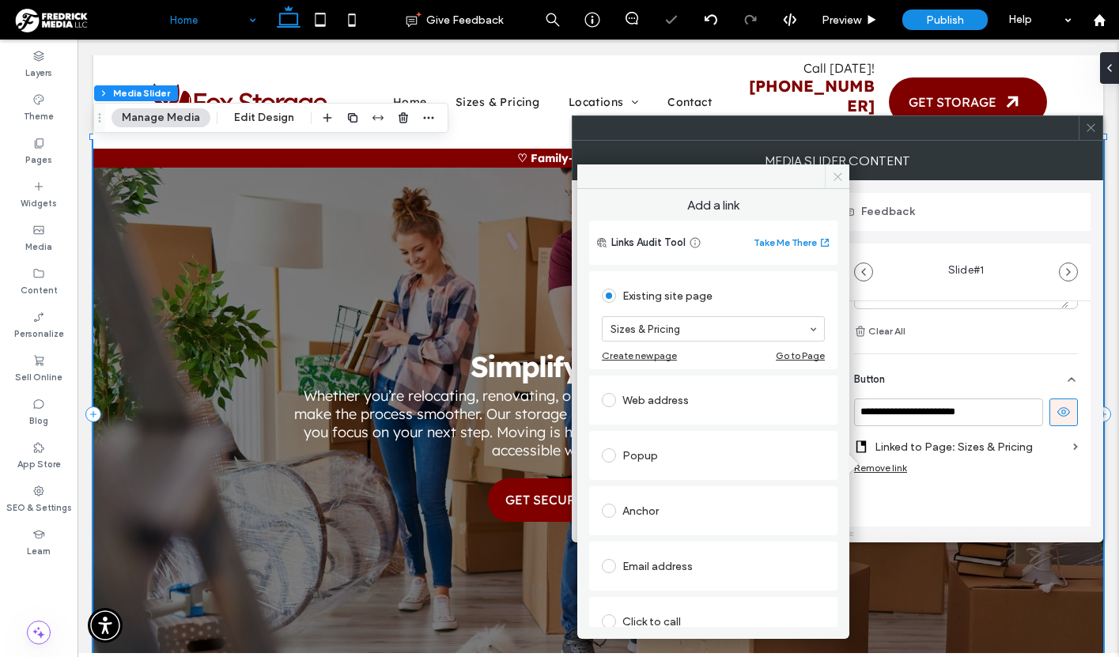
click at [838, 187] on span at bounding box center [837, 177] width 25 height 24
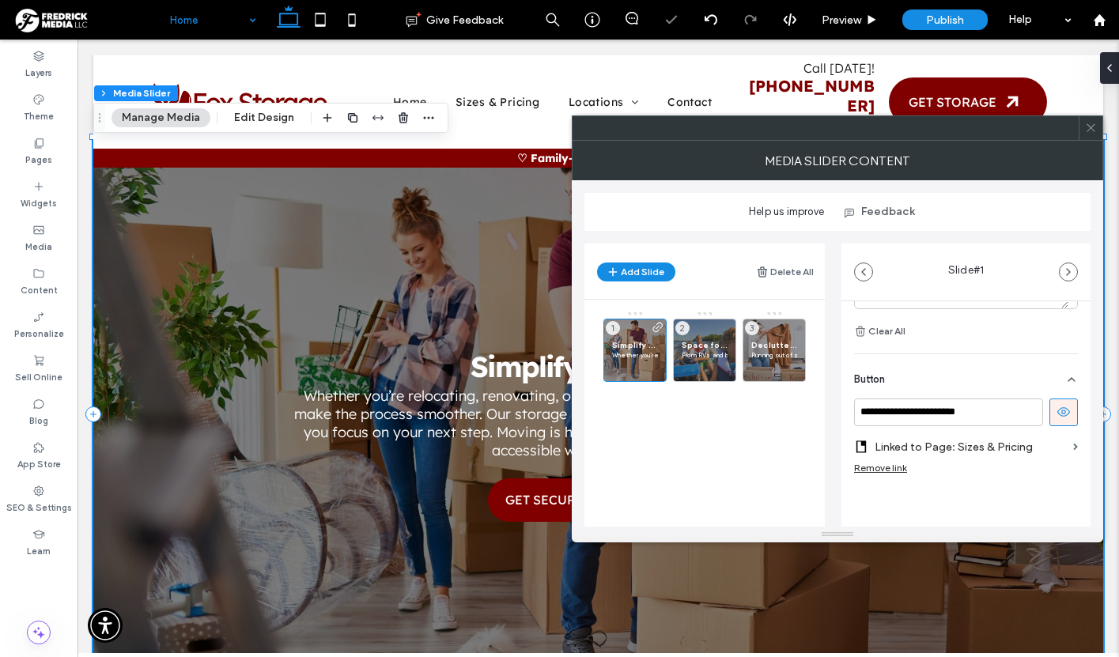
click at [1093, 127] on icon at bounding box center [1091, 128] width 12 height 12
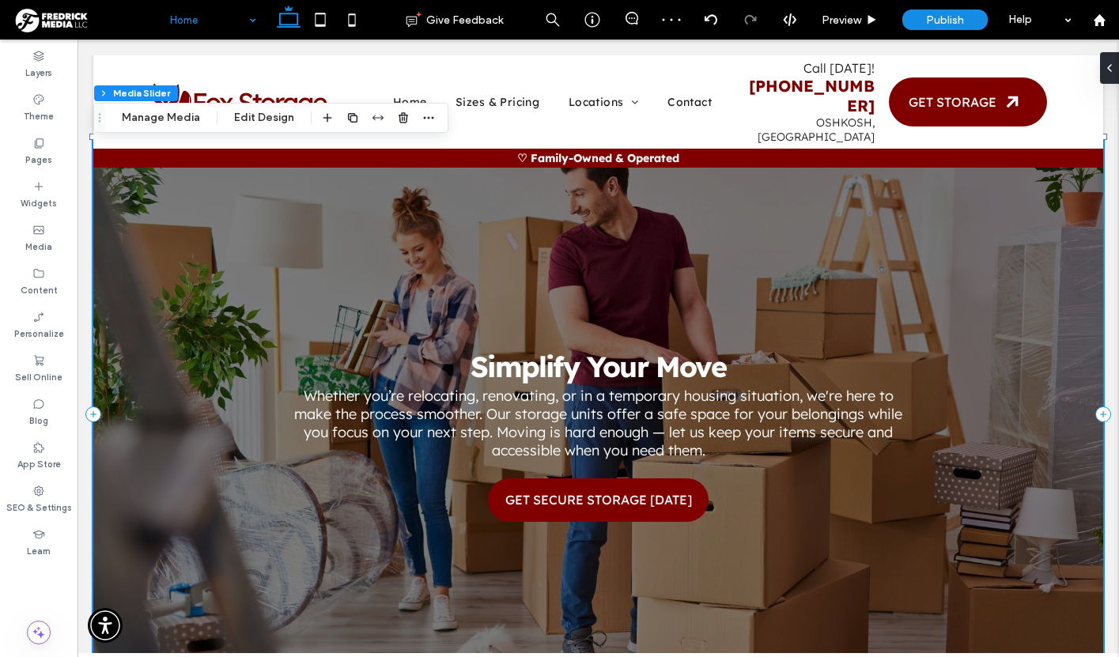
click at [822, 430] on div "Simplify Your Move Whether you’re relocating, renovating, or in a temporary hou…" at bounding box center [598, 424] width 1010 height 479
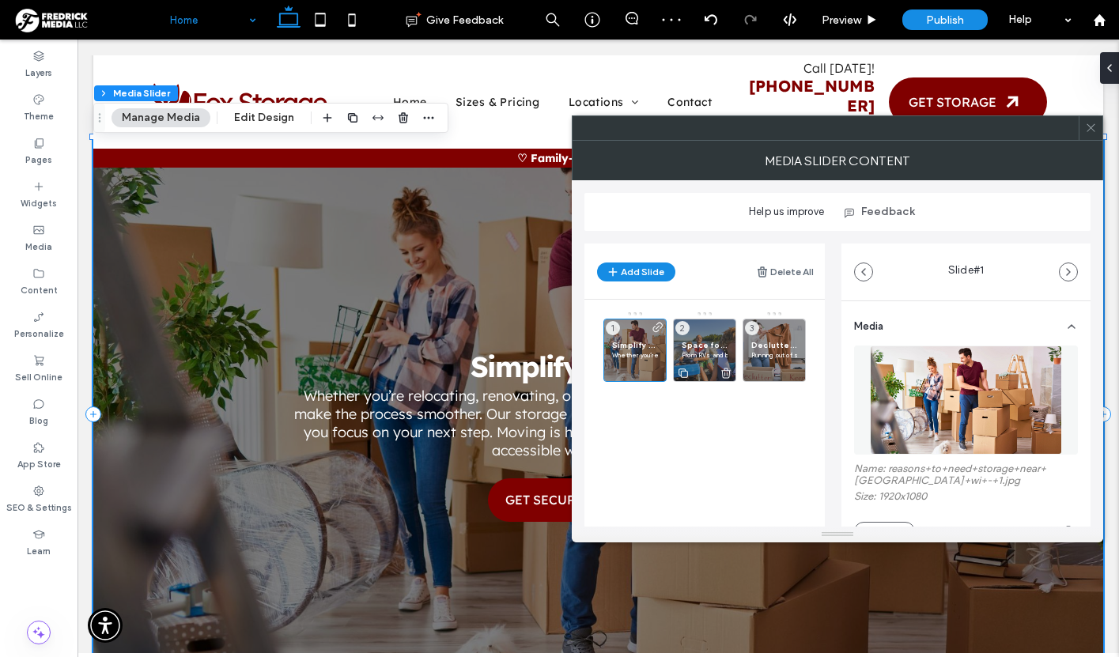
click at [698, 326] on div "Space for Your Lifestyle From RVs and boats to holiday decorations and outdoor …" at bounding box center [704, 350] width 63 height 63
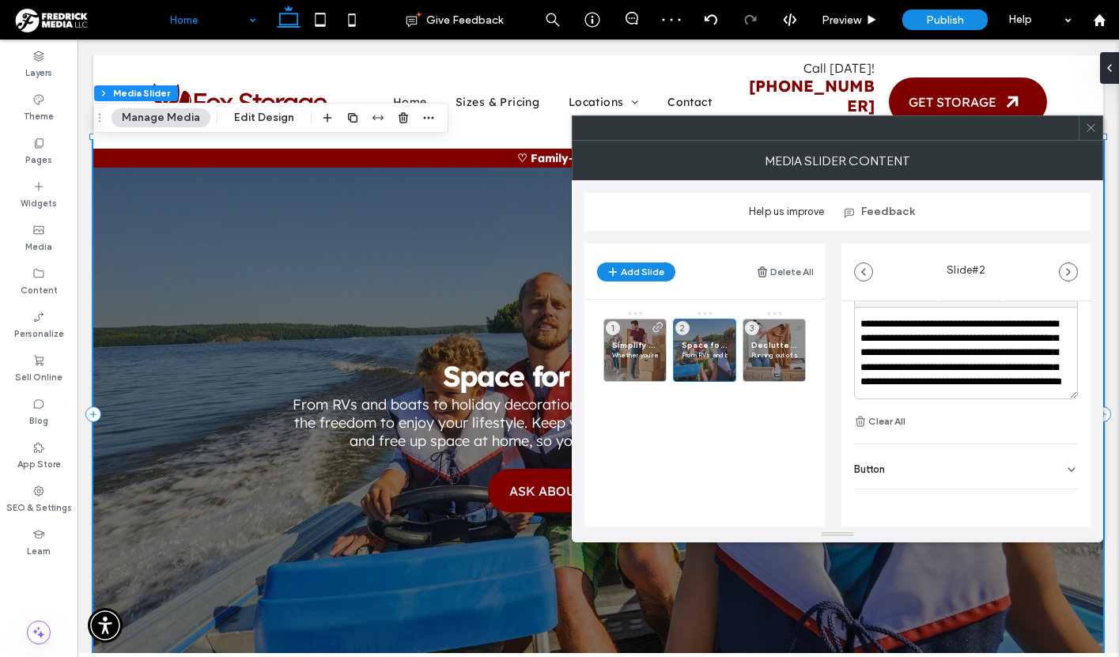
click at [930, 475] on div "Button" at bounding box center [966, 467] width 224 height 44
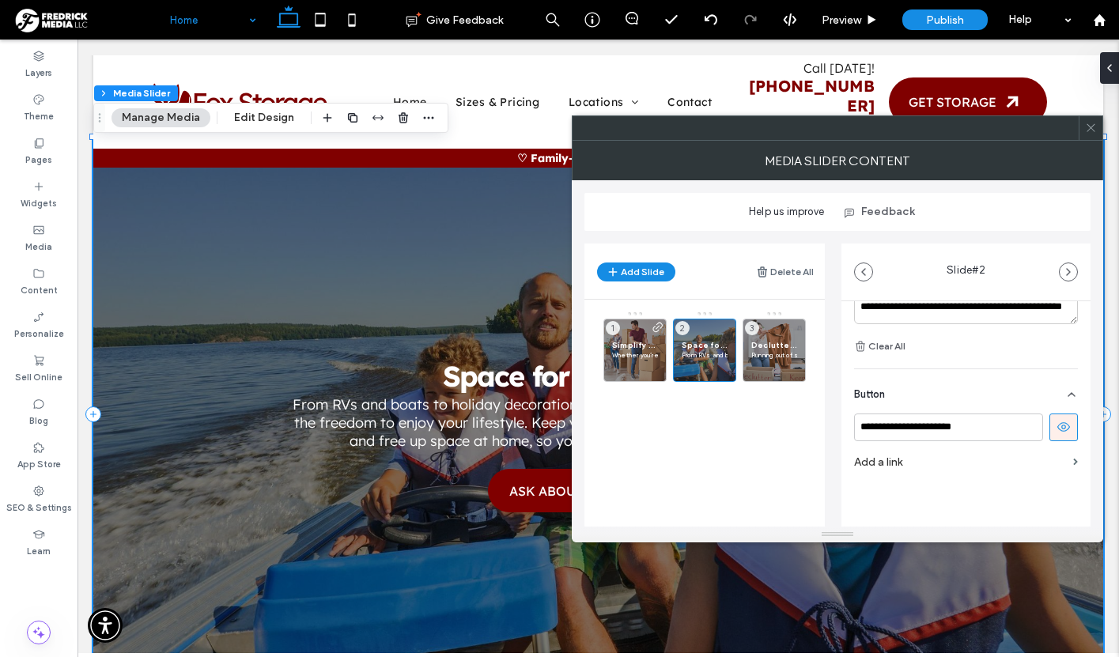
click at [903, 466] on label "Add a link" at bounding box center [960, 462] width 213 height 29
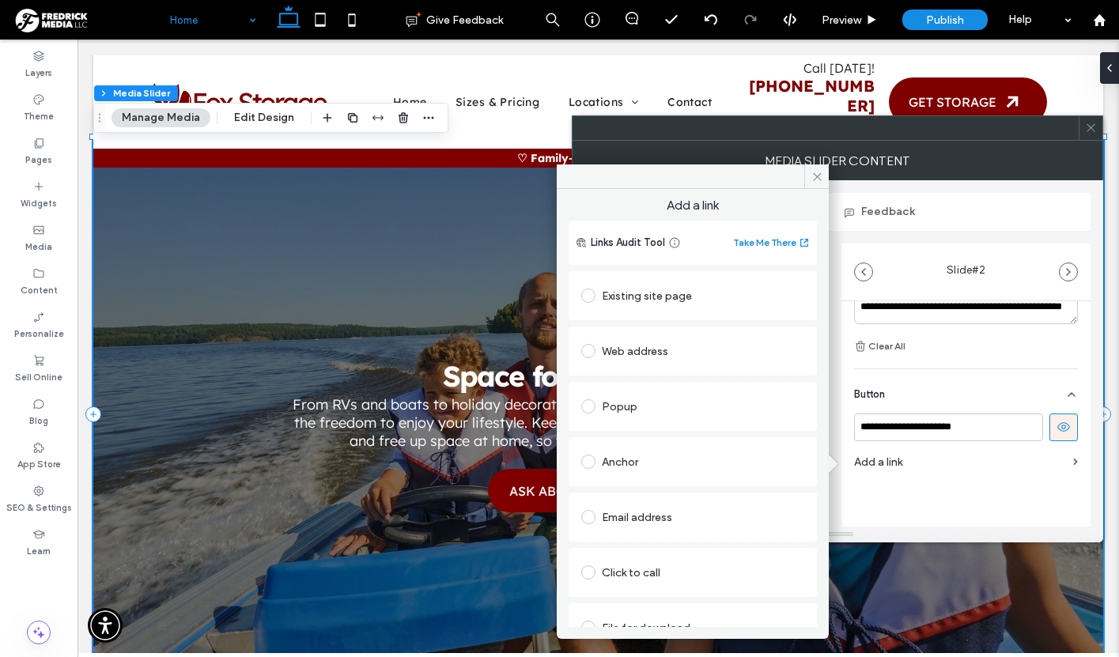
click at [667, 299] on div "Existing site page" at bounding box center [692, 295] width 223 height 25
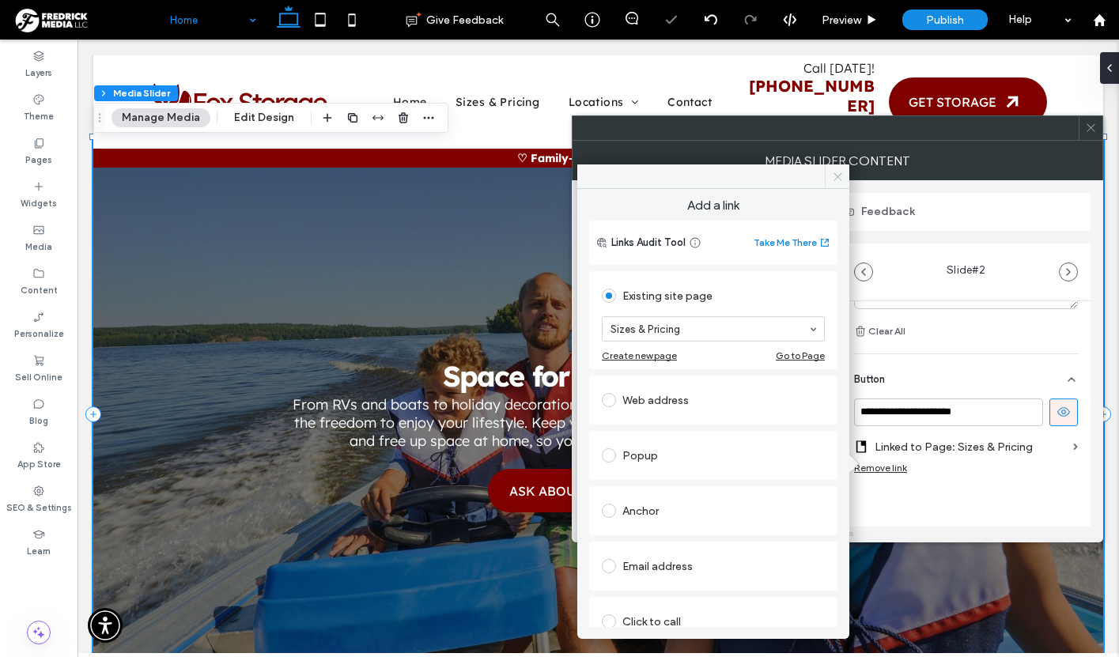
click at [838, 173] on icon at bounding box center [838, 177] width 12 height 12
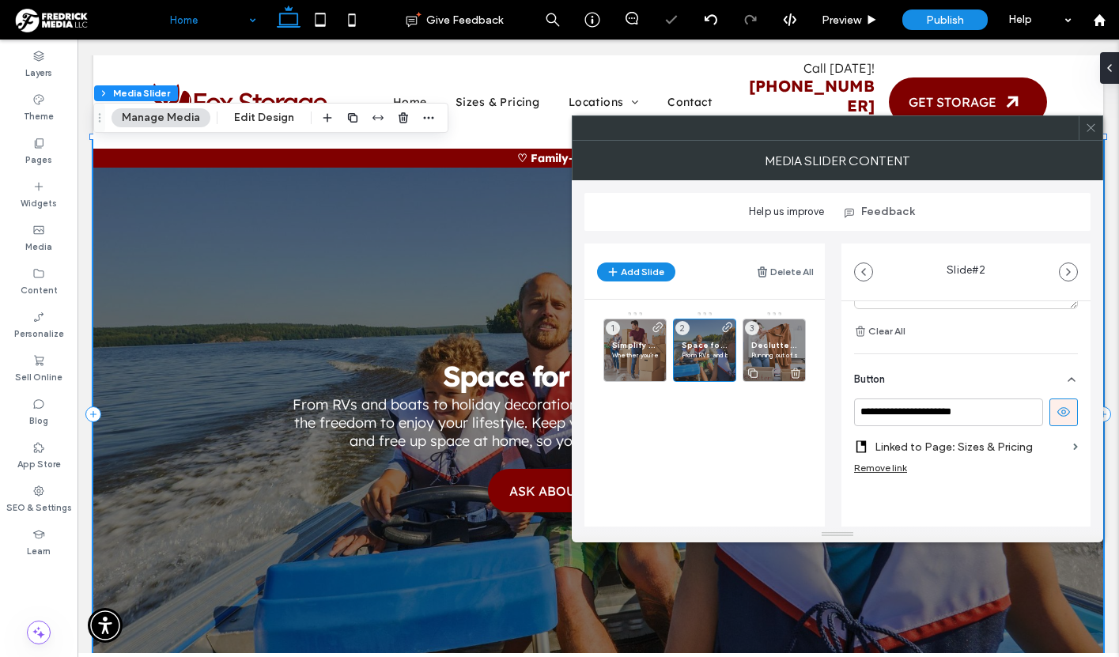
click at [793, 333] on div "Decluttering Without the Stress Running out of space at home? Downsizing or str…" at bounding box center [774, 350] width 63 height 63
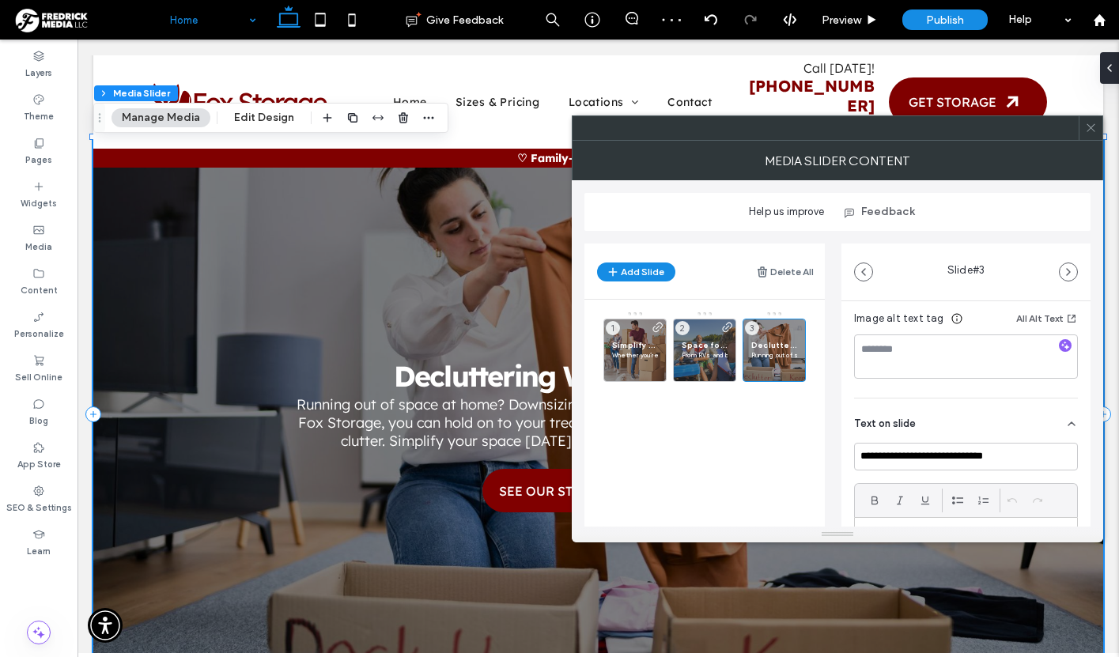
scroll to position [513, 0]
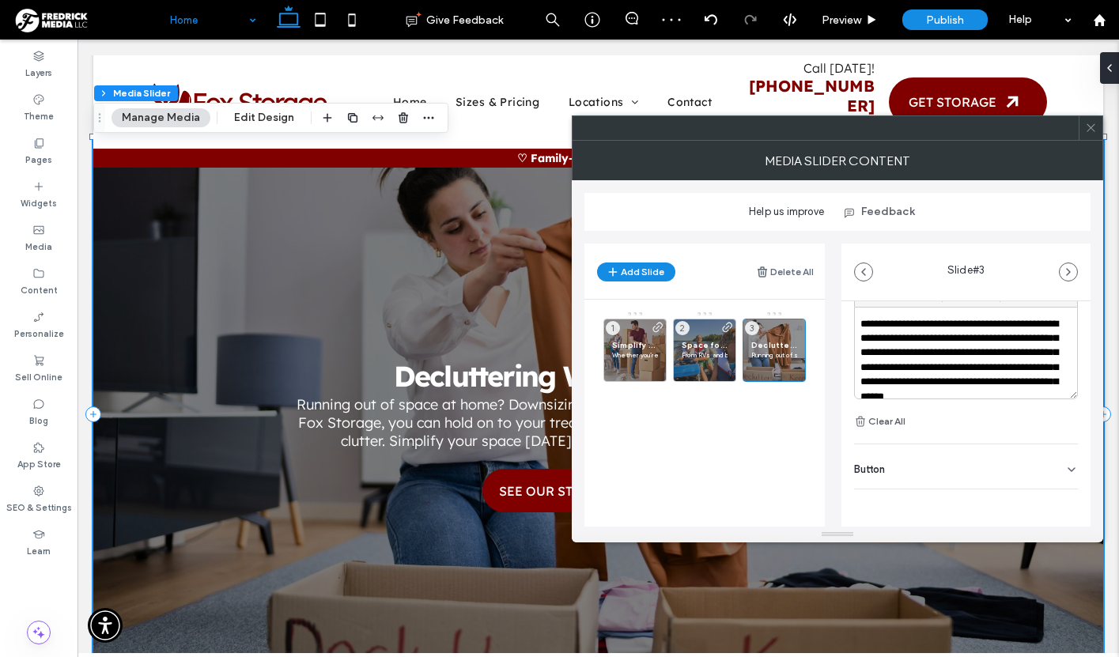
click at [925, 470] on div "Button" at bounding box center [966, 467] width 224 height 44
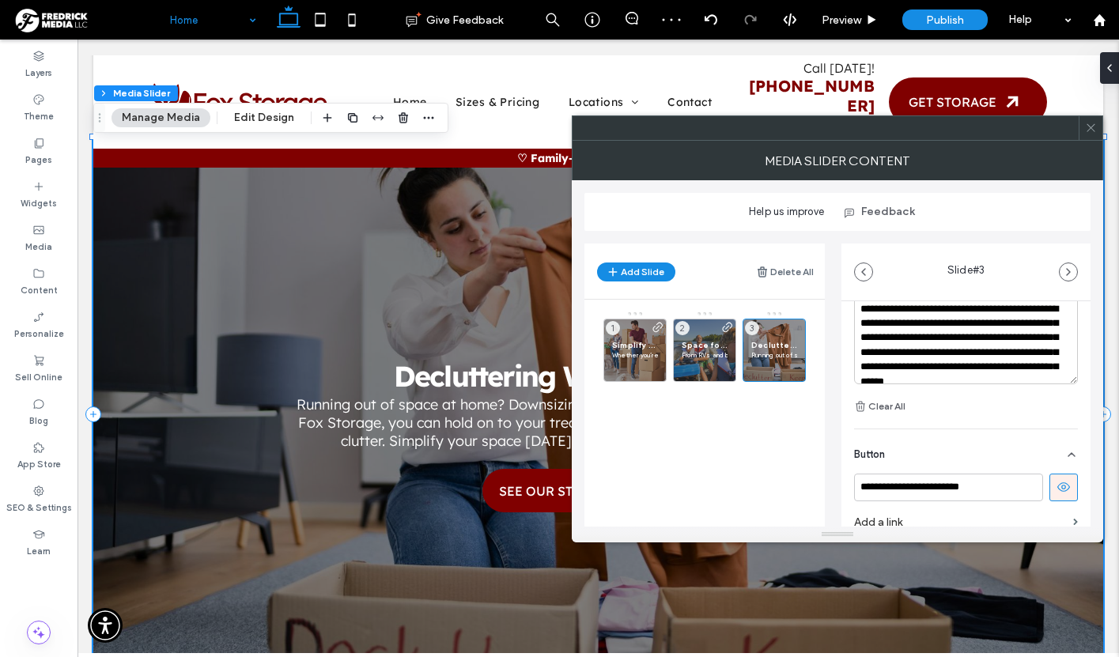
scroll to position [588, 0]
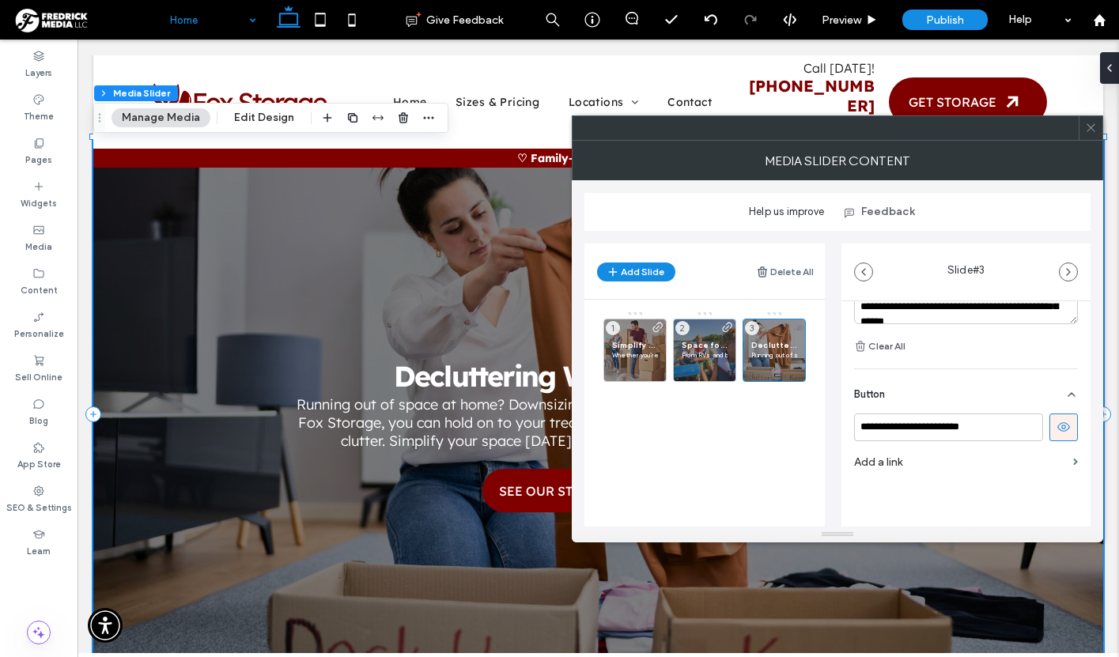
click at [886, 460] on label "Add a link" at bounding box center [960, 462] width 213 height 29
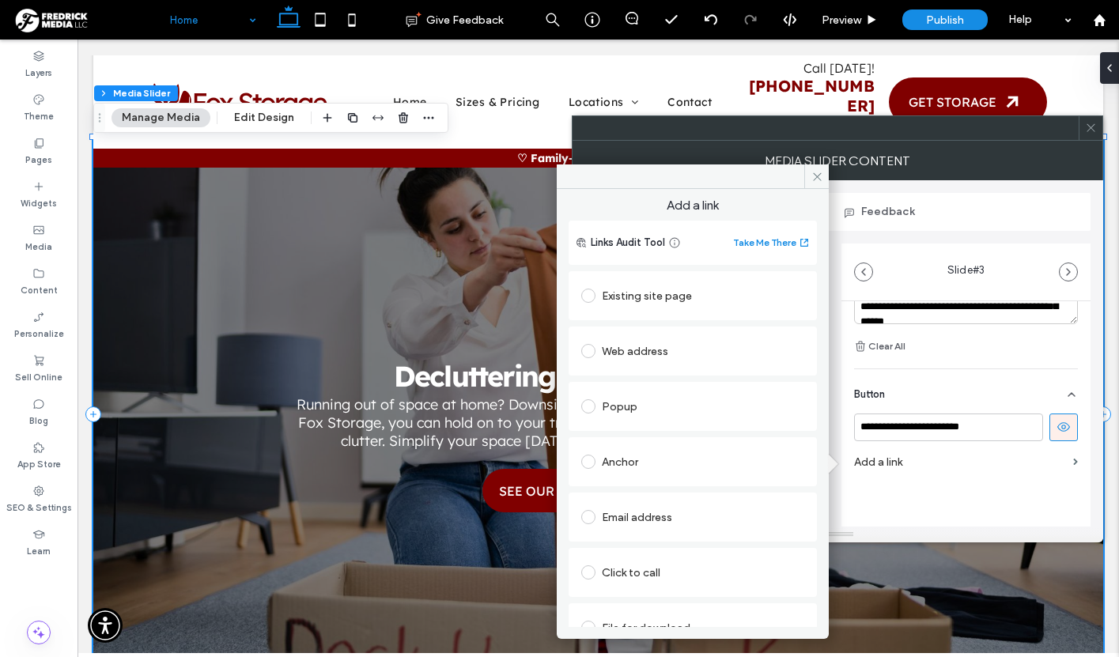
click at [659, 297] on div "Existing site page" at bounding box center [692, 295] width 223 height 25
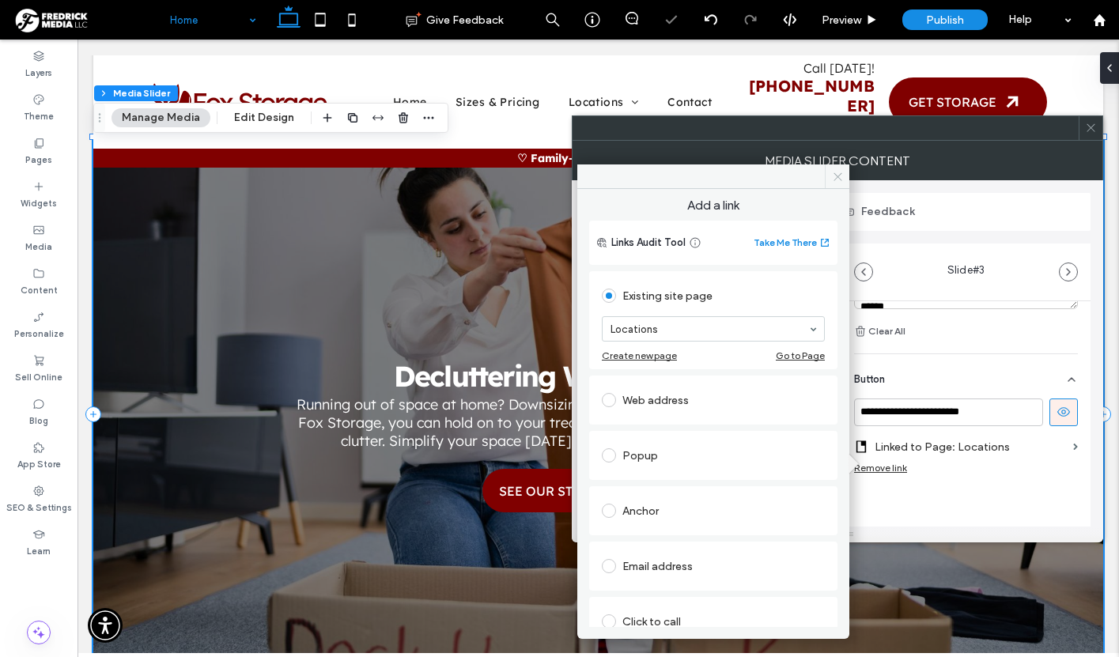
click at [837, 175] on use at bounding box center [838, 176] width 8 height 8
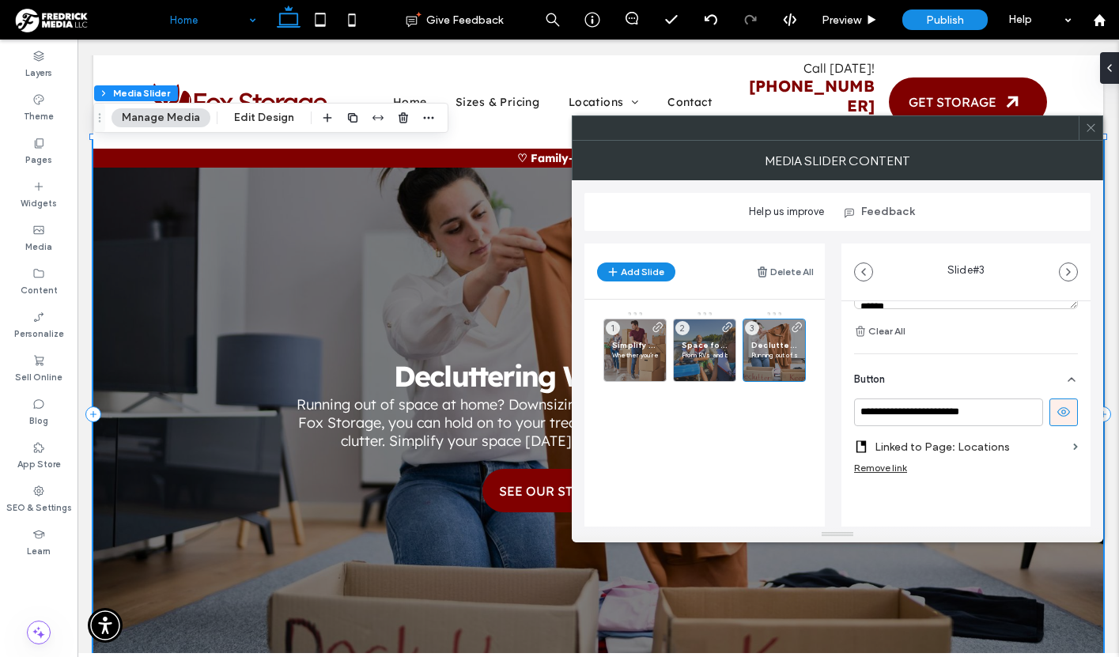
click at [1091, 124] on icon at bounding box center [1091, 128] width 12 height 12
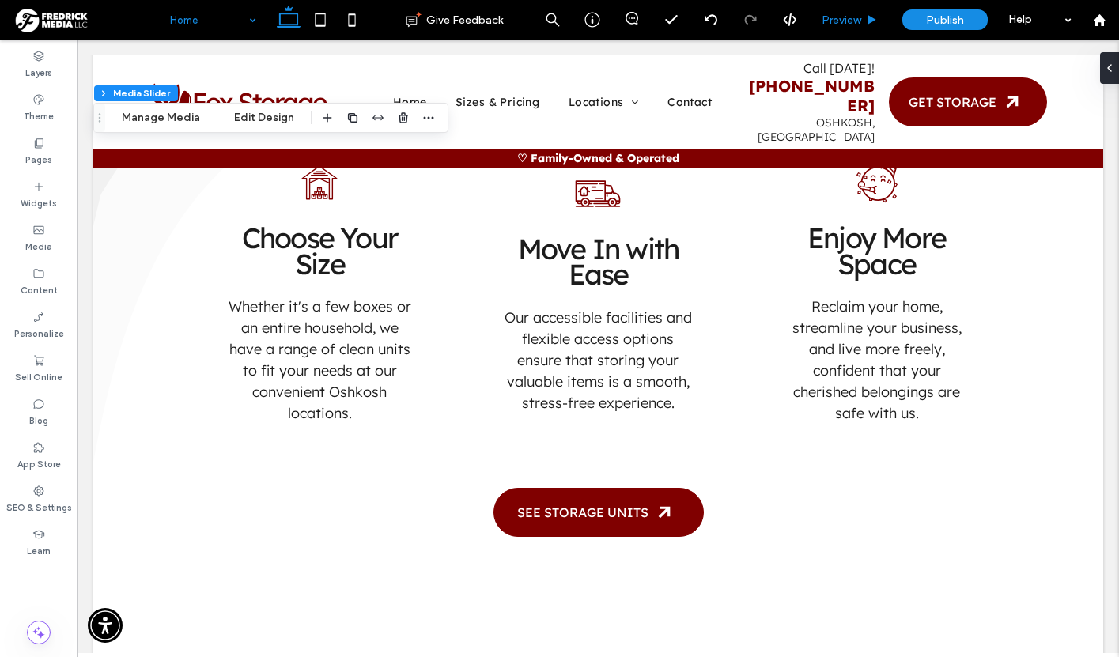
scroll to position [3458, 0]
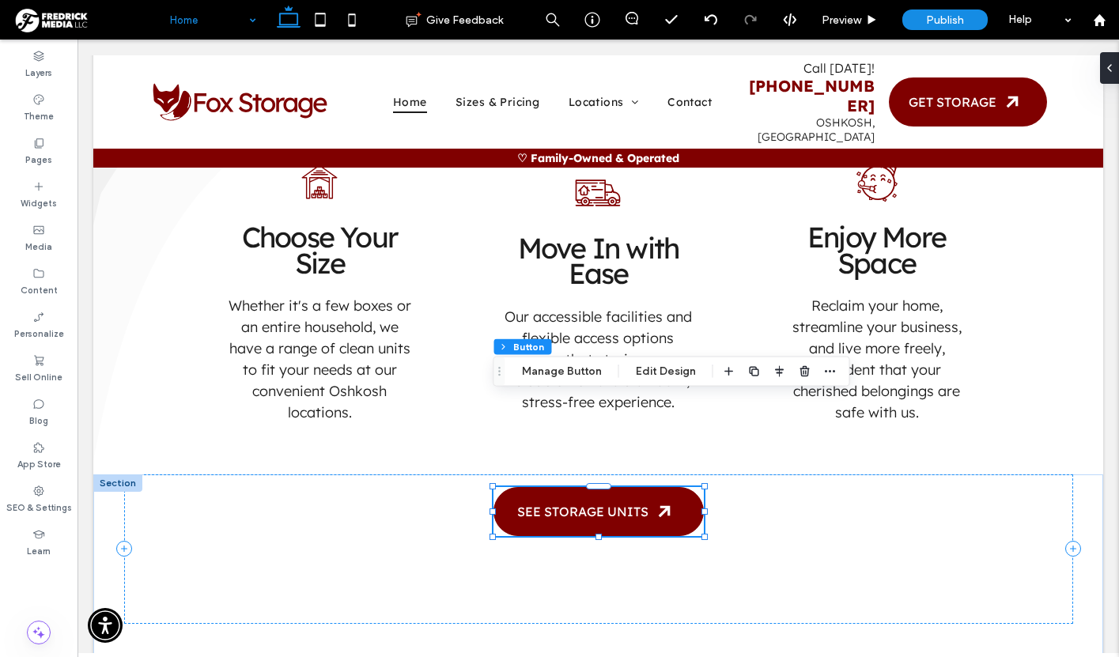
click at [596, 504] on span "SEE STORAGE UNITS" at bounding box center [582, 512] width 131 height 16
click at [563, 369] on button "Manage Button" at bounding box center [562, 371] width 100 height 19
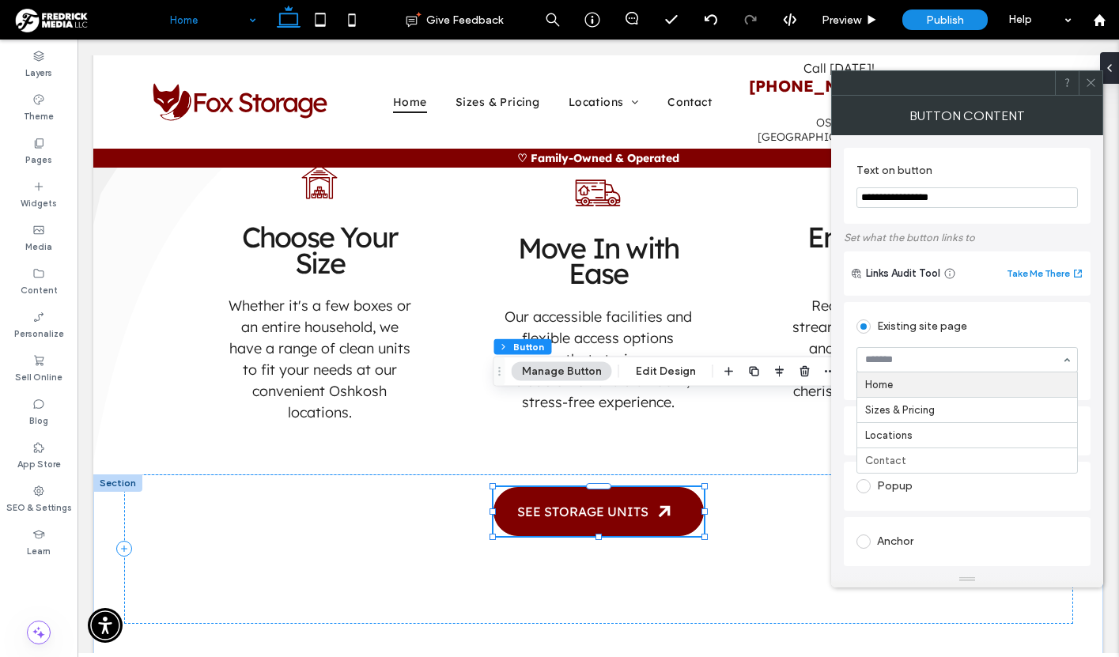
click at [865, 195] on input "**********" at bounding box center [967, 197] width 221 height 21
click at [964, 202] on input "**********" at bounding box center [967, 197] width 221 height 21
type input "**********"
click at [1088, 81] on icon at bounding box center [1091, 83] width 12 height 12
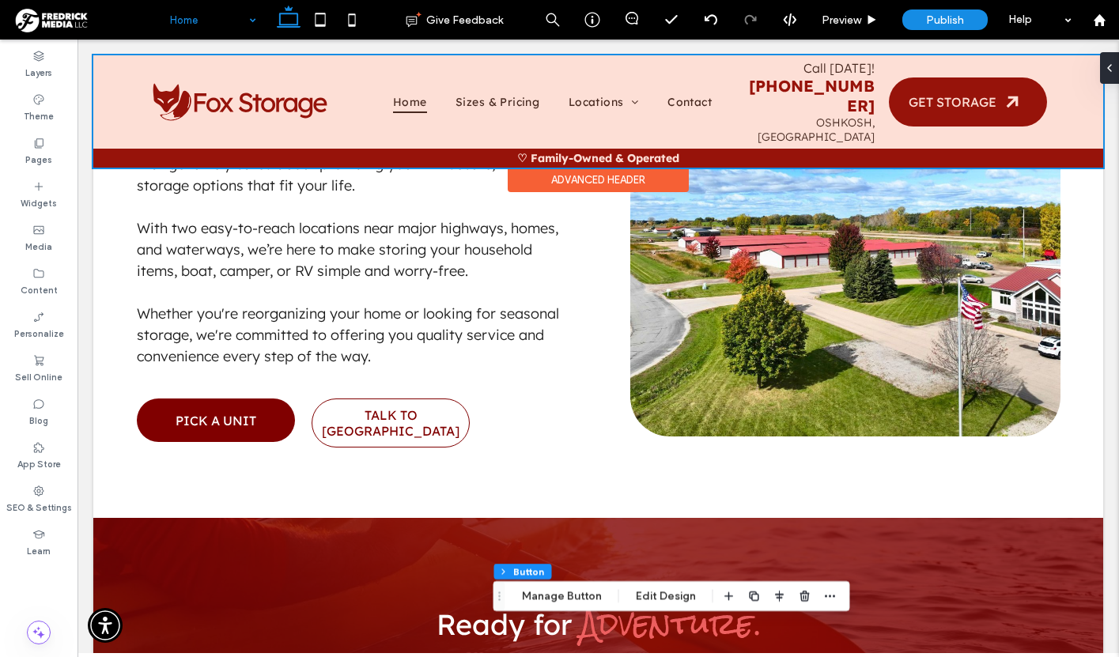
scroll to position [821, 0]
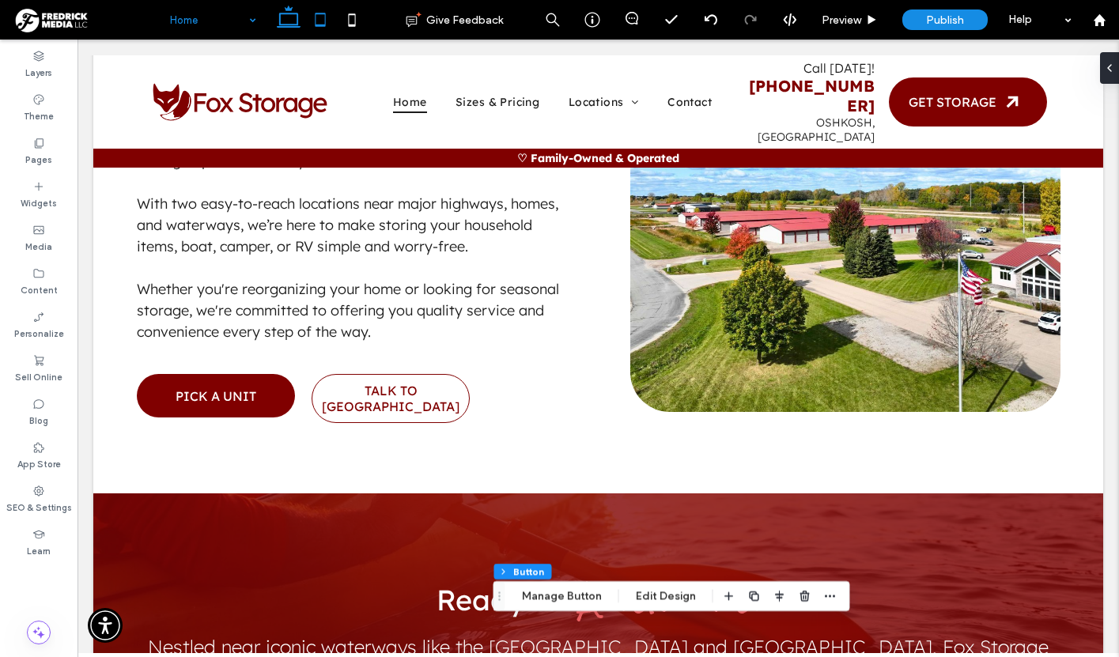
click at [316, 18] on use at bounding box center [321, 19] width 10 height 13
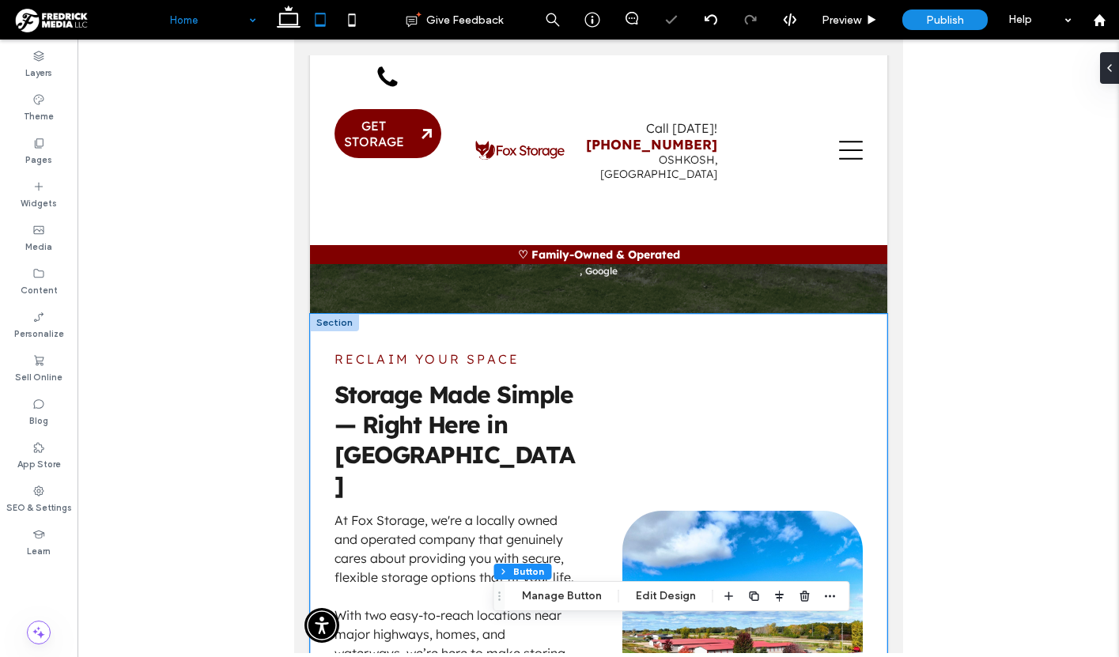
scroll to position [0, 0]
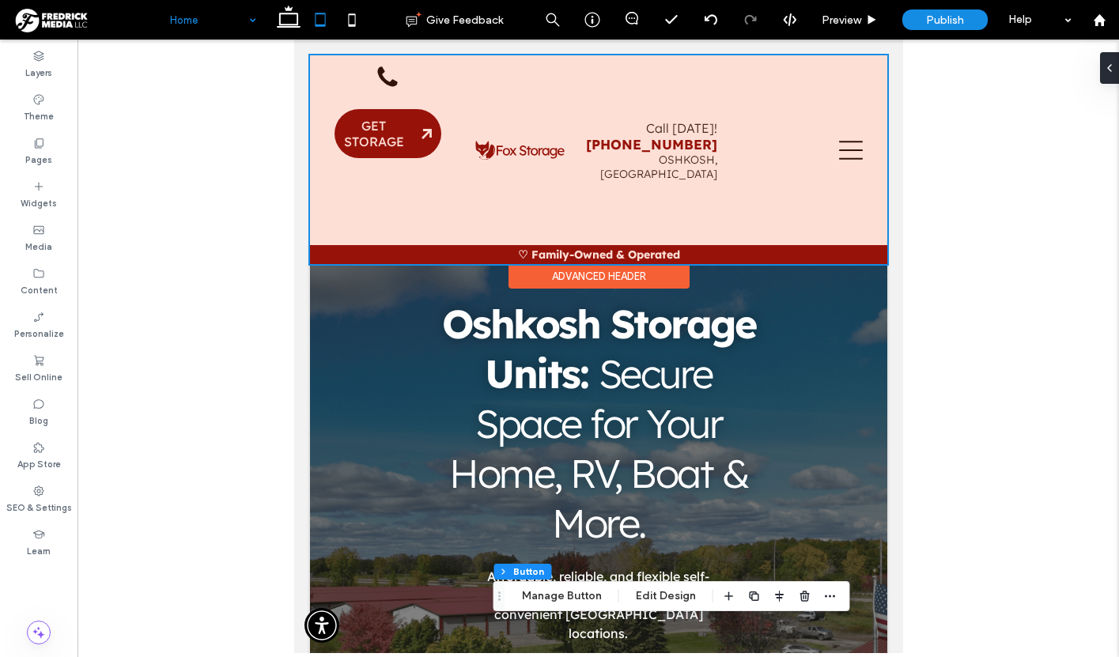
click at [748, 152] on div at bounding box center [597, 159] width 577 height 209
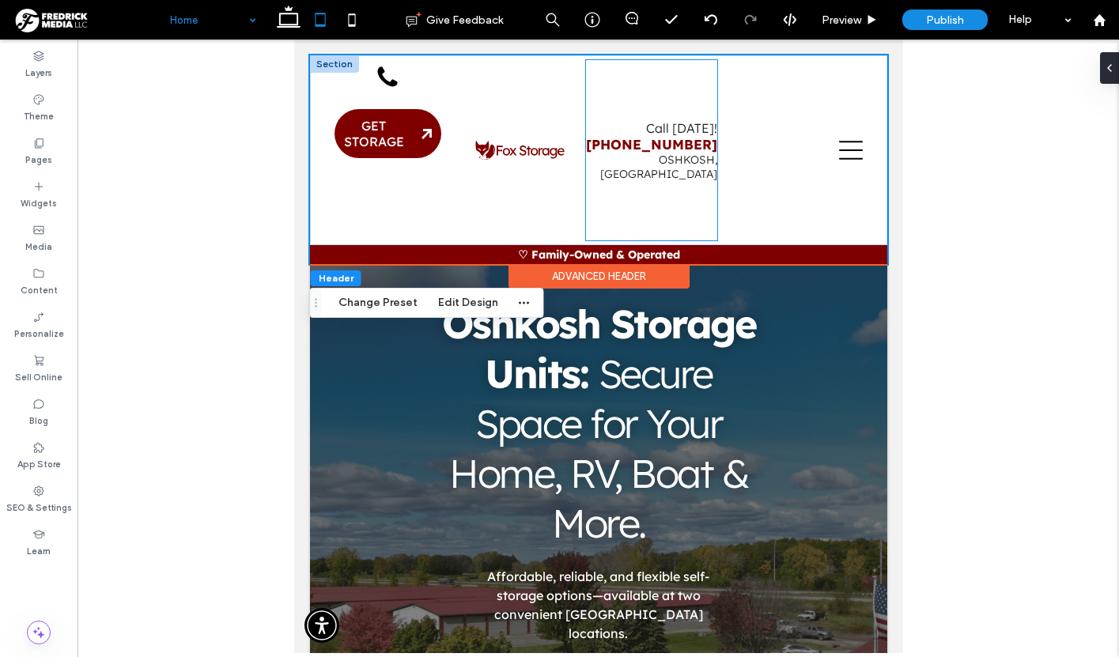
click at [692, 90] on div "Call [DATE]! [PHONE_NUMBER] [GEOGRAPHIC_DATA], [GEOGRAPHIC_DATA]" at bounding box center [650, 150] width 131 height 180
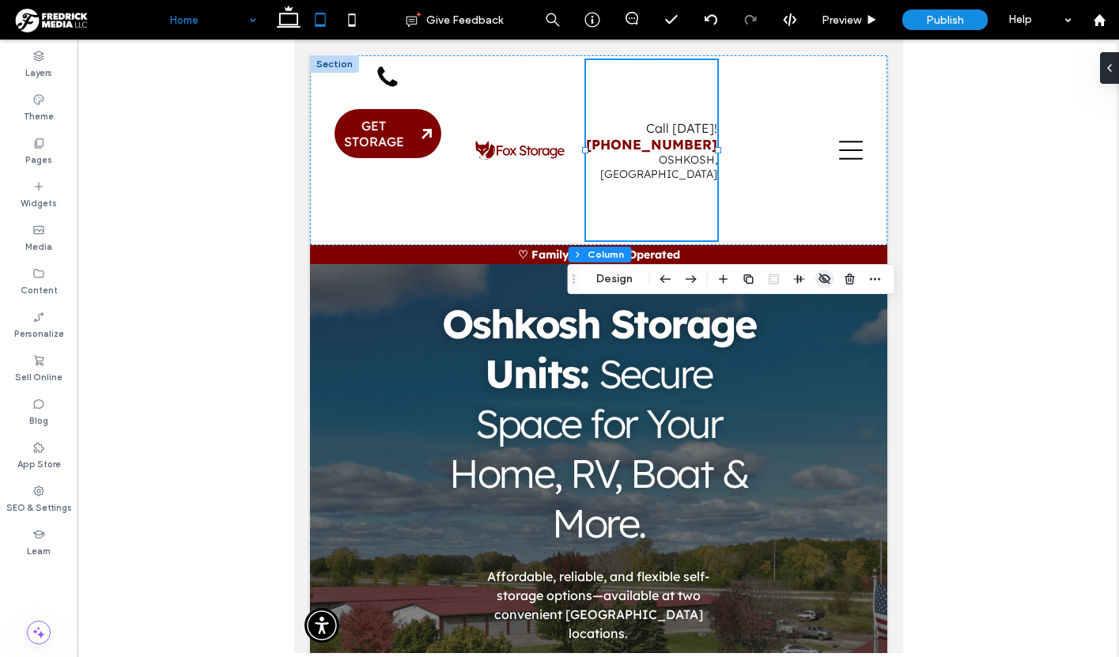
click at [823, 281] on icon "button" at bounding box center [825, 279] width 13 height 13
type input "**"
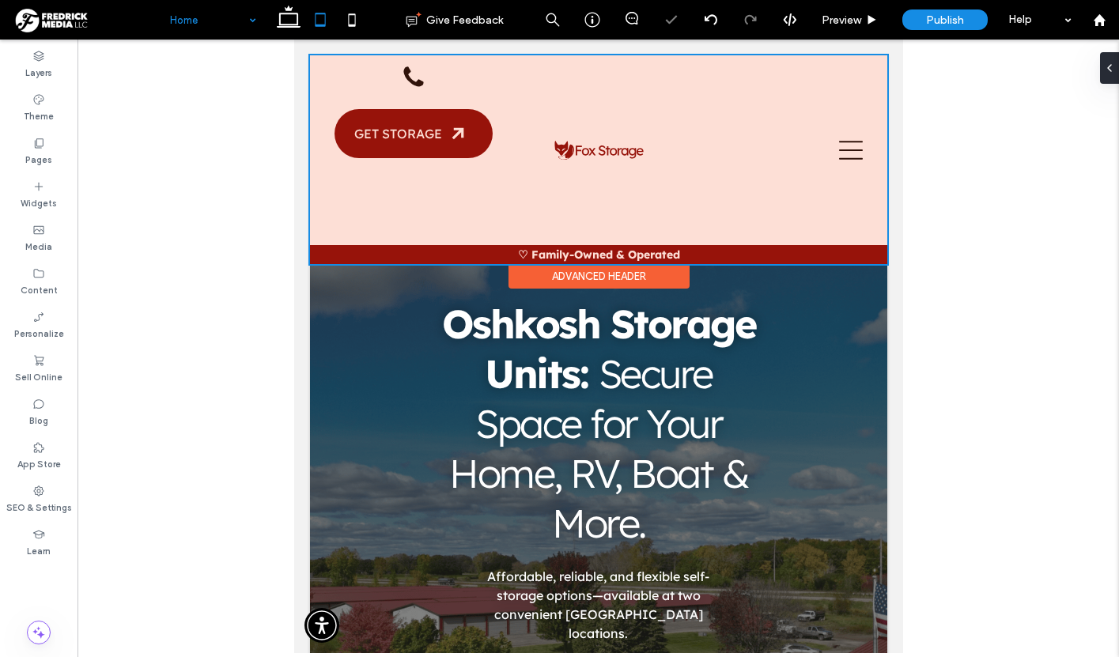
click at [749, 146] on div at bounding box center [597, 159] width 577 height 209
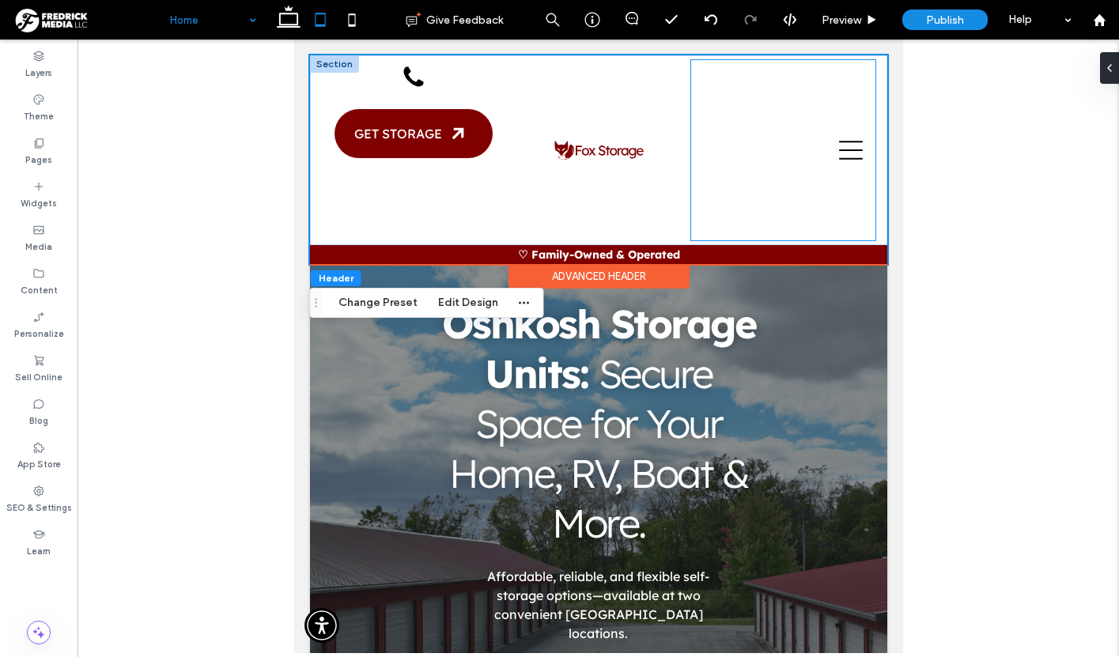
click at [700, 164] on div at bounding box center [783, 150] width 185 height 180
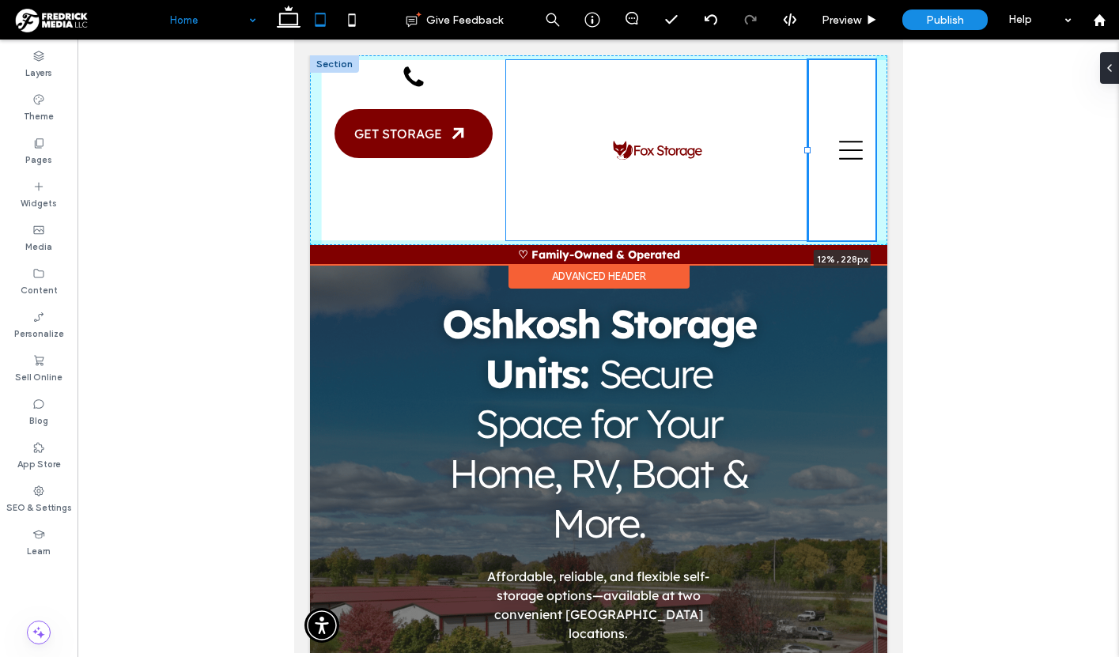
drag, startPoint x: 688, startPoint y: 148, endPoint x: 805, endPoint y: 144, distance: 117.1
click at [805, 144] on div "Home Sizes & Pricing Locations [GEOGRAPHIC_DATA] [GEOGRAPHIC_DATA] Contact Call…" at bounding box center [597, 150] width 577 height 190
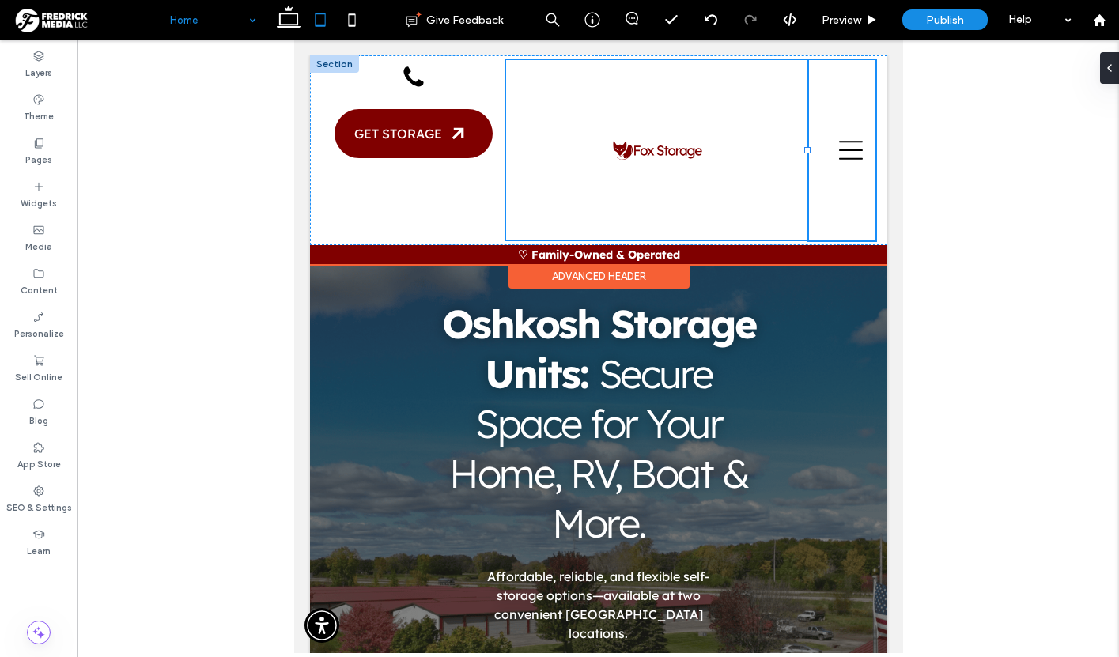
type input "**"
type input "*****"
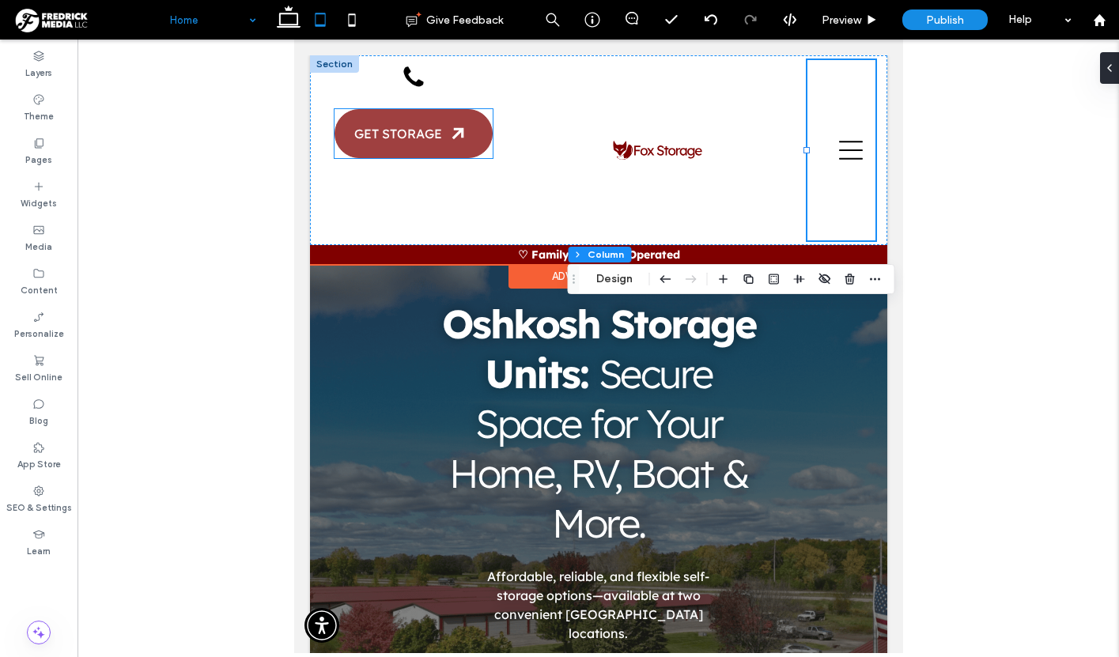
click at [416, 141] on span "GET STORAGE" at bounding box center [398, 134] width 88 height 16
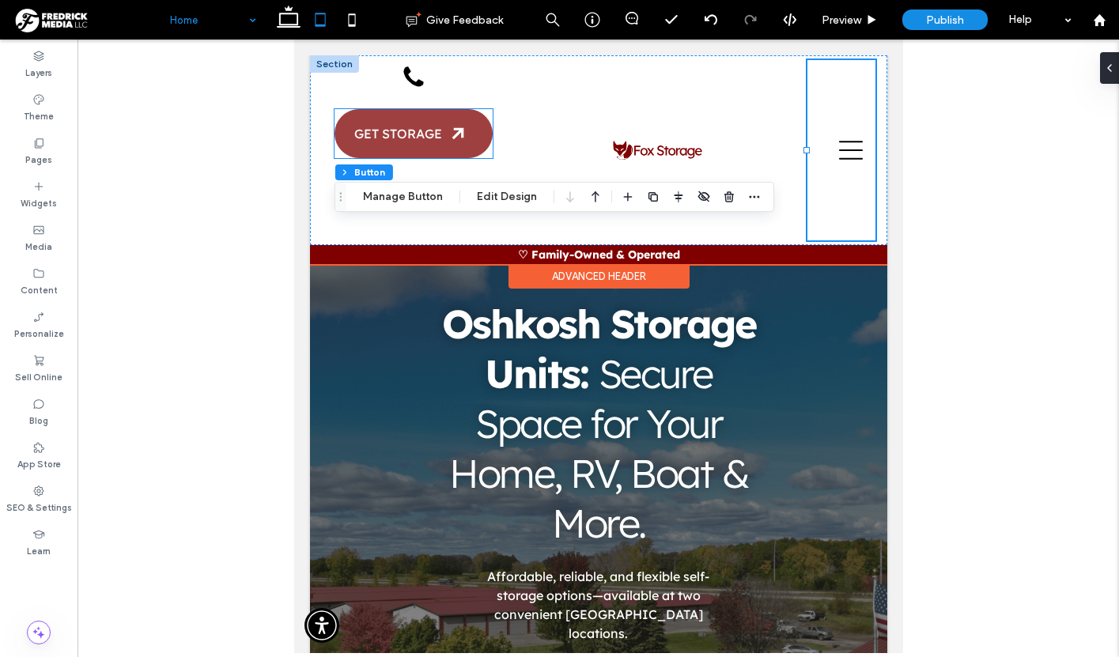
type input "**"
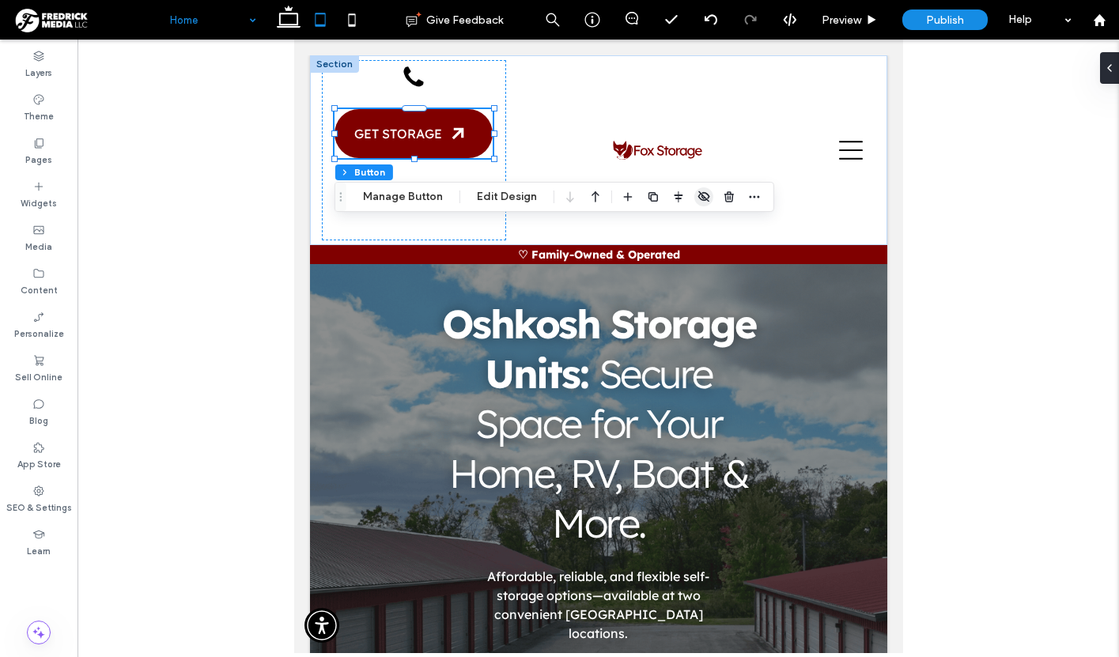
click at [698, 193] on icon "button" at bounding box center [704, 197] width 13 height 13
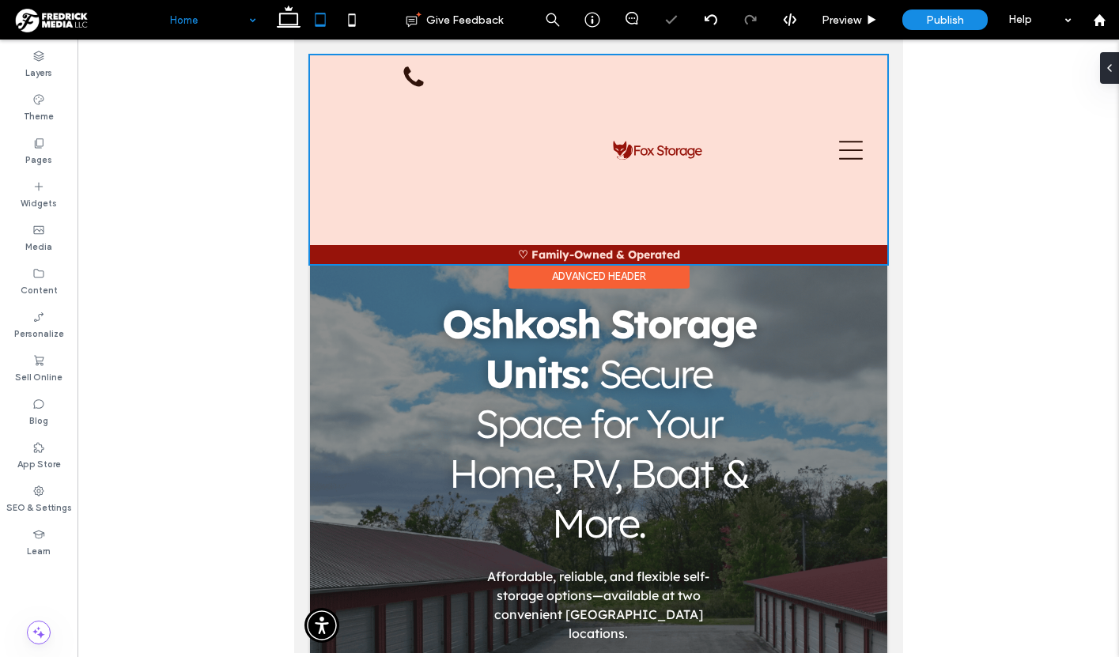
click at [464, 138] on div at bounding box center [597, 159] width 577 height 209
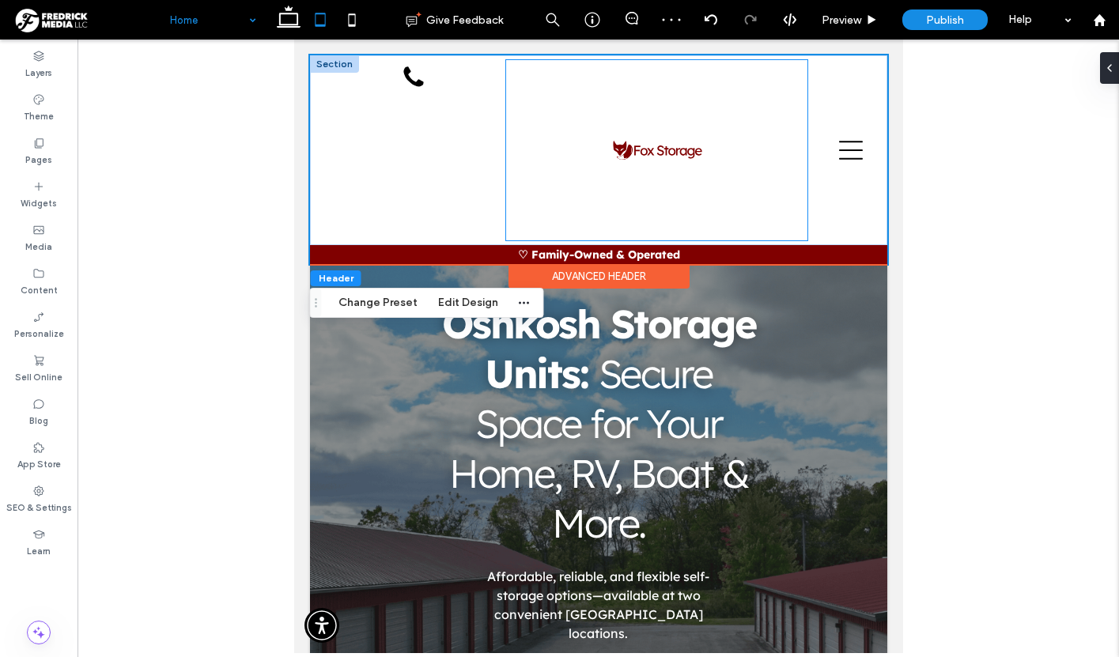
click at [513, 149] on div at bounding box center [655, 150] width 301 height 180
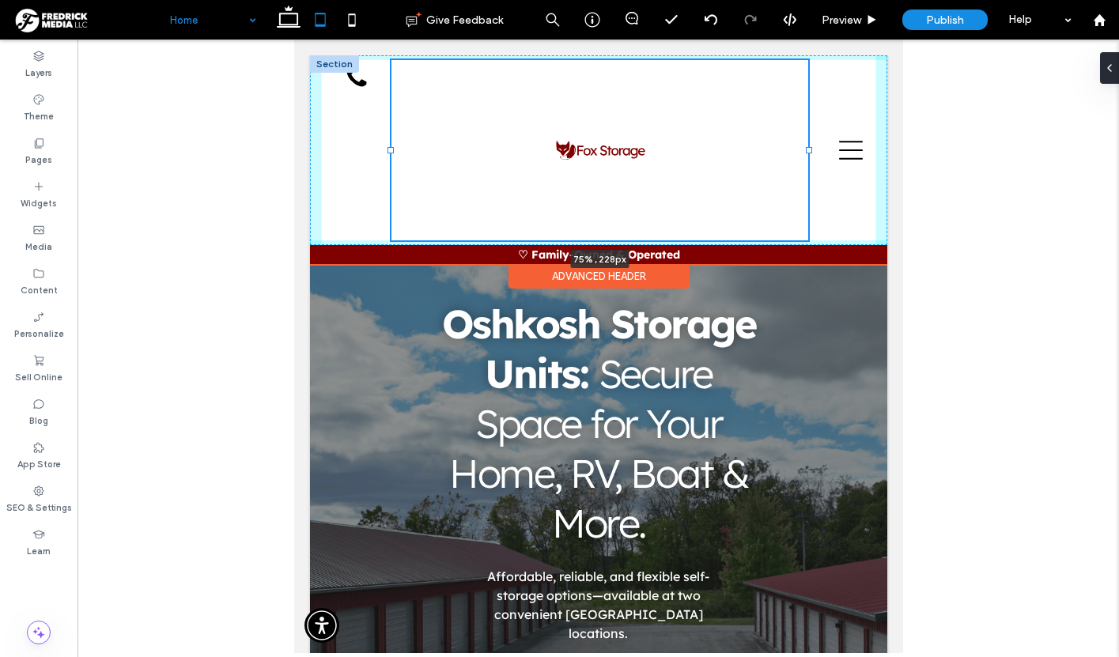
drag, startPoint x: 502, startPoint y: 149, endPoint x: 387, endPoint y: 147, distance: 115.5
click at [387, 147] on div at bounding box center [390, 150] width 6 height 6
type input "**"
type input "*****"
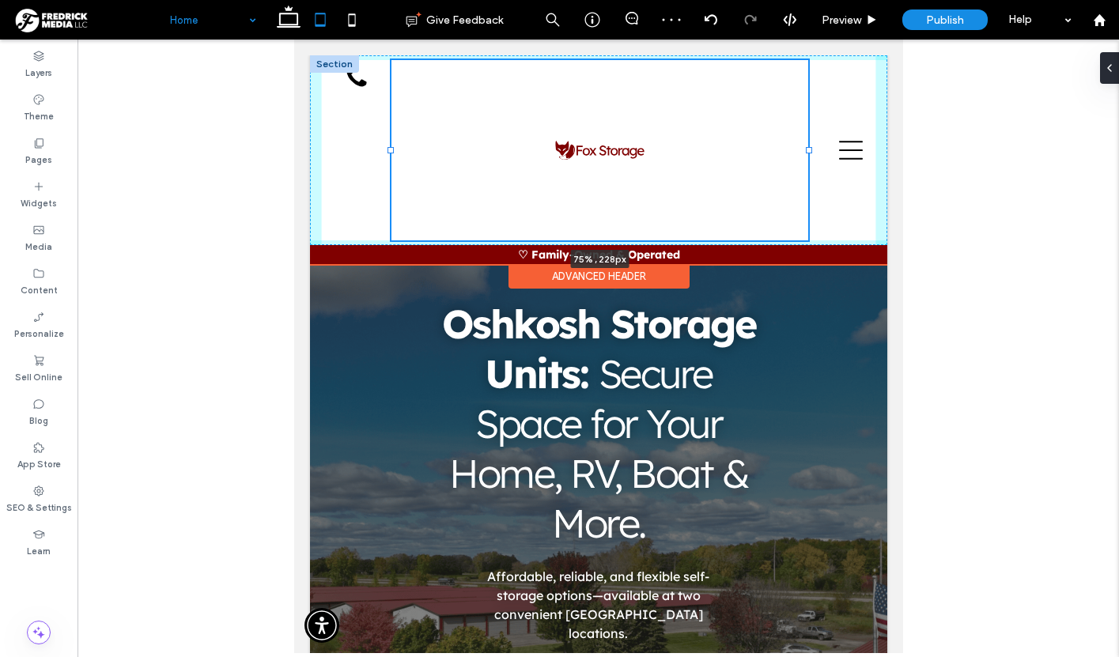
click at [807, 152] on div at bounding box center [808, 150] width 6 height 6
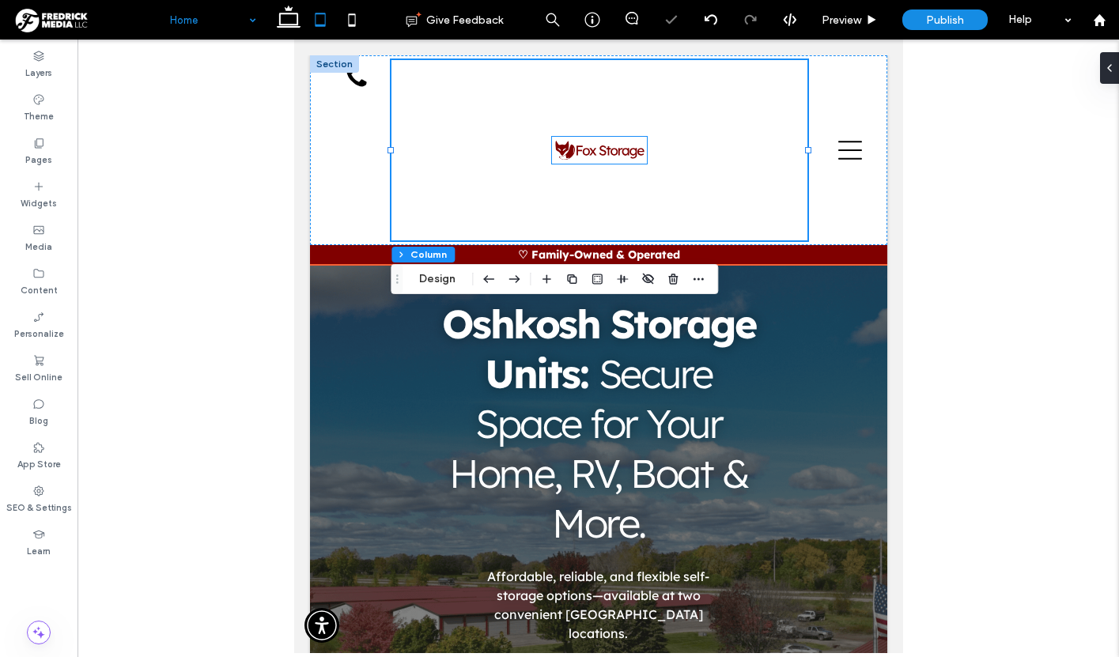
click at [630, 150] on img at bounding box center [598, 150] width 95 height 26
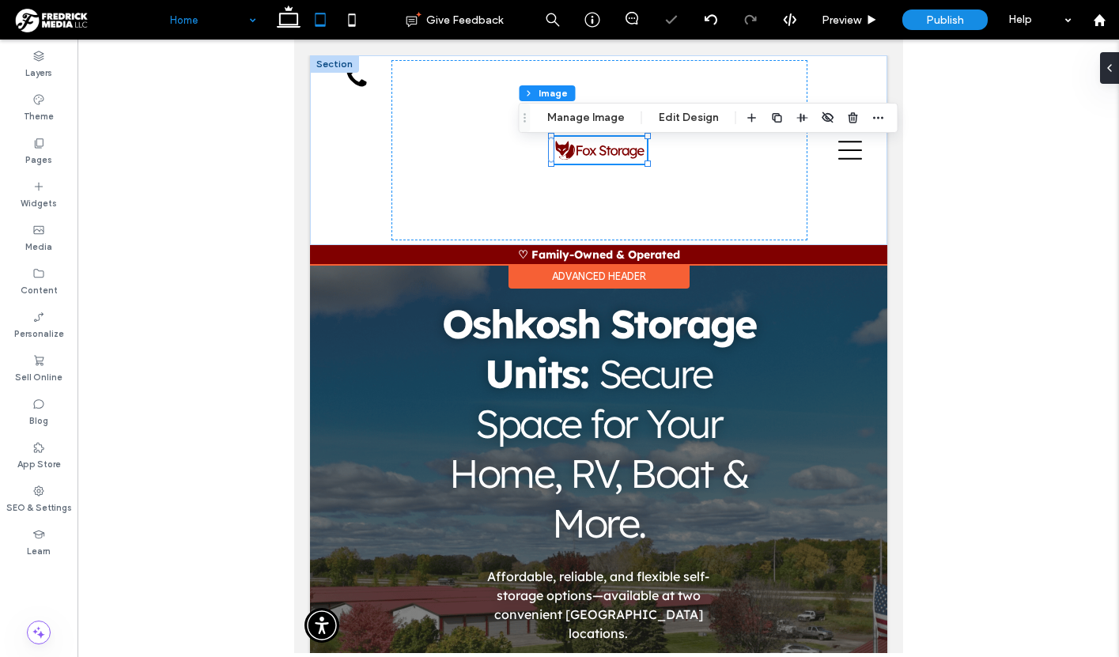
click at [641, 157] on img at bounding box center [598, 150] width 95 height 26
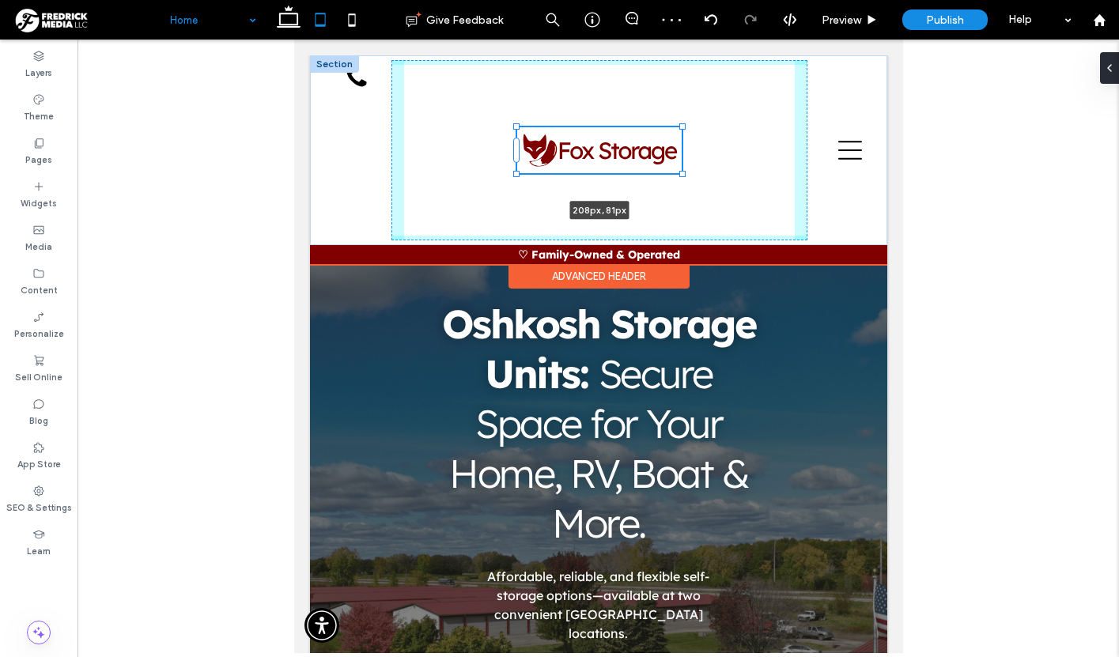
drag, startPoint x: 645, startPoint y: 161, endPoint x: 694, endPoint y: 164, distance: 48.3
click at [694, 164] on div "208px , 81px Home Sizes & Pricing Locations [GEOGRAPHIC_DATA] [GEOGRAPHIC_DATA]…" at bounding box center [597, 150] width 577 height 190
type input "***"
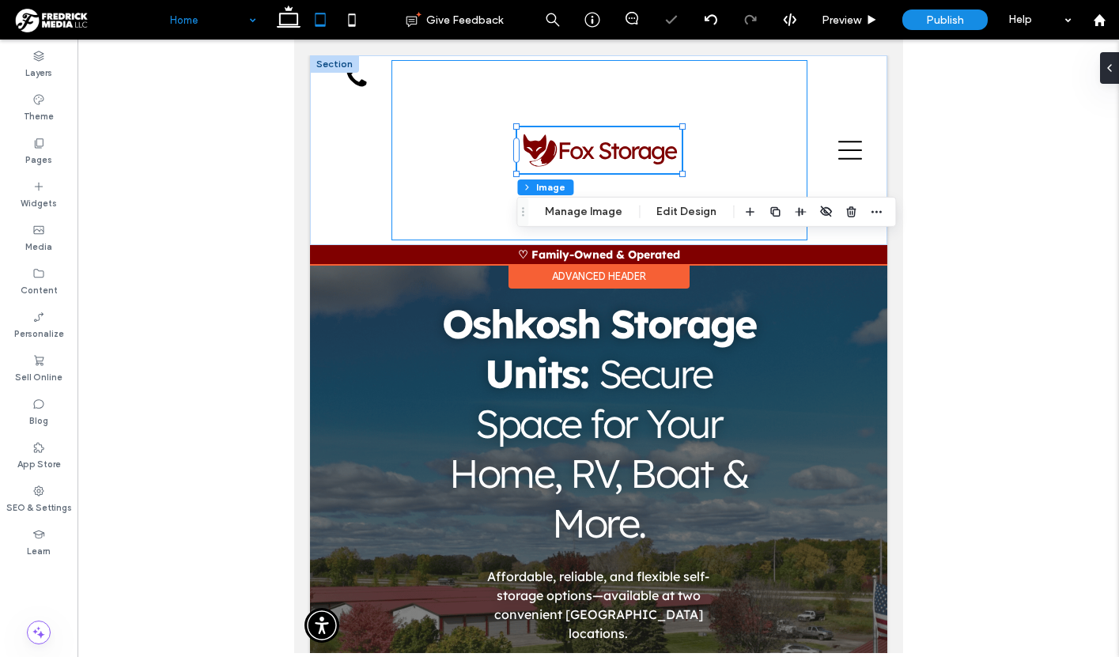
click at [741, 176] on div "208px , 81px" at bounding box center [599, 150] width 416 height 180
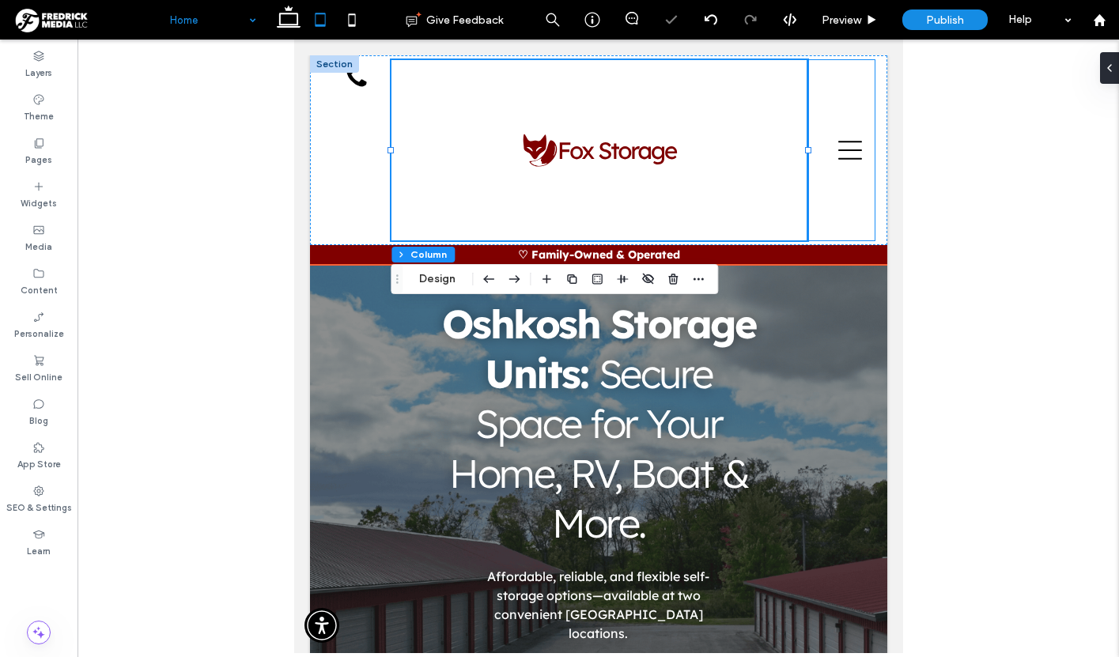
click at [833, 223] on div at bounding box center [840, 150] width 67 height 180
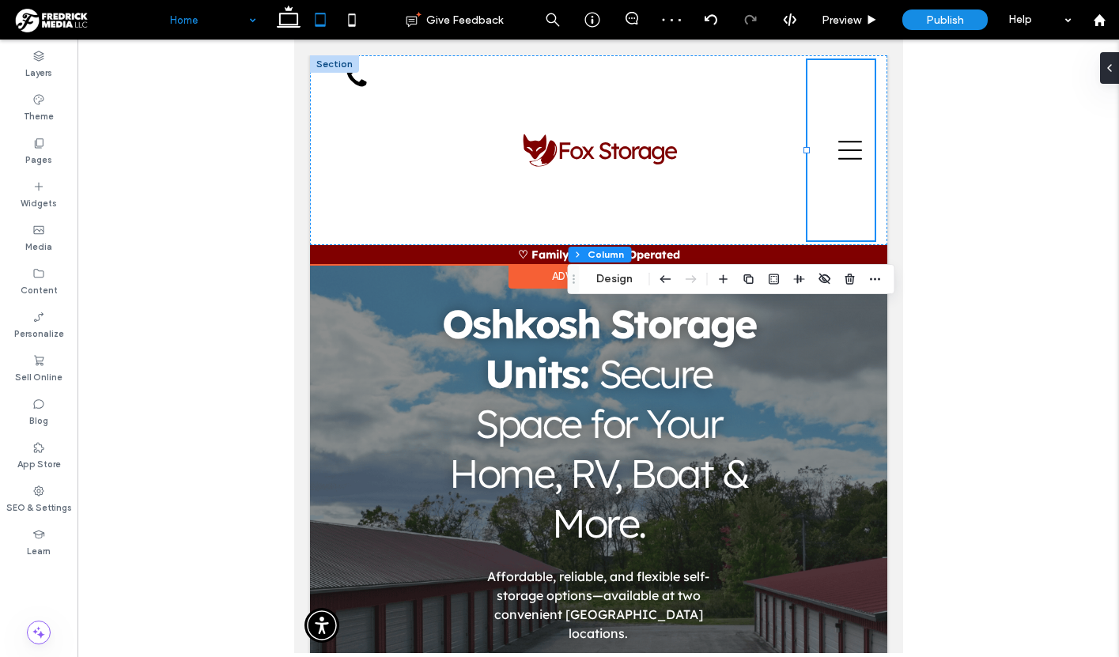
click at [335, 63] on div at bounding box center [333, 63] width 49 height 17
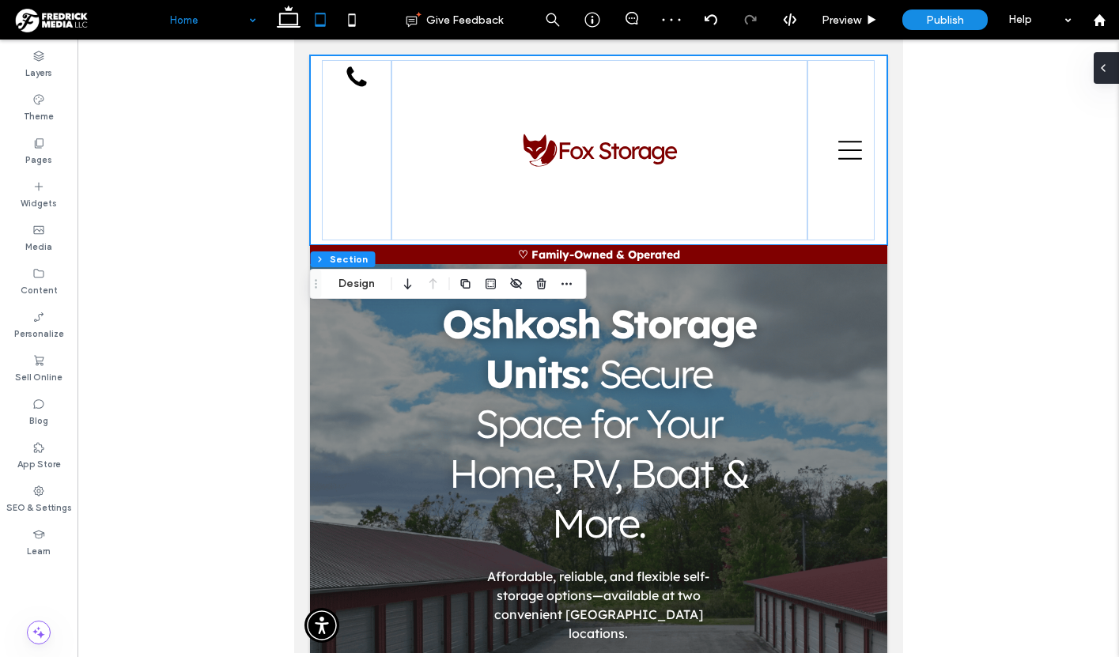
click at [1111, 75] on div at bounding box center [1106, 68] width 25 height 32
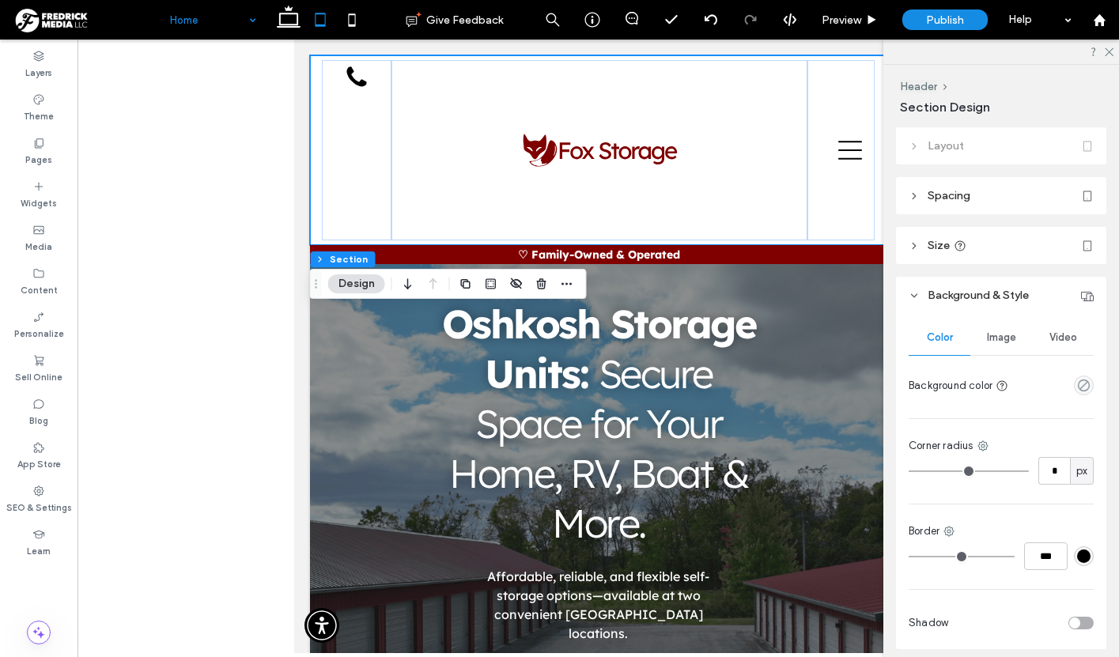
click at [1017, 249] on header "Size" at bounding box center [1001, 245] width 210 height 37
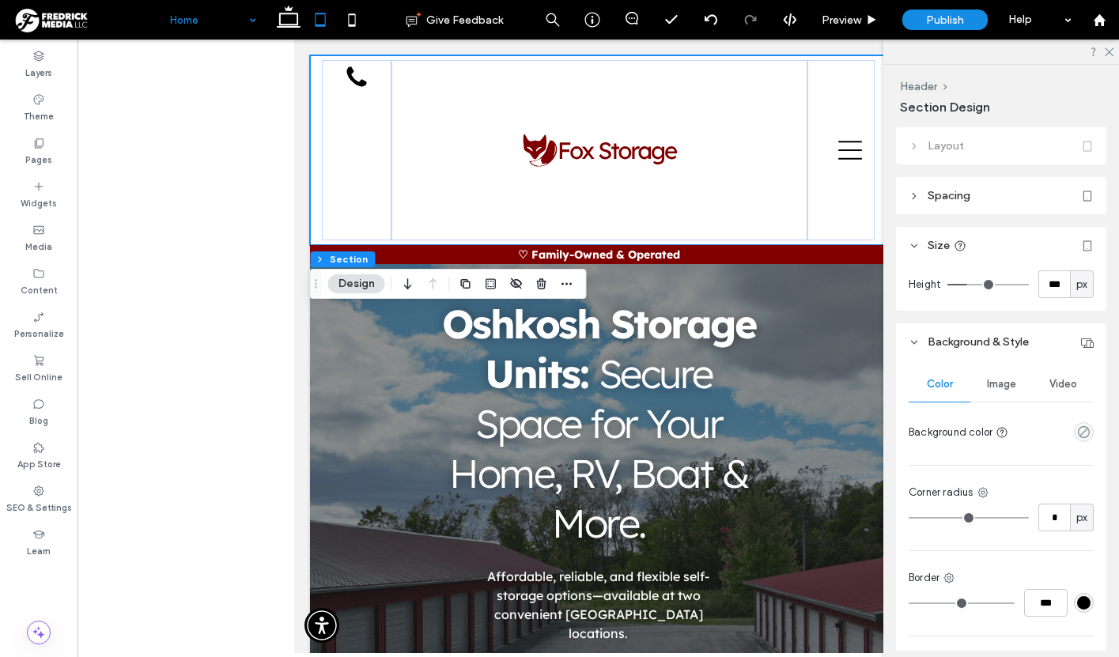
type input "***"
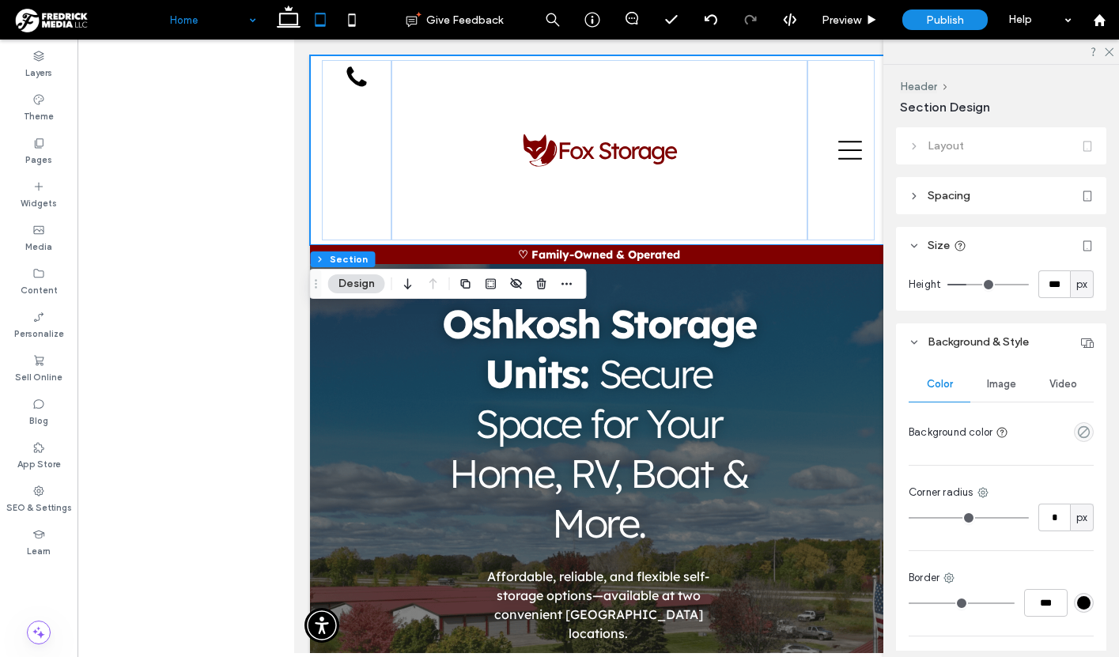
type input "***"
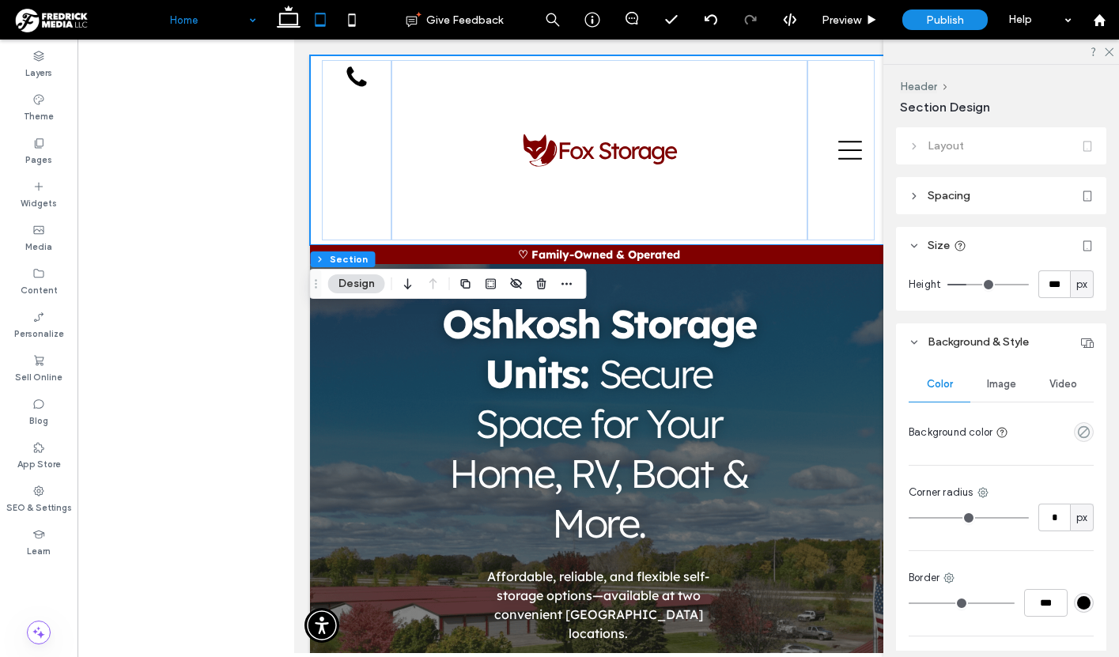
type input "***"
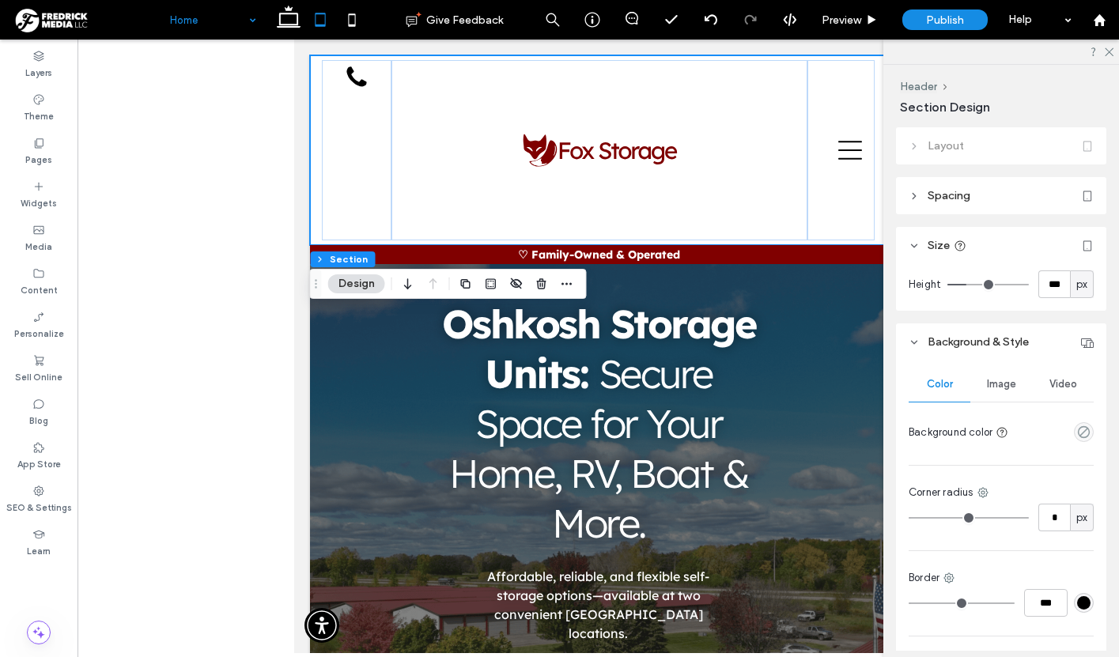
type input "***"
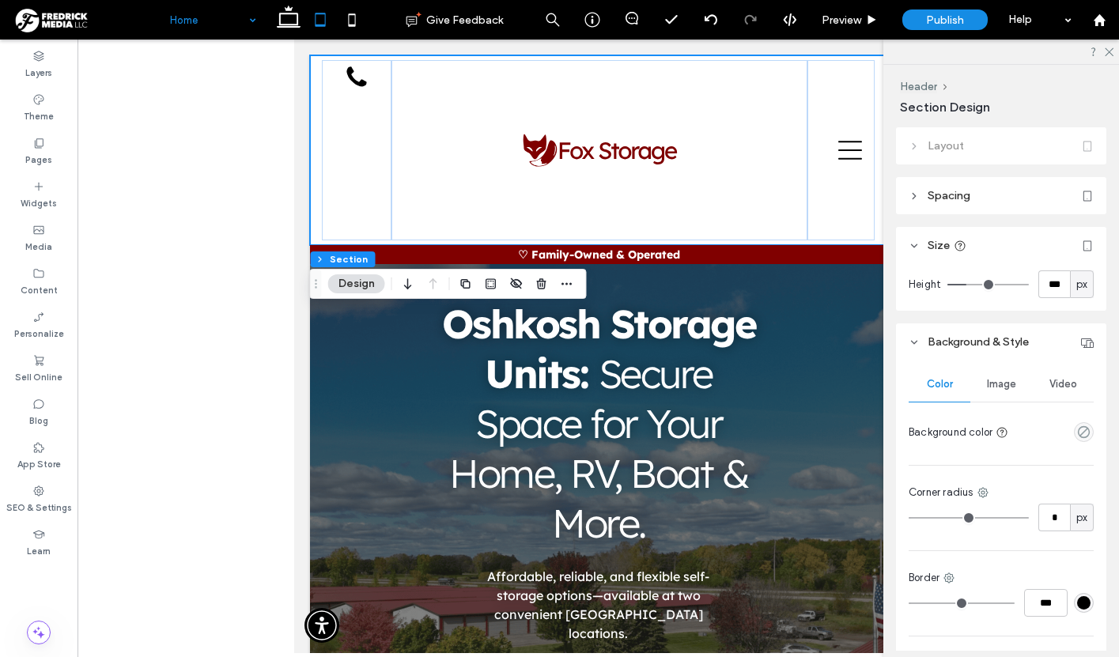
type input "***"
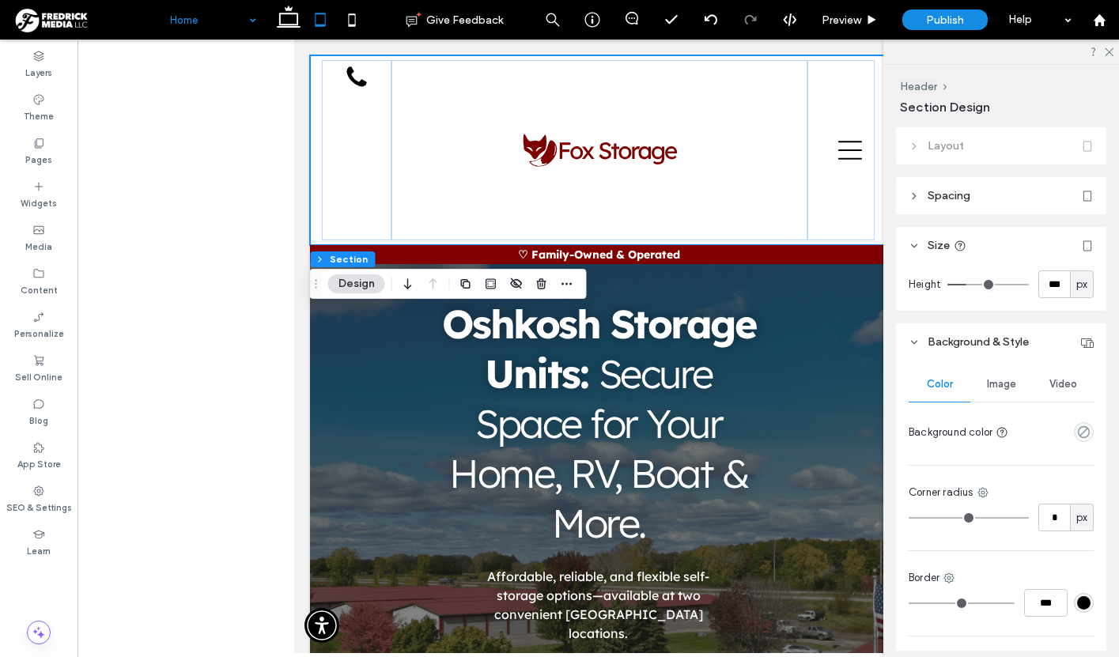
type input "***"
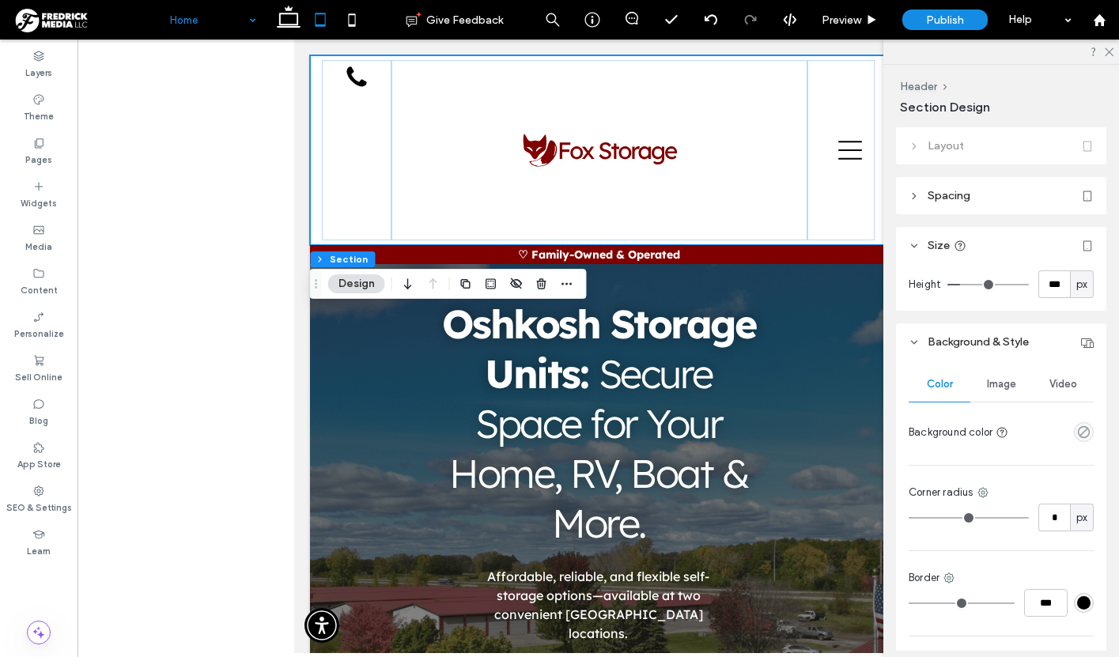
type input "***"
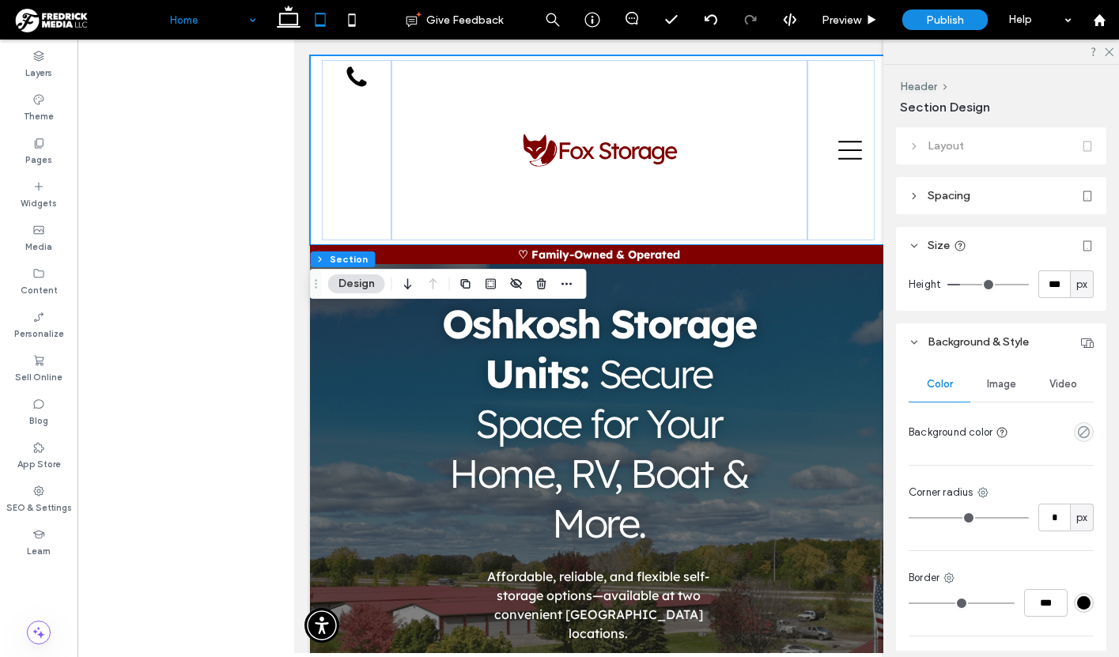
type input "***"
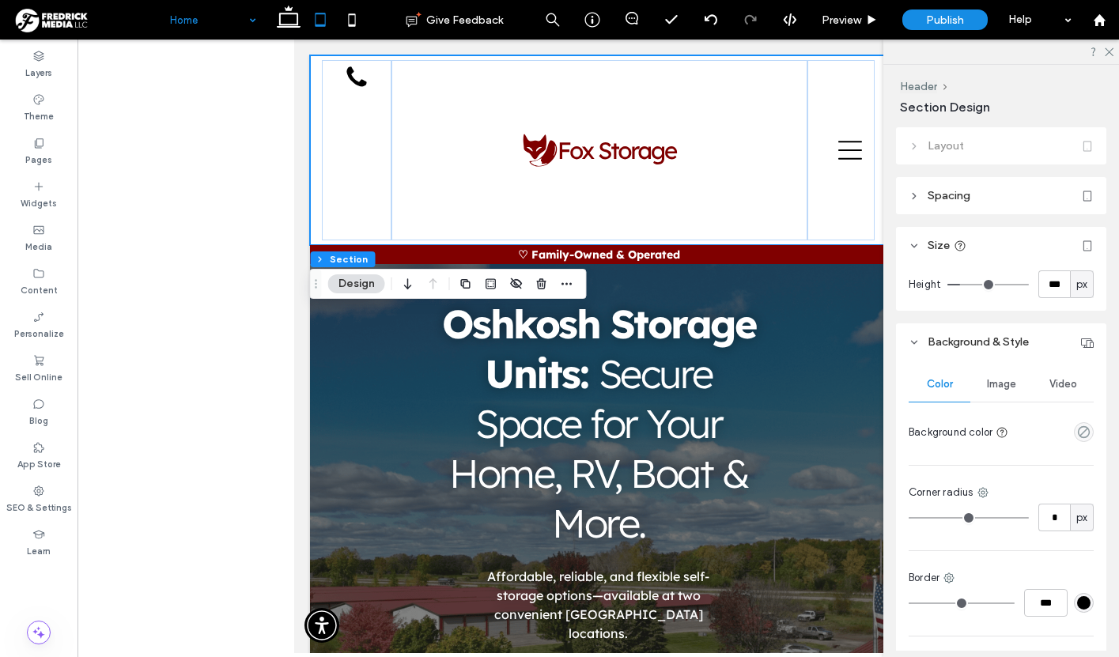
type input "***"
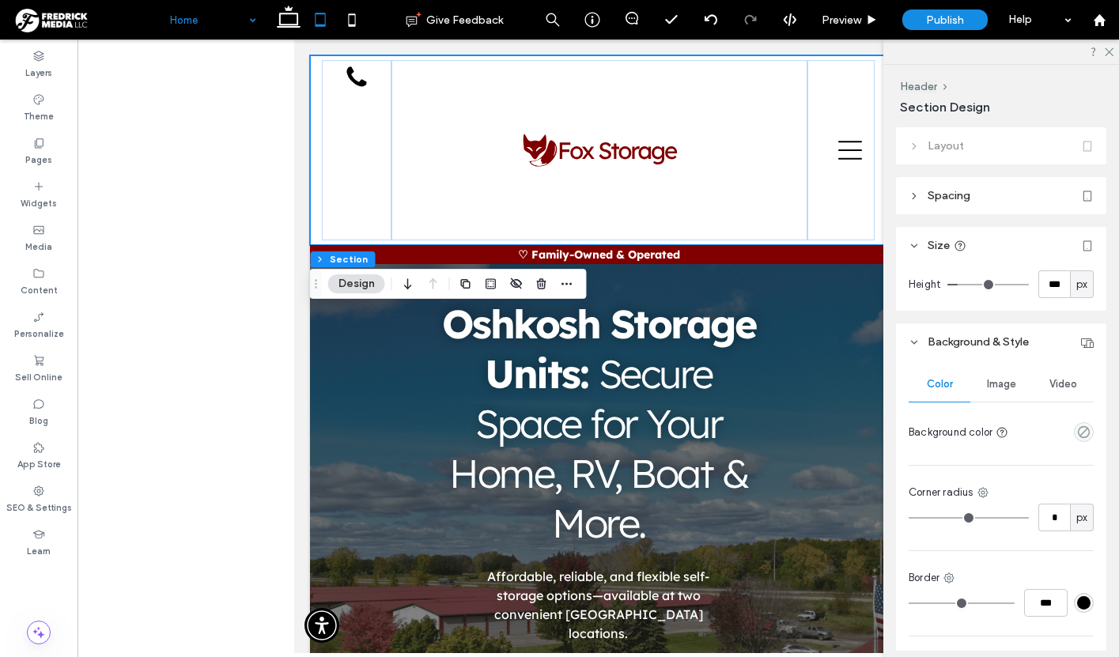
type input "***"
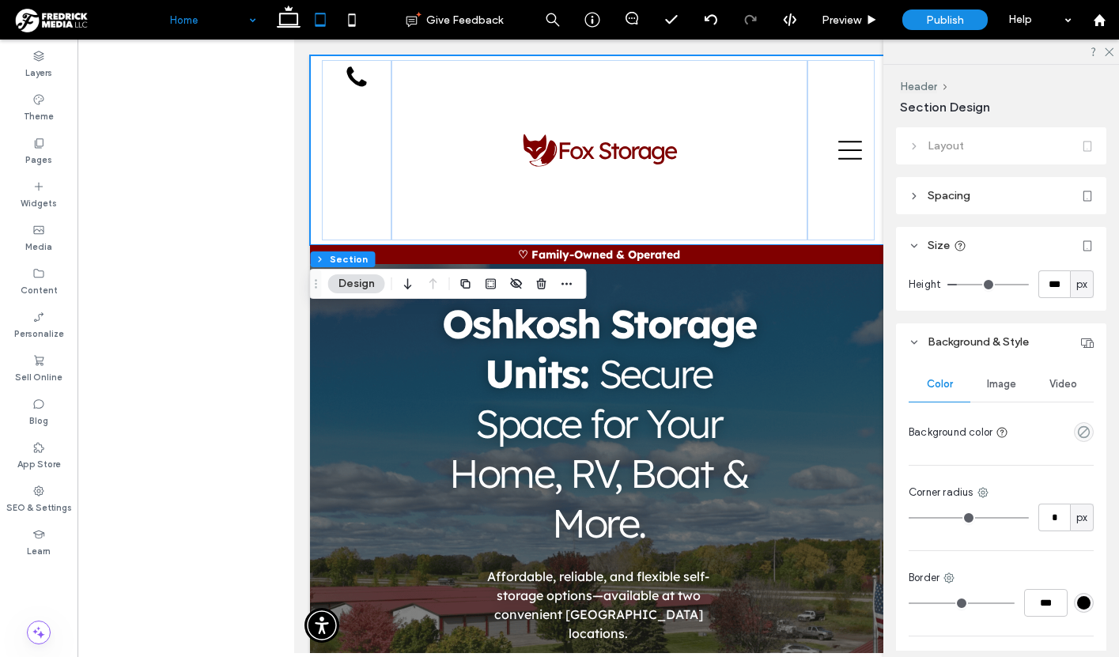
click at [962, 285] on input "range" at bounding box center [988, 285] width 81 height 2
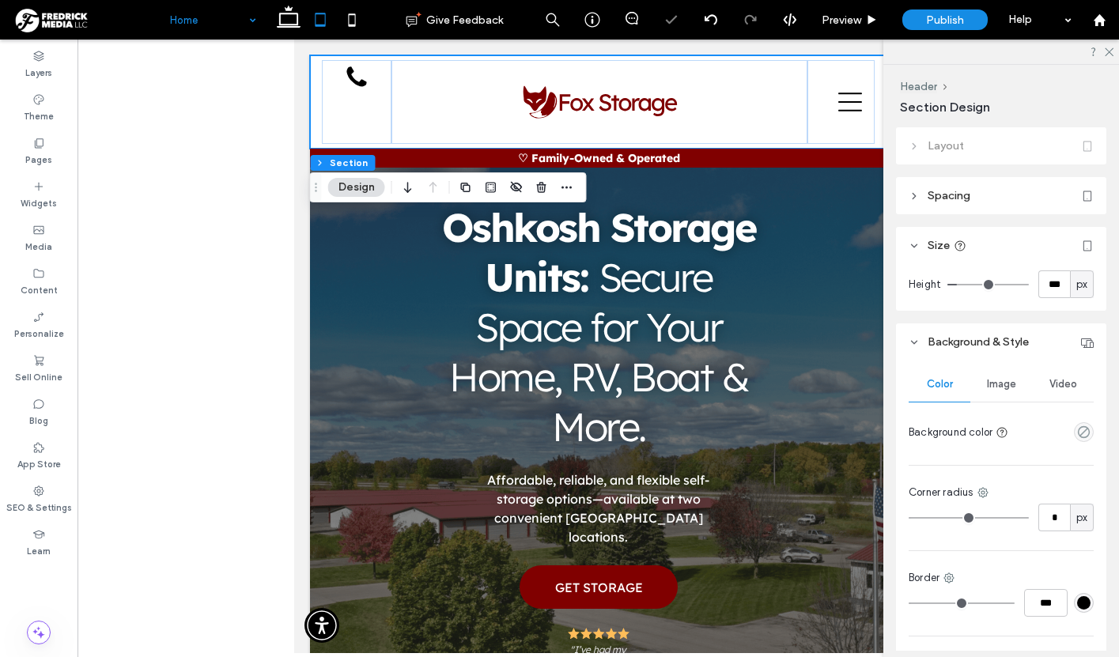
click at [1077, 286] on span "px" at bounding box center [1082, 285] width 11 height 16
click at [1056, 286] on input "***" at bounding box center [1055, 285] width 32 height 28
type input "***"
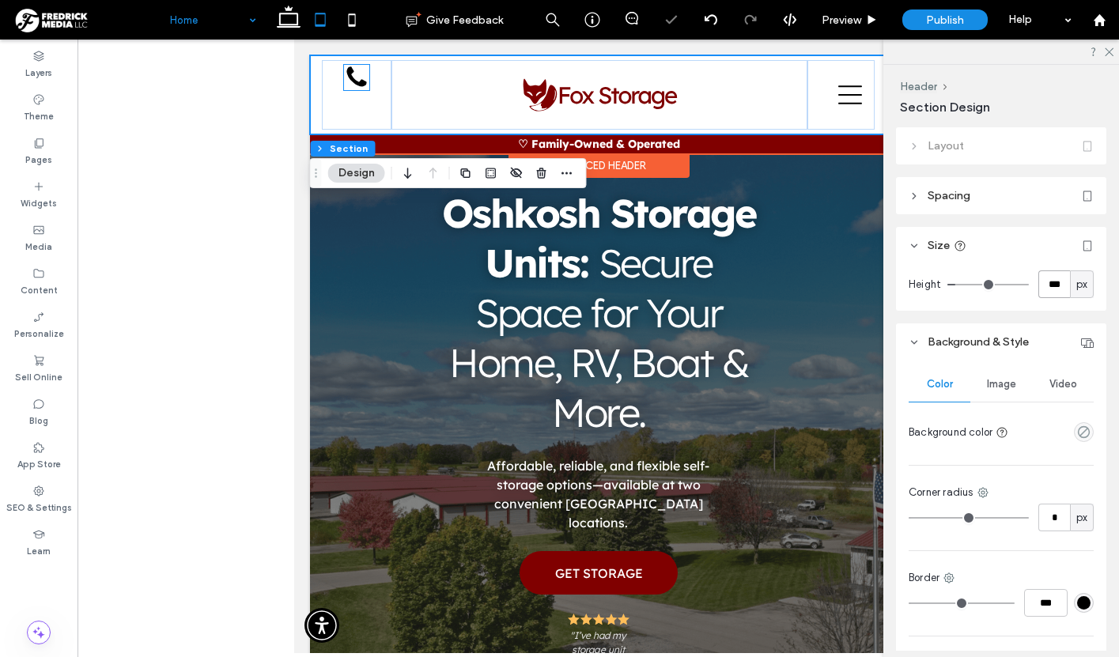
click at [352, 77] on icon at bounding box center [355, 77] width 25 height 25
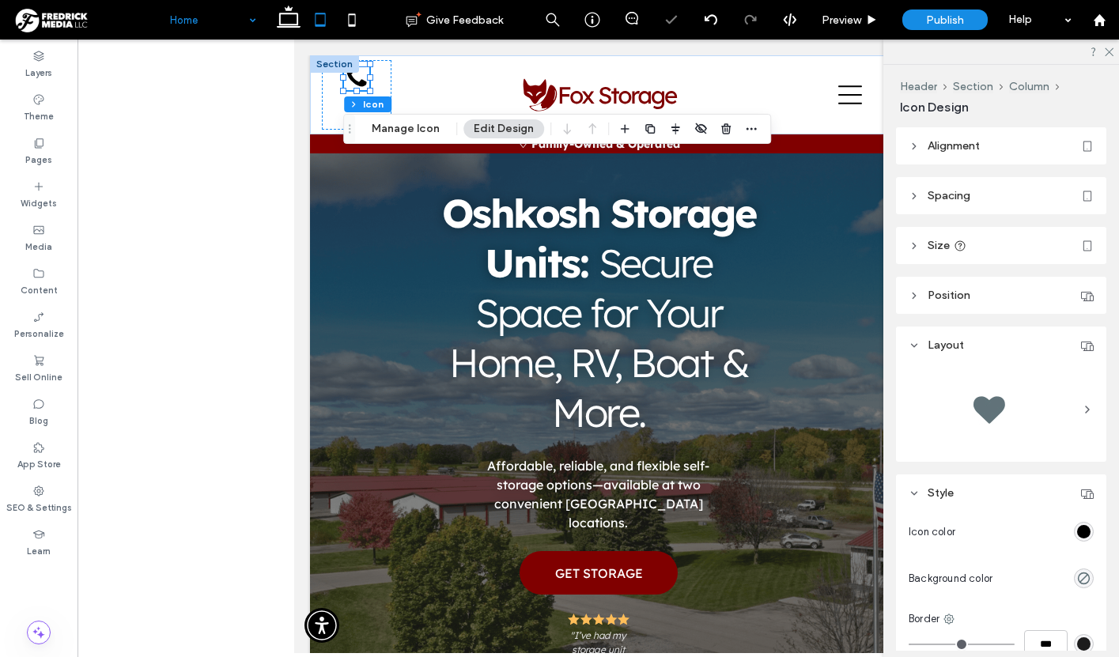
click at [956, 149] on span "Alignment" at bounding box center [954, 145] width 52 height 13
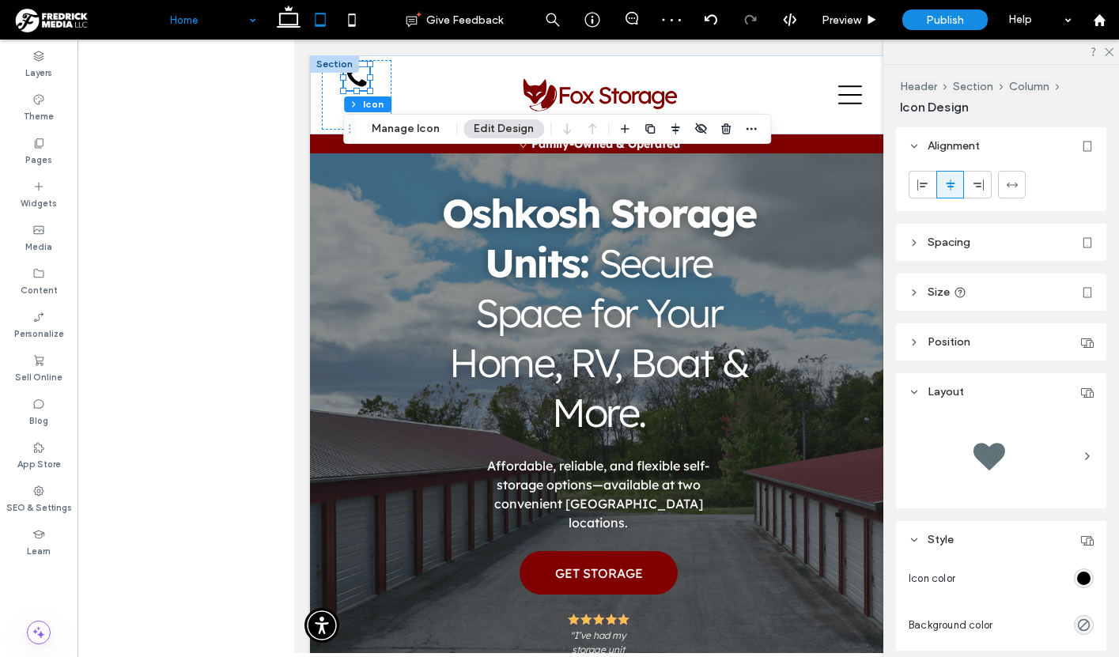
click at [980, 350] on header "Position" at bounding box center [1001, 342] width 210 height 37
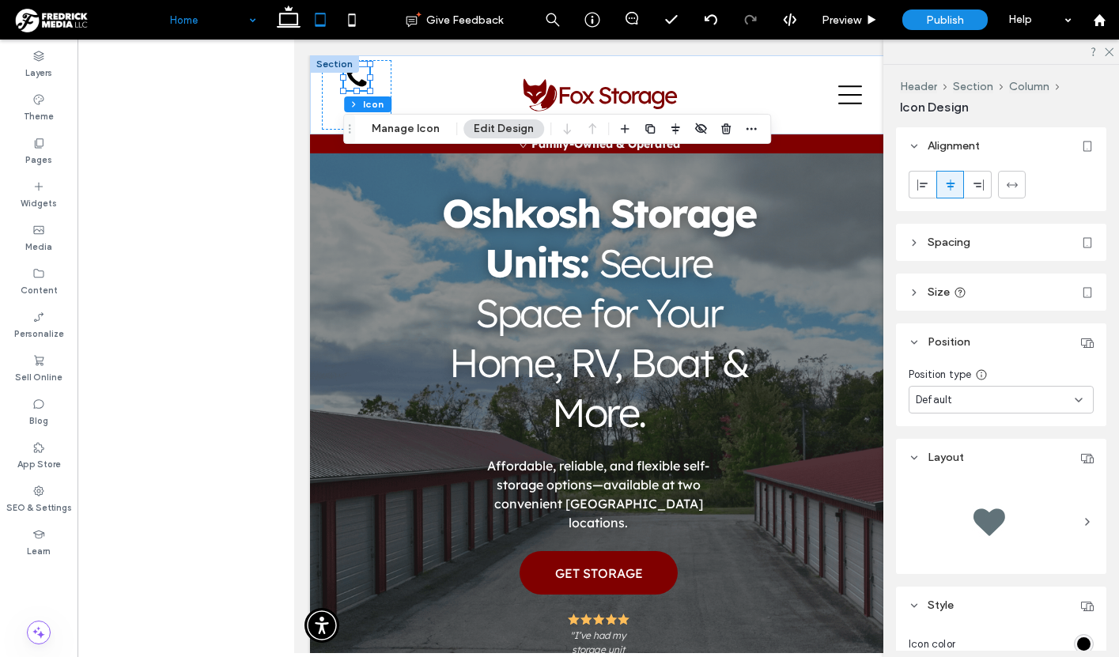
click at [971, 344] on header "Position" at bounding box center [1001, 342] width 210 height 37
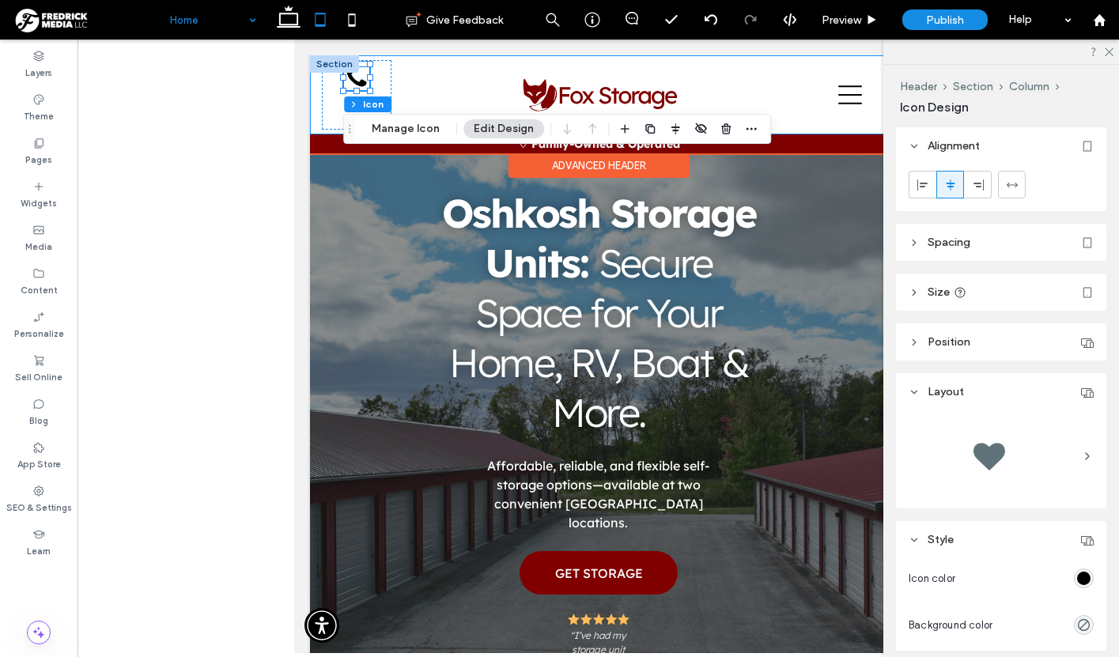
click at [314, 98] on div "Home Sizes & Pricing Locations [GEOGRAPHIC_DATA] [GEOGRAPHIC_DATA] Contact Call…" at bounding box center [597, 94] width 577 height 79
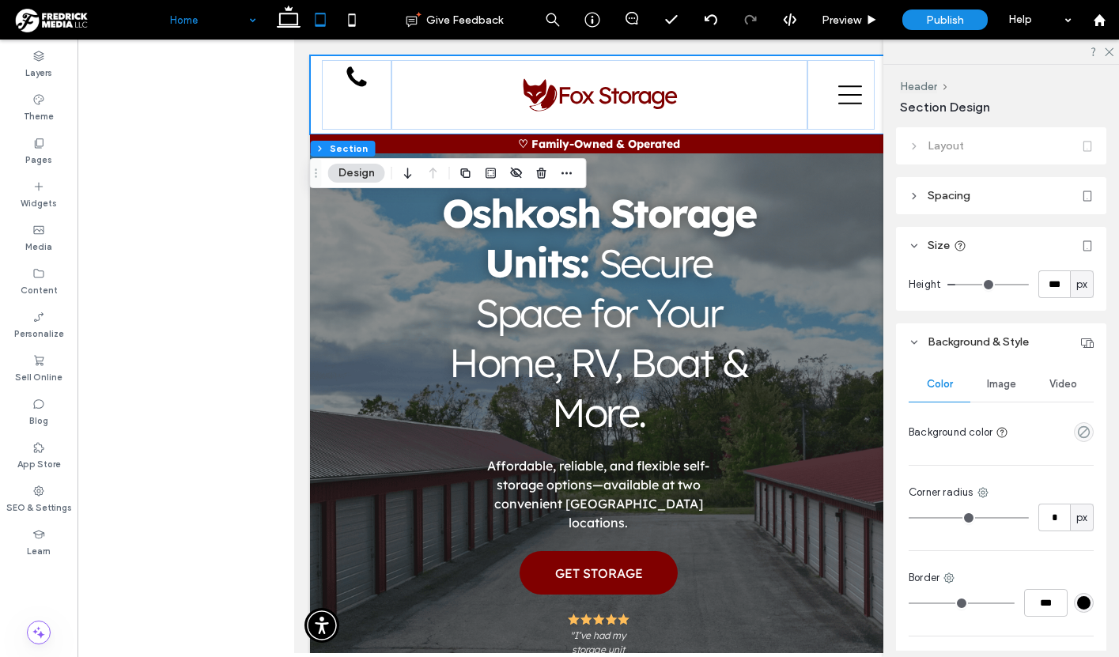
click at [944, 154] on div "Layout" at bounding box center [1001, 145] width 210 height 37
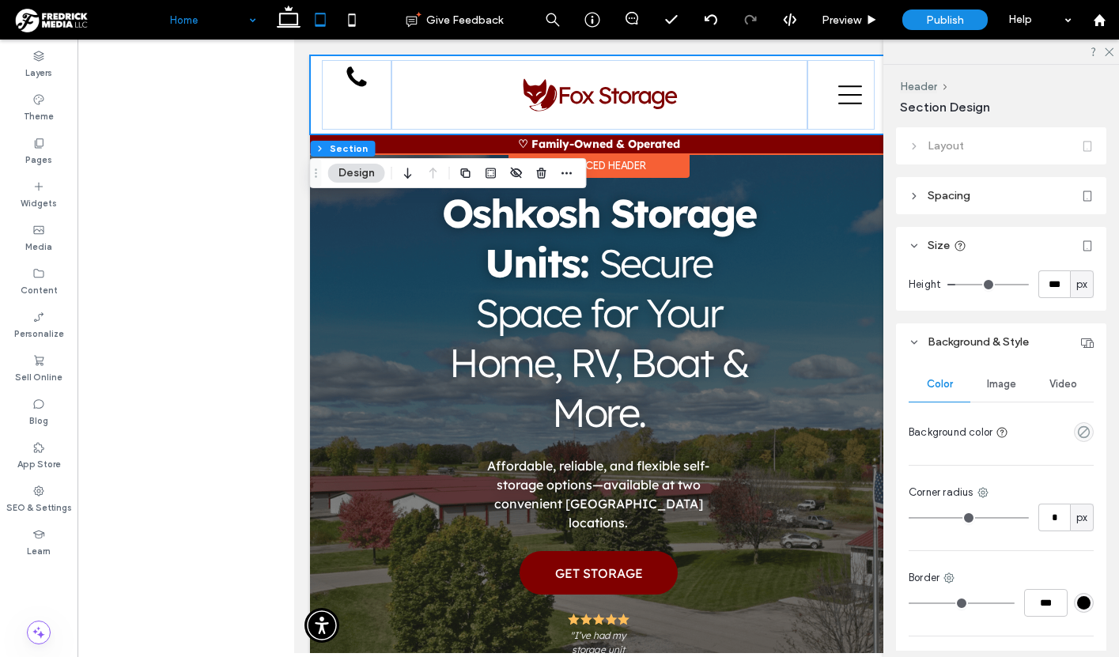
click at [314, 127] on div "Home Sizes & Pricing Locations [GEOGRAPHIC_DATA] [GEOGRAPHIC_DATA] Contact Call…" at bounding box center [597, 94] width 577 height 79
click at [352, 74] on icon at bounding box center [355, 77] width 25 height 25
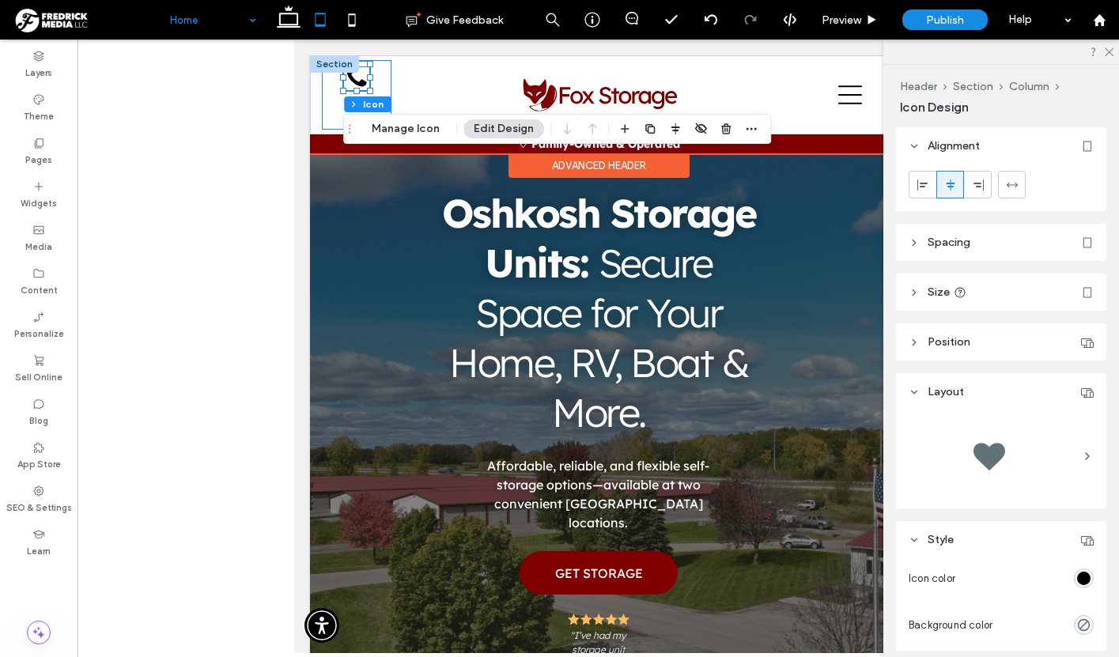
click at [377, 78] on div "GET STORAGE" at bounding box center [356, 95] width 70 height 70
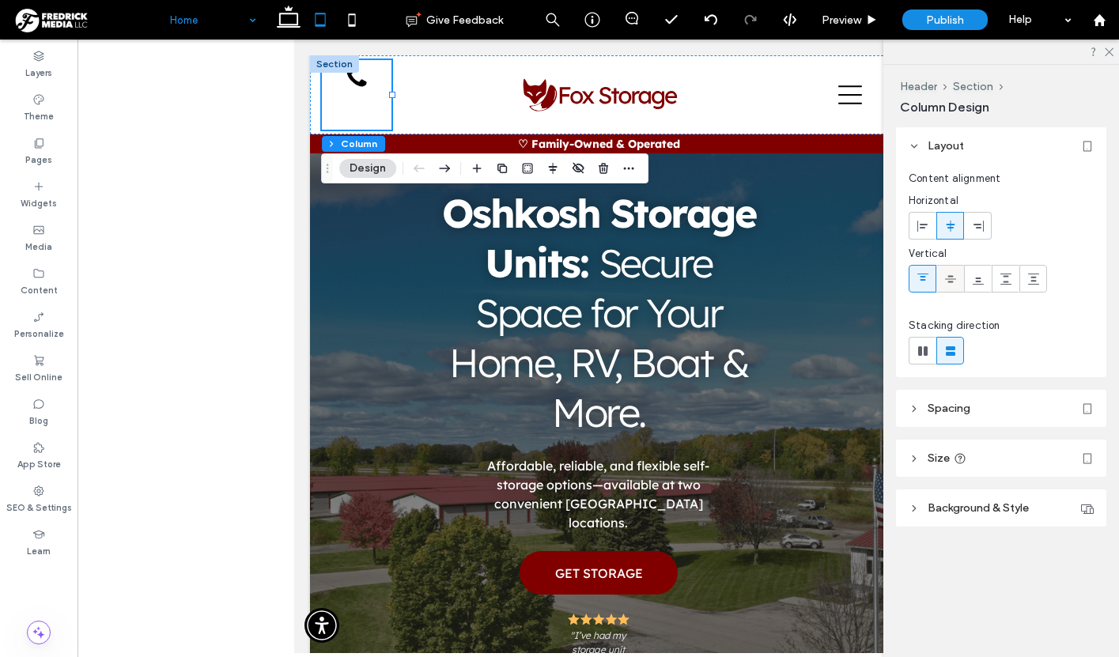
click at [951, 276] on use at bounding box center [950, 278] width 11 height 7
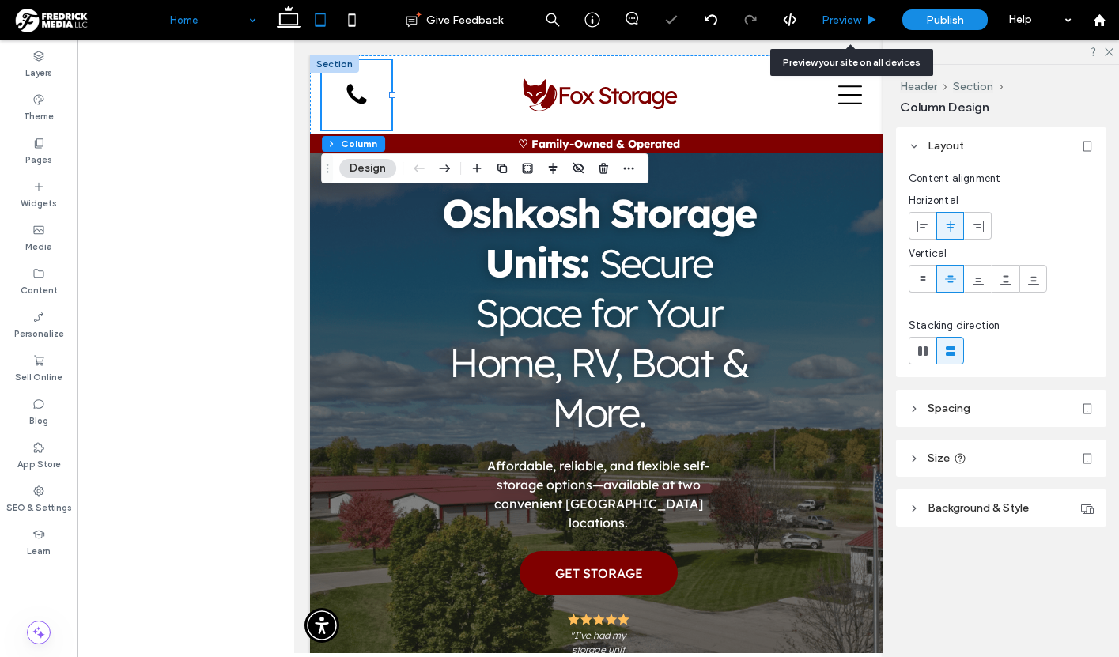
click at [843, 24] on span "Preview" at bounding box center [842, 19] width 40 height 13
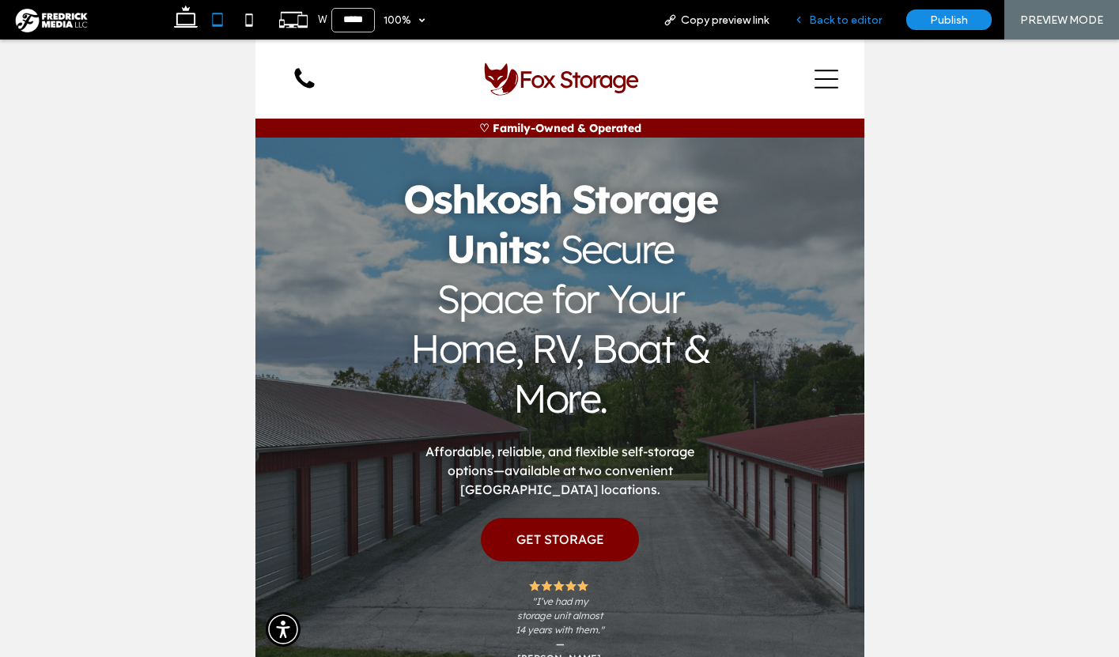
click at [864, 19] on span "Back to editor" at bounding box center [845, 19] width 73 height 13
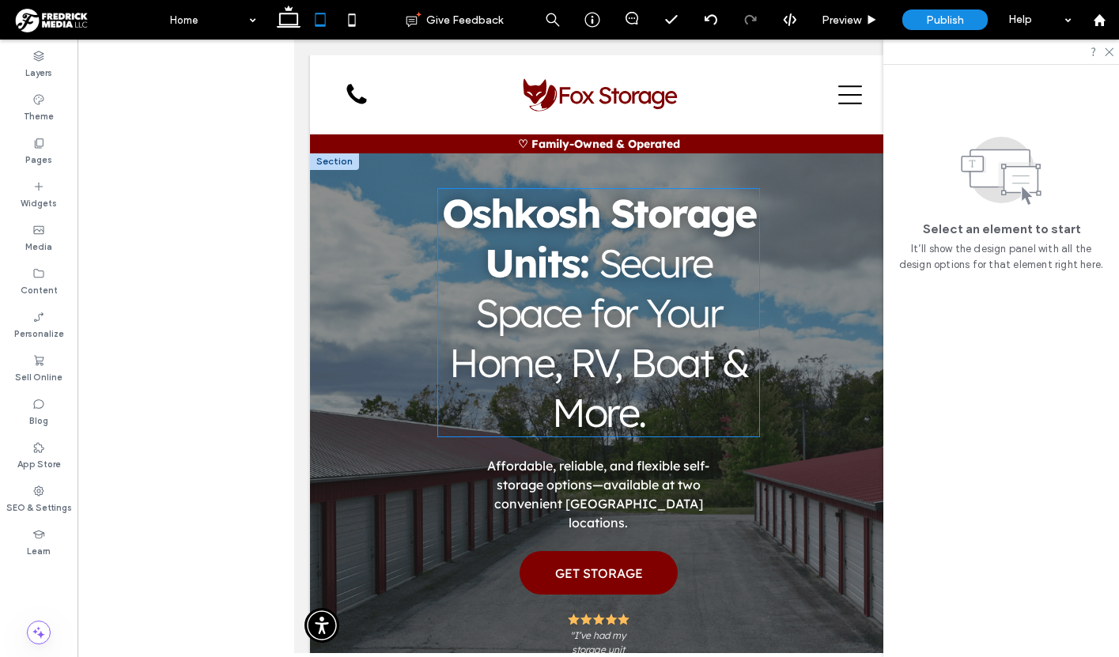
click at [660, 313] on span "Secure Space for Your Home, RV, Boat & More." at bounding box center [598, 337] width 299 height 199
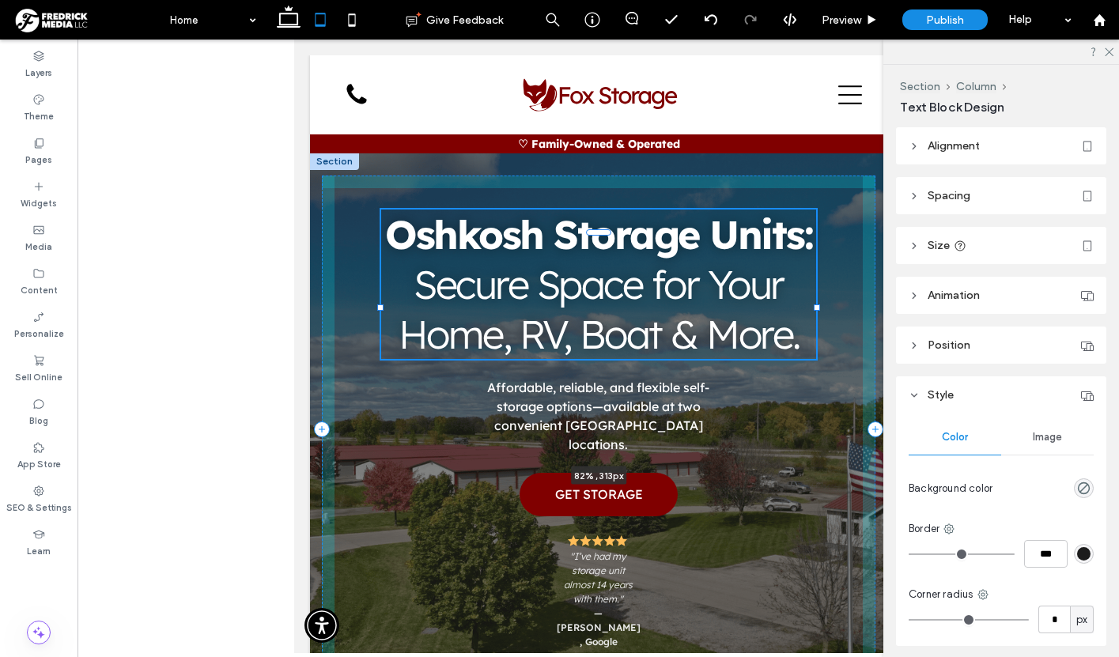
drag, startPoint x: 758, startPoint y: 315, endPoint x: 814, endPoint y: 306, distance: 56.8
click at [814, 306] on div at bounding box center [816, 308] width 6 height 6
type input "**"
type input "****"
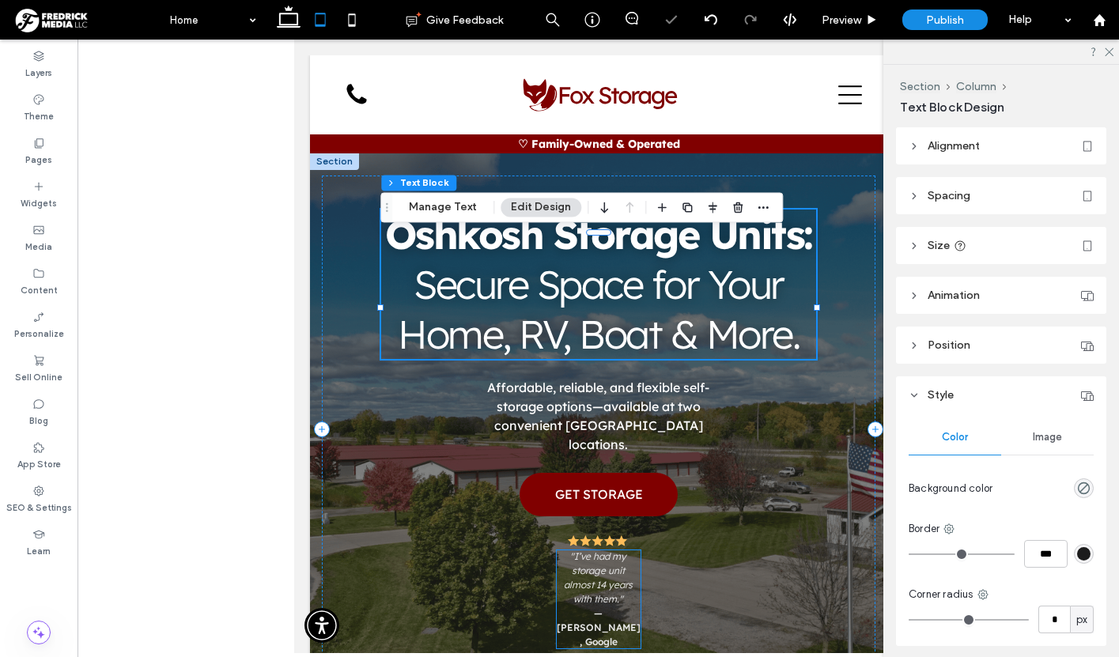
click at [615, 592] on span ""I’ve had my storage unit almost 14 years with them."" at bounding box center [597, 578] width 69 height 55
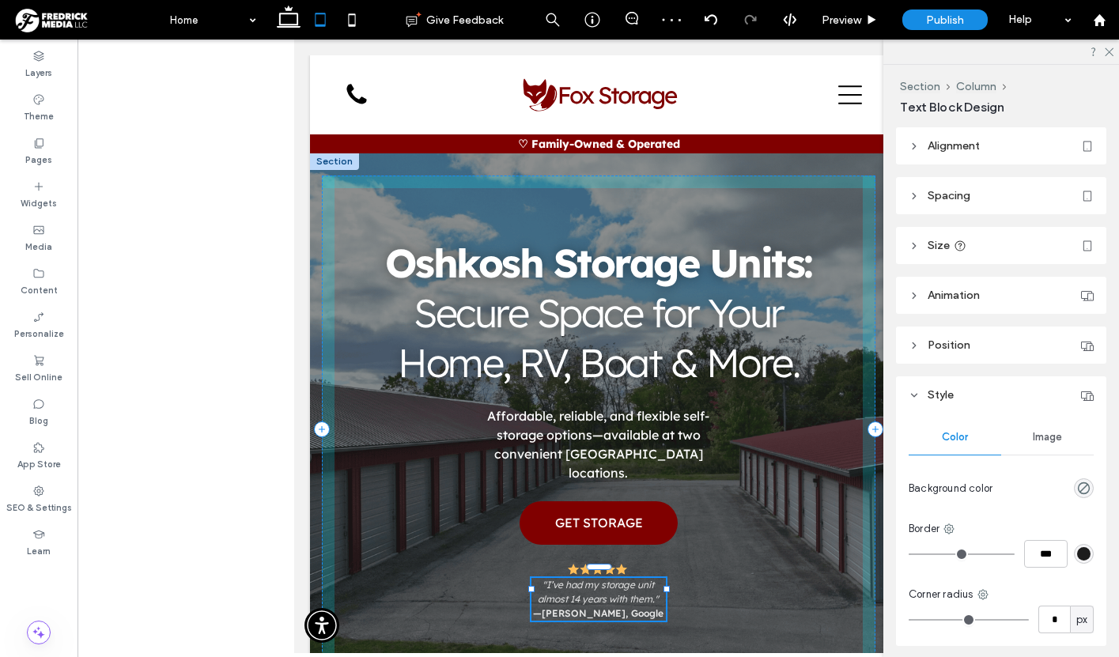
drag, startPoint x: 641, startPoint y: 589, endPoint x: 665, endPoint y: 587, distance: 24.6
click at [665, 587] on div at bounding box center [666, 589] width 6 height 6
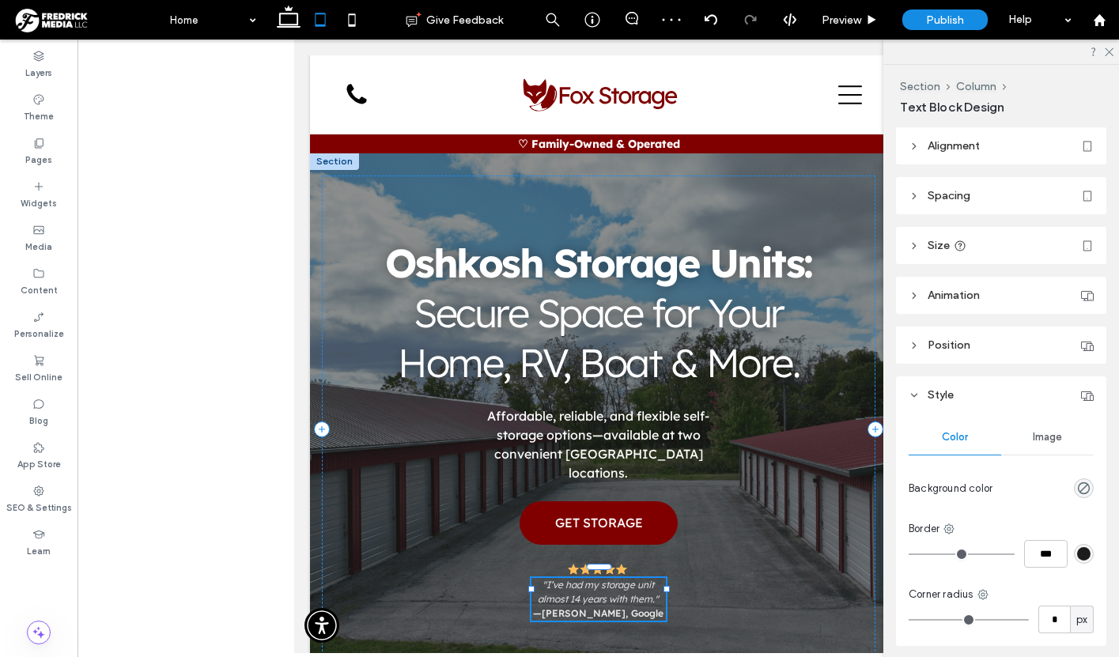
type input "**"
type input "****"
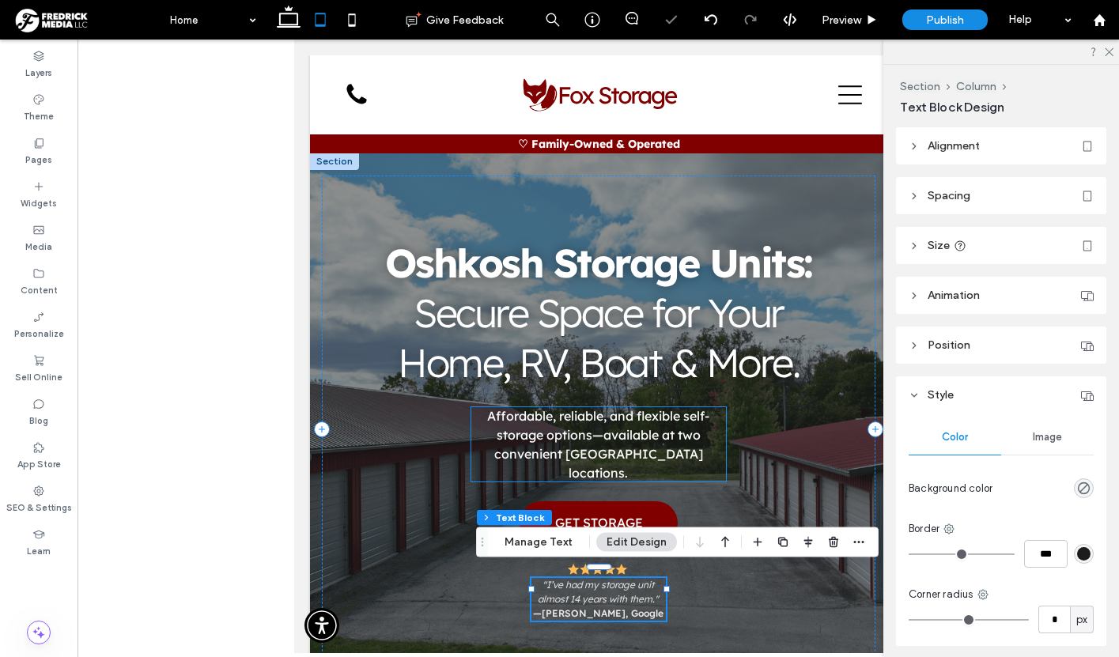
click at [679, 449] on span "Affordable, reliable, and flexible self-storage options—available at two conven…" at bounding box center [597, 444] width 222 height 73
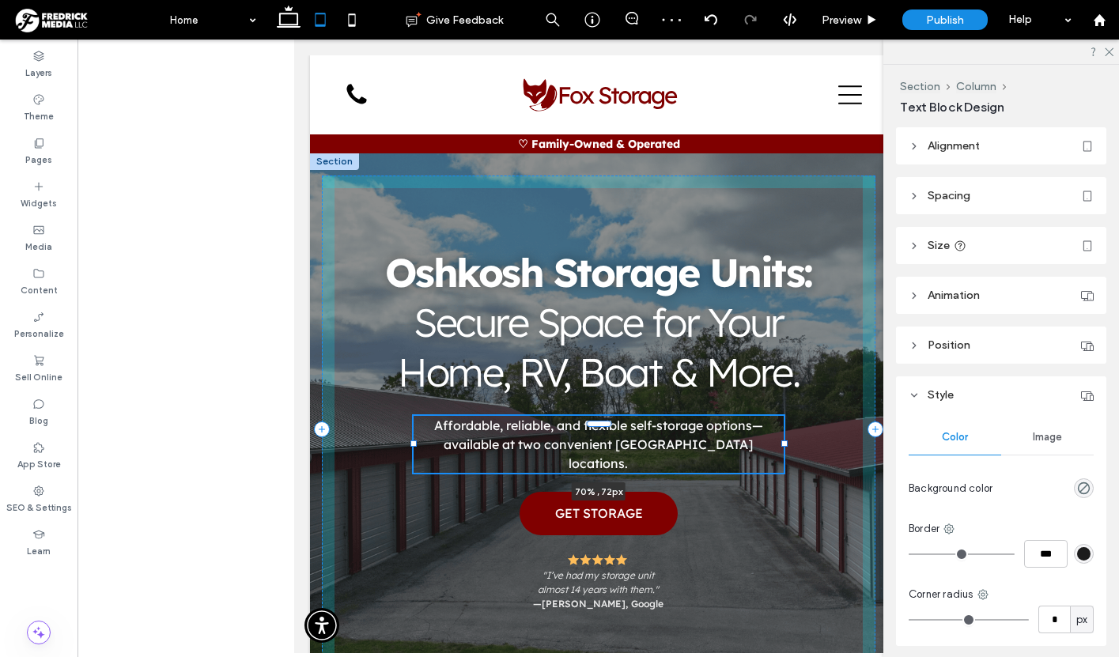
drag, startPoint x: 727, startPoint y: 446, endPoint x: 784, endPoint y: 445, distance: 57.0
click at [784, 445] on div at bounding box center [784, 444] width 6 height 6
type input "**"
type input "****"
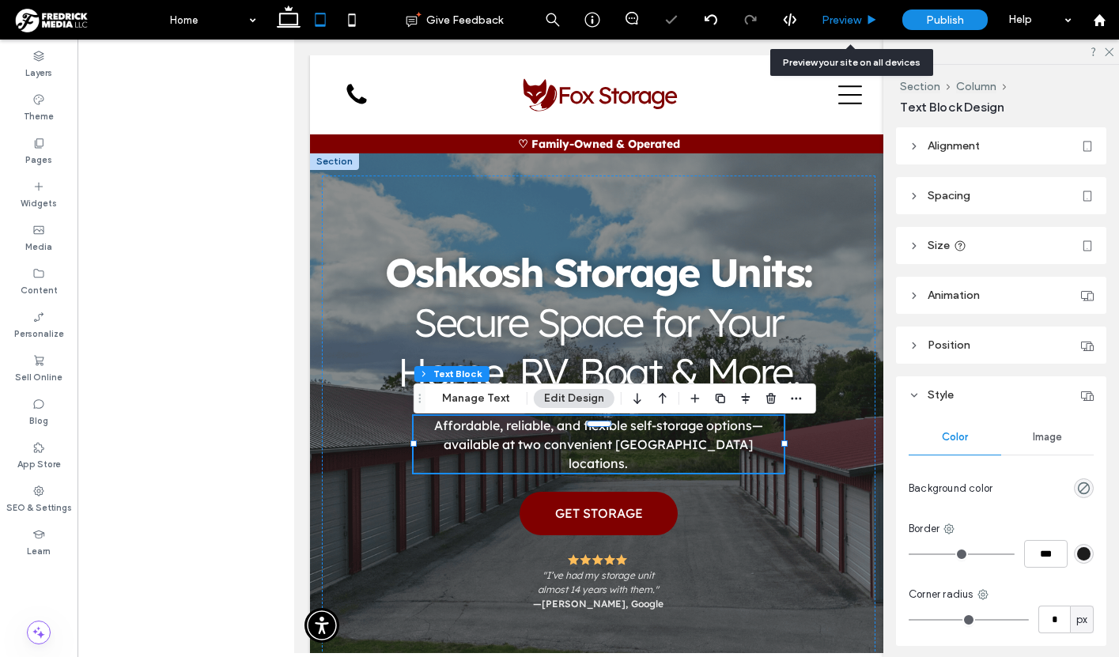
click at [857, 25] on span "Preview" at bounding box center [842, 19] width 40 height 13
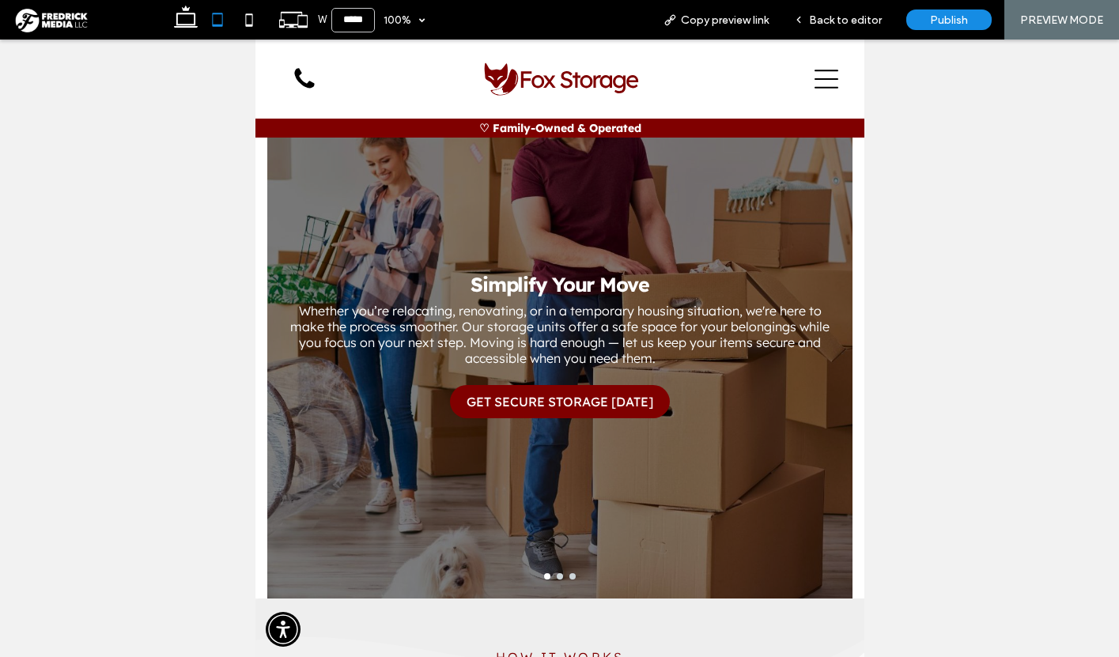
scroll to position [3049, 0]
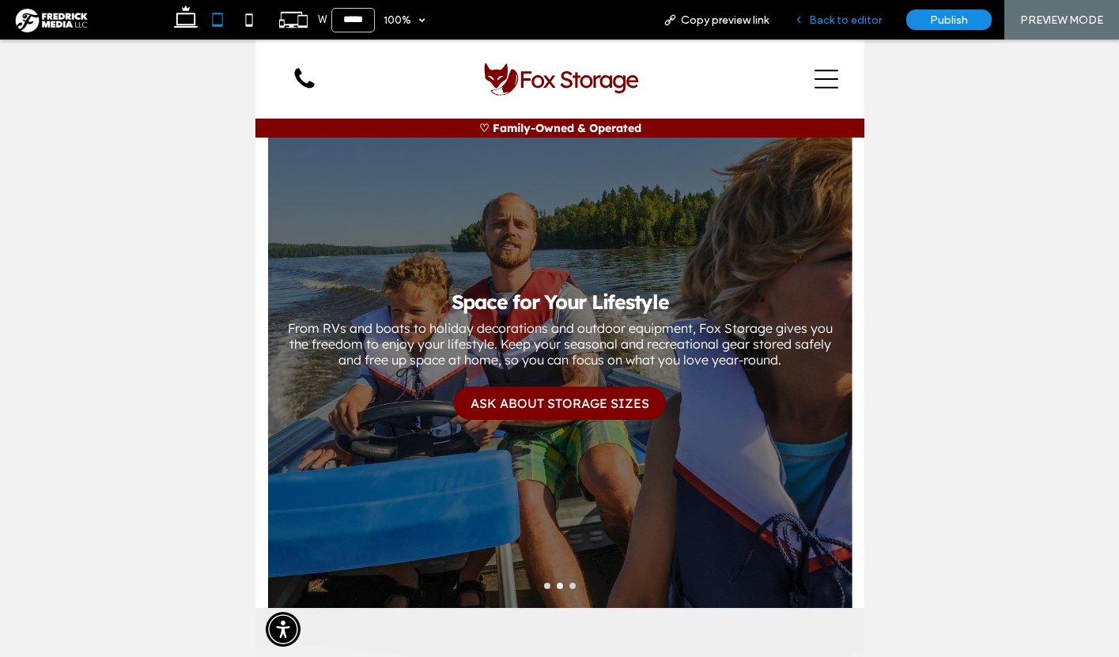
click at [834, 20] on span "Back to editor" at bounding box center [845, 19] width 73 height 13
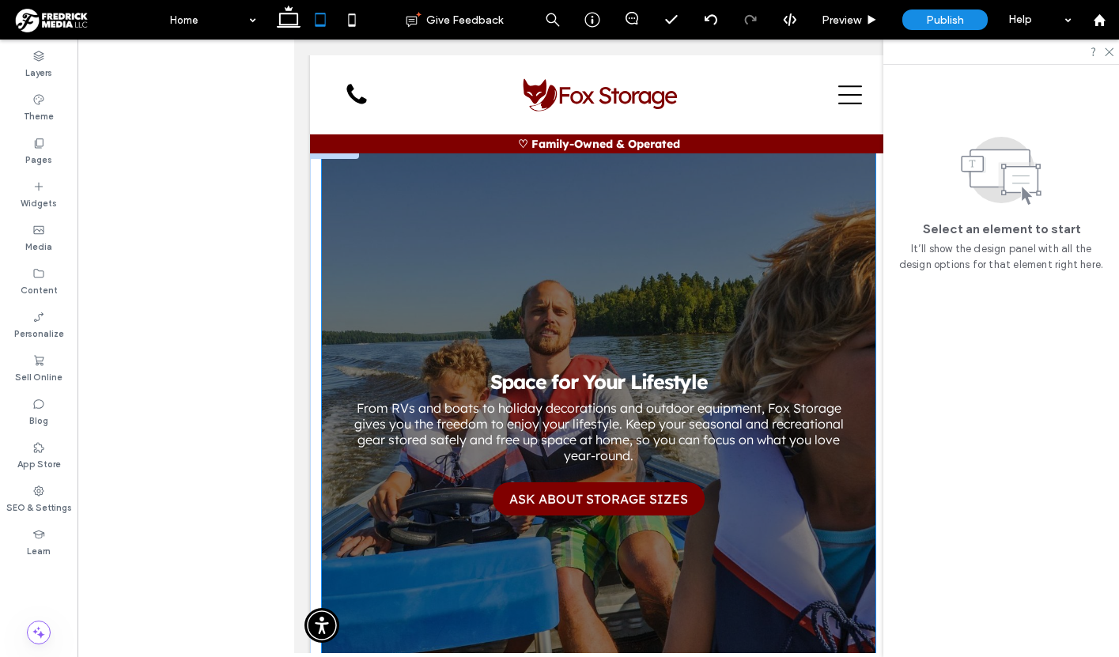
click at [857, 284] on div "Space for Your Lifestyle From RVs and boats to holiday decorations and outdoor …" at bounding box center [598, 428] width 555 height 479
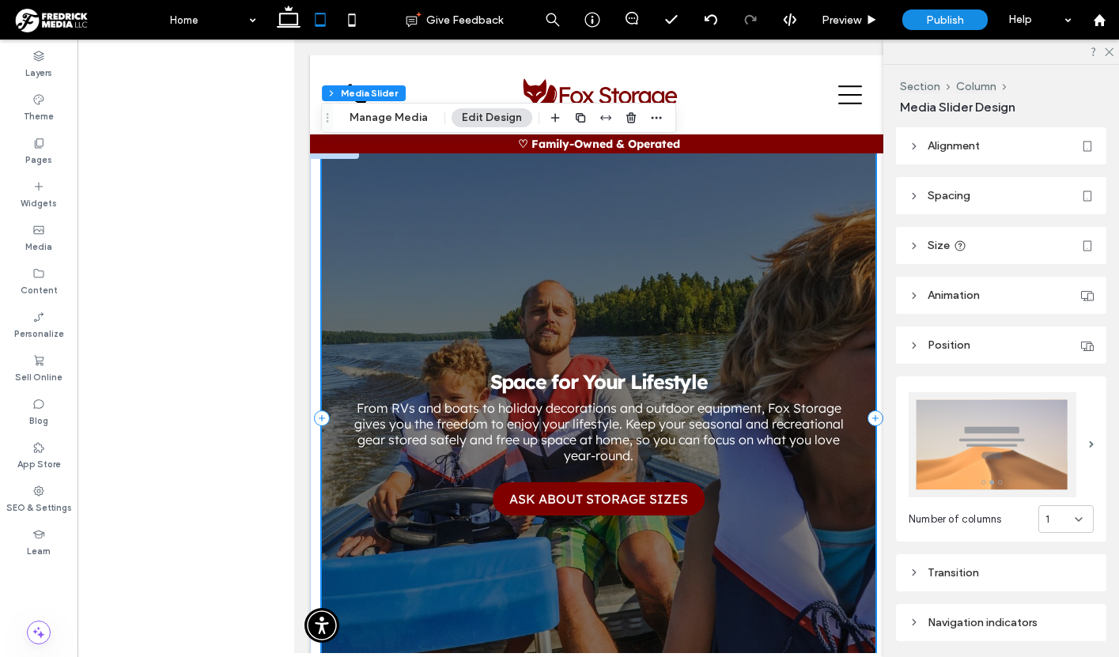
click at [975, 163] on header "Alignment" at bounding box center [1001, 145] width 210 height 37
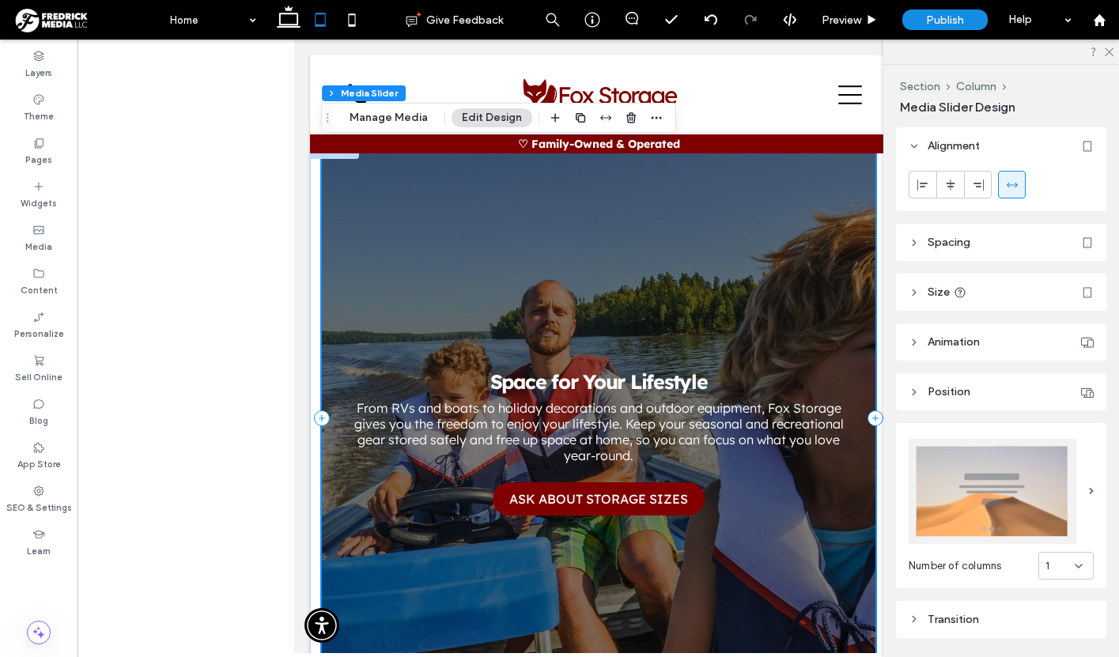
click at [978, 250] on header "Spacing" at bounding box center [1001, 242] width 210 height 37
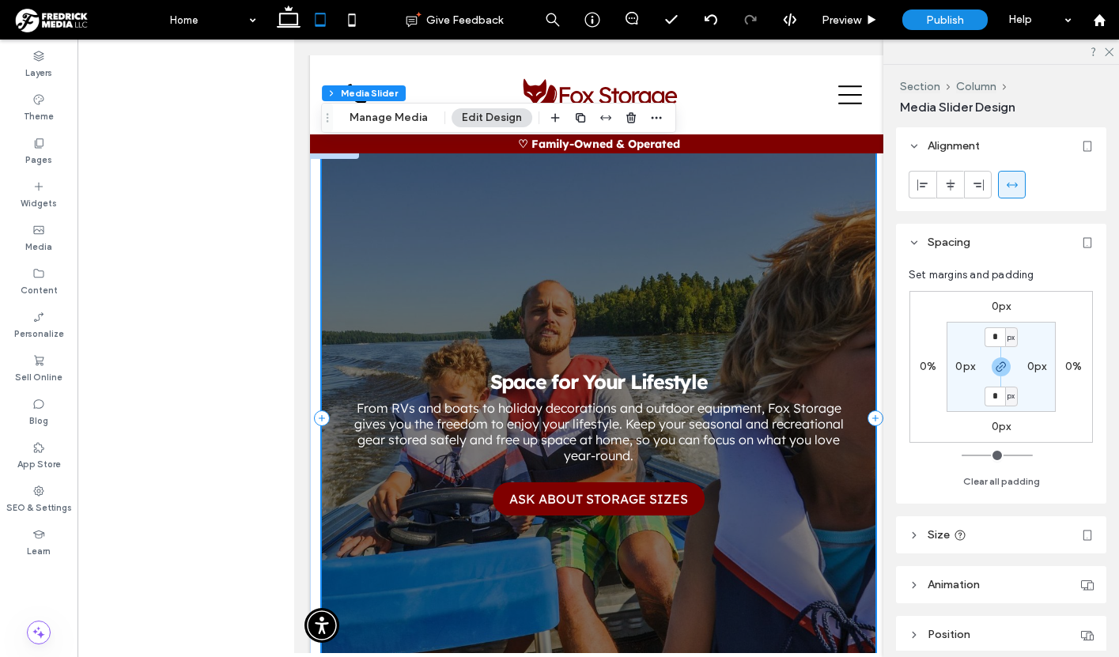
click at [978, 249] on header "Spacing" at bounding box center [1001, 242] width 210 height 37
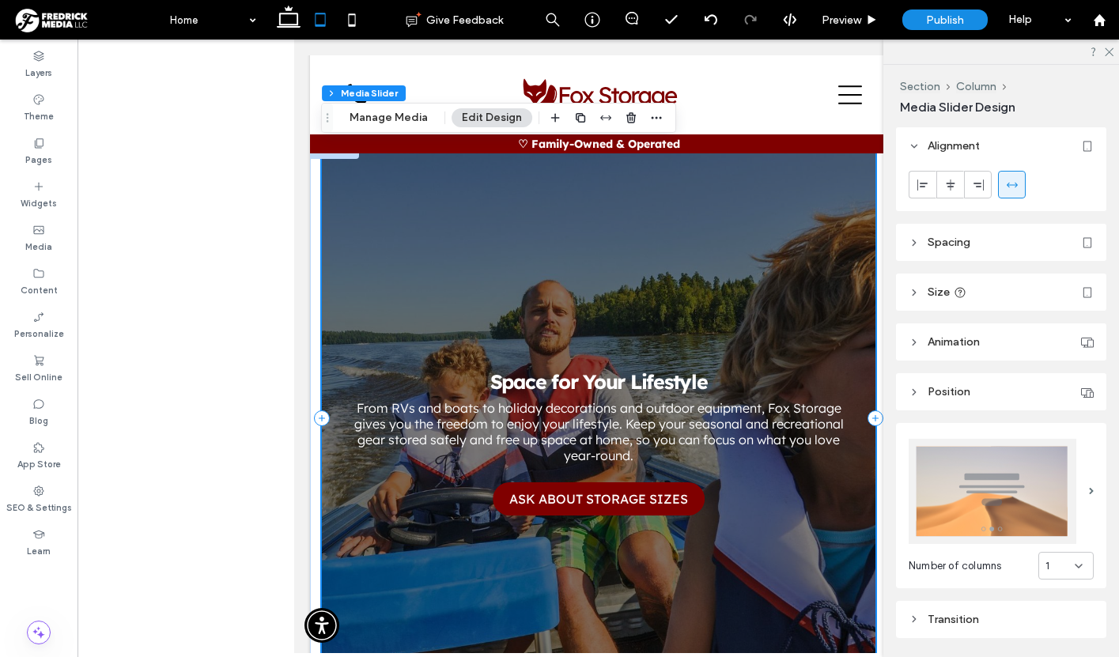
click at [994, 290] on header "Size" at bounding box center [1001, 292] width 210 height 37
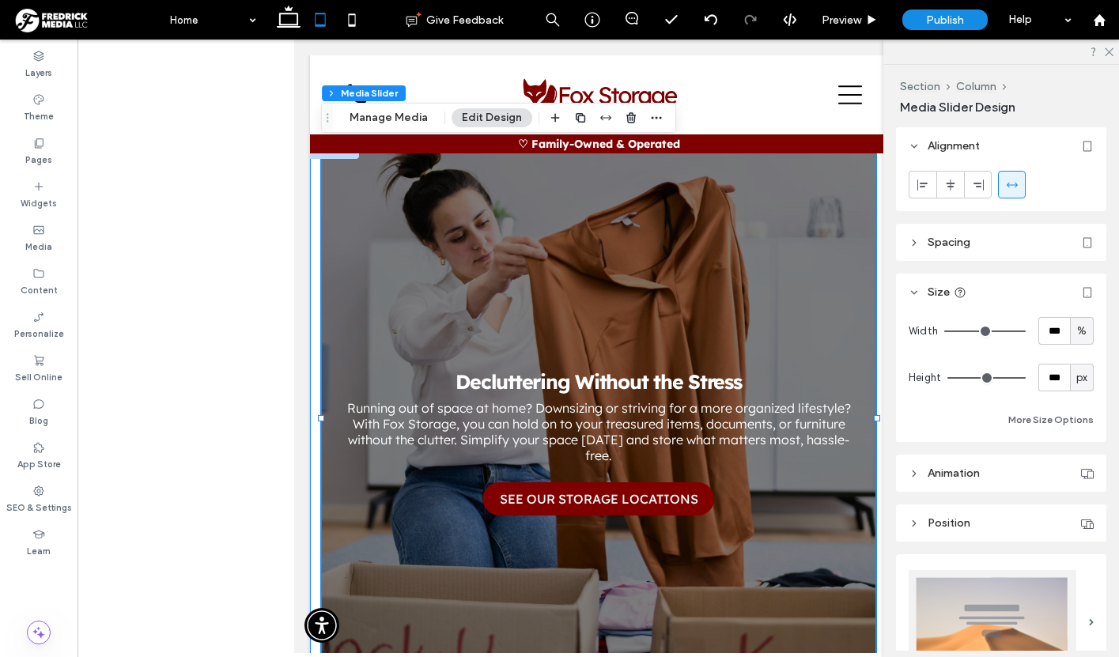
click at [312, 328] on div "Simplify Your Move Whether you’re relocating, renovating, or in a temporary hou…" at bounding box center [597, 419] width 577 height 554
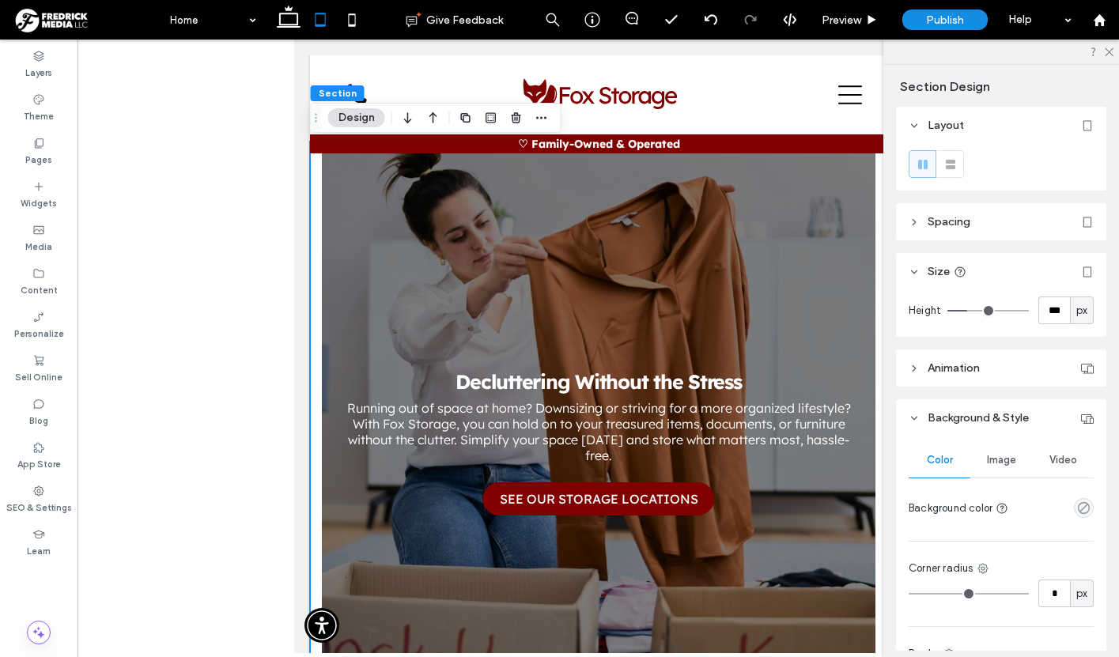
click at [936, 226] on span "Spacing" at bounding box center [949, 221] width 43 height 13
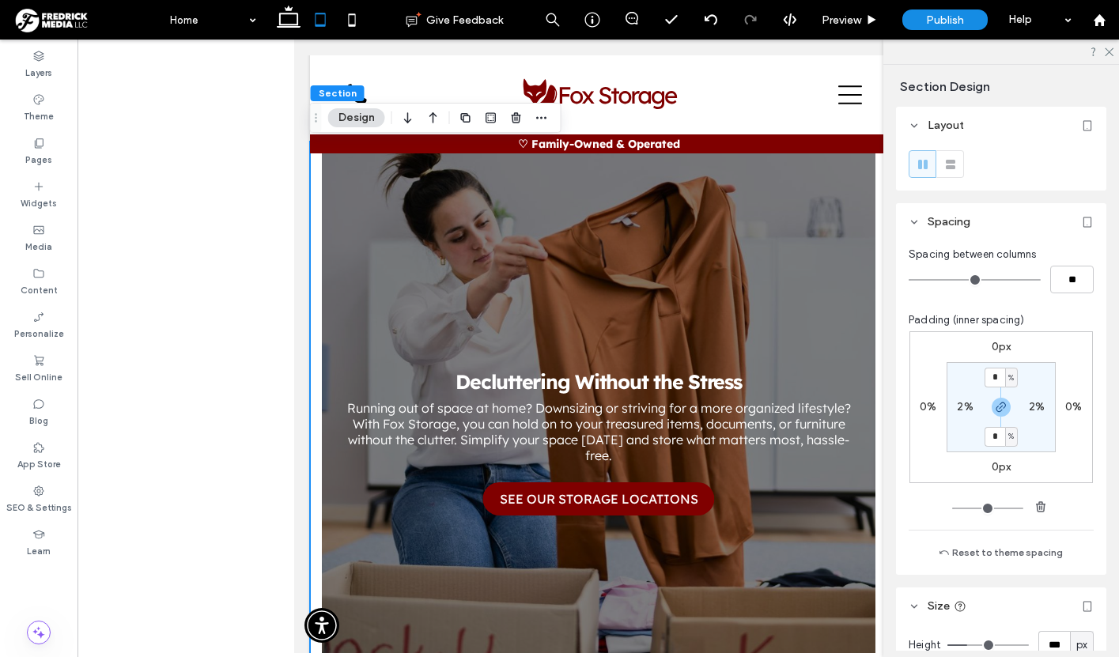
click at [964, 403] on label "2%" at bounding box center [965, 406] width 16 height 13
type input "*"
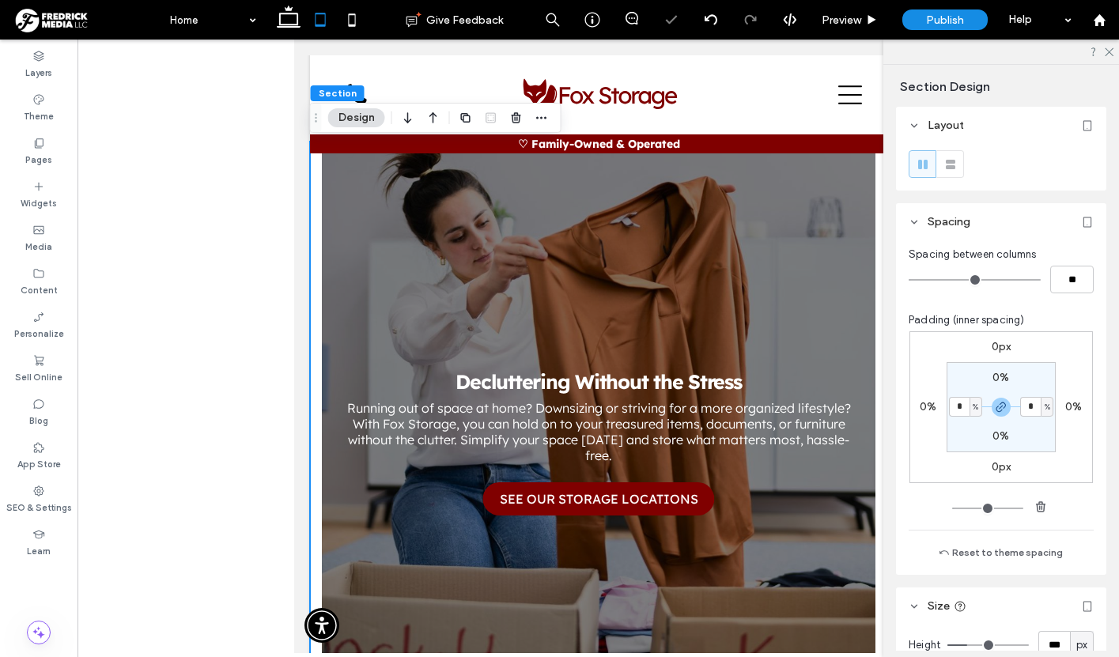
click at [1086, 365] on div "0px 0% 0px 0% 0% * % 0% * %" at bounding box center [1002, 407] width 184 height 152
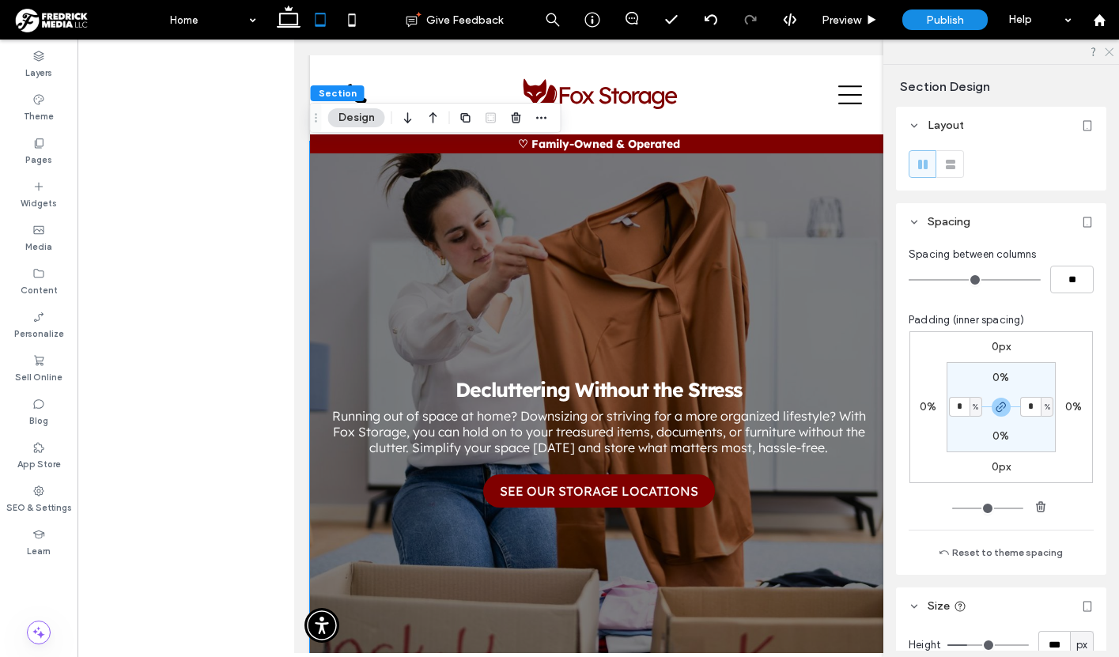
click at [1107, 52] on icon at bounding box center [1108, 51] width 10 height 10
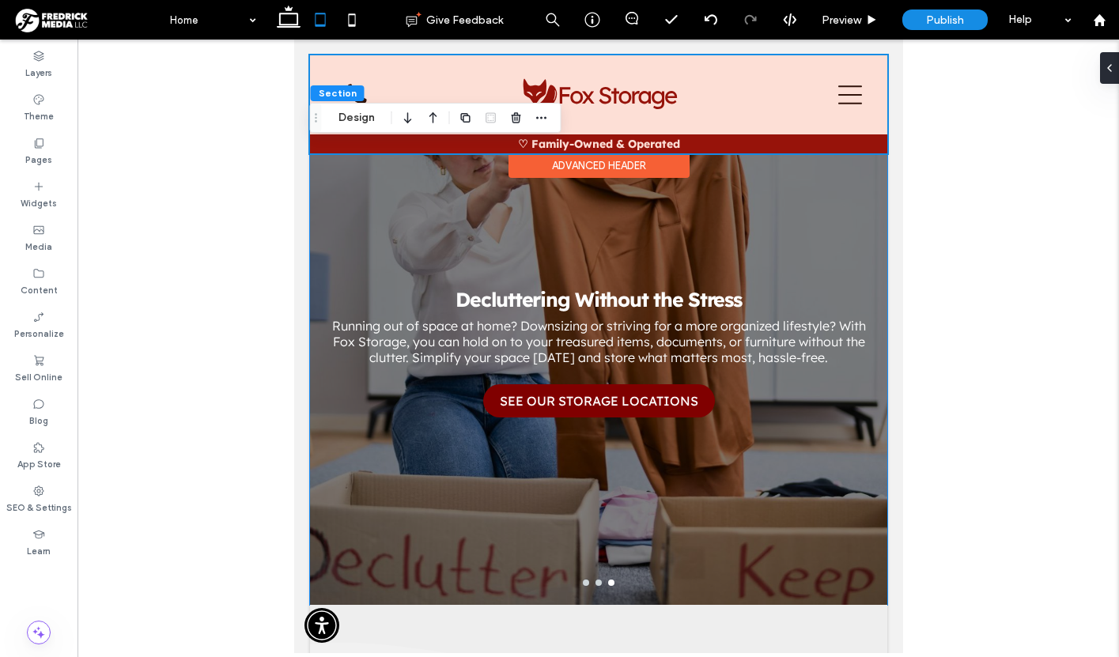
scroll to position [3134, 0]
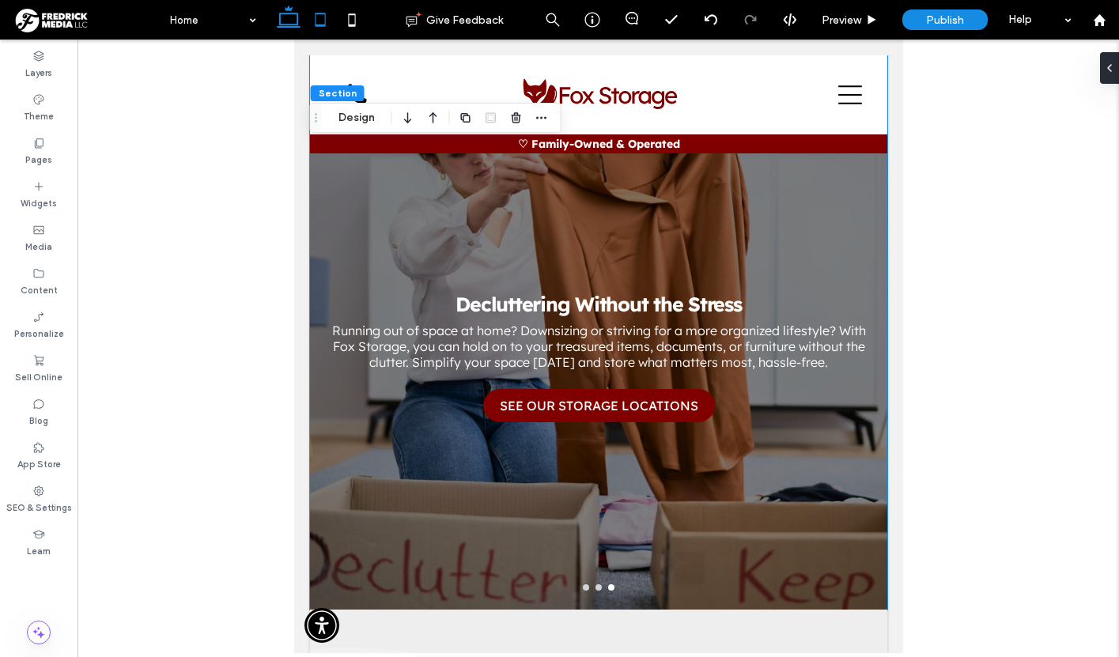
click at [287, 19] on icon at bounding box center [289, 20] width 32 height 32
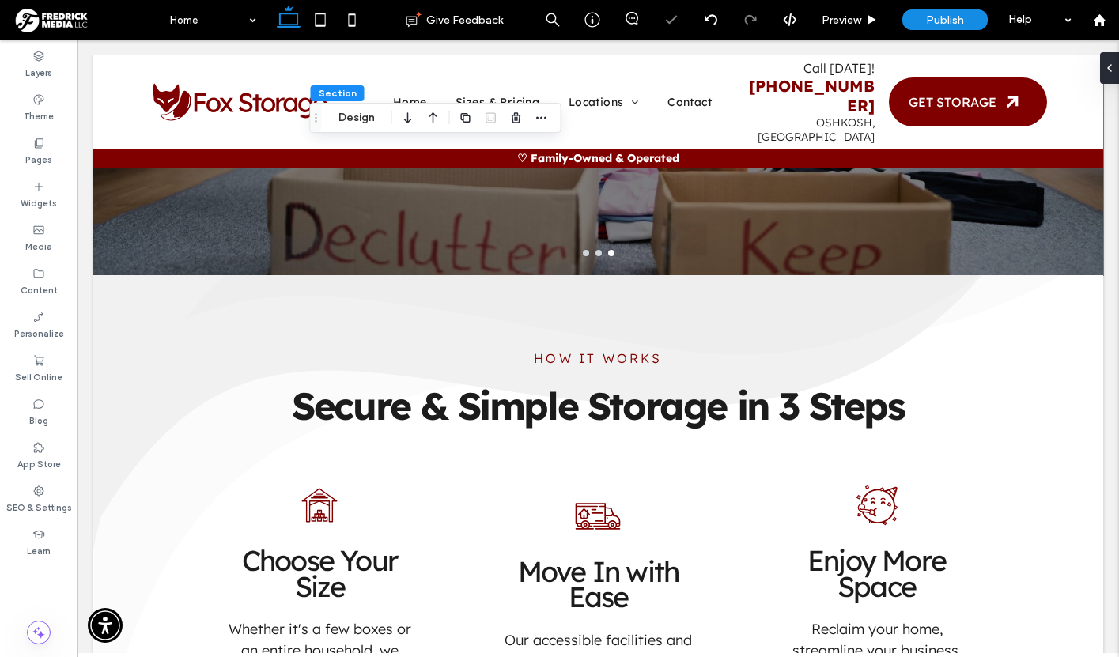
scroll to position [2697, 0]
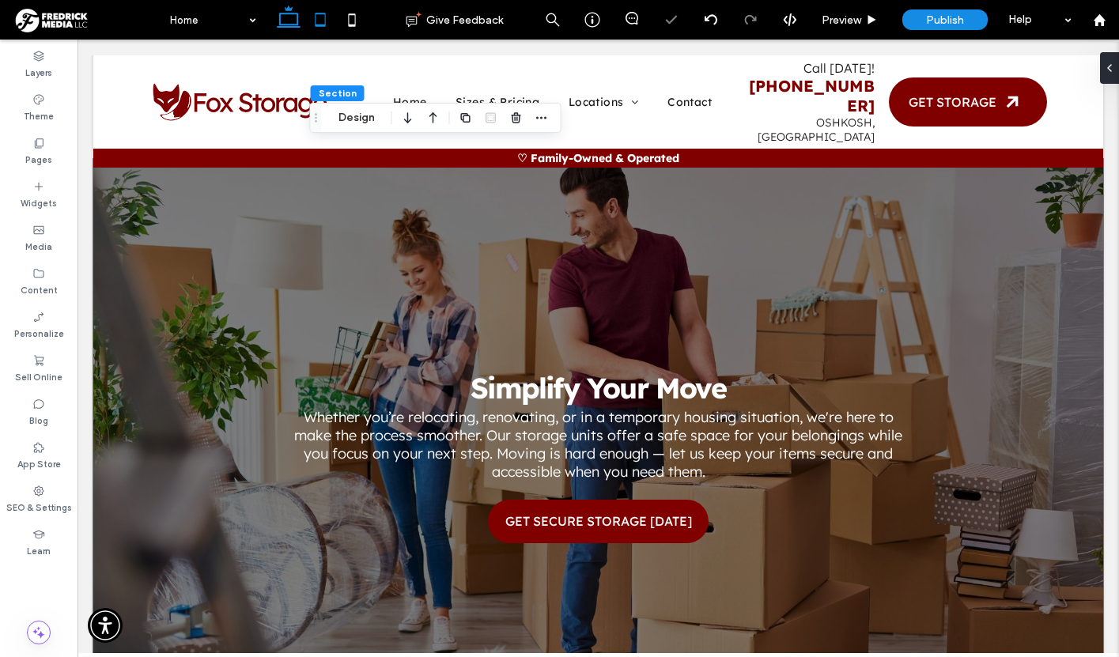
click at [317, 23] on icon at bounding box center [321, 20] width 32 height 32
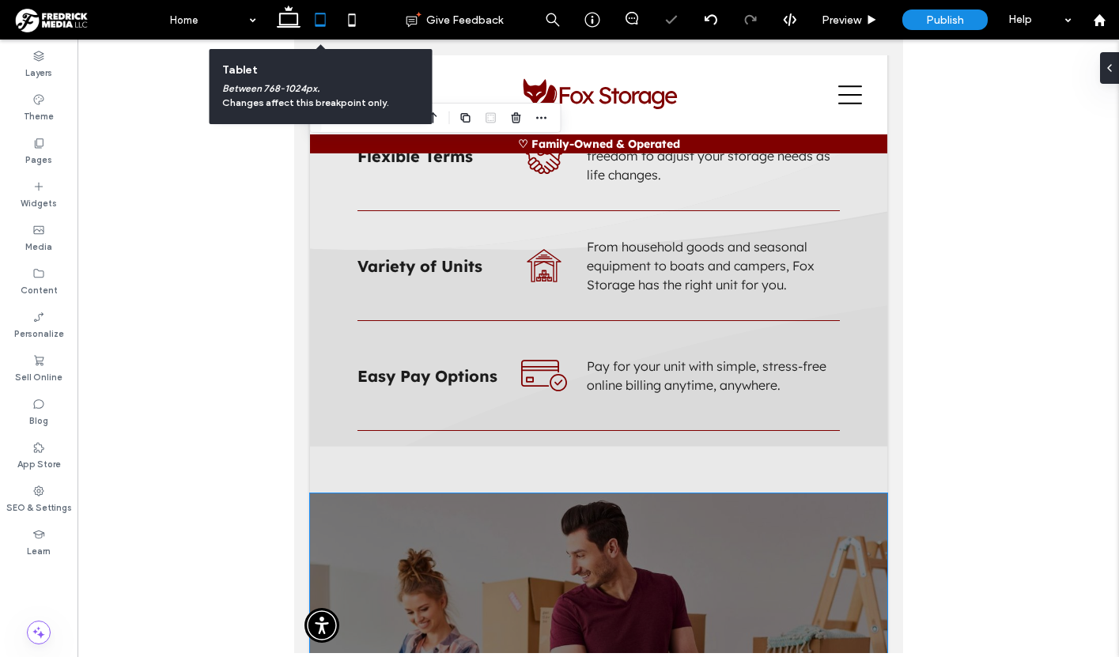
scroll to position [3087, 0]
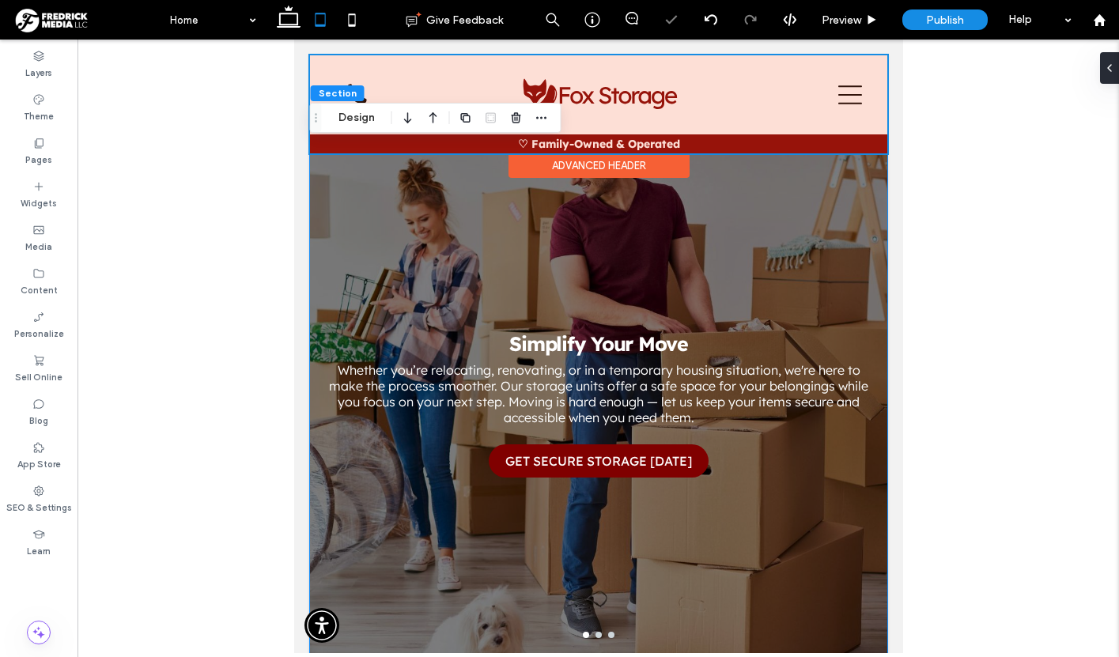
click at [362, 90] on div at bounding box center [597, 104] width 577 height 98
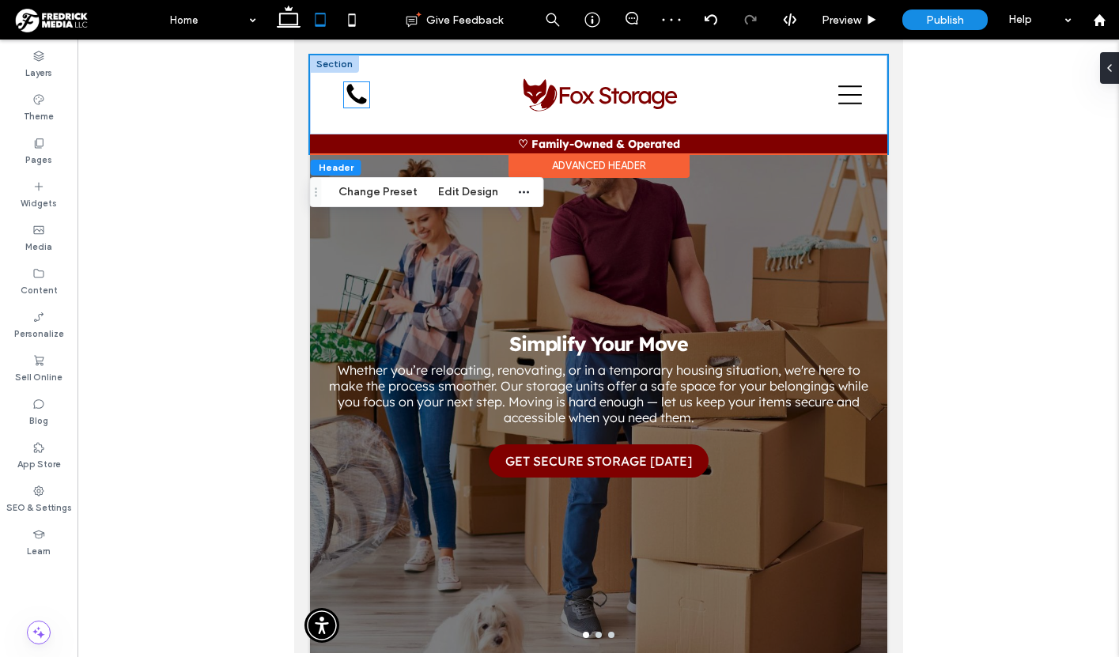
click at [355, 93] on icon at bounding box center [355, 94] width 25 height 25
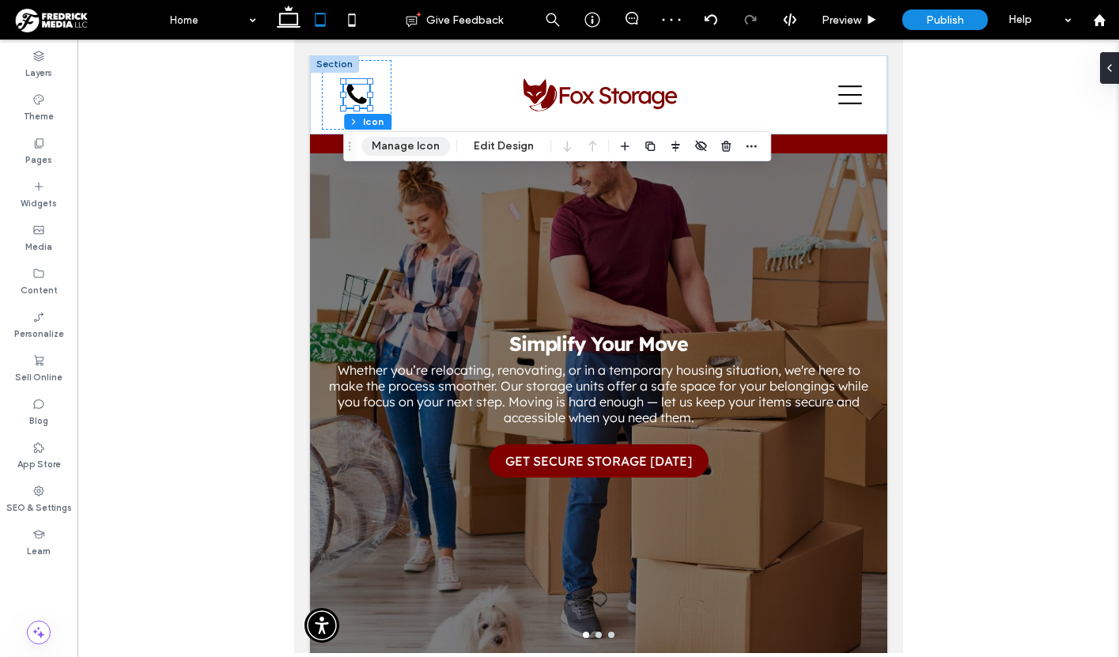
click at [420, 142] on button "Manage Icon" at bounding box center [405, 146] width 89 height 19
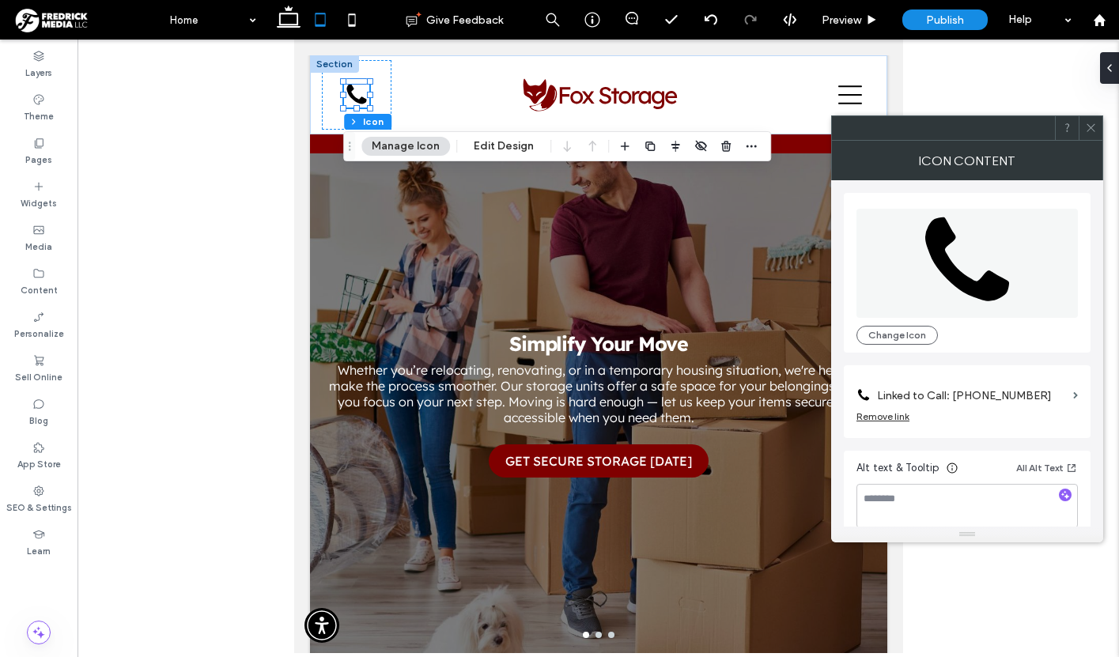
click at [1088, 131] on icon at bounding box center [1091, 128] width 12 height 12
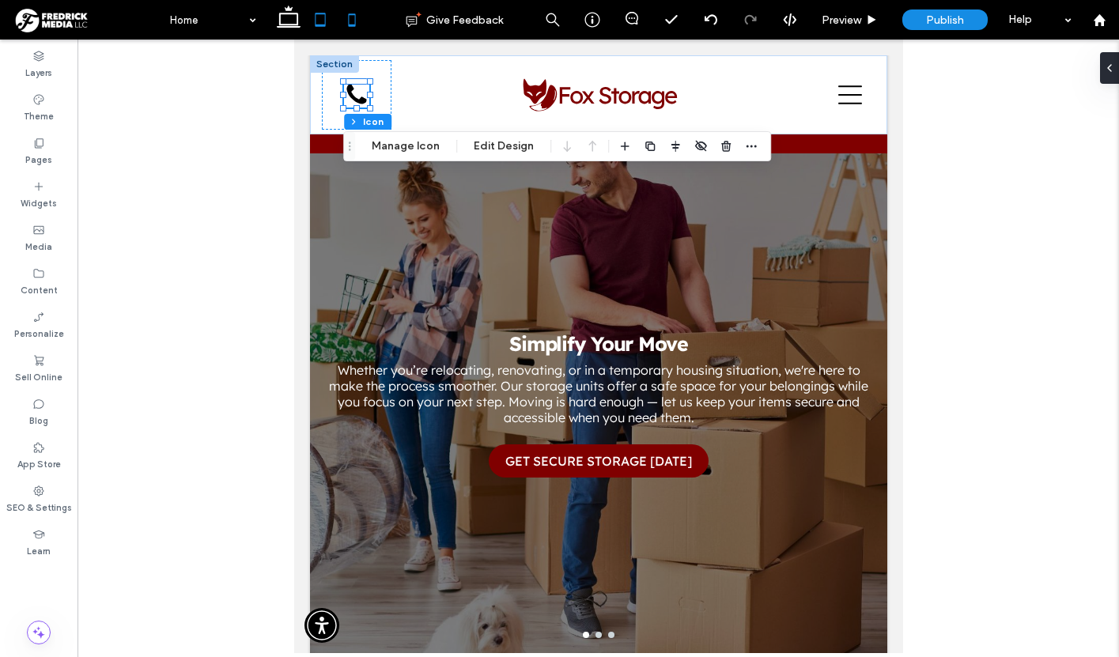
click at [350, 20] on icon at bounding box center [352, 20] width 32 height 32
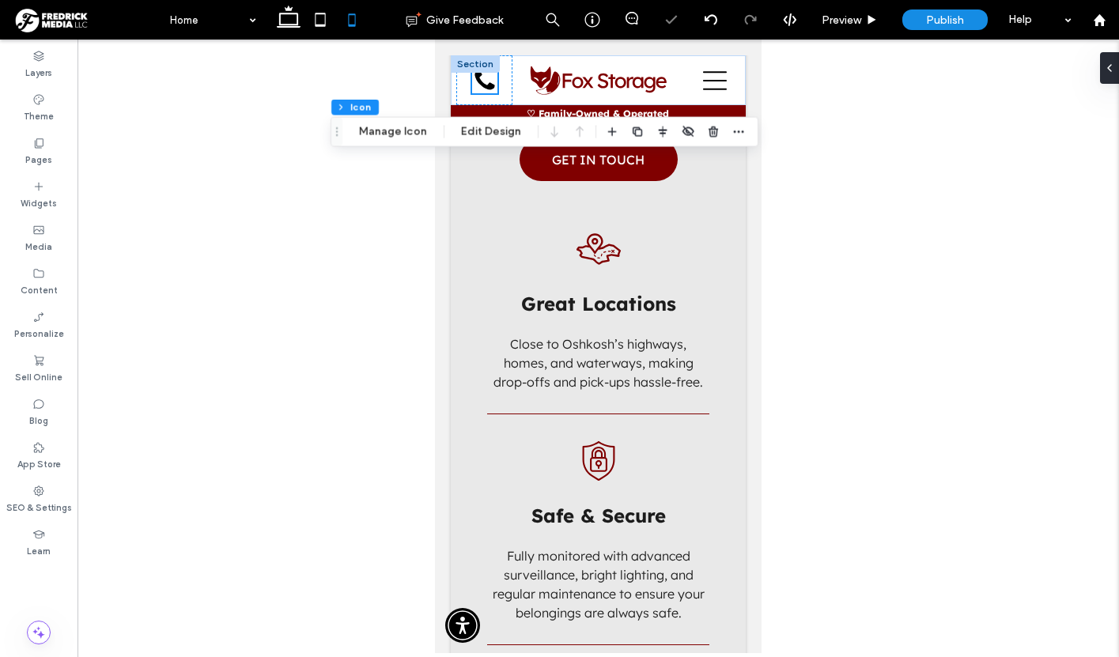
scroll to position [4189, 0]
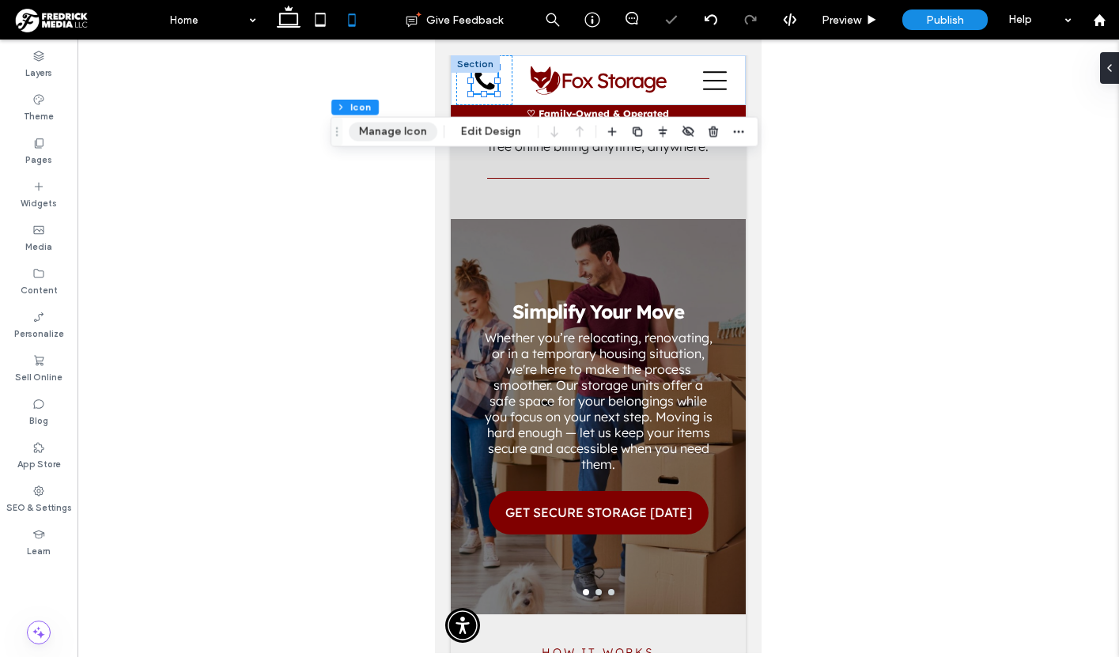
click at [401, 134] on button "Manage Icon" at bounding box center [393, 132] width 89 height 19
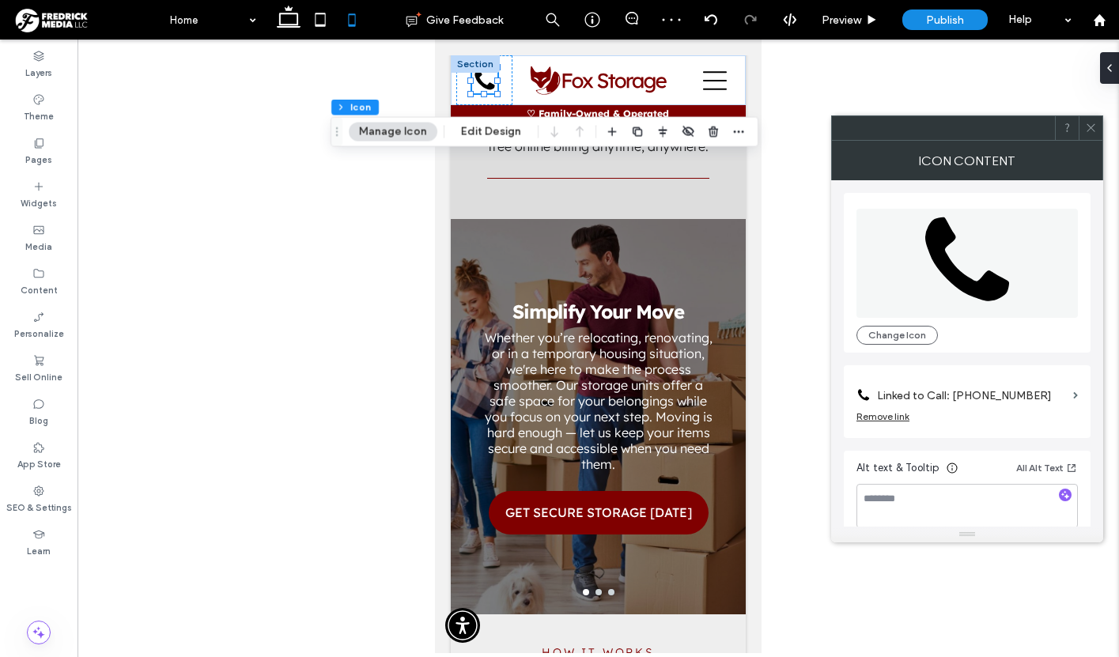
click at [1092, 126] on use at bounding box center [1091, 128] width 8 height 8
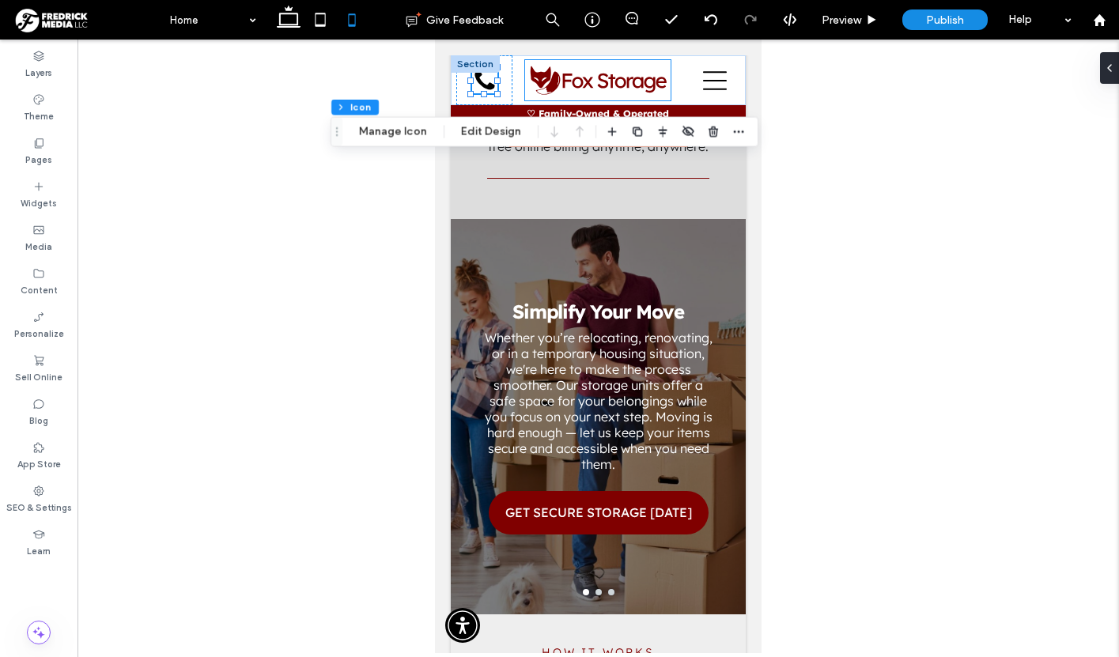
click at [619, 83] on img at bounding box center [598, 80] width 146 height 40
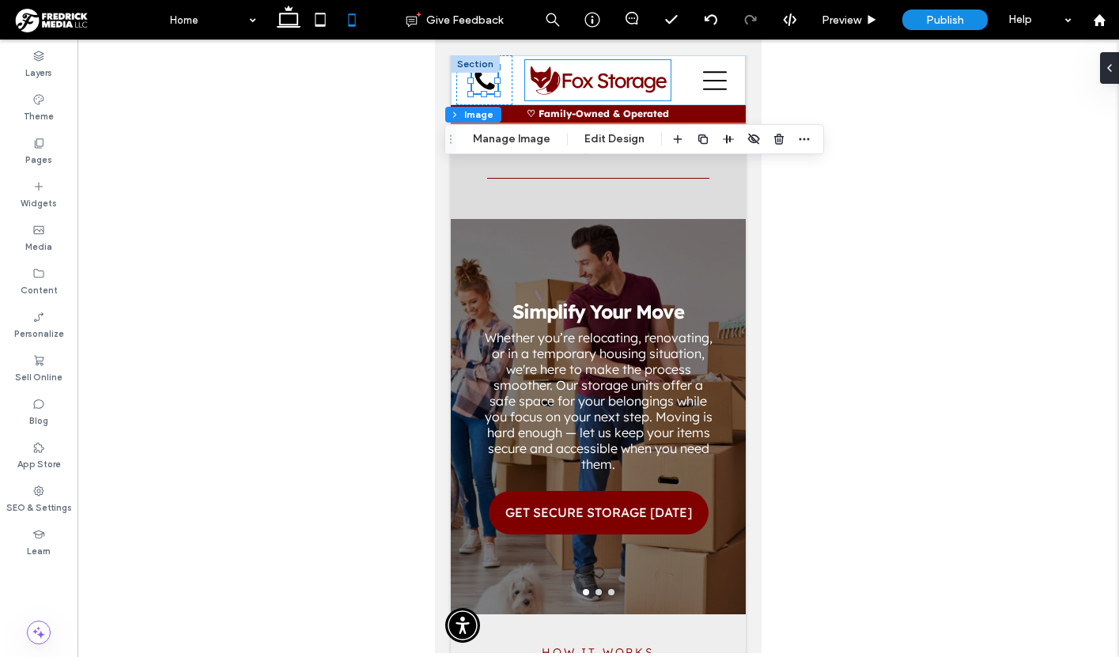
type input "**"
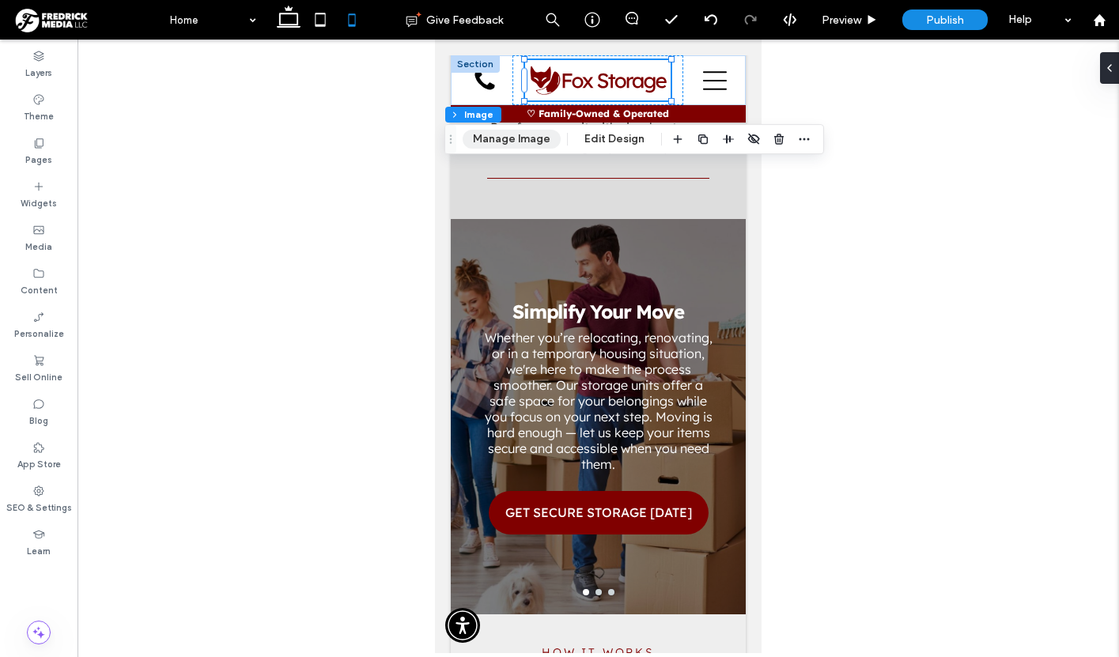
click at [531, 134] on button "Manage Image" at bounding box center [512, 139] width 98 height 19
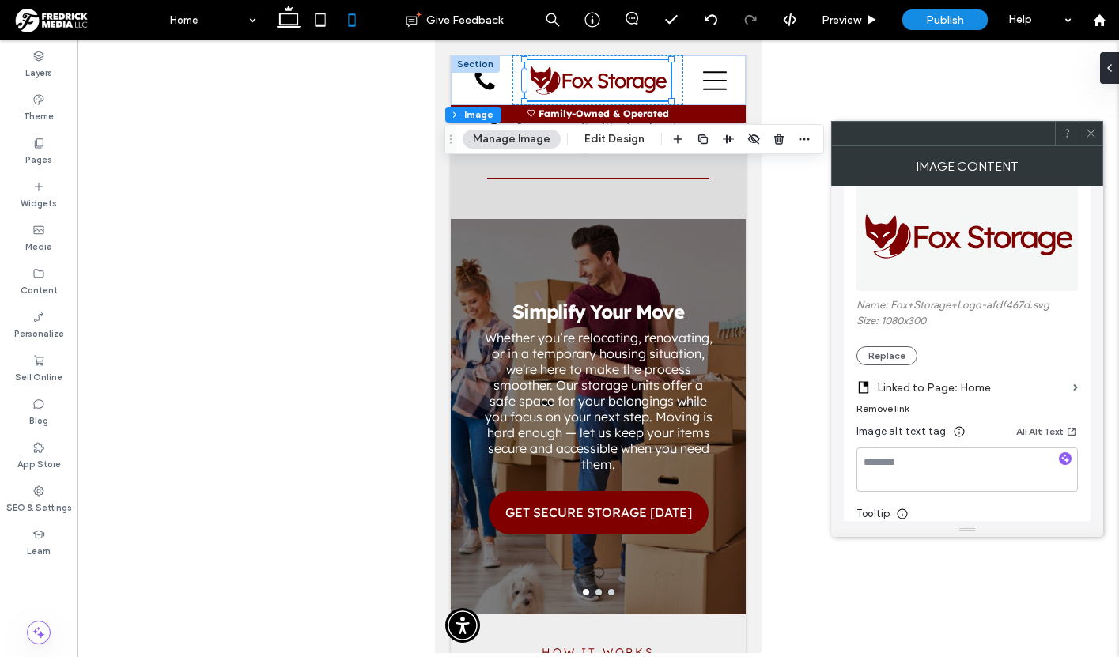
scroll to position [64, 0]
click at [1089, 132] on icon at bounding box center [1091, 133] width 12 height 12
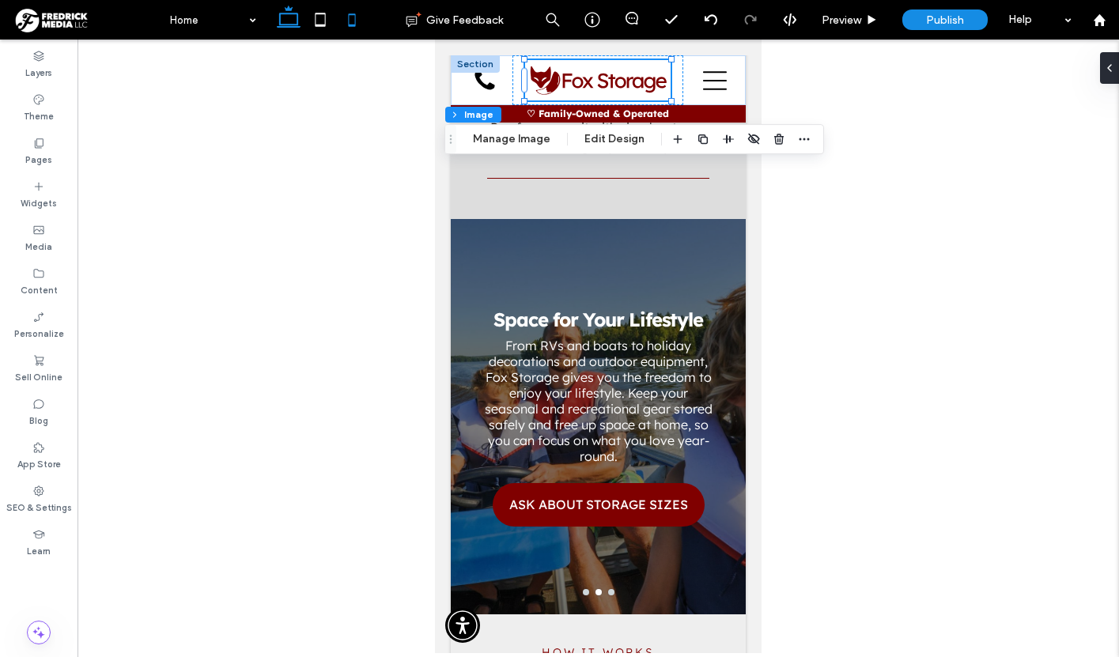
click at [289, 23] on icon at bounding box center [289, 20] width 32 height 32
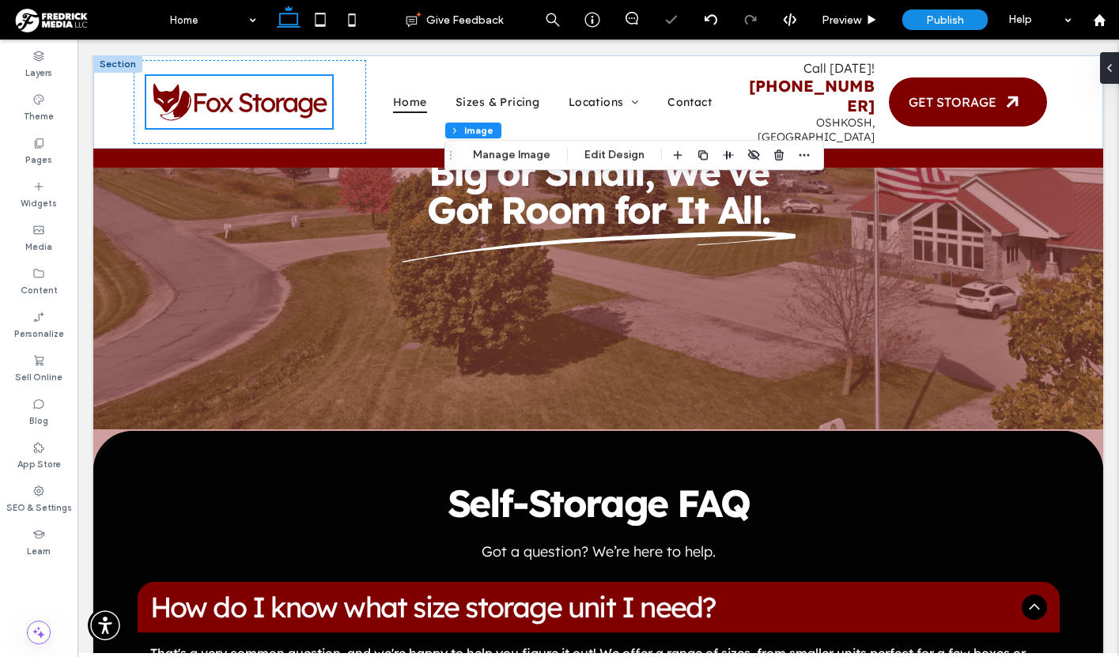
type input "***"
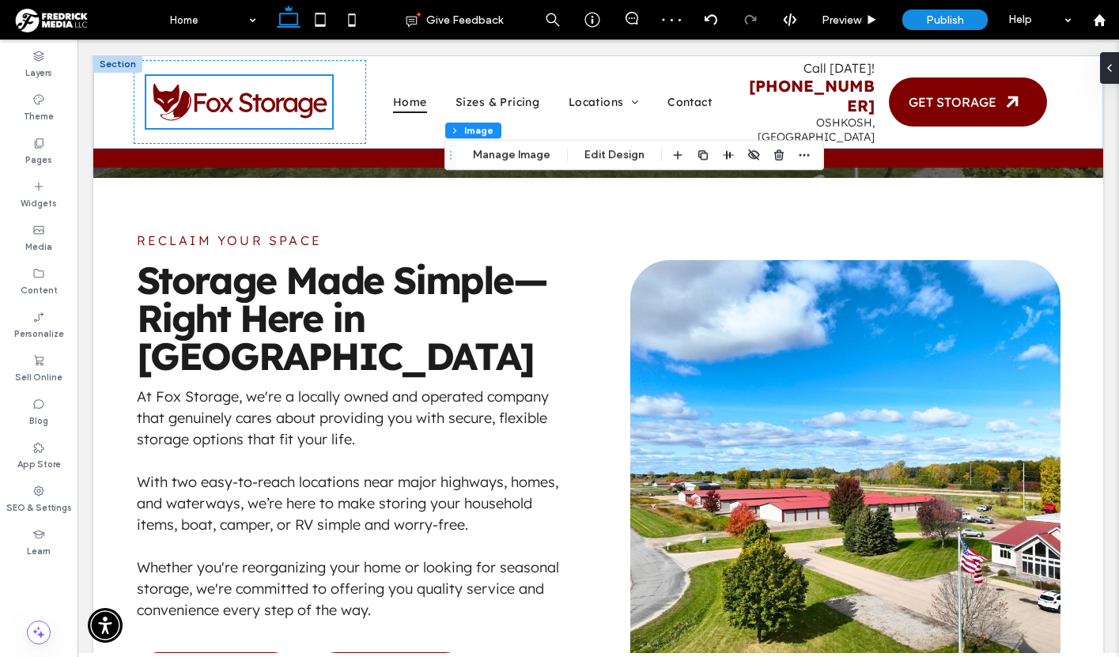
scroll to position [0, 0]
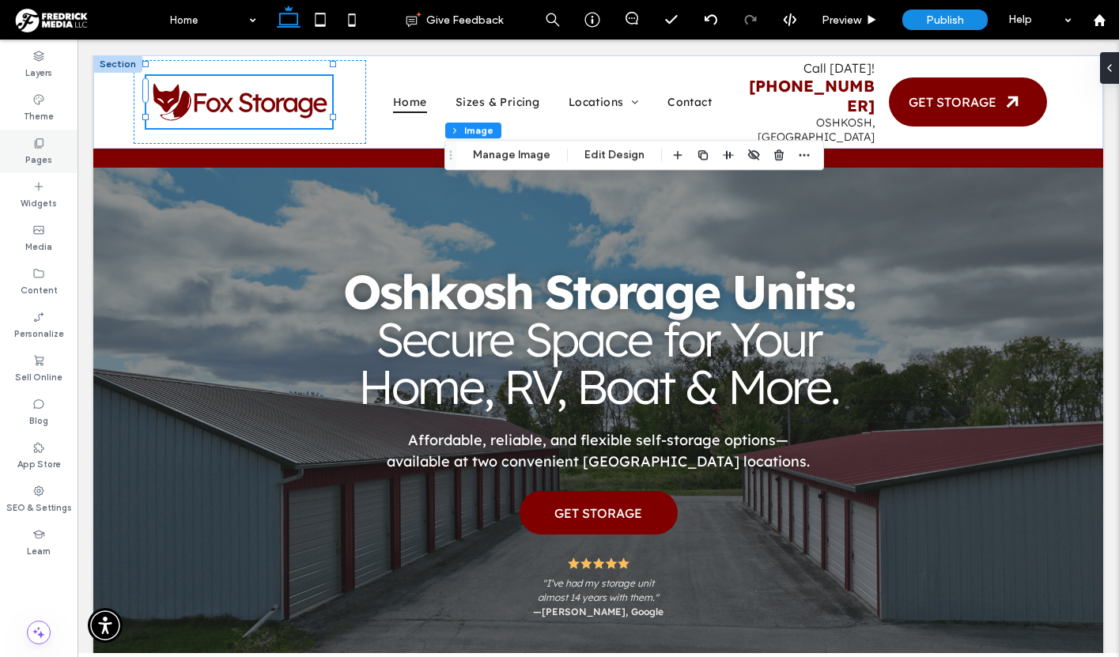
click at [47, 146] on div "Pages" at bounding box center [39, 152] width 78 height 44
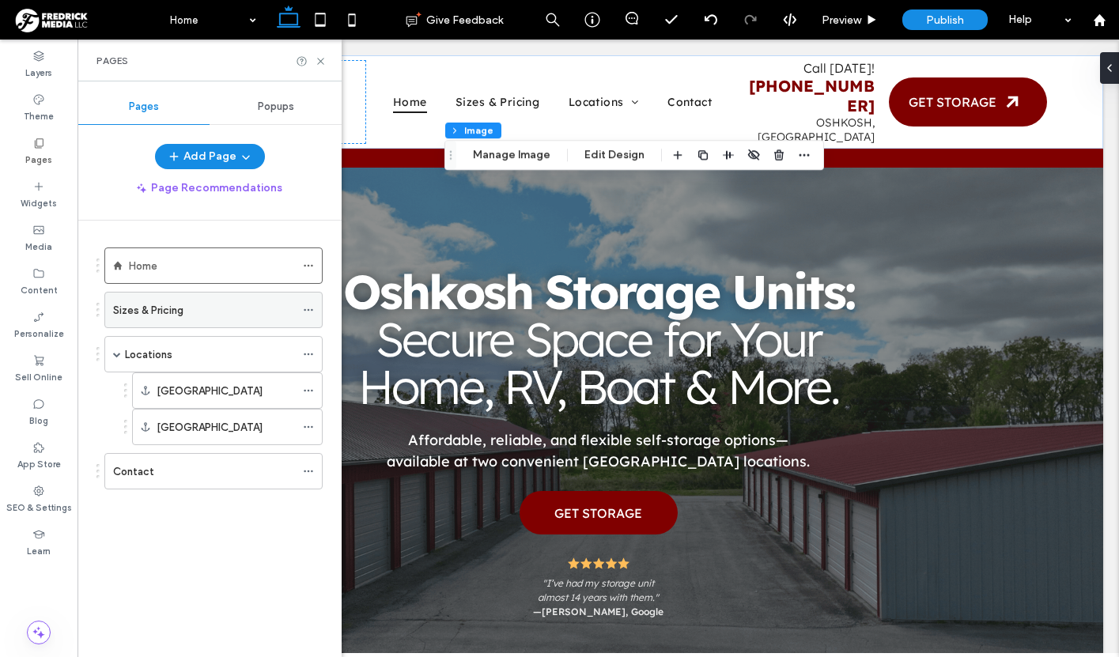
click at [308, 313] on icon at bounding box center [308, 310] width 11 height 11
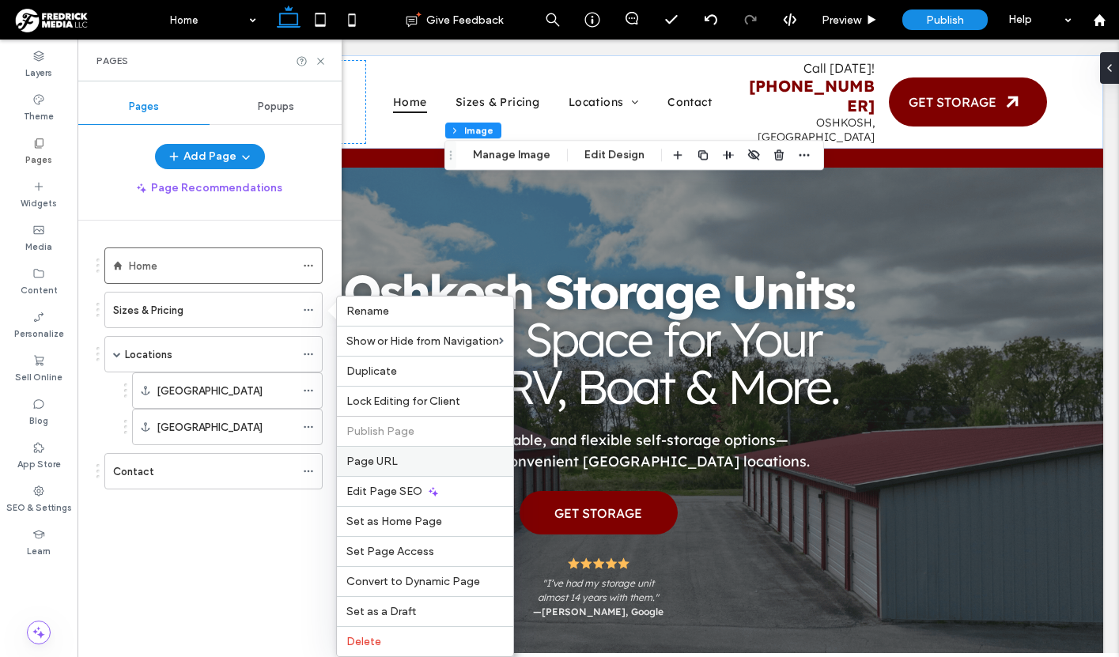
click at [376, 458] on span "Page URL" at bounding box center [371, 461] width 51 height 13
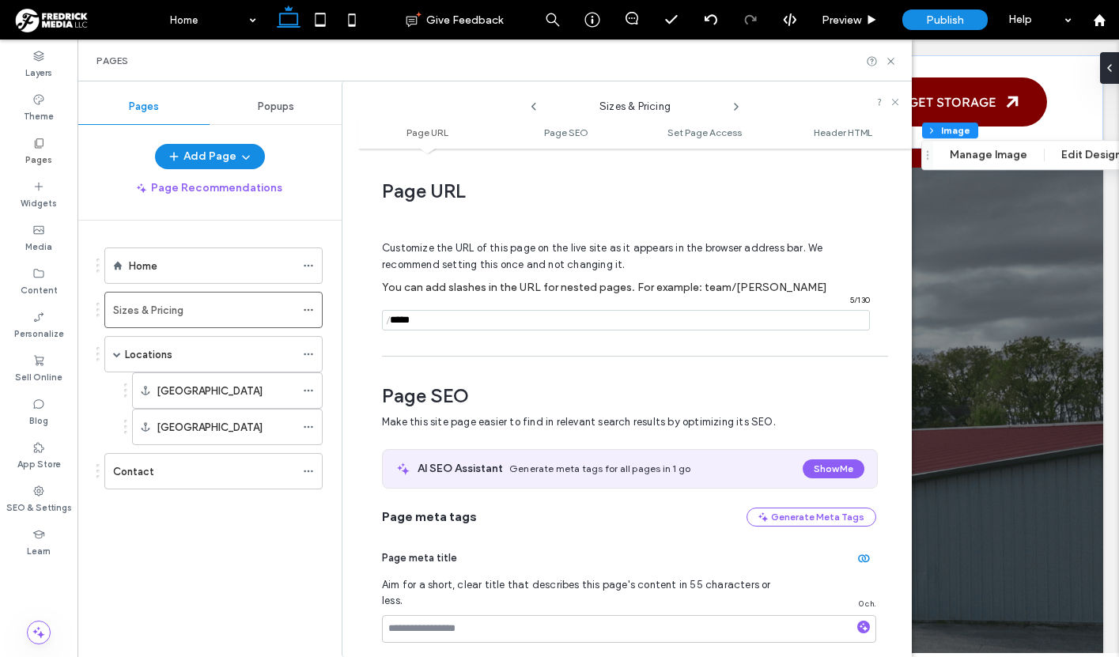
scroll to position [8, 0]
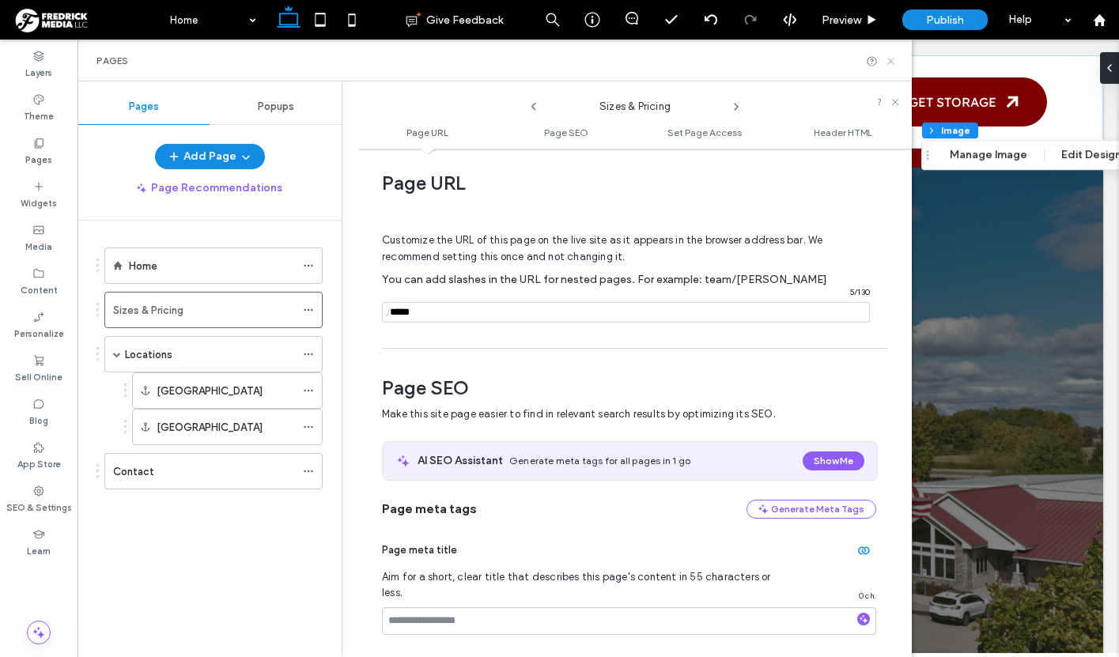
click at [889, 63] on icon at bounding box center [891, 61] width 12 height 12
